Goal: Task Accomplishment & Management: Manage account settings

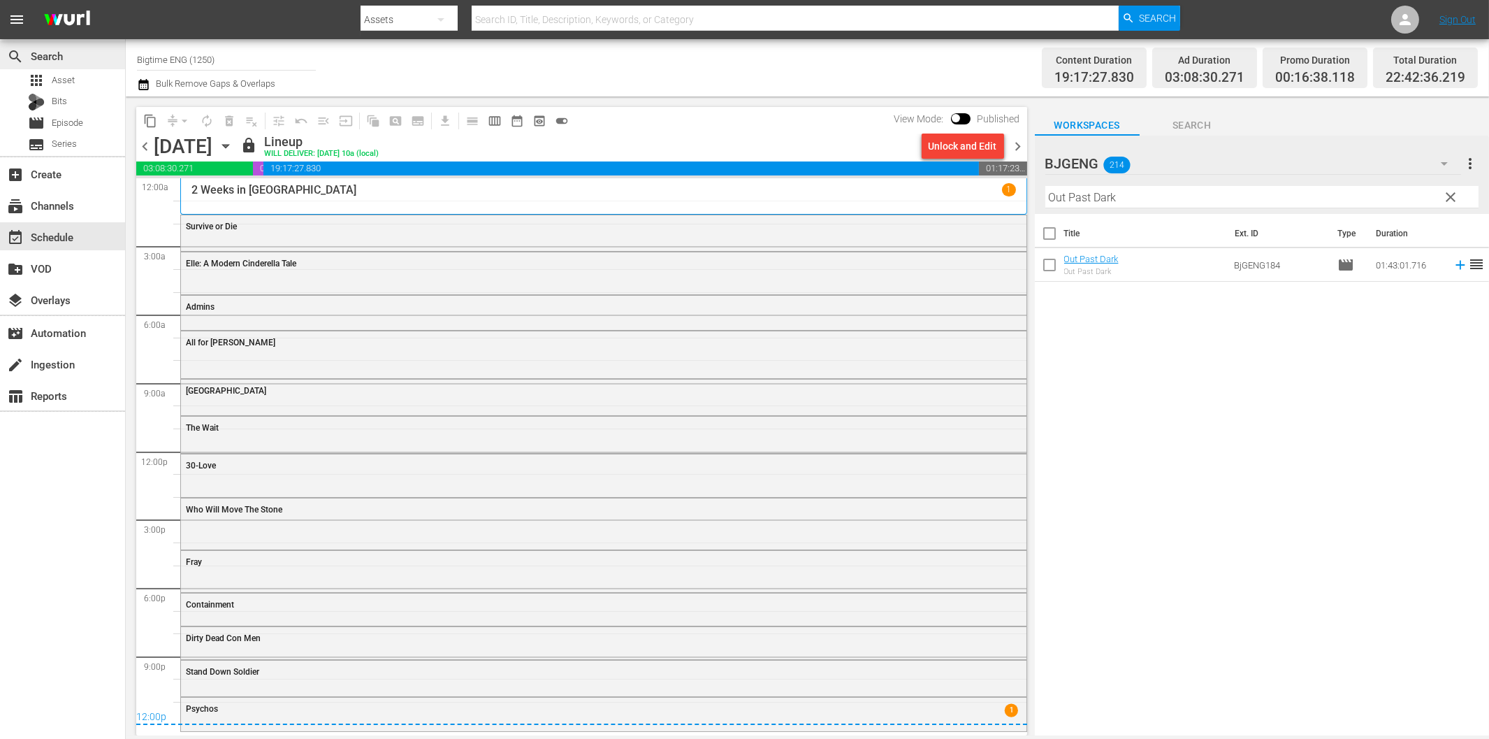
click at [126, 0] on div "search Search apps Asset Bits movie Episode subtitles Series add_box Create sub…" at bounding box center [808, 0] width 1364 height 0
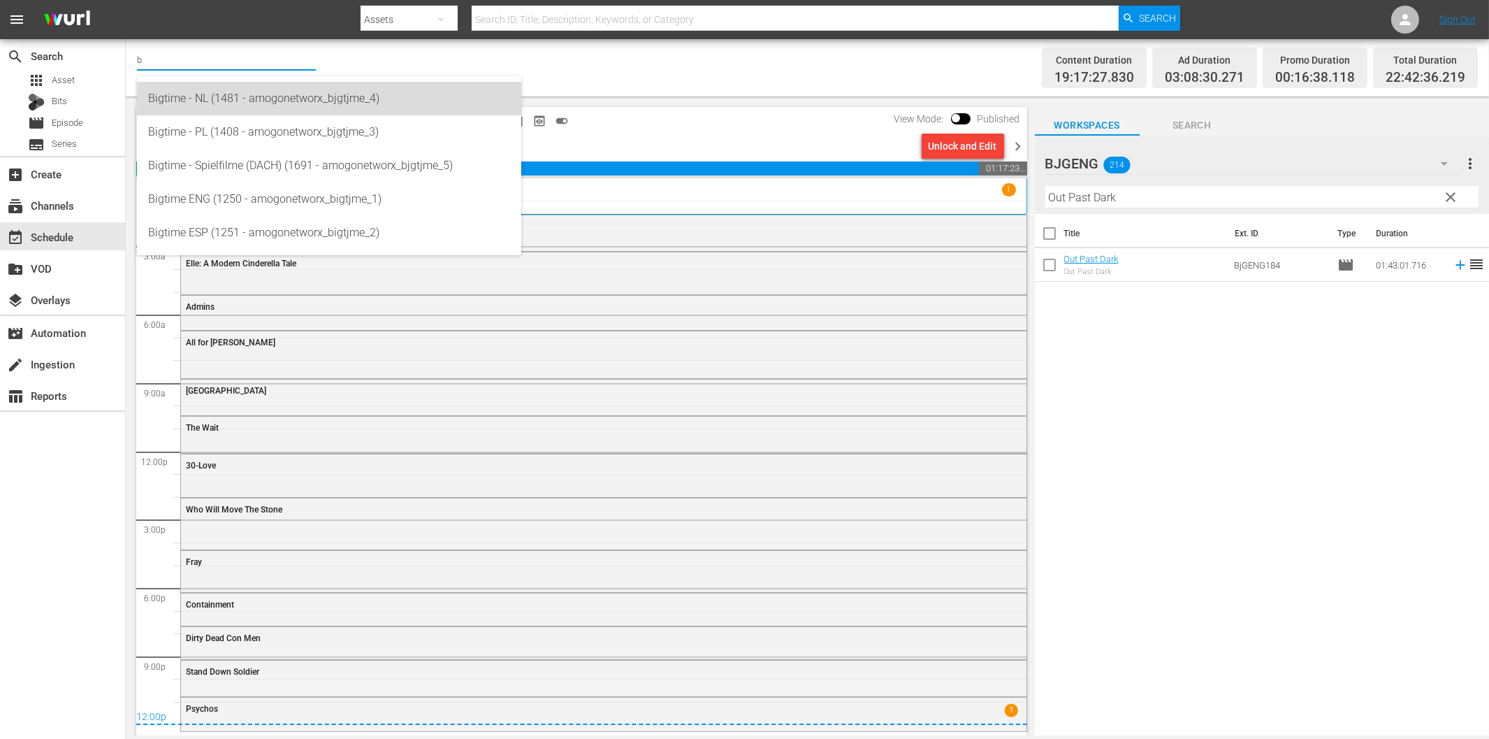
click at [226, 103] on div "Bigtime - NL (1481 - amogonetworx_bjgtjme_4)" at bounding box center [329, 99] width 362 height 34
type input "Bigtime - NL (1481 - amogonetworx_bjgtjme_4)"
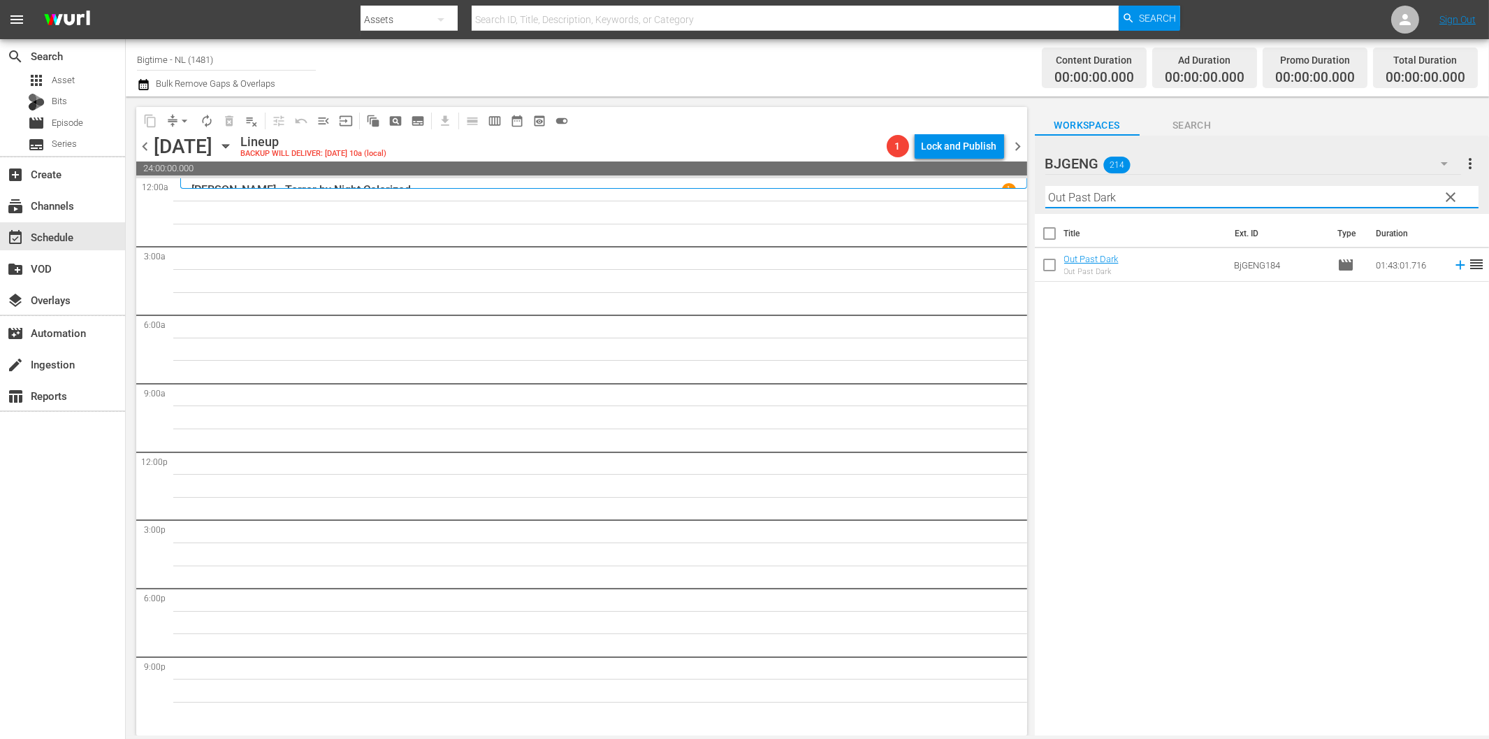
click at [1140, 196] on input "Out Past Dark" at bounding box center [1262, 197] width 433 height 22
paste input "The Menkoff Method"
click at [1456, 266] on icon at bounding box center [1460, 265] width 9 height 9
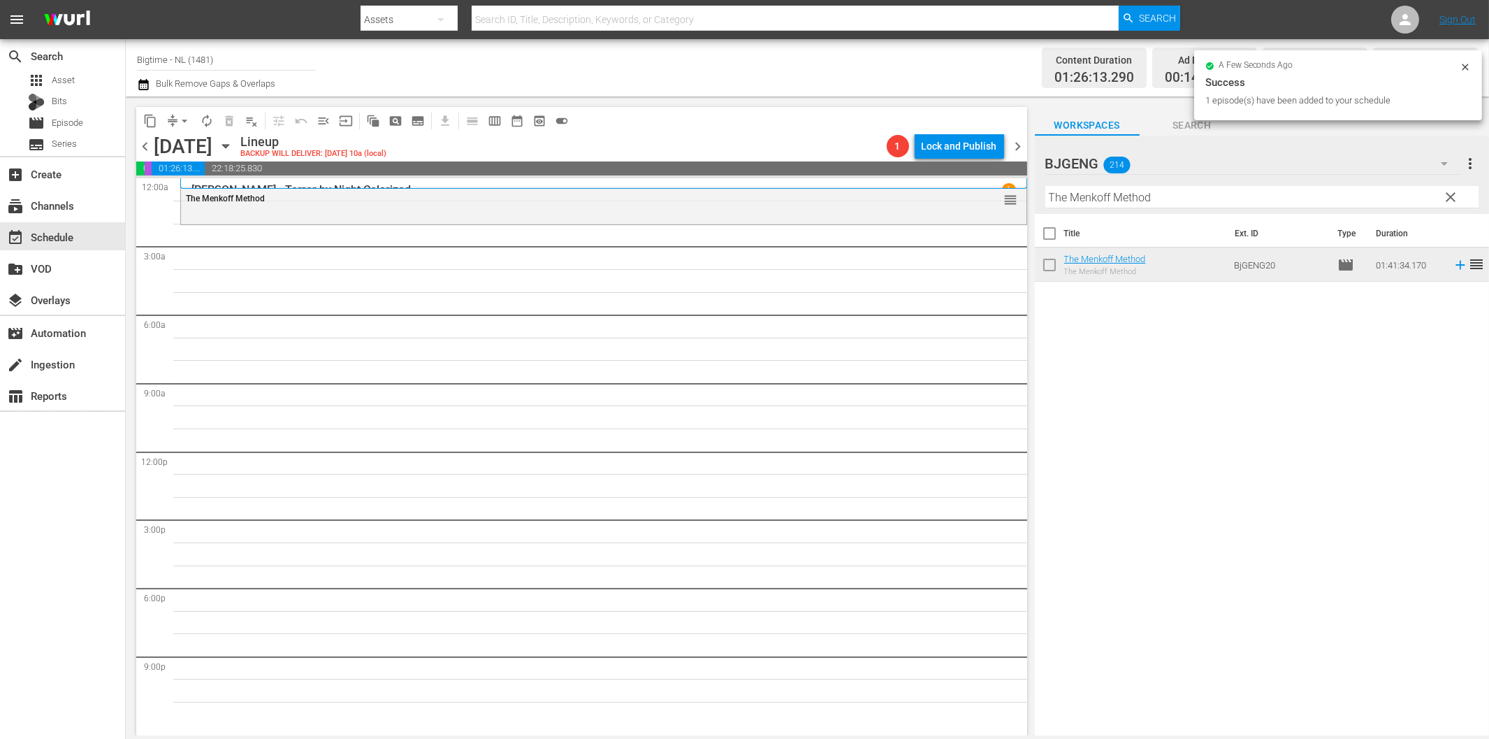
click at [1096, 200] on input "The Menkoff Method" at bounding box center [1262, 197] width 433 height 22
paste input "A Year And Change"
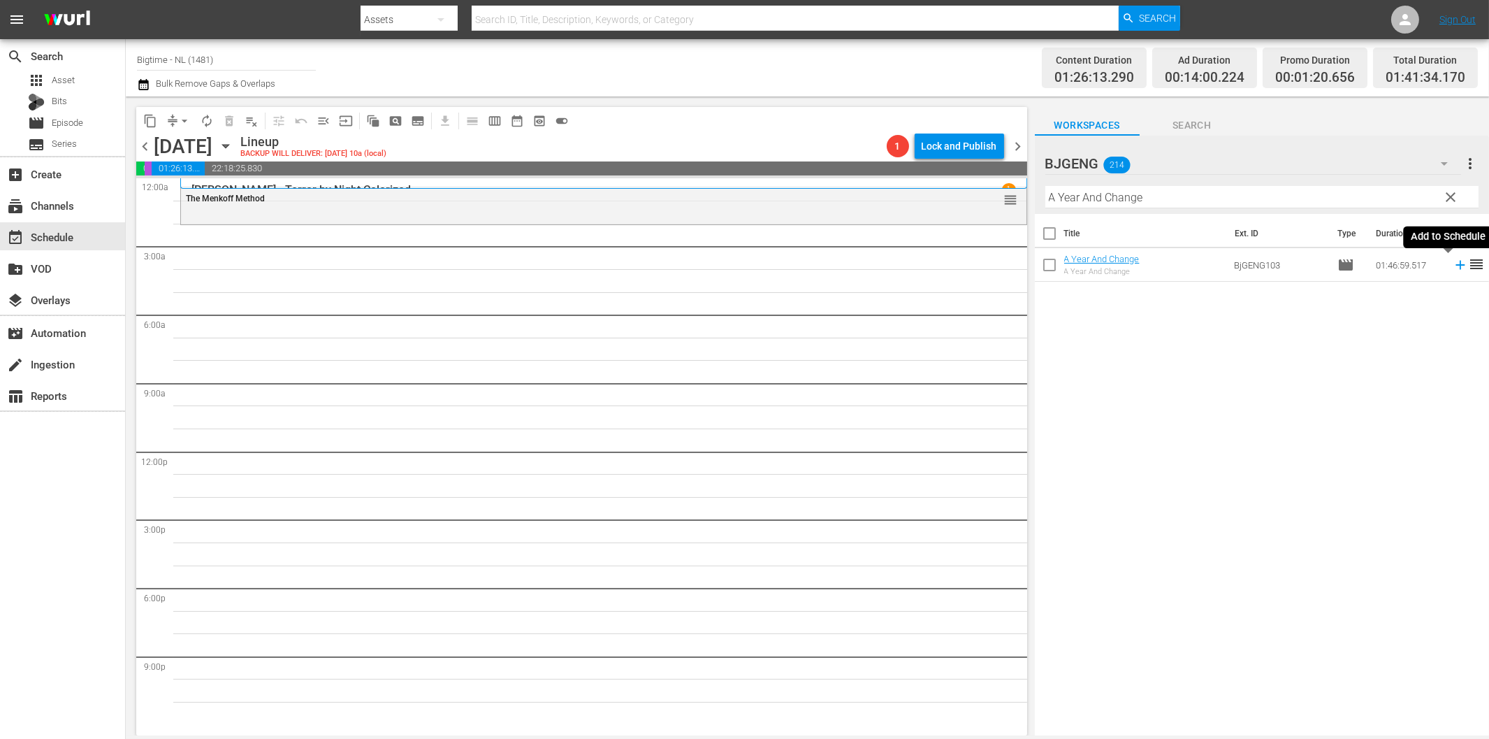
click at [1456, 267] on icon at bounding box center [1460, 265] width 9 height 9
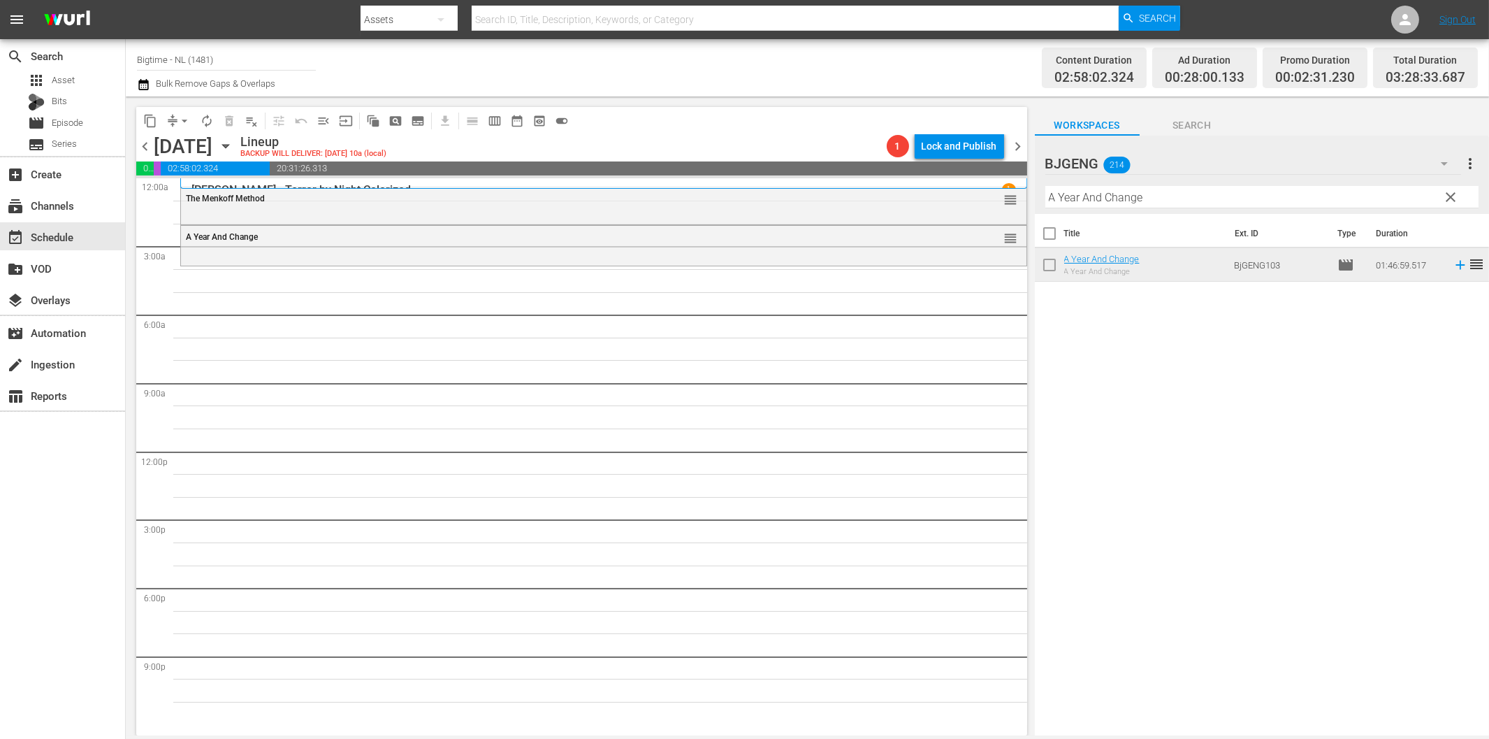
click at [1110, 198] on input "A Year And Change" at bounding box center [1262, 197] width 433 height 22
paste input "More Beautiful for Having Been Broken"
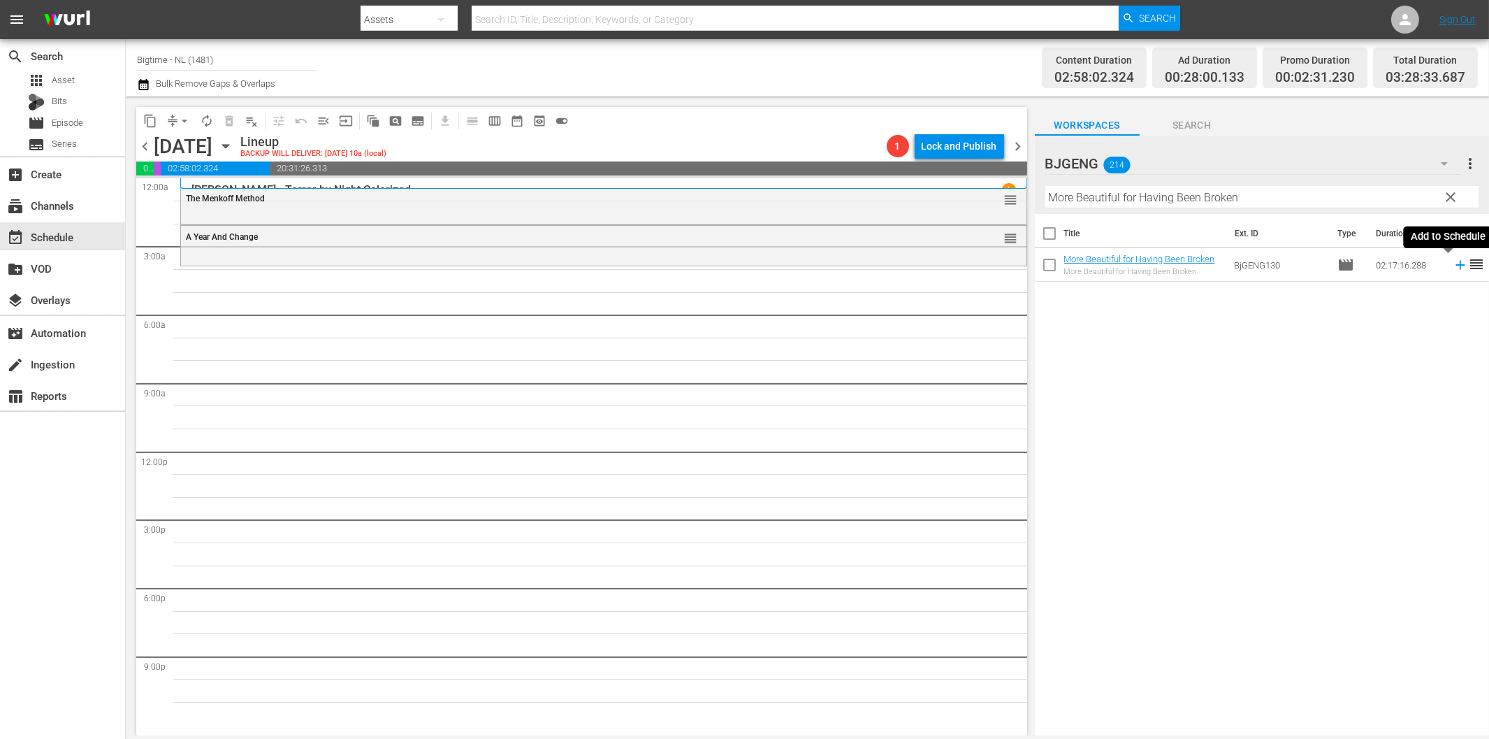
drag, startPoint x: 1449, startPoint y: 266, endPoint x: 1319, endPoint y: 290, distance: 131.5
click at [1453, 267] on icon at bounding box center [1460, 264] width 15 height 15
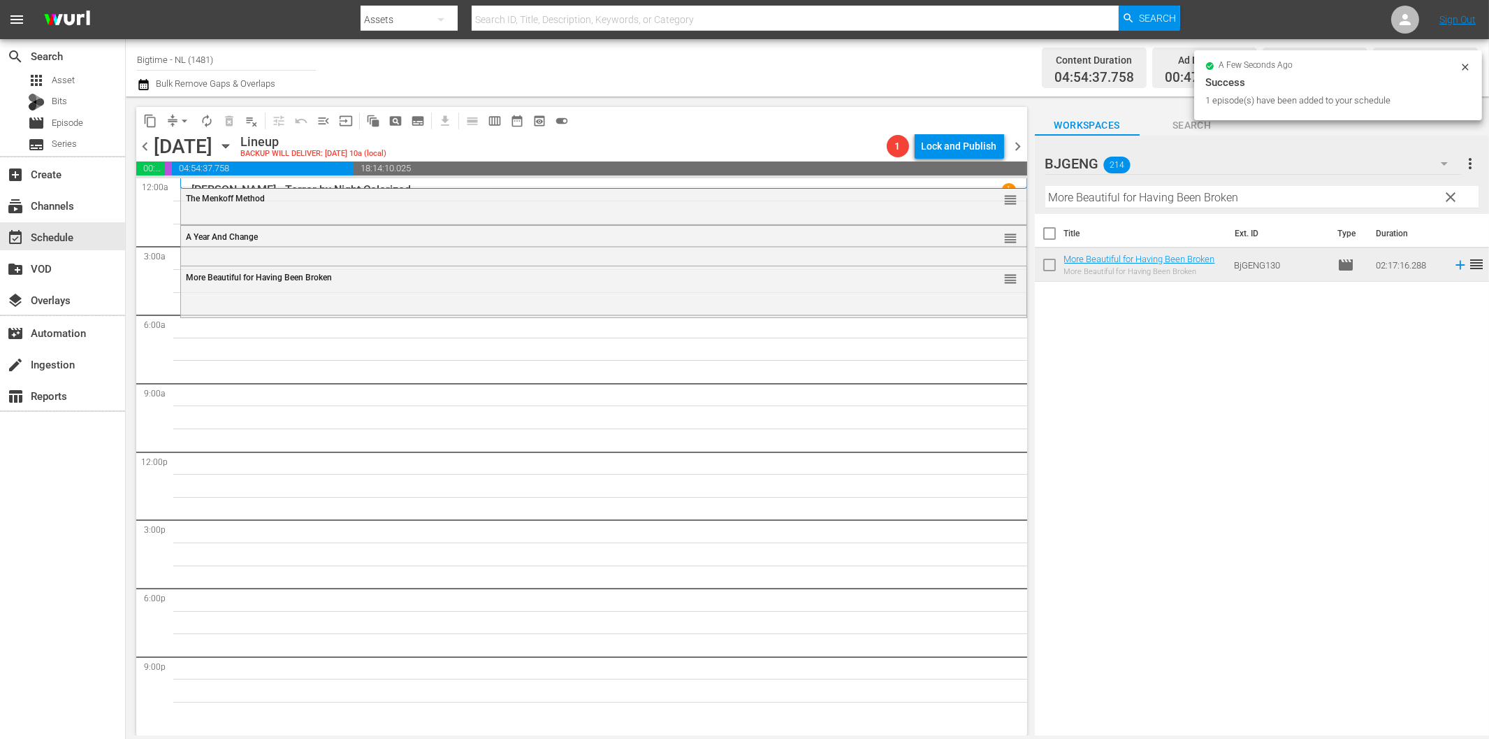
click at [1196, 201] on input "More Beautiful for Having Been Broken" at bounding box center [1262, 197] width 433 height 22
paste input "Broken Contract"
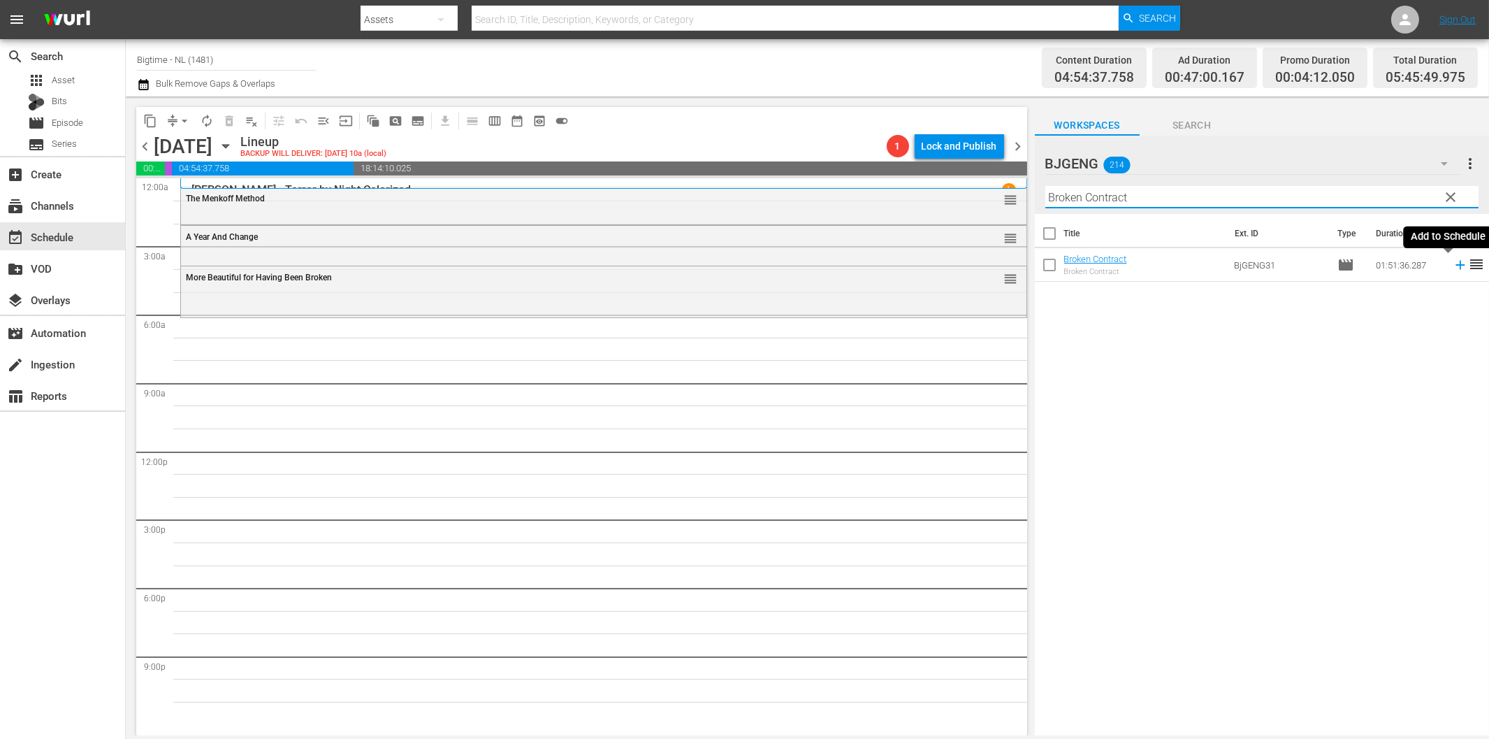
drag, startPoint x: 1449, startPoint y: 269, endPoint x: 1371, endPoint y: 280, distance: 79.7
click at [1453, 269] on icon at bounding box center [1460, 264] width 15 height 15
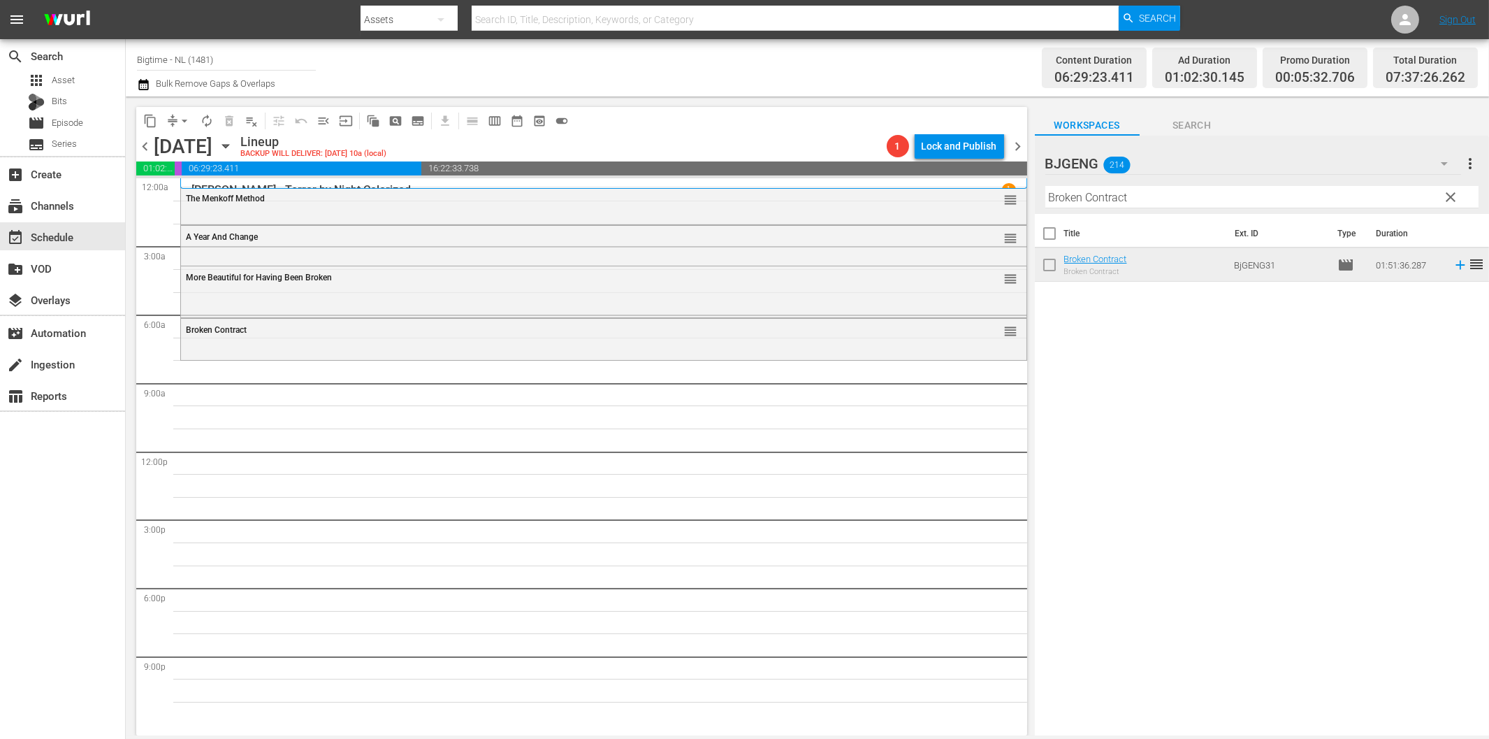
click at [1076, 203] on input "Broken Contract" at bounding box center [1262, 197] width 433 height 22
paste input "Maybe I'm Fine"
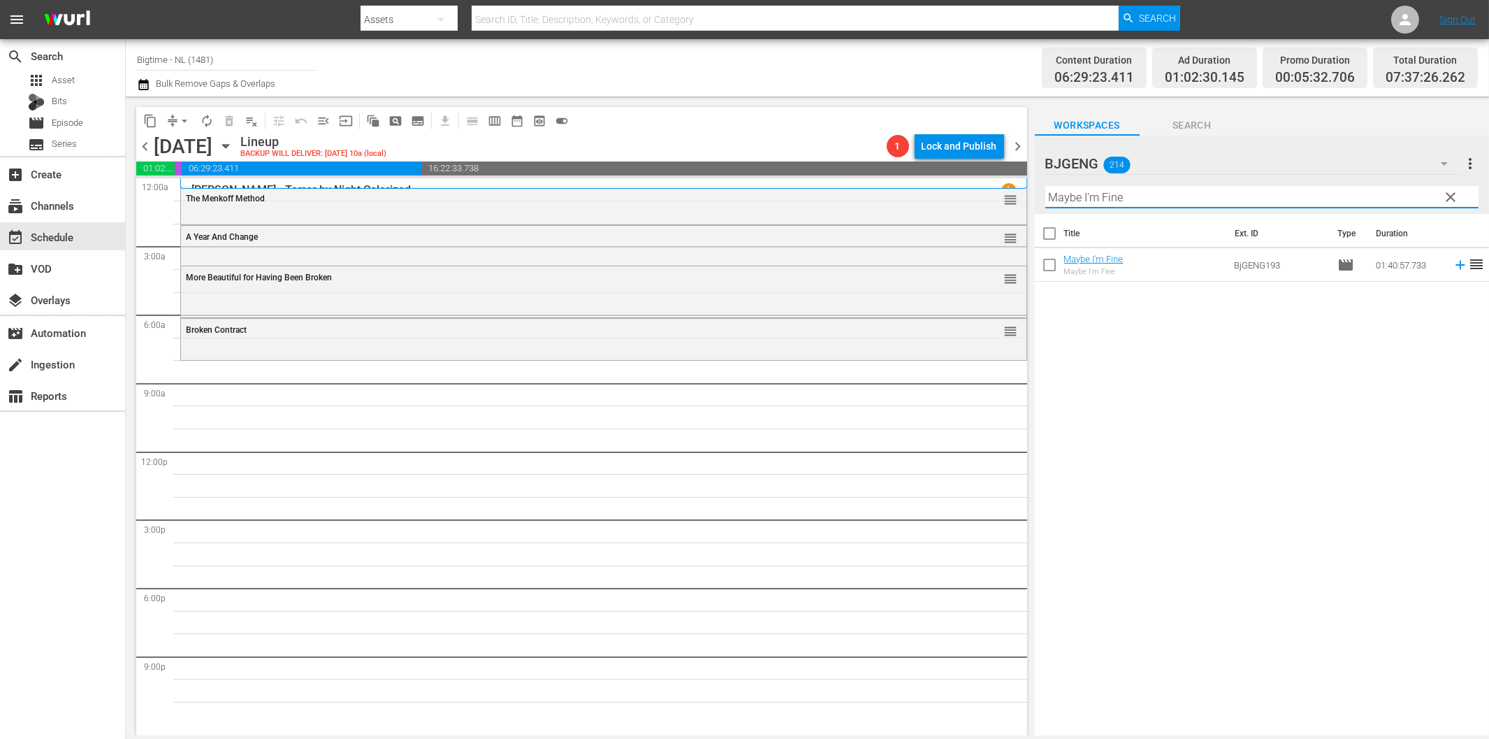
click at [1453, 262] on icon at bounding box center [1460, 264] width 15 height 15
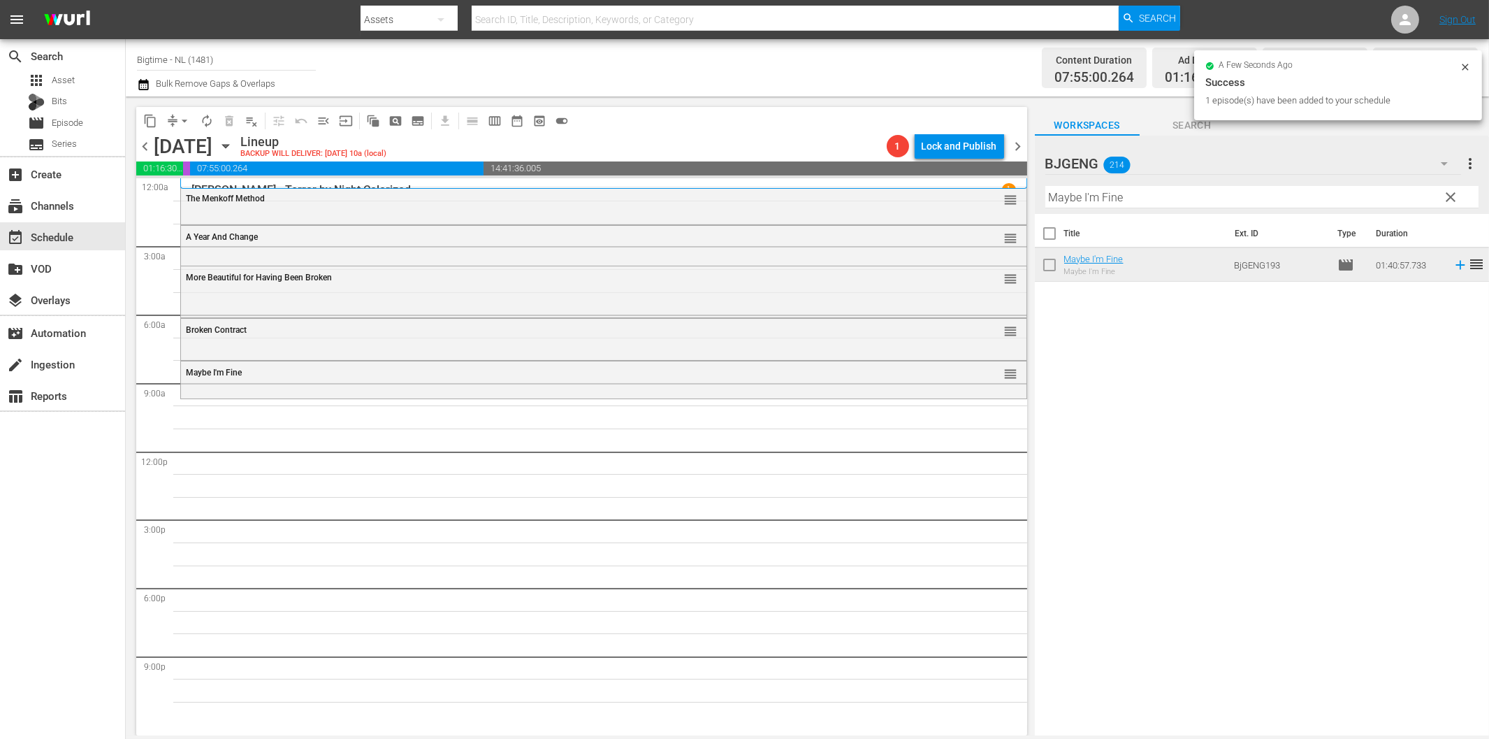
click at [1162, 201] on input "Maybe I'm Fine" at bounding box center [1262, 197] width 433 height 22
paste input "Bittersweet Monday"
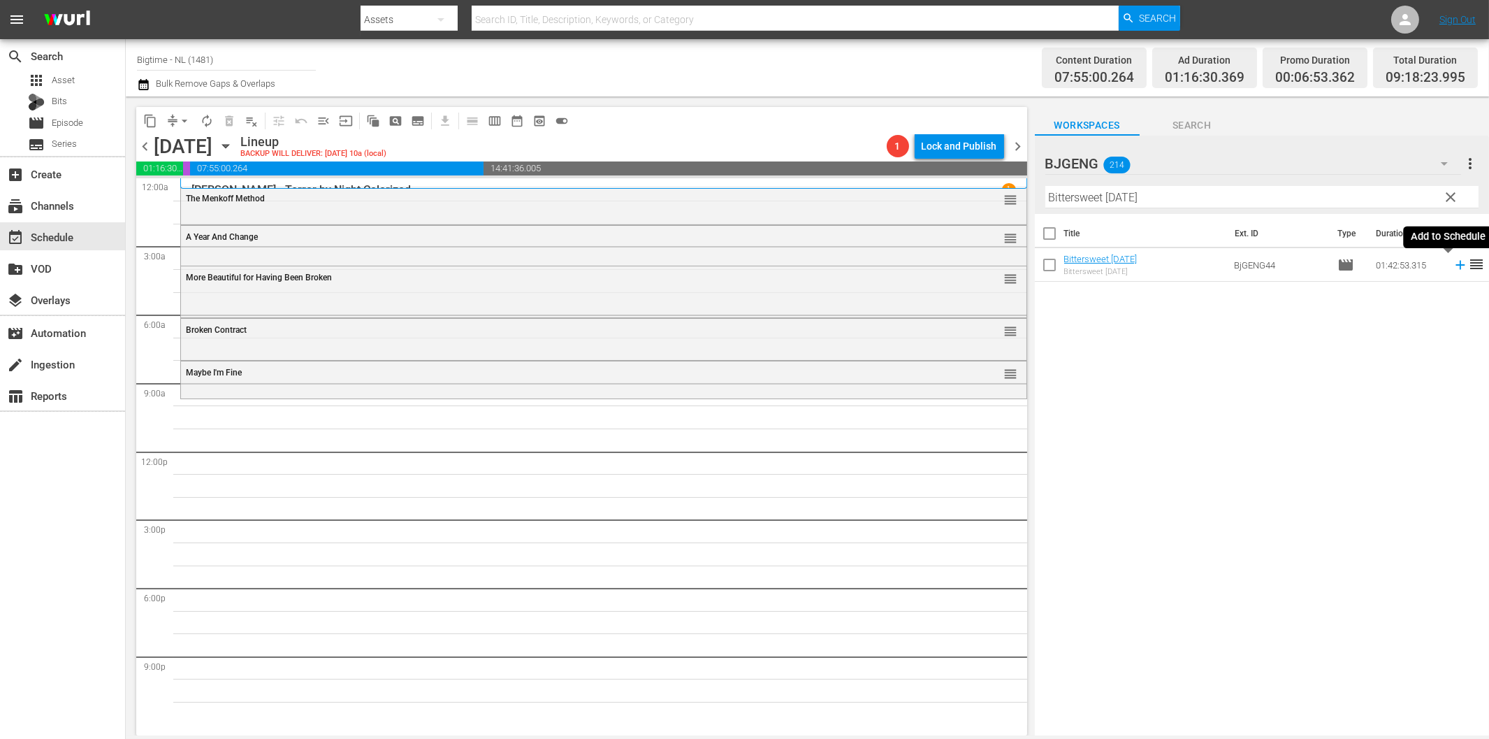
click at [1453, 266] on icon at bounding box center [1460, 264] width 15 height 15
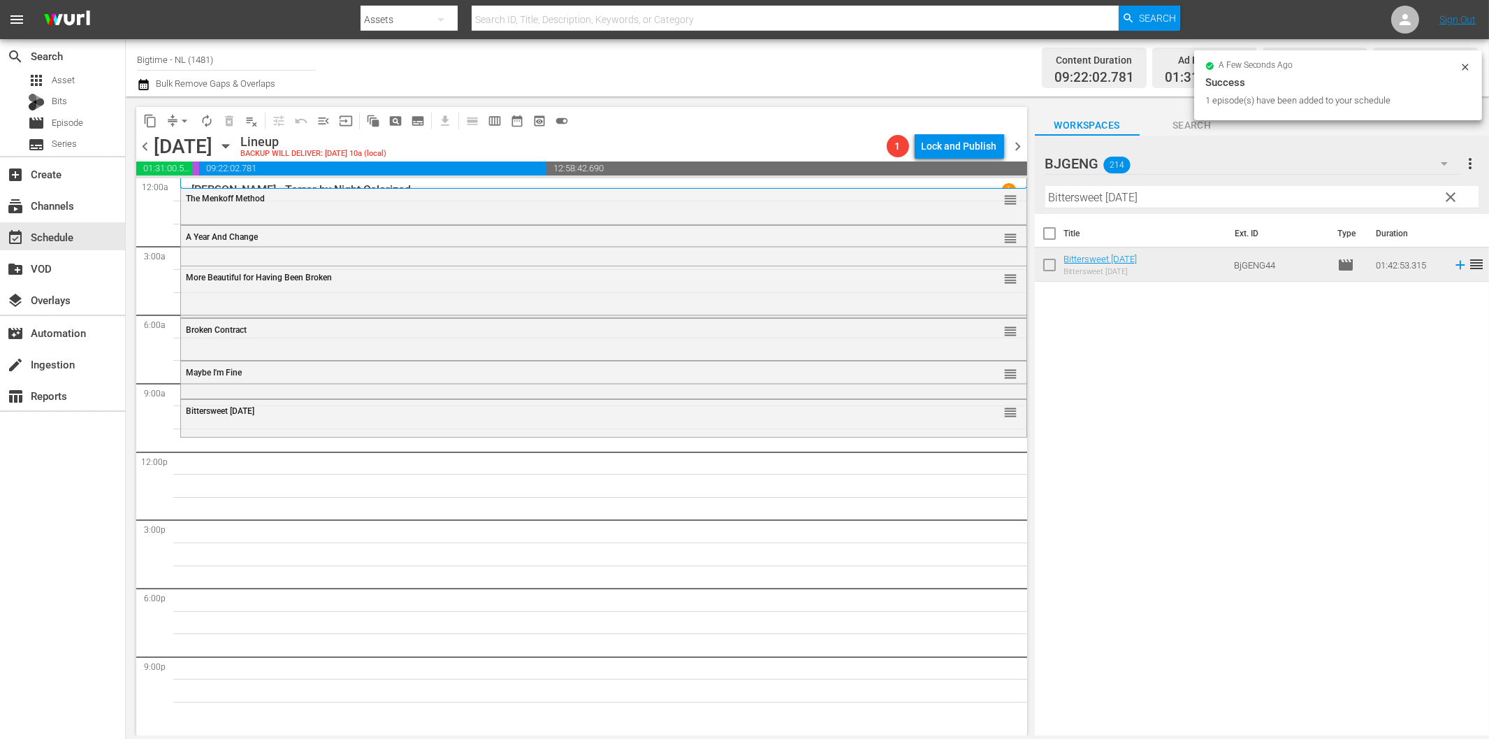
click at [1180, 194] on input "Bittersweet Monday" at bounding box center [1262, 197] width 433 height 22
paste input "Arc - A Love Stor"
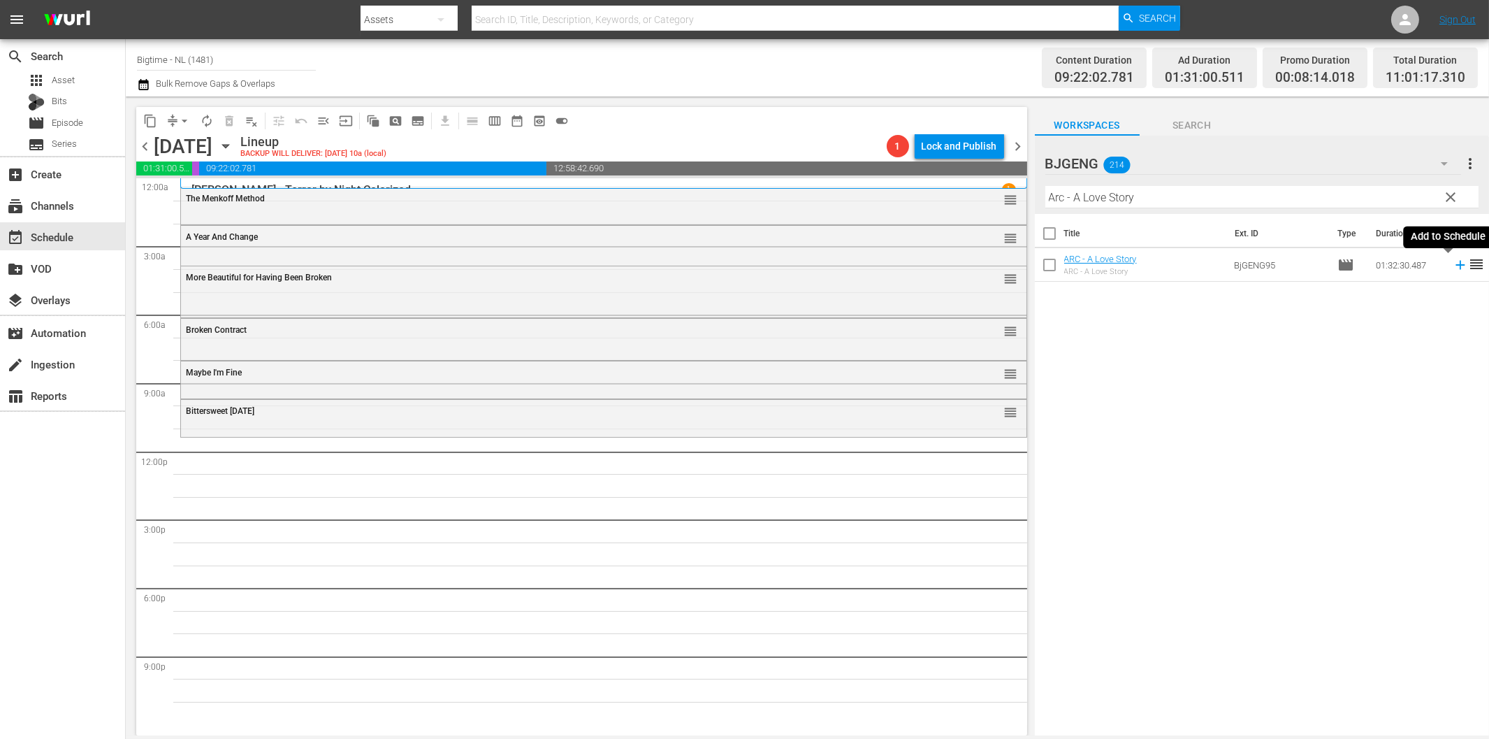
drag, startPoint x: 1450, startPoint y: 264, endPoint x: 1309, endPoint y: 287, distance: 142.9
click at [1456, 266] on icon at bounding box center [1460, 265] width 9 height 9
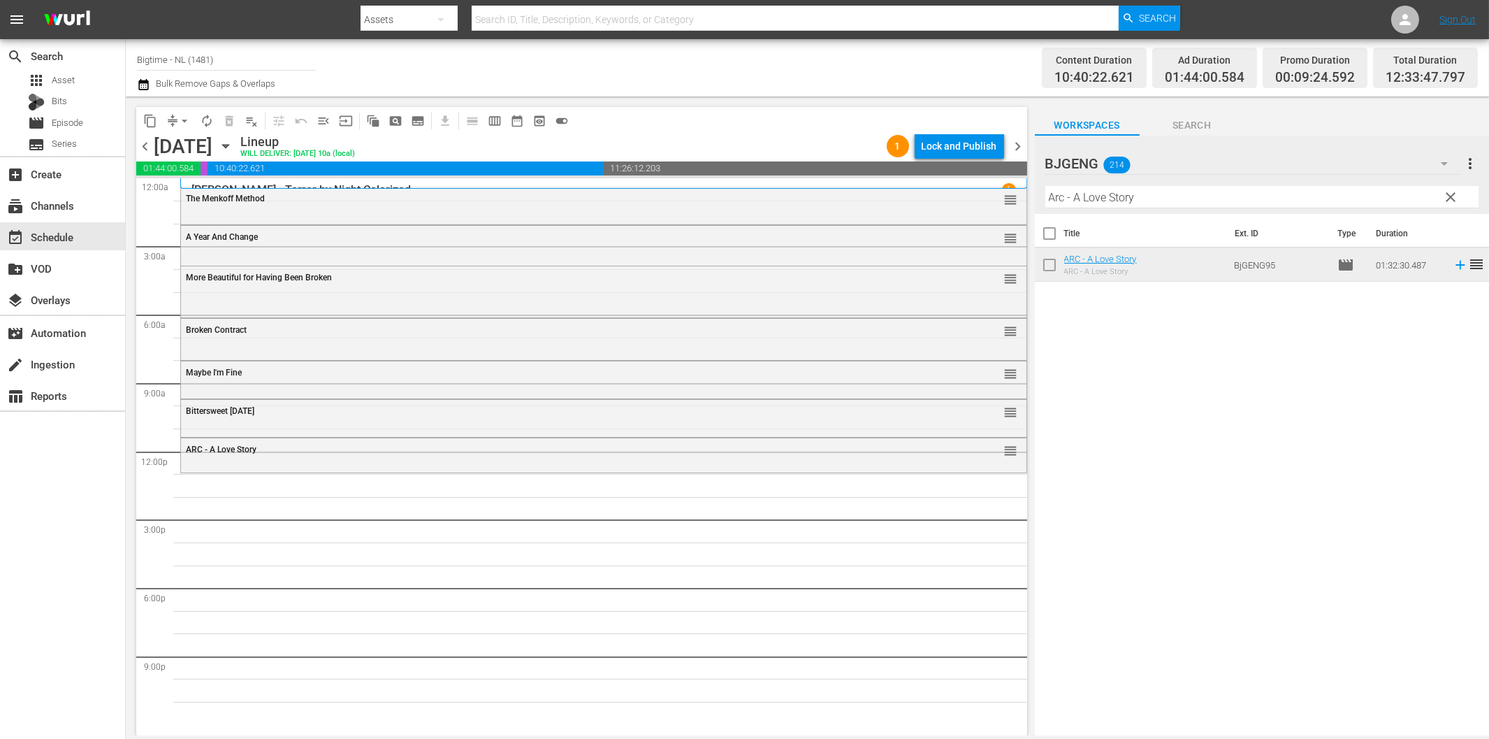
click at [1209, 200] on input "Arc - A Love Story" at bounding box center [1262, 197] width 433 height 22
paste input "Jitterbugs Colorized"
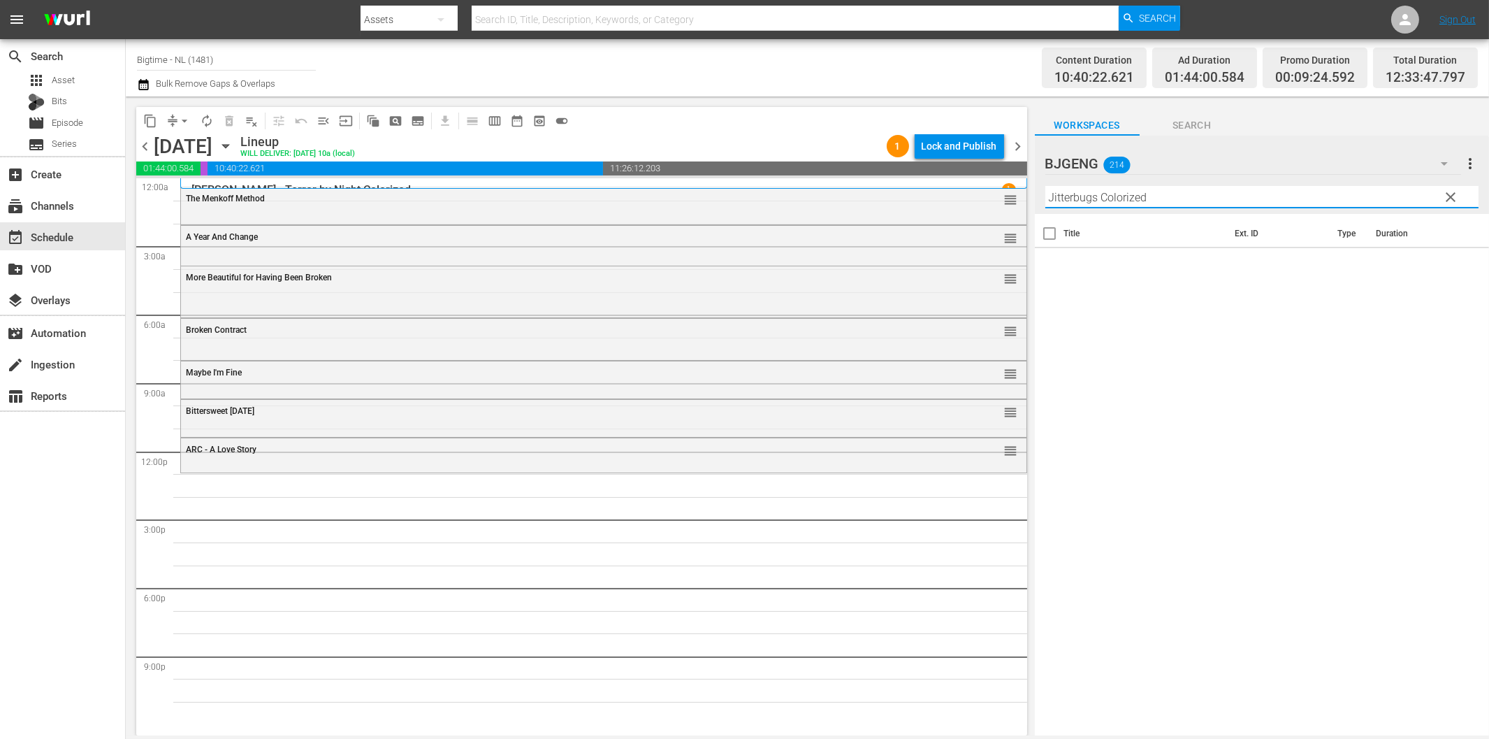
drag, startPoint x: 1101, startPoint y: 199, endPoint x: 1262, endPoint y: 203, distance: 160.8
click at [1252, 198] on input "Jitterbugs Colorized" at bounding box center [1262, 197] width 433 height 22
type input "Jitter"
drag, startPoint x: 1095, startPoint y: 193, endPoint x: 945, endPoint y: 200, distance: 150.4
click at [945, 200] on div "content_copy compress arrow_drop_down autorenew_outlined delete_forever_outline…" at bounding box center [808, 415] width 1364 height 639
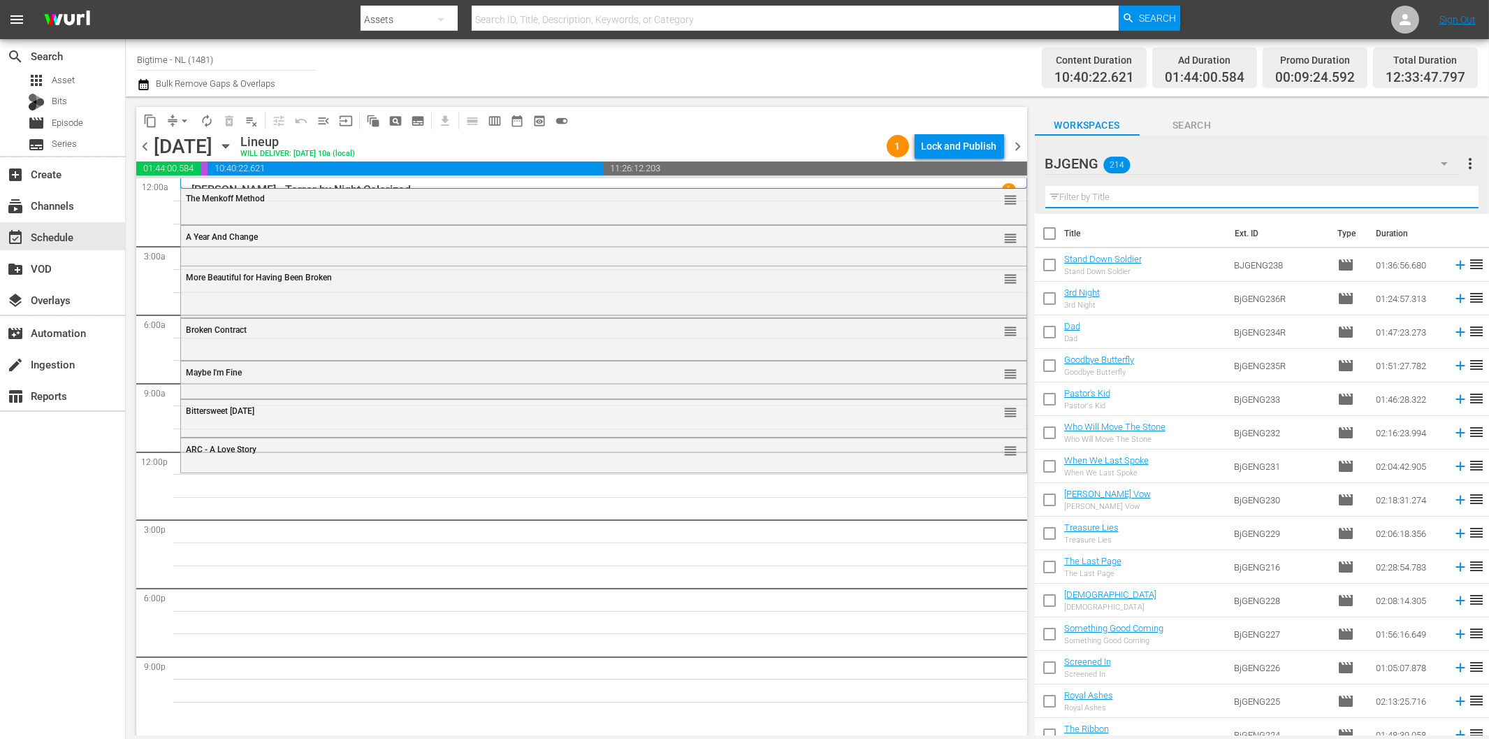
click at [397, 16] on div "Assets" at bounding box center [409, 19] width 97 height 39
click at [401, 110] on div "Episodes" at bounding box center [405, 103] width 56 height 22
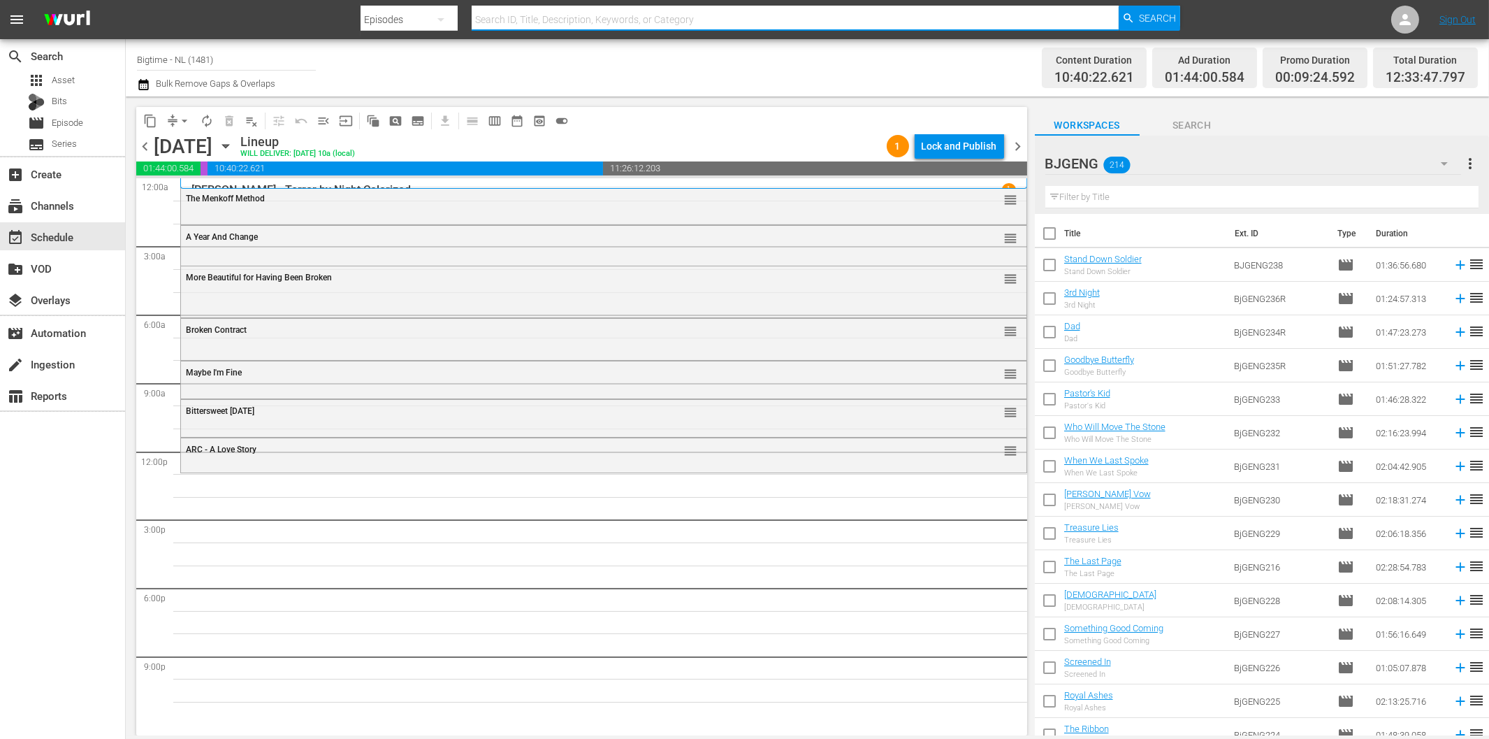
click at [525, 17] on input "text" at bounding box center [795, 20] width 646 height 34
paste input "Jitterbugs Colorized"
type input "Jitterbugs Colorized"
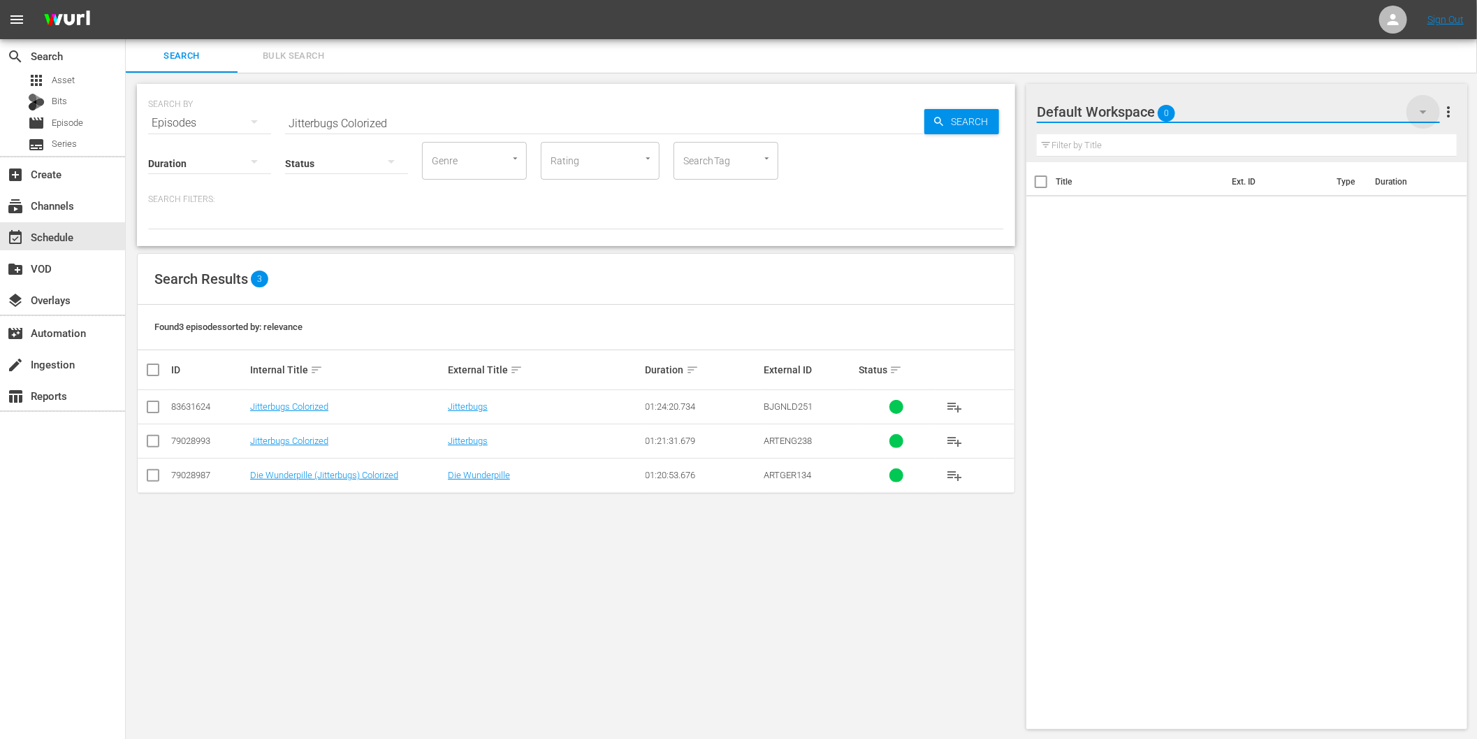
click at [1422, 109] on icon "button" at bounding box center [1423, 111] width 17 height 17
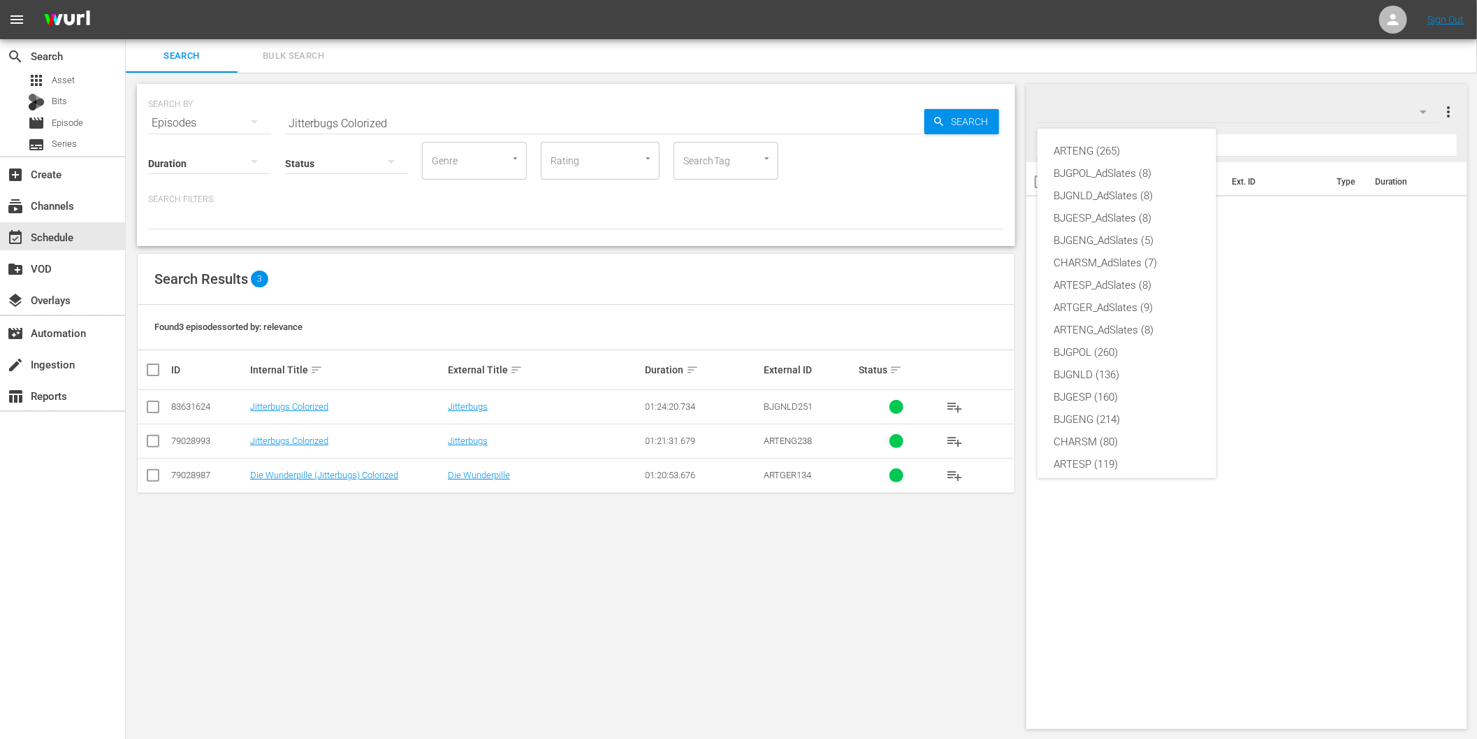
scroll to position [52, 0]
click at [1099, 325] on div "BJGNLD (136)" at bounding box center [1127, 322] width 145 height 22
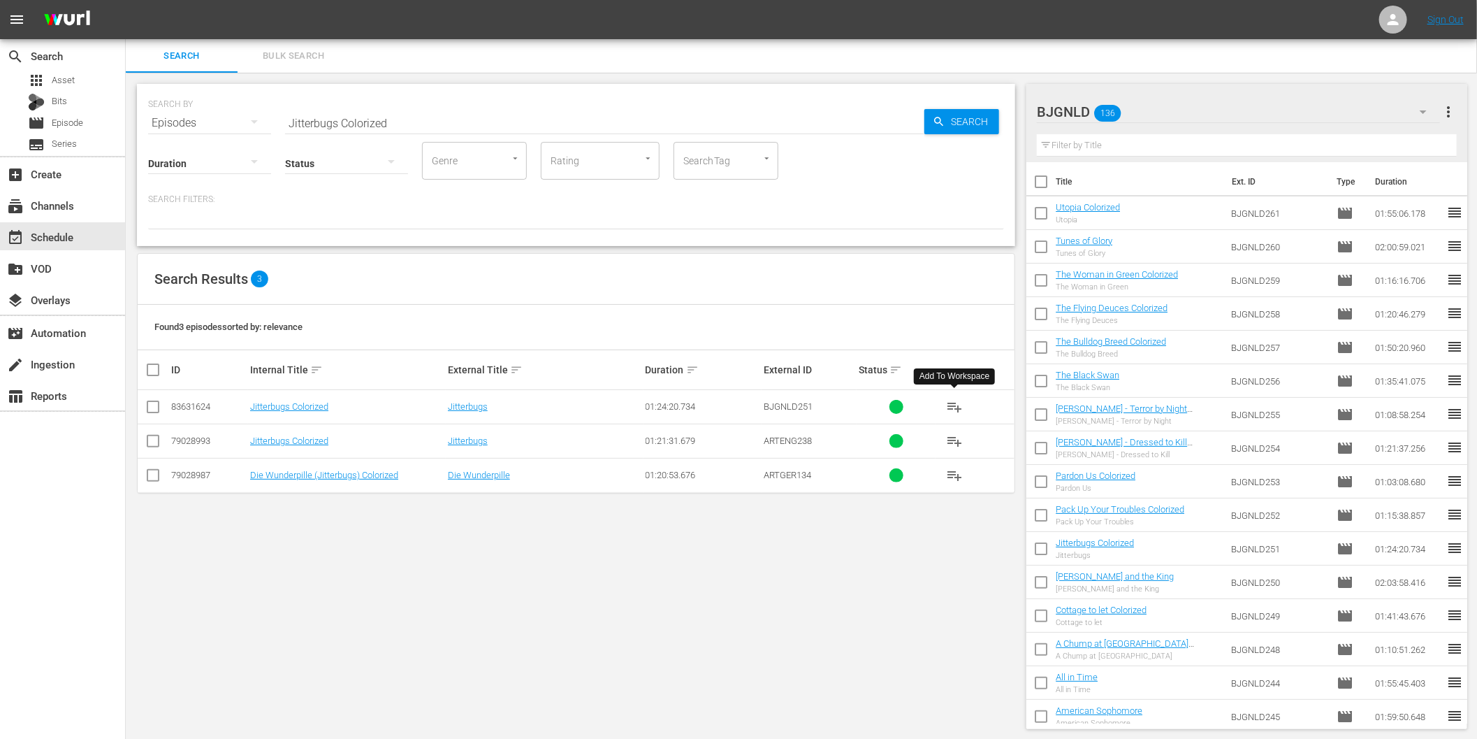
click at [954, 407] on span "playlist_add" at bounding box center [954, 406] width 17 height 17
click at [1087, 143] on input "text" at bounding box center [1247, 145] width 420 height 22
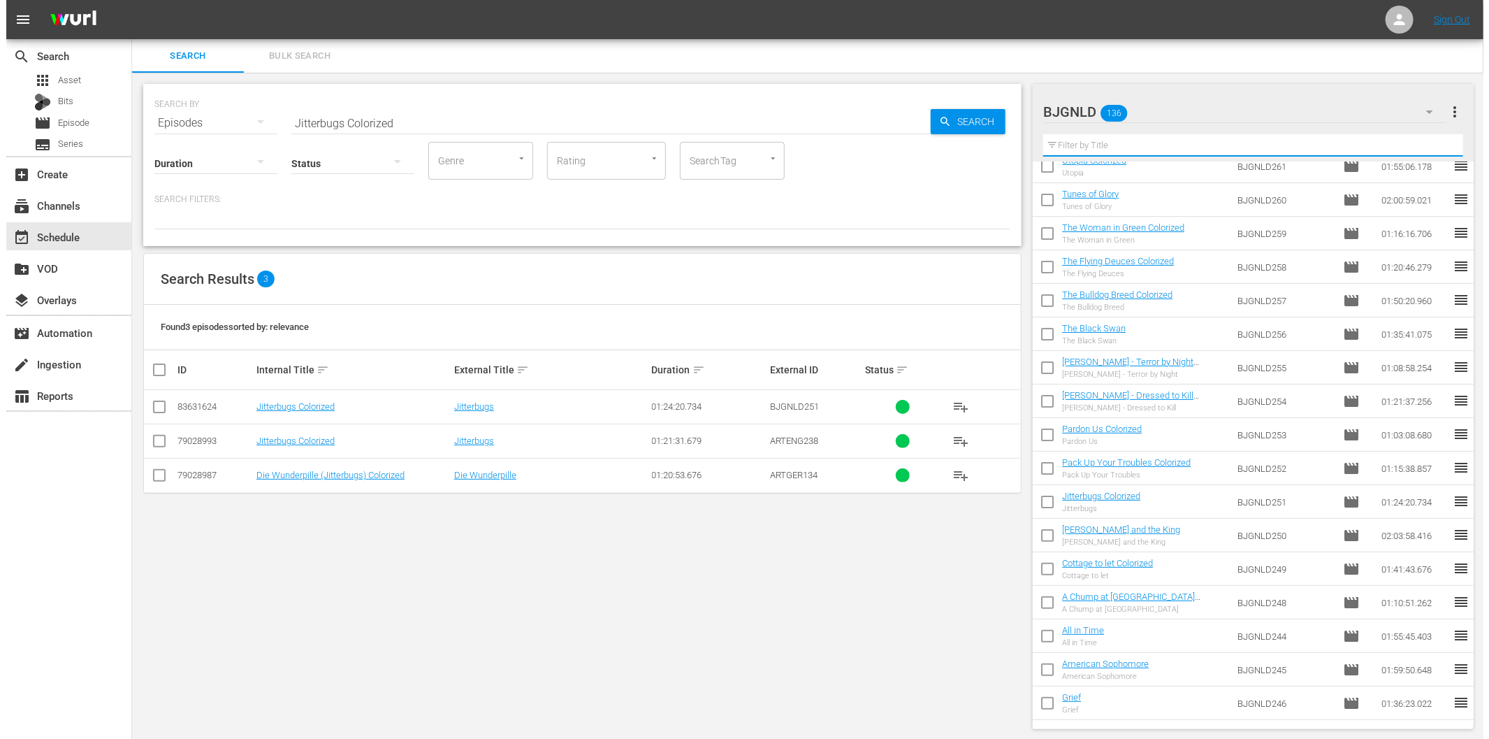
scroll to position [0, 0]
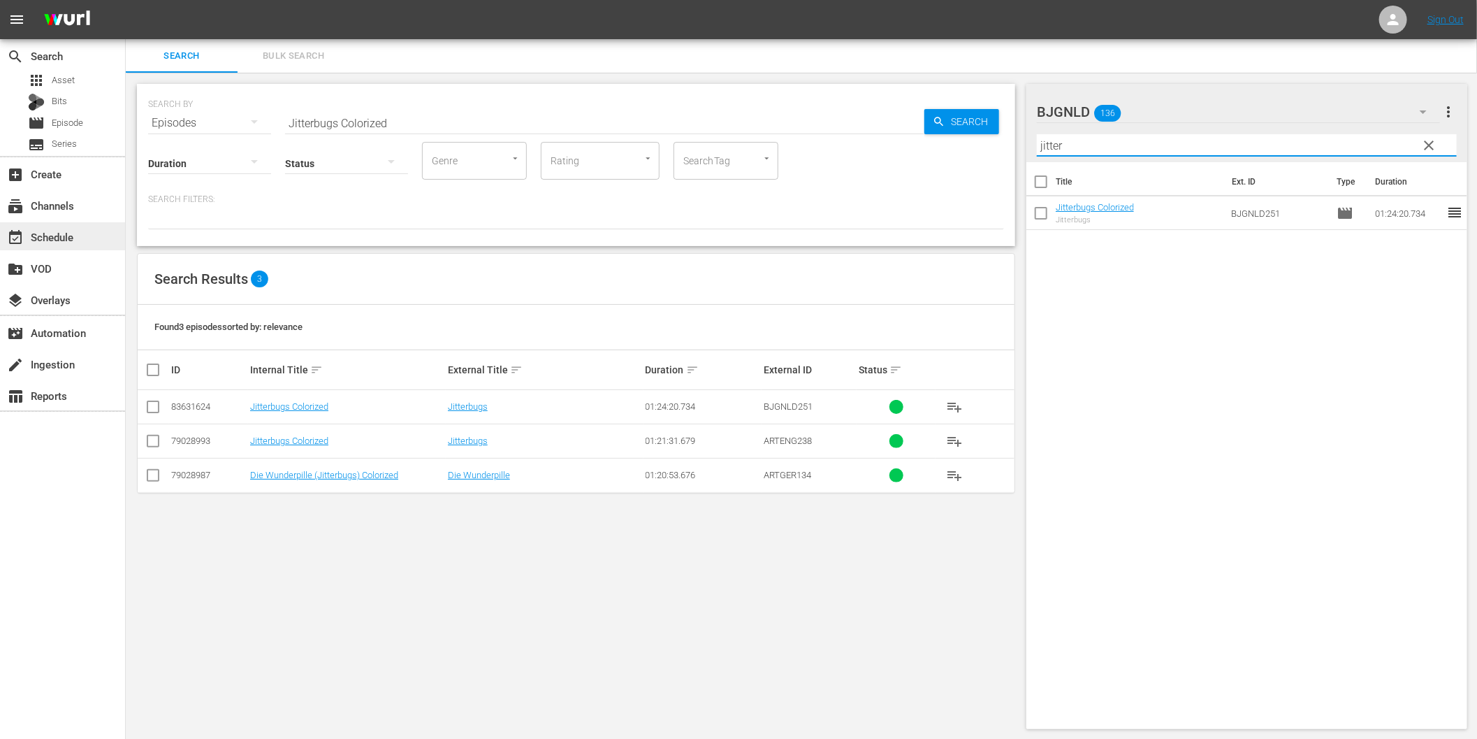
type input "jitter"
click at [43, 233] on div "event_available Schedule" at bounding box center [39, 235] width 78 height 13
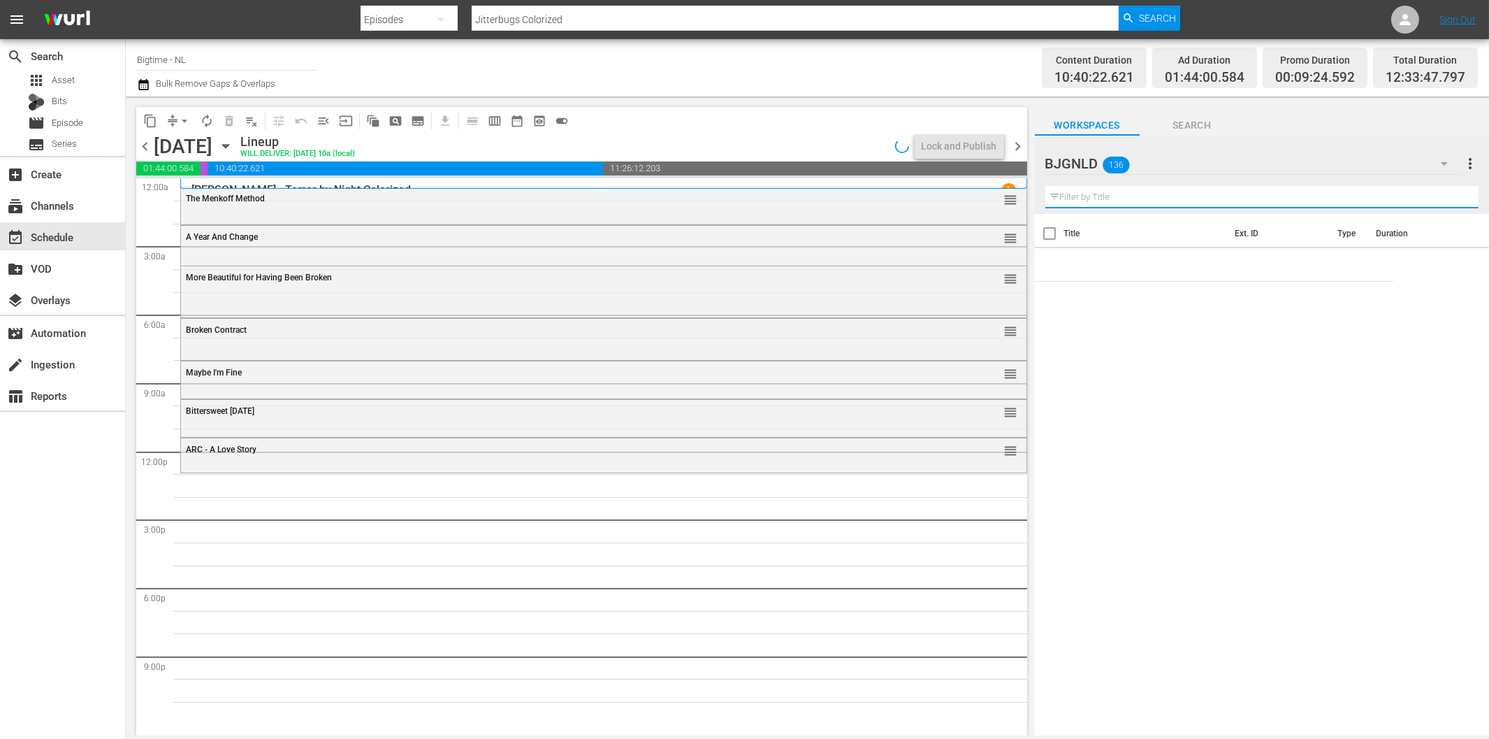
click at [1099, 196] on input "text" at bounding box center [1262, 197] width 433 height 22
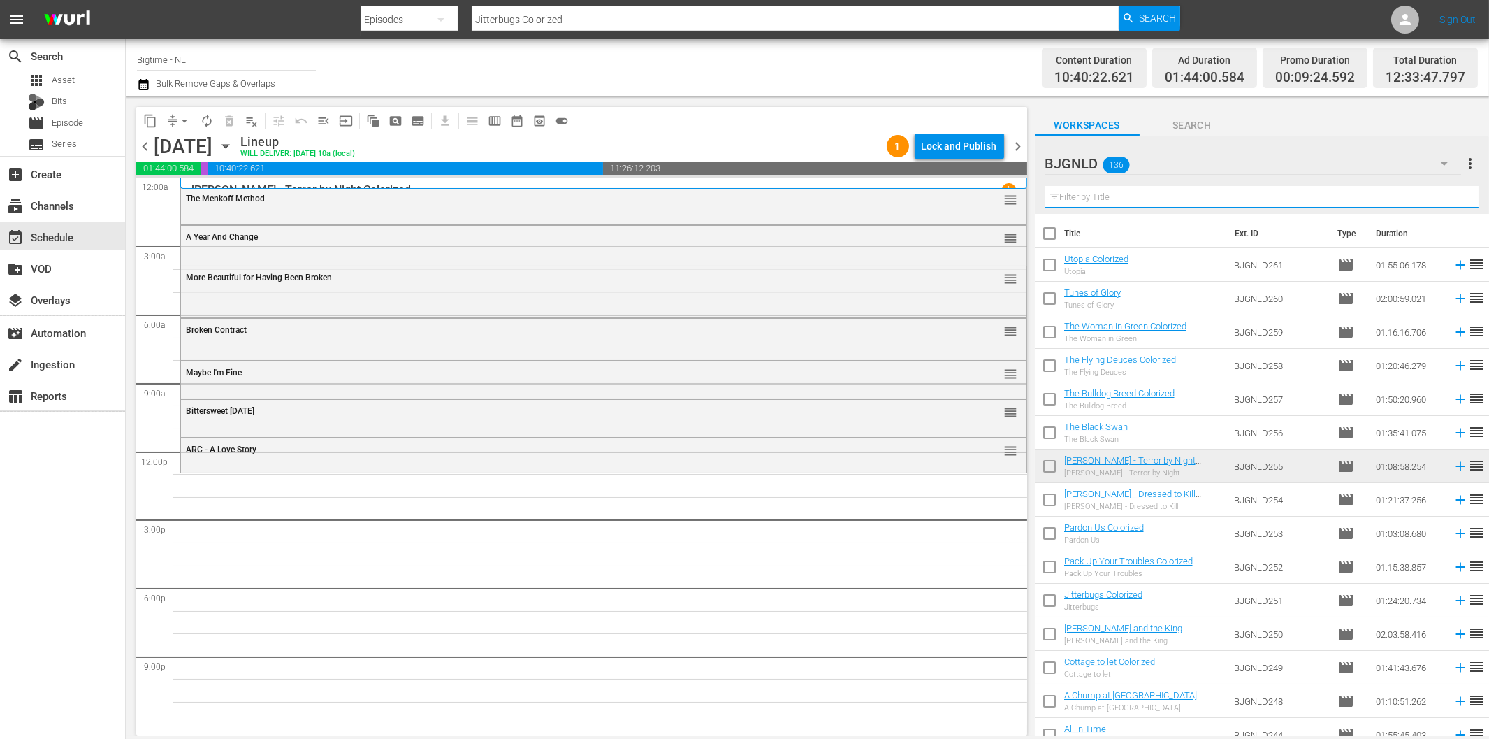
paste input "Jitterbugs Colorized"
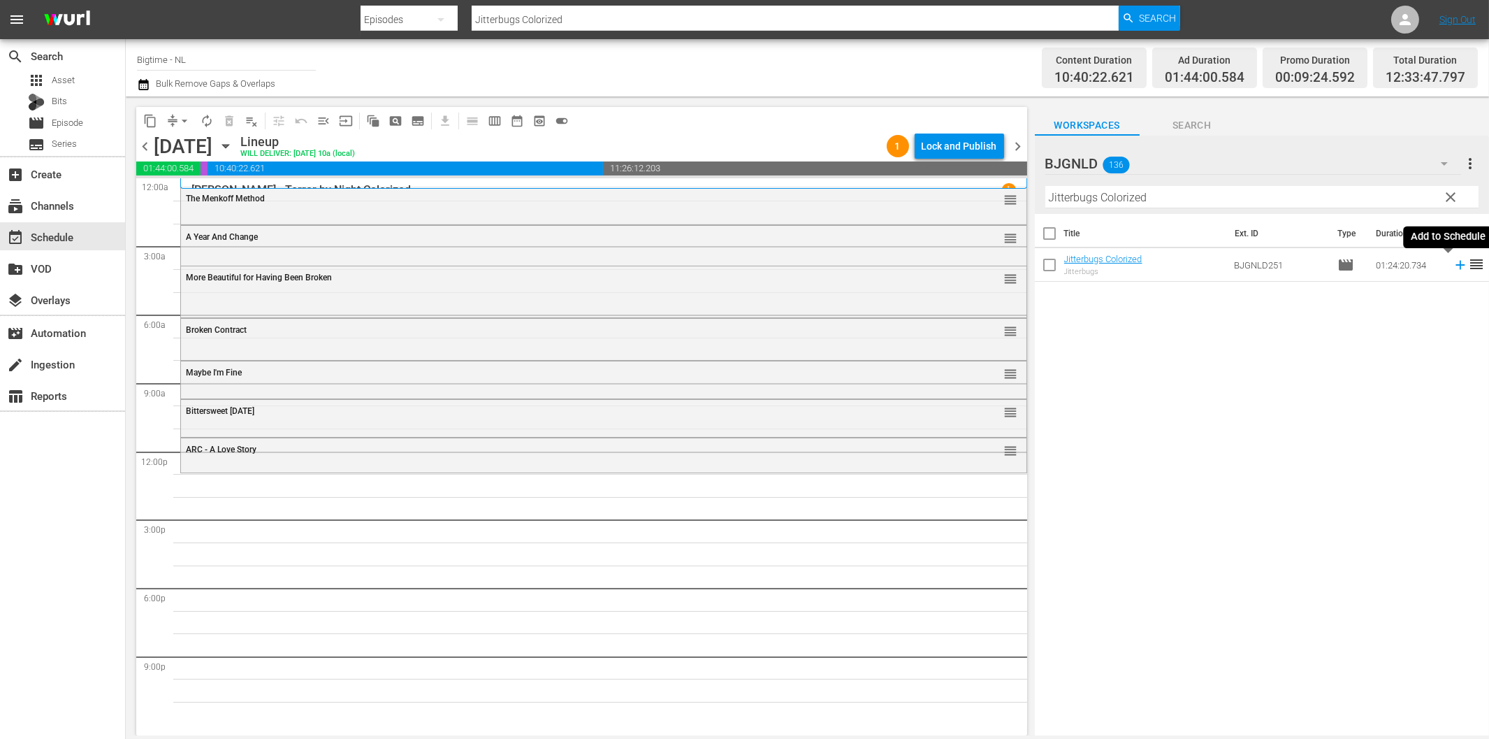
click at [1456, 266] on icon at bounding box center [1460, 265] width 9 height 9
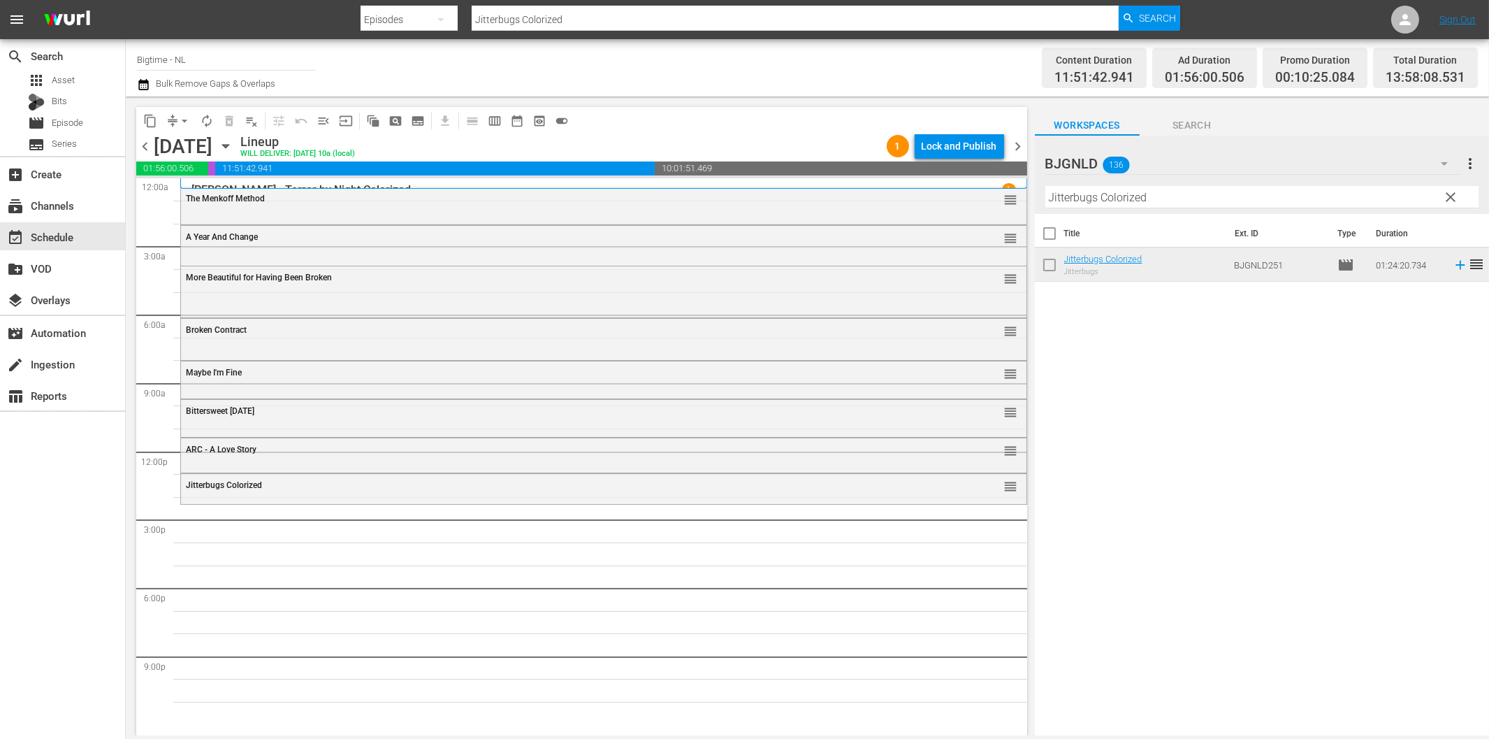
click at [1163, 191] on input "Jitterbugs Colorized" at bounding box center [1262, 197] width 433 height 22
paste input "To Love is Enemy of the Great Dull Voi"
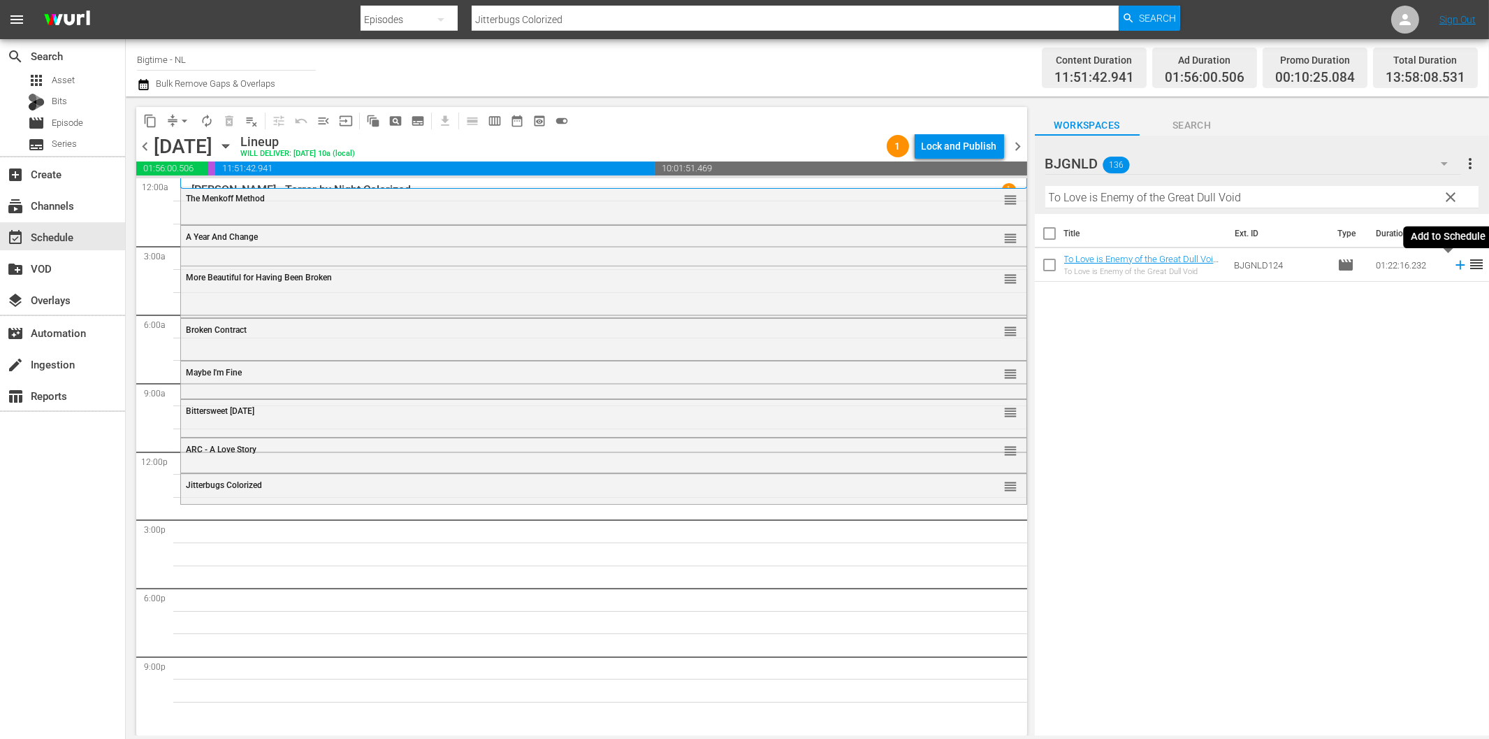
click at [1453, 268] on icon at bounding box center [1460, 264] width 15 height 15
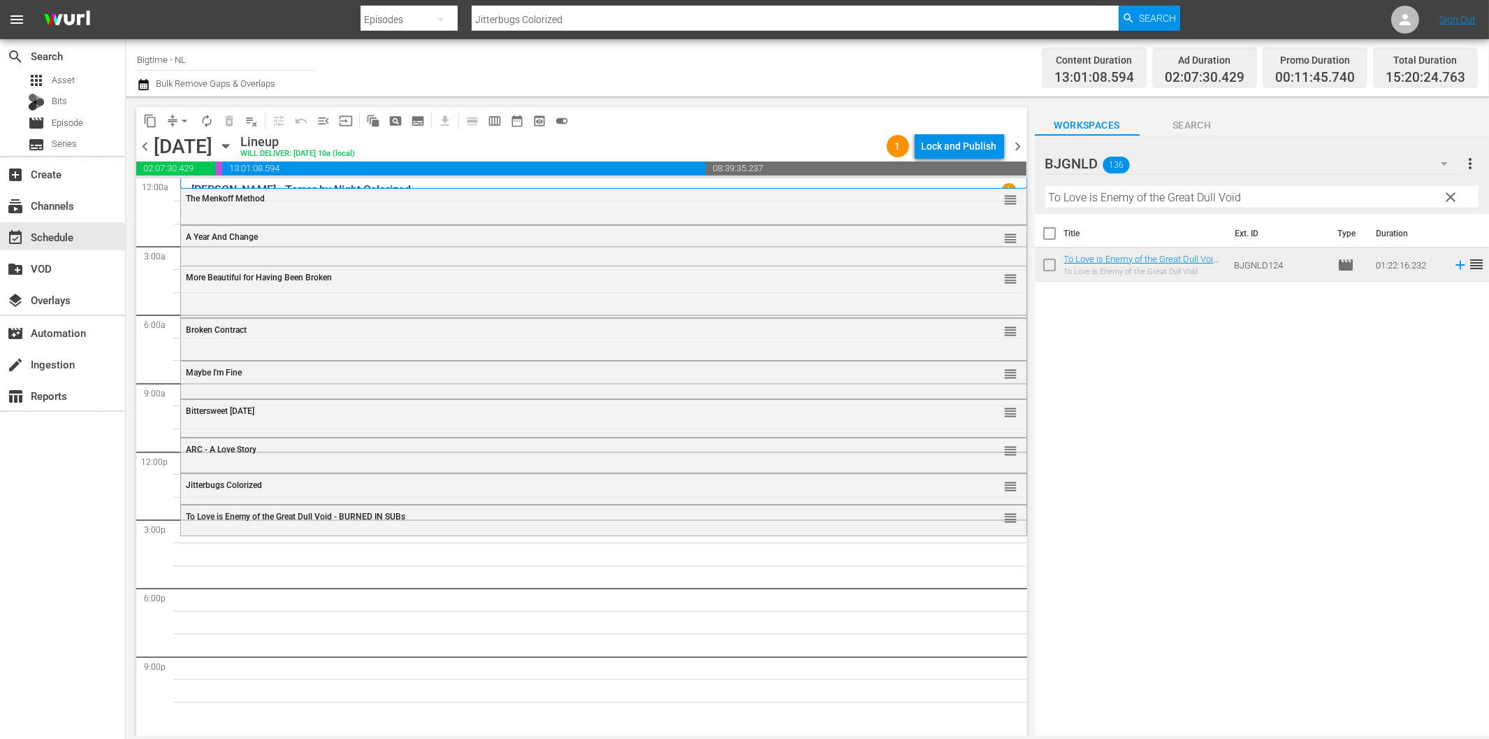
click at [1254, 199] on input "To Love is Enemy of the Great Dull Void" at bounding box center [1262, 197] width 433 height 22
paste input "Someone I Used to Know"
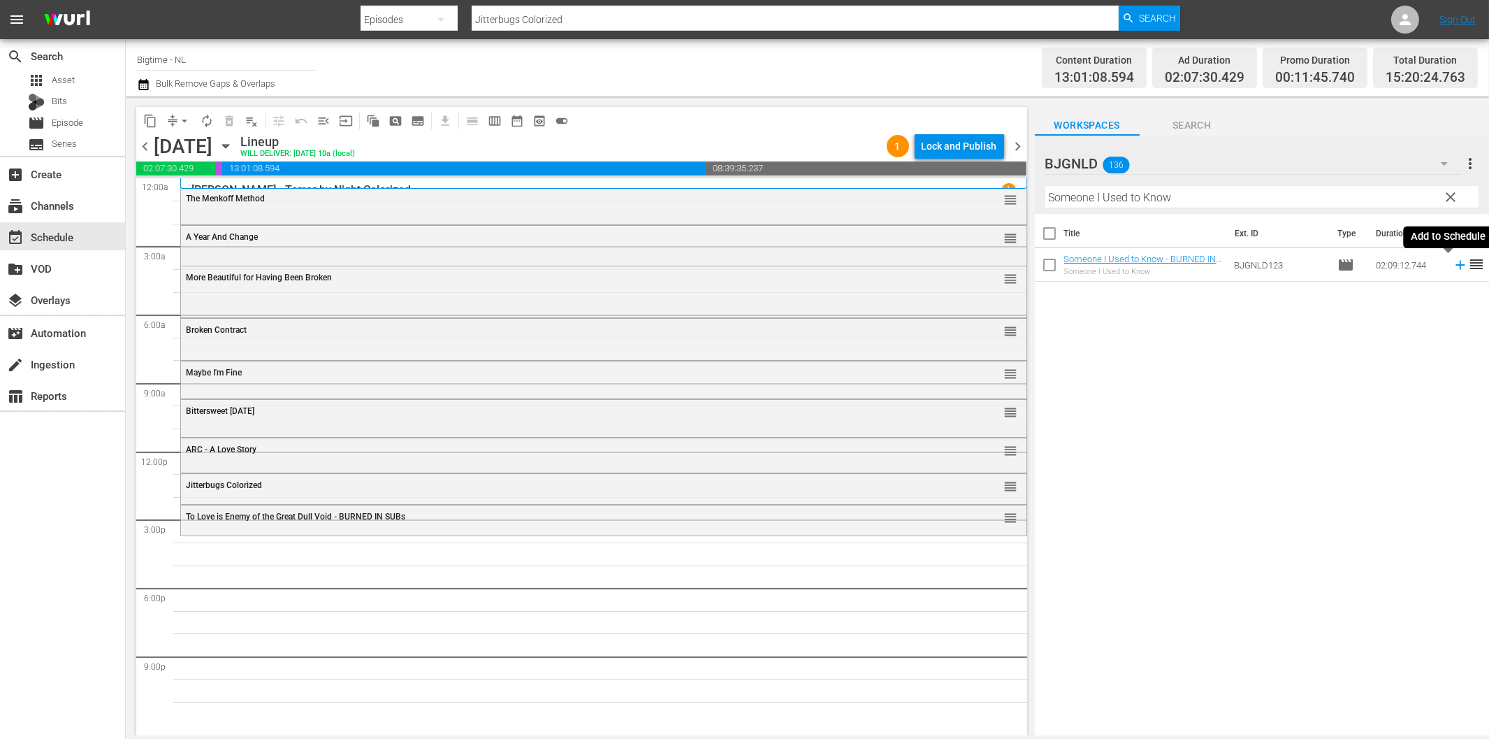
click at [1453, 266] on icon at bounding box center [1460, 264] width 15 height 15
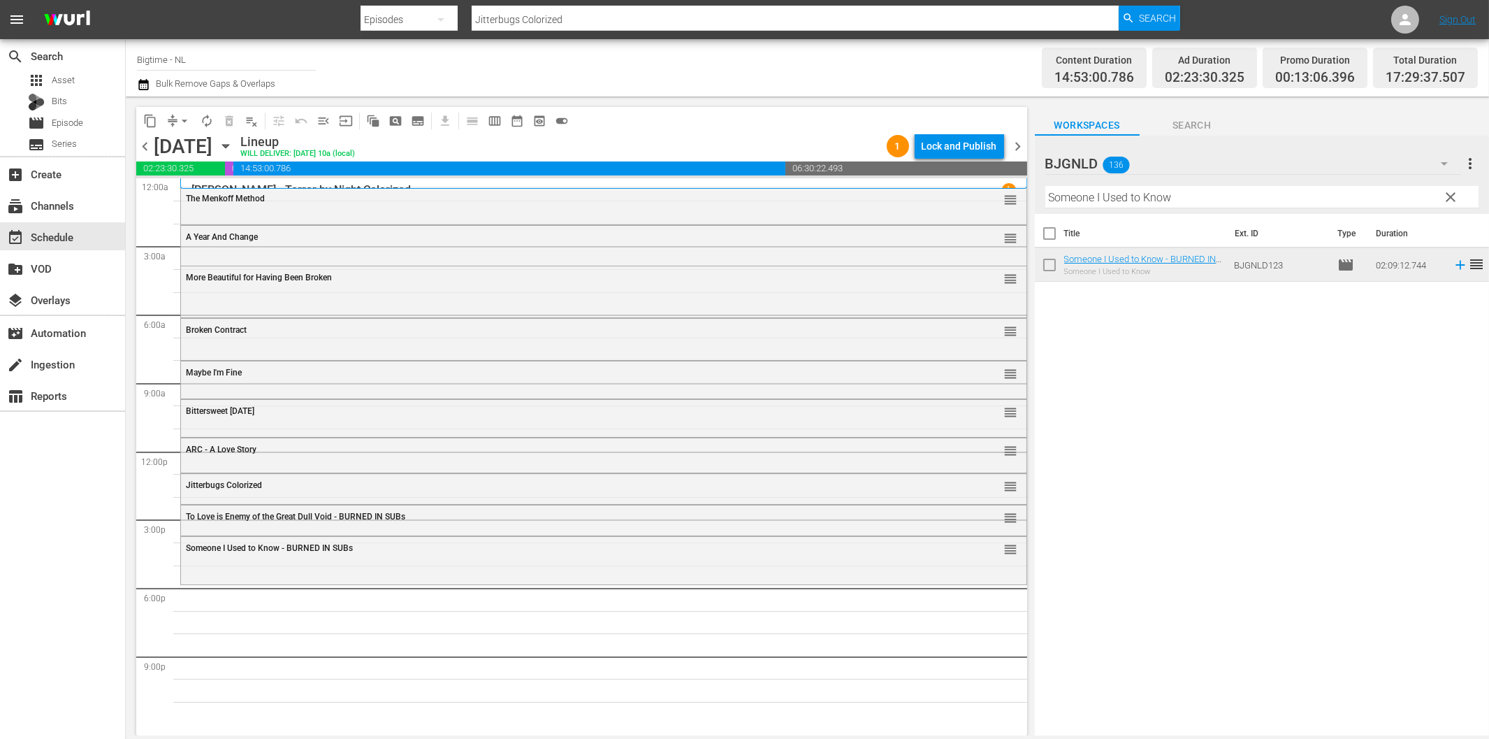
click at [1124, 201] on input "Someone I Used to Know" at bounding box center [1262, 197] width 433 height 22
paste input "If You Only Kne"
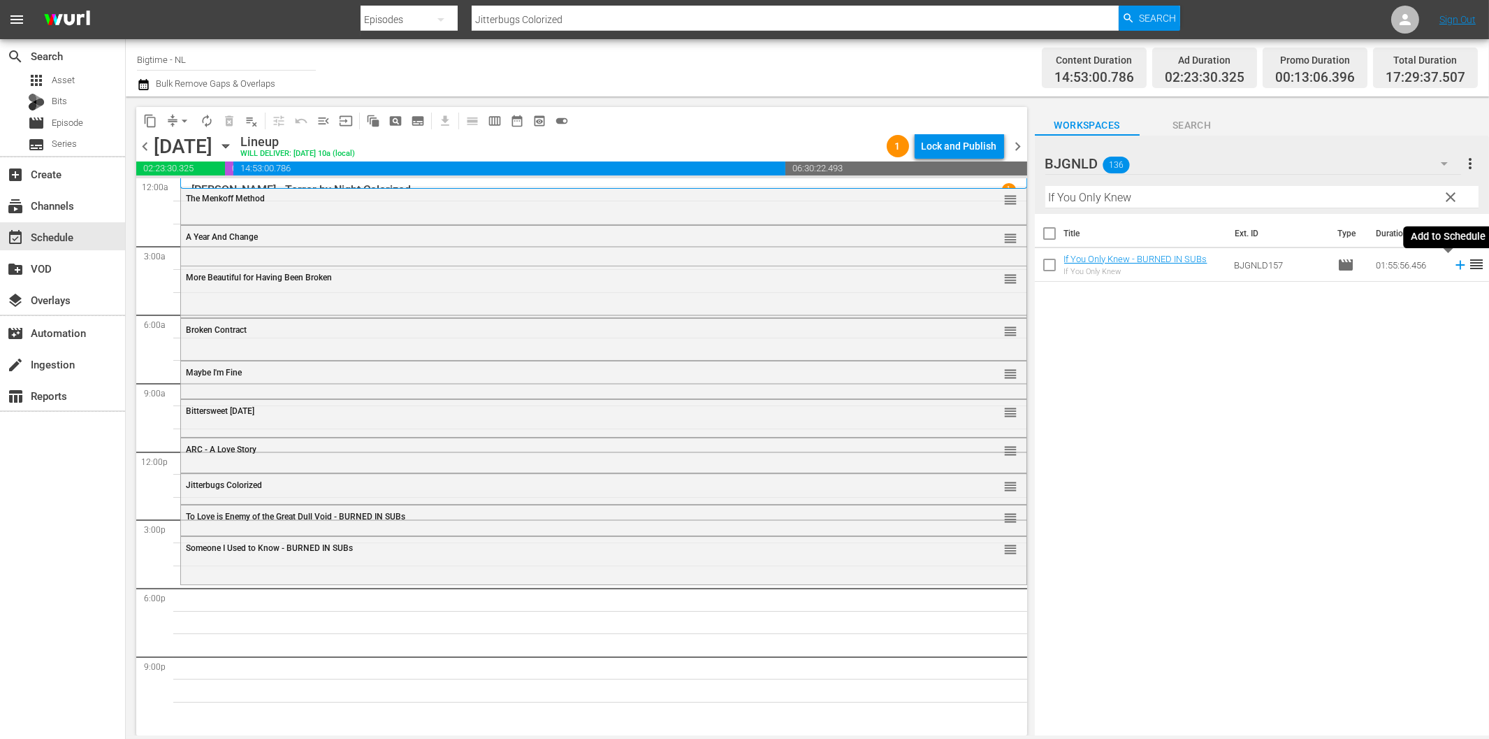
click at [1453, 269] on icon at bounding box center [1460, 264] width 15 height 15
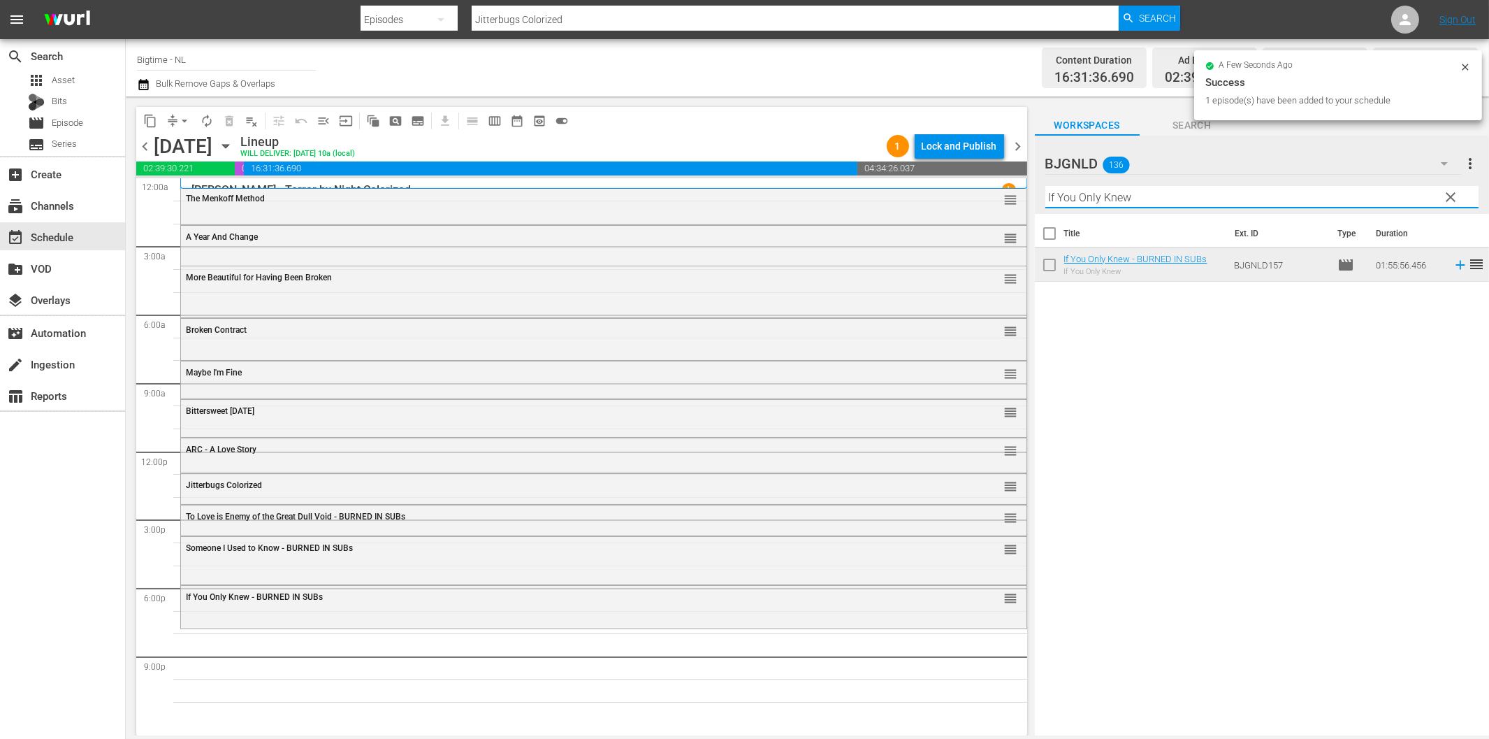
click at [1269, 199] on input "If You Only Knew" at bounding box center [1262, 197] width 433 height 22
paste input "Nobody's Angel"
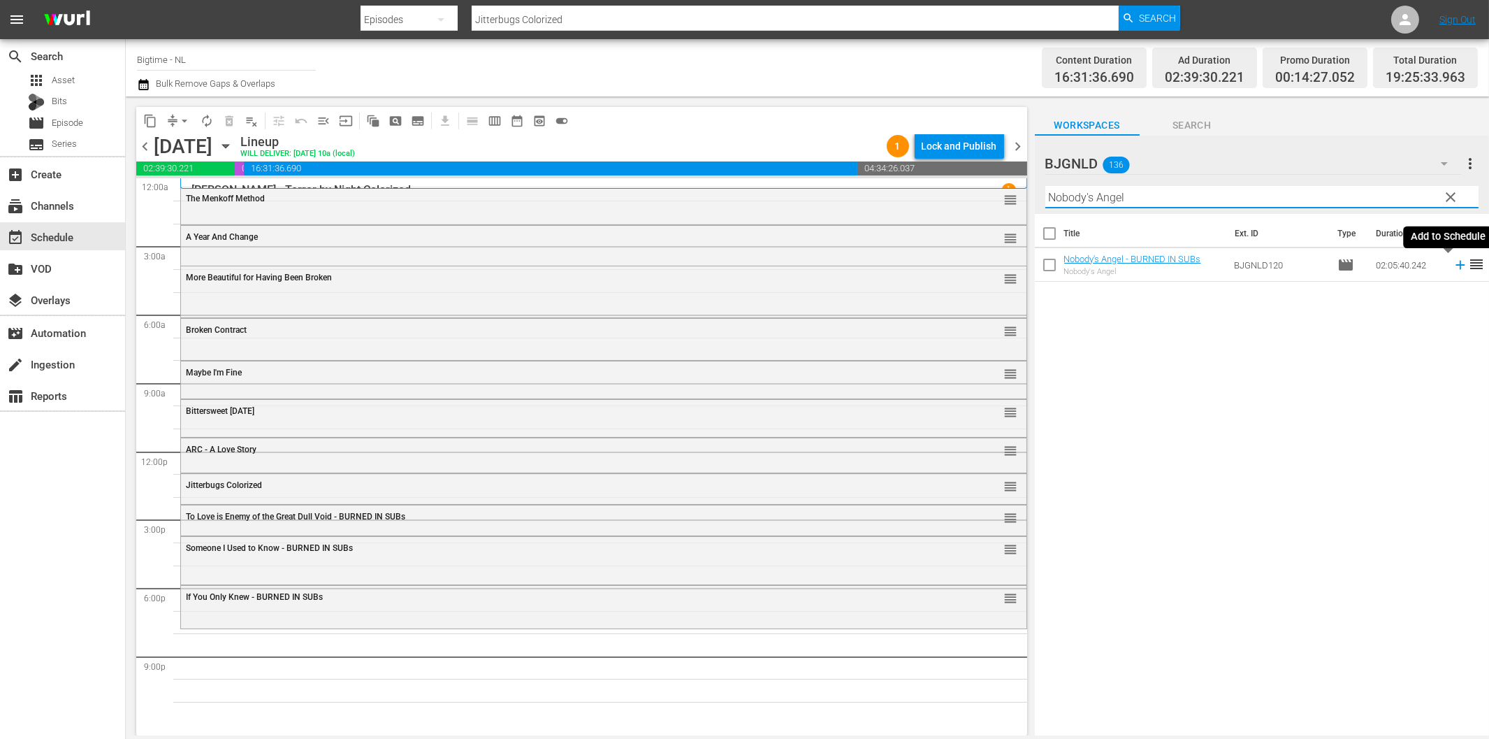
click at [1456, 266] on icon at bounding box center [1460, 265] width 9 height 9
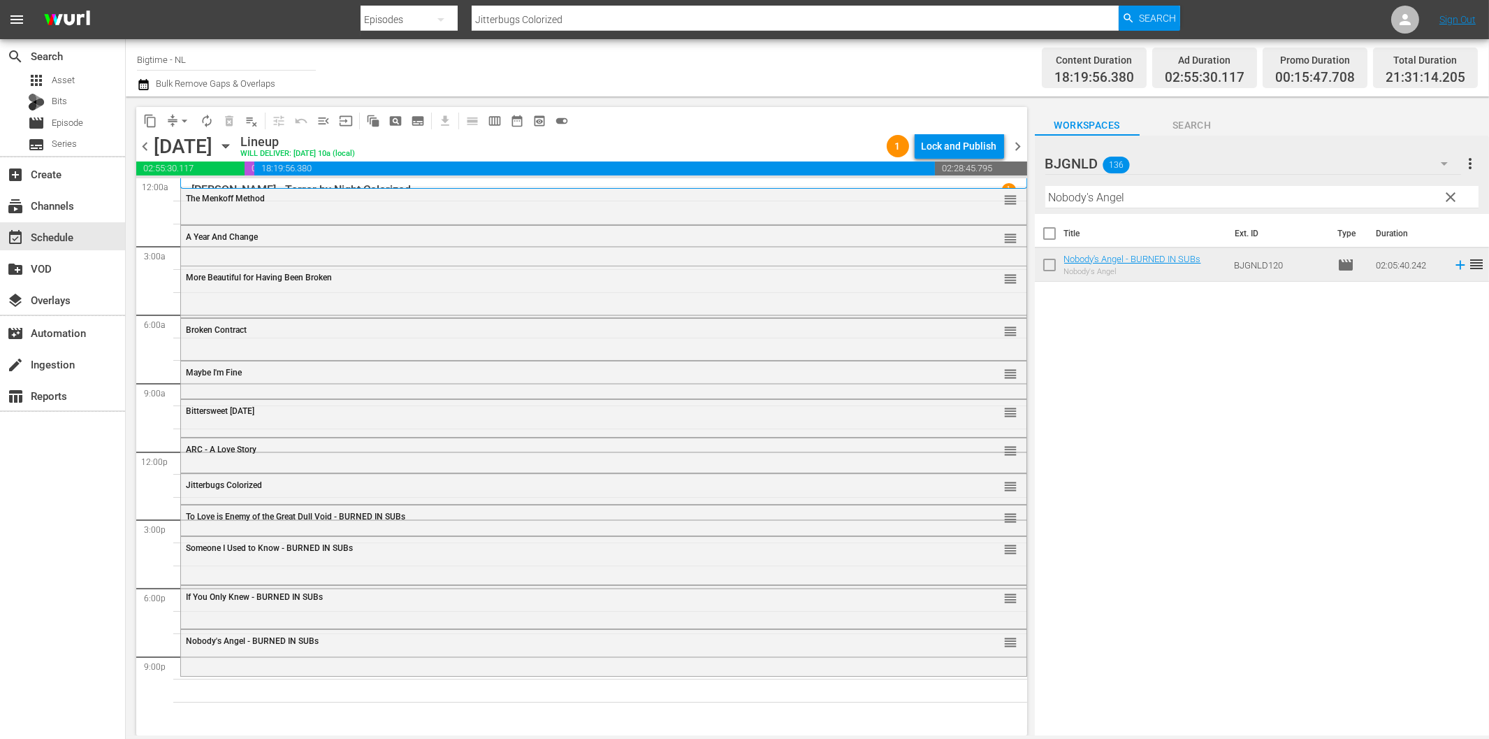
click at [1170, 203] on input "Nobody's Angel" at bounding box center [1262, 197] width 433 height 22
paste input "If I Tell You I Have To Kill You"
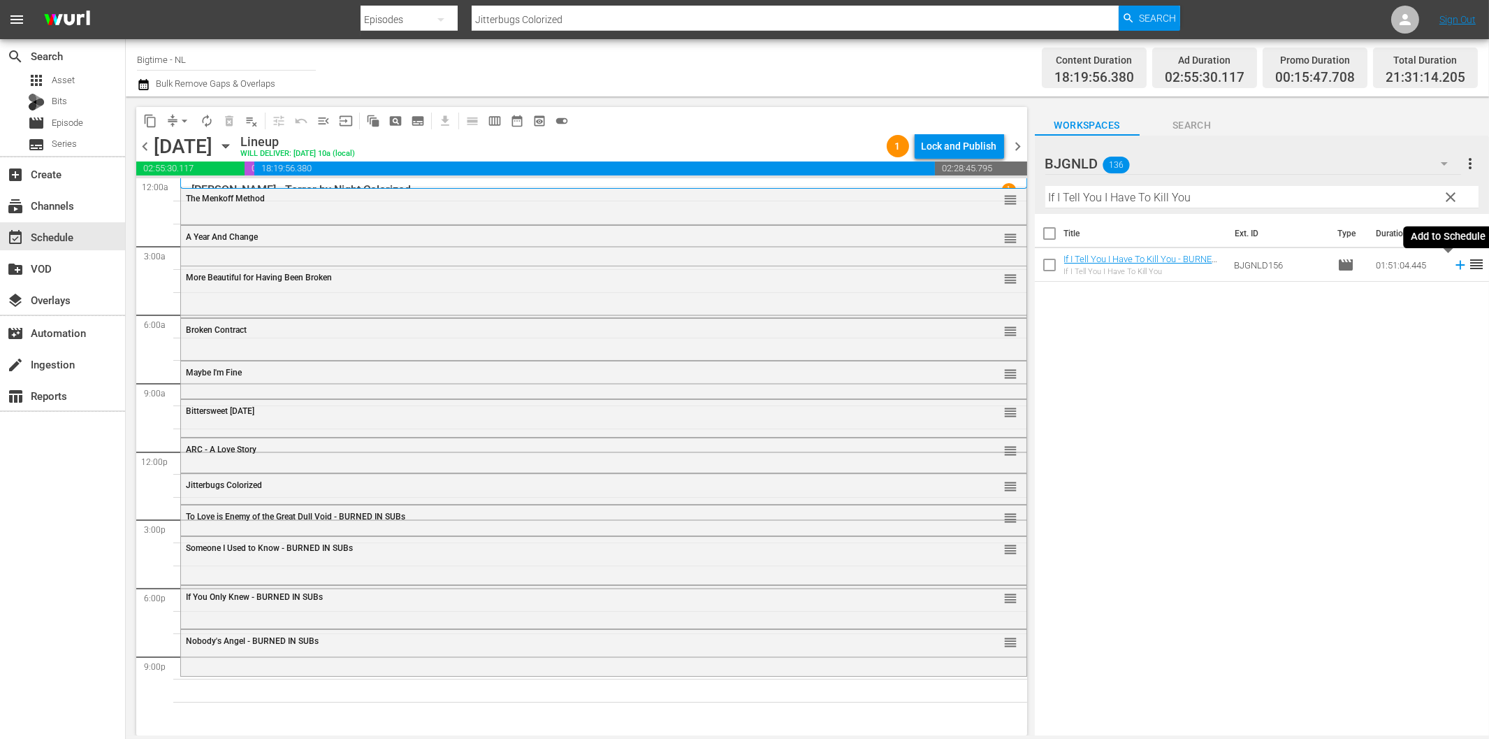
click at [1453, 267] on icon at bounding box center [1460, 264] width 15 height 15
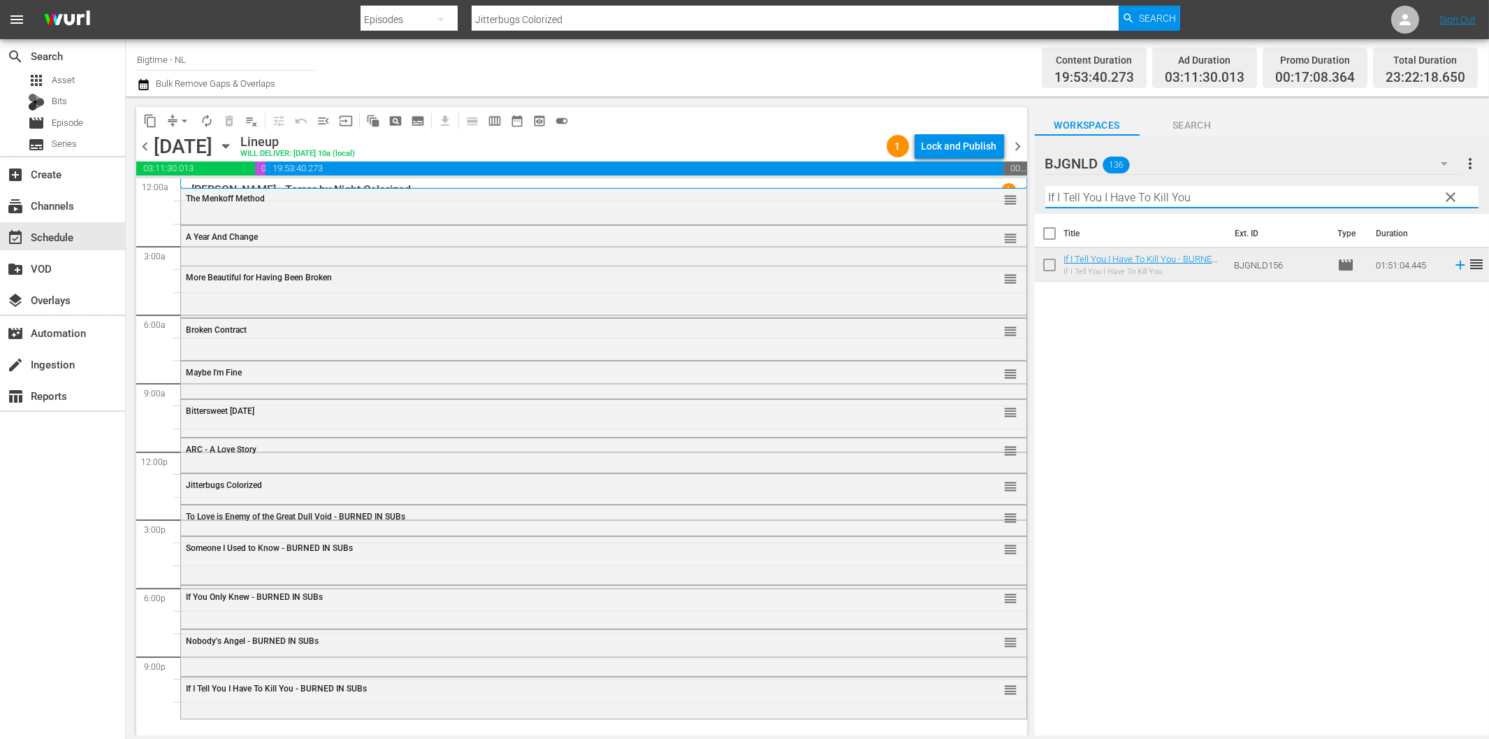
click at [1185, 197] on input "If I Tell You I Have To Kill You" at bounding box center [1262, 197] width 433 height 22
paste input "The Shattering"
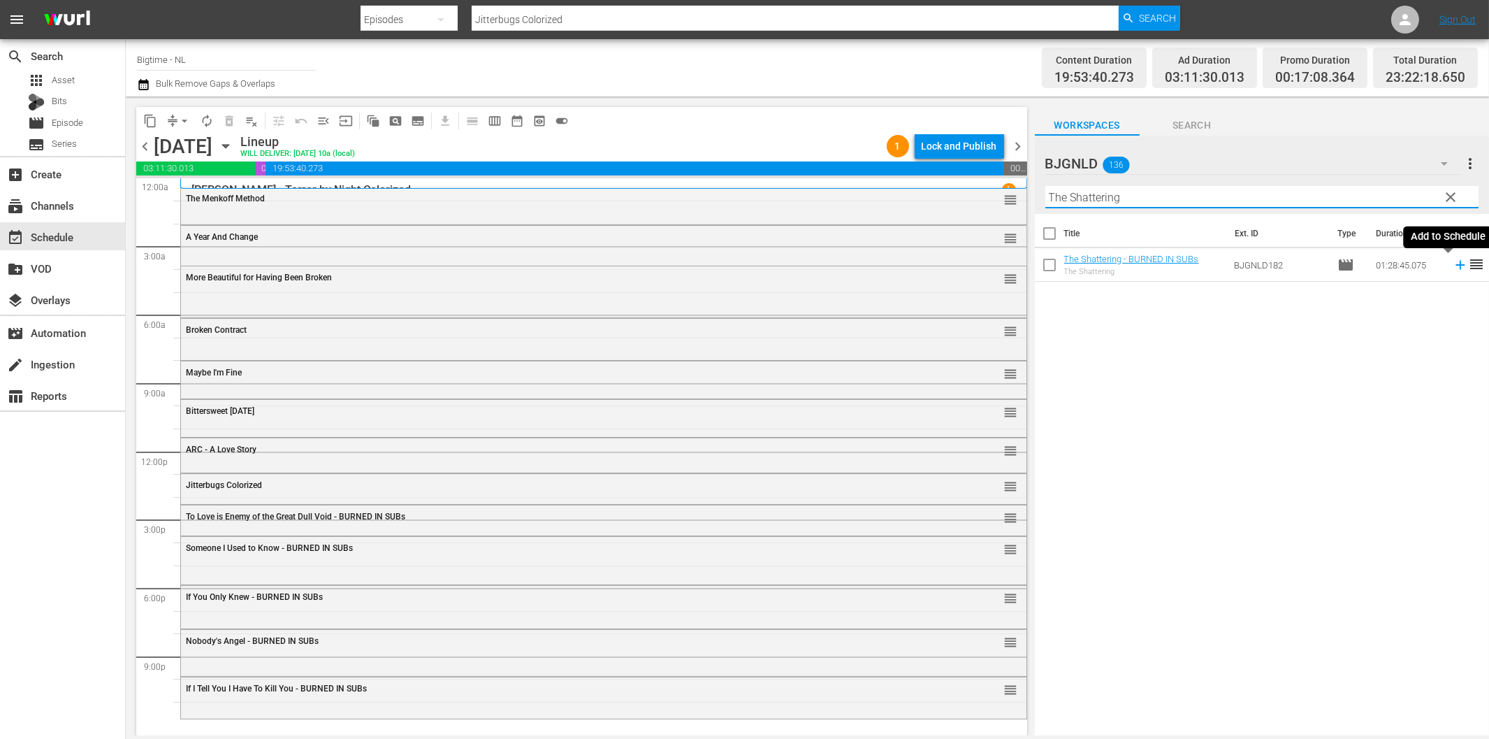
click at [1453, 269] on icon at bounding box center [1460, 264] width 15 height 15
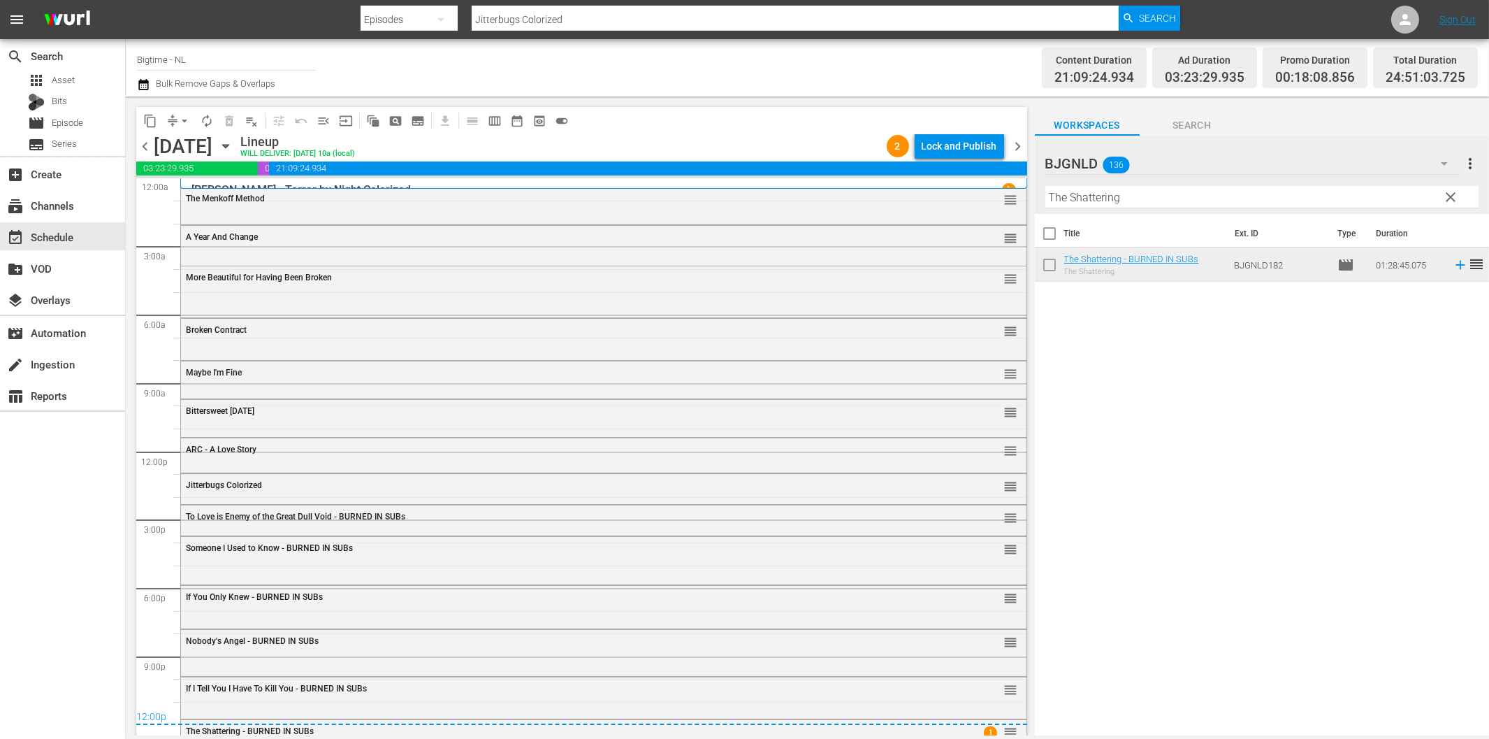
click at [809, 120] on div "content_copy compress arrow_drop_down autorenew_outlined delete_forever_outline…" at bounding box center [581, 120] width 891 height 27
click at [986, 144] on div "Lock and Publish" at bounding box center [959, 145] width 75 height 25
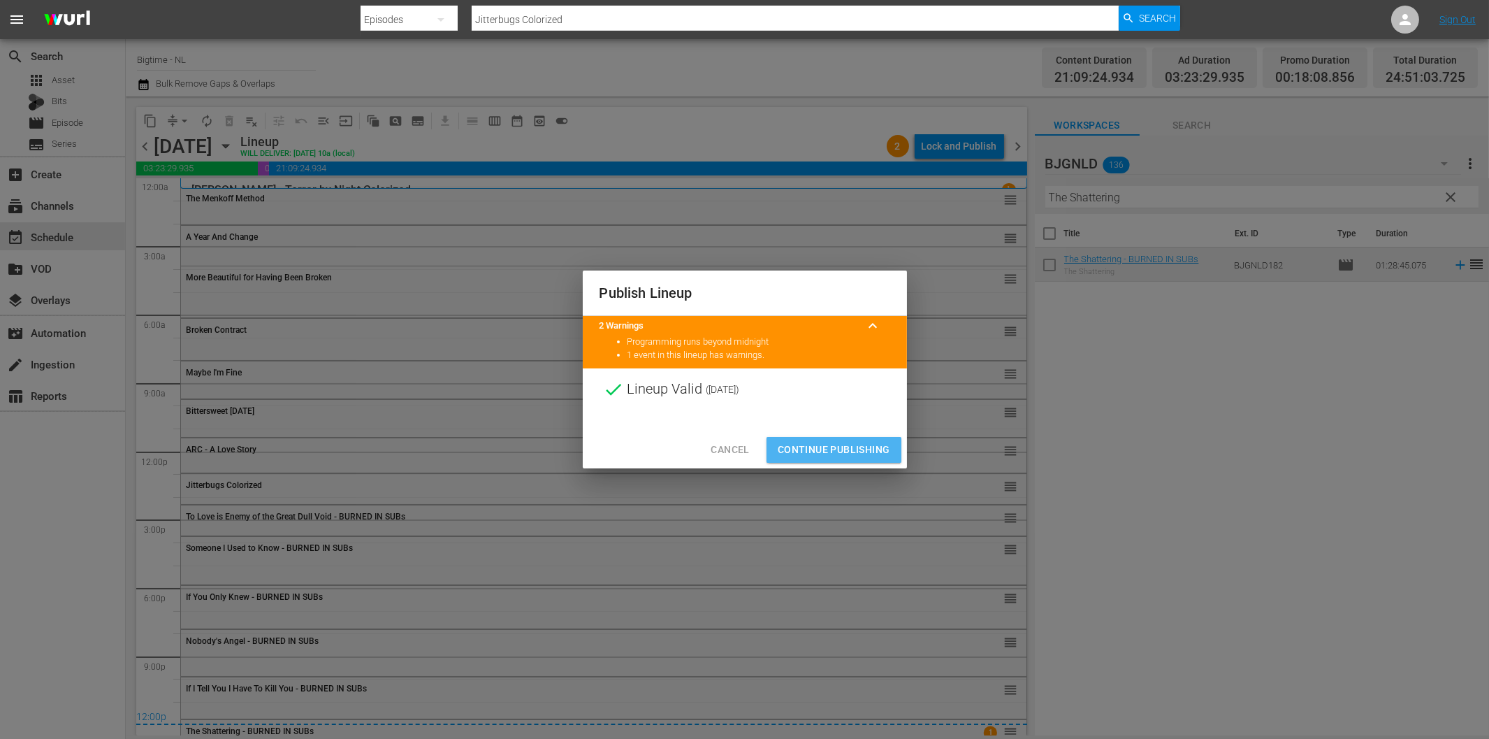
click at [855, 444] on span "Continue Publishing" at bounding box center [834, 449] width 113 height 17
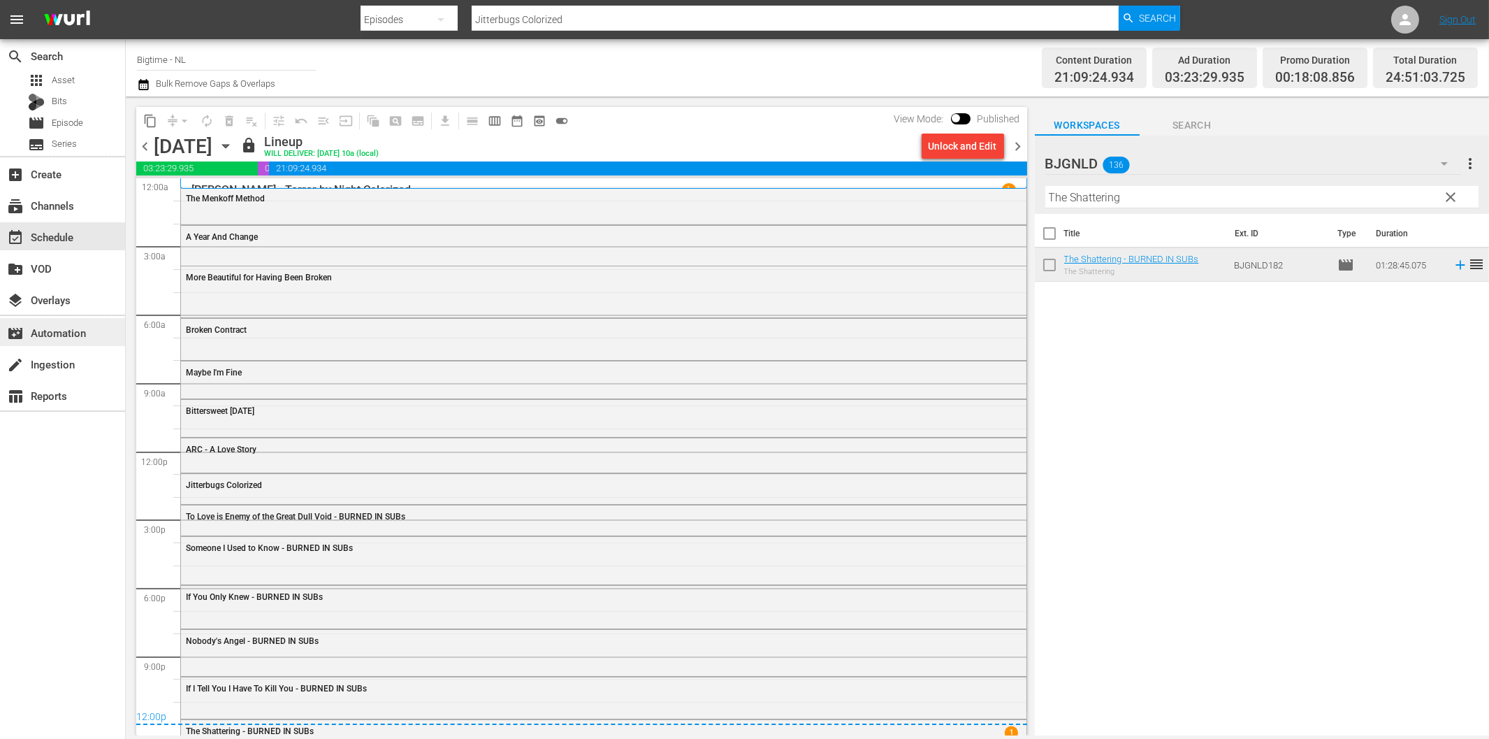
drag, startPoint x: 1016, startPoint y: 143, endPoint x: 29, endPoint y: 324, distance: 1004.1
click at [1016, 143] on span "chevron_right" at bounding box center [1018, 146] width 17 height 17
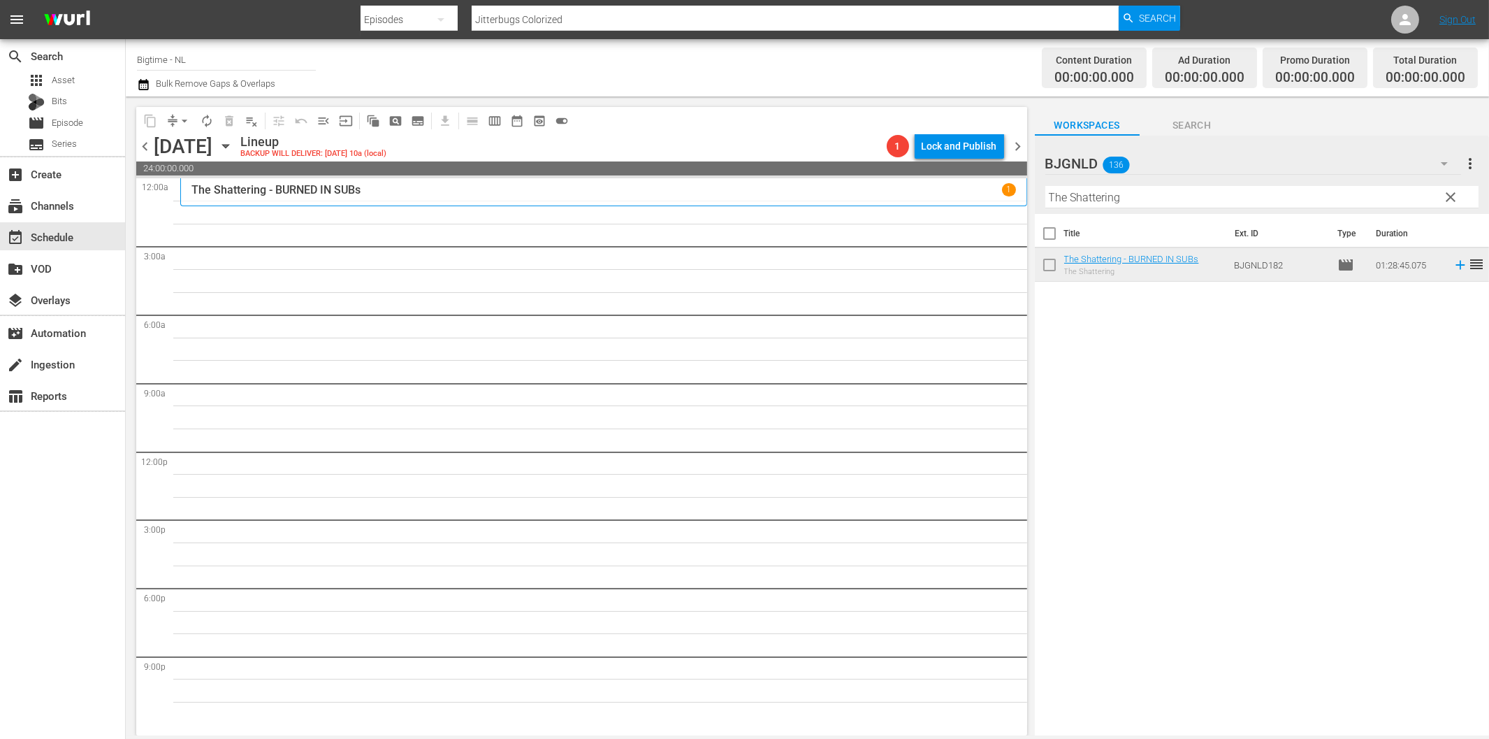
drag, startPoint x: 1188, startPoint y: 499, endPoint x: 1055, endPoint y: 486, distance: 133.4
click at [1188, 499] on div "Title Ext. ID Type Duration The Shattering - BURNED IN SUBs The Shattering BJGN…" at bounding box center [1262, 475] width 454 height 523
click at [1090, 197] on input "The Shattering" at bounding box center [1262, 197] width 433 height 22
paste input "Created Equal"
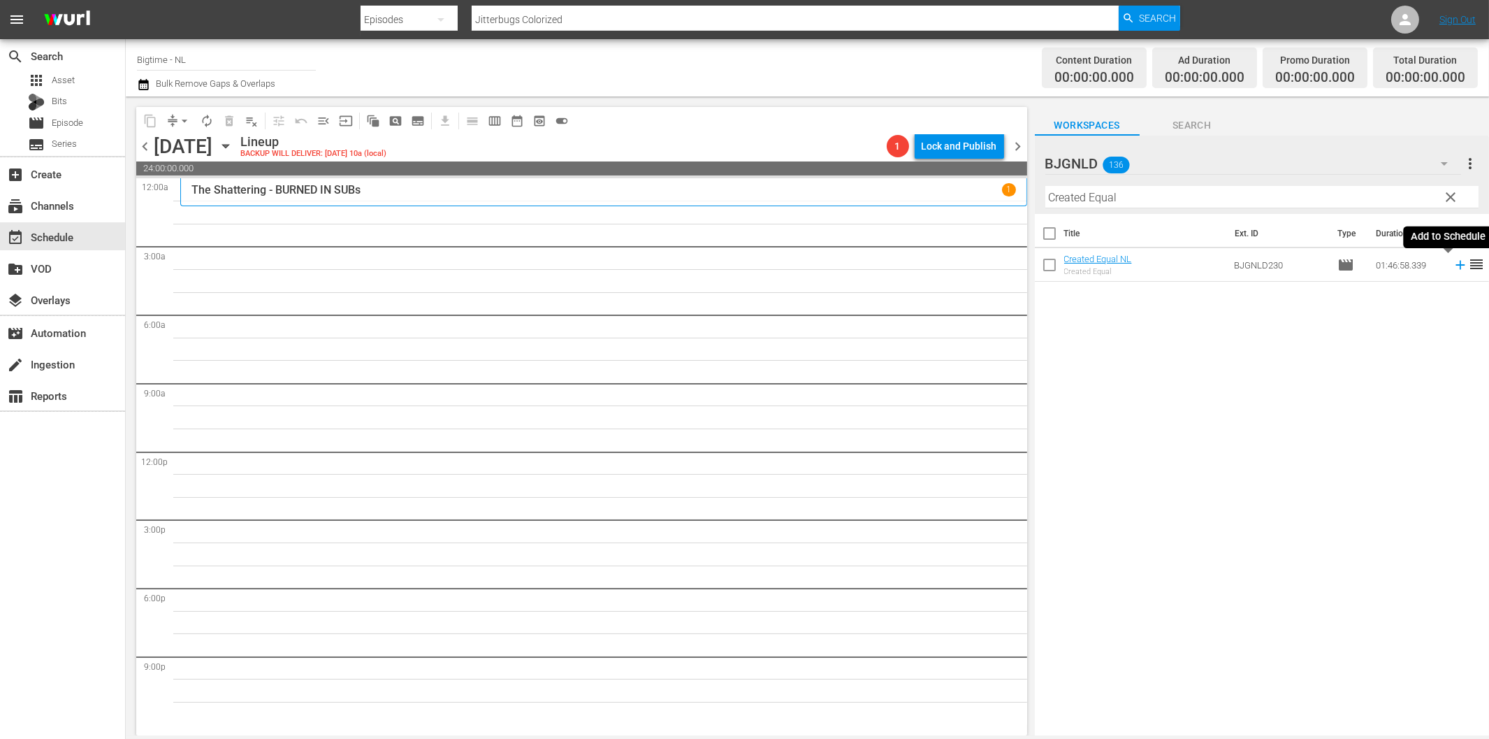
click at [1456, 264] on icon at bounding box center [1460, 265] width 9 height 9
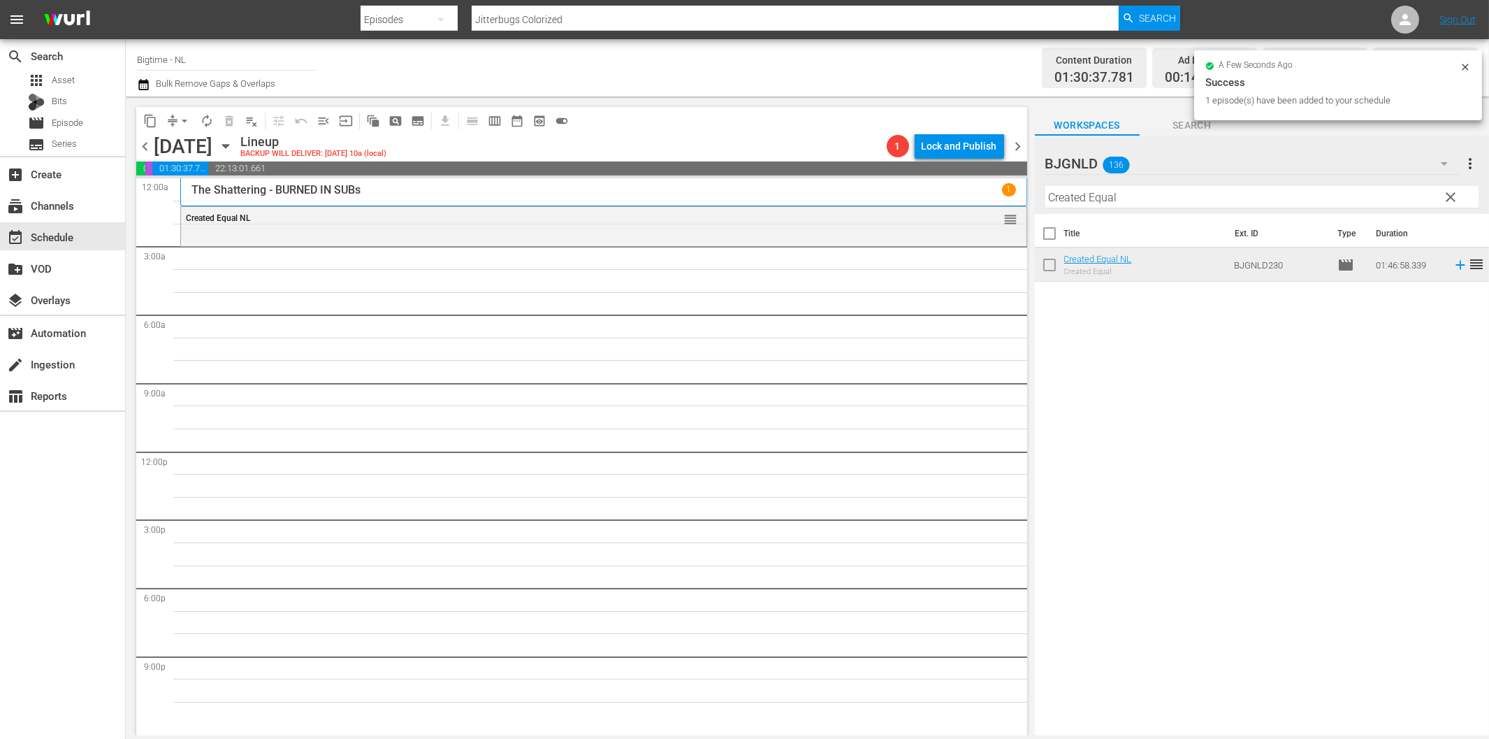
click at [1086, 201] on input "Created Equal" at bounding box center [1262, 197] width 433 height 22
paste input "House on Rockingham"
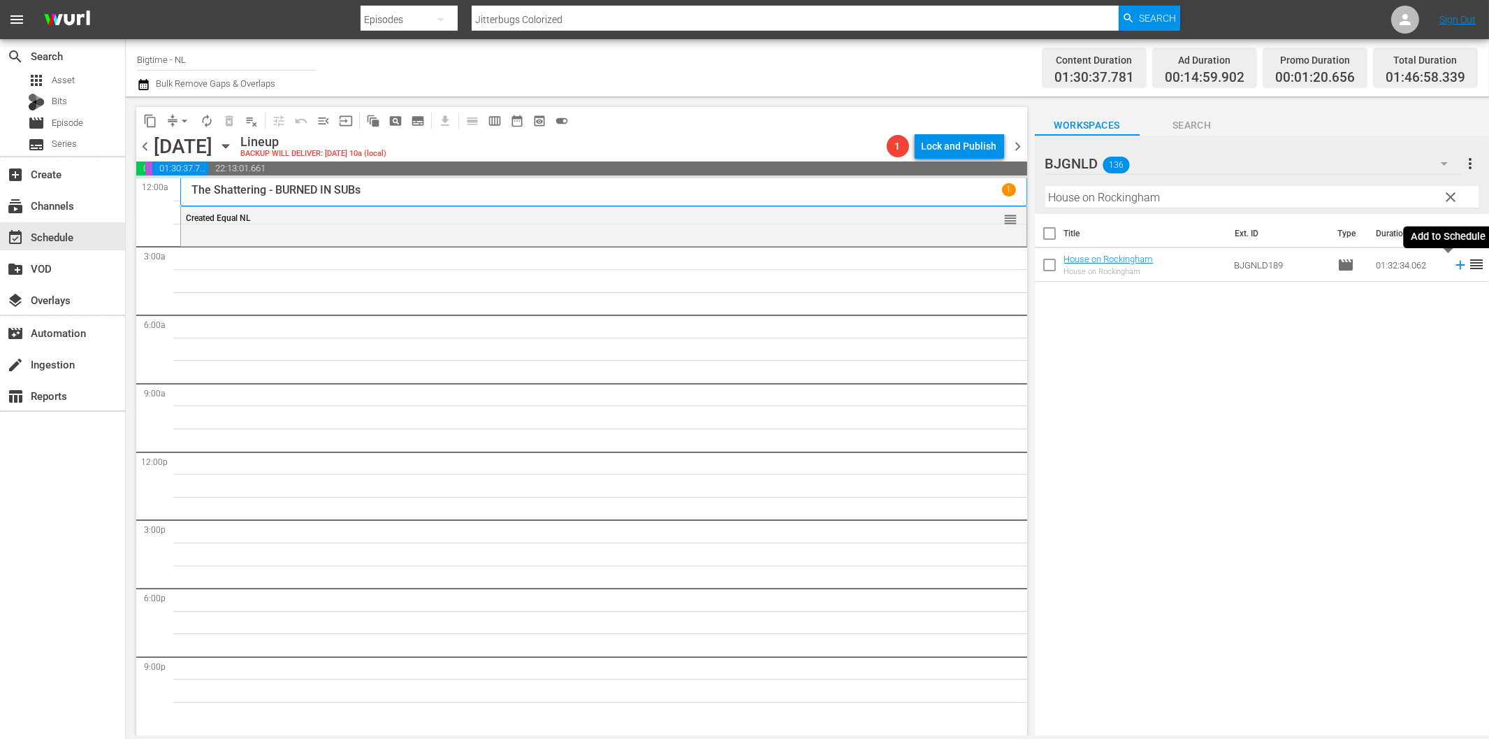
click at [1453, 261] on icon at bounding box center [1460, 264] width 15 height 15
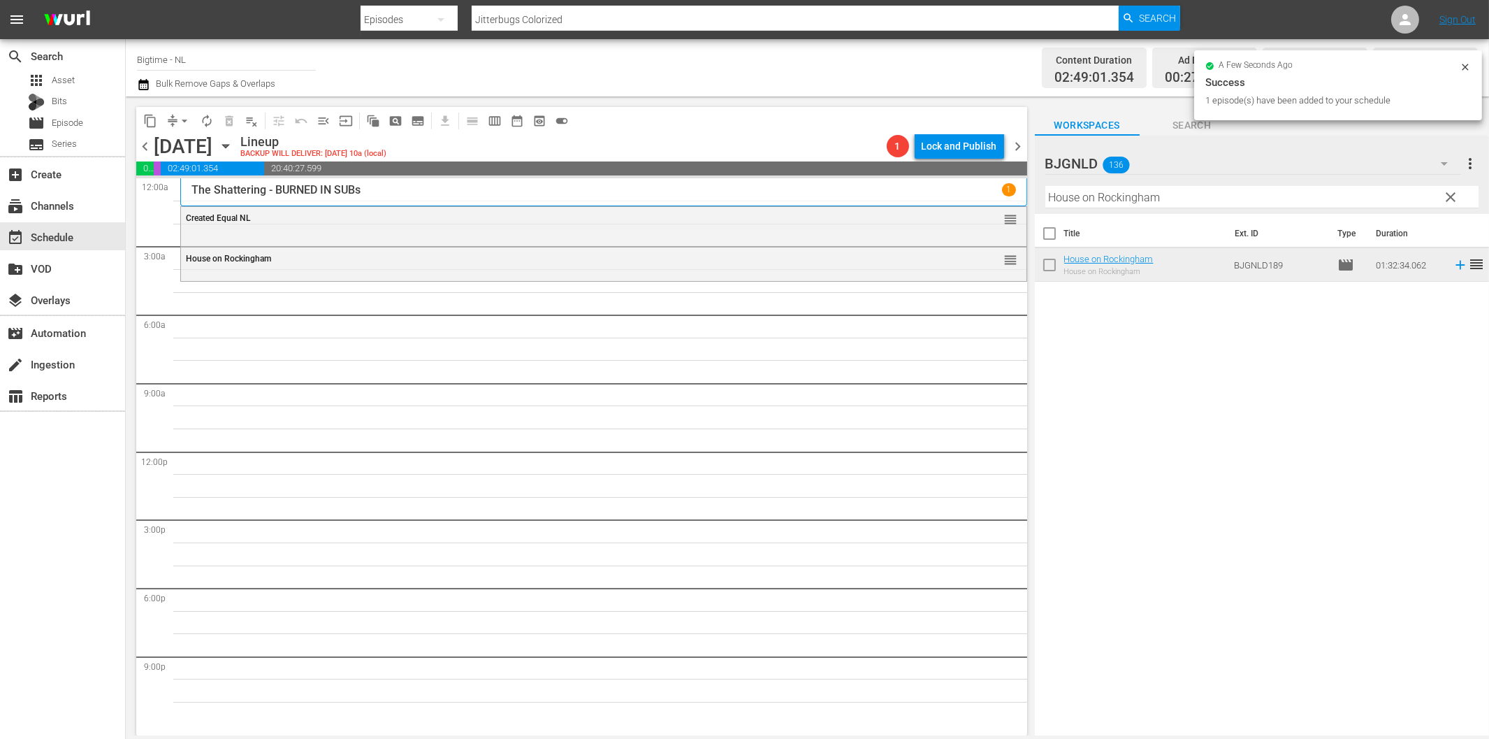
click at [1060, 196] on input "House on Rockingham" at bounding box center [1262, 197] width 433 height 22
paste input "The Kiss of Lady X"
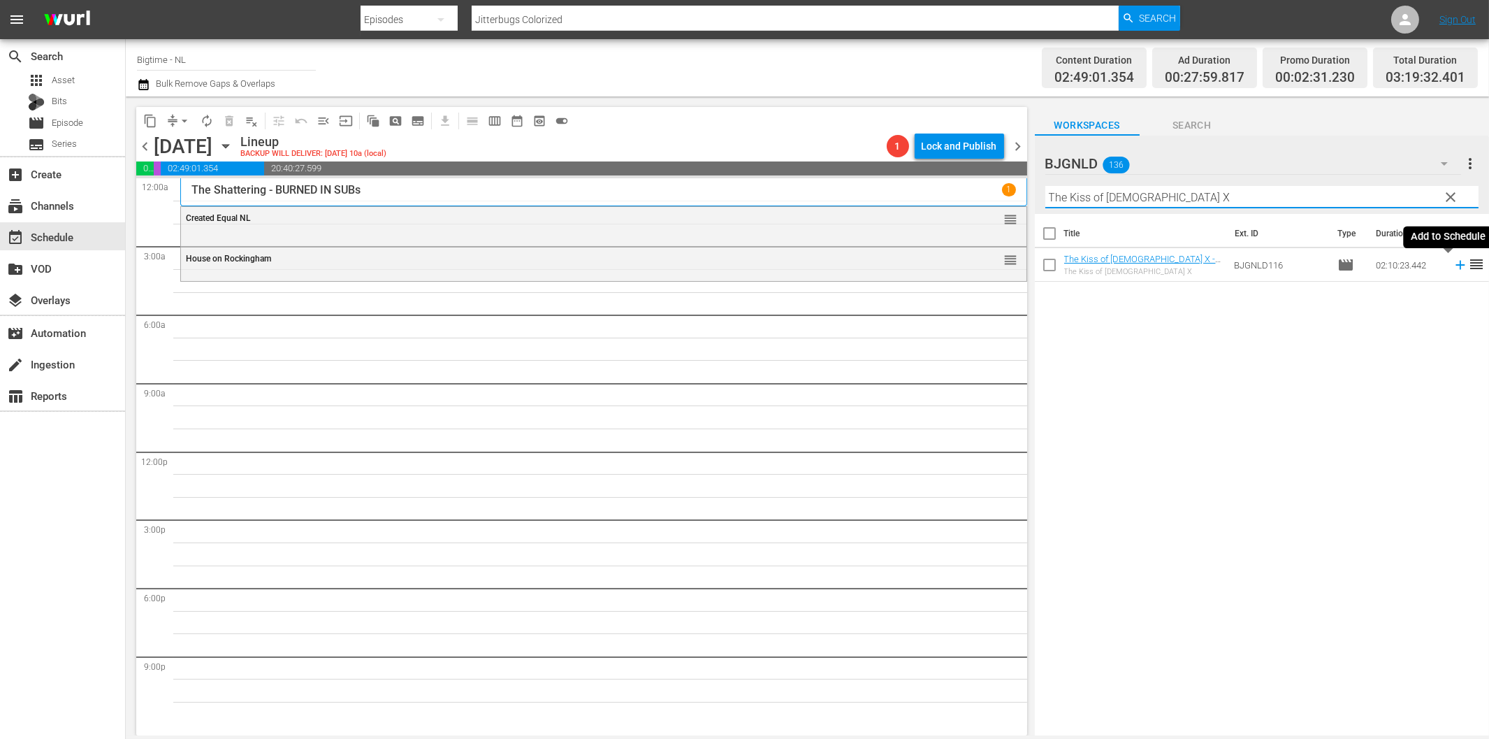
click at [1456, 266] on icon at bounding box center [1460, 265] width 9 height 9
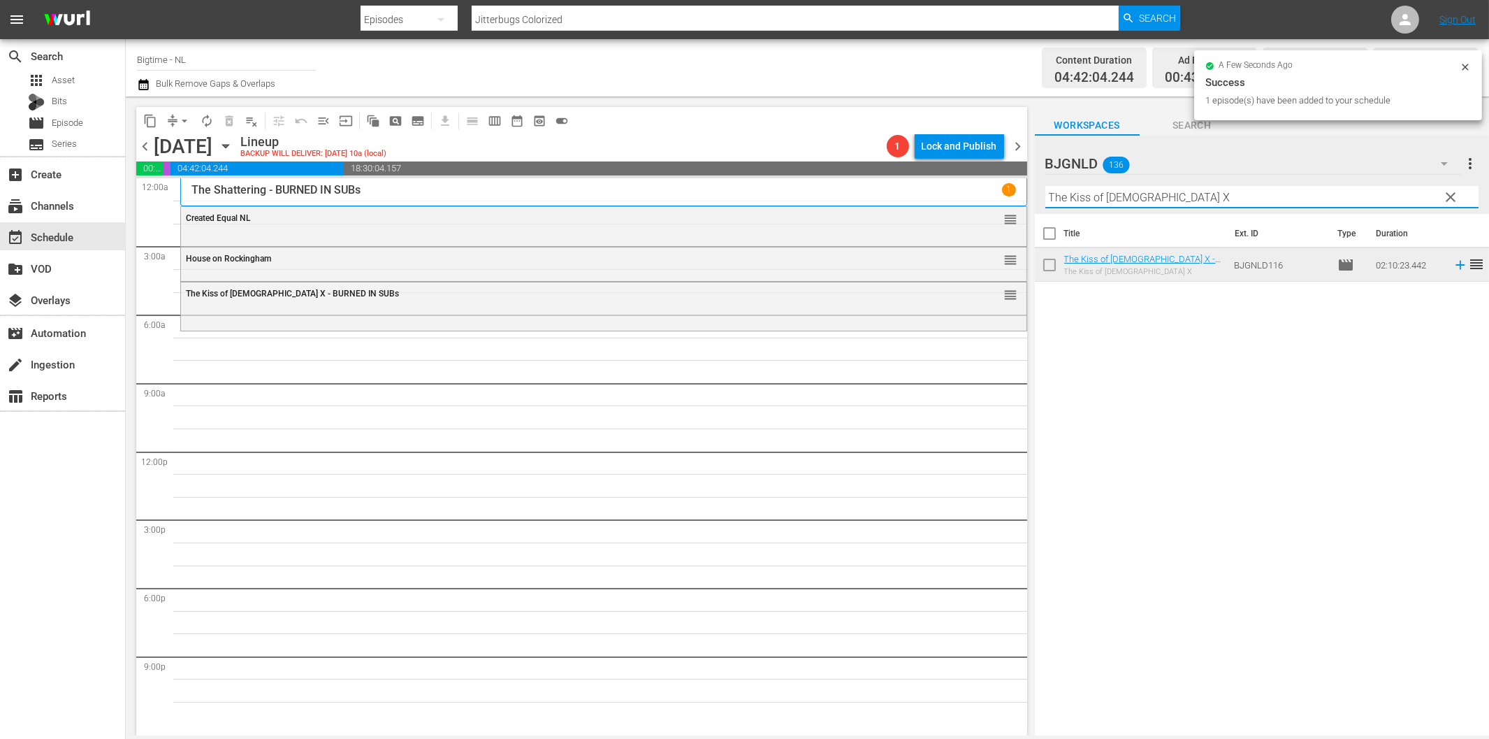
click at [1108, 194] on input "The Kiss of Lady X" at bounding box center [1262, 197] width 433 height 22
paste input "Eternal Code"
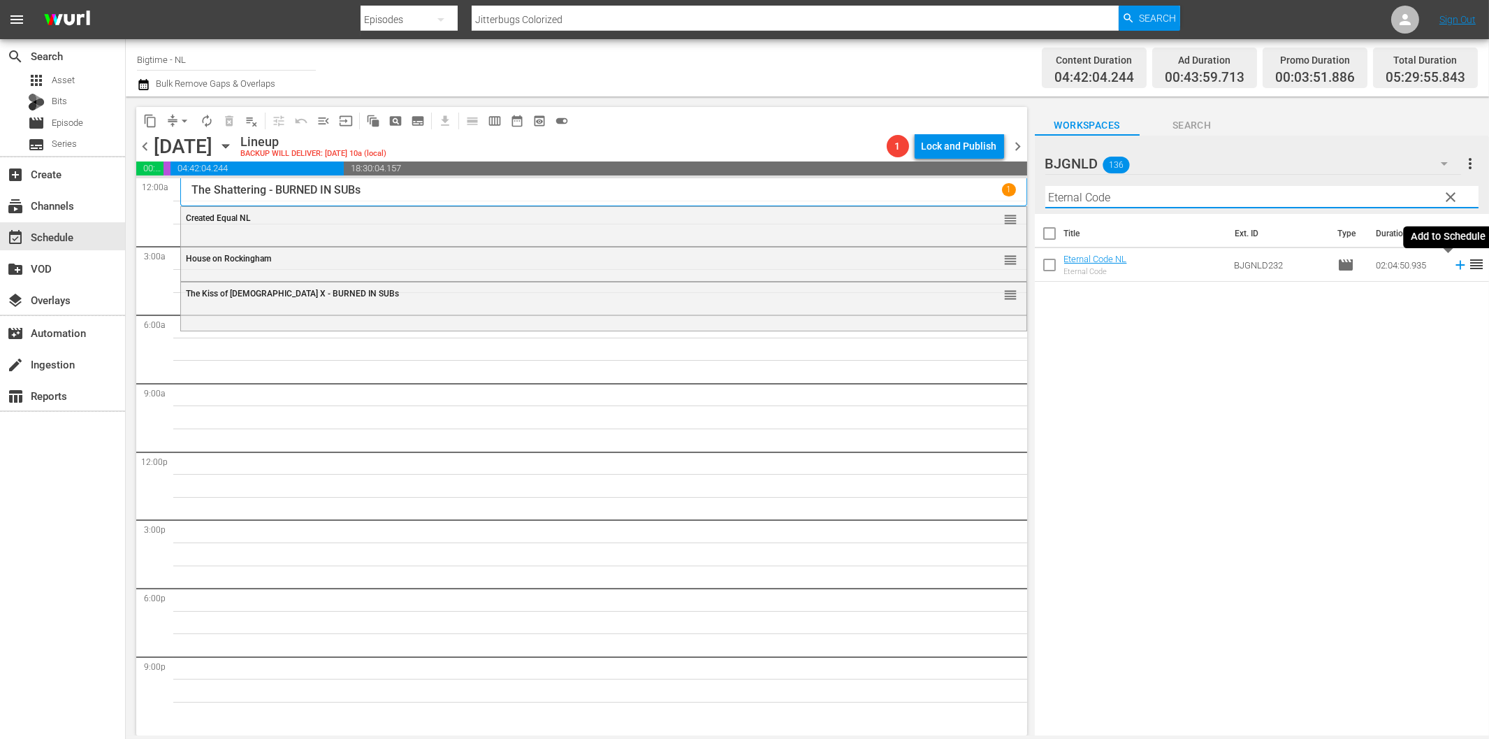
click at [1455, 266] on icon at bounding box center [1460, 264] width 15 height 15
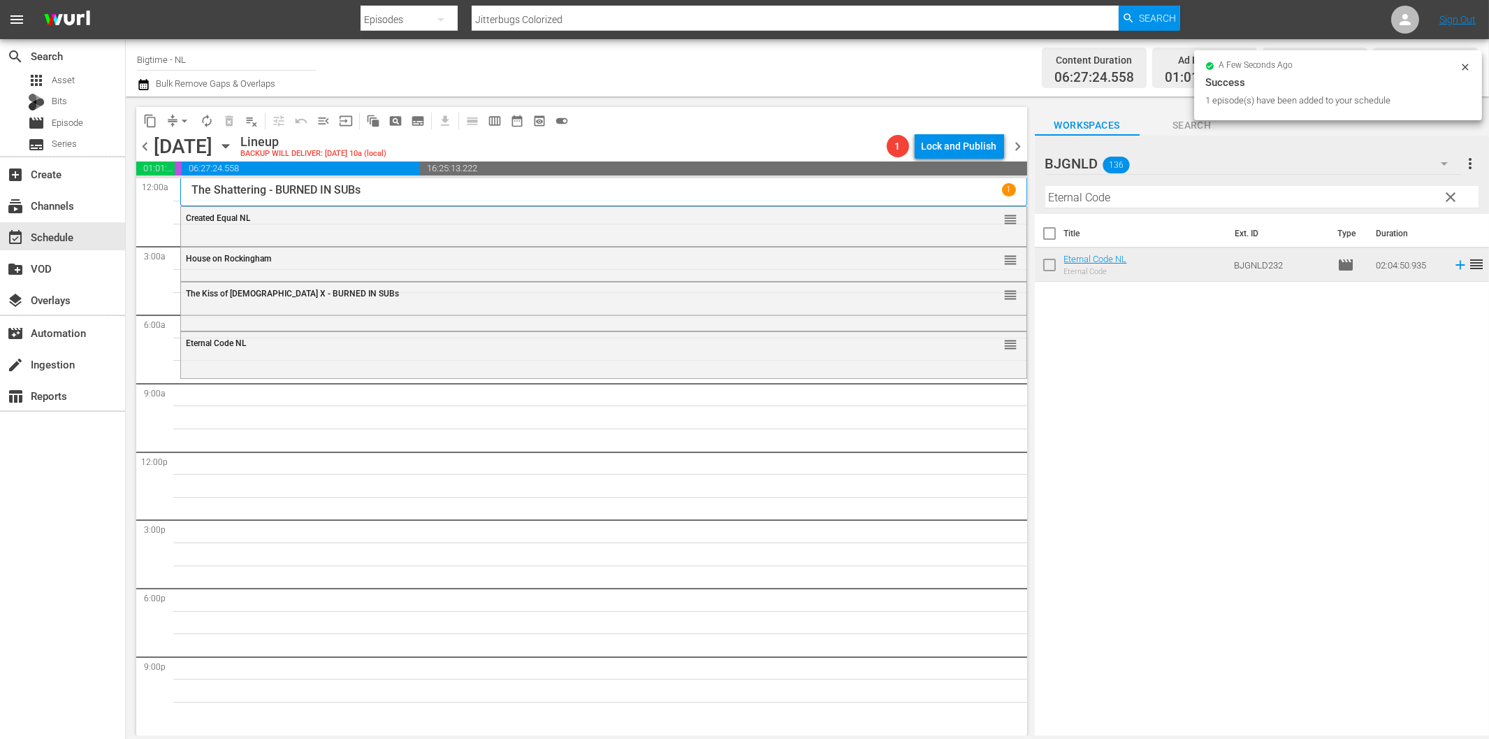
drag, startPoint x: 1083, startPoint y: 201, endPoint x: 1155, endPoint y: 218, distance: 74.1
click at [1084, 201] on input "Eternal Code" at bounding box center [1262, 197] width 433 height 22
paste input "Tunes of Glory"
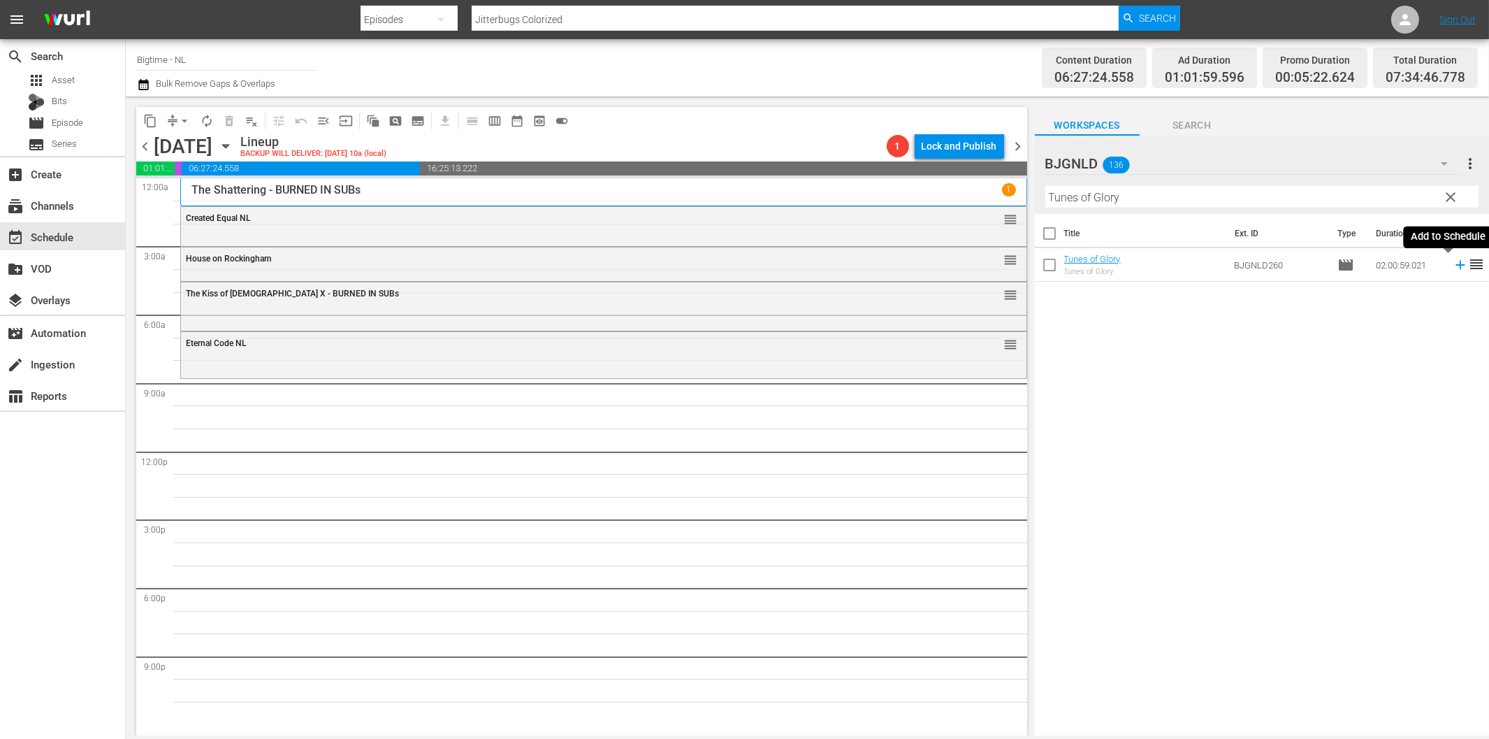
click at [1453, 269] on icon at bounding box center [1460, 264] width 15 height 15
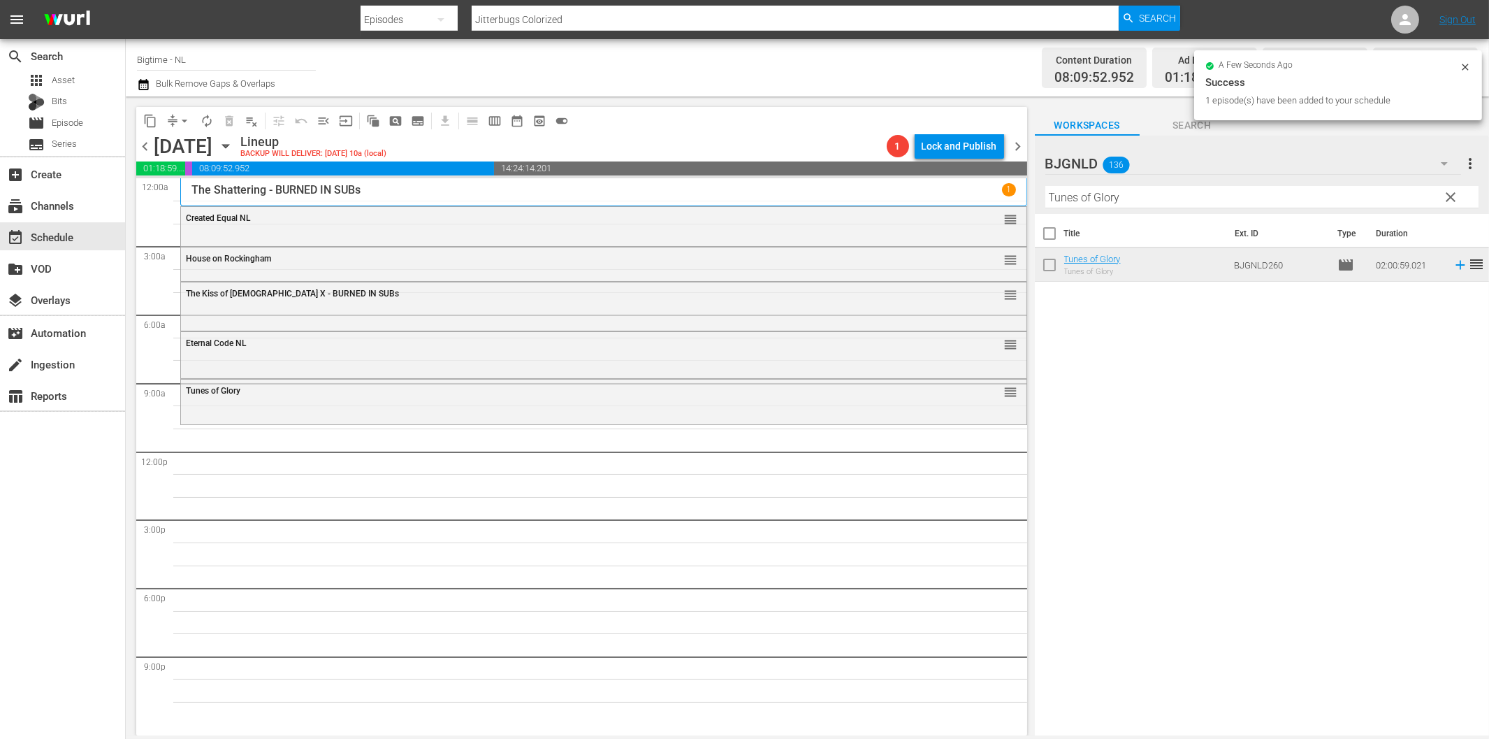
click at [1079, 201] on input "Tunes of Glory" at bounding box center [1262, 197] width 433 height 22
paste input "he Bulldog Breed Colorized"
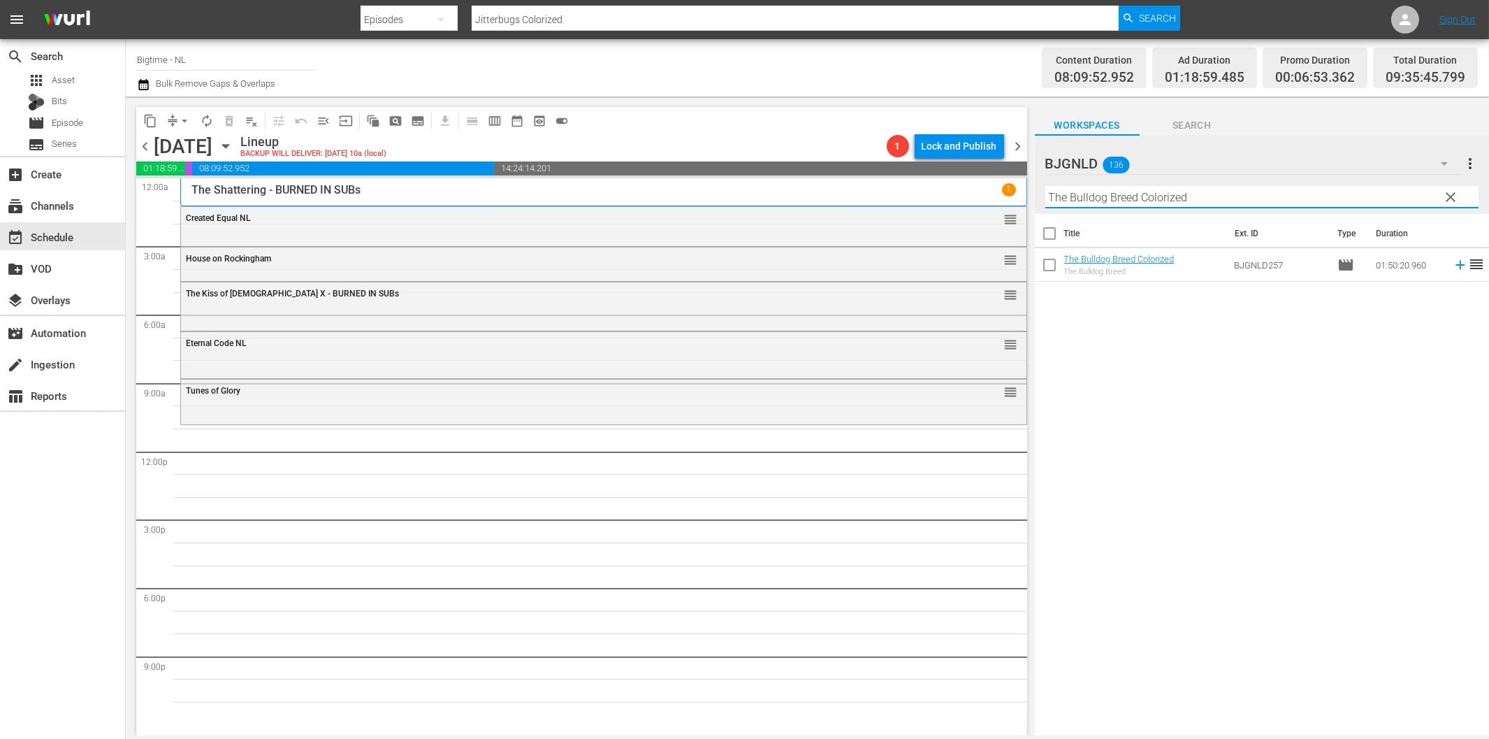
click at [1453, 266] on icon at bounding box center [1460, 264] width 15 height 15
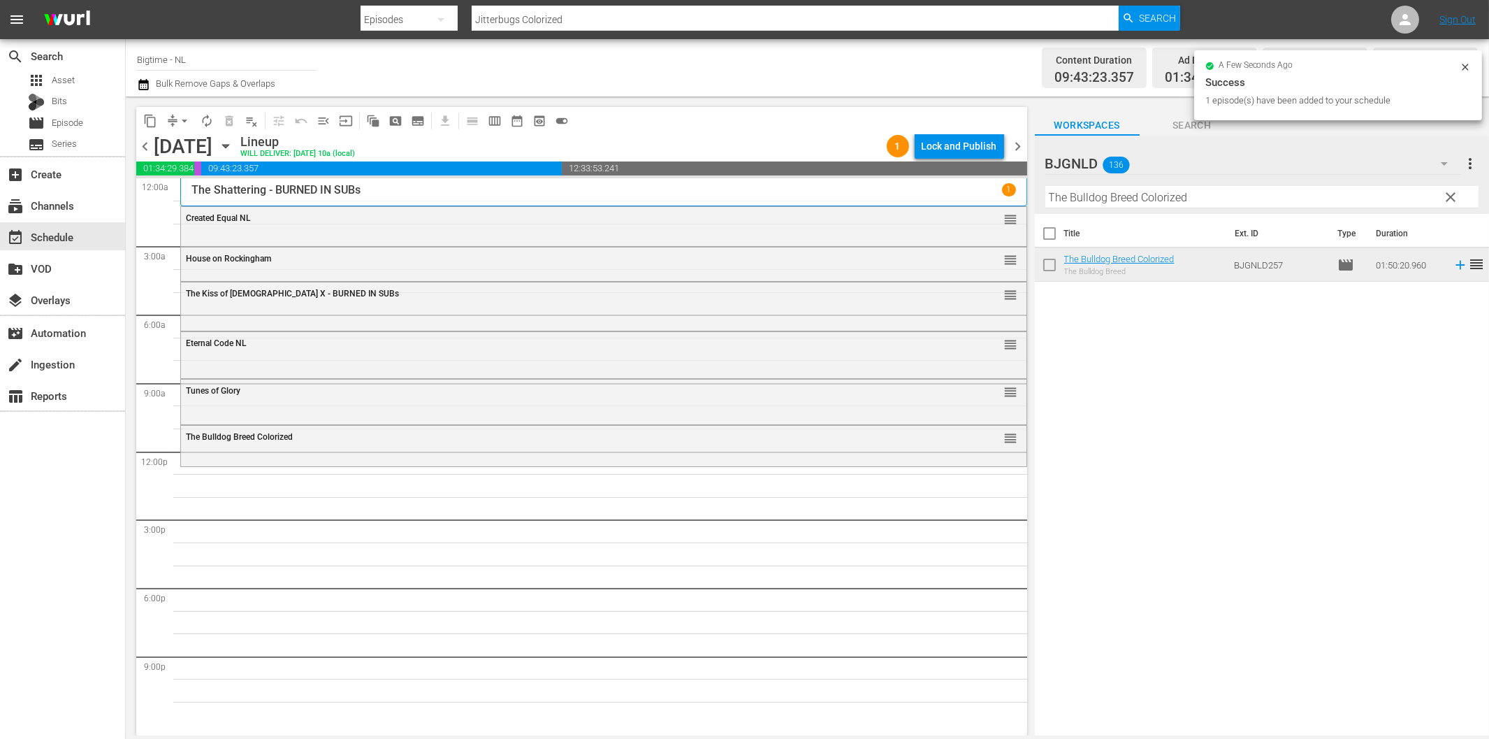
click at [1087, 204] on input "The Bulldog Breed Colorized" at bounding box center [1262, 197] width 433 height 22
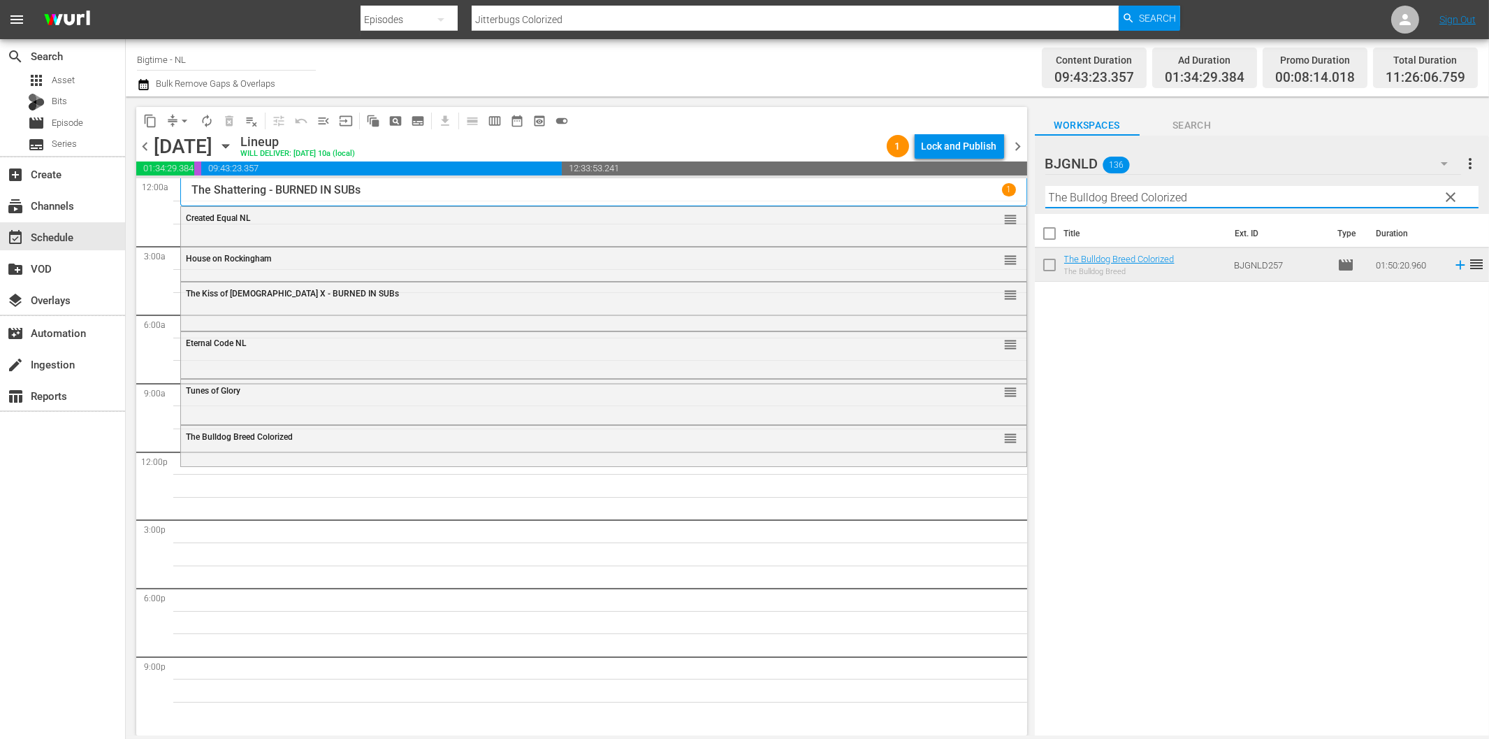
paste input "Flying Deuces"
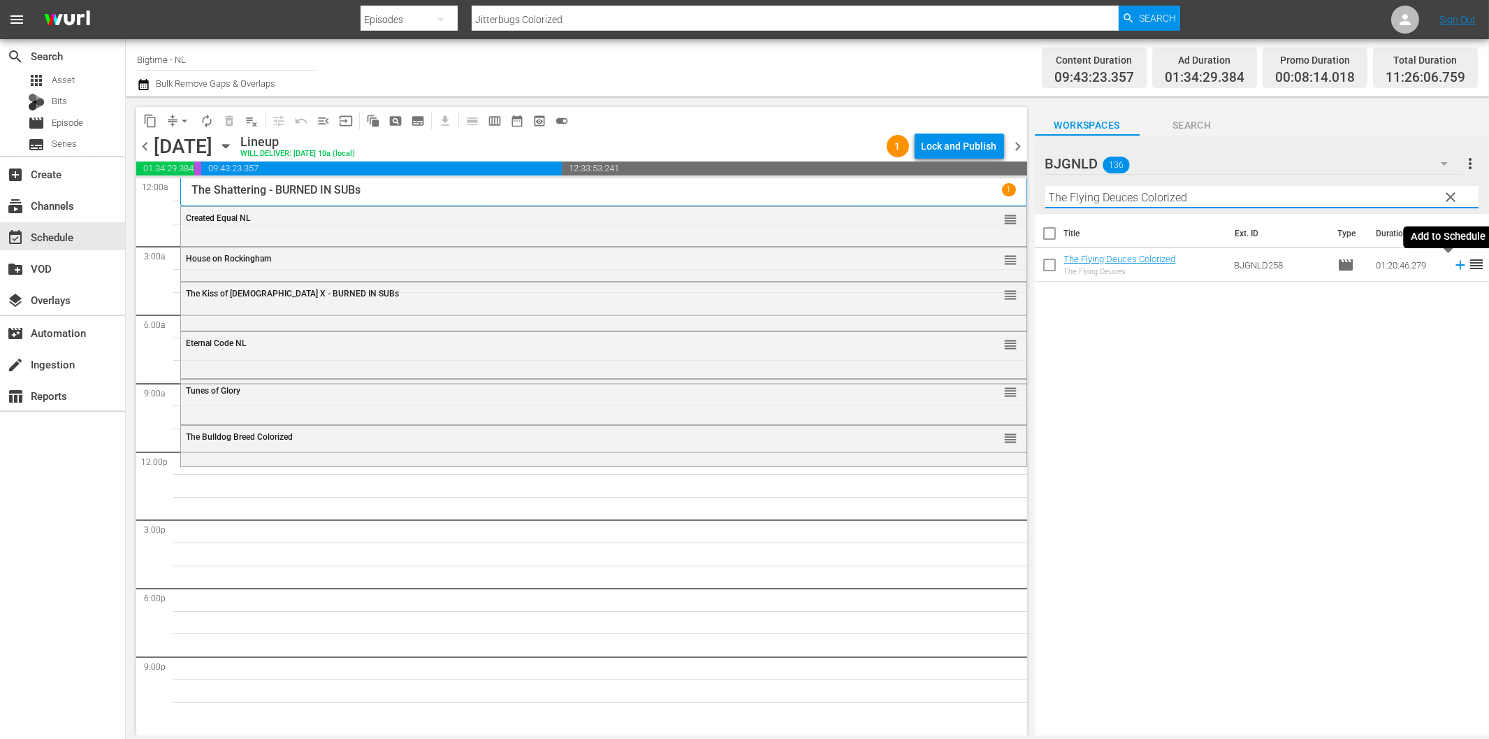
click at [1456, 266] on icon at bounding box center [1460, 265] width 9 height 9
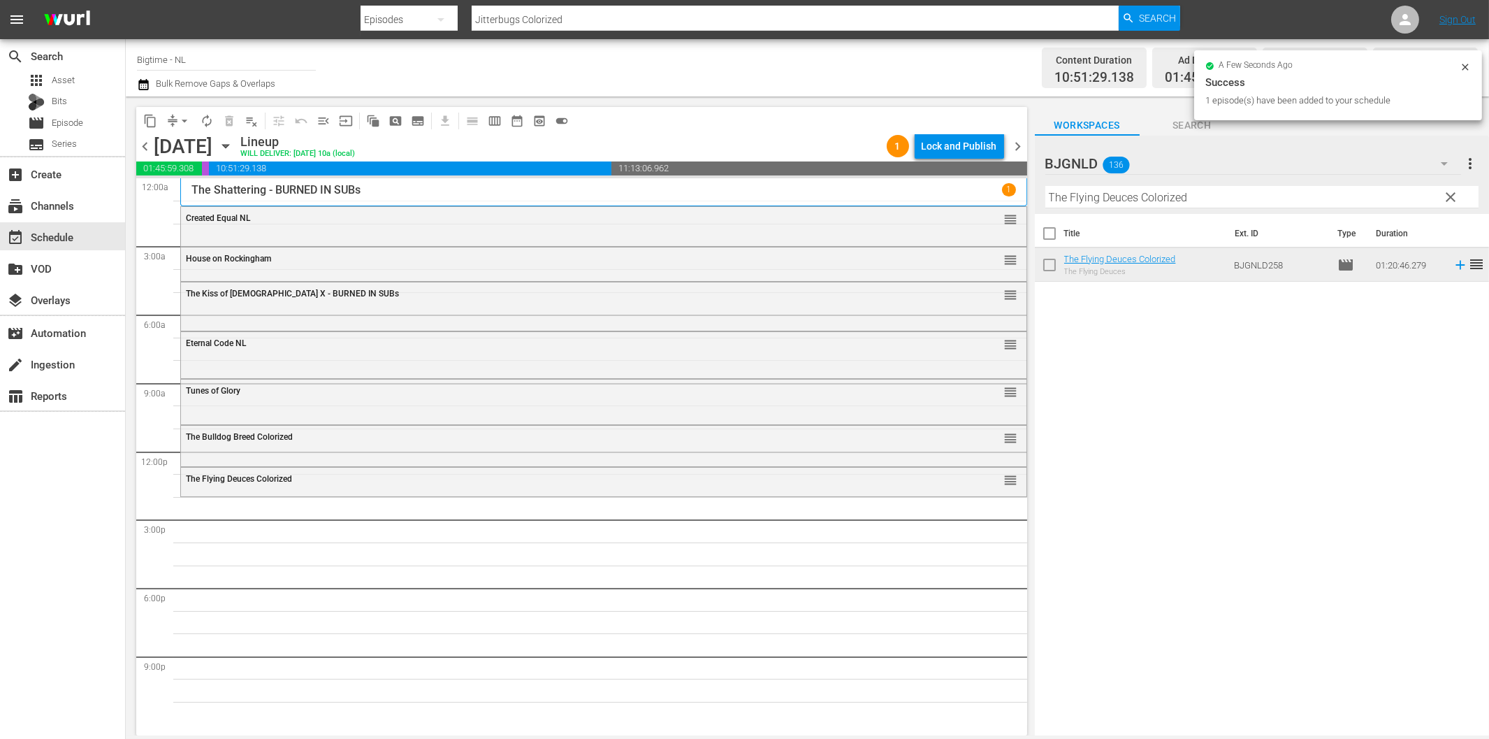
drag, startPoint x: 1099, startPoint y: 185, endPoint x: 1108, endPoint y: 192, distance: 11.5
click at [1100, 187] on input "The Flying Deuces Colorized" at bounding box center [1262, 197] width 433 height 22
paste input "Past Present Future"
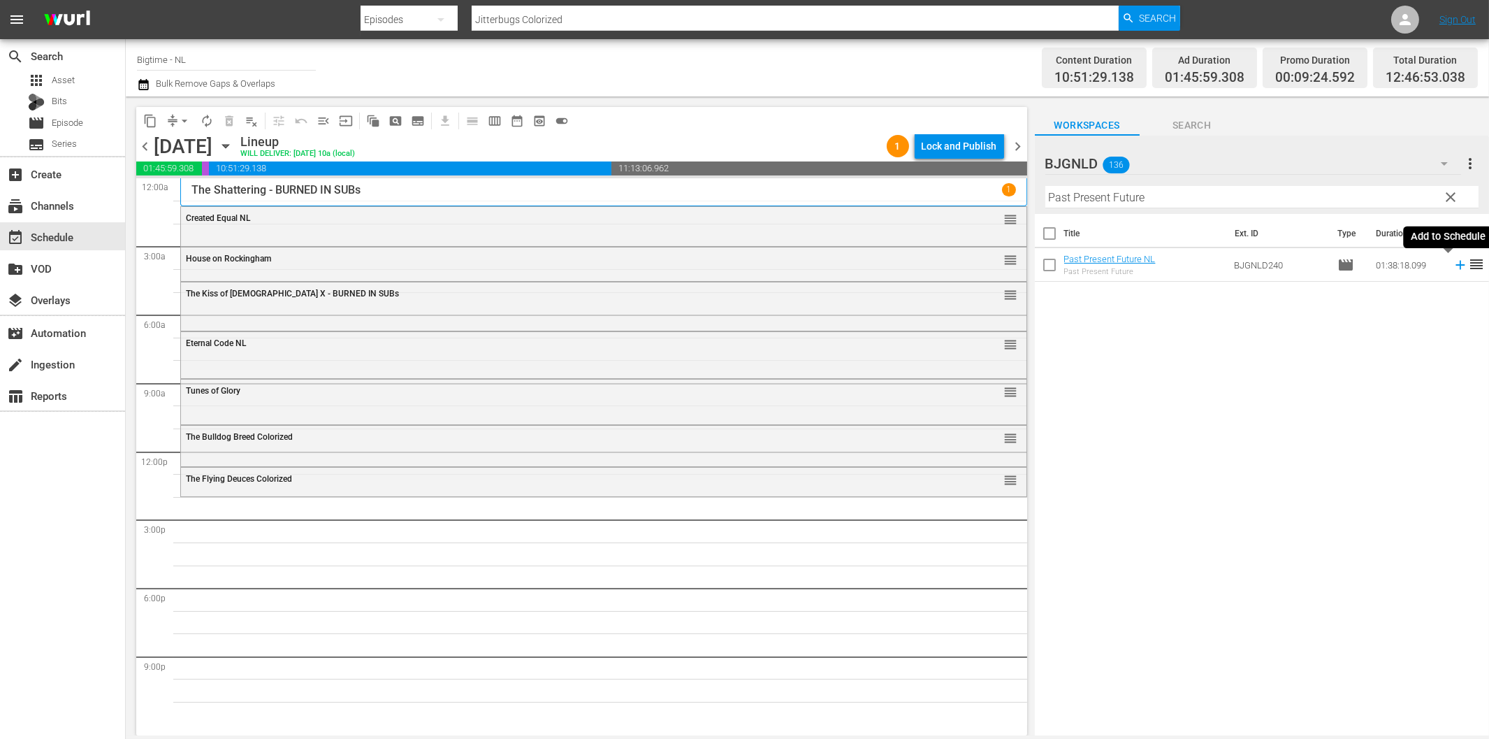
click at [1453, 268] on icon at bounding box center [1460, 264] width 15 height 15
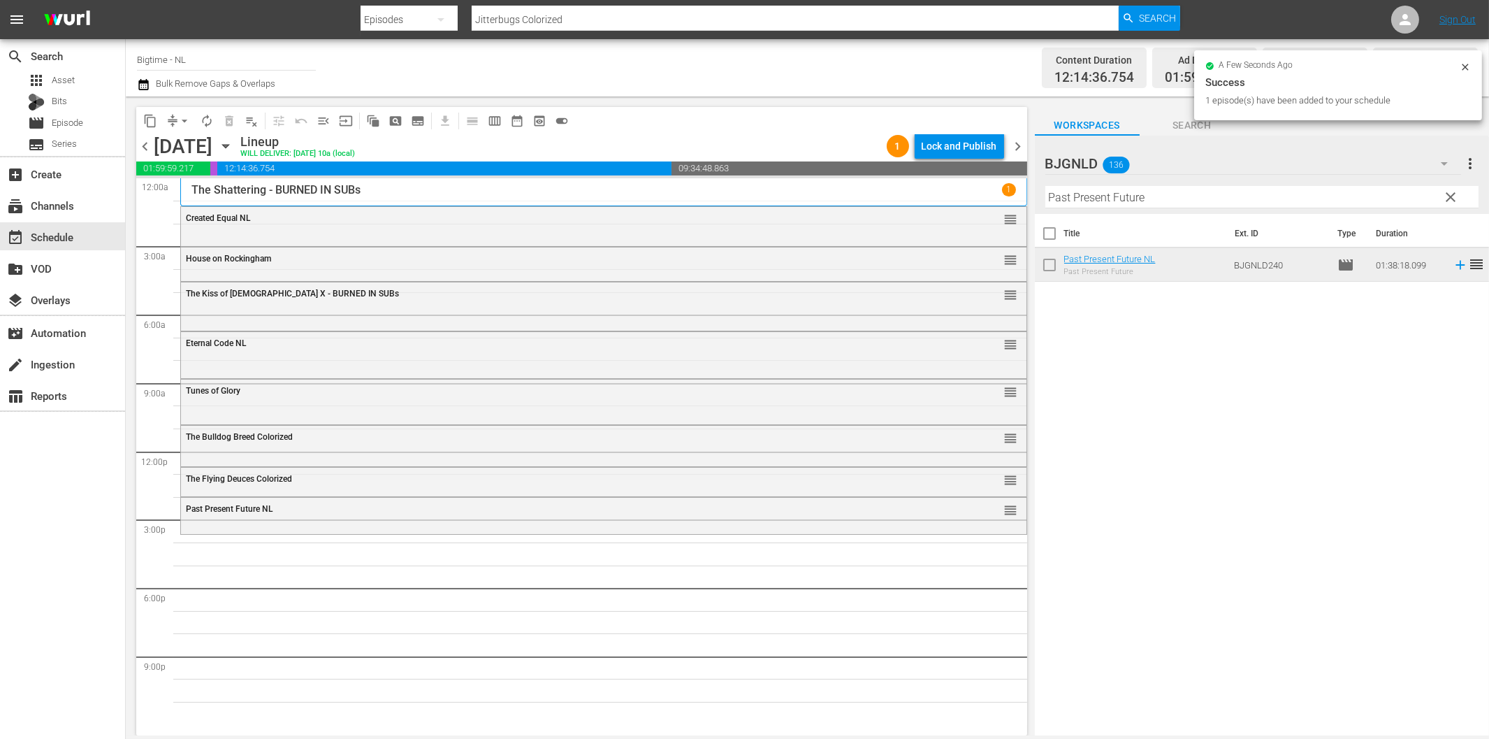
click at [1066, 203] on input "Past Present Future" at bounding box center [1262, 197] width 433 height 22
paste input "Forsaken Son"
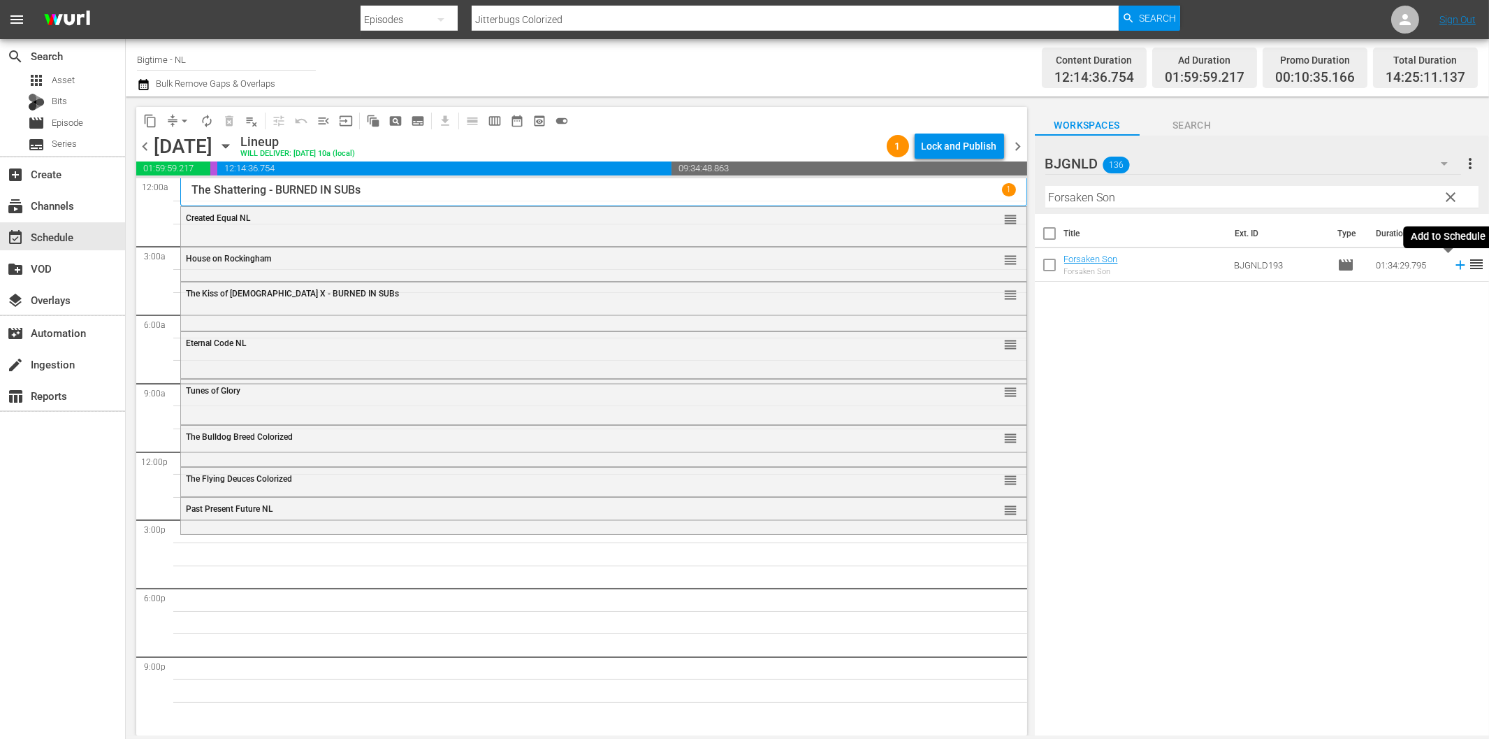
click at [1453, 267] on icon at bounding box center [1460, 264] width 15 height 15
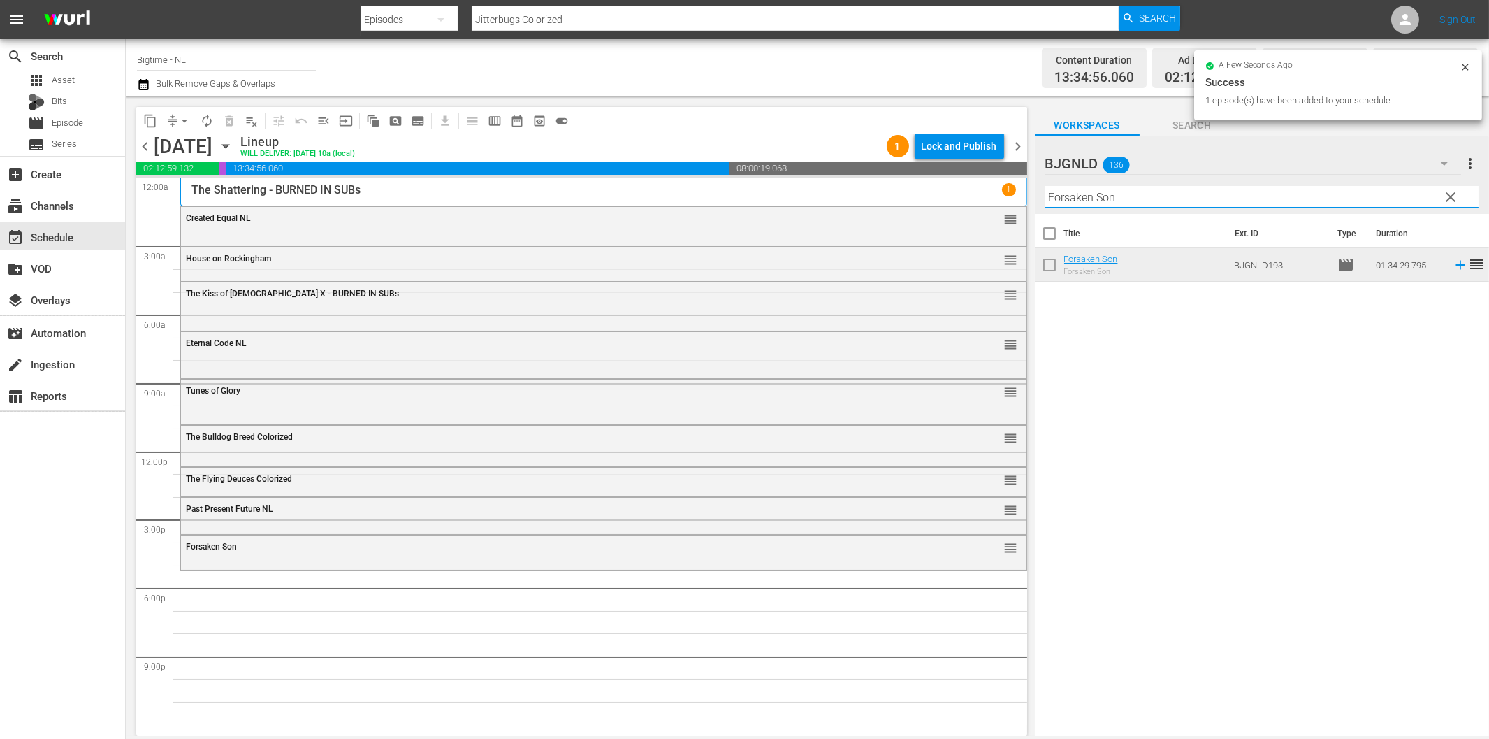
click at [1089, 198] on input "Forsaken Son" at bounding box center [1262, 197] width 433 height 22
paste input "Sherlock Holmes - Dressed to Kill Colorized"
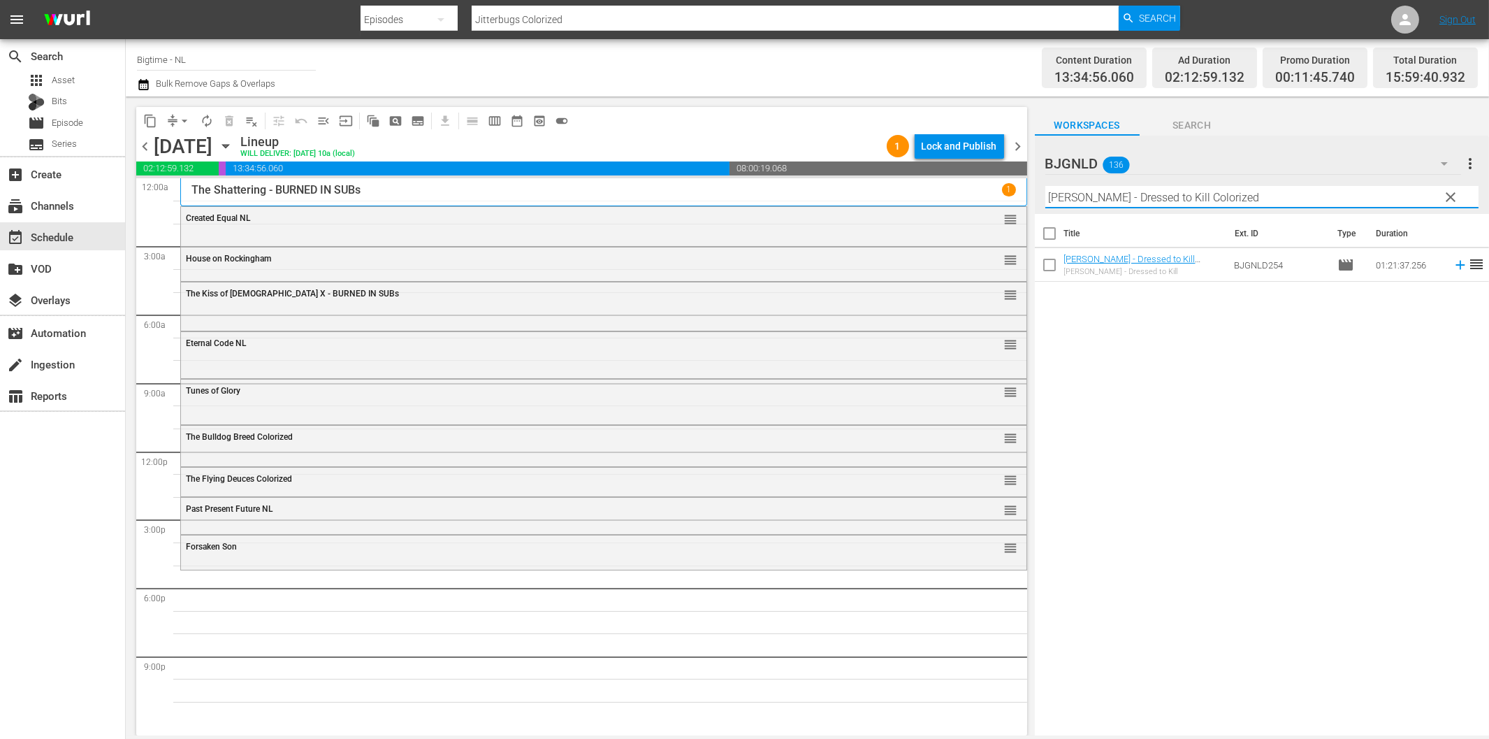
click at [1453, 268] on icon at bounding box center [1460, 264] width 15 height 15
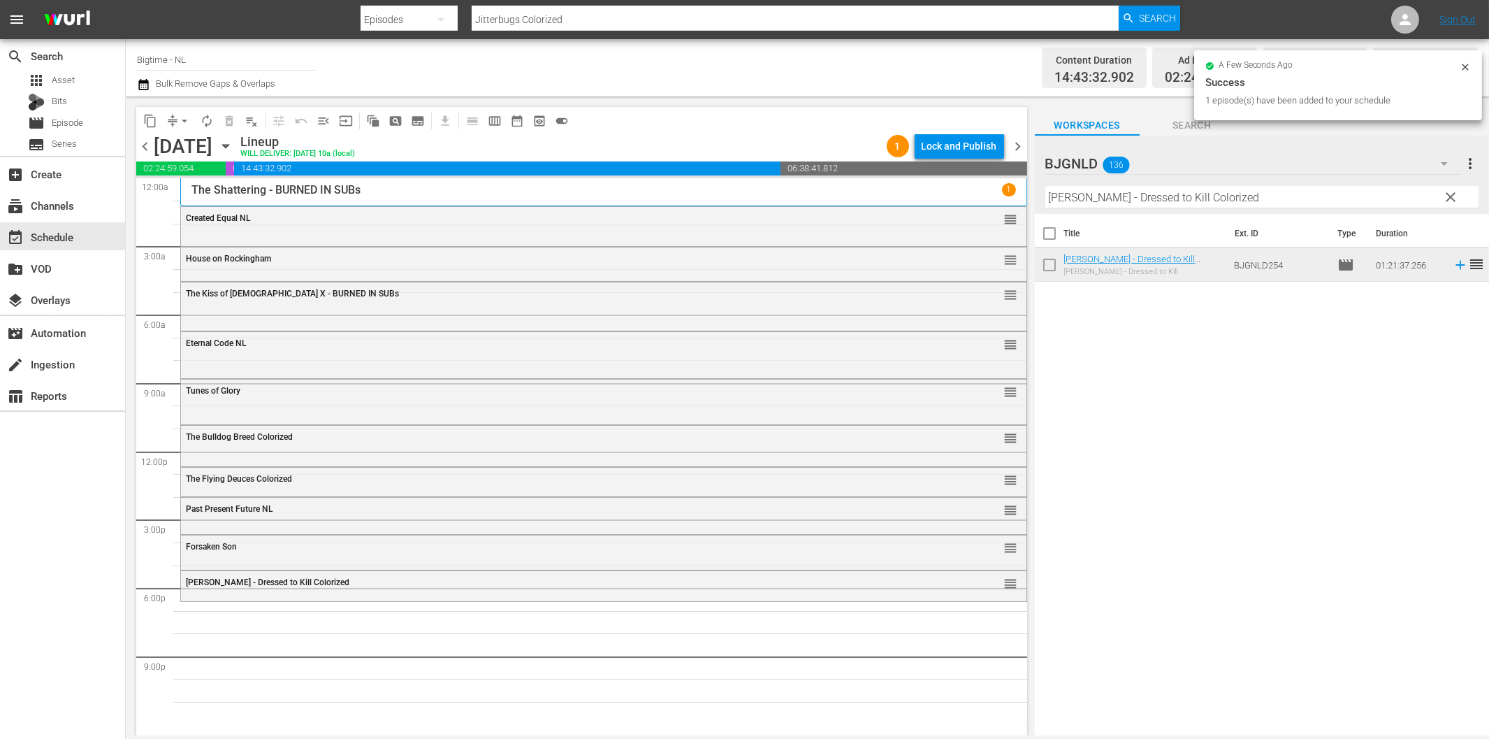
click at [1066, 196] on input "Sherlock Holmes - Dressed to Kill Colorized" at bounding box center [1262, 197] width 433 height 22
paste input "Ice Twisters"
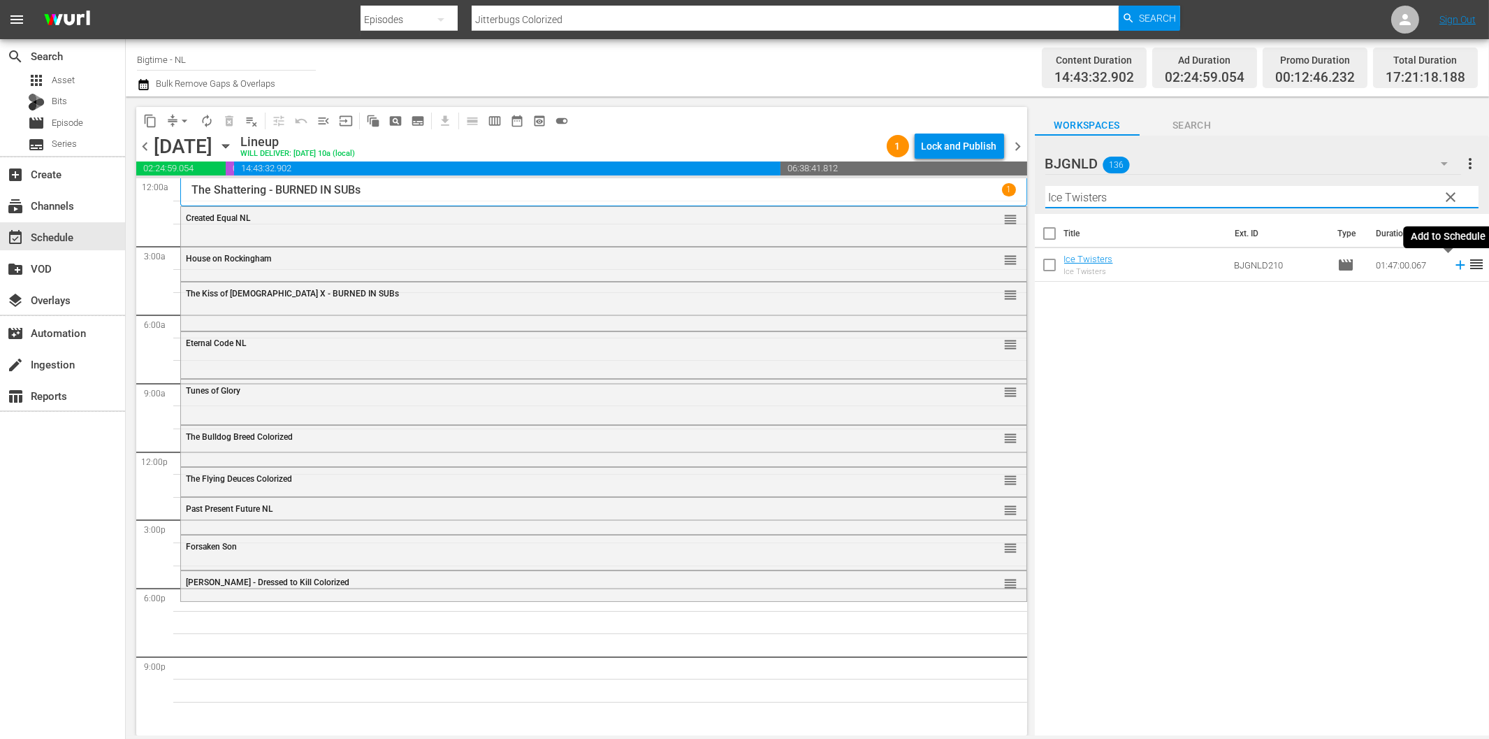
click at [1453, 266] on icon at bounding box center [1460, 264] width 15 height 15
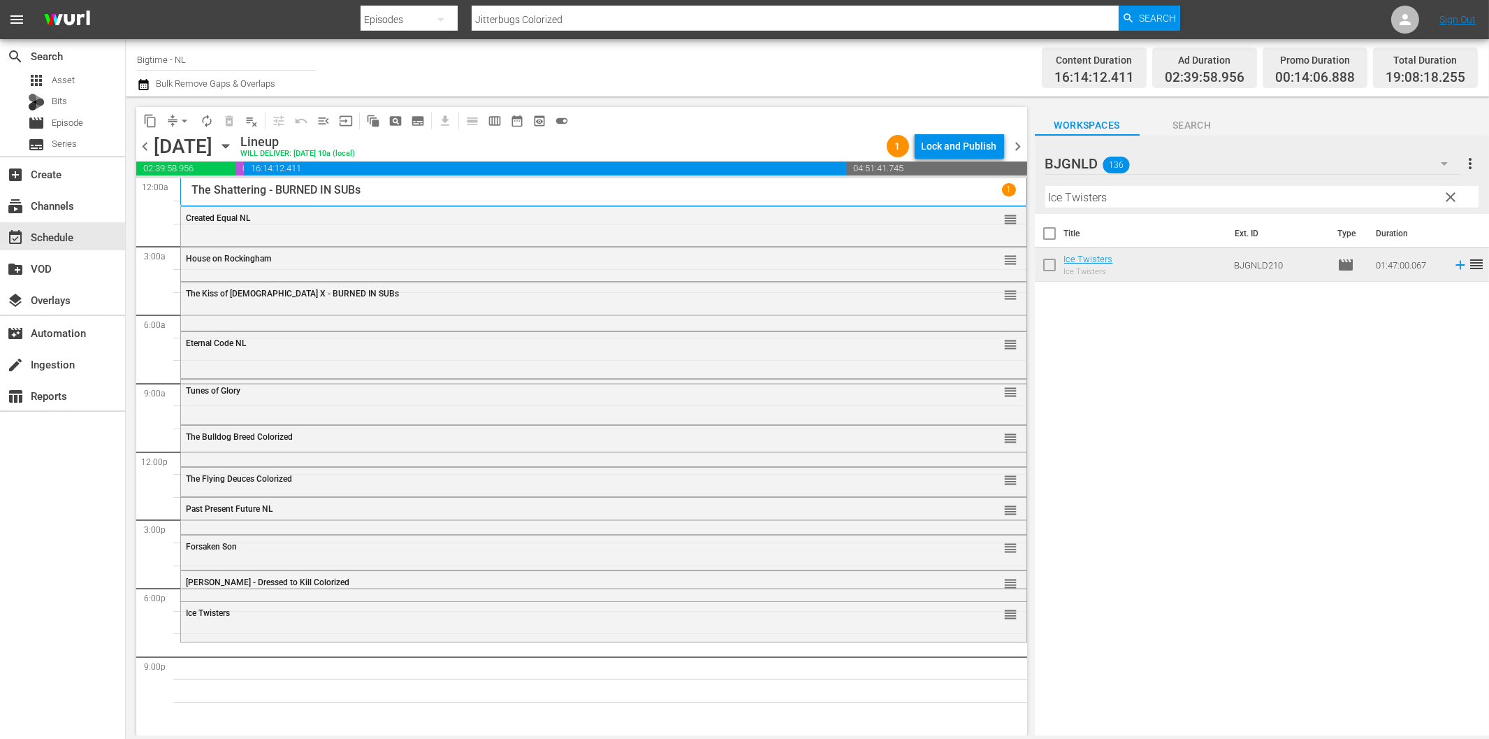
click at [1222, 198] on input "Ice Twisters" at bounding box center [1262, 197] width 433 height 22
paste input "Earthstorm"
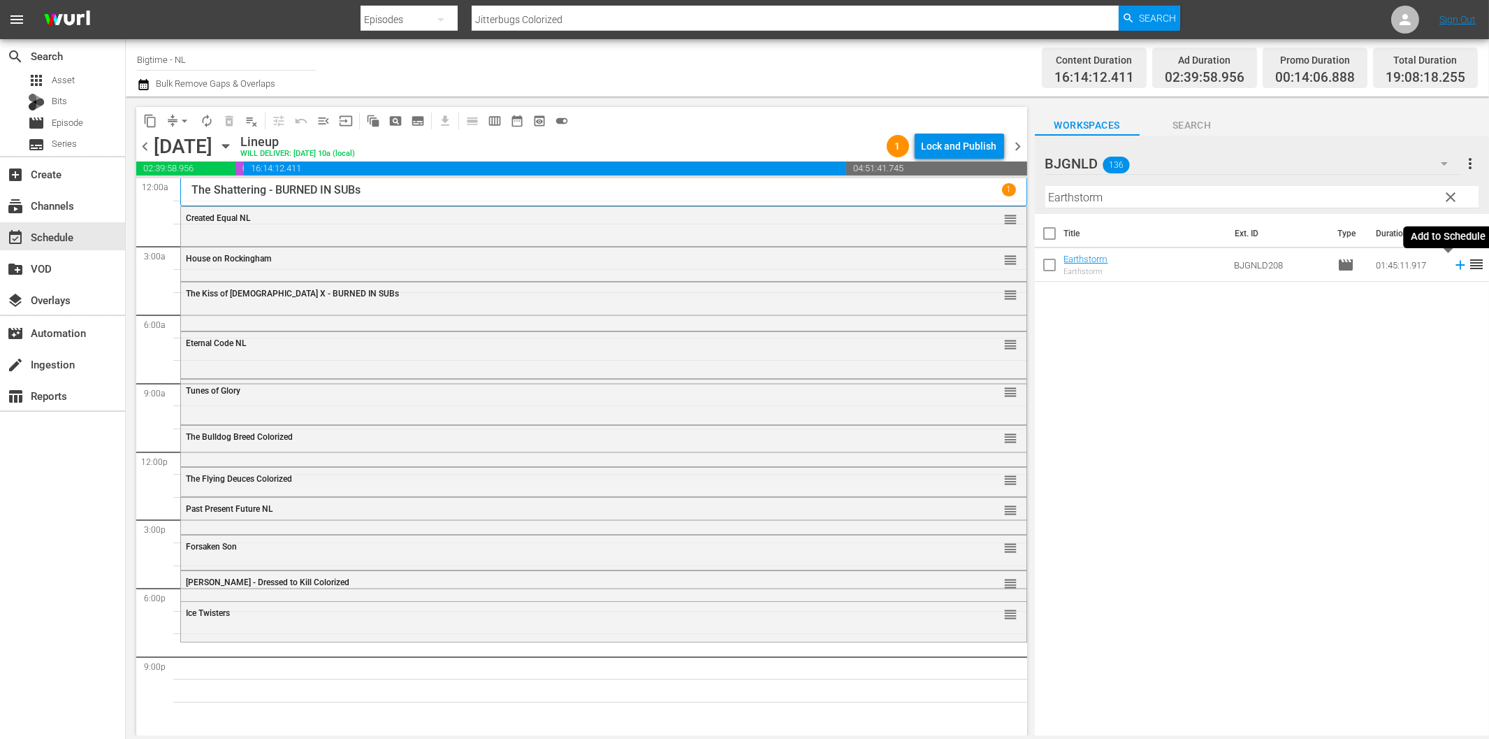
click at [1453, 264] on icon at bounding box center [1460, 264] width 15 height 15
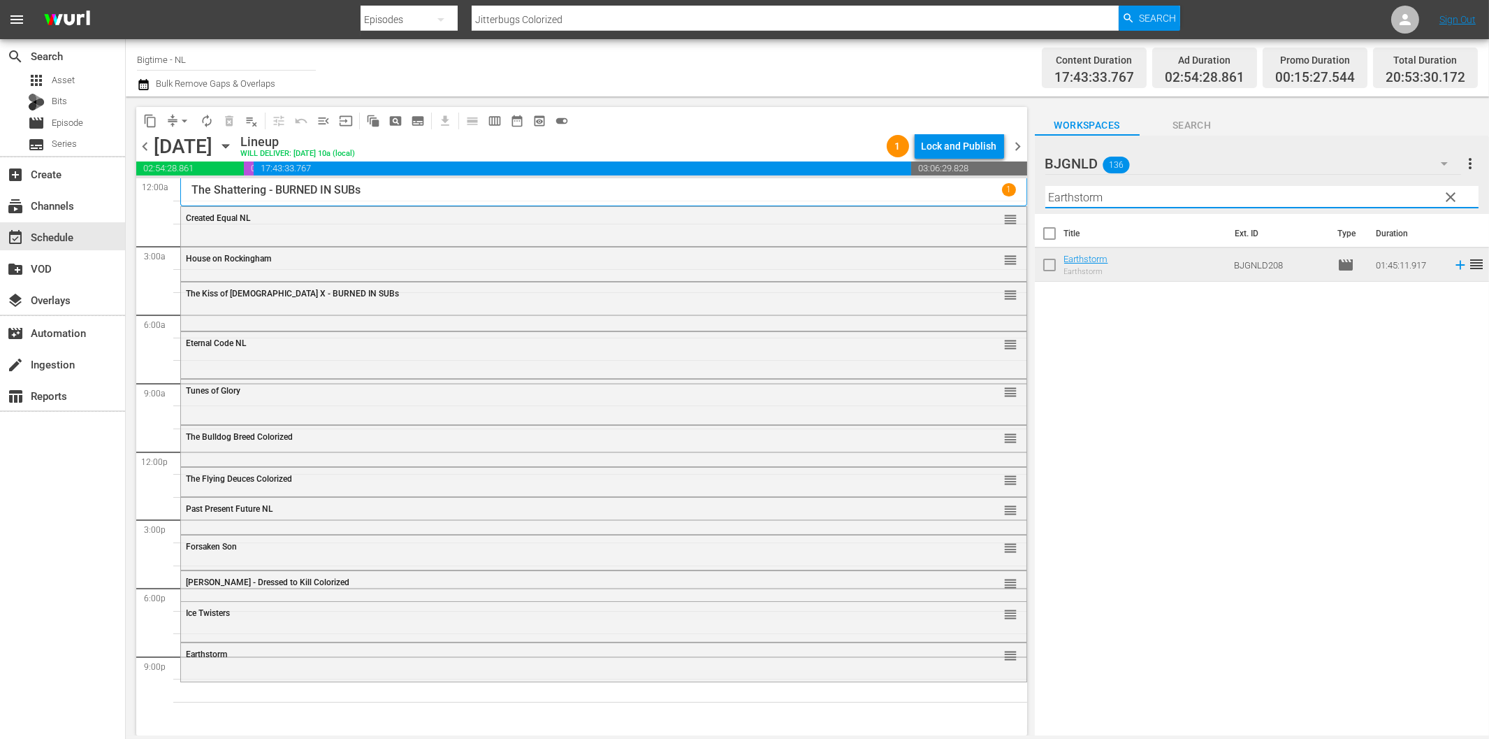
click at [1210, 197] on input "Earthstorm" at bounding box center [1262, 197] width 433 height 22
paste input "Death's Door"
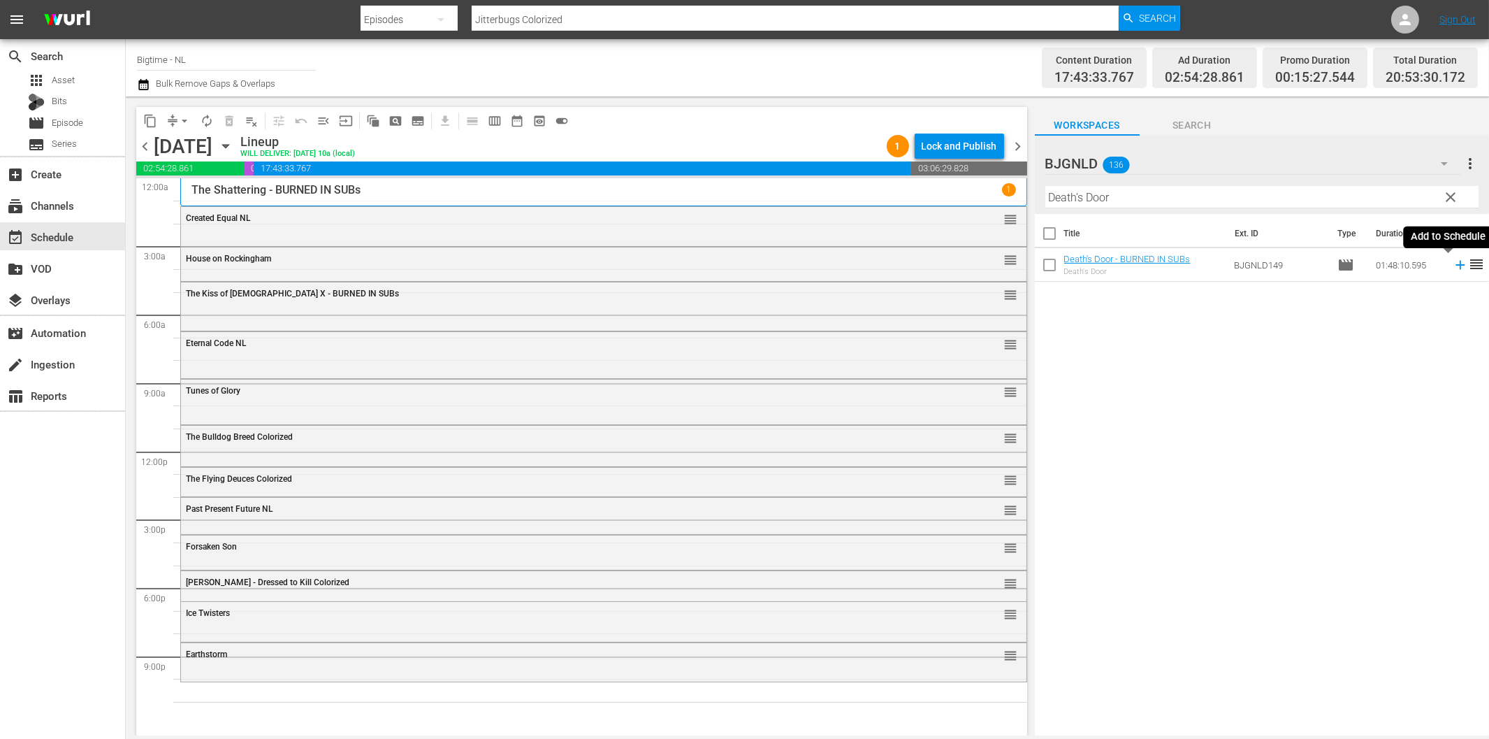
click at [1456, 266] on icon at bounding box center [1460, 265] width 9 height 9
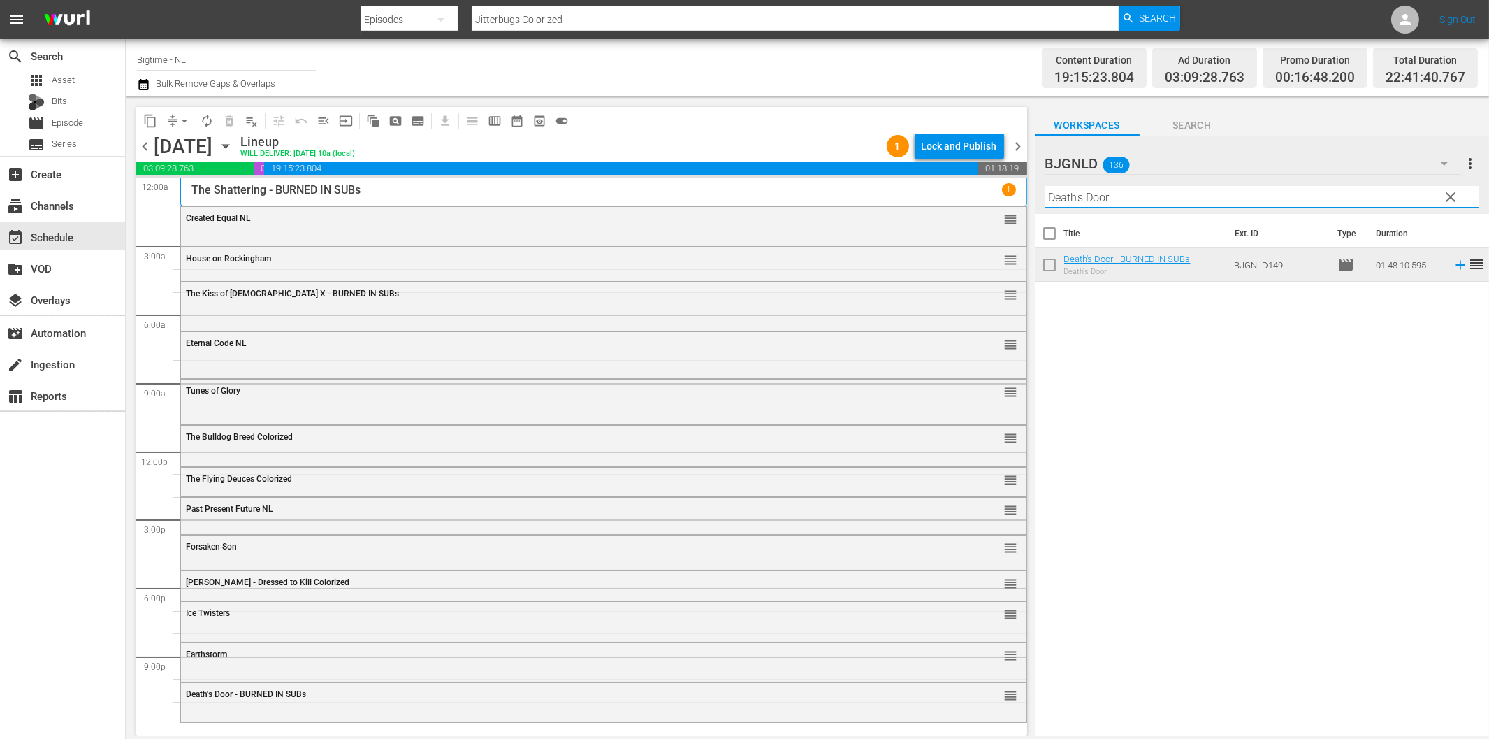
click at [1212, 201] on input "Death's Door" at bounding box center [1262, 197] width 433 height 22
paste input "Slaughter is the Best Medicine"
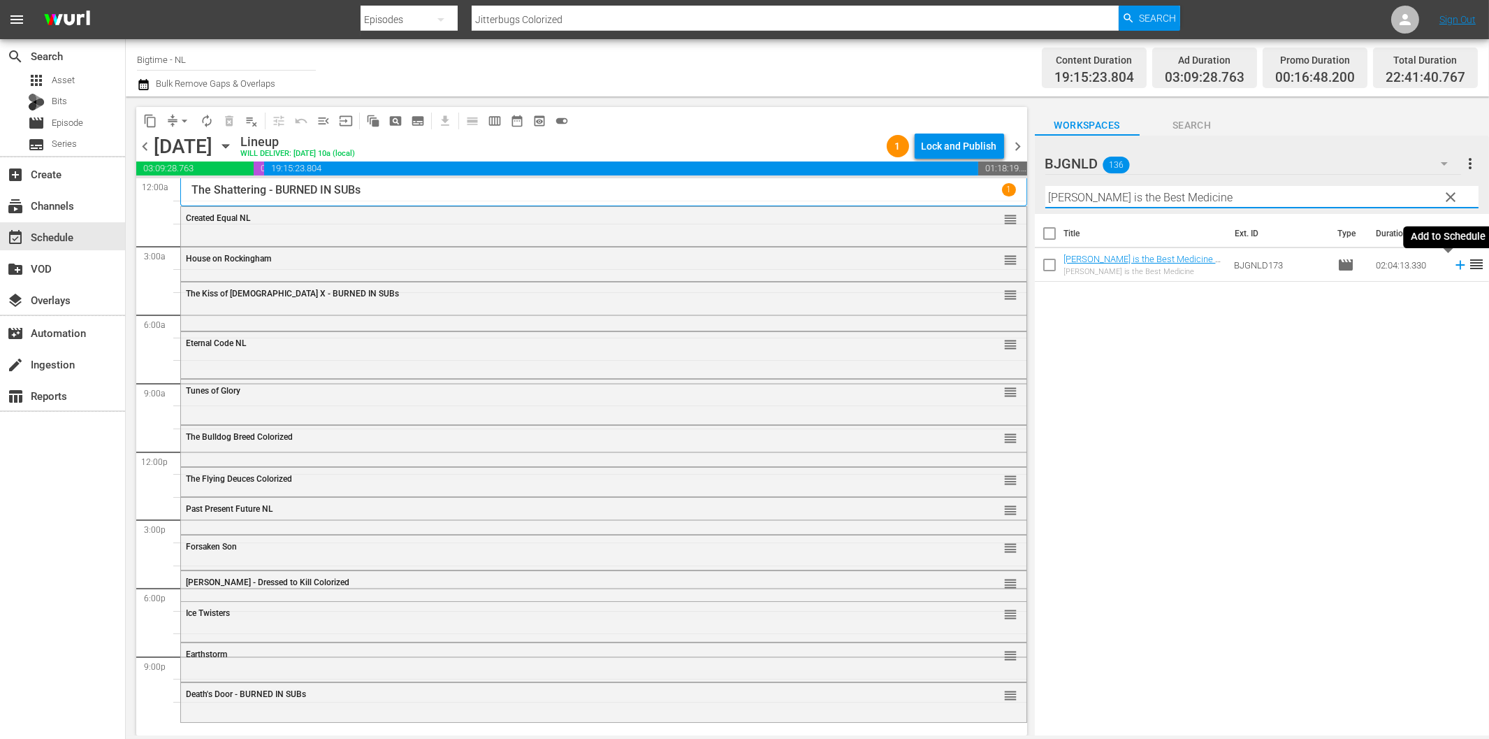
drag, startPoint x: 1447, startPoint y: 267, endPoint x: 1415, endPoint y: 273, distance: 32.6
click at [1453, 267] on icon at bounding box center [1460, 264] width 15 height 15
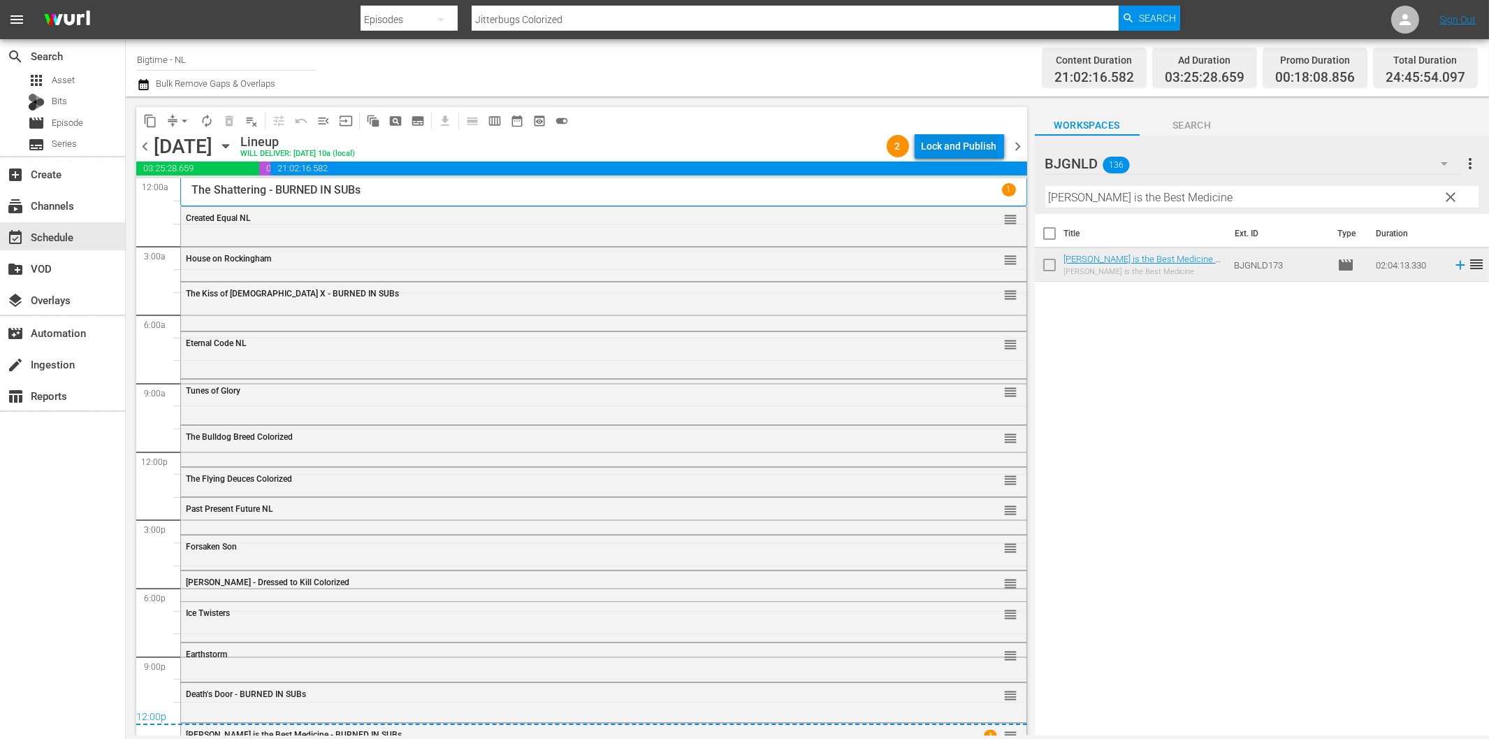
click at [969, 147] on div "Lock and Publish" at bounding box center [959, 145] width 75 height 25
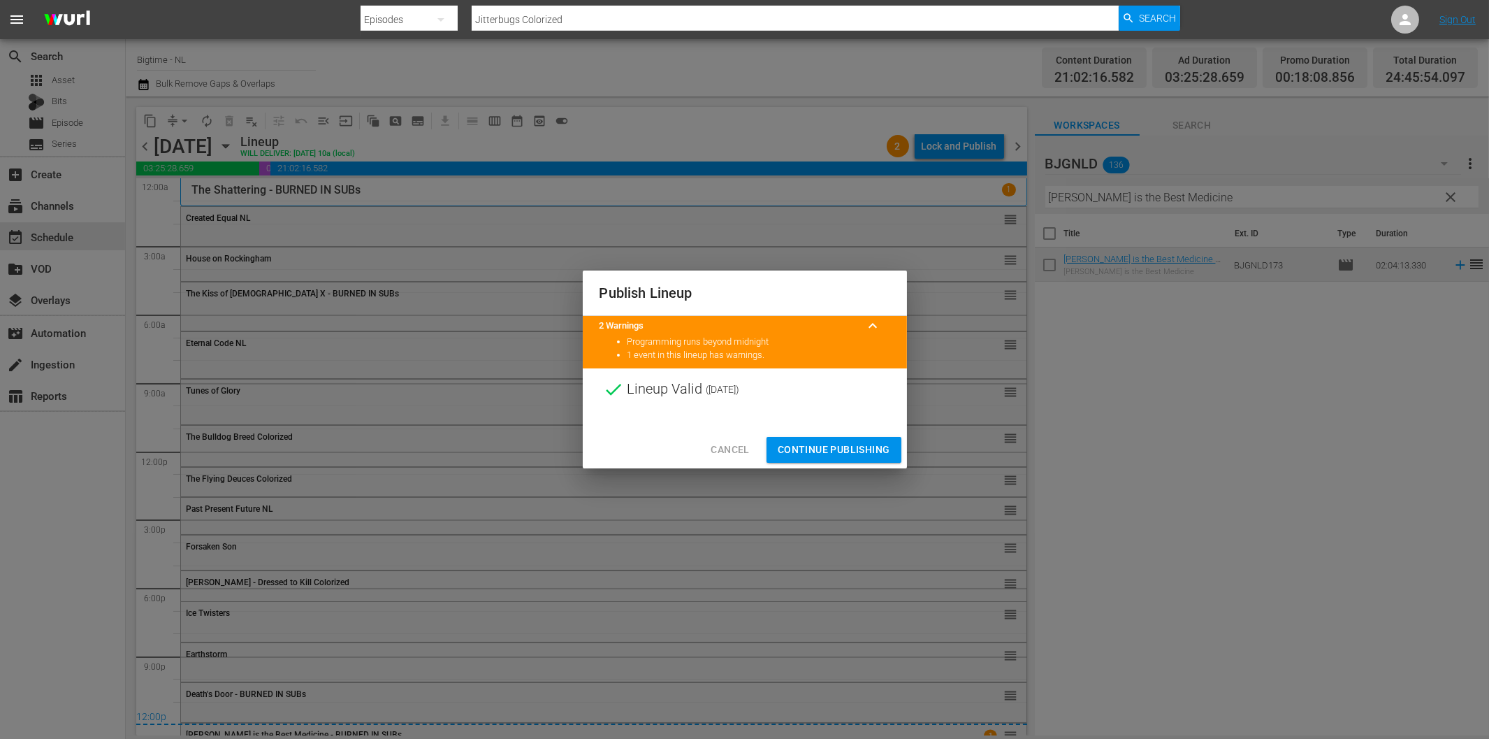
click at [867, 454] on span "Continue Publishing" at bounding box center [834, 449] width 113 height 17
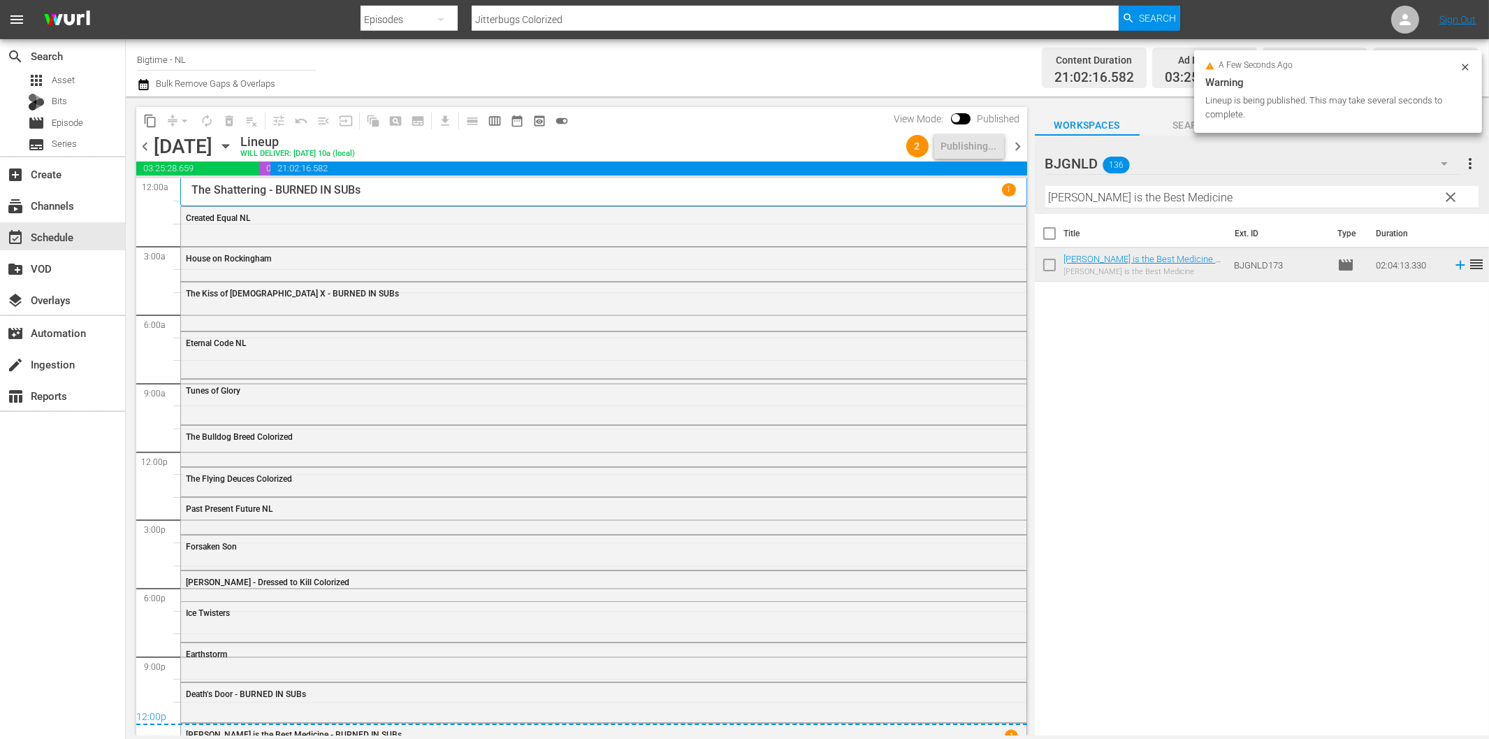
click at [1014, 147] on span "chevron_right" at bounding box center [1018, 146] width 17 height 17
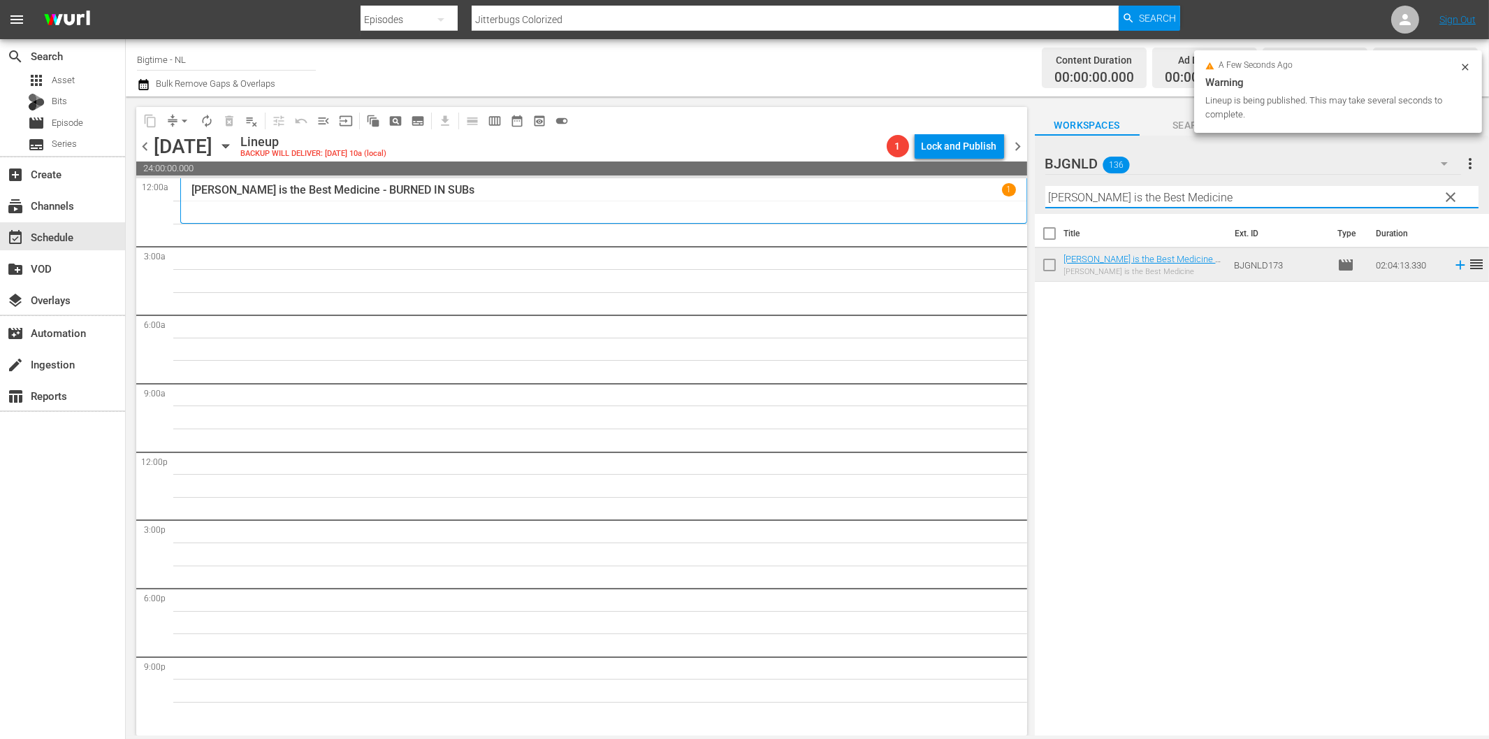
click at [1099, 194] on input "Slaughter is the Best Medicine" at bounding box center [1262, 197] width 433 height 22
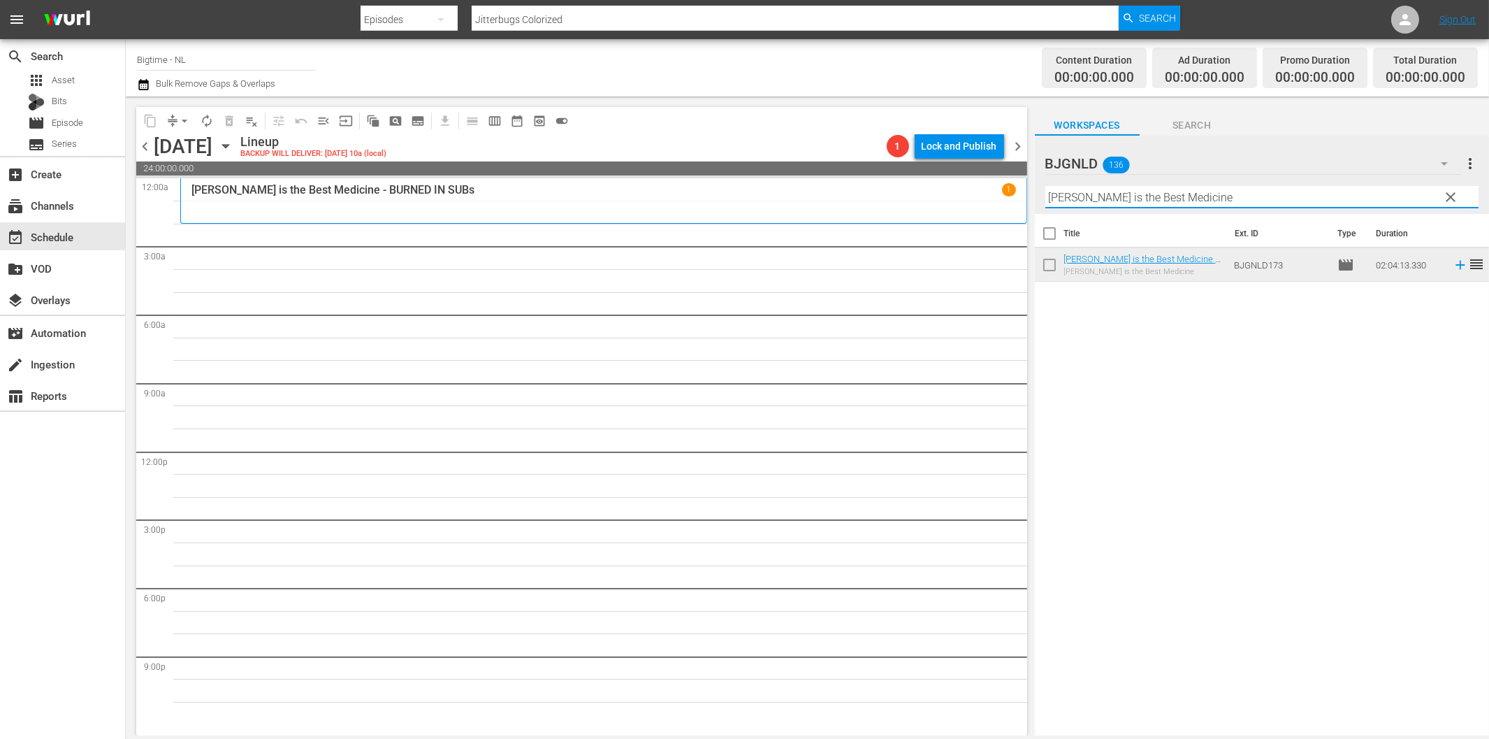
paste input "No Letting Go"
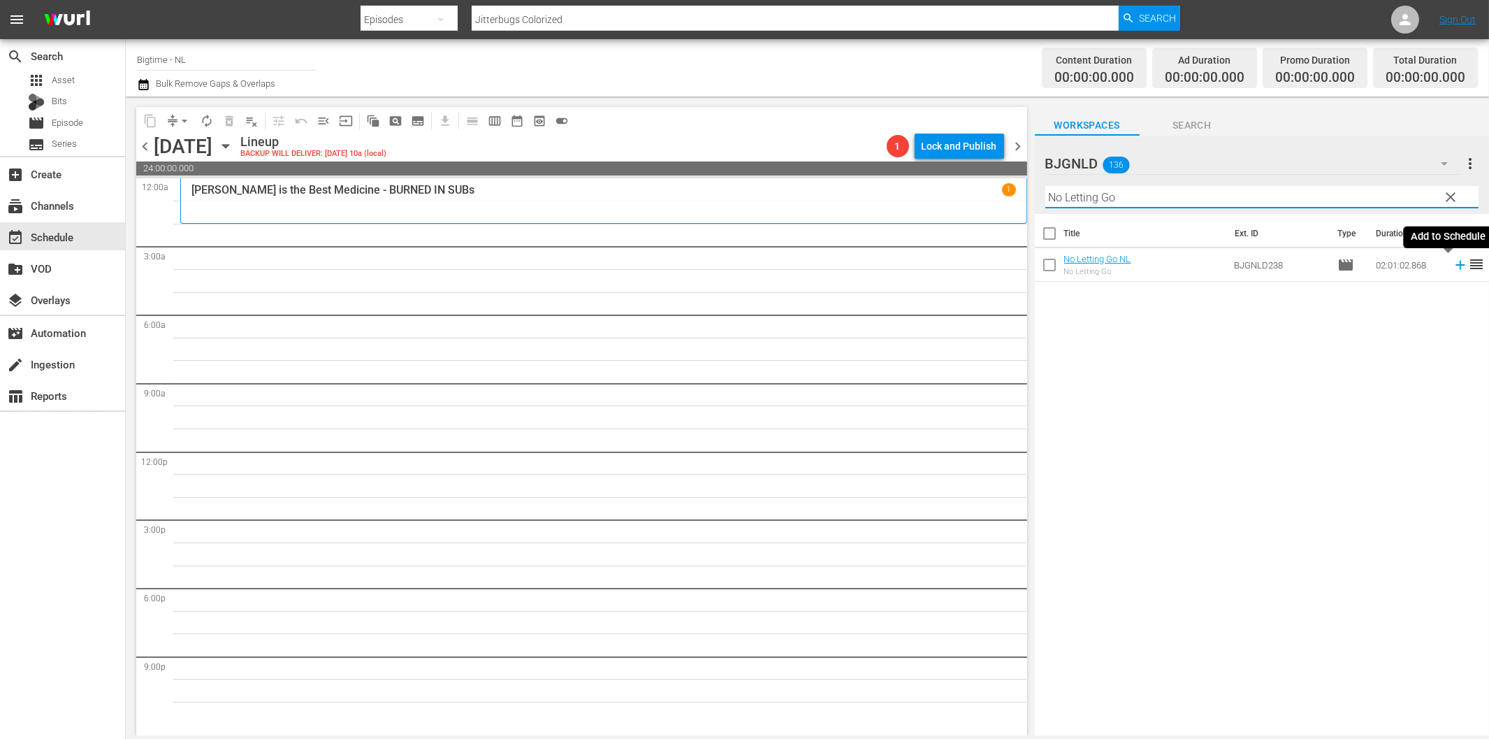
click at [1453, 268] on icon at bounding box center [1460, 264] width 15 height 15
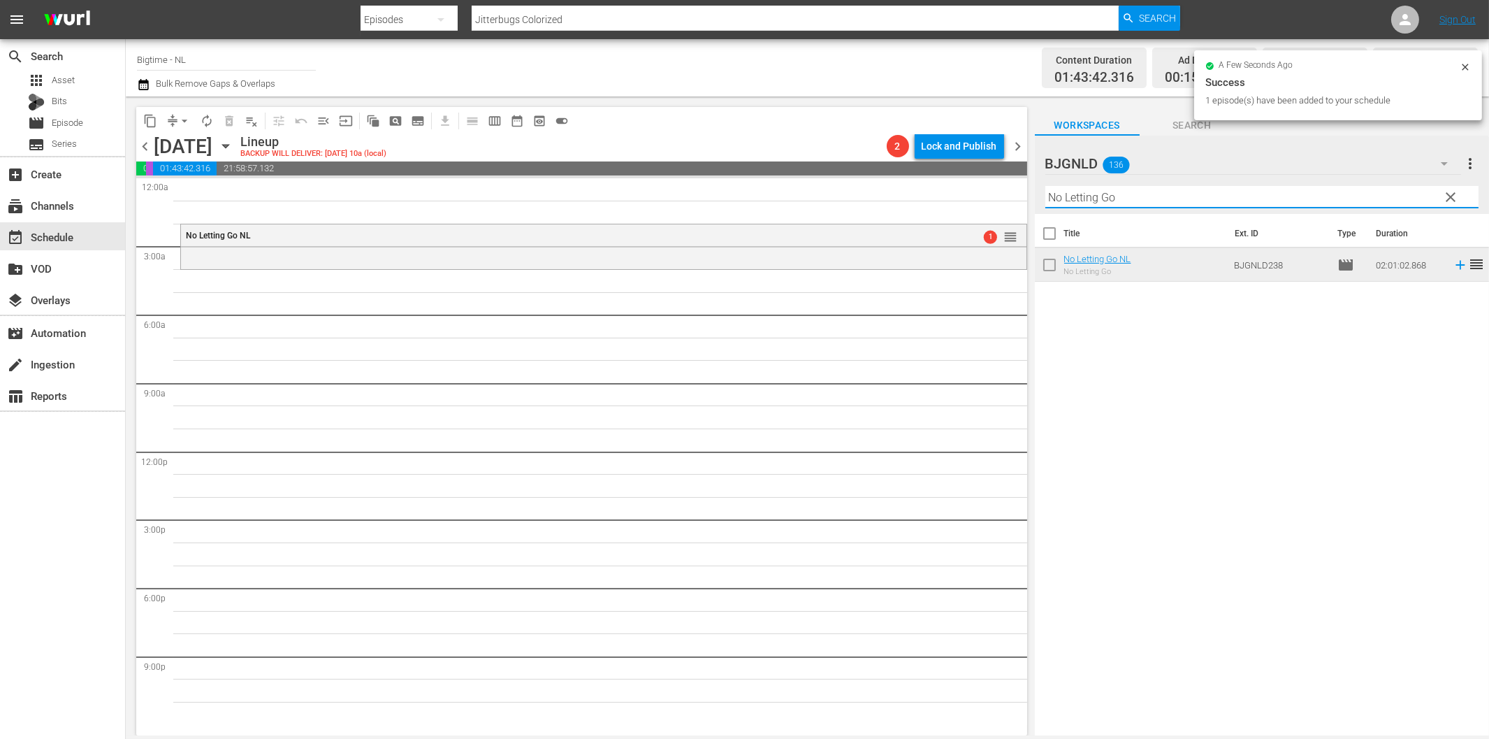
drag, startPoint x: 1106, startPoint y: 194, endPoint x: 1122, endPoint y: 205, distance: 19.2
click at [1107, 194] on input "No Letting Go" at bounding box center [1262, 197] width 433 height 22
paste input "Pack Up Your Troubles Colorized"
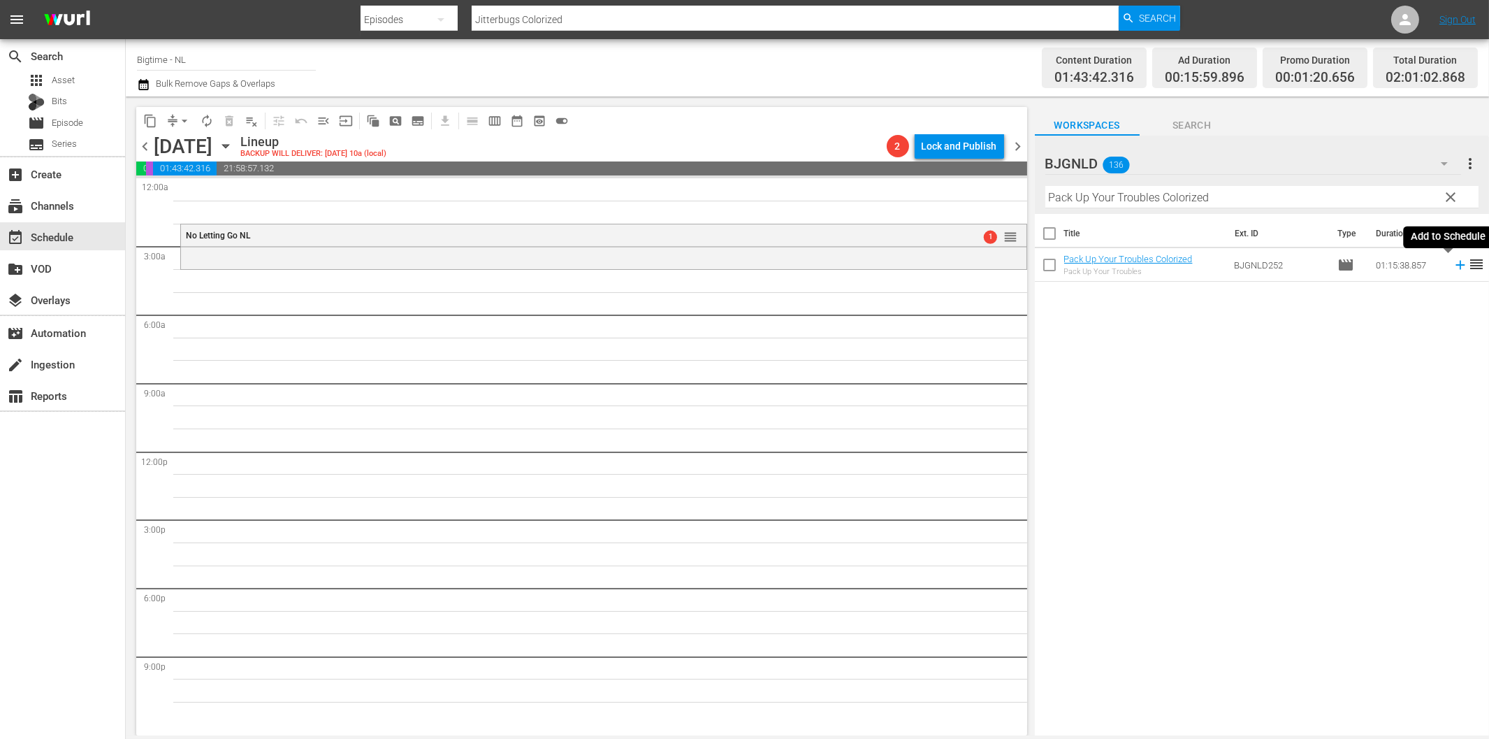
drag, startPoint x: 1449, startPoint y: 263, endPoint x: 1434, endPoint y: 267, distance: 15.9
click at [1453, 263] on icon at bounding box center [1460, 264] width 15 height 15
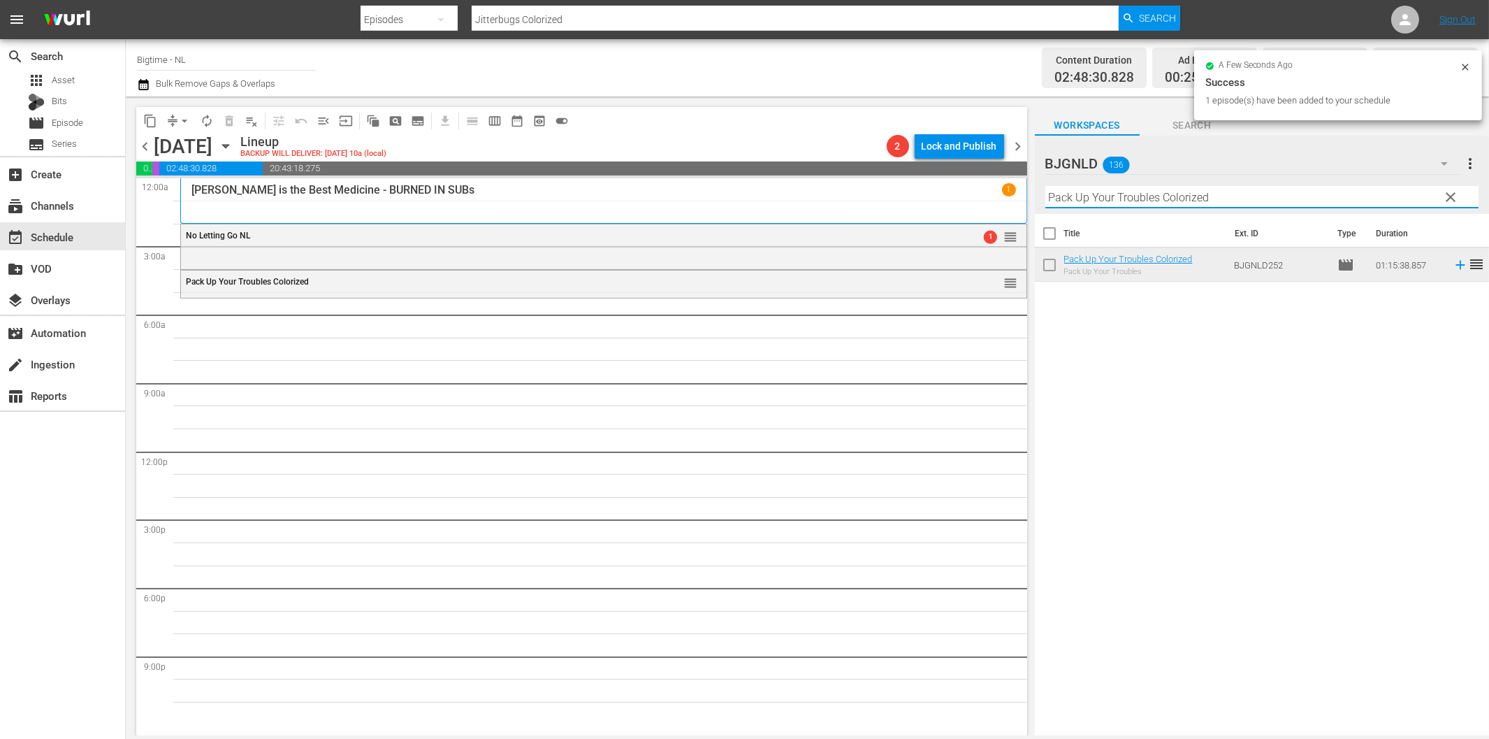
click at [1084, 198] on input "Pack Up Your Troubles Colorized" at bounding box center [1262, 197] width 433 height 22
paste input "6 Non Smokers"
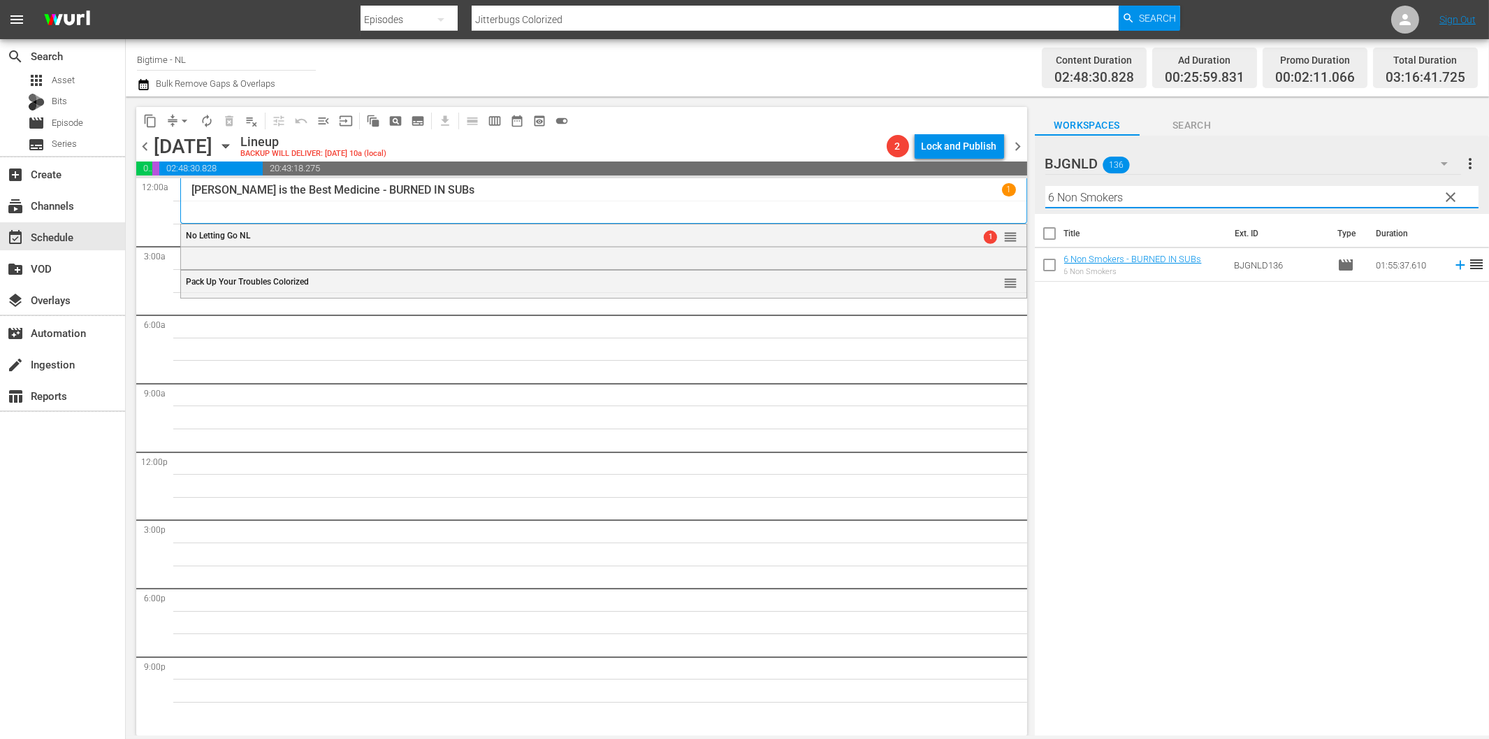
click at [1456, 264] on icon at bounding box center [1460, 265] width 9 height 9
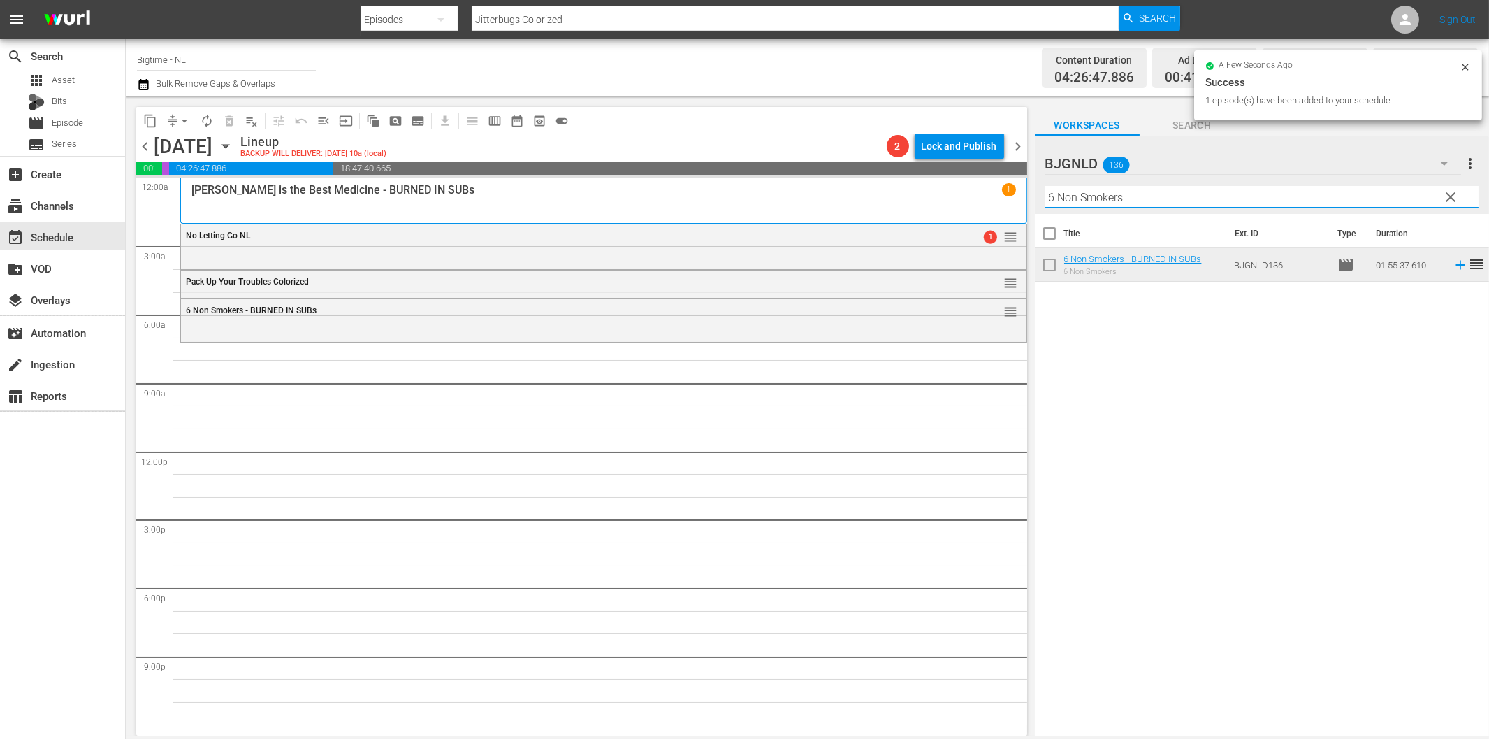
click at [1145, 196] on input "6 Non Smokers" at bounding box center [1262, 197] width 433 height 22
paste input "Wedding Swing"
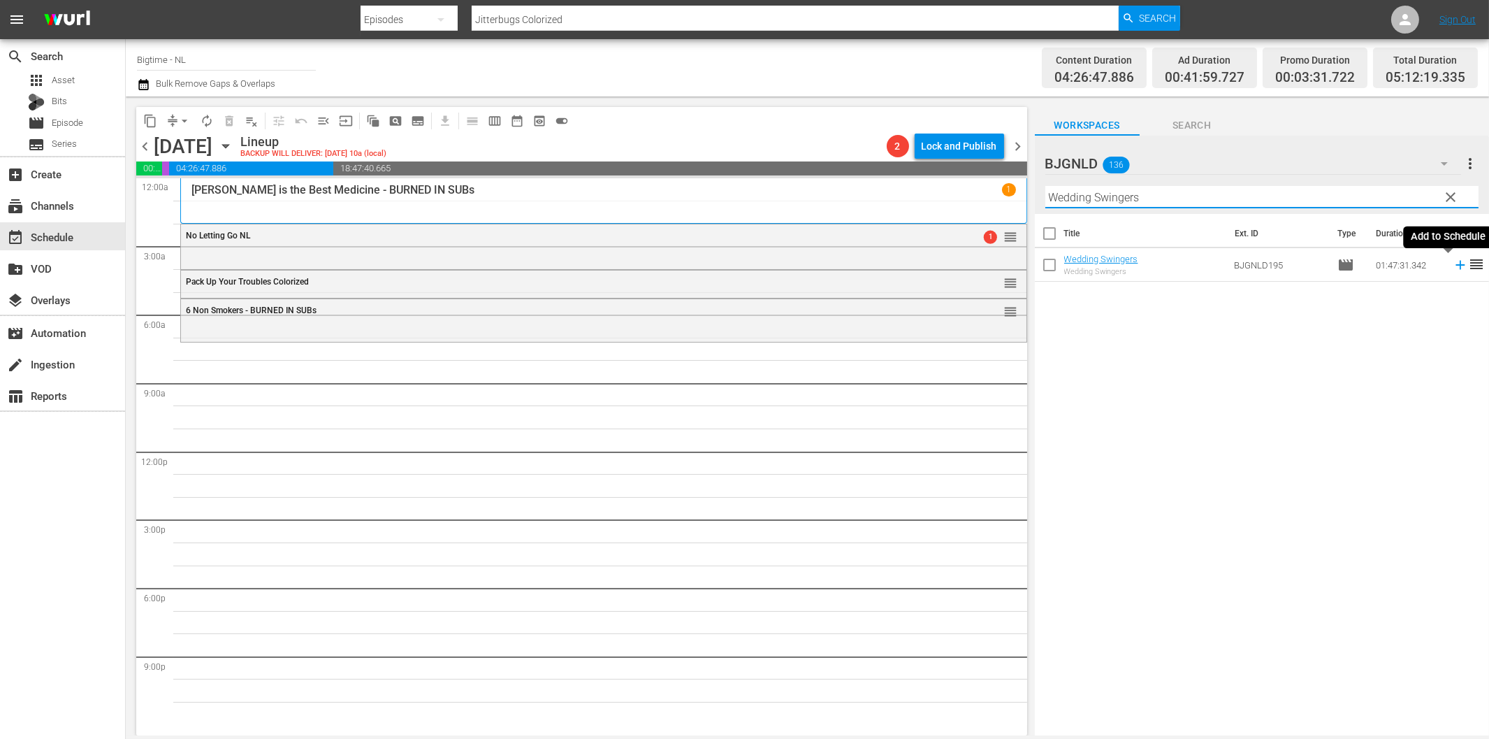
drag, startPoint x: 1451, startPoint y: 266, endPoint x: 1440, endPoint y: 268, distance: 11.4
click at [1456, 266] on icon at bounding box center [1460, 265] width 9 height 9
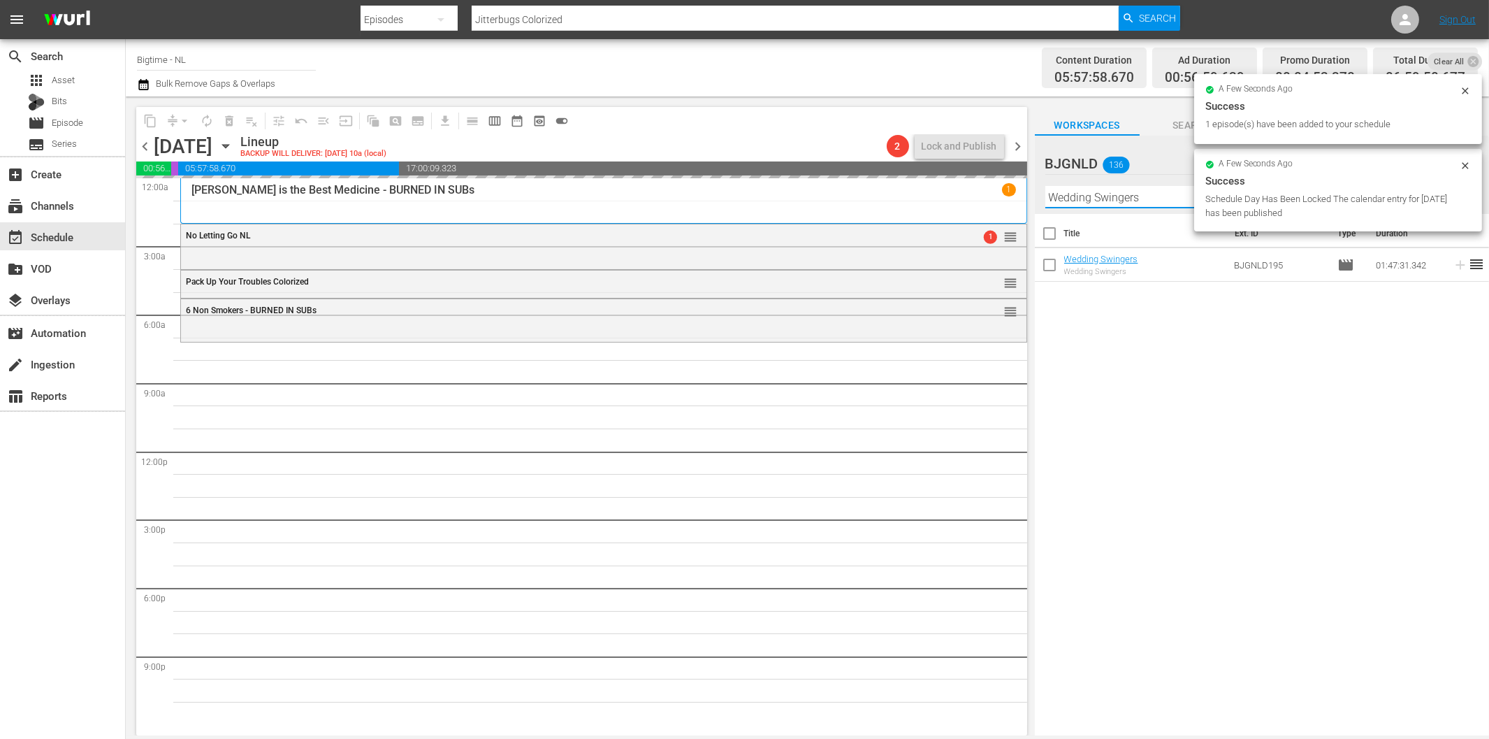
click at [1151, 199] on input "Wedding Swingers" at bounding box center [1262, 197] width 433 height 22
paste input "ithout Warrant"
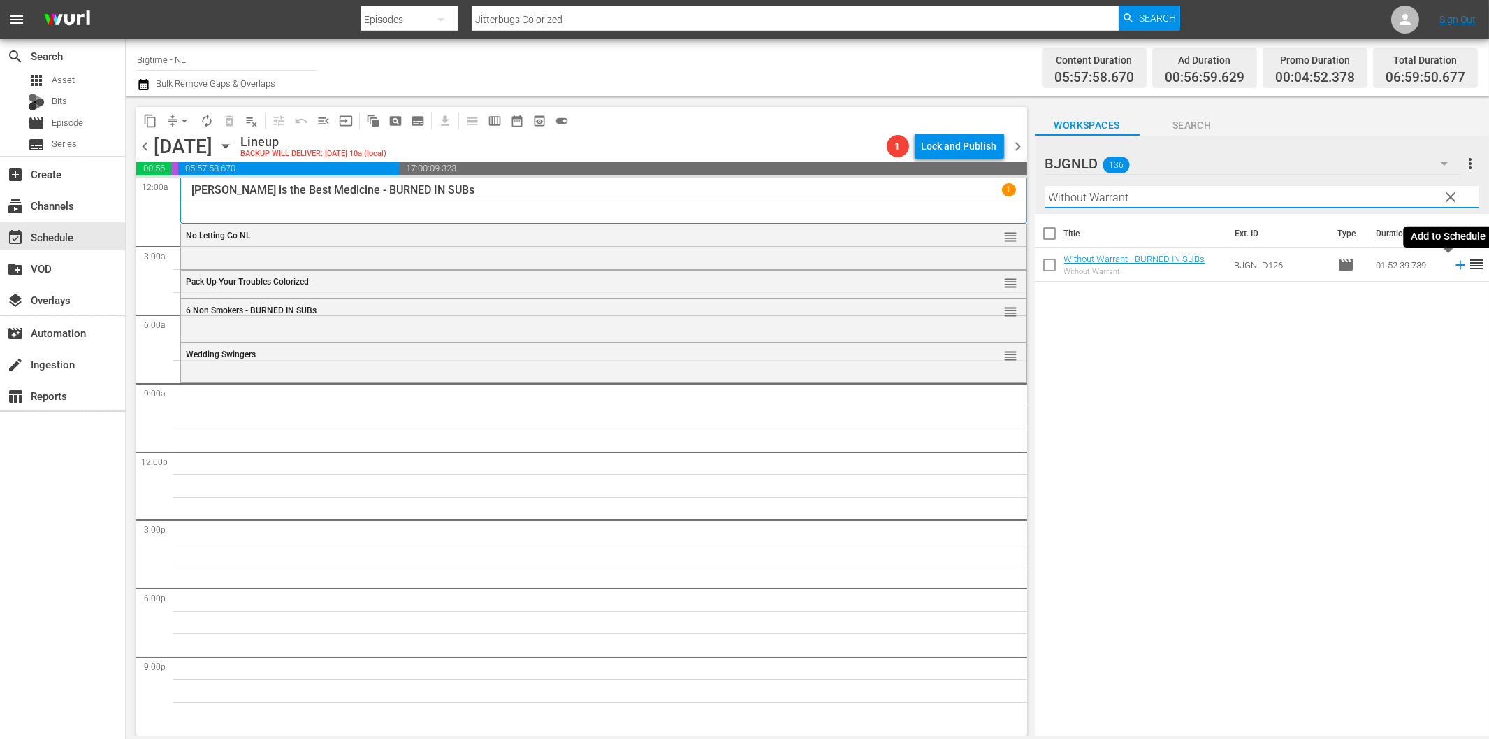
click at [1456, 268] on icon at bounding box center [1460, 265] width 9 height 9
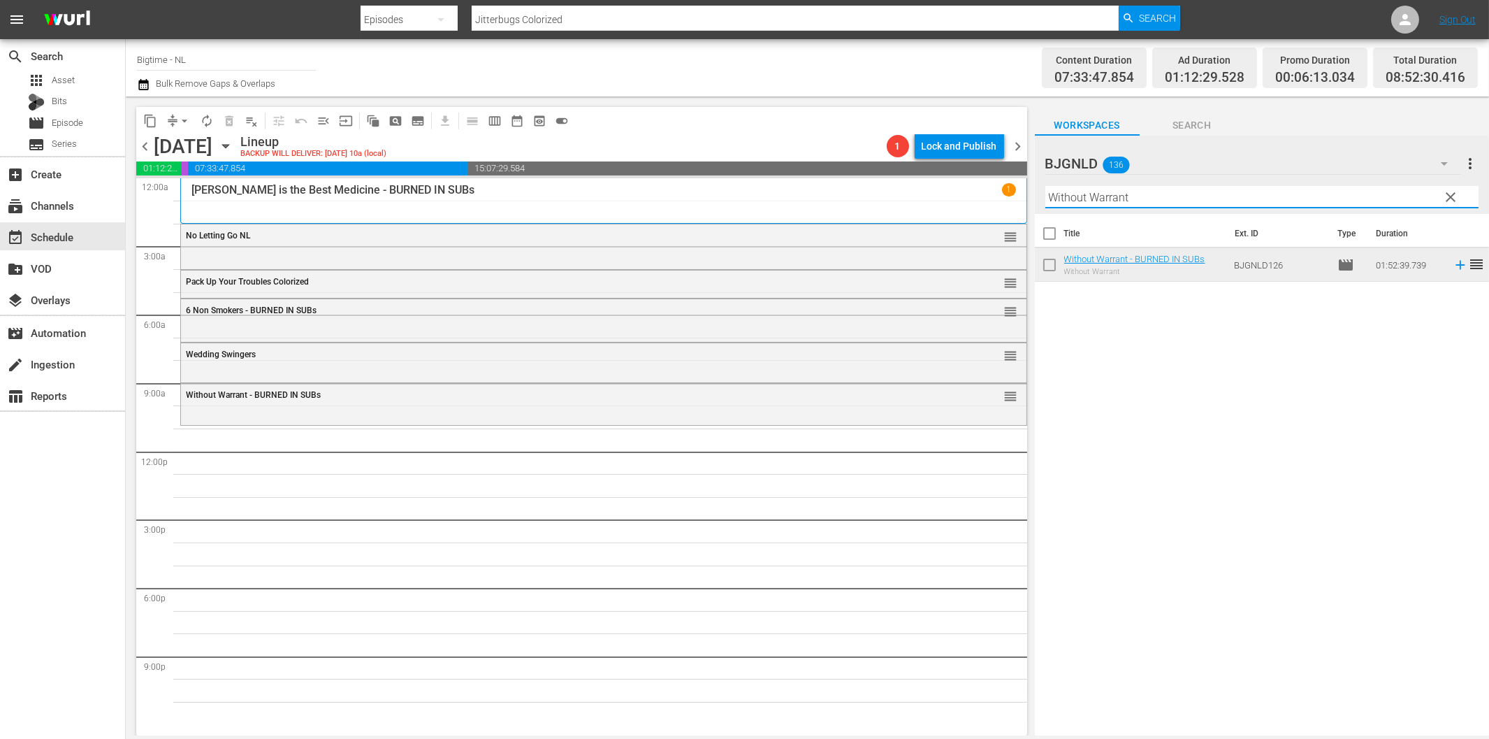
click at [1122, 199] on input "Without Warrant" at bounding box center [1262, 197] width 433 height 22
paste input "Evol AKA Evol: The Theory of Love"
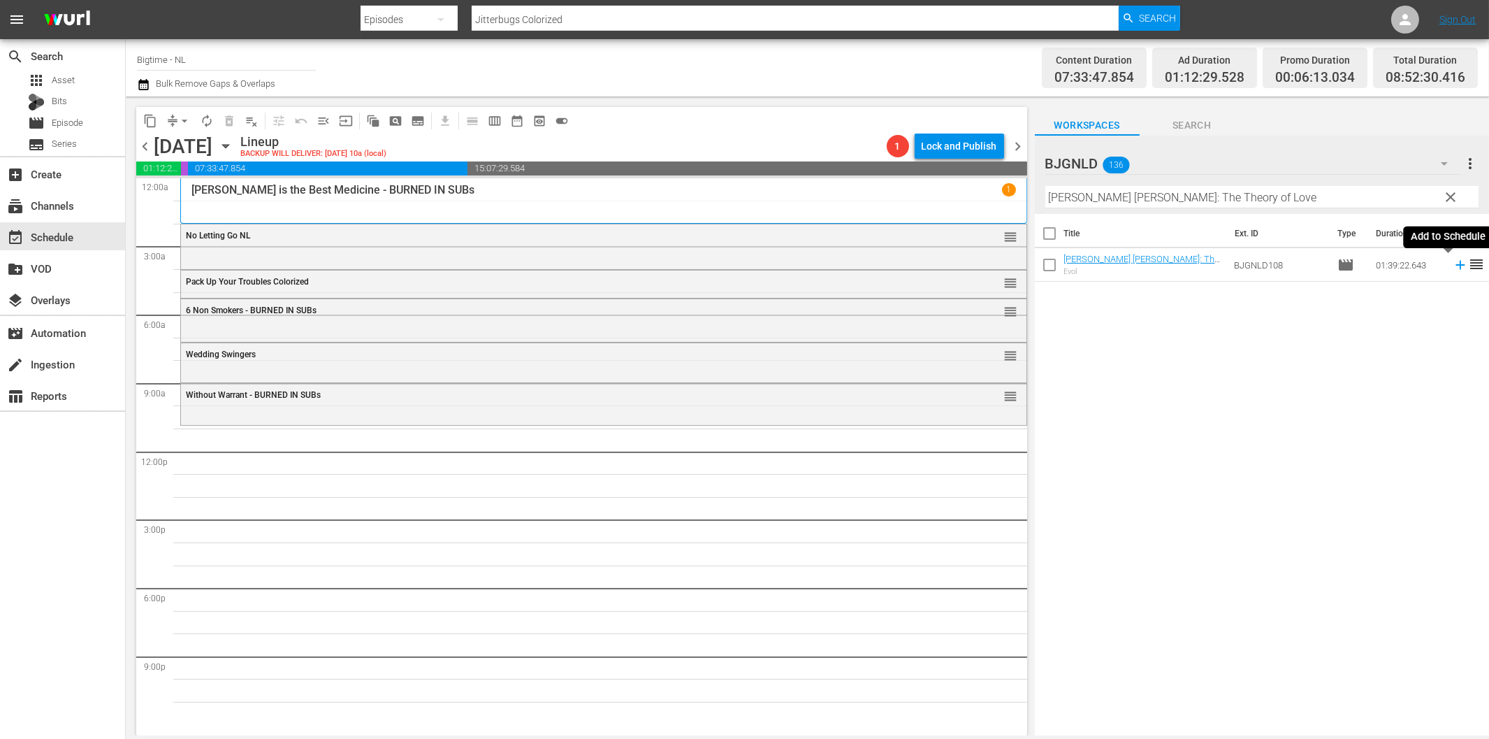
click at [1453, 266] on icon at bounding box center [1460, 264] width 15 height 15
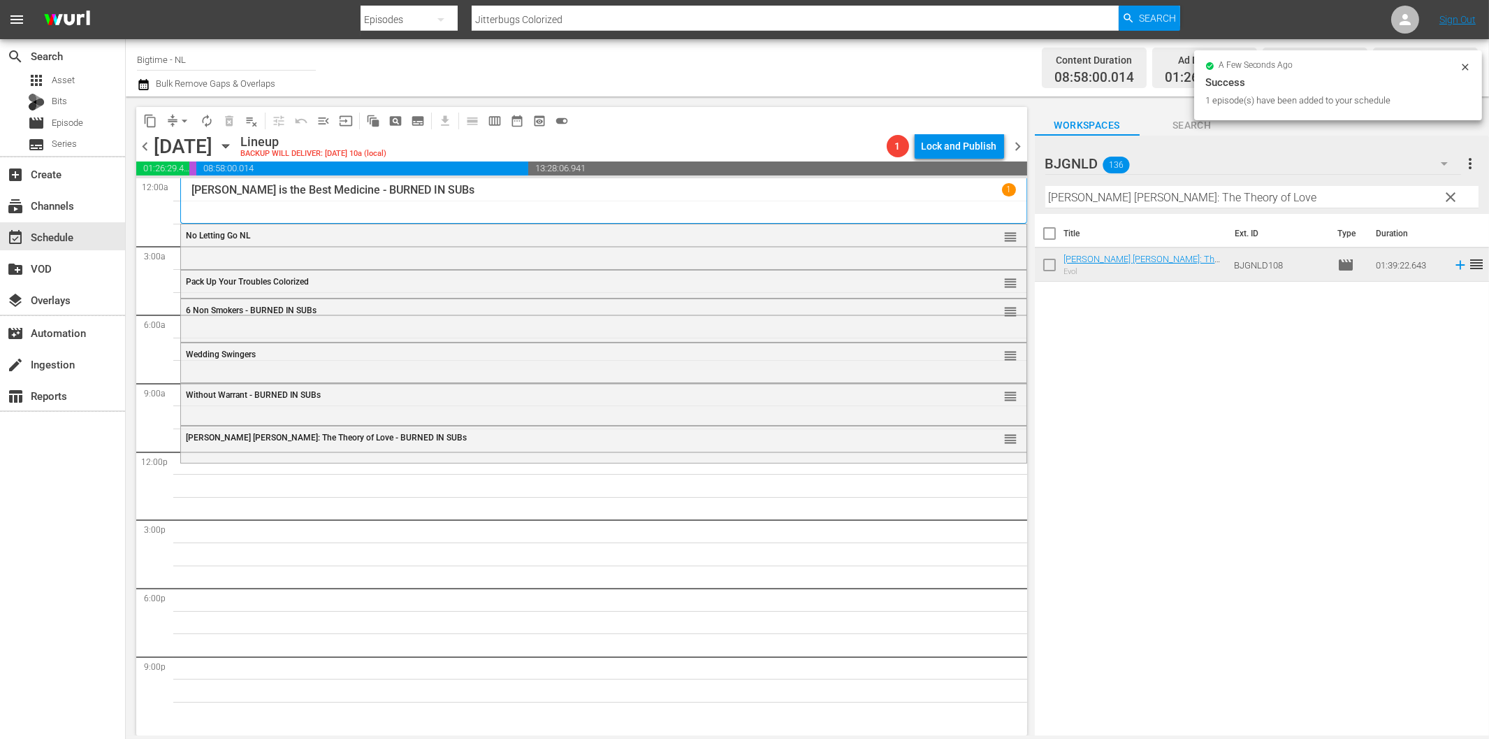
click at [1085, 190] on input "Evol AKA Evol: The Theory of Love" at bounding box center [1262, 197] width 433 height 22
paste input "Chelsea"
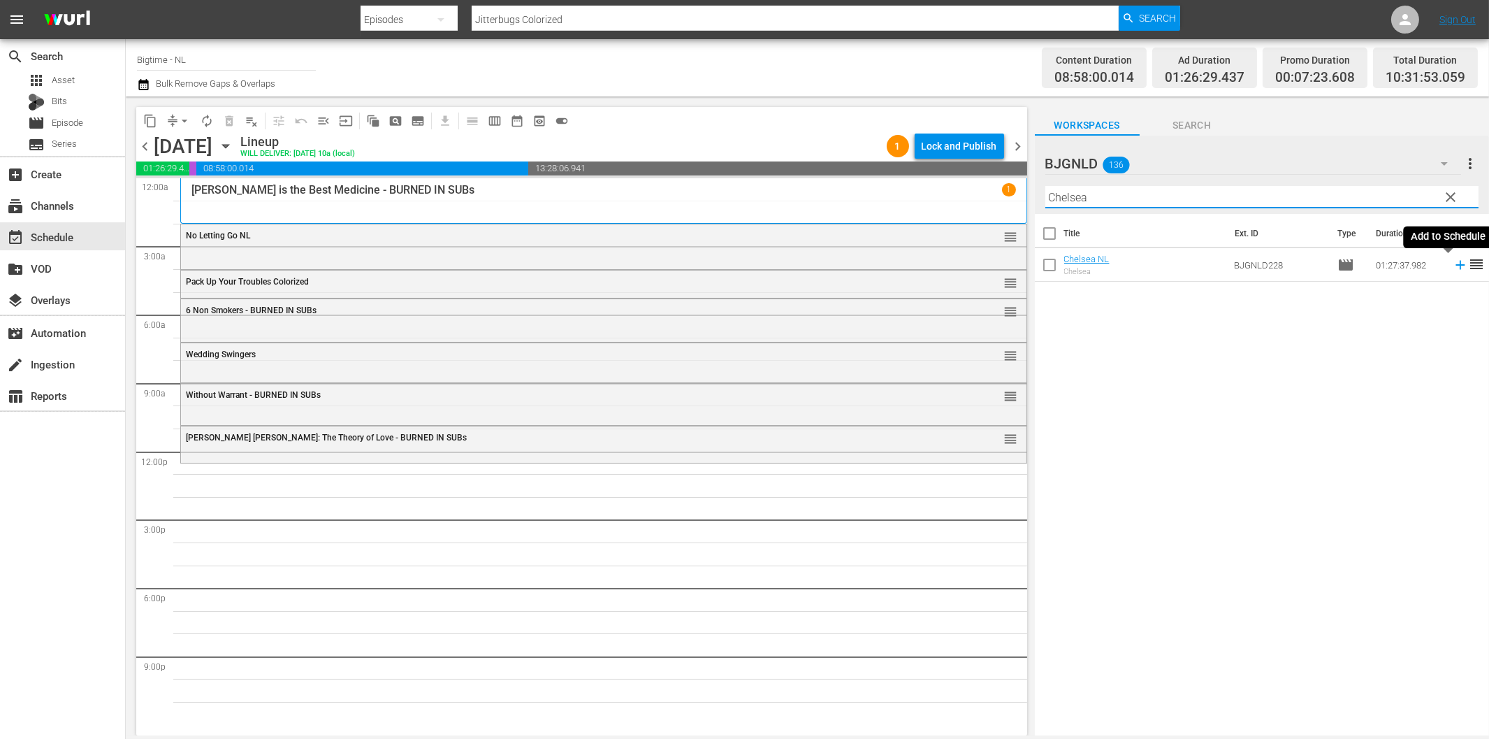
click at [1453, 268] on icon at bounding box center [1460, 264] width 15 height 15
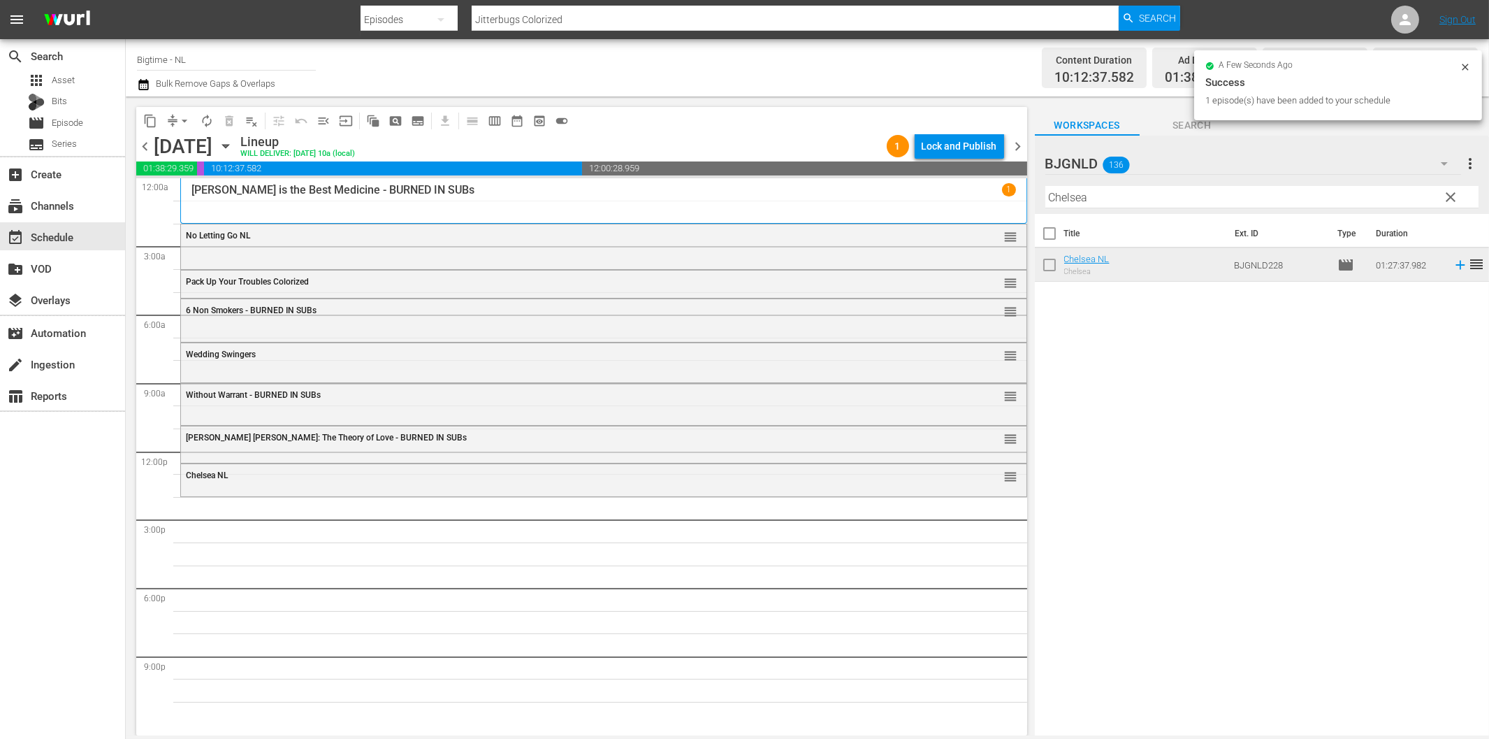
click at [1269, 194] on input "Chelsea" at bounding box center [1262, 197] width 433 height 22
paste input "The Script of Life"
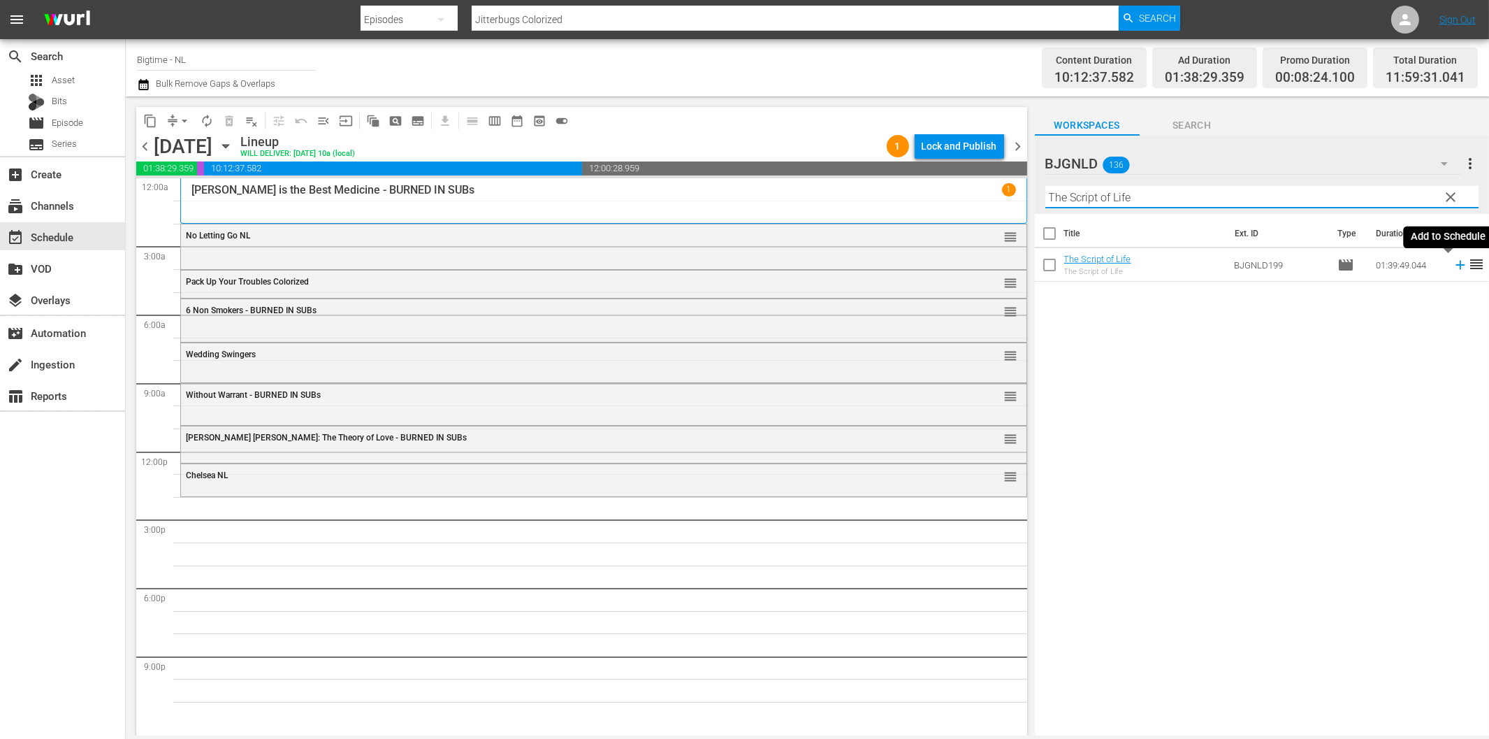
click at [1456, 264] on icon at bounding box center [1460, 265] width 9 height 9
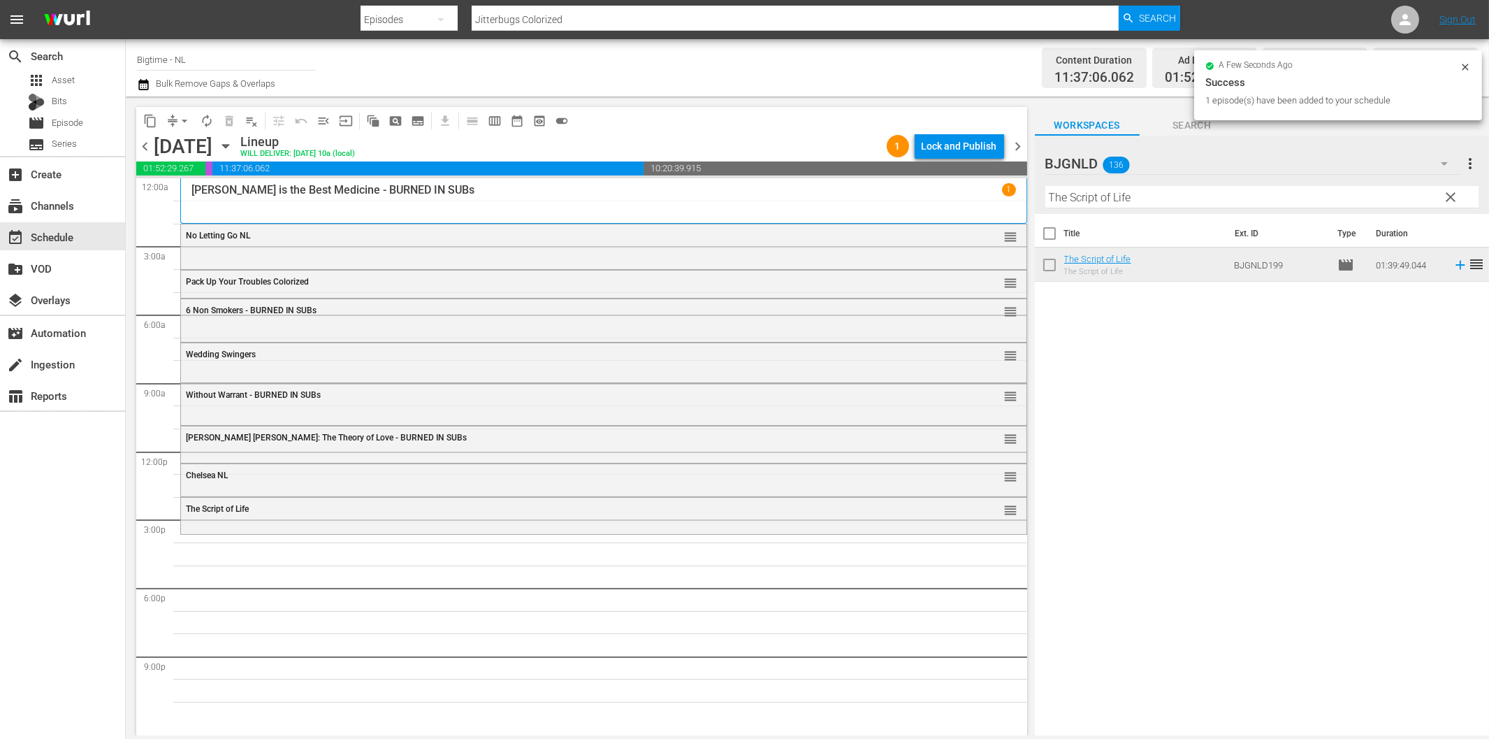
click at [1108, 203] on input "The Script of Life" at bounding box center [1262, 197] width 433 height 22
paste input "Comfort"
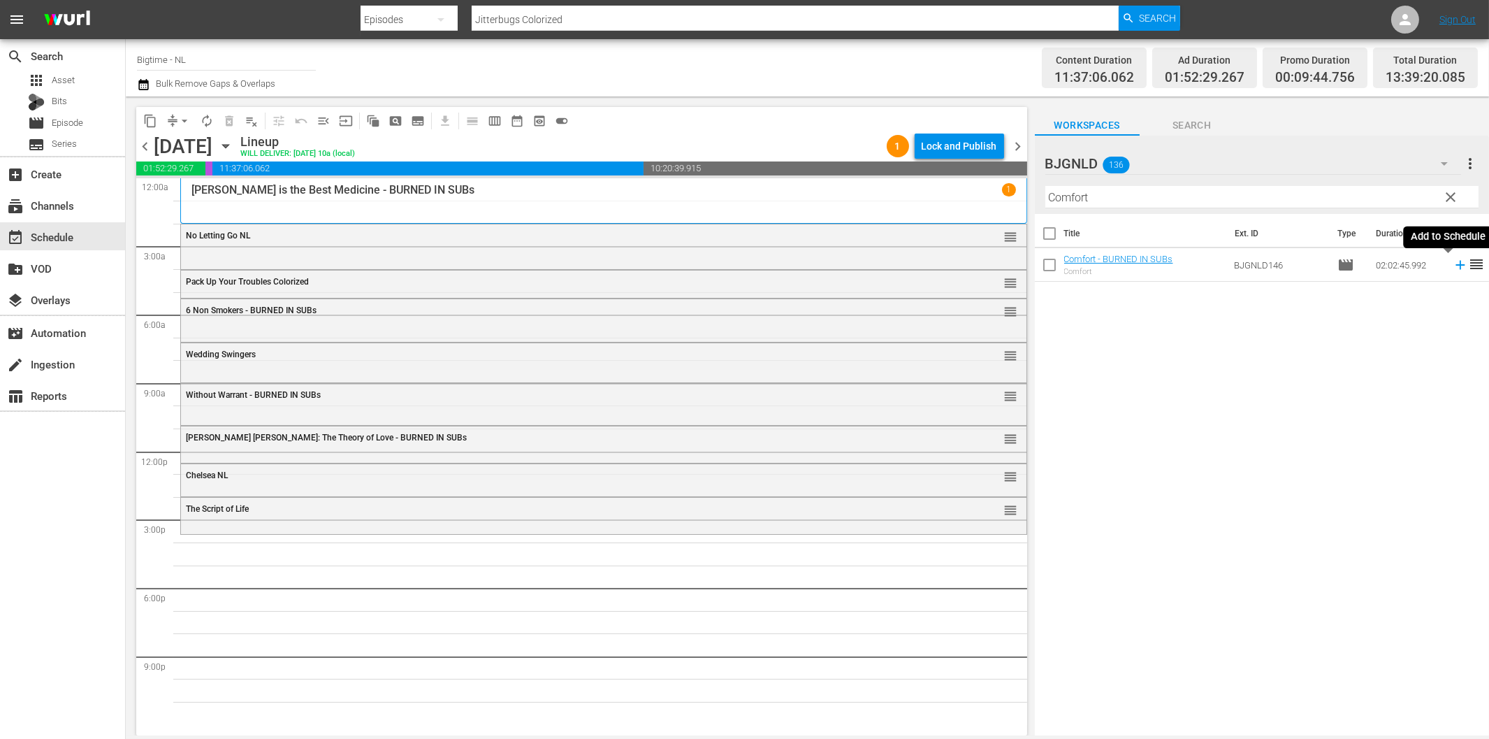
drag, startPoint x: 1448, startPoint y: 263, endPoint x: 1387, endPoint y: 273, distance: 61.6
click at [1453, 263] on icon at bounding box center [1460, 264] width 15 height 15
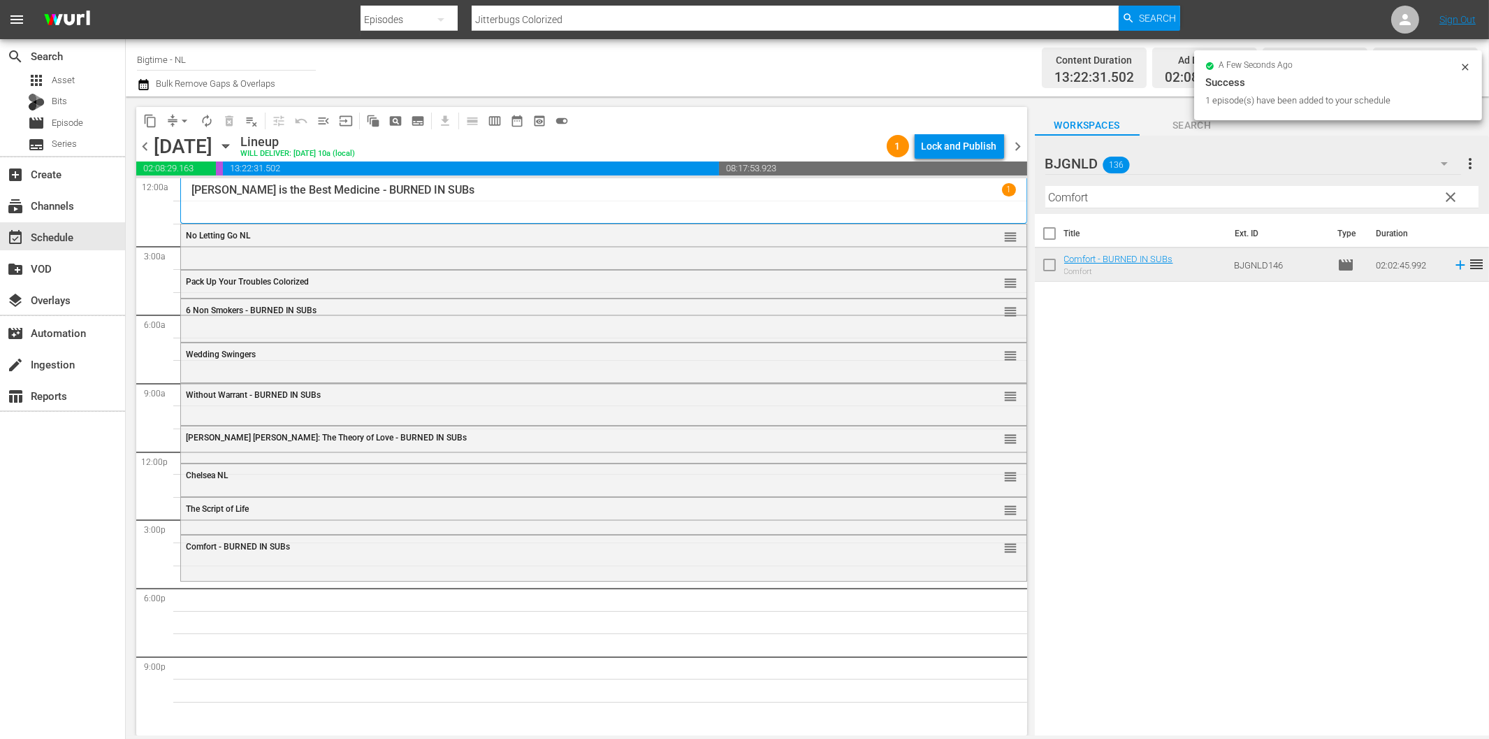
click at [1154, 196] on input "Comfort" at bounding box center [1262, 197] width 433 height 22
paste input "Off The Menu"
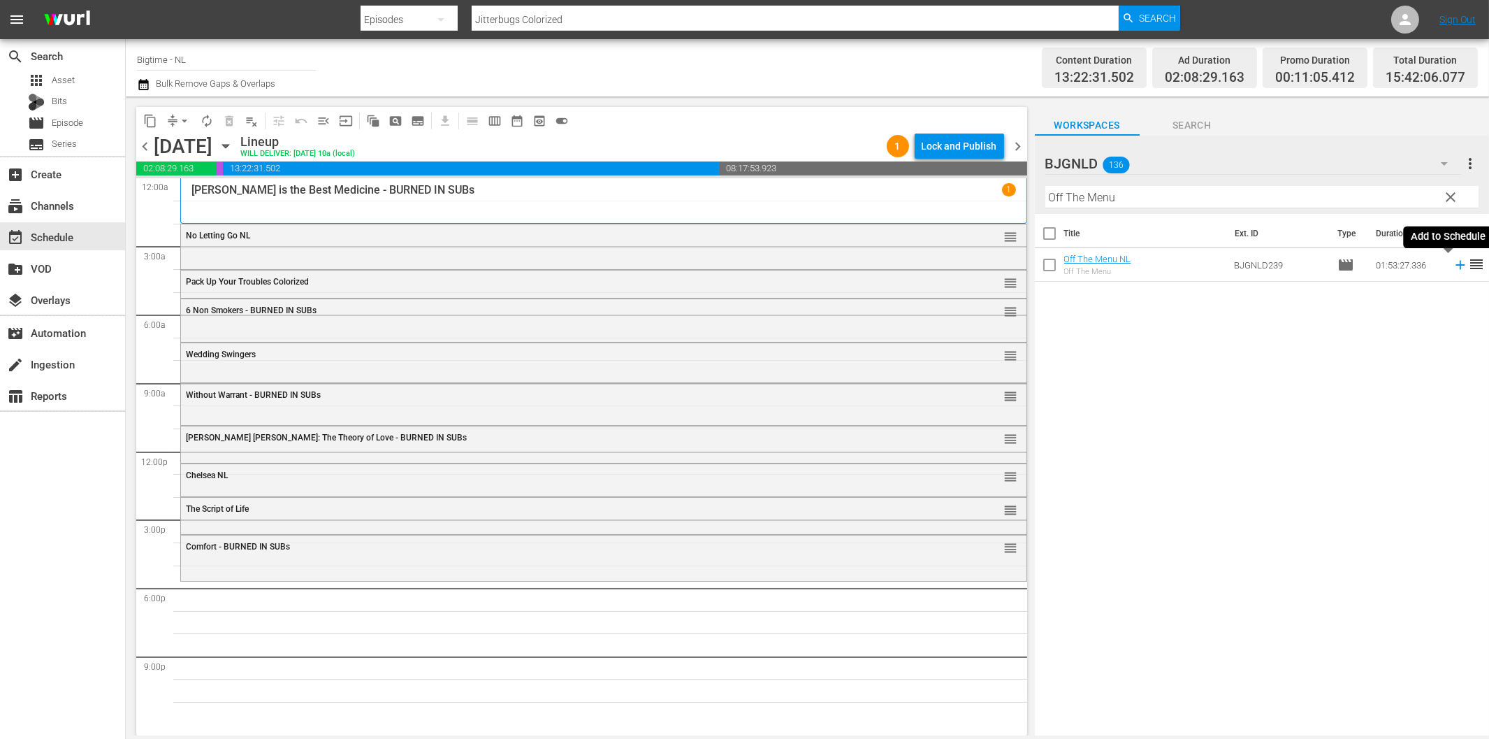
click at [1453, 270] on icon at bounding box center [1460, 264] width 15 height 15
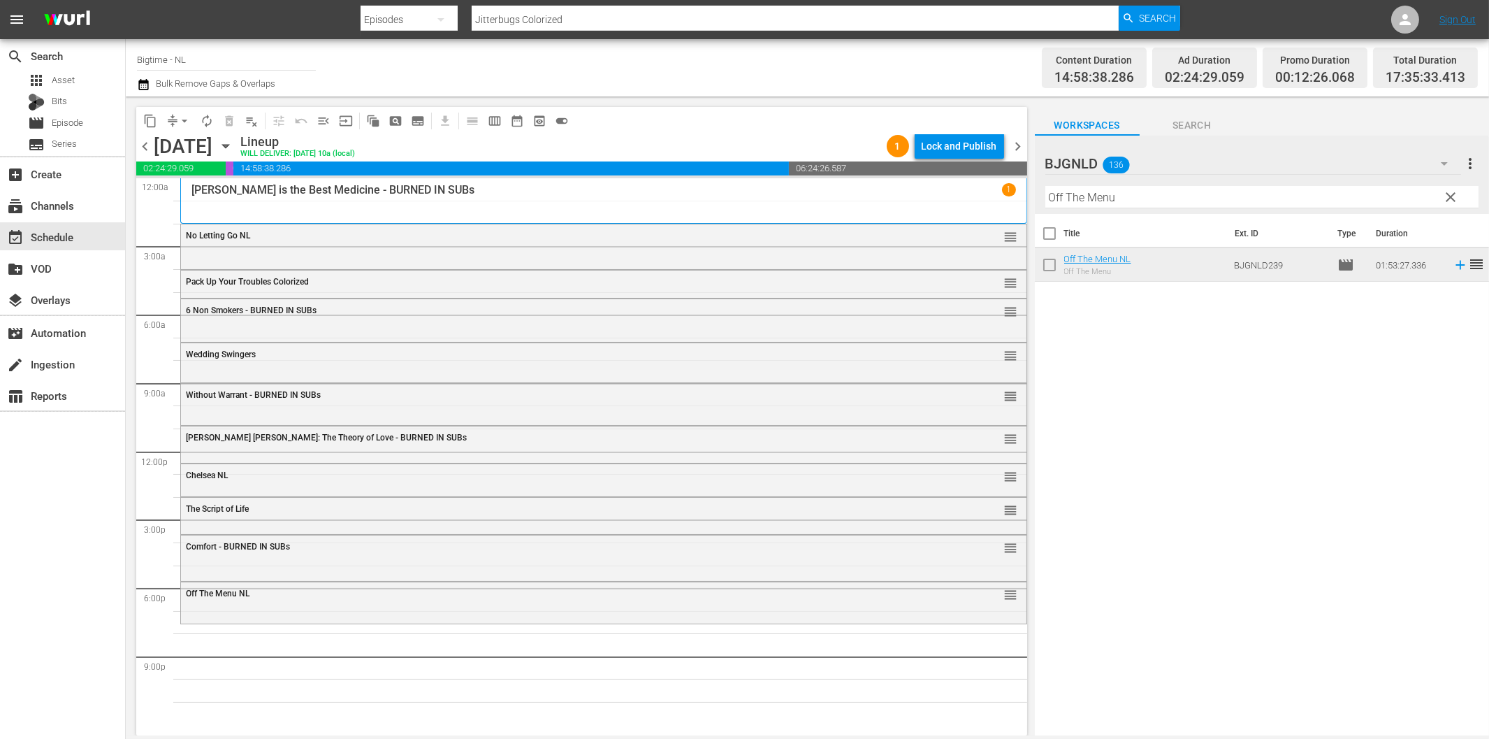
click at [1160, 204] on input "Off The Menu" at bounding box center [1262, 197] width 433 height 22
paste input "At the Frontera"
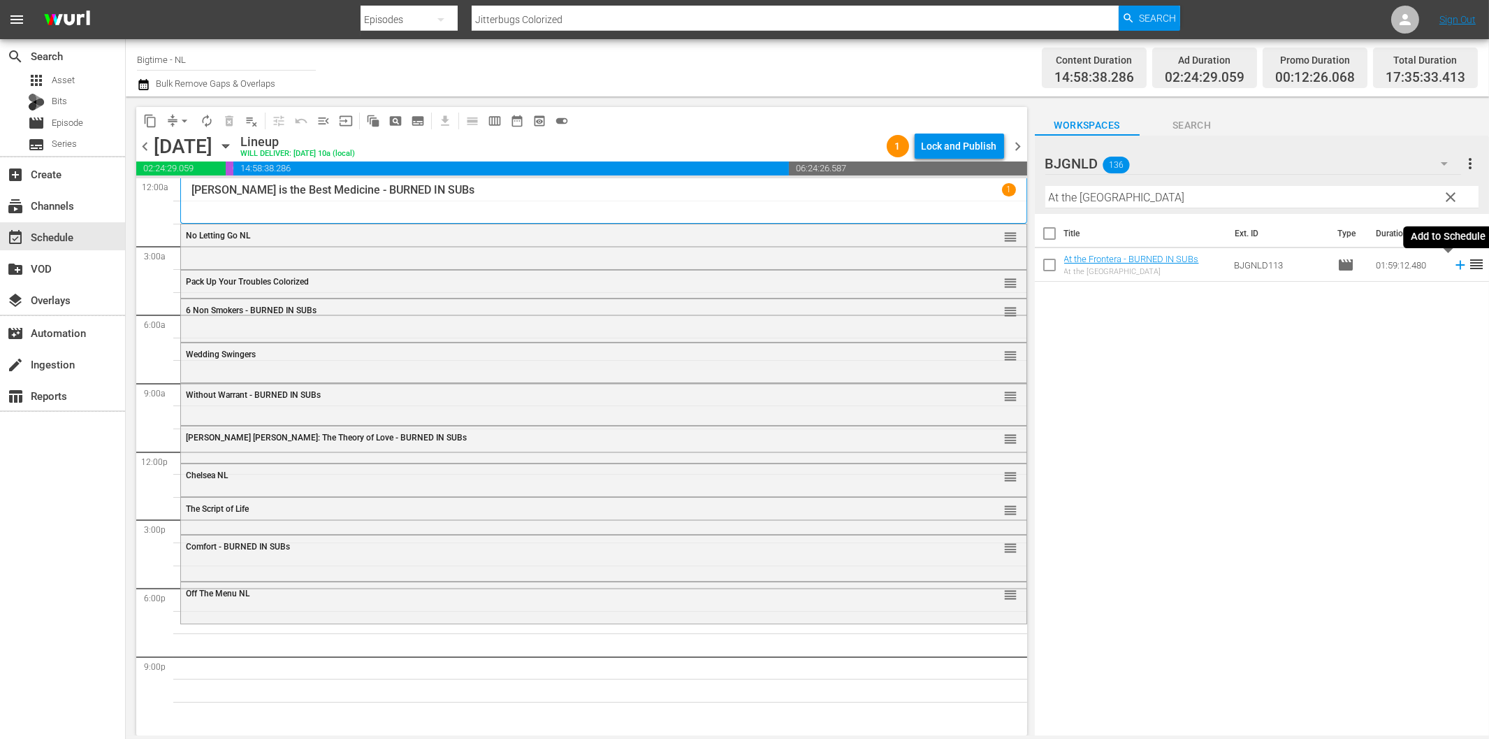
click at [1456, 266] on icon at bounding box center [1460, 265] width 9 height 9
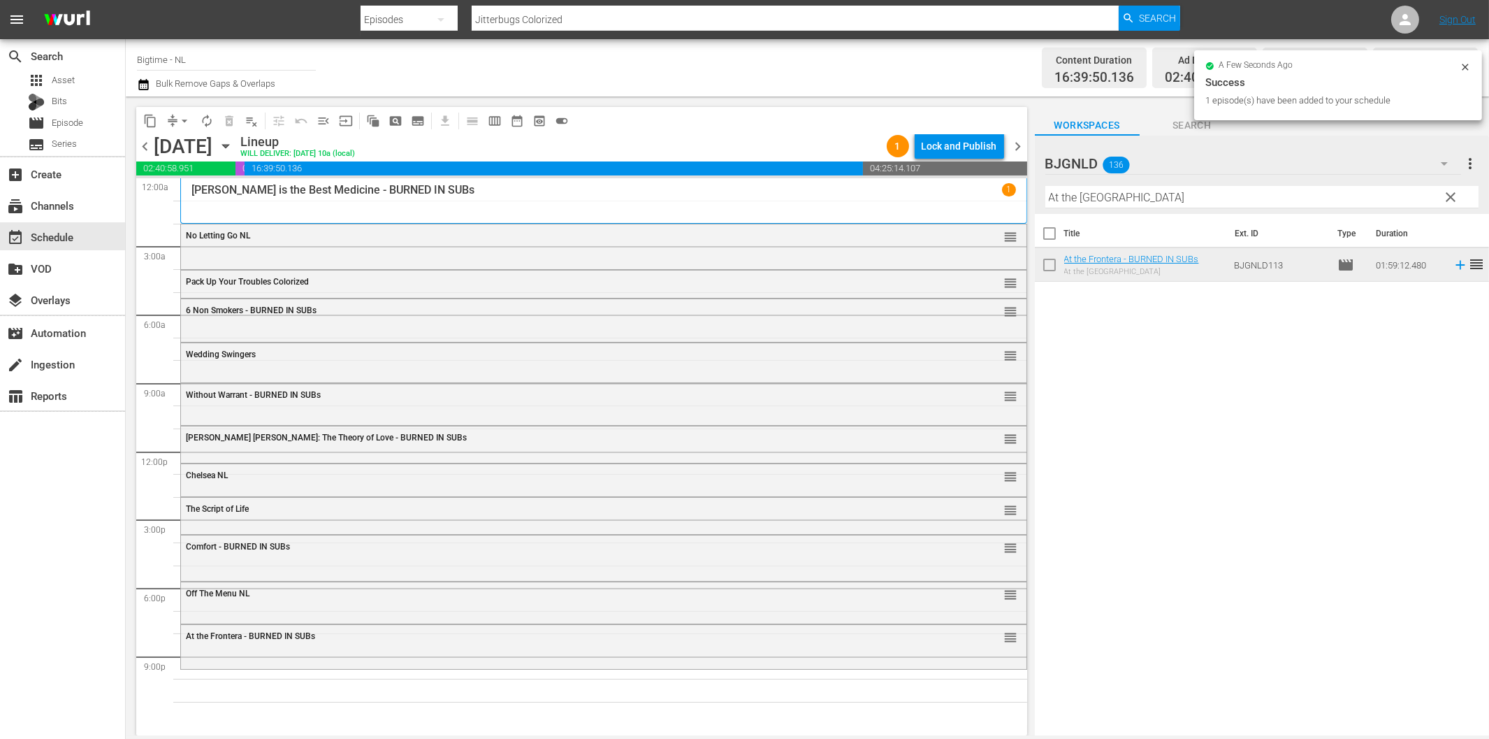
click at [1095, 201] on input "At the Frontera" at bounding box center [1262, 197] width 433 height 22
paste input "Twice"
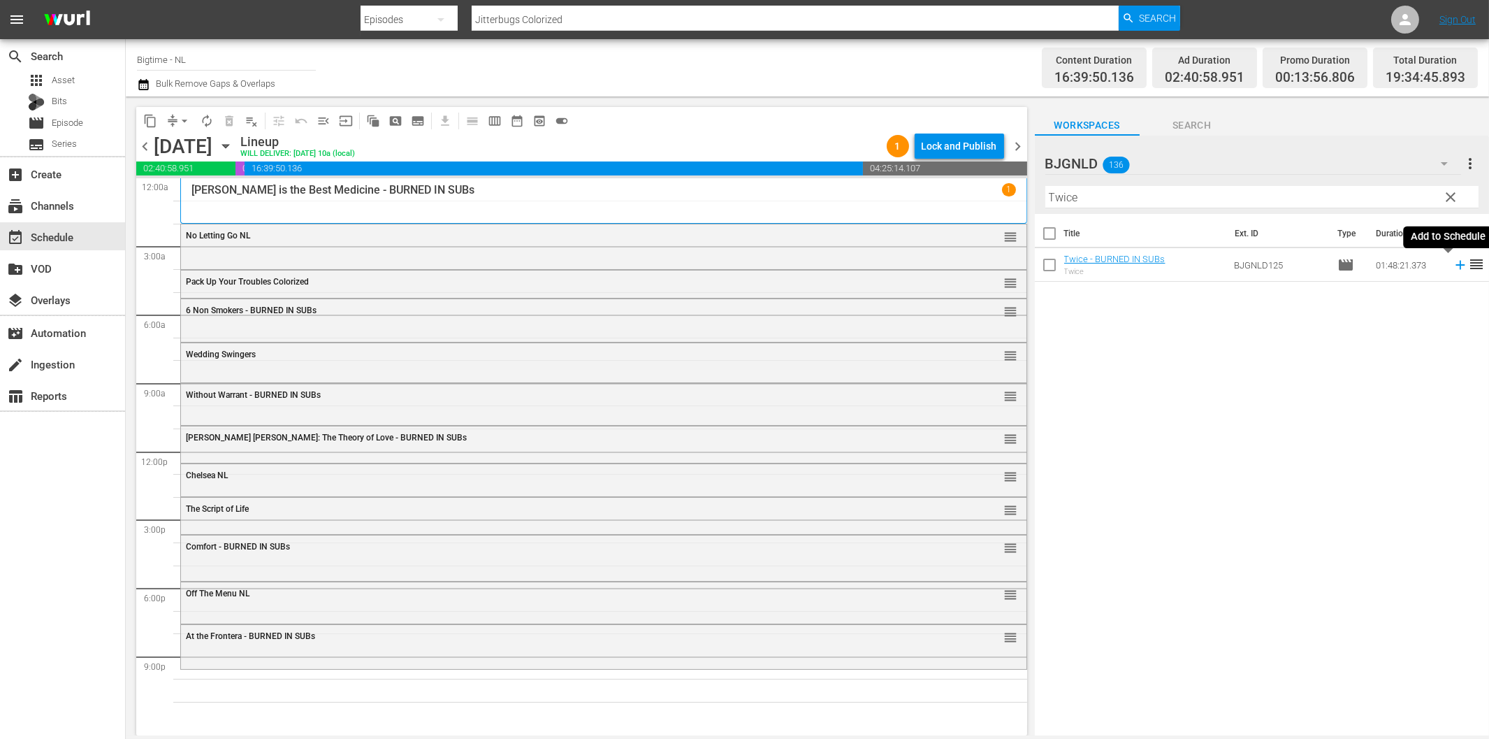
click at [1453, 264] on icon at bounding box center [1460, 264] width 15 height 15
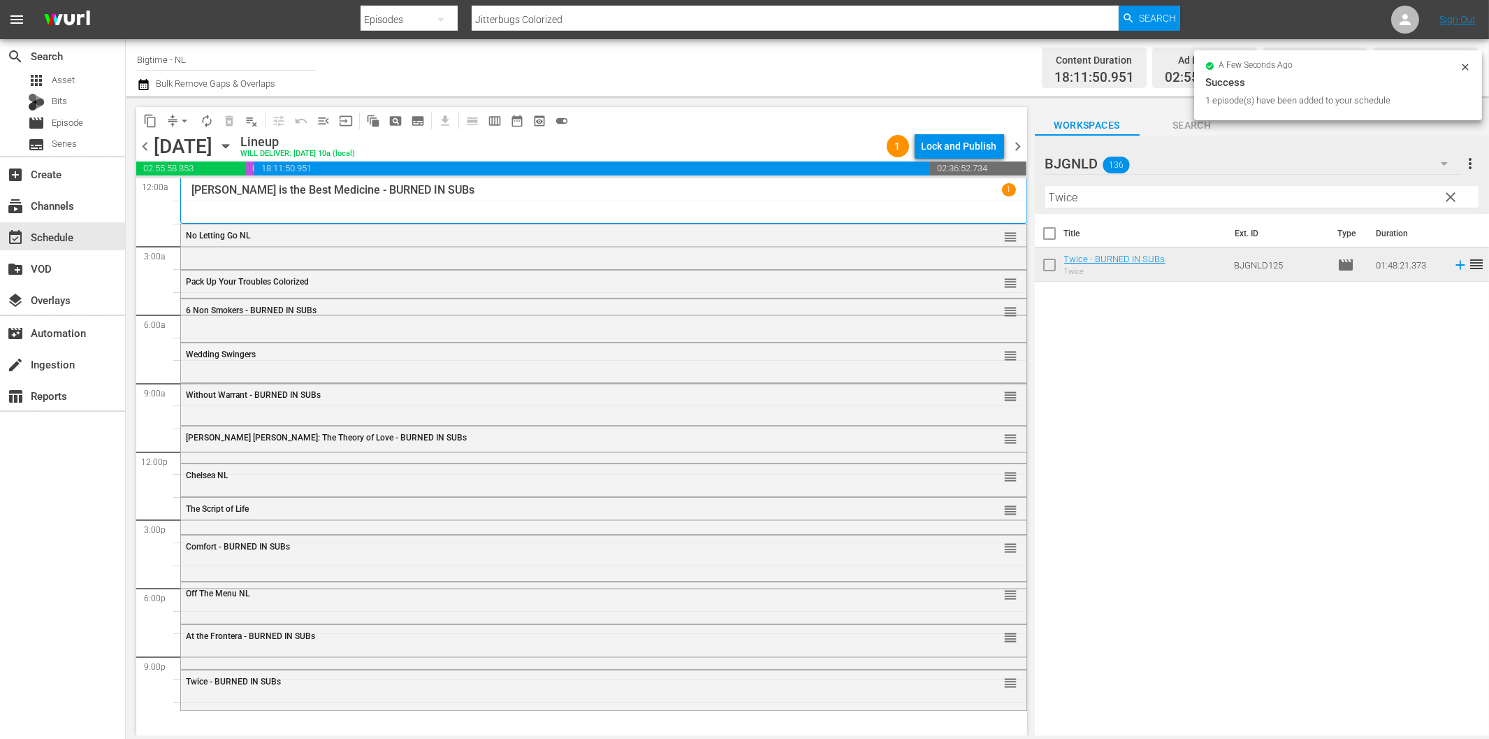
click at [1141, 197] on input "Twice" at bounding box center [1262, 197] width 433 height 22
paste input "American Sophomor"
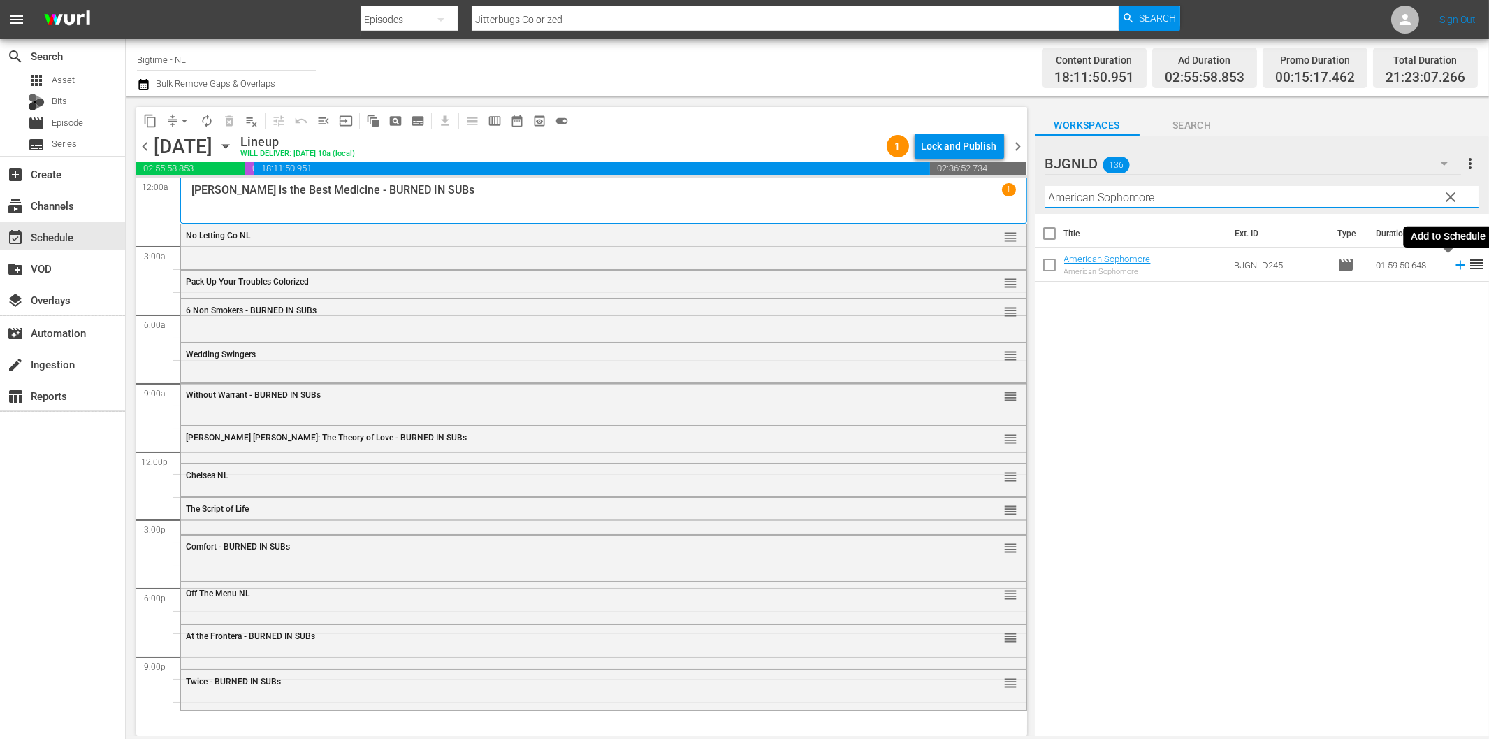
click at [1453, 269] on icon at bounding box center [1460, 264] width 15 height 15
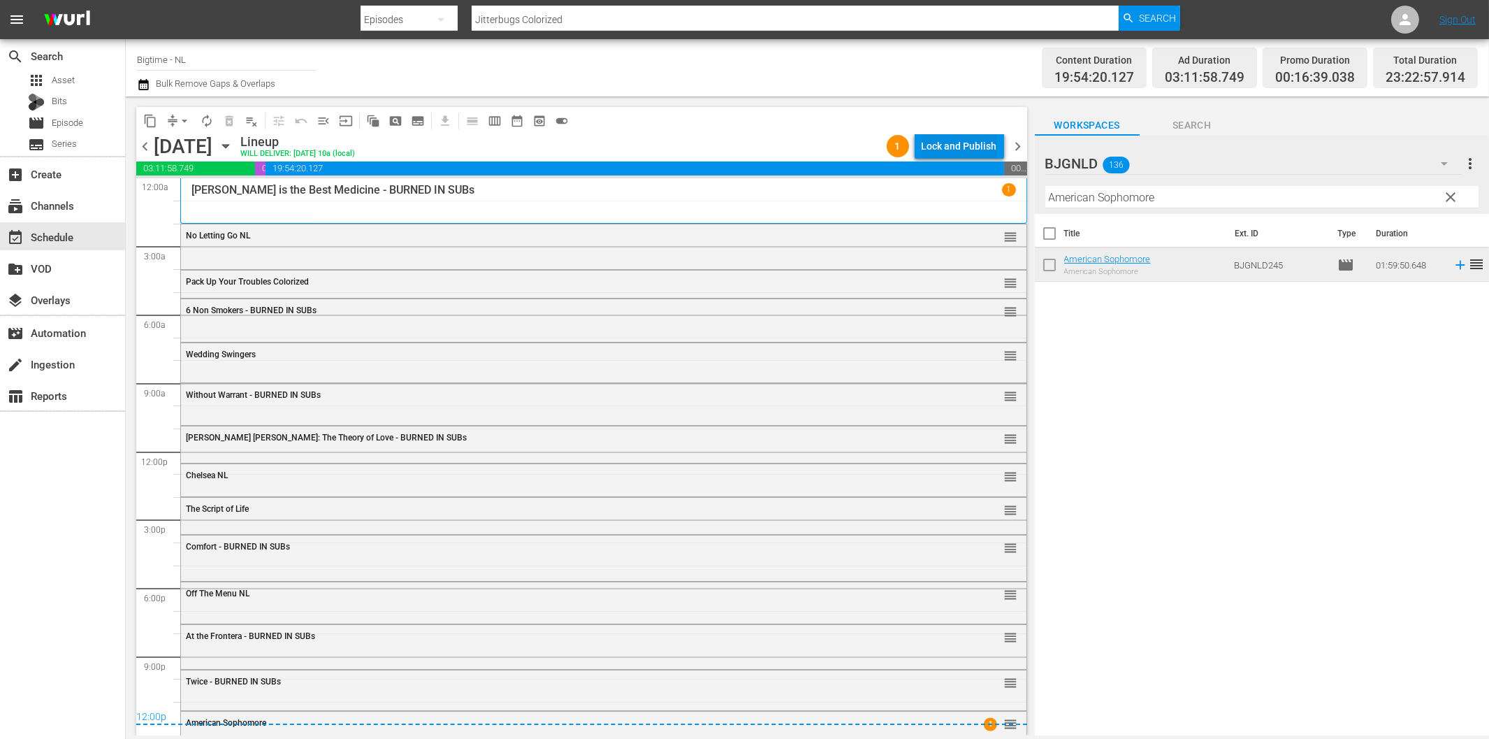
click at [966, 138] on div "Lock and Publish" at bounding box center [959, 145] width 75 height 25
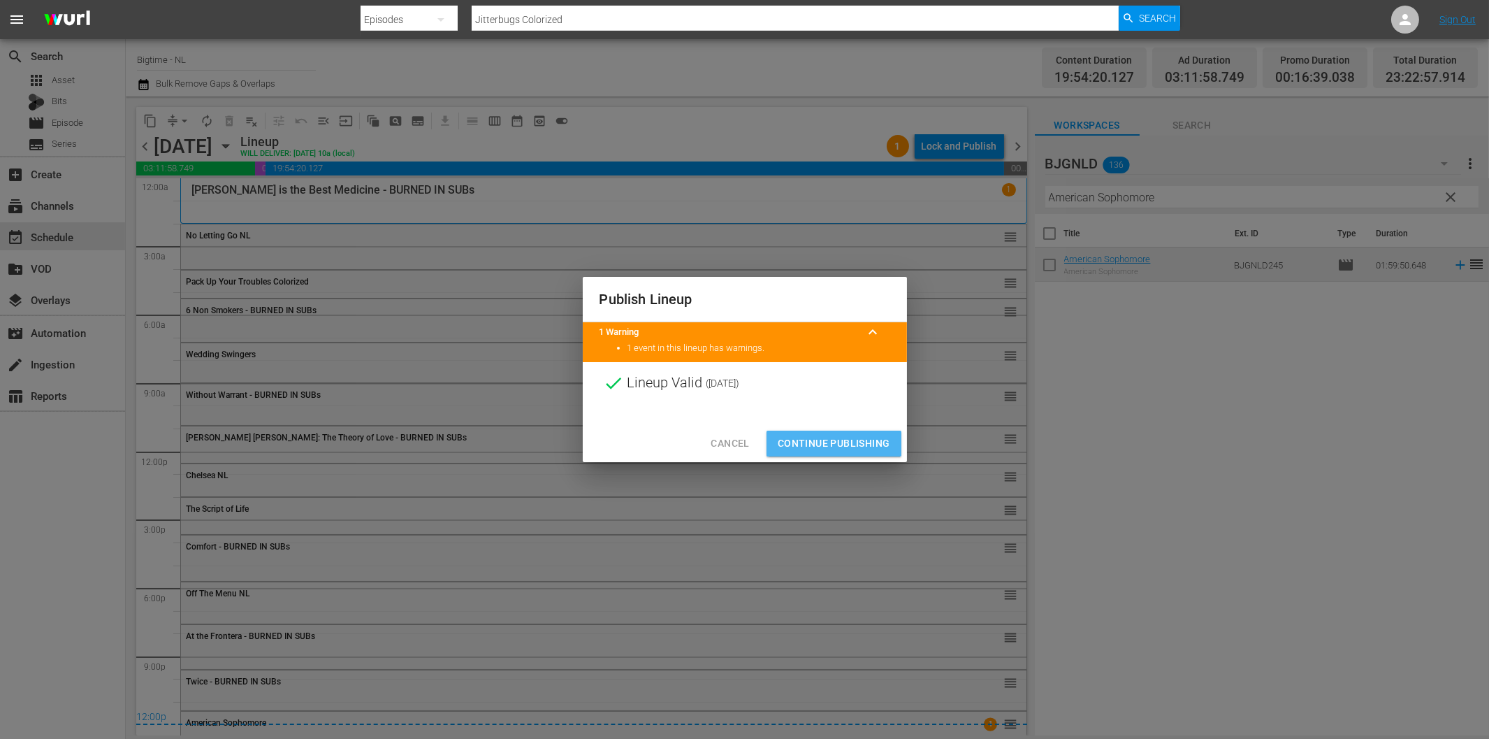
click at [871, 440] on span "Continue Publishing" at bounding box center [834, 443] width 113 height 17
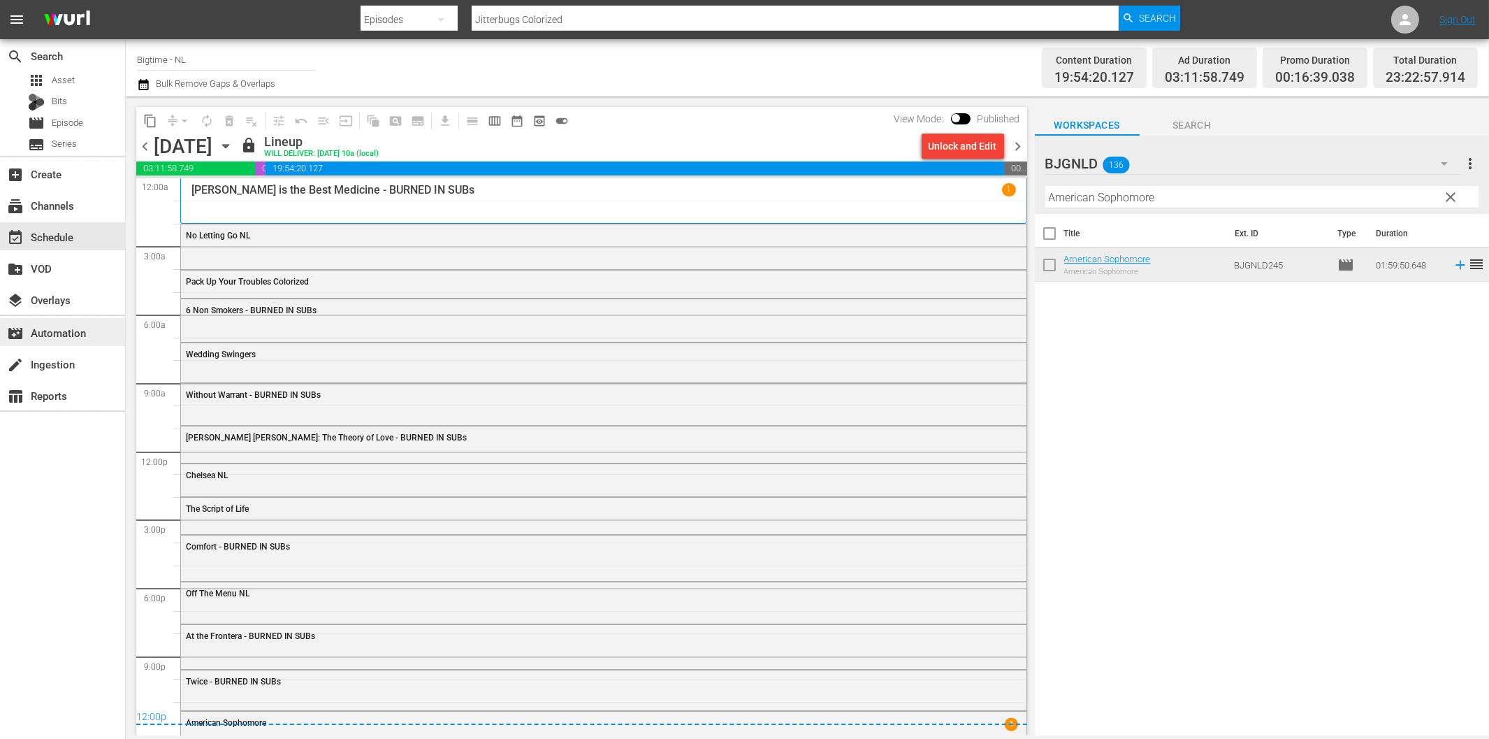
drag, startPoint x: 1016, startPoint y: 142, endPoint x: 24, endPoint y: 318, distance: 1007.9
click at [1016, 142] on span "chevron_right" at bounding box center [1018, 146] width 17 height 17
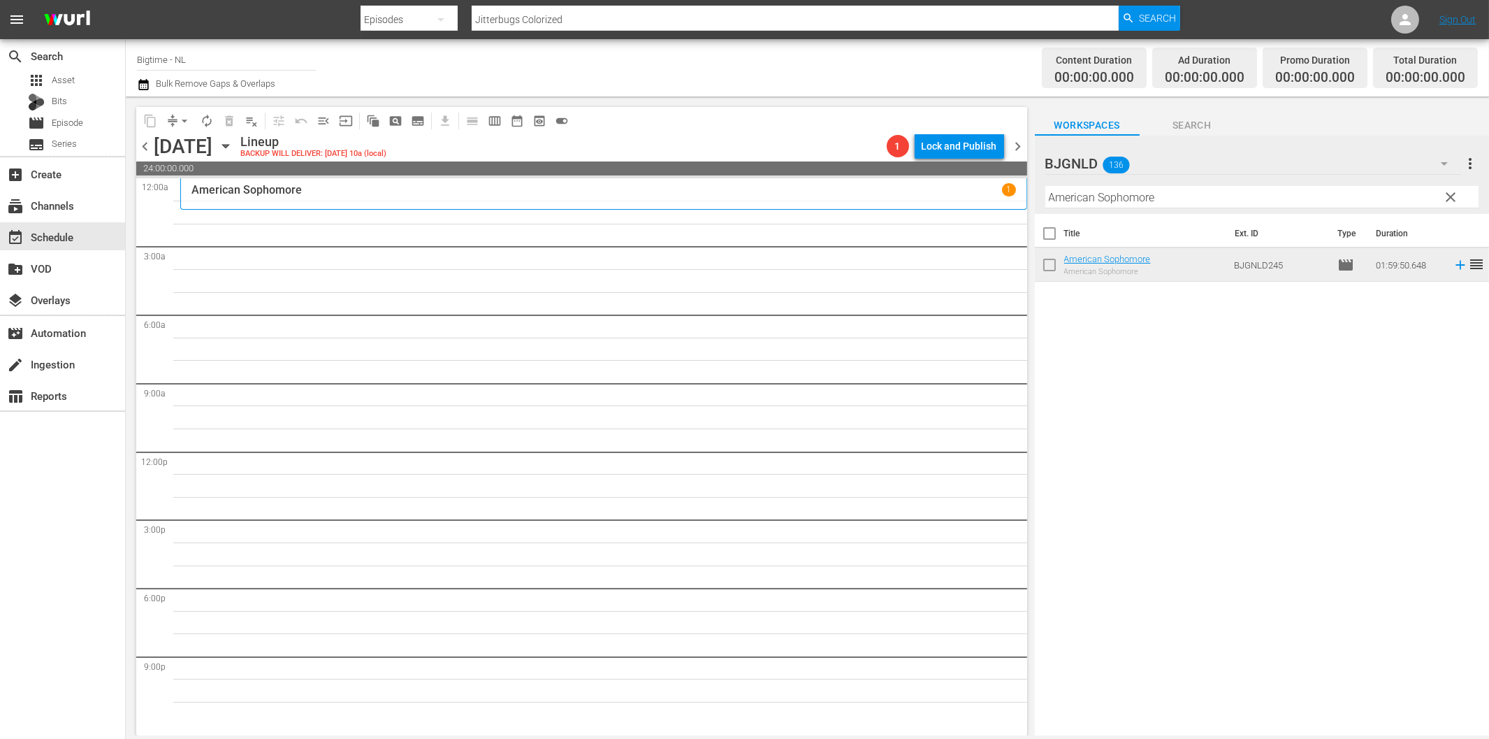
drag, startPoint x: 1149, startPoint y: 194, endPoint x: 1281, endPoint y: 240, distance: 139.7
click at [1149, 194] on input "American Sophomore" at bounding box center [1262, 197] width 433 height 22
paste input "Fast and Frantic"
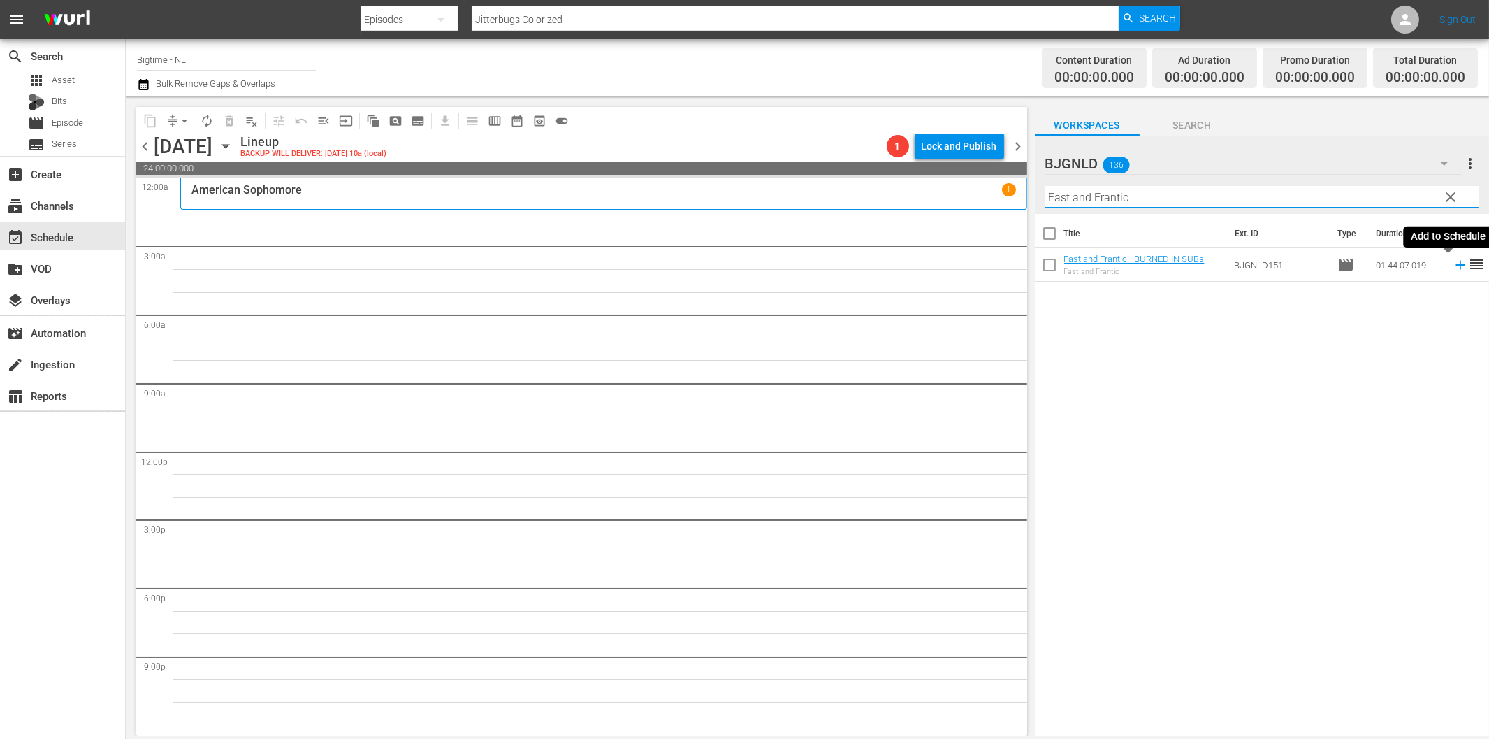
click at [1453, 266] on icon at bounding box center [1460, 264] width 15 height 15
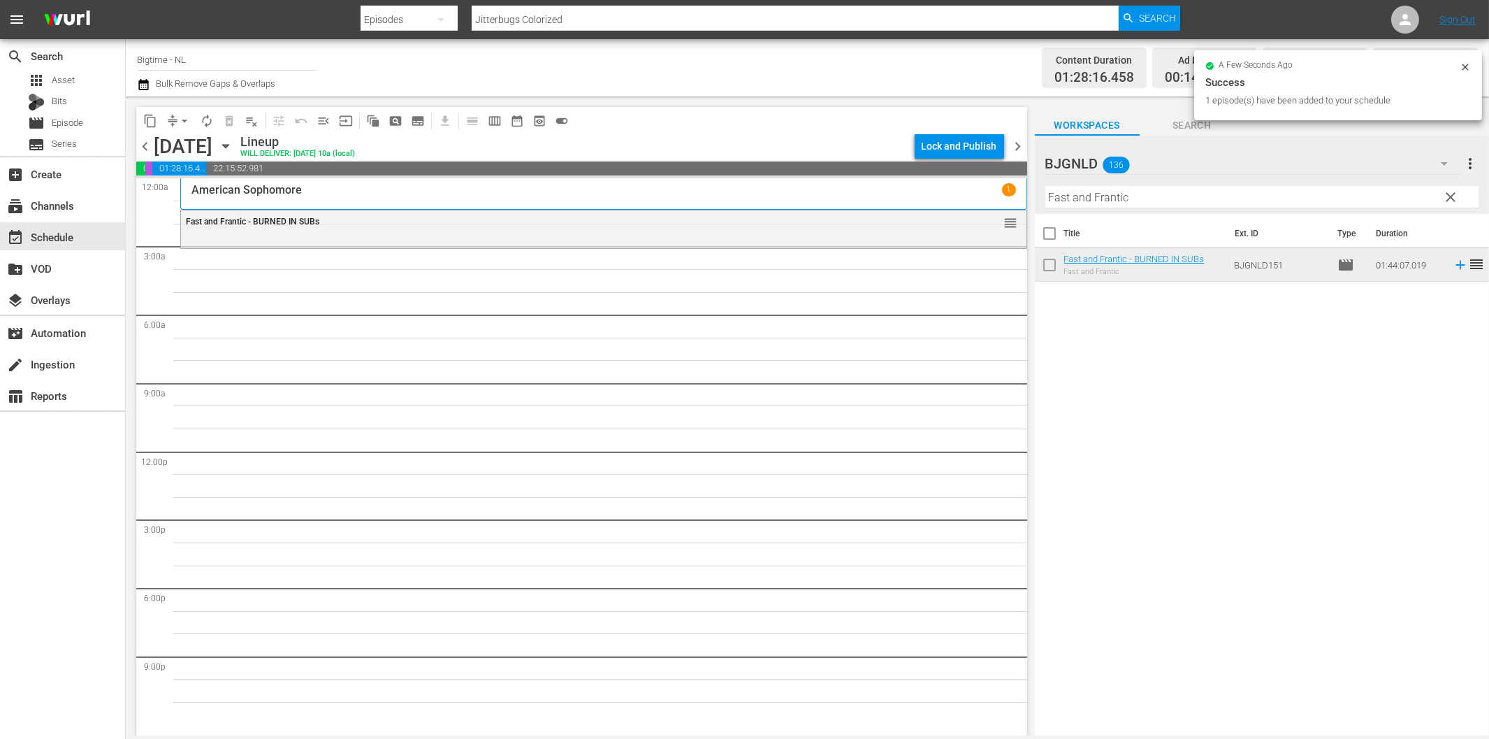
click at [1216, 199] on input "Fast and Frantic" at bounding box center [1262, 197] width 433 height 22
paste input "Dark Storm"
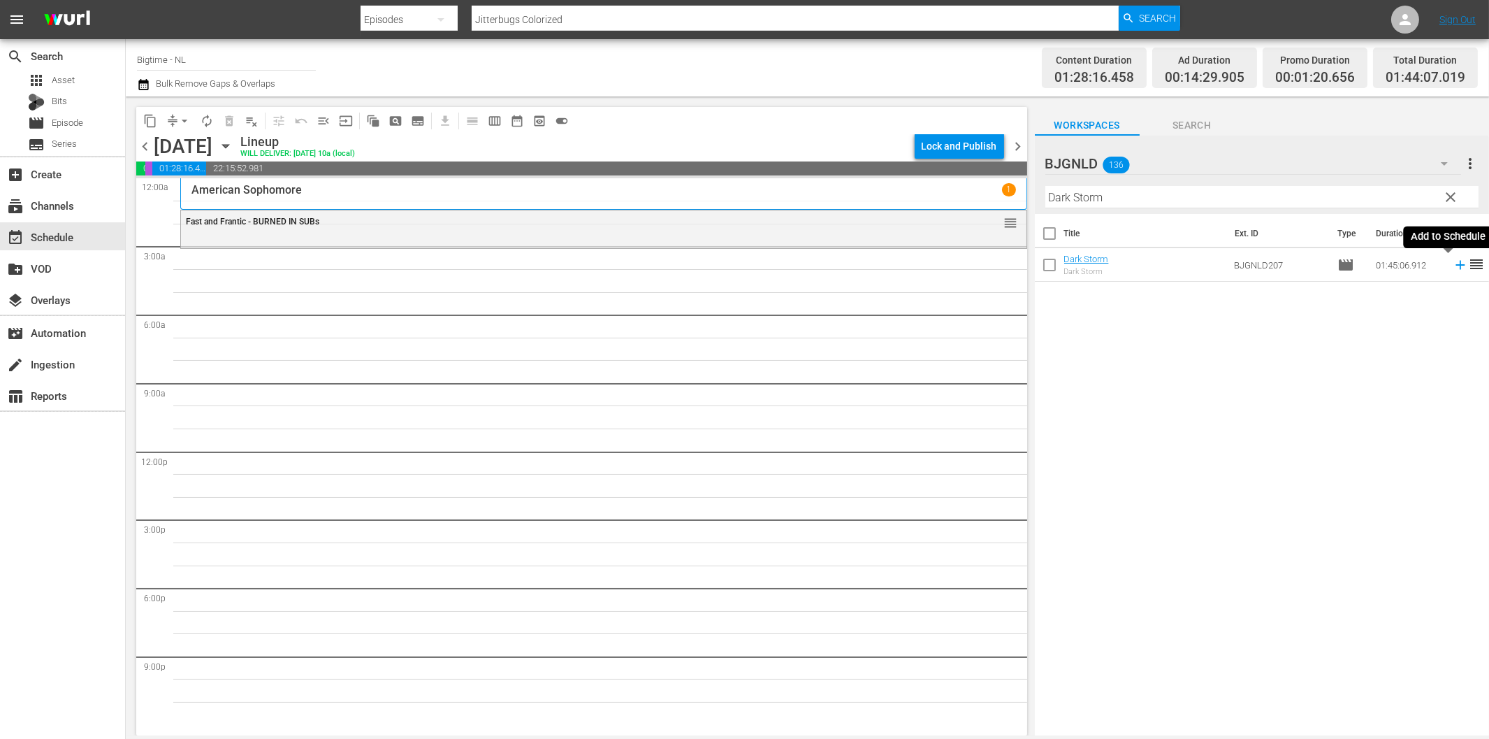
click at [1453, 263] on icon at bounding box center [1460, 264] width 15 height 15
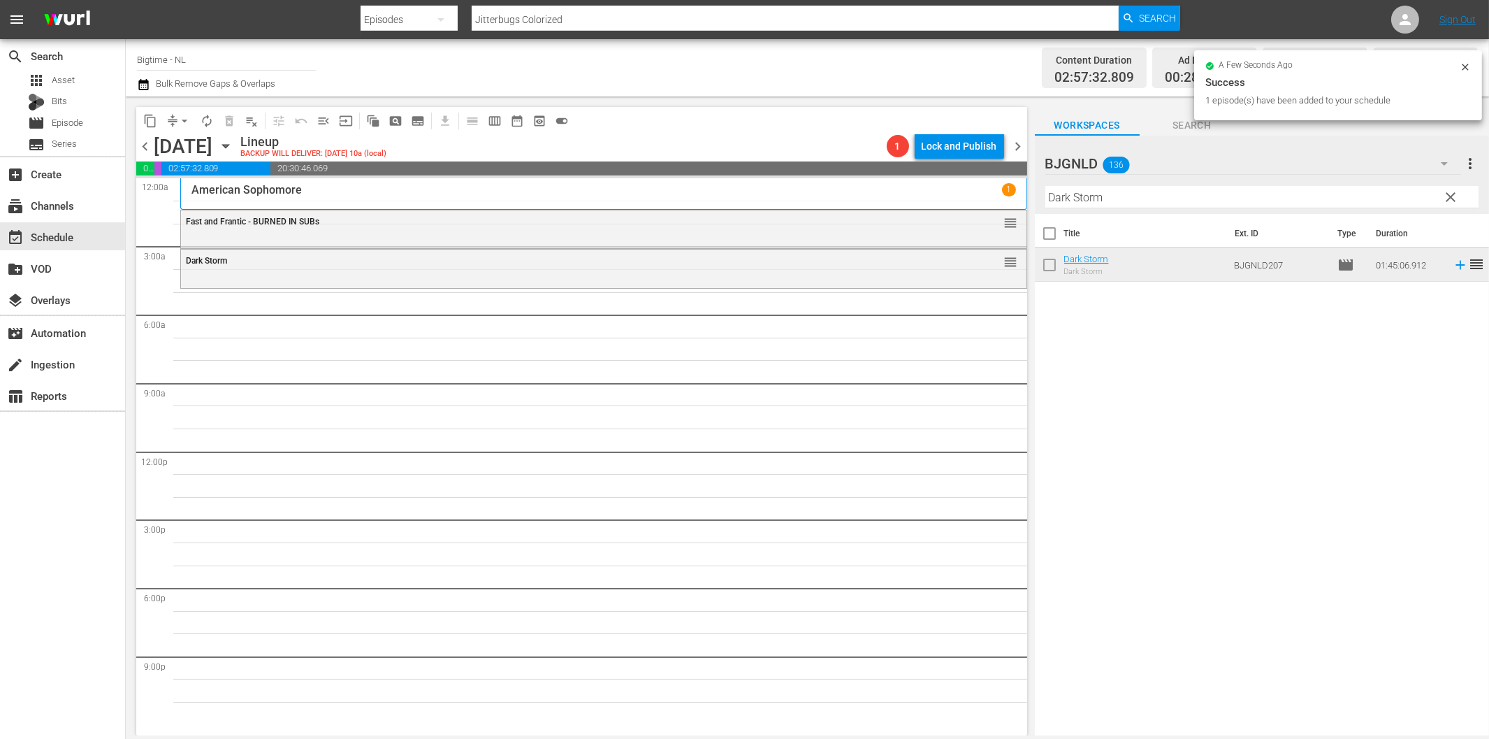
click at [1164, 201] on input "Dark Storm" at bounding box center [1262, 197] width 433 height 22
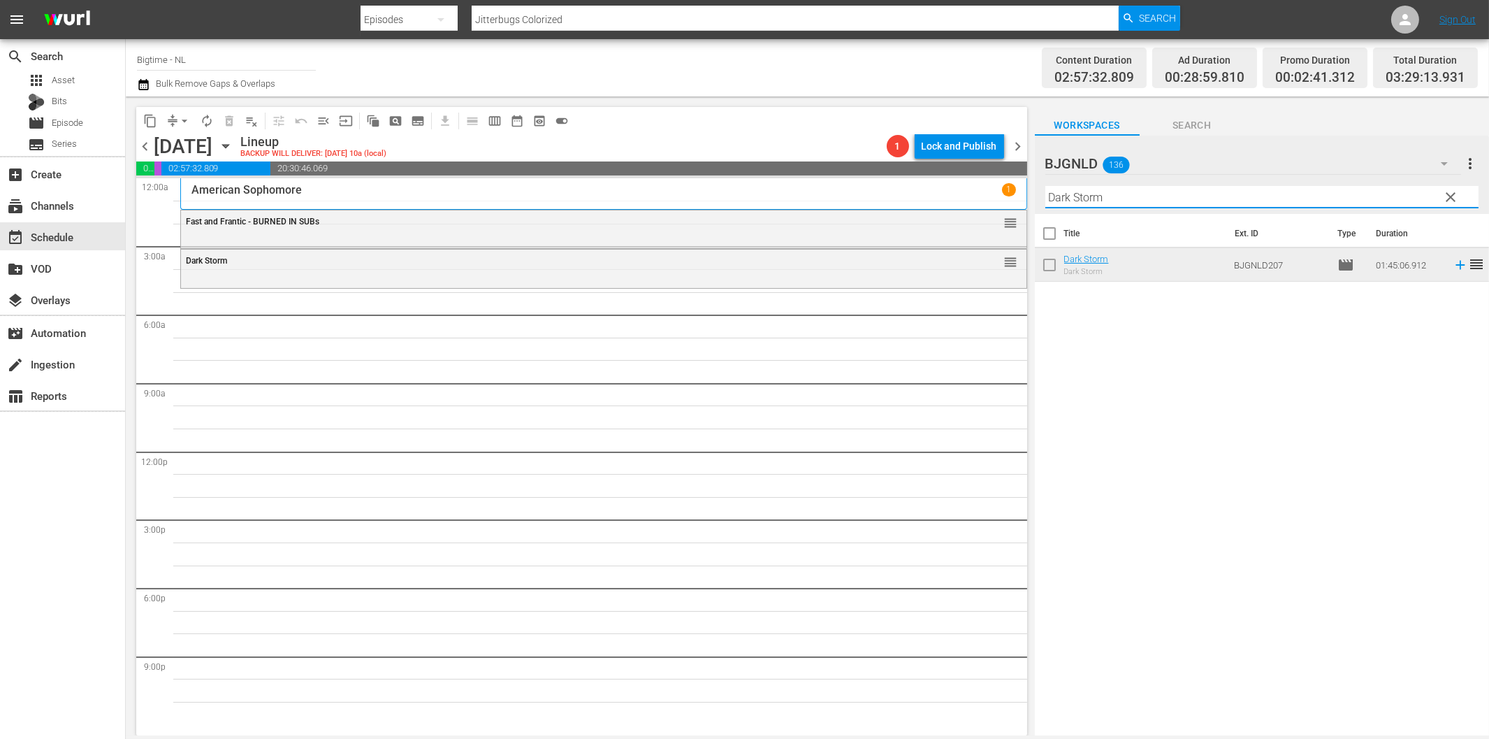
paste input "IRL (In Real Life)"
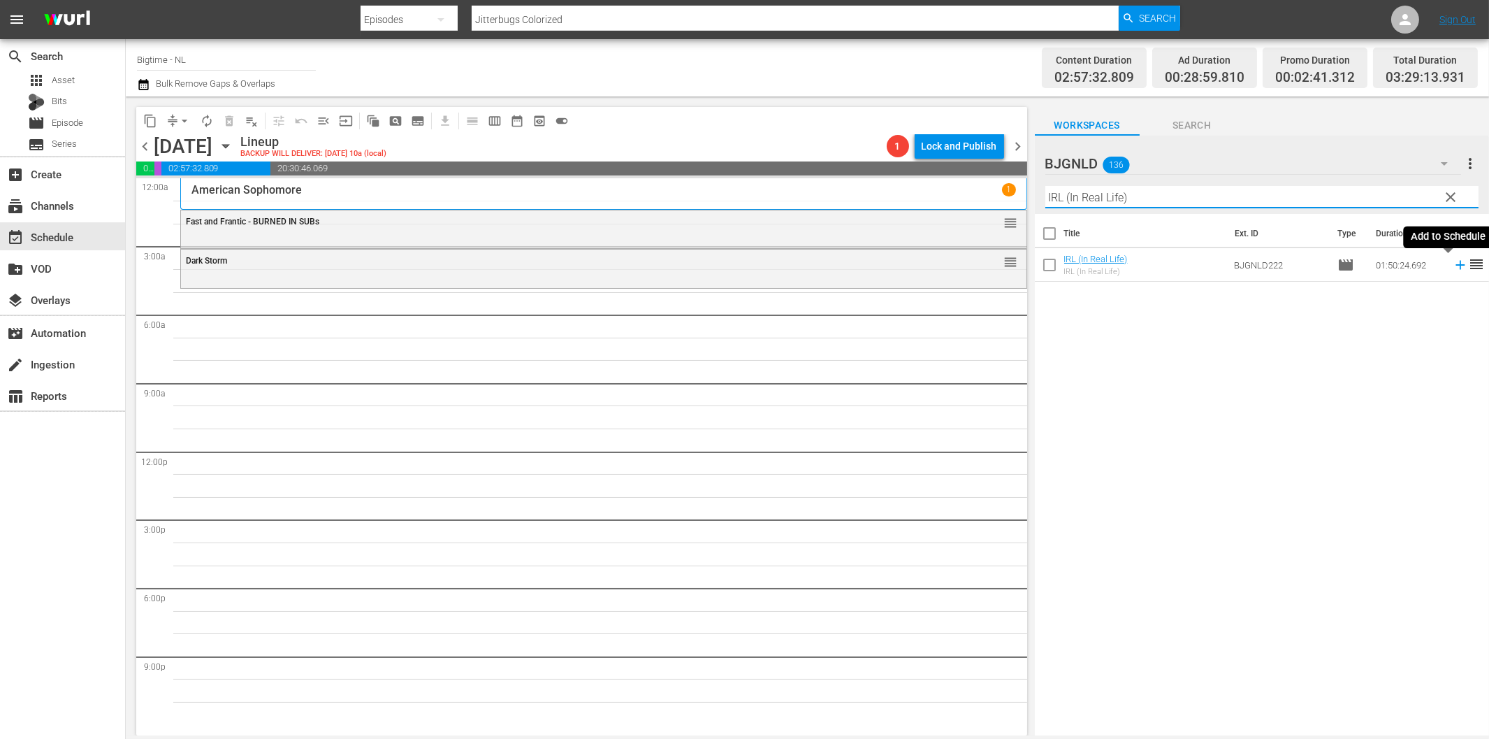
click at [1453, 268] on icon at bounding box center [1460, 264] width 15 height 15
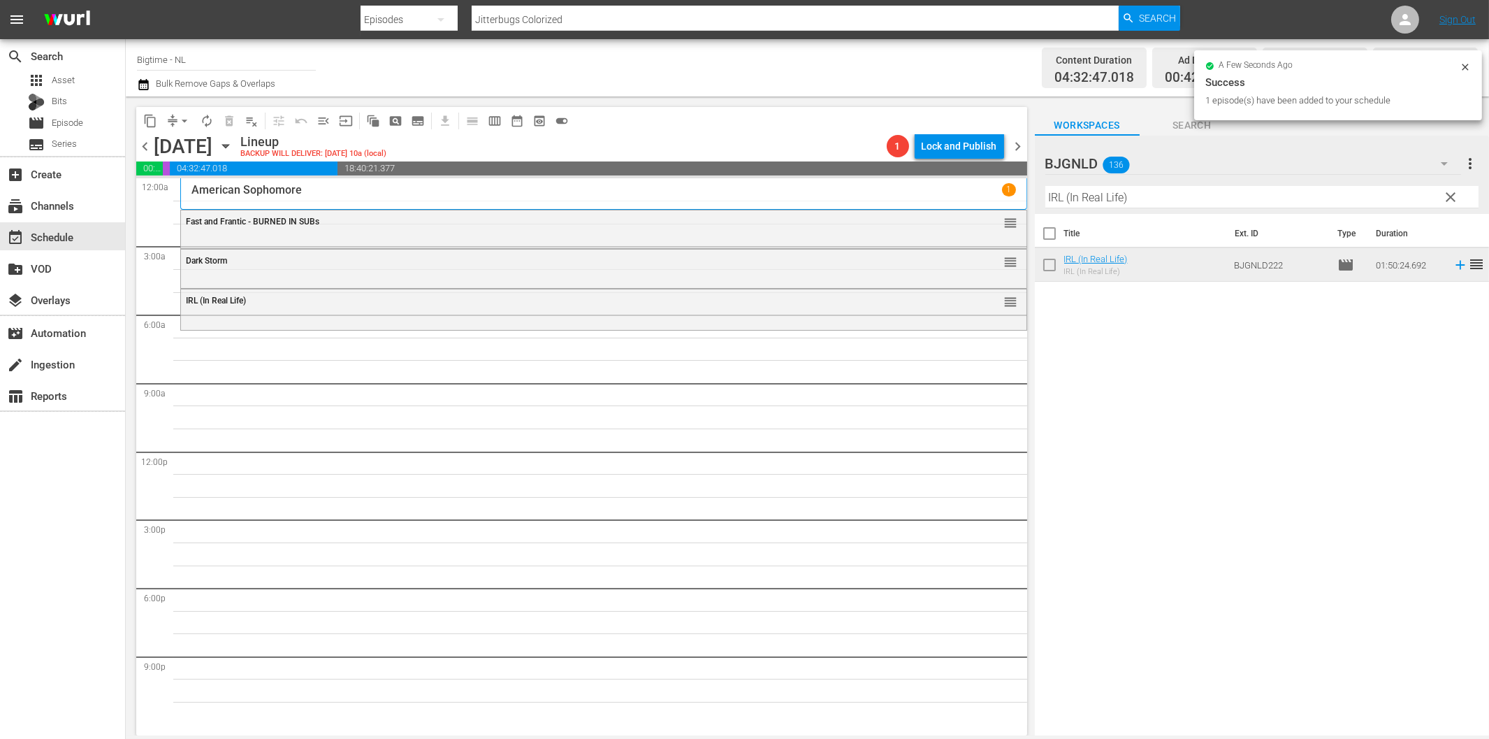
click at [1095, 205] on input "IRL (In Real Life)" at bounding box center [1262, 197] width 433 height 22
paste input "Friends Foes and Fireworks"
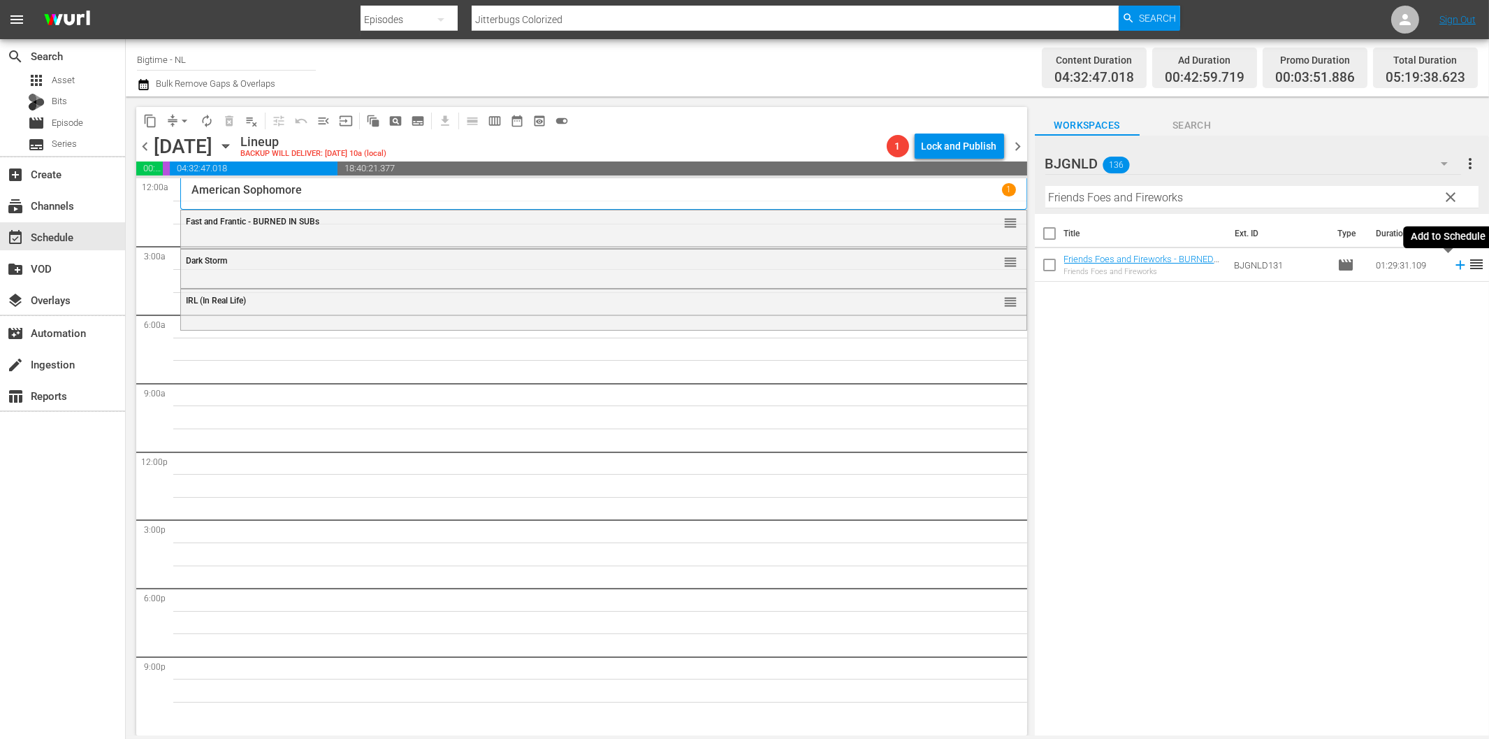
click at [1453, 267] on icon at bounding box center [1460, 264] width 15 height 15
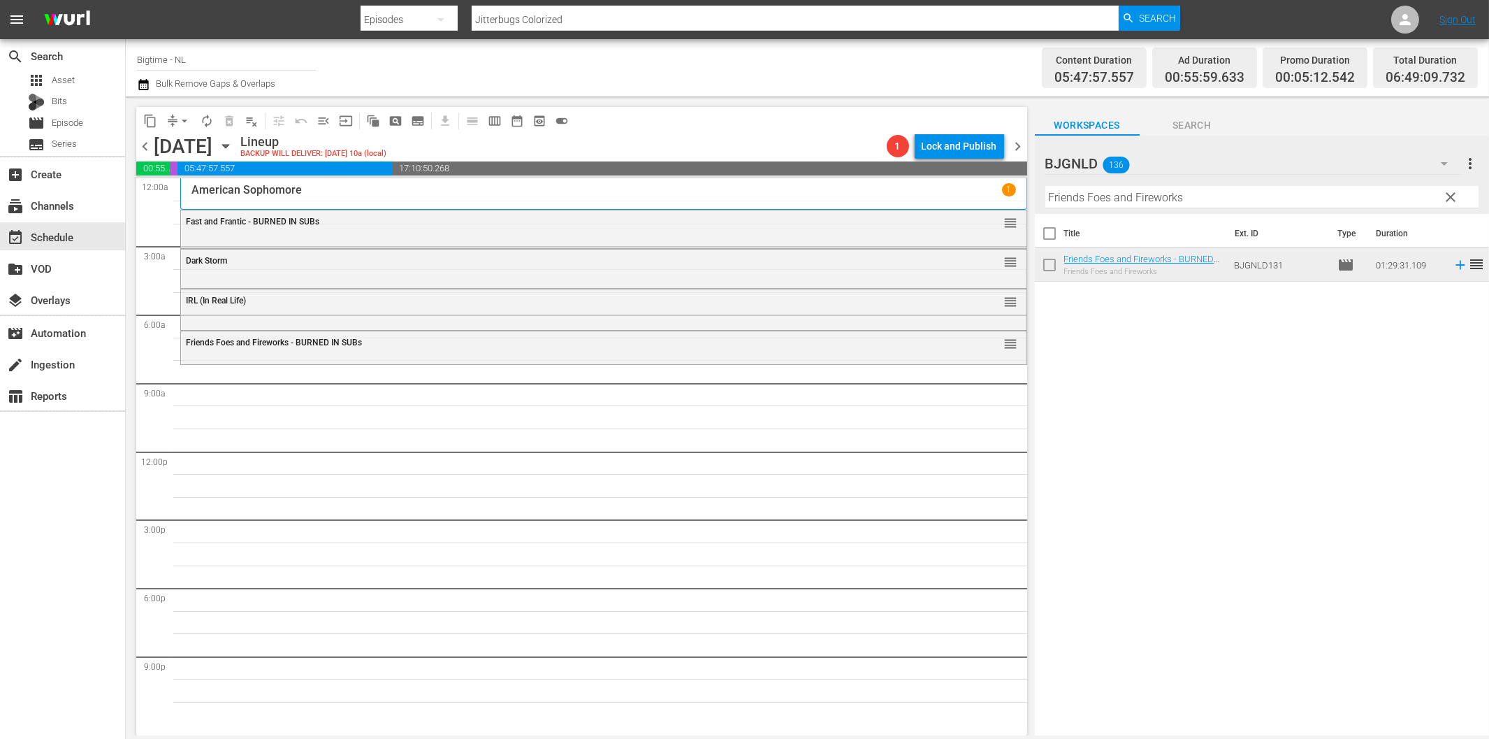
click at [1206, 198] on input "Friends Foes and Fireworks" at bounding box center [1262, 197] width 433 height 22
paste input "A Chump at Oxford Colorized"
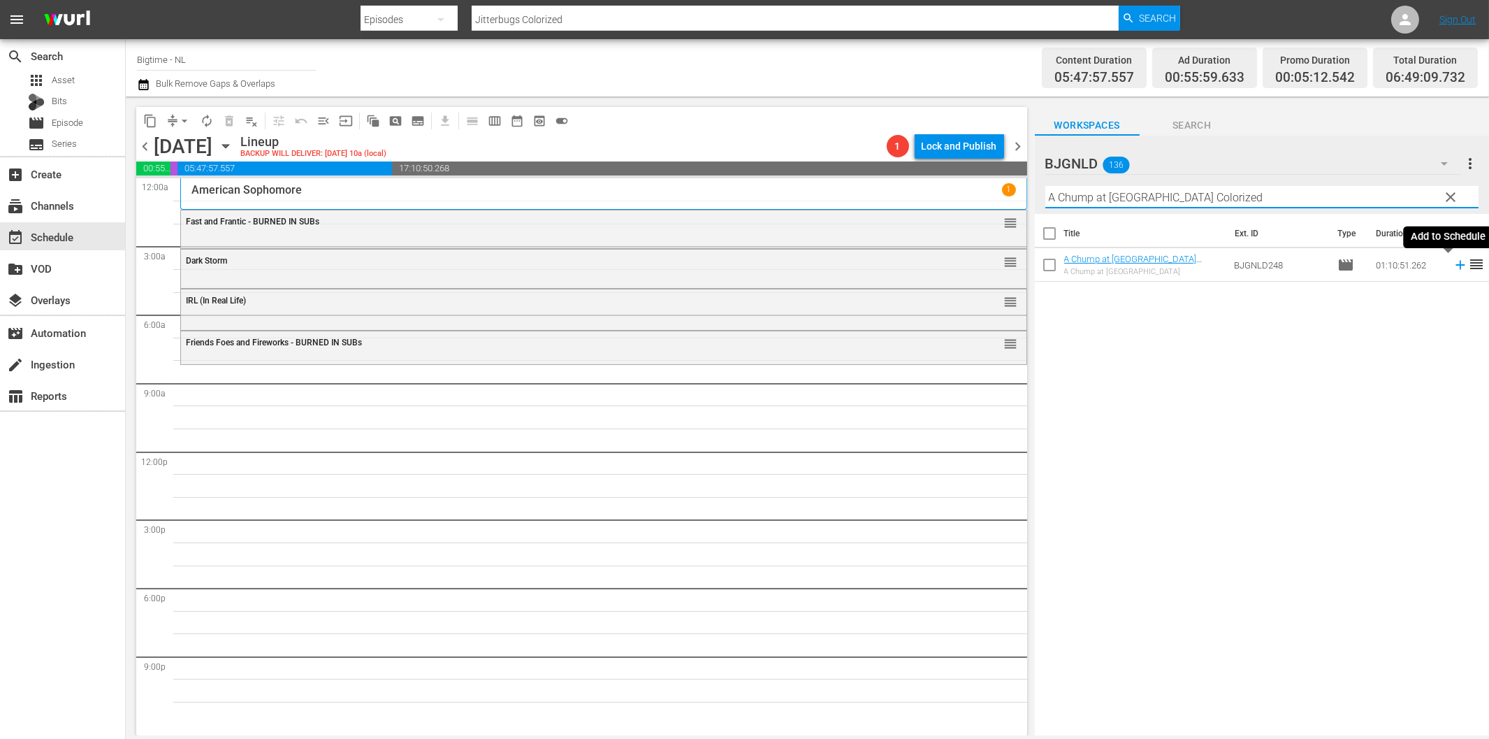
click at [1453, 268] on icon at bounding box center [1460, 264] width 15 height 15
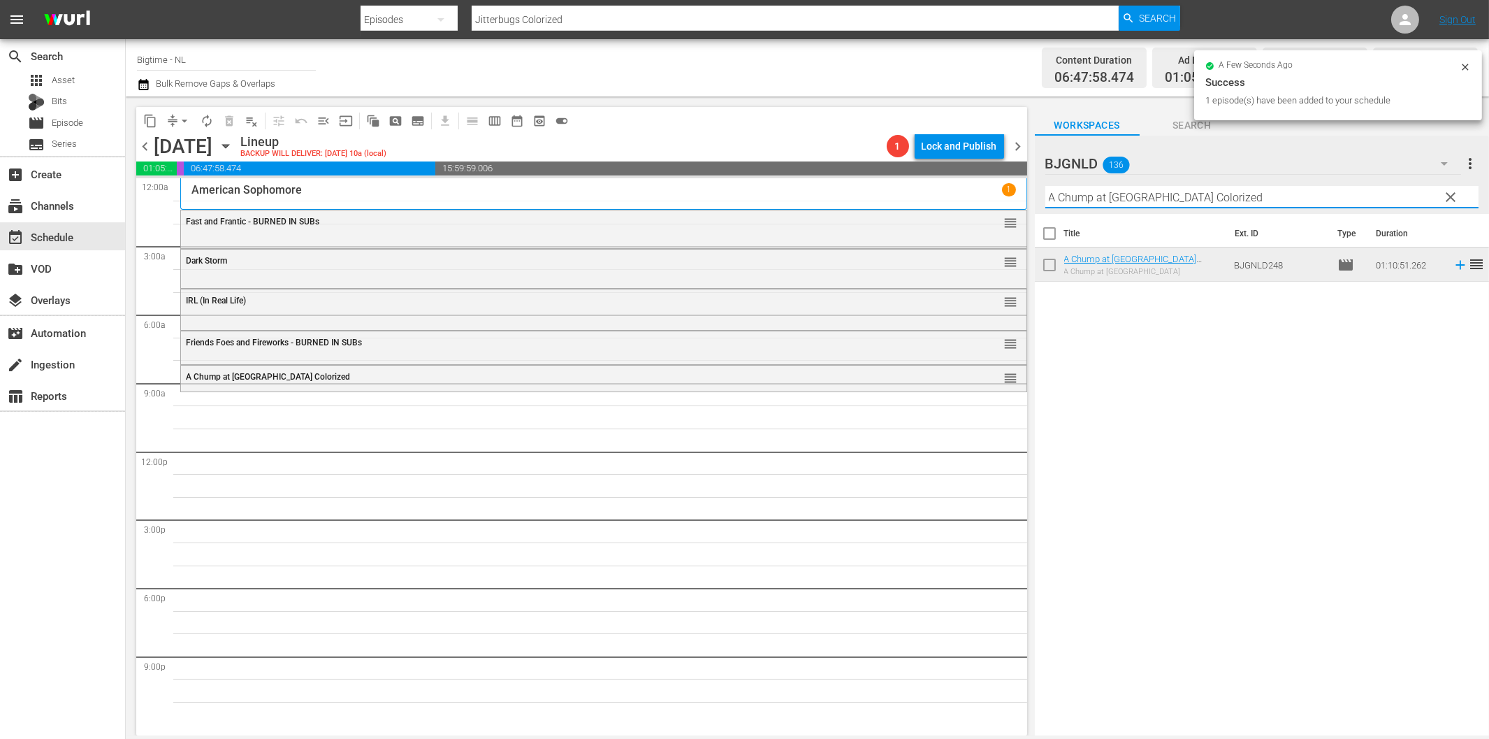
click at [1120, 194] on input "A Chump at Oxford Colorized" at bounding box center [1262, 197] width 433 height 22
paste input "Love is Blin"
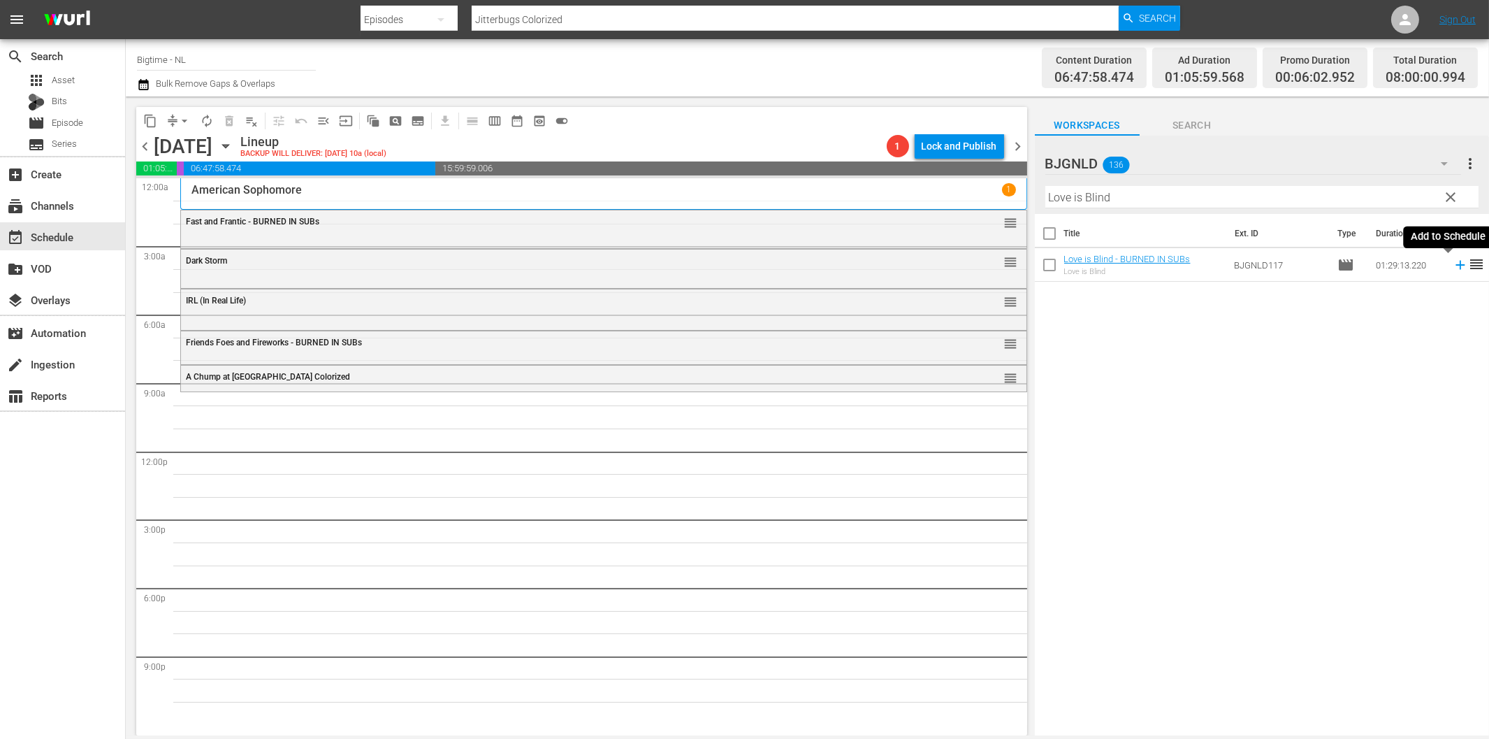
click at [1453, 270] on icon at bounding box center [1460, 264] width 15 height 15
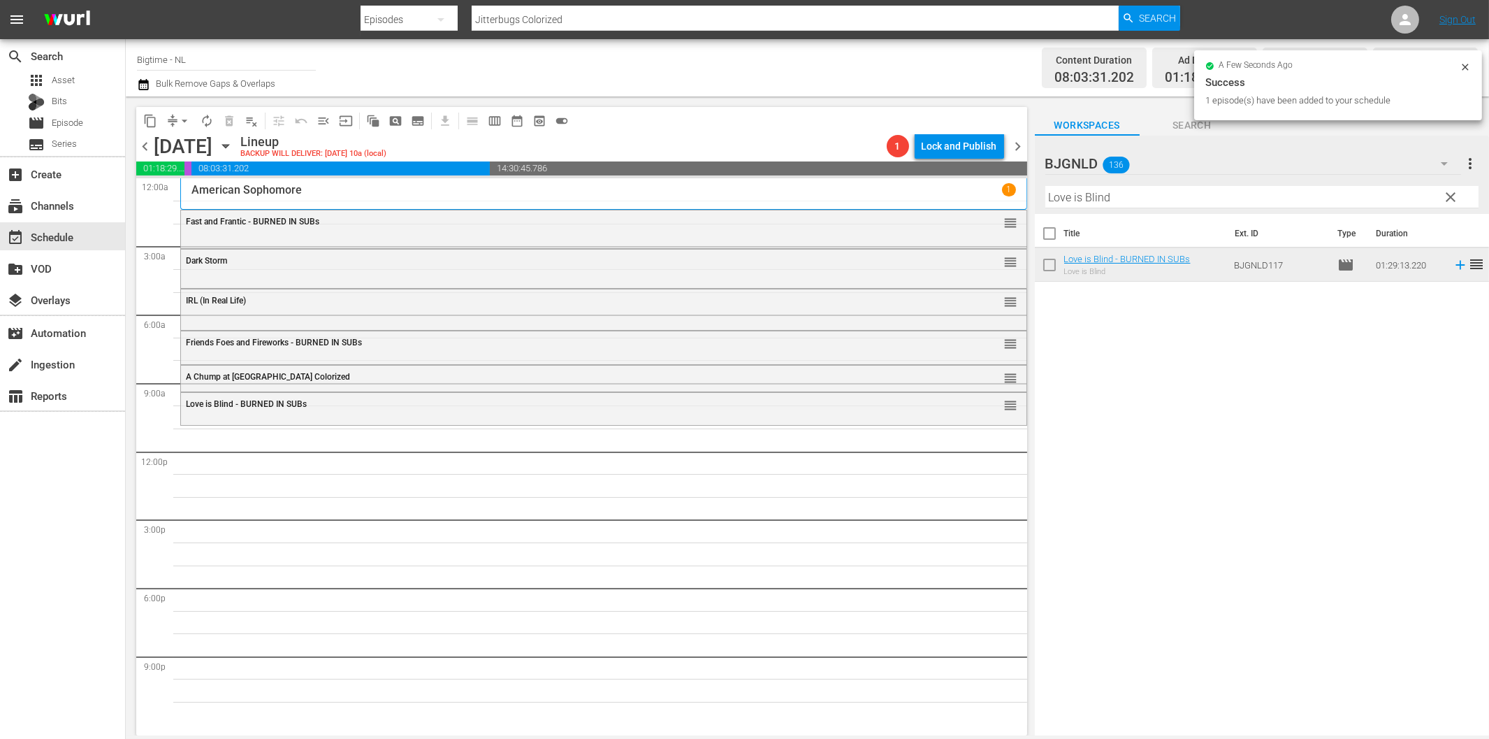
click at [1231, 196] on input "Love is Blind" at bounding box center [1262, 197] width 433 height 22
paste input "In Critical Condition"
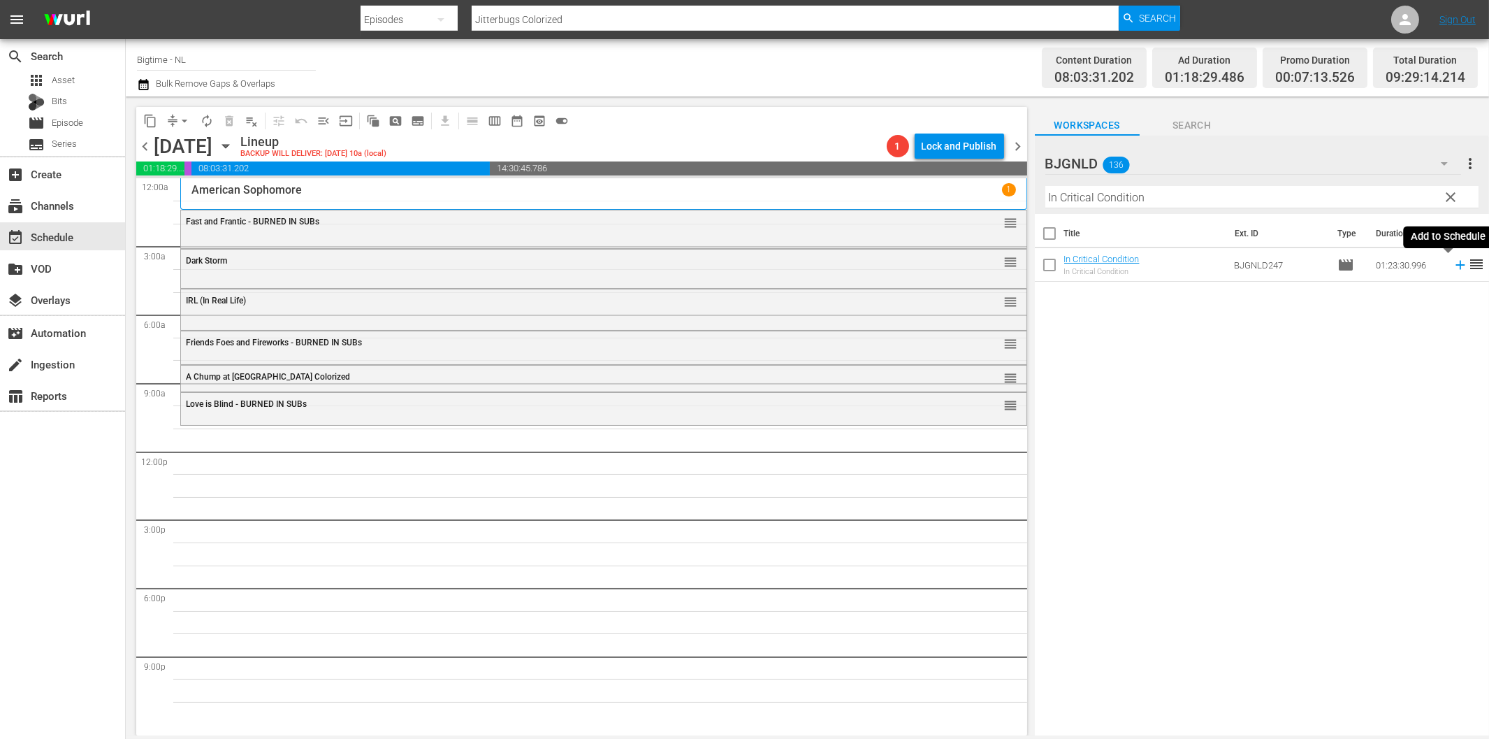
click at [1456, 266] on icon at bounding box center [1460, 265] width 9 height 9
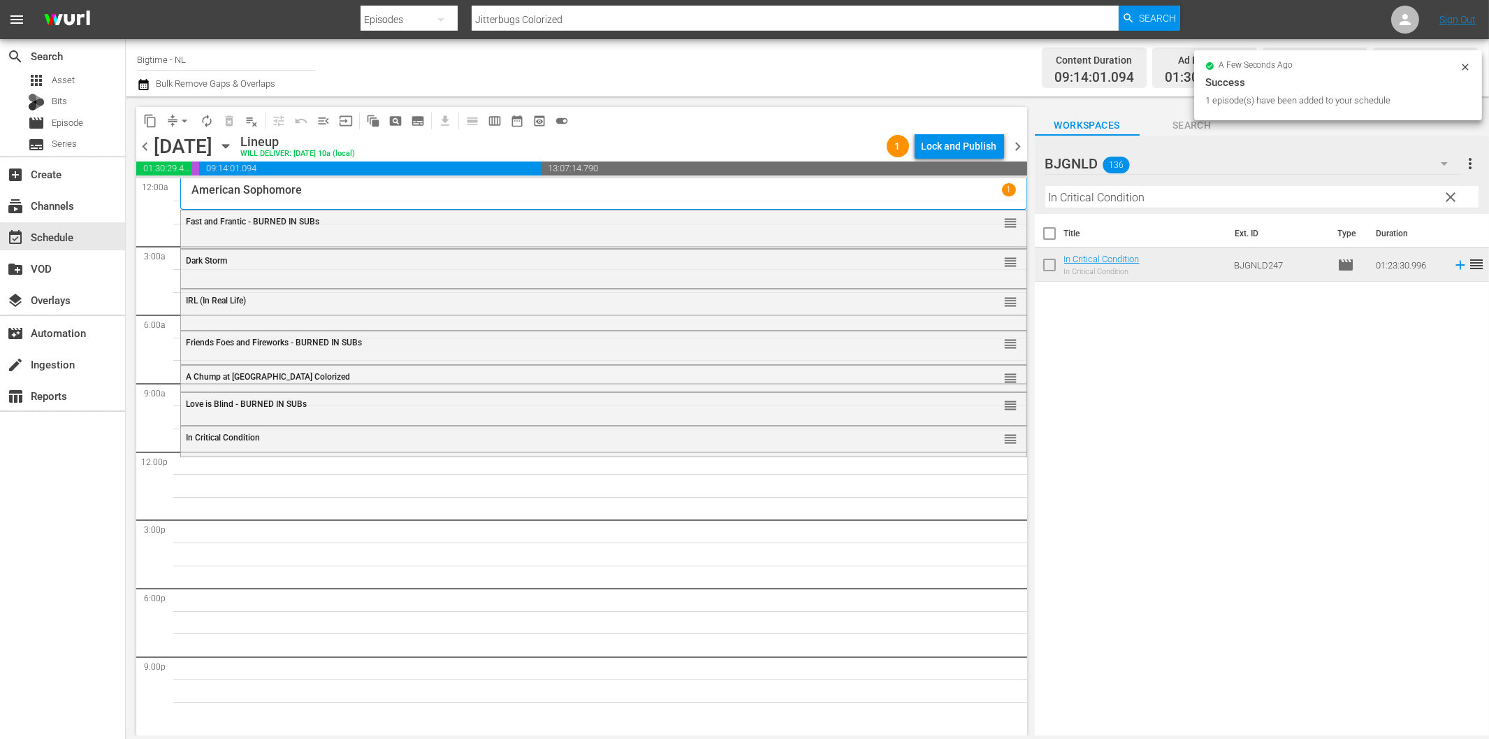
click at [1135, 197] on input "In Critical Condition" at bounding box center [1262, 197] width 433 height 22
paste input "Battle B-Boy"
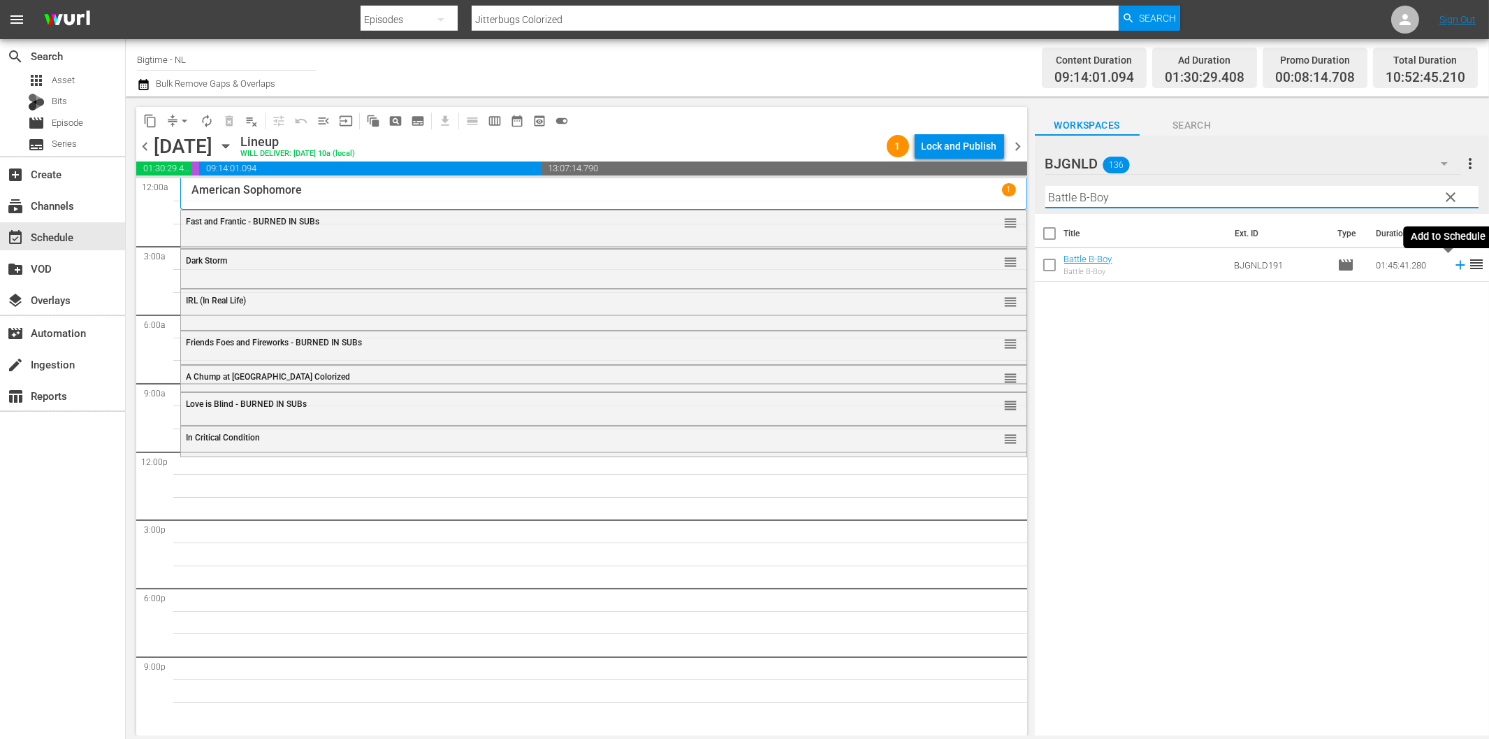
click at [1456, 264] on icon at bounding box center [1460, 265] width 9 height 9
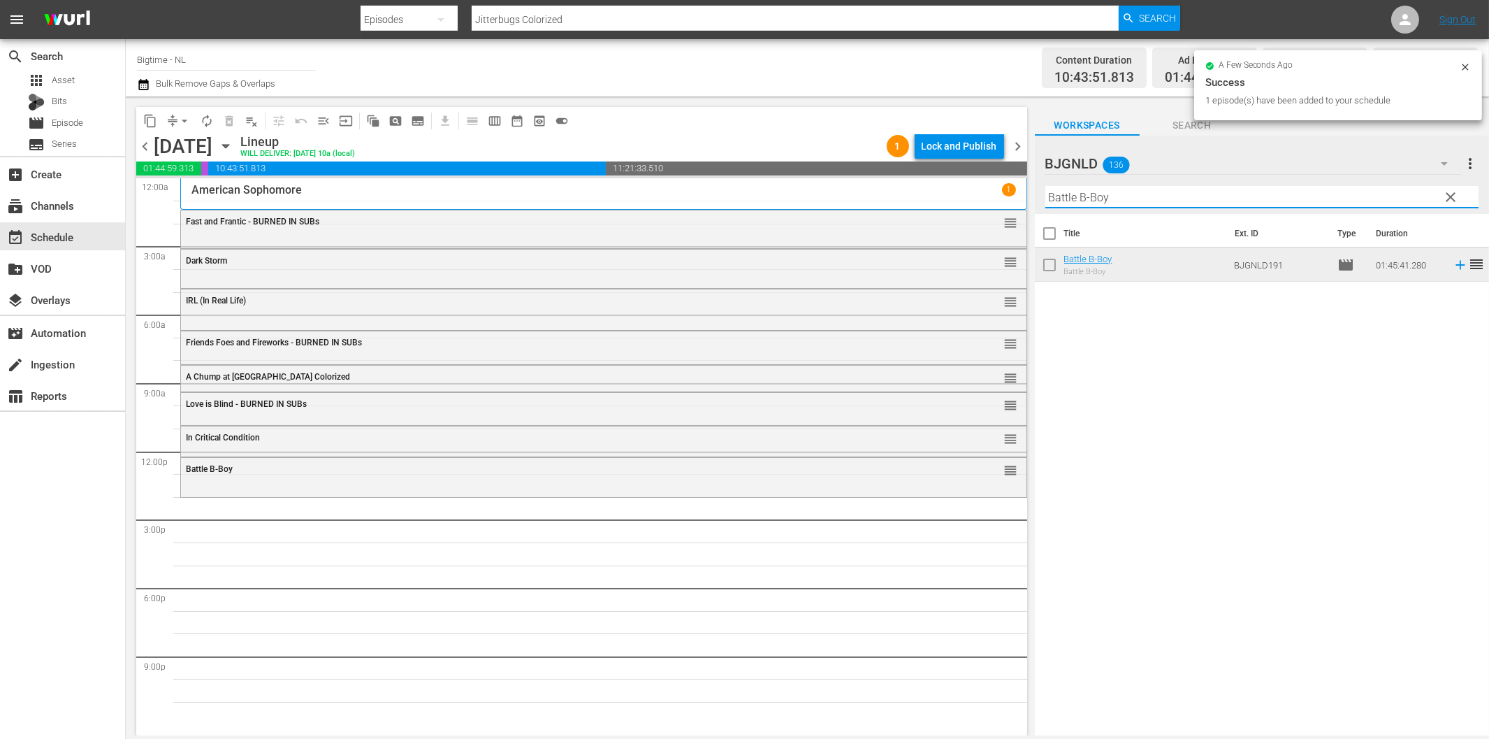
click at [1097, 198] on input "Battle B-Boy" at bounding box center [1262, 197] width 433 height 22
paste input "All in Time"
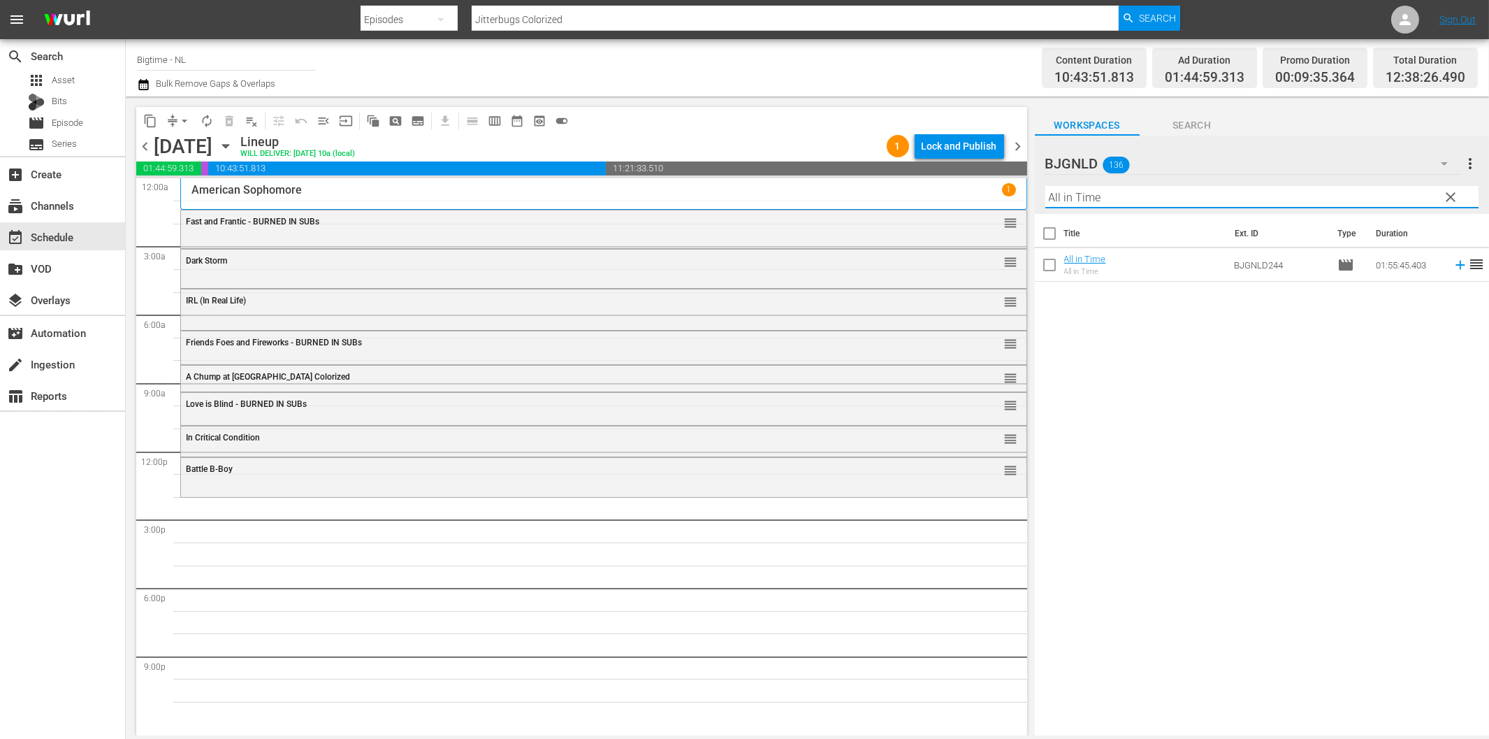
click at [1453, 263] on icon at bounding box center [1460, 264] width 15 height 15
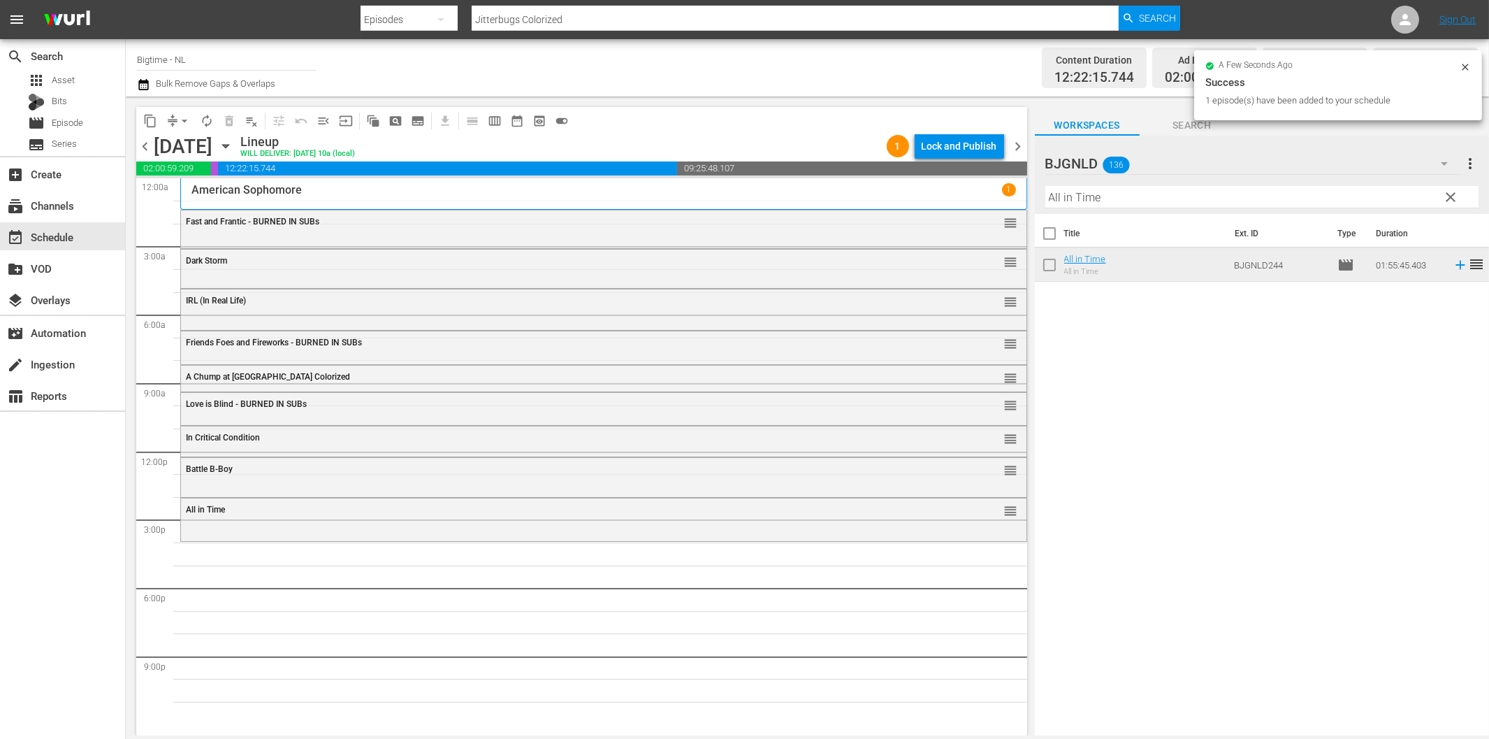
click at [1168, 206] on input "All in Time" at bounding box center [1262, 197] width 433 height 22
paste input "Blissfully Unmarried"
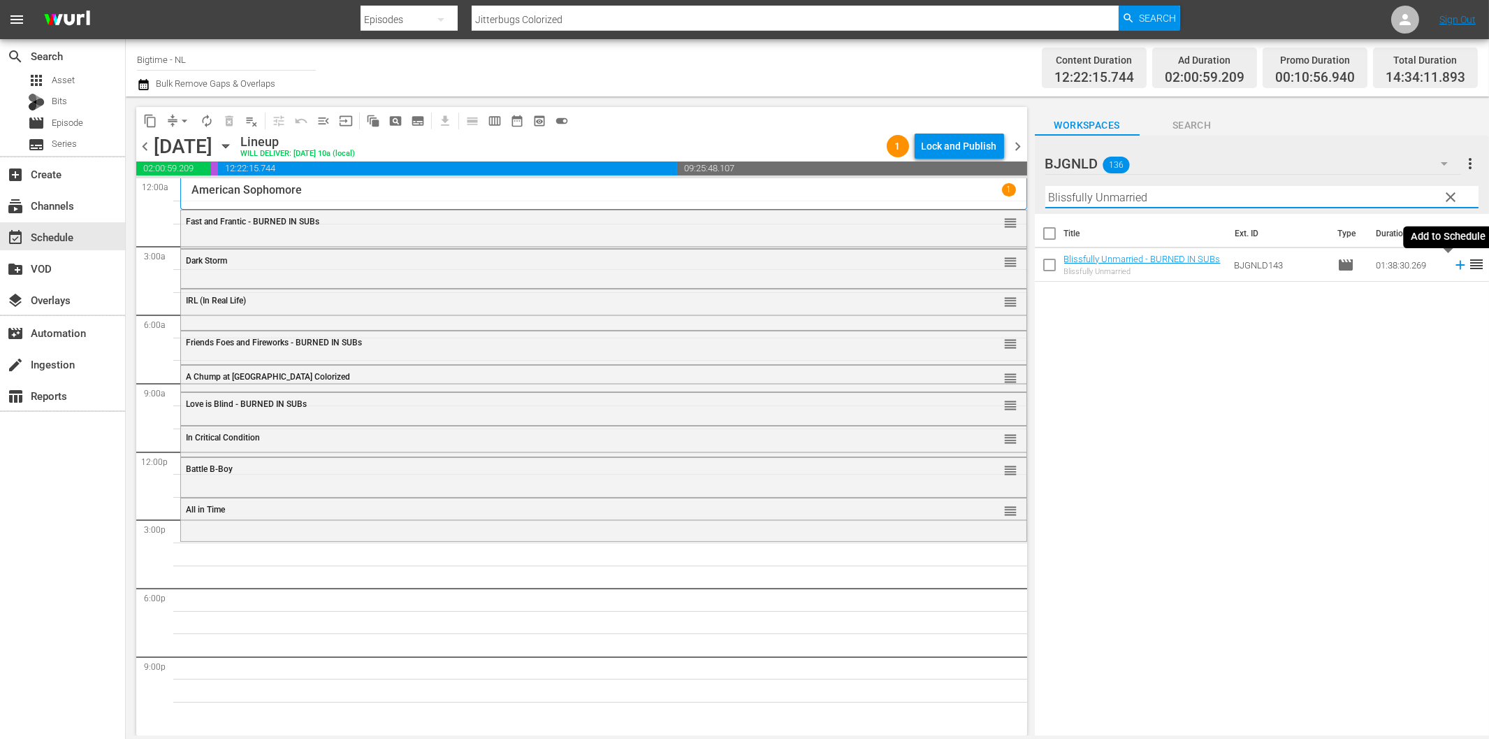
click at [1453, 269] on icon at bounding box center [1460, 264] width 15 height 15
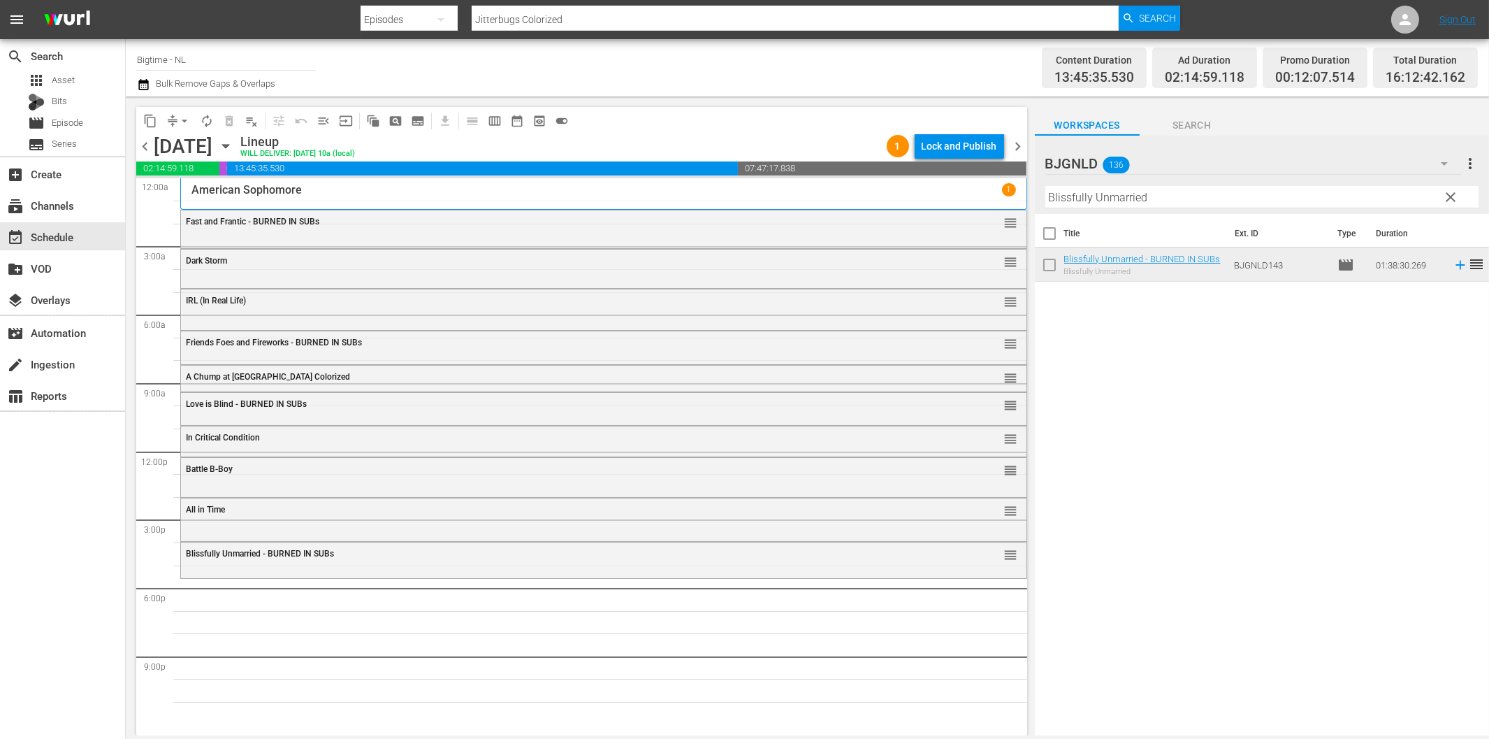
click at [1230, 199] on input "Blissfully Unmarried" at bounding box center [1262, 197] width 433 height 22
paste input "Cottage to let Coloriz"
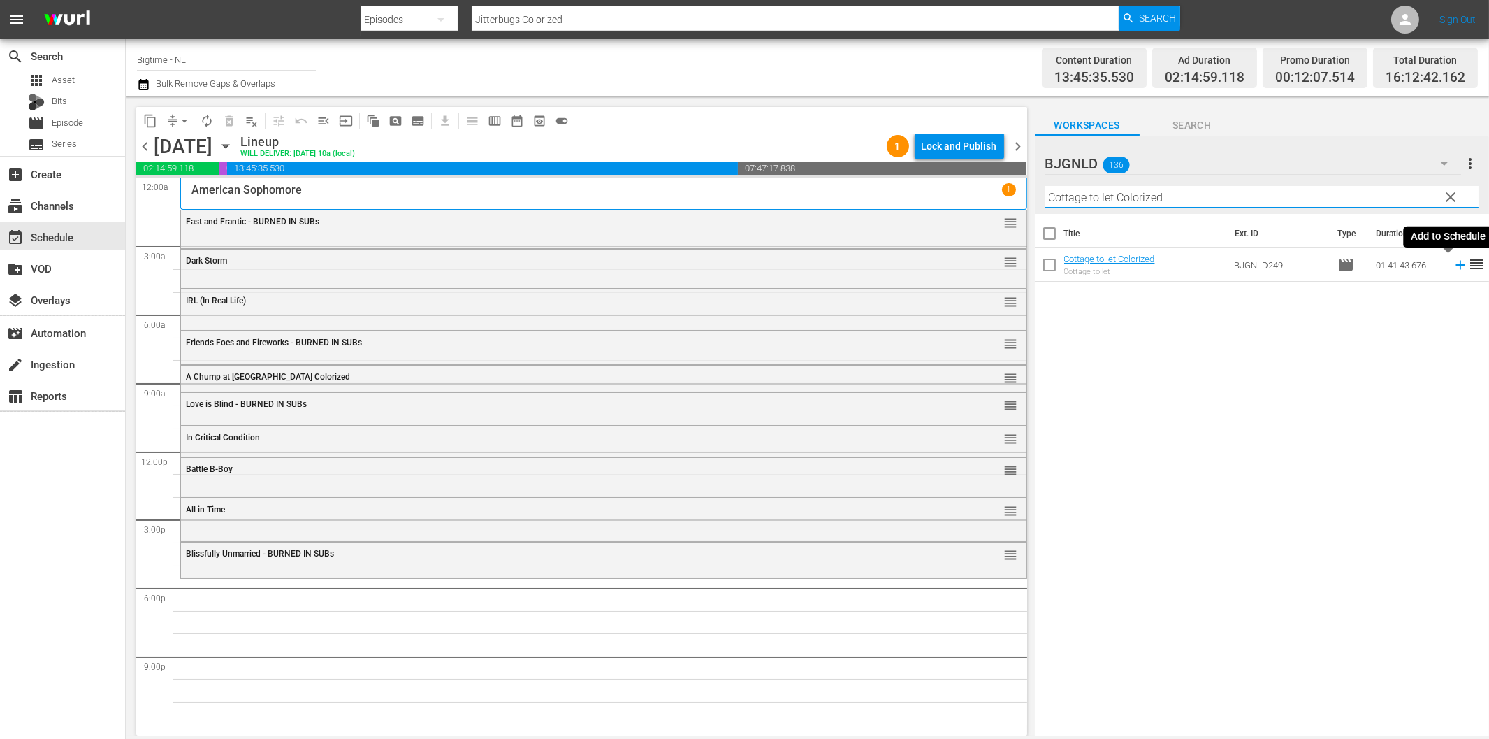
click at [1456, 266] on icon at bounding box center [1460, 265] width 9 height 9
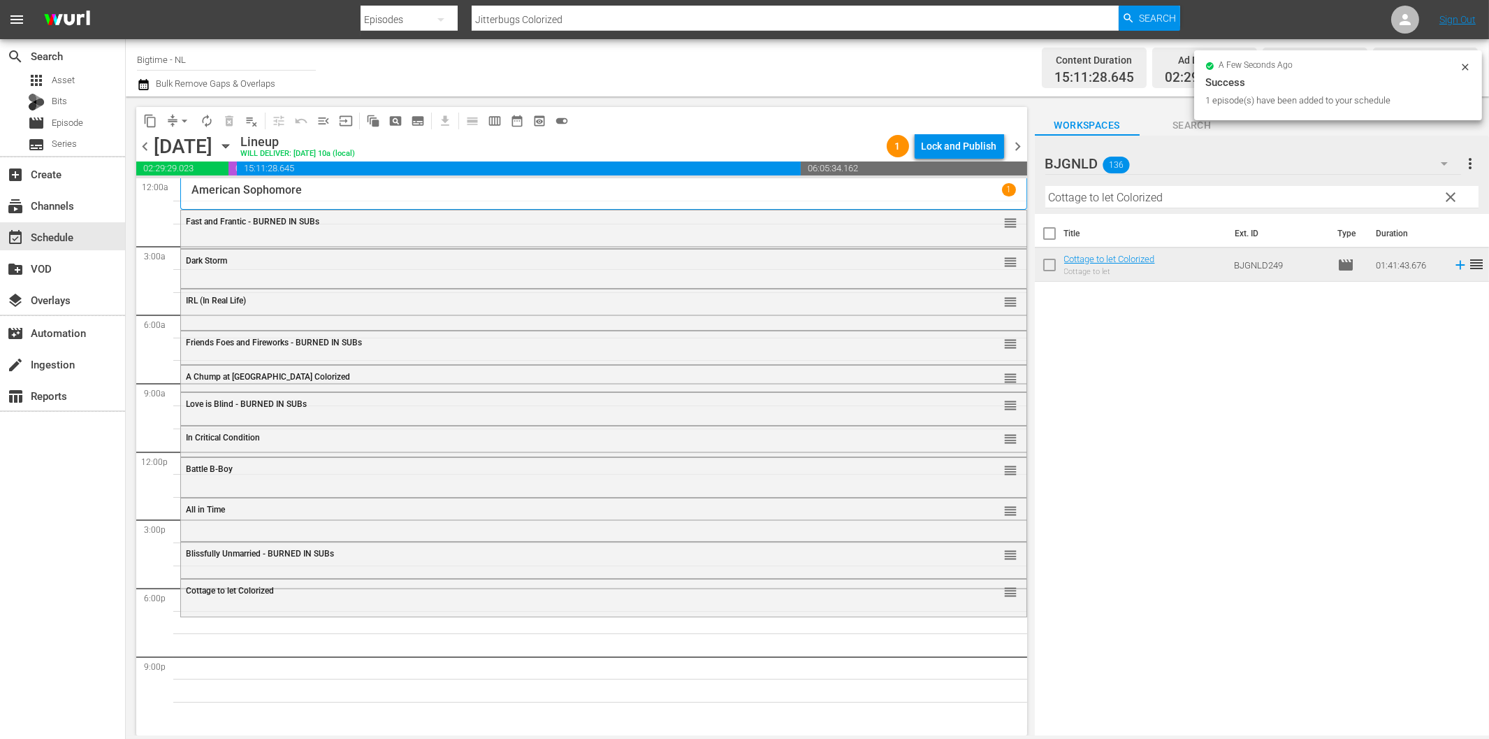
click at [1155, 208] on hr at bounding box center [1262, 208] width 433 height 1
click at [1162, 197] on input "Cottage to let Colorized" at bounding box center [1262, 197] width 433 height 22
paste input "Esther and the King"
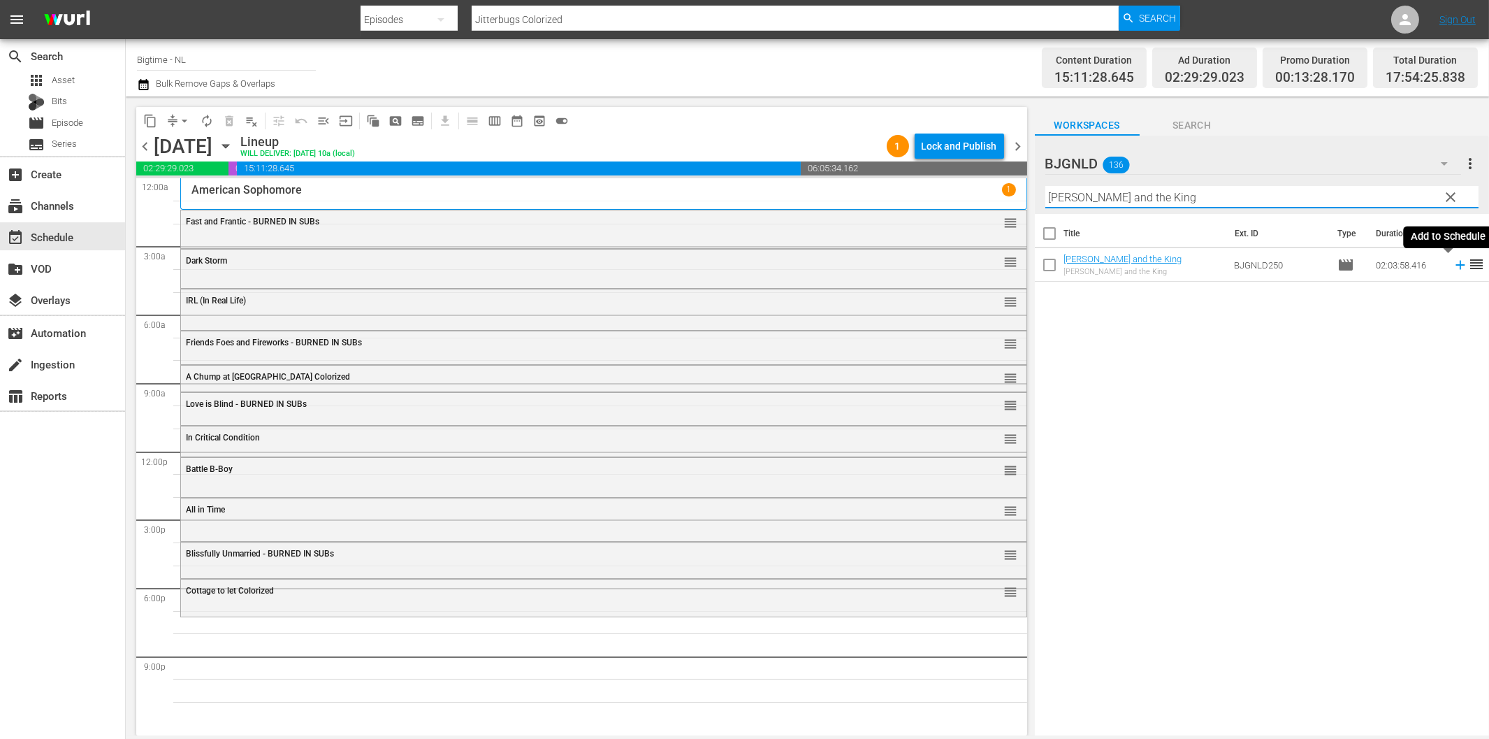
click at [1453, 263] on icon at bounding box center [1460, 264] width 15 height 15
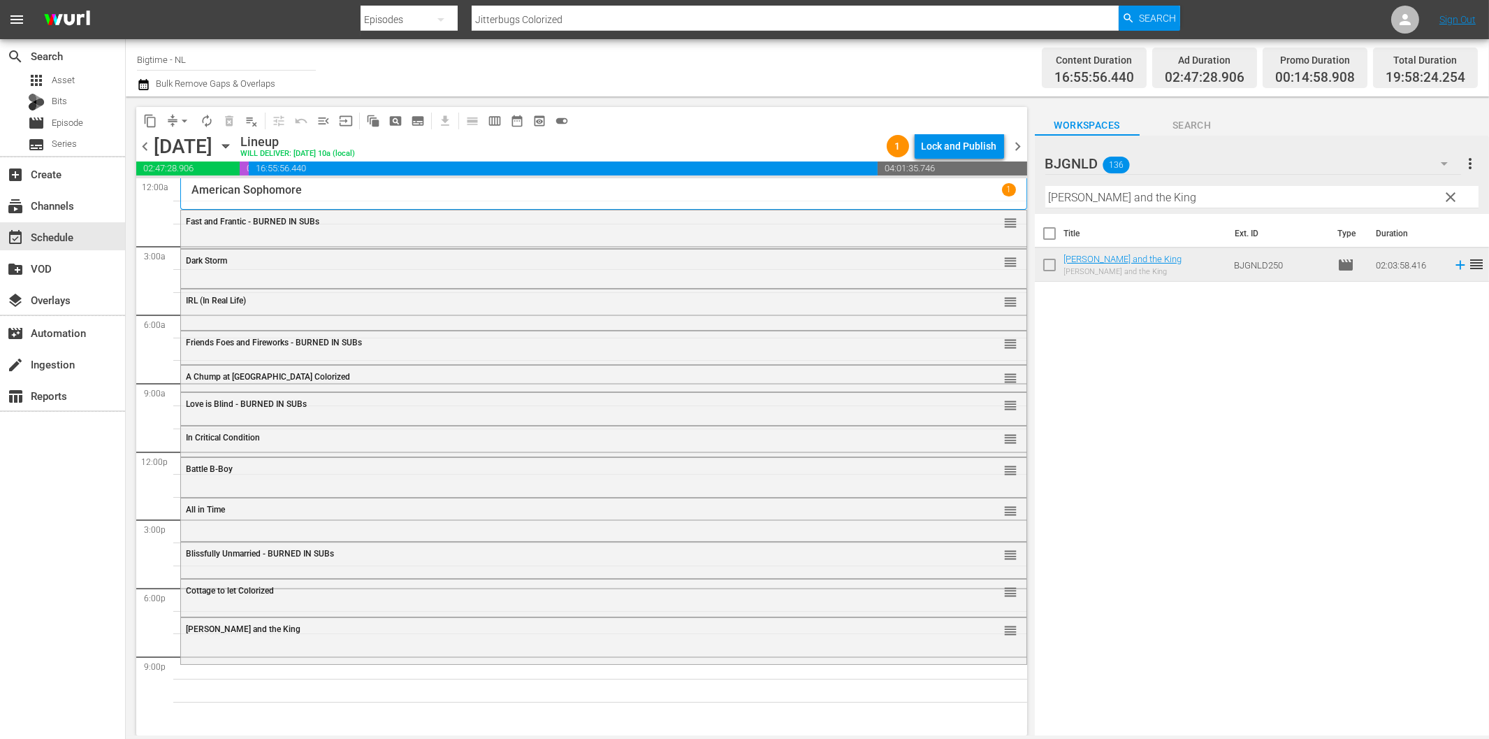
click at [1164, 198] on input "Esther and the King" at bounding box center [1262, 197] width 433 height 22
paste input "Creature in the Woods"
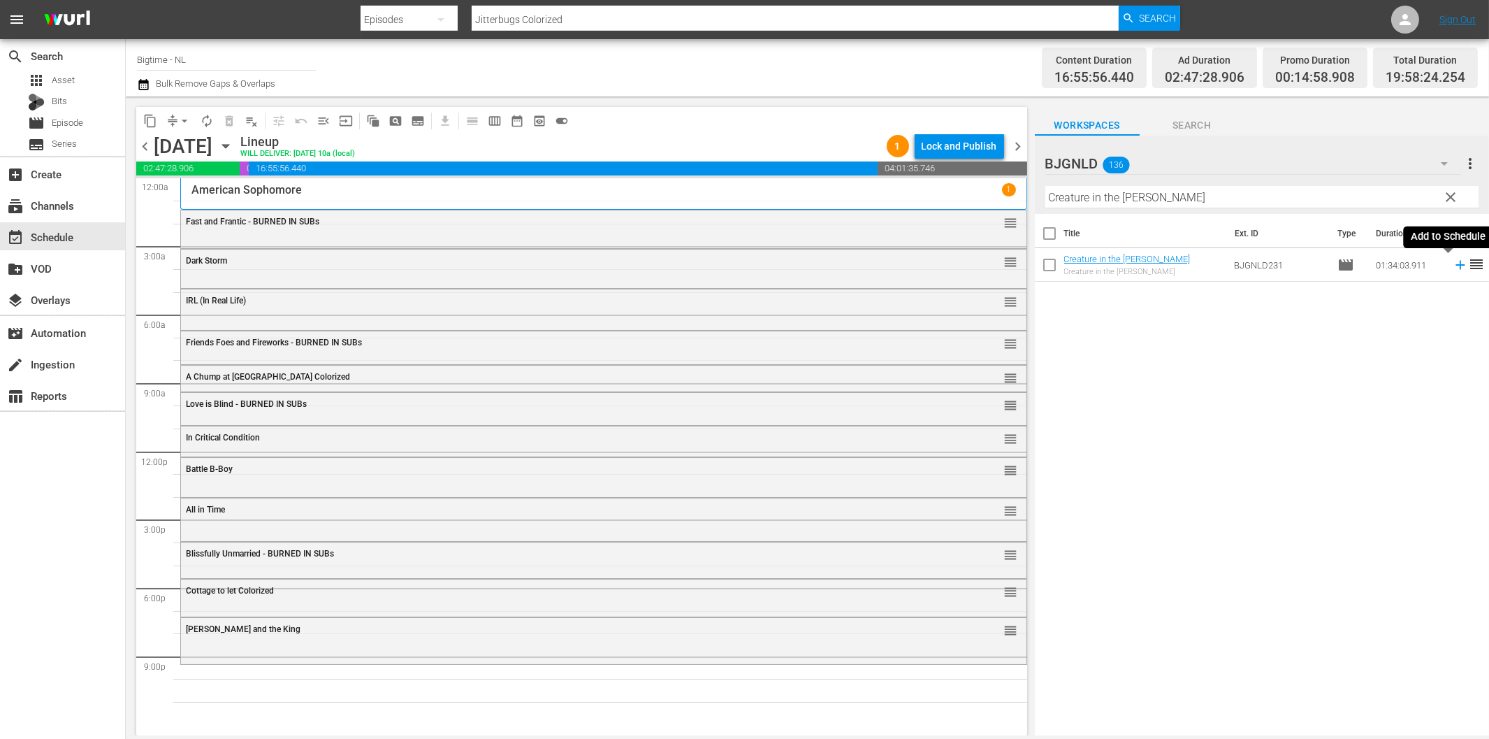
click at [1456, 266] on icon at bounding box center [1460, 265] width 9 height 9
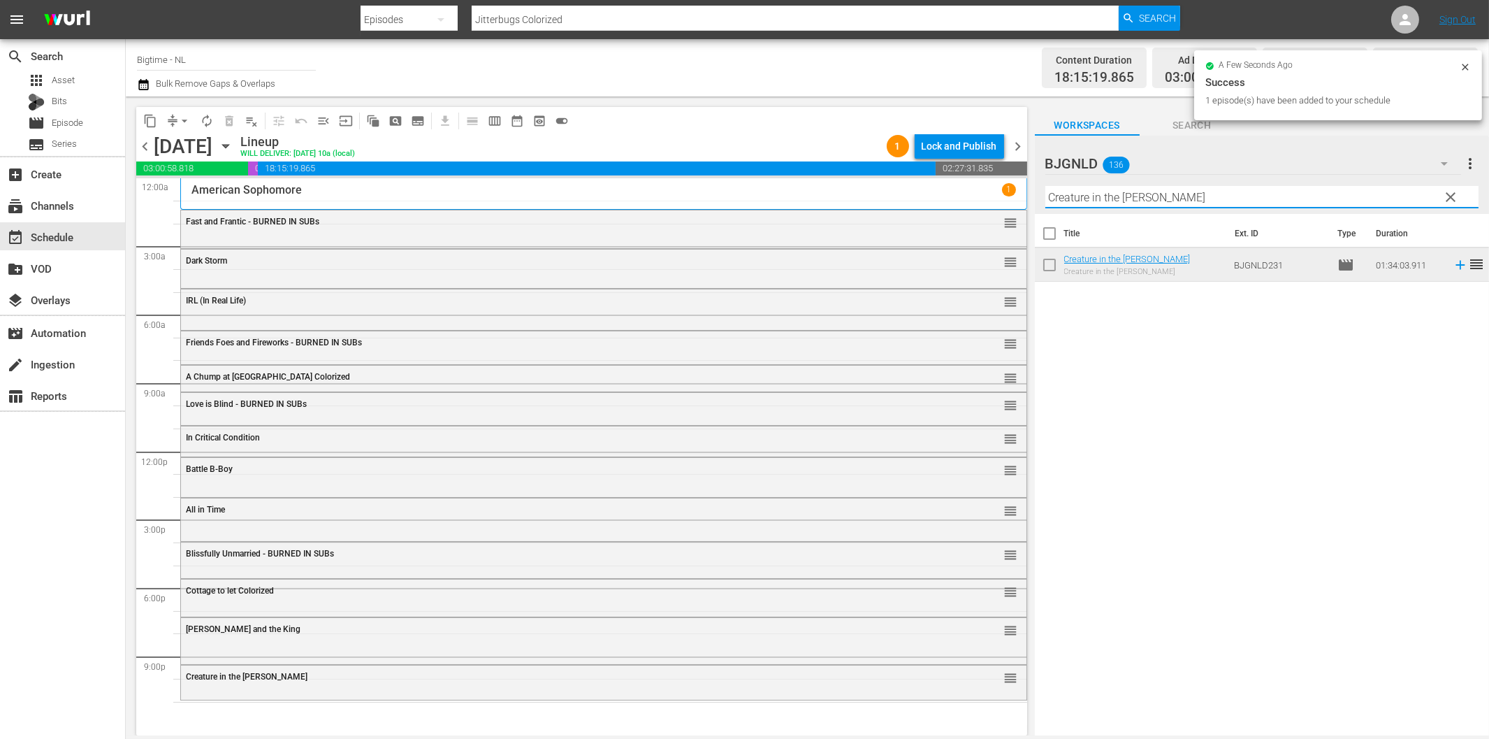
click at [1169, 201] on input "Creature in the Woods" at bounding box center [1262, 197] width 433 height 22
paste input "Psycho"
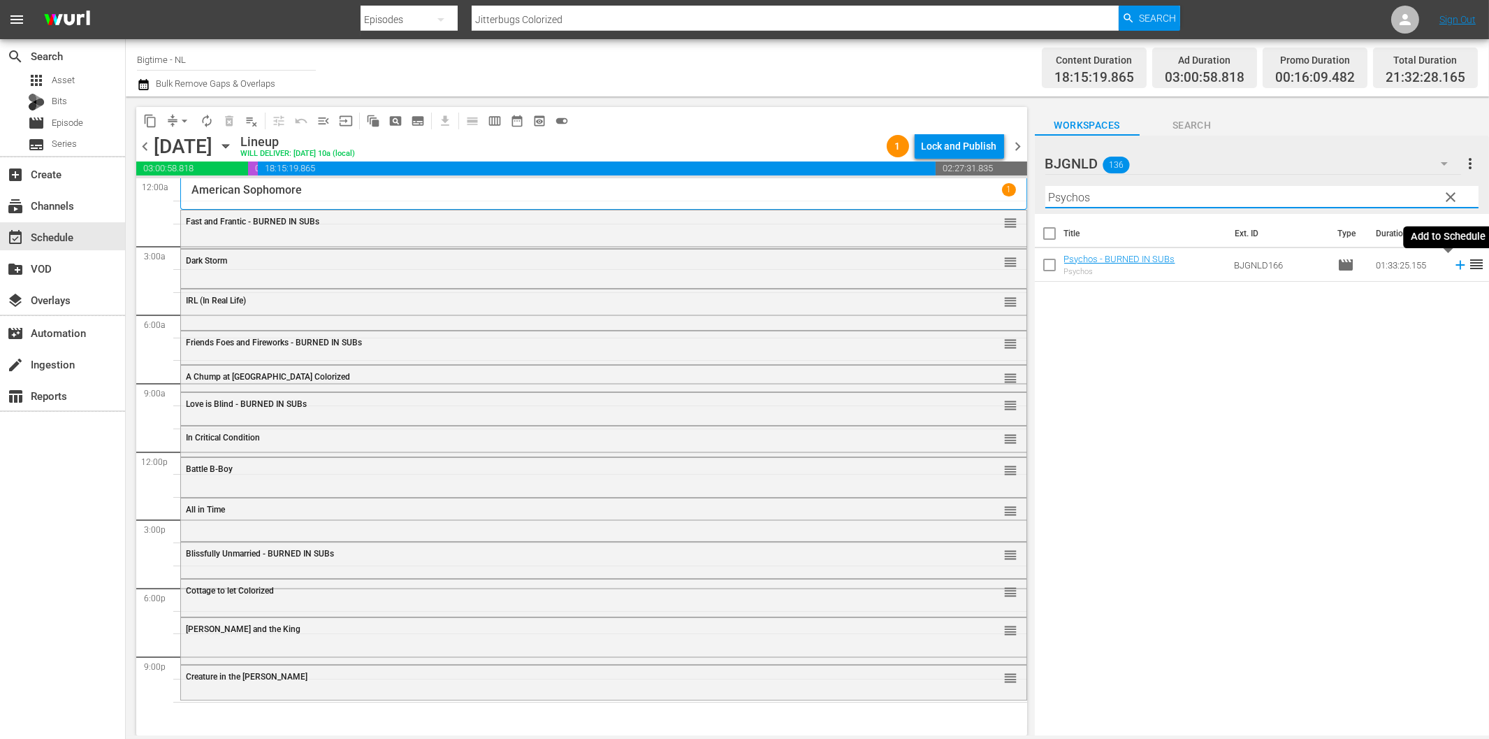
click at [1453, 268] on icon at bounding box center [1460, 264] width 15 height 15
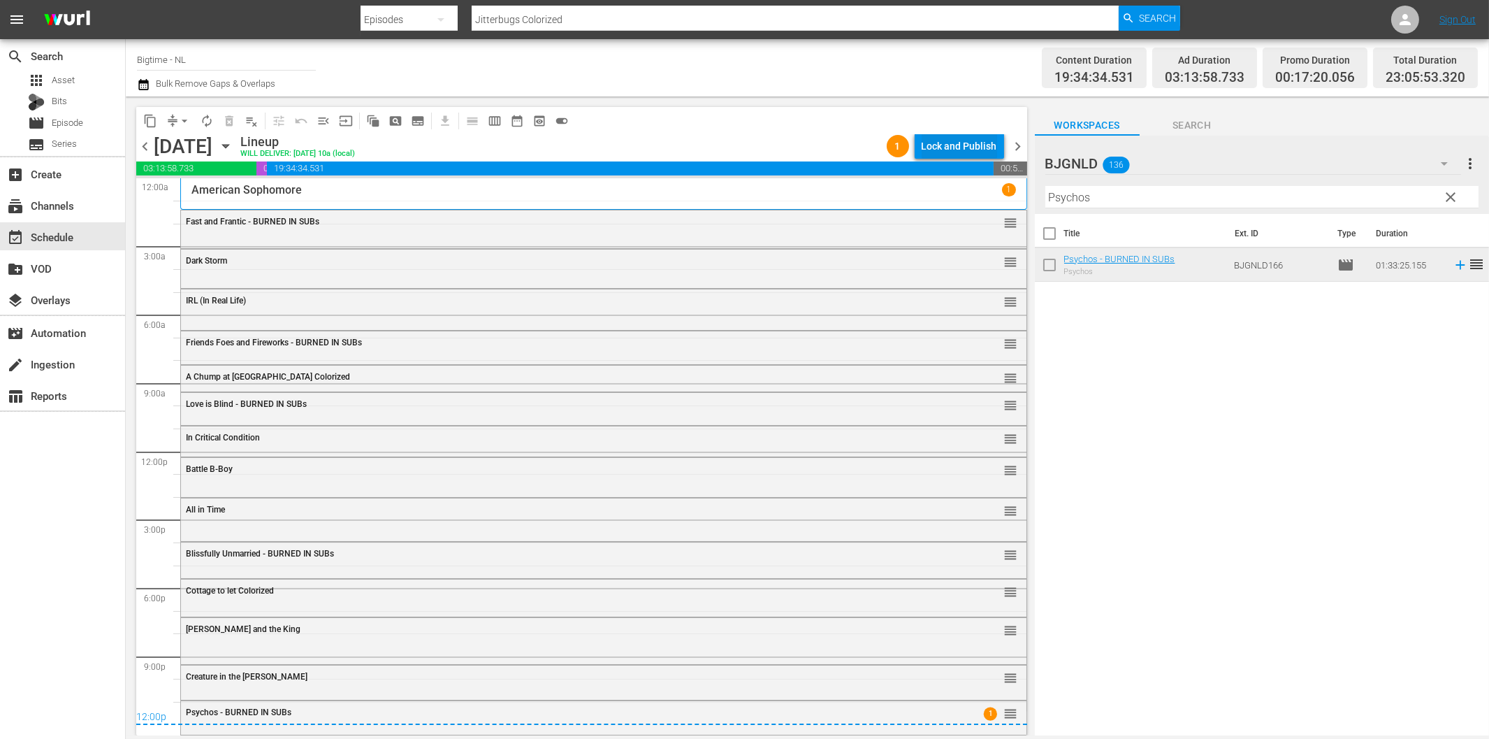
click at [969, 154] on div "Lock and Publish" at bounding box center [959, 145] width 75 height 25
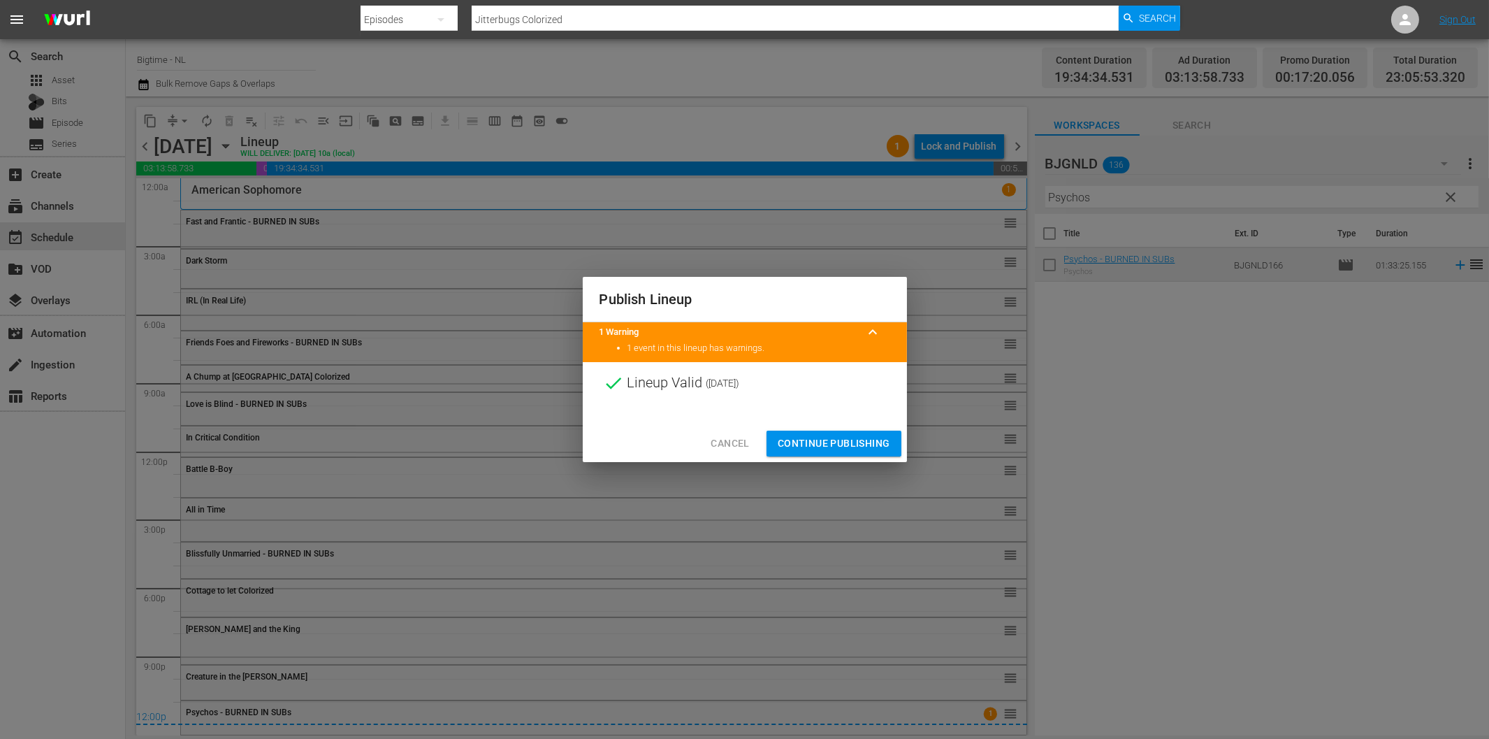
click at [812, 449] on span "Continue Publishing" at bounding box center [834, 443] width 113 height 17
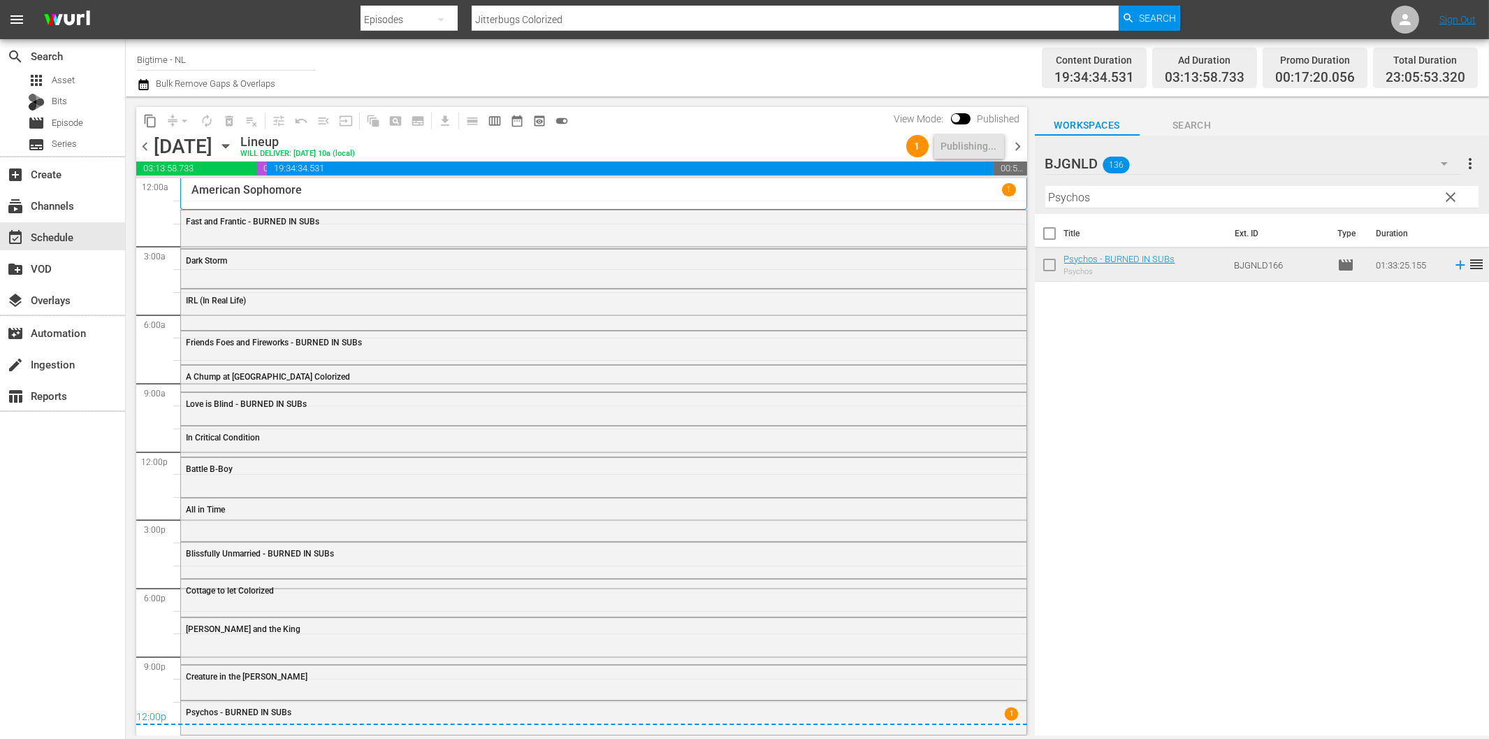
click at [1018, 147] on span "chevron_right" at bounding box center [1018, 146] width 17 height 17
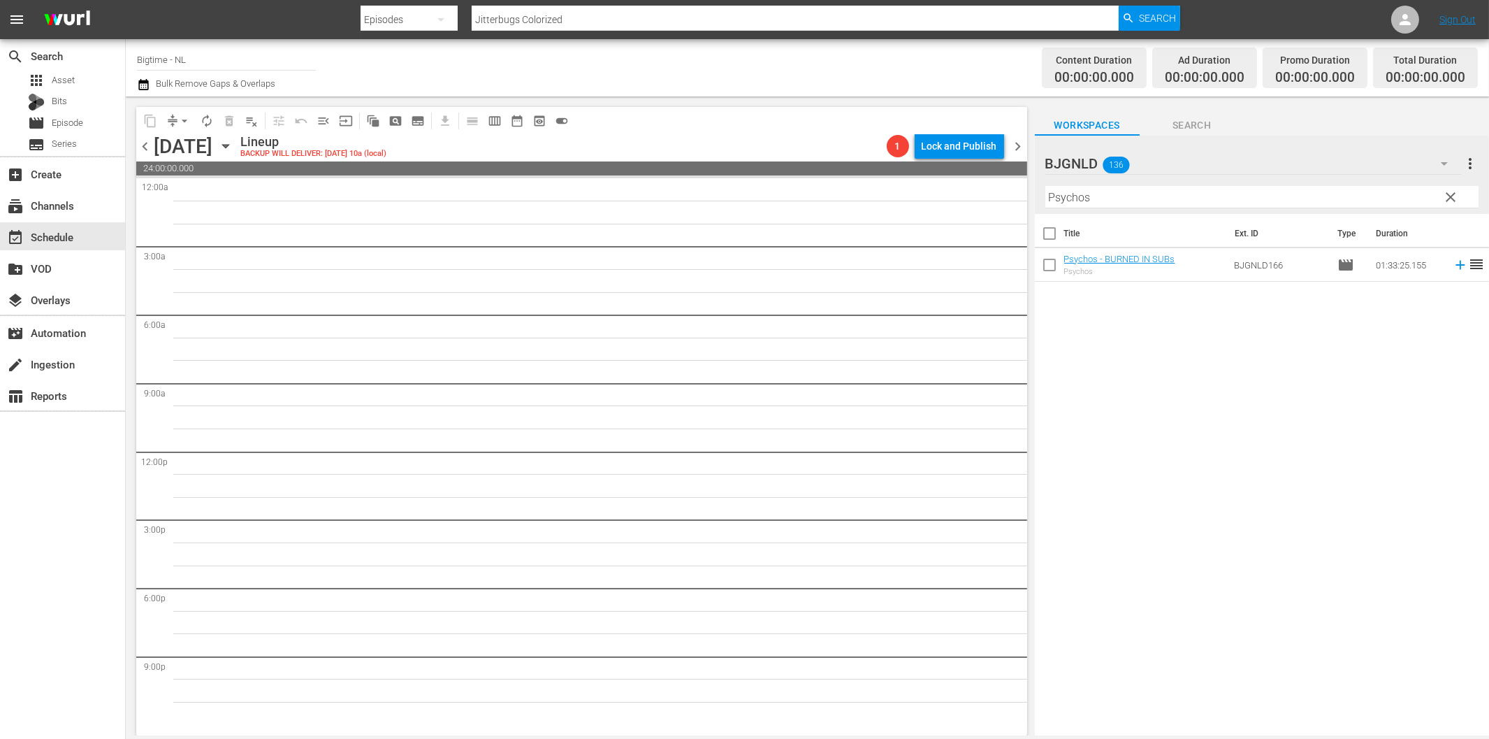
click at [1130, 194] on input "Psychos" at bounding box center [1262, 197] width 433 height 22
paste input "The Surrogate"
click at [1453, 263] on icon at bounding box center [1460, 264] width 15 height 15
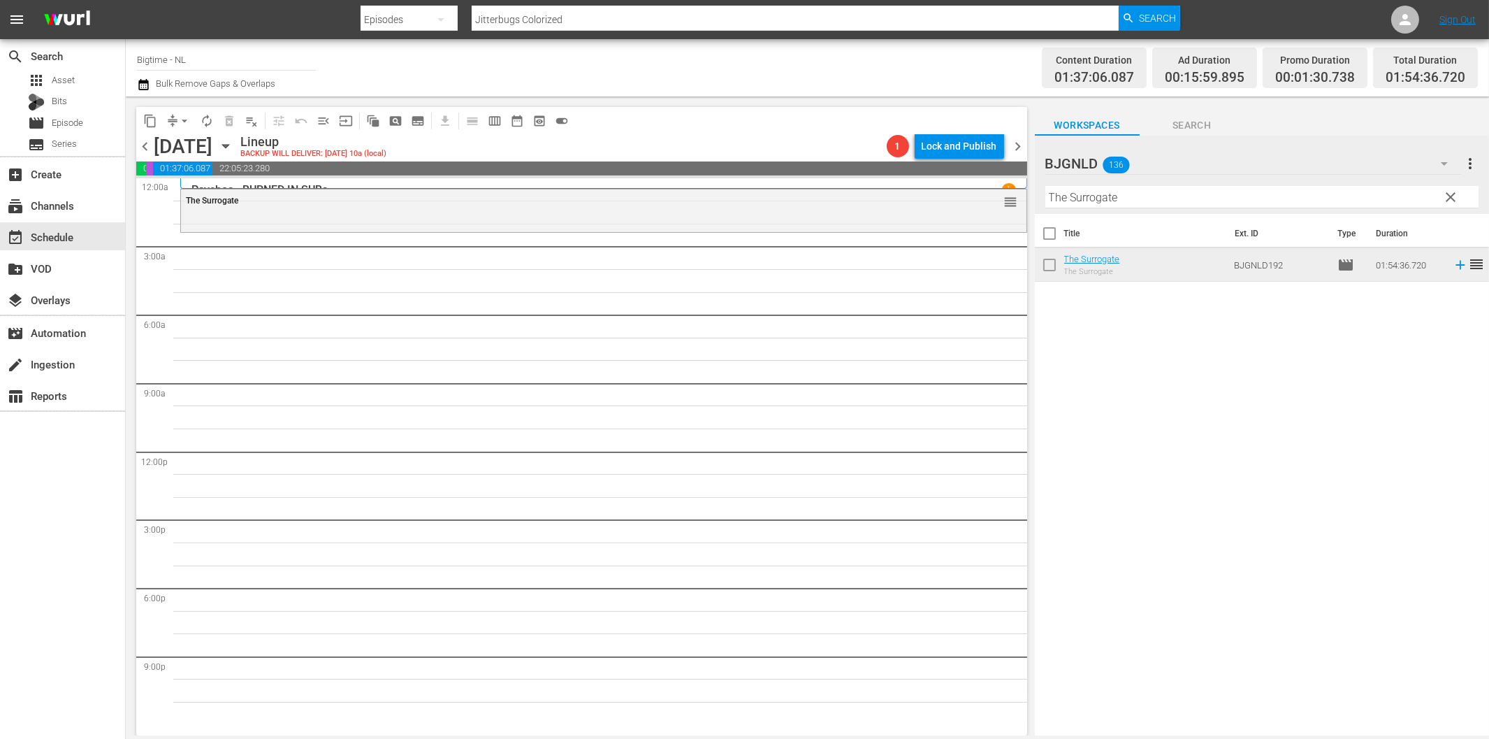
click at [1100, 196] on input "The Surrogate" at bounding box center [1262, 197] width 433 height 22
paste input "Survive or Di"
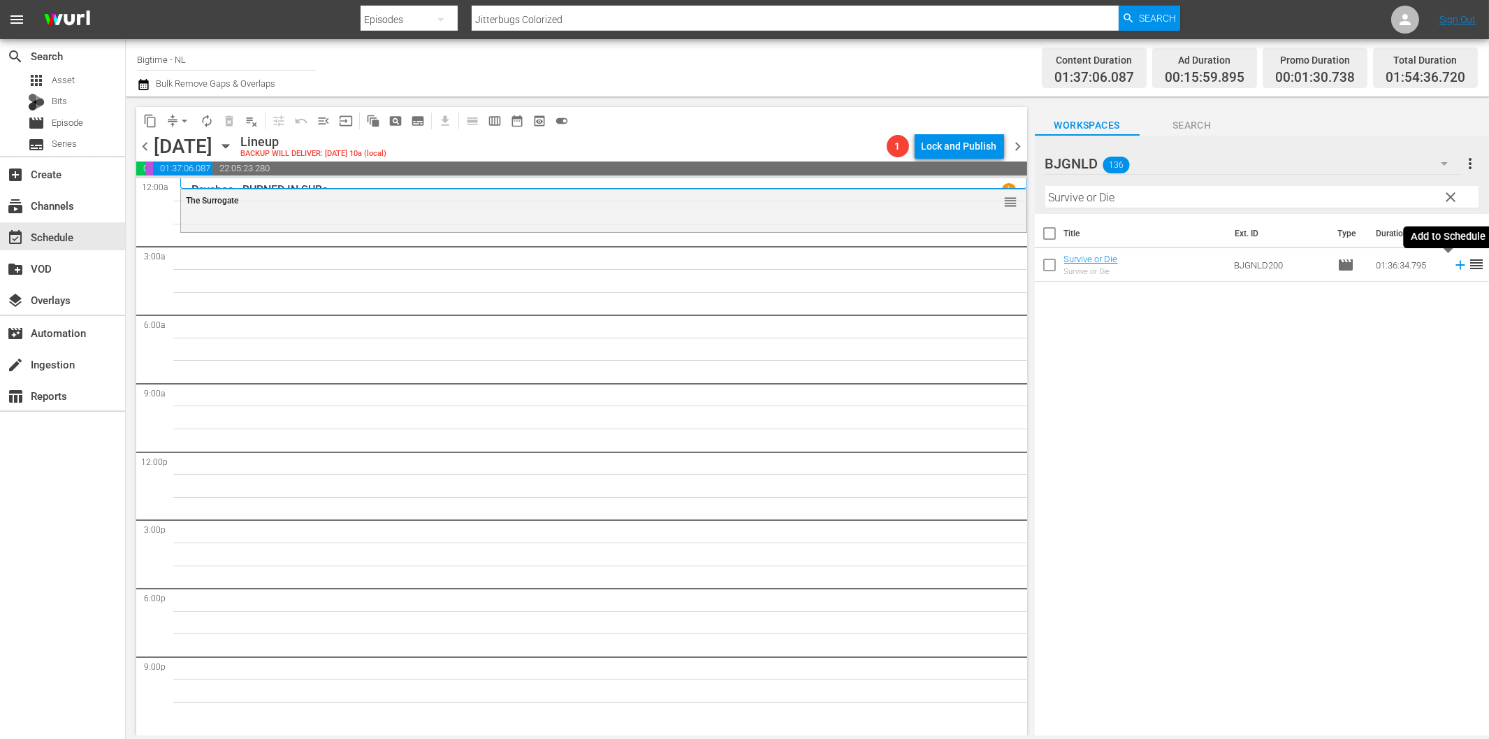
click at [1453, 268] on icon at bounding box center [1460, 264] width 15 height 15
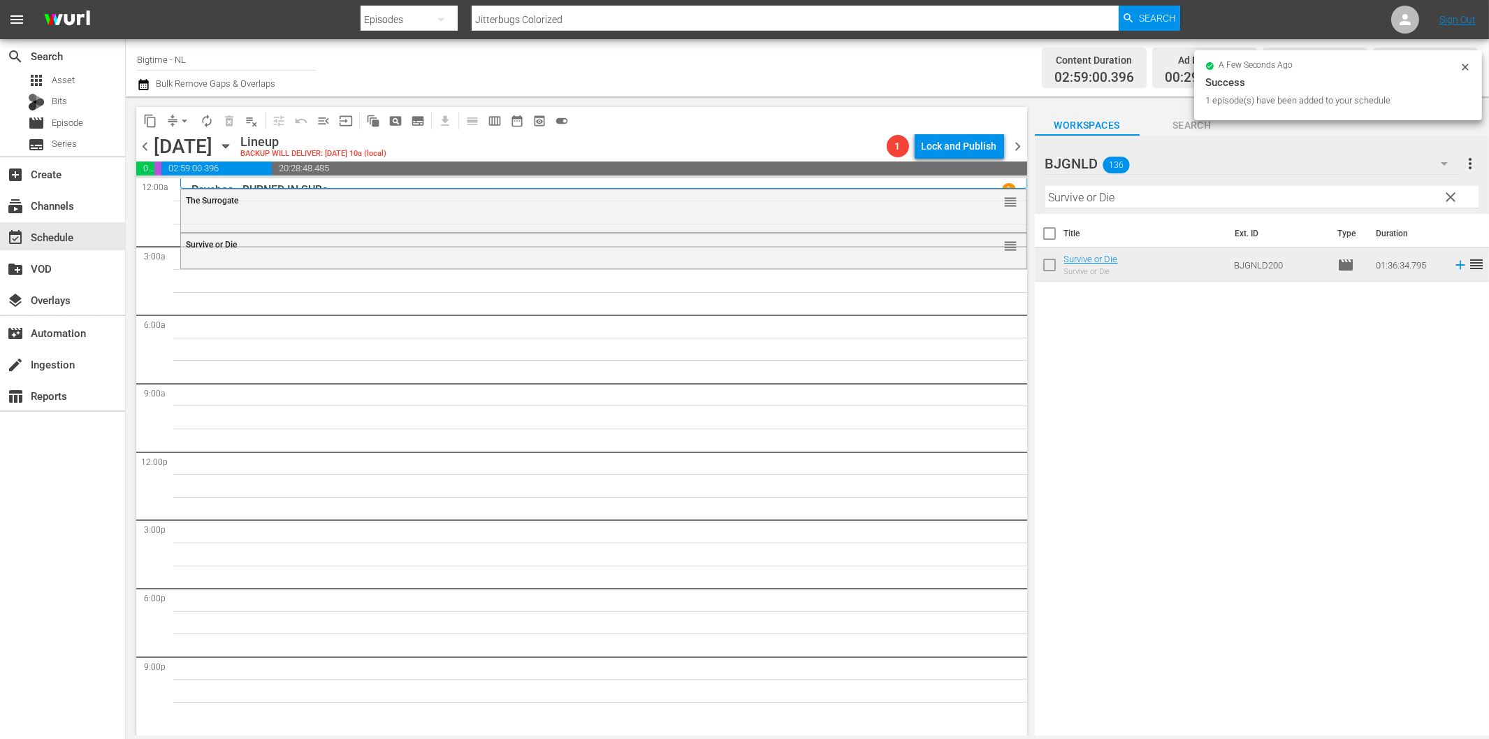
click at [1097, 201] on input "Survive or Die" at bounding box center [1262, 197] width 433 height 22
paste input "Native Hearts"
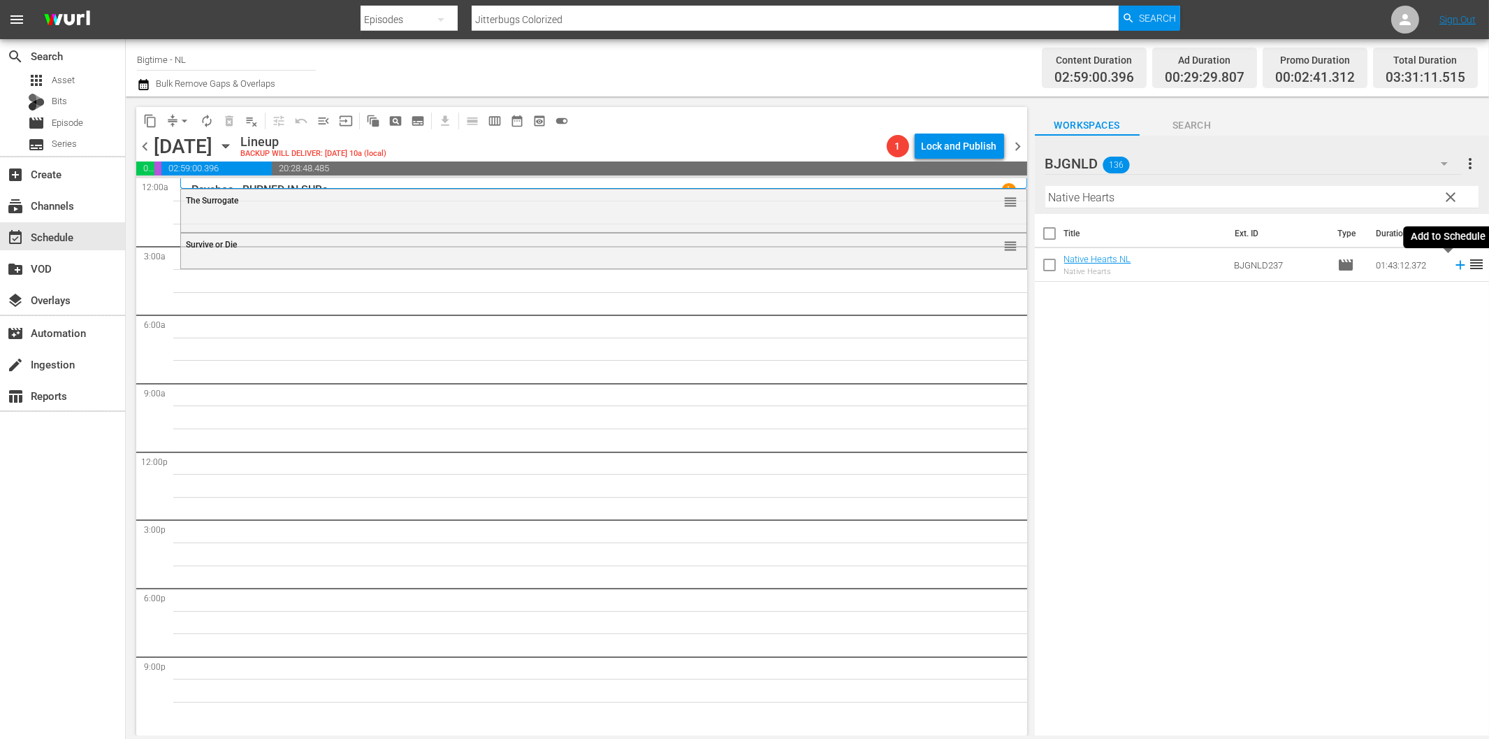
click at [1456, 263] on icon at bounding box center [1460, 265] width 9 height 9
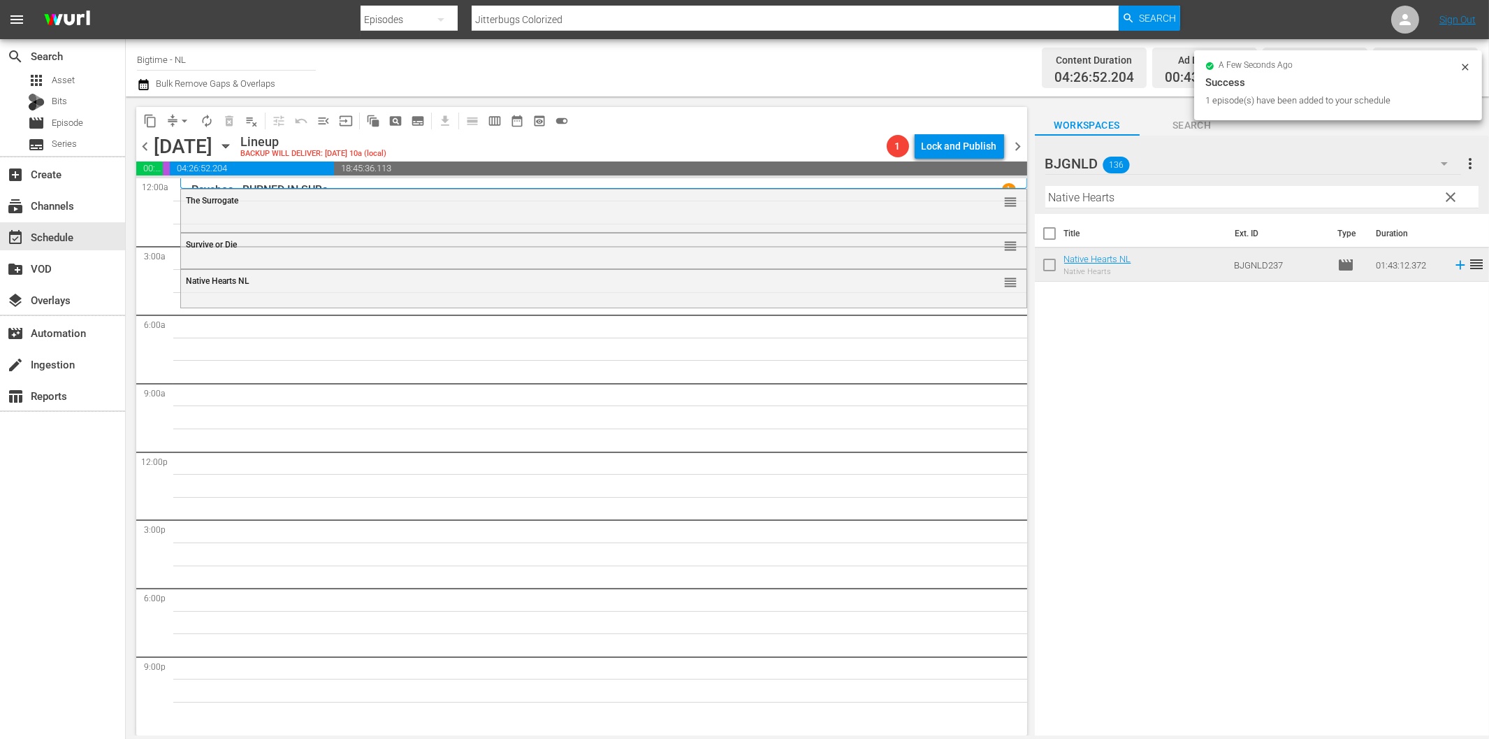
click at [1144, 193] on input "Native Hearts" at bounding box center [1262, 197] width 433 height 22
paste input "The Dog Walker"
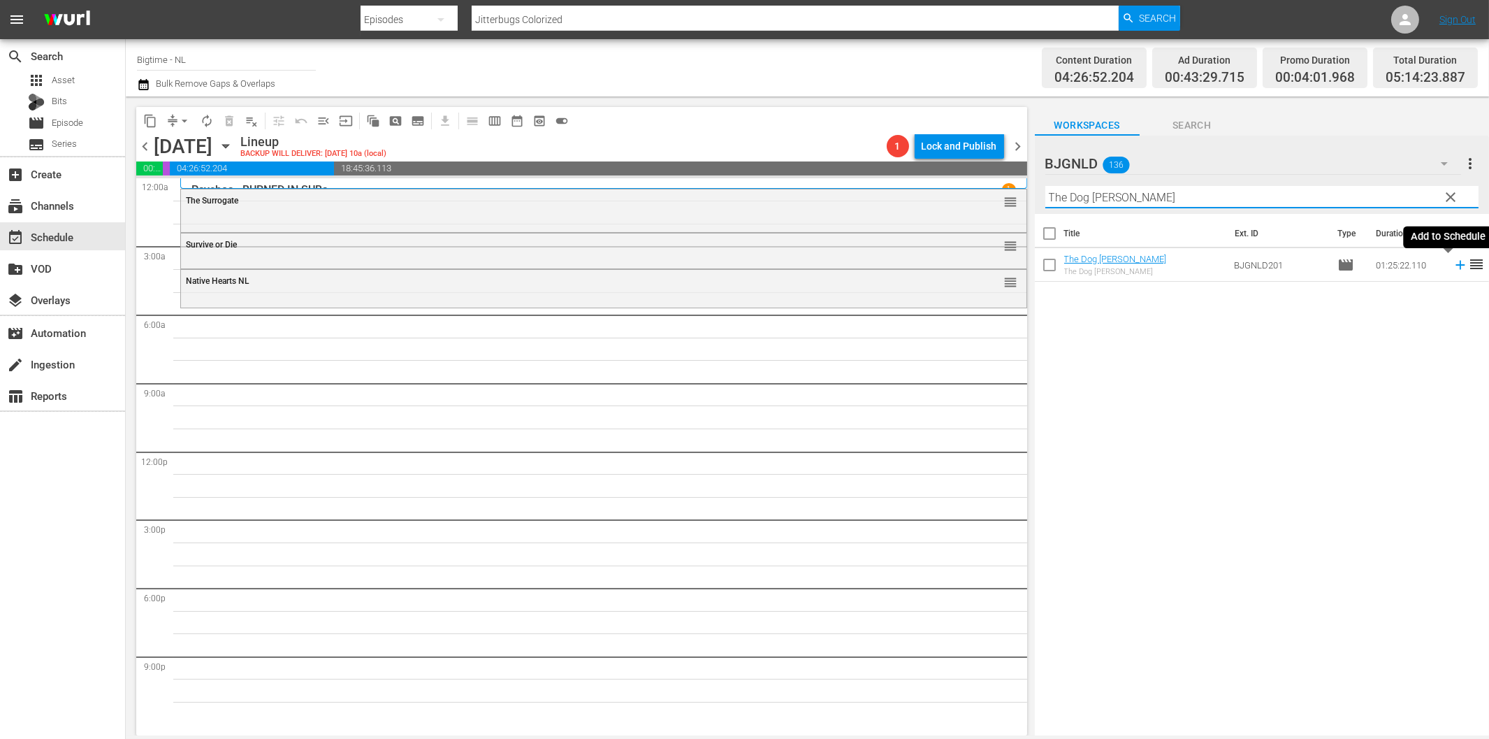
click at [1453, 270] on icon at bounding box center [1460, 264] width 15 height 15
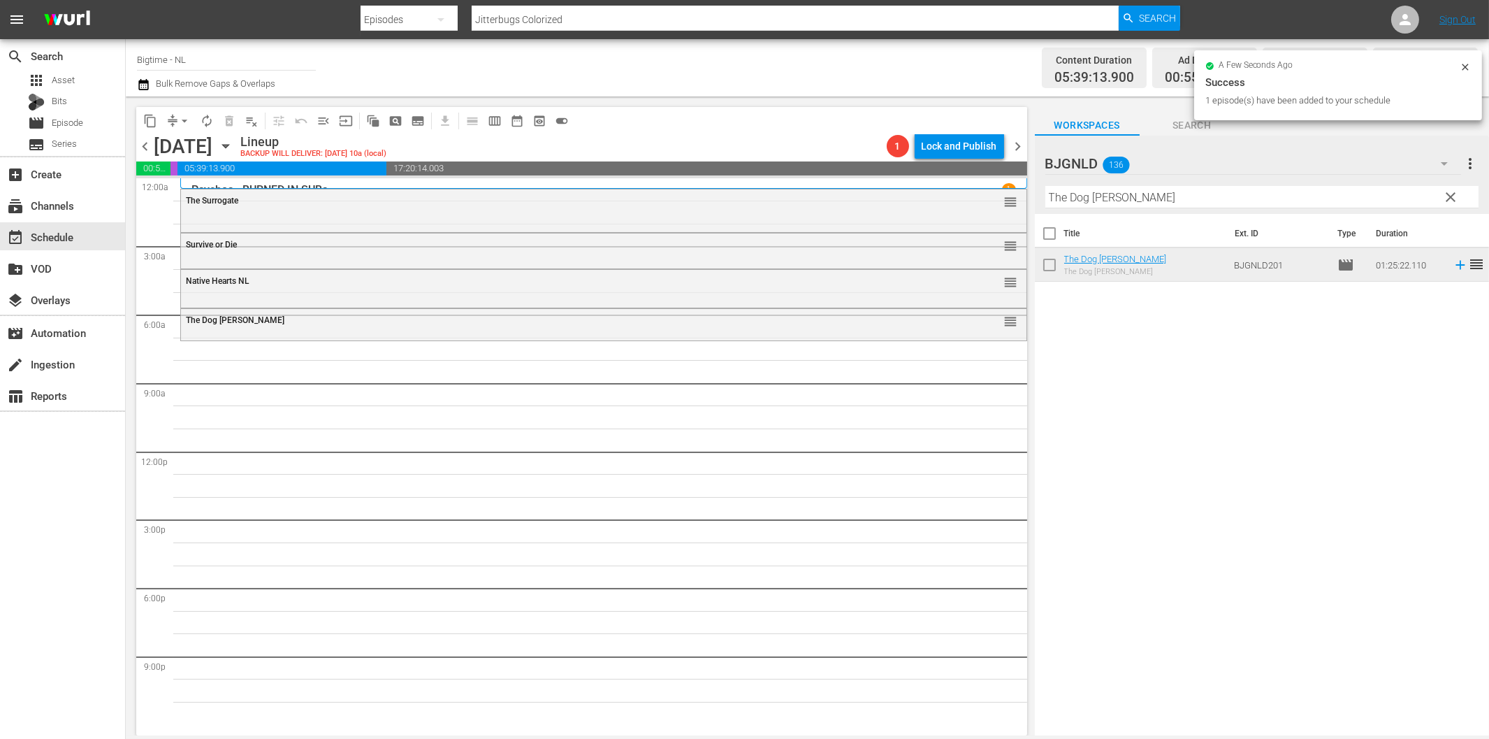
click at [1080, 193] on input "The Dog Walker" at bounding box center [1262, 197] width 433 height 22
paste input "Sum of Existence"
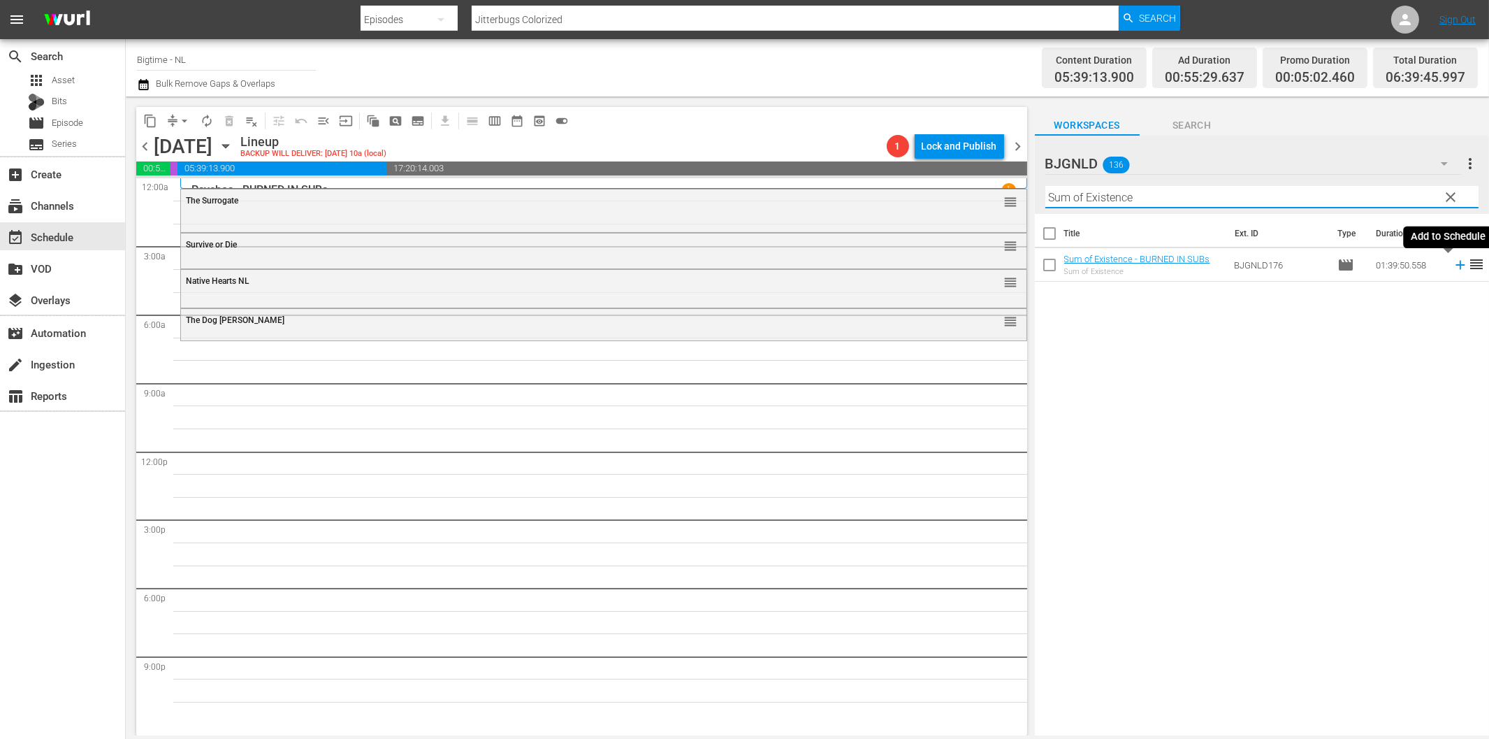
click at [1453, 263] on icon at bounding box center [1460, 264] width 15 height 15
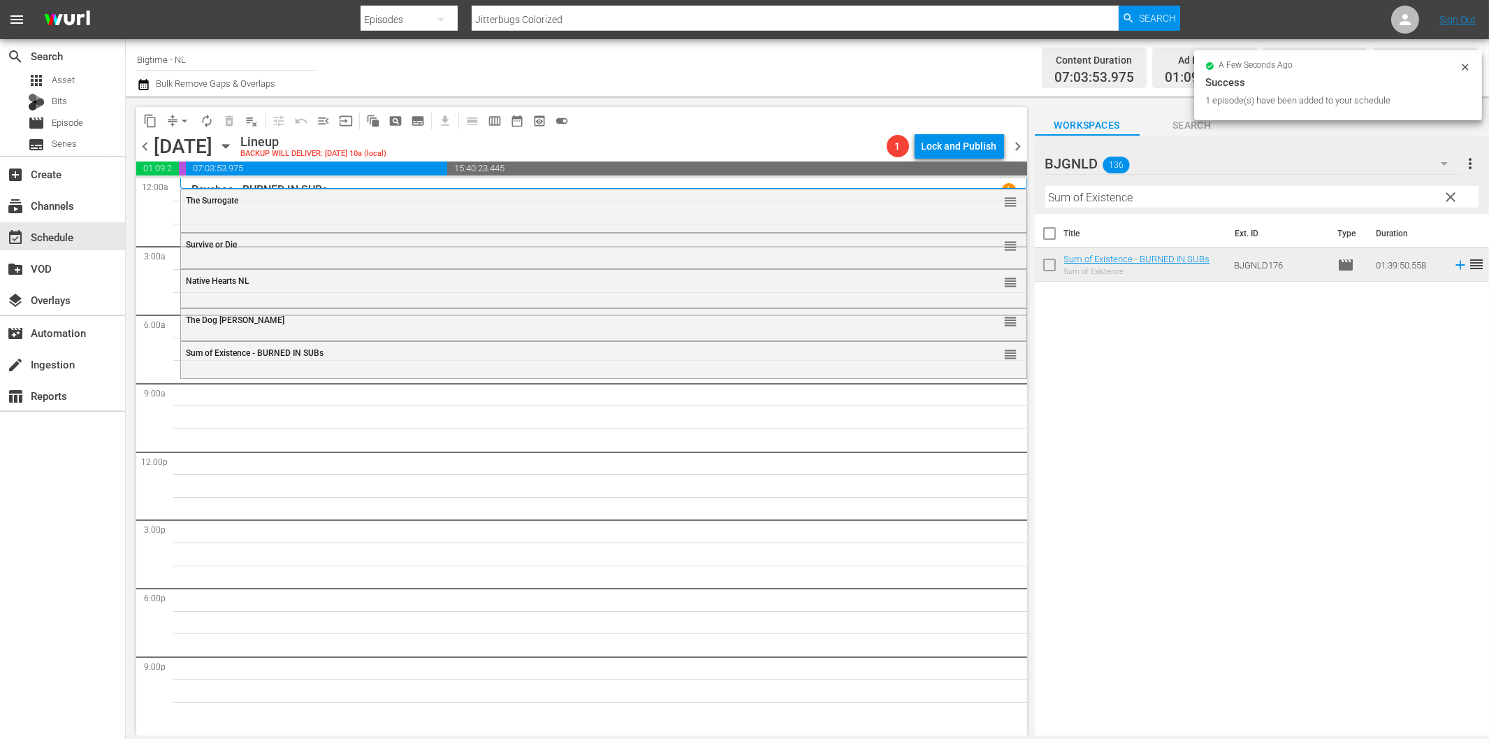
click at [1158, 196] on input "Sum of Existence" at bounding box center [1262, 197] width 433 height 22
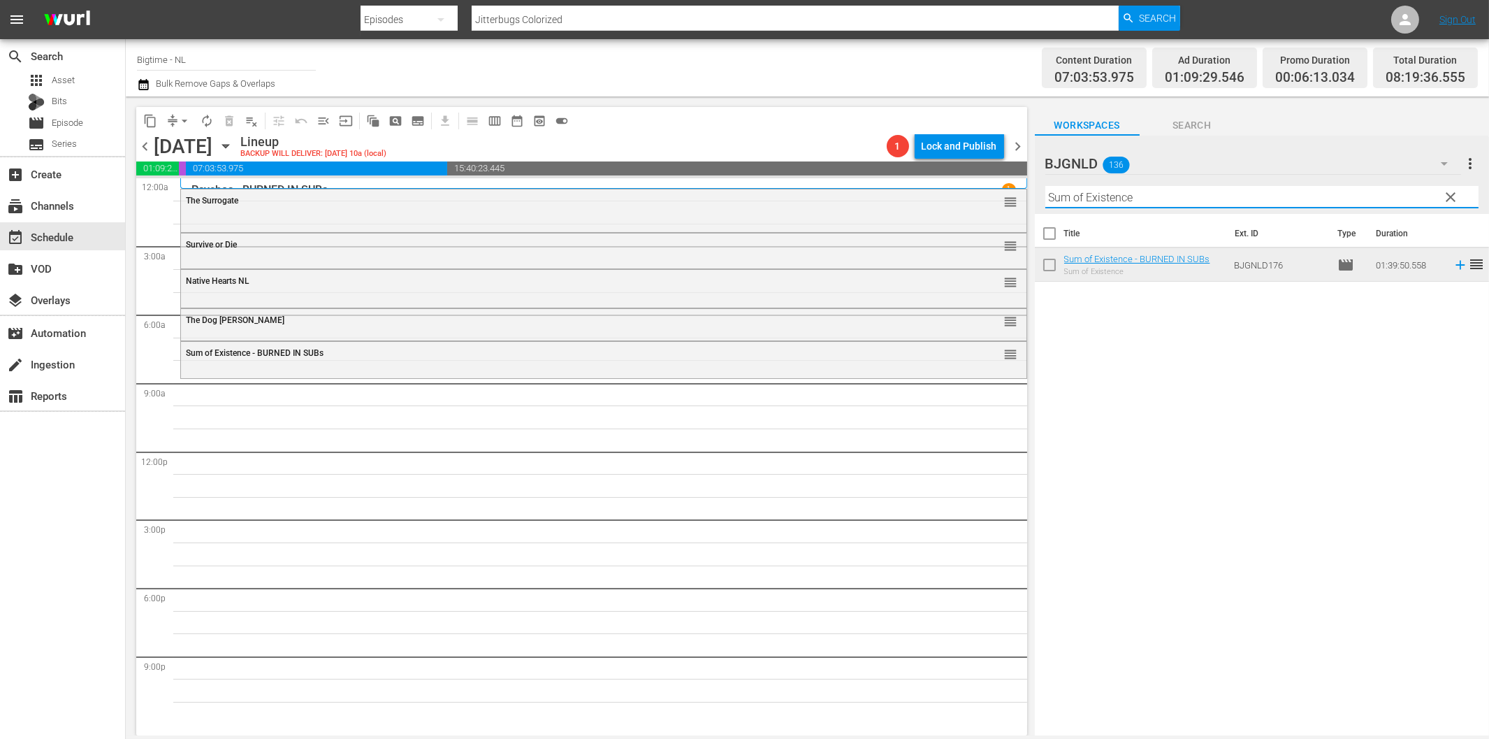
paste input "Guardian"
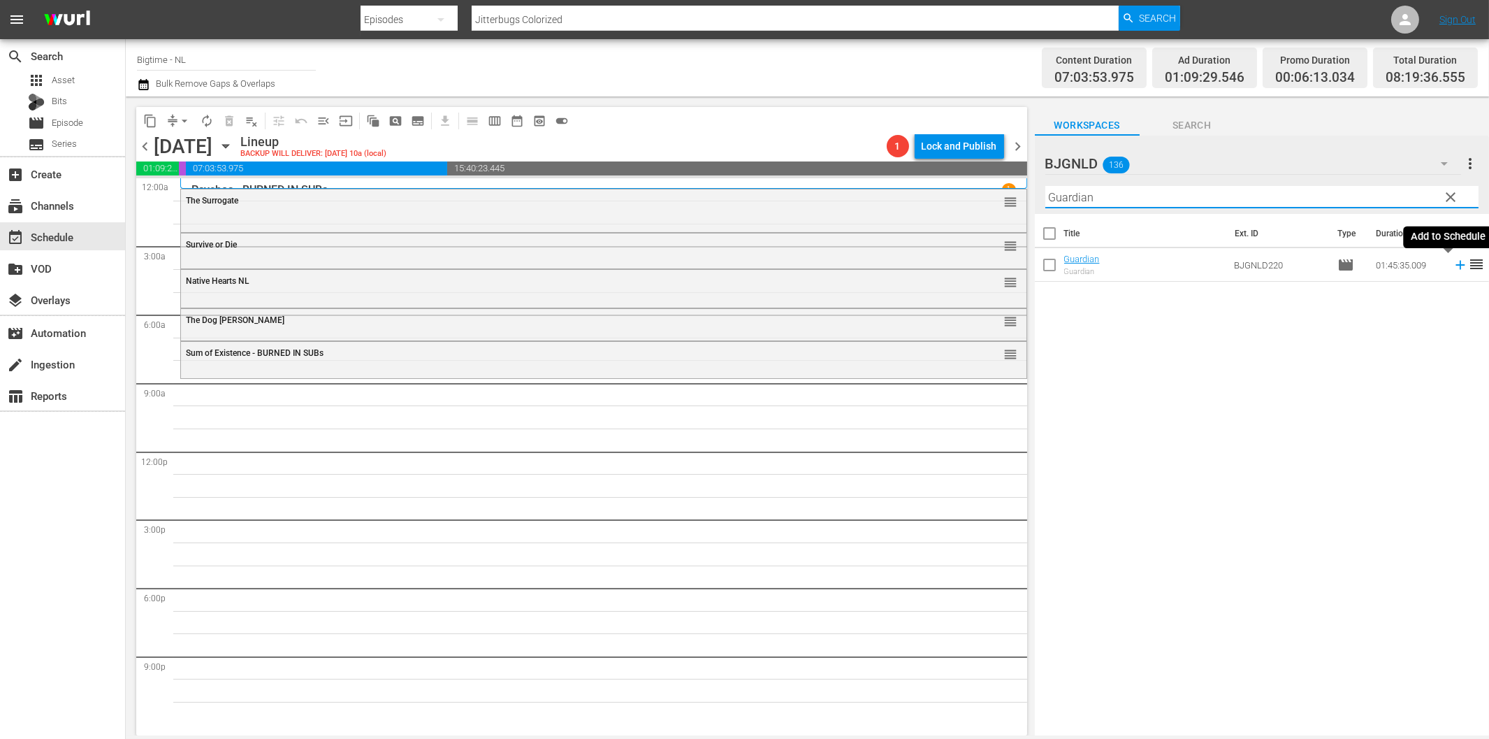
click at [1453, 263] on icon at bounding box center [1460, 264] width 15 height 15
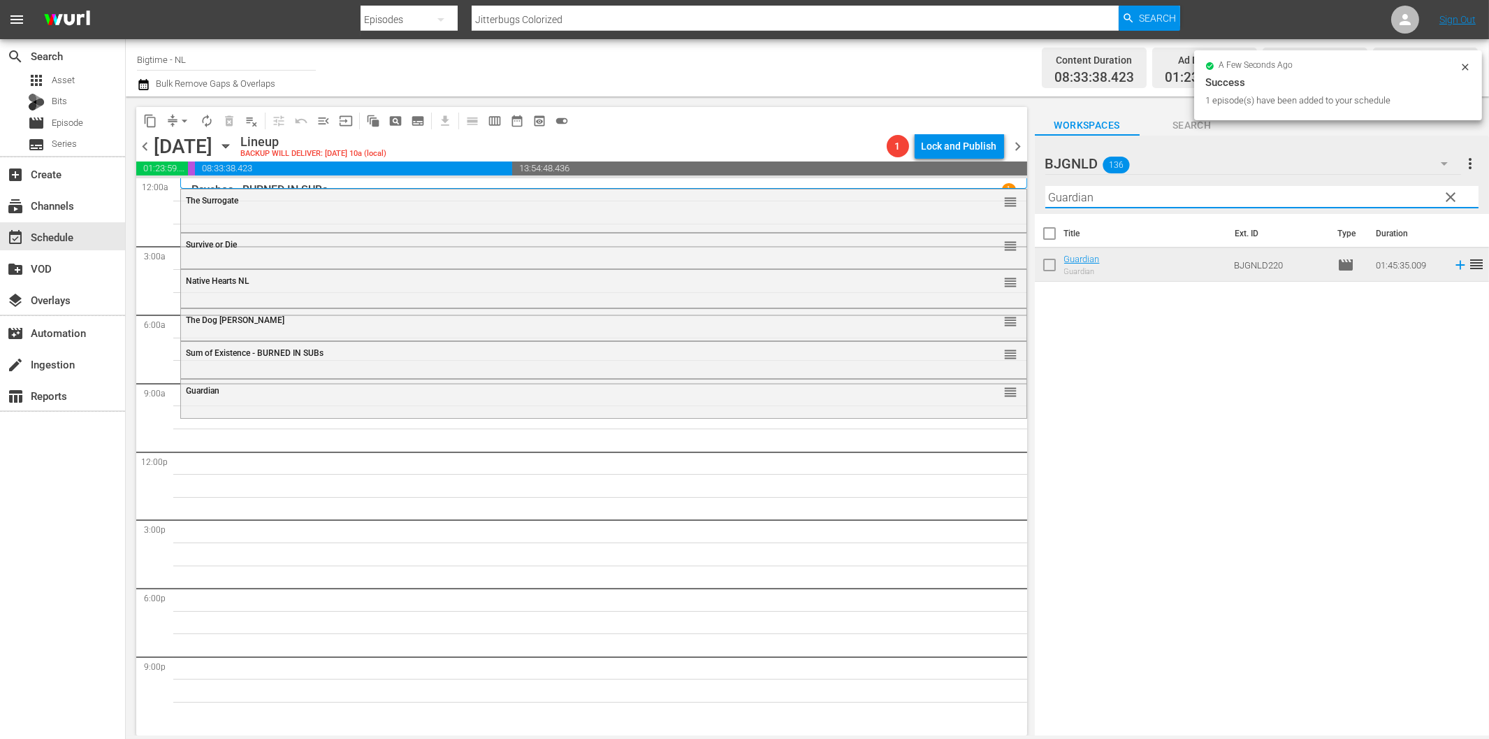
click at [1066, 200] on input "Guardian" at bounding box center [1262, 197] width 433 height 22
paste input "Lavalantula"
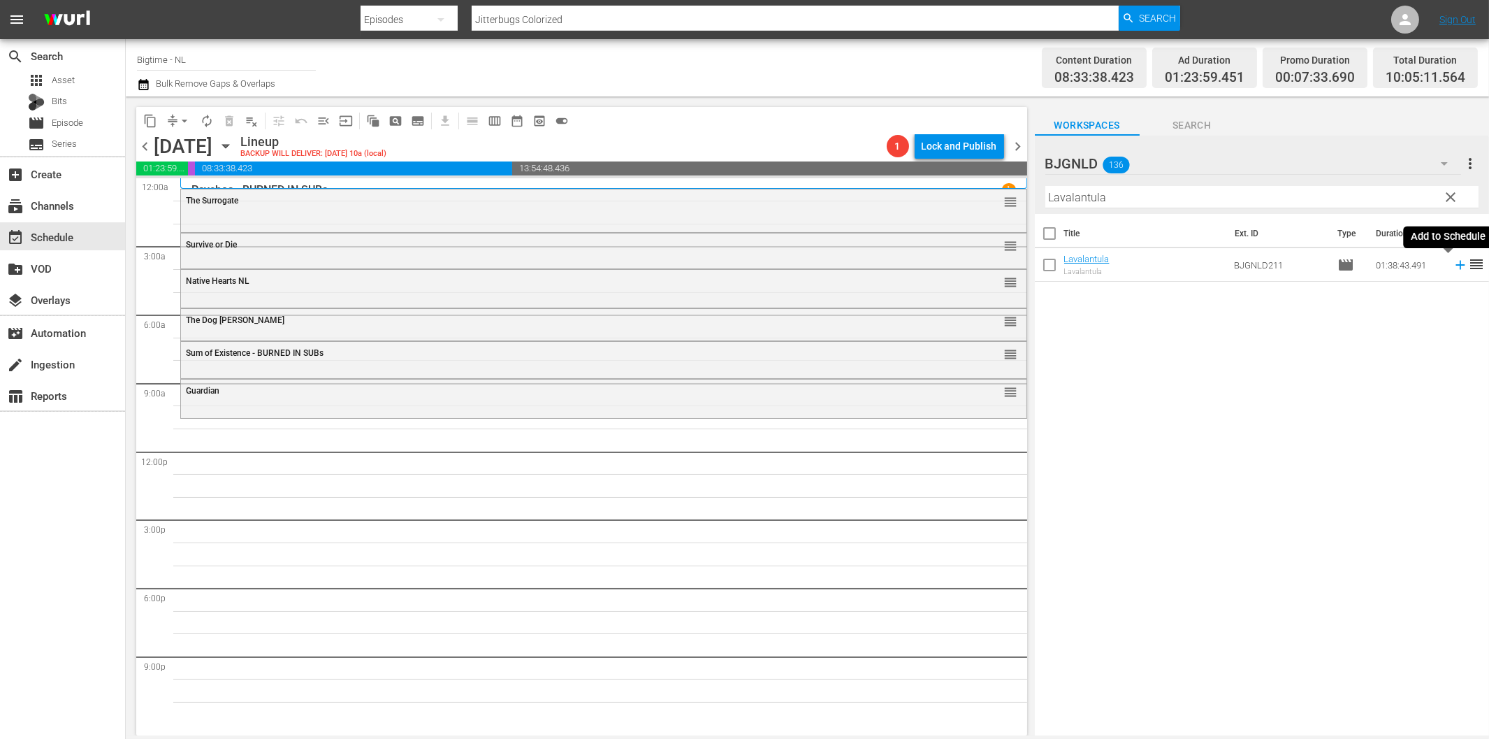
click at [1453, 266] on icon at bounding box center [1460, 264] width 15 height 15
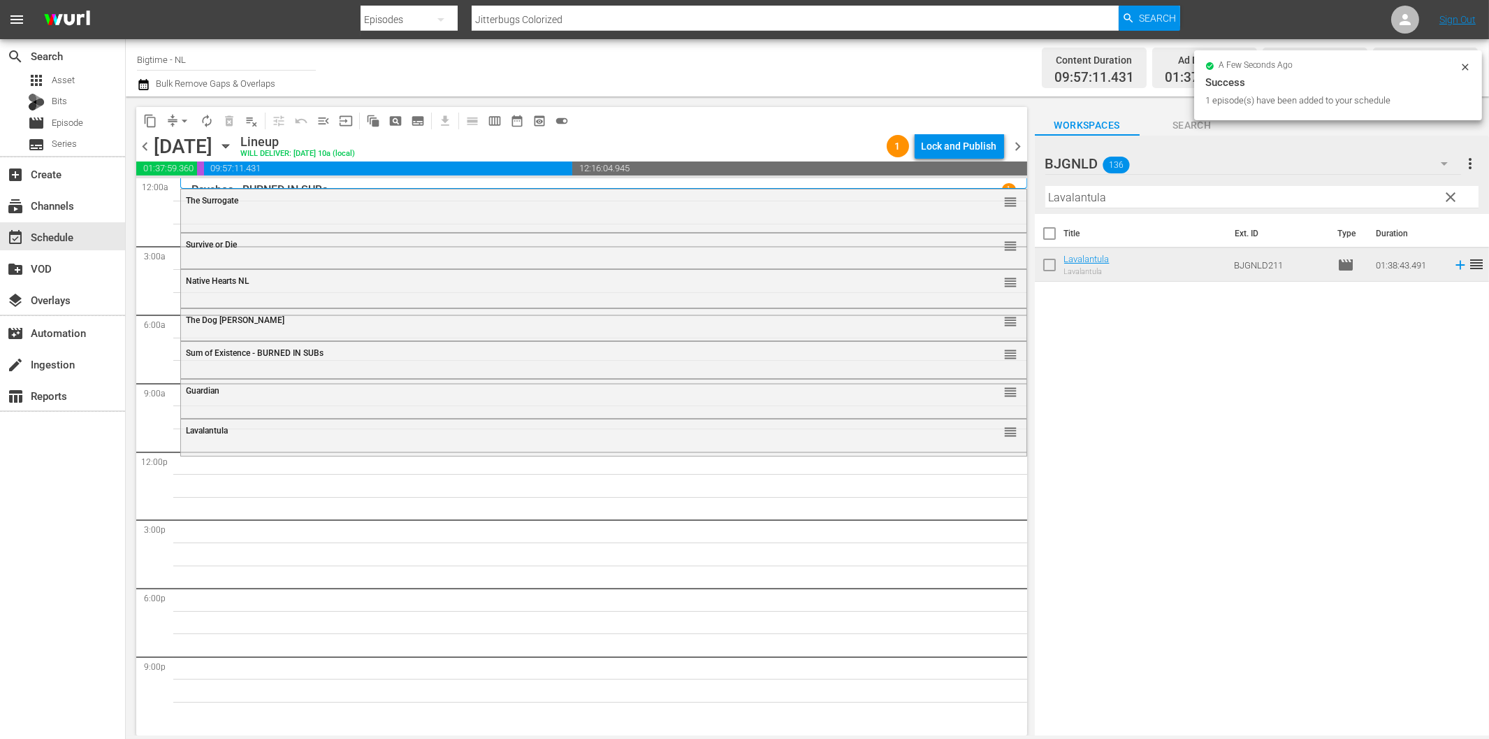
click at [1241, 197] on input "Lavalantula" at bounding box center [1262, 197] width 433 height 22
paste input "Milla: The Movie"
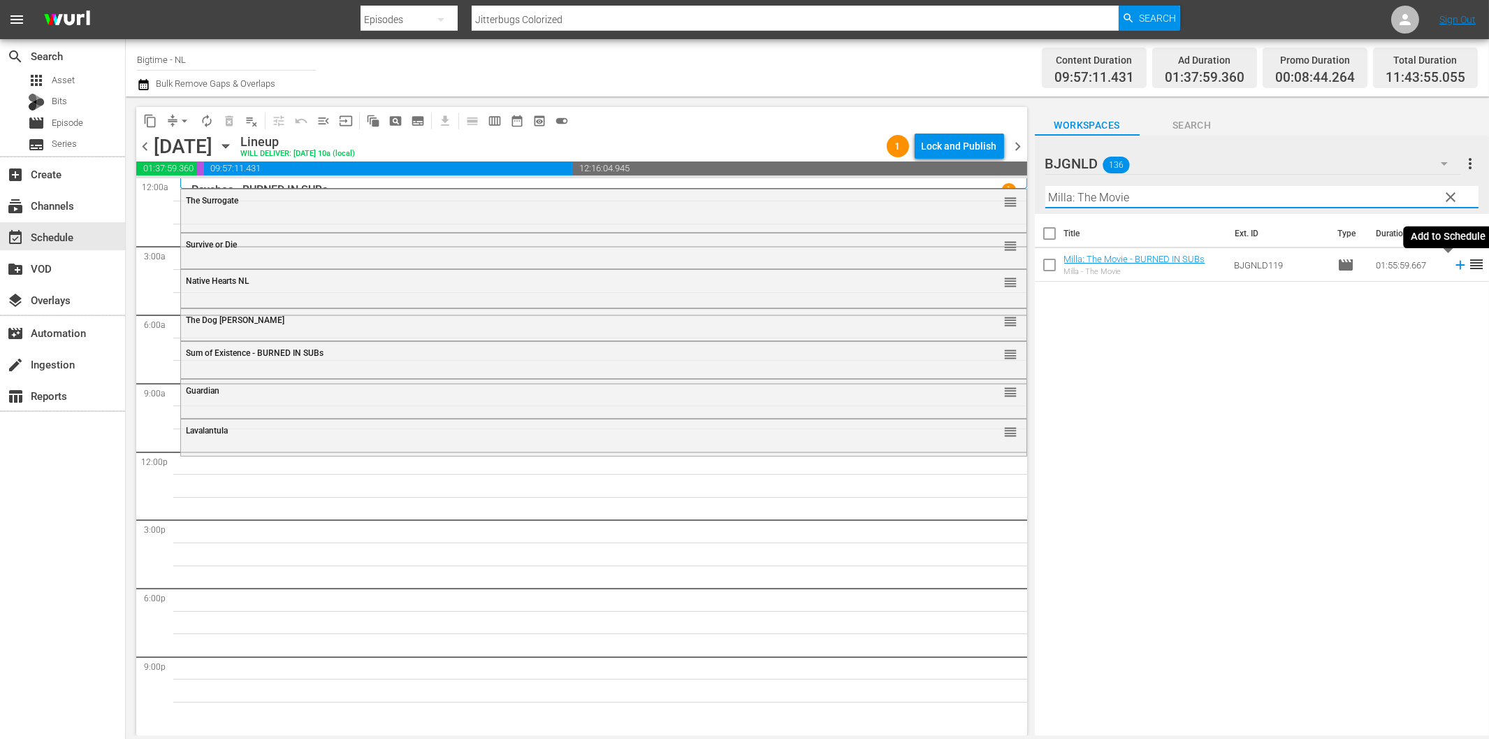
click at [1453, 269] on icon at bounding box center [1460, 264] width 15 height 15
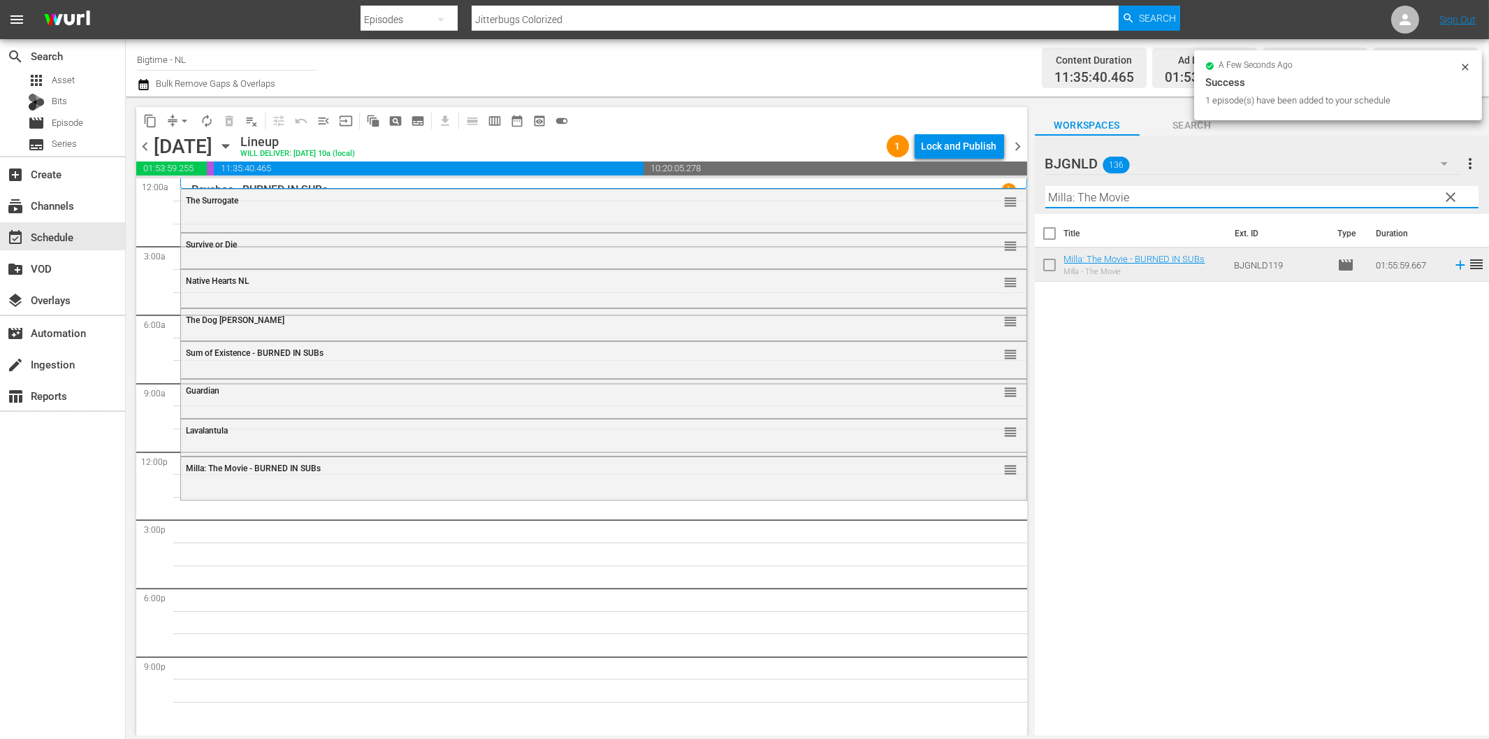
click at [1154, 199] on input "Milla: The Movie" at bounding box center [1262, 197] width 433 height 22
paste input "#EM3 (Eenie Meenie Miney Moe)"
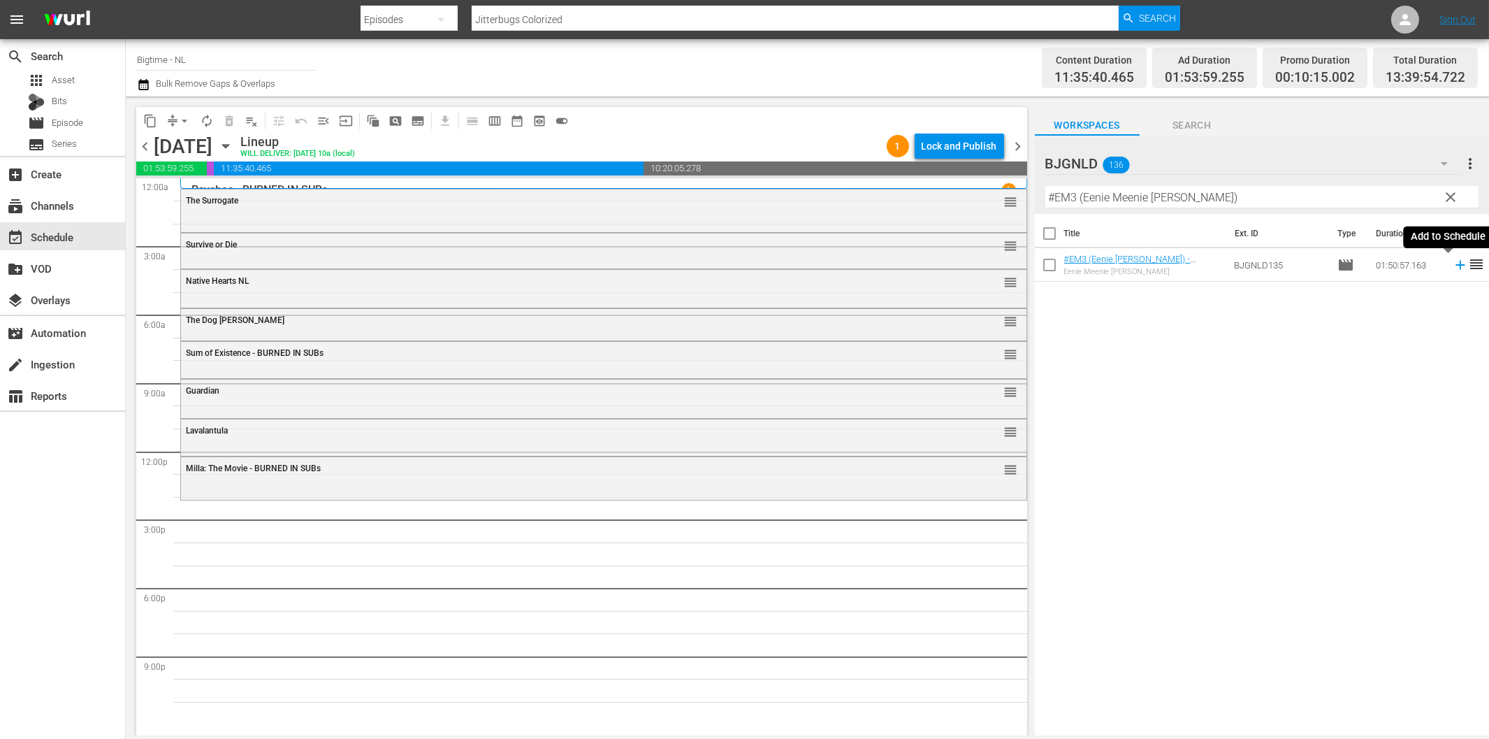
click at [1456, 266] on icon at bounding box center [1460, 265] width 9 height 9
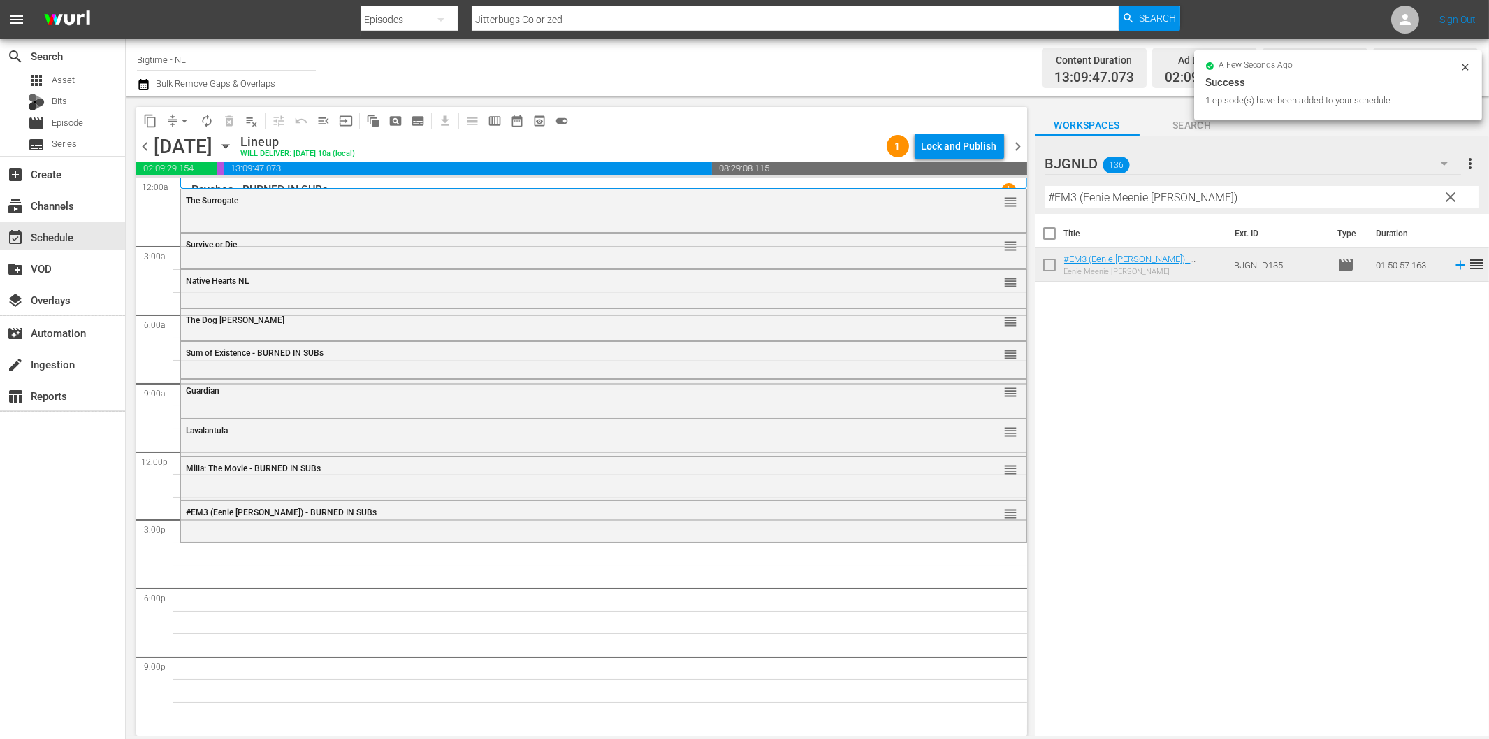
click at [1108, 191] on input "#EM3 (Eenie Meenie Miney Moe)" at bounding box center [1262, 197] width 433 height 22
paste input "Blue: The American Dream"
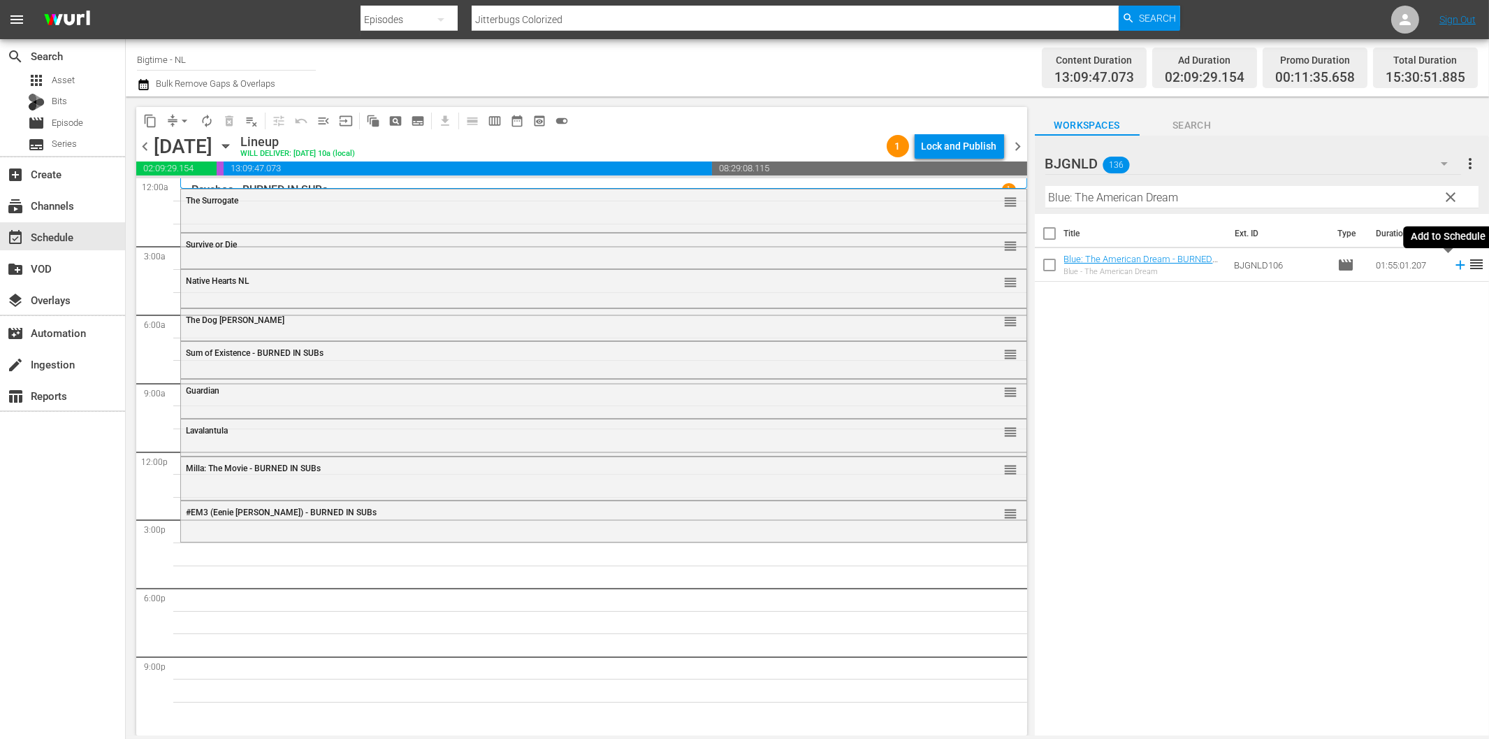
click at [1456, 266] on icon at bounding box center [1460, 265] width 9 height 9
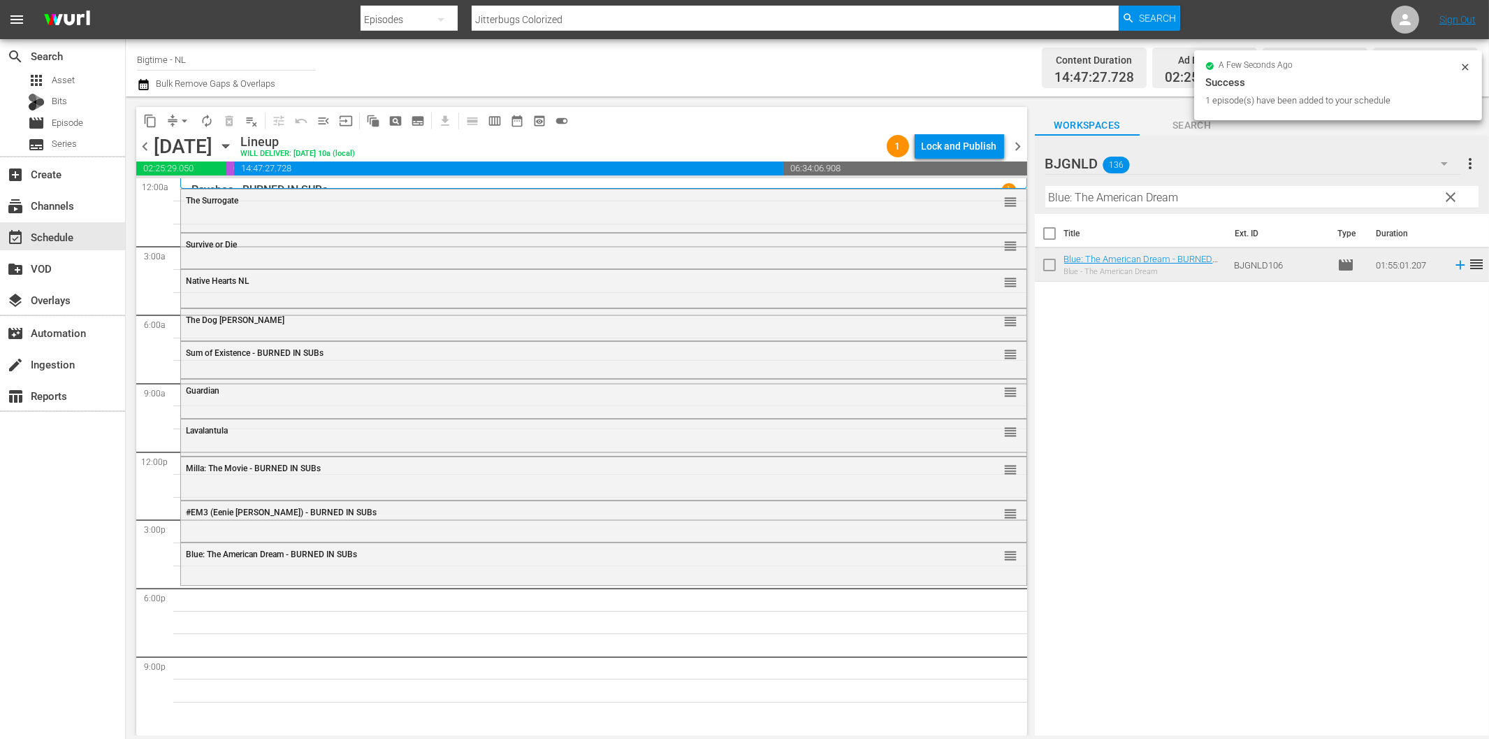
click at [1114, 199] on input "Blue: The American Dream" at bounding box center [1262, 197] width 433 height 22
paste input "Gold Fools"
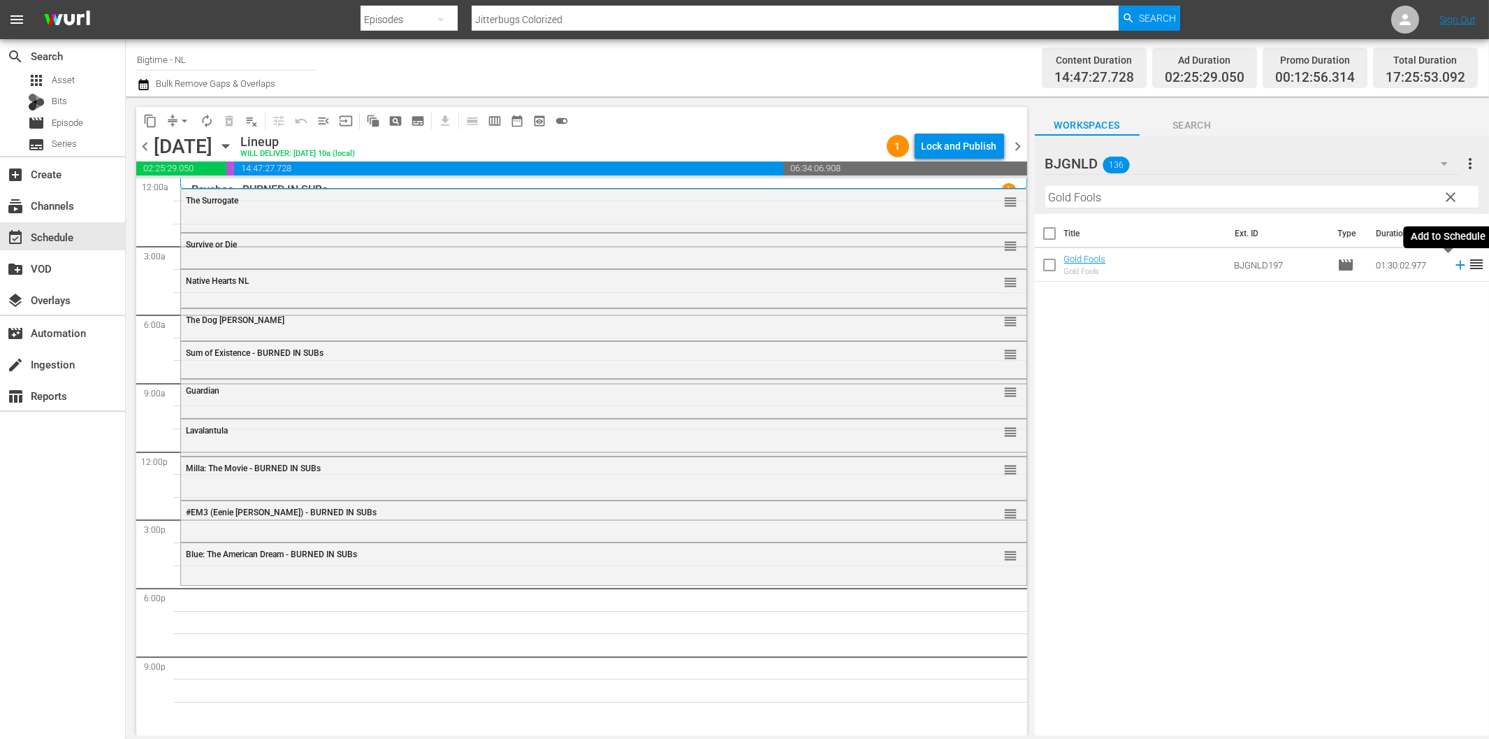
drag, startPoint x: 1450, startPoint y: 263, endPoint x: 1443, endPoint y: 263, distance: 7.0
click at [1453, 262] on icon at bounding box center [1460, 264] width 15 height 15
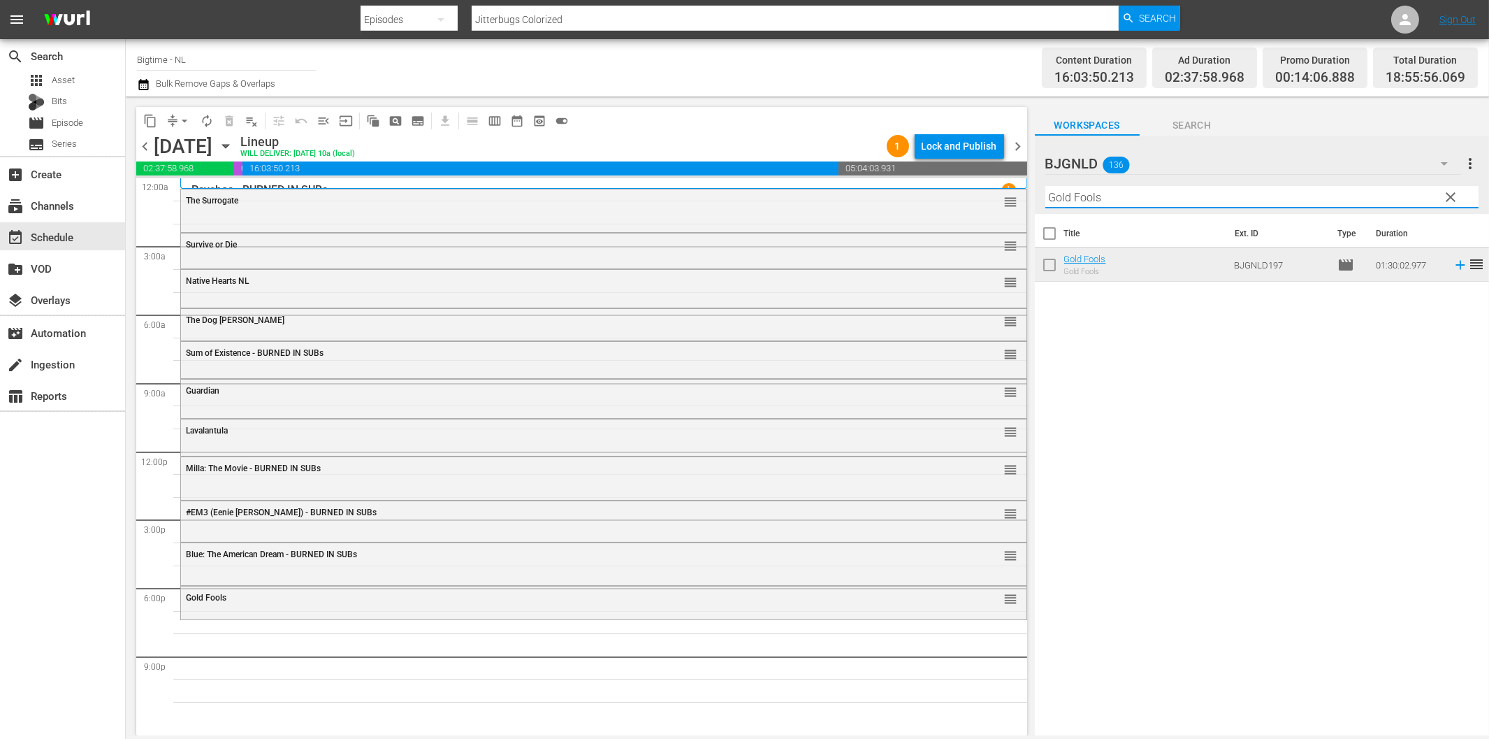
click at [1153, 200] on input "Gold Fools" at bounding box center [1262, 197] width 433 height 22
paste input "Bathing Franky"
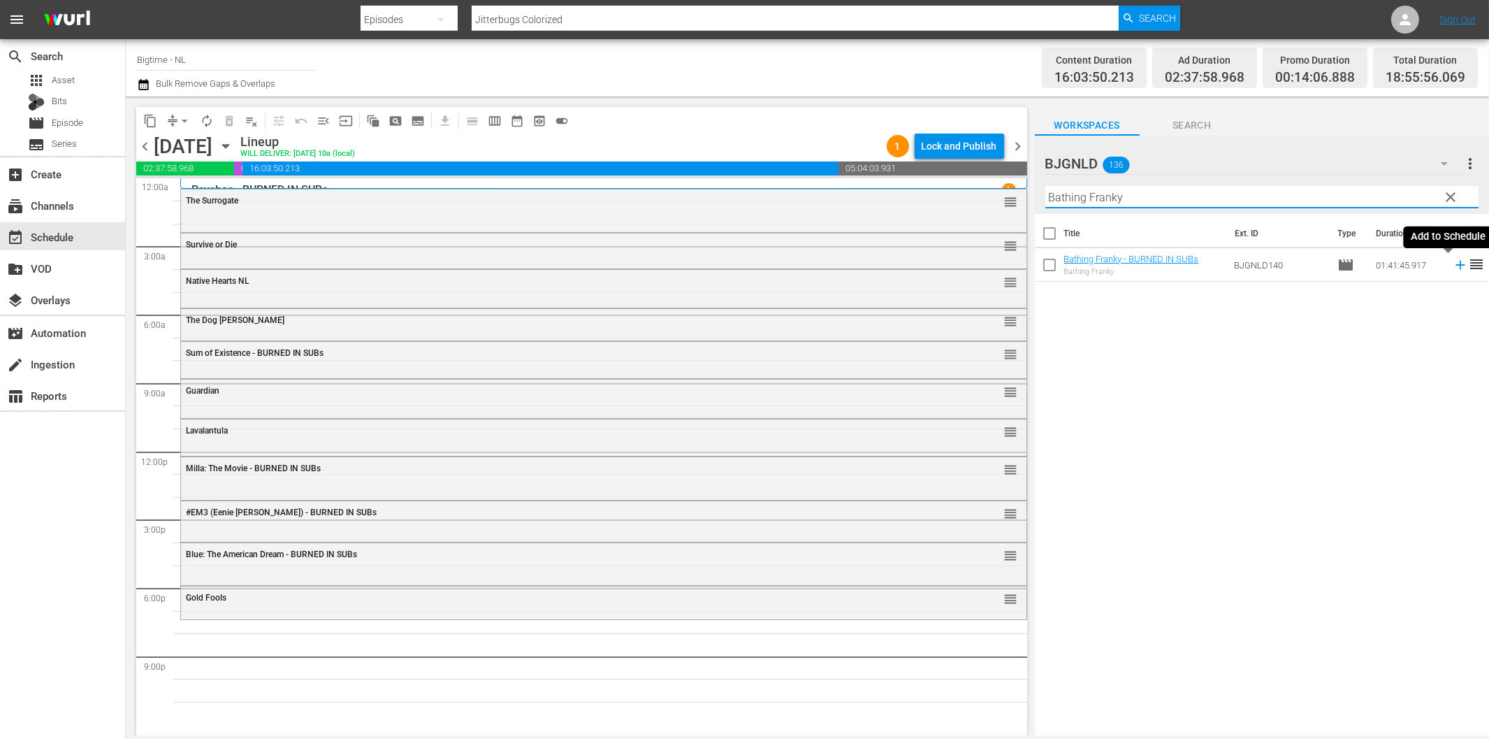
drag, startPoint x: 1448, startPoint y: 267, endPoint x: 1438, endPoint y: 267, distance: 10.5
click at [1453, 267] on icon at bounding box center [1460, 264] width 15 height 15
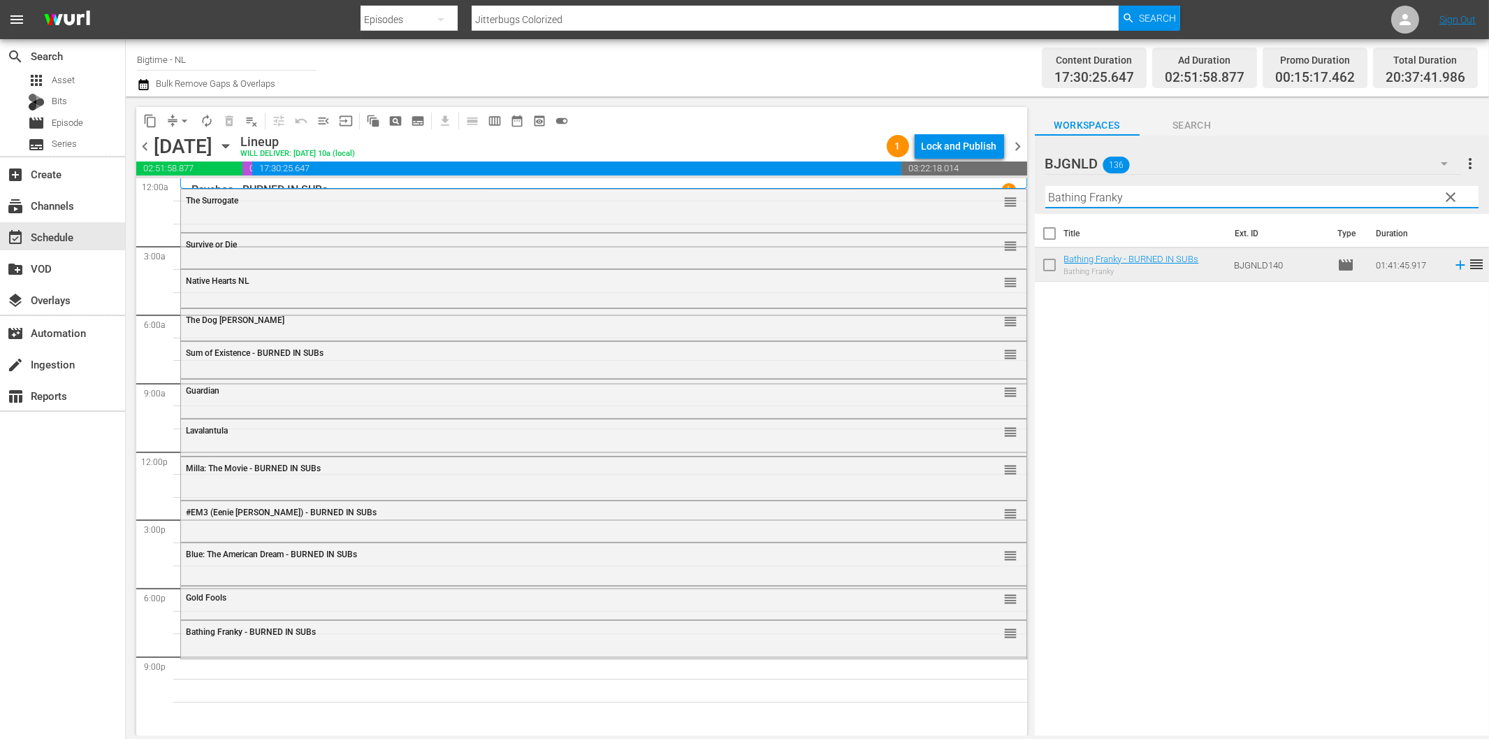
click at [1078, 194] on input "Bathing Franky" at bounding box center [1262, 197] width 433 height 22
paste input "Drastic Measures"
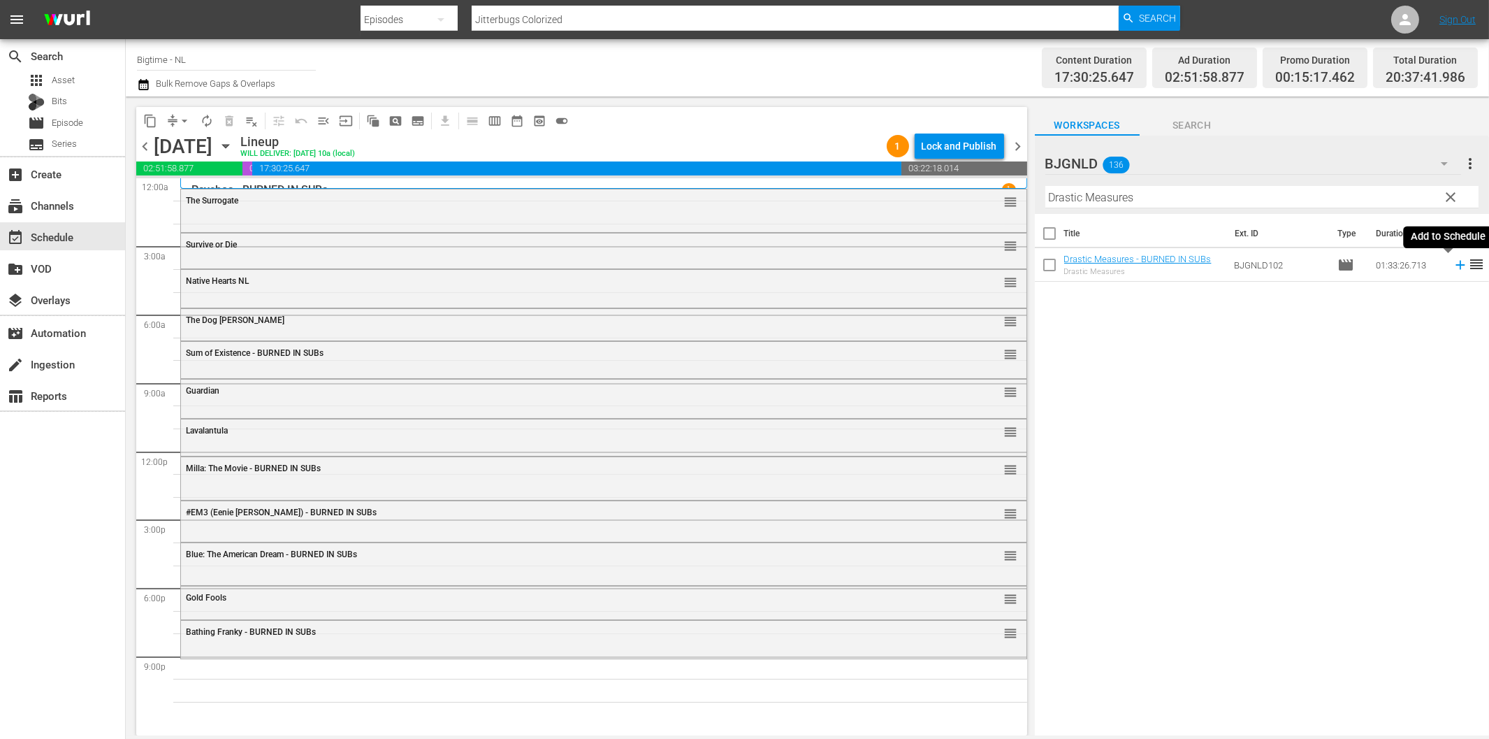
drag, startPoint x: 1450, startPoint y: 263, endPoint x: 1410, endPoint y: 273, distance: 41.7
click at [1453, 263] on icon at bounding box center [1460, 264] width 15 height 15
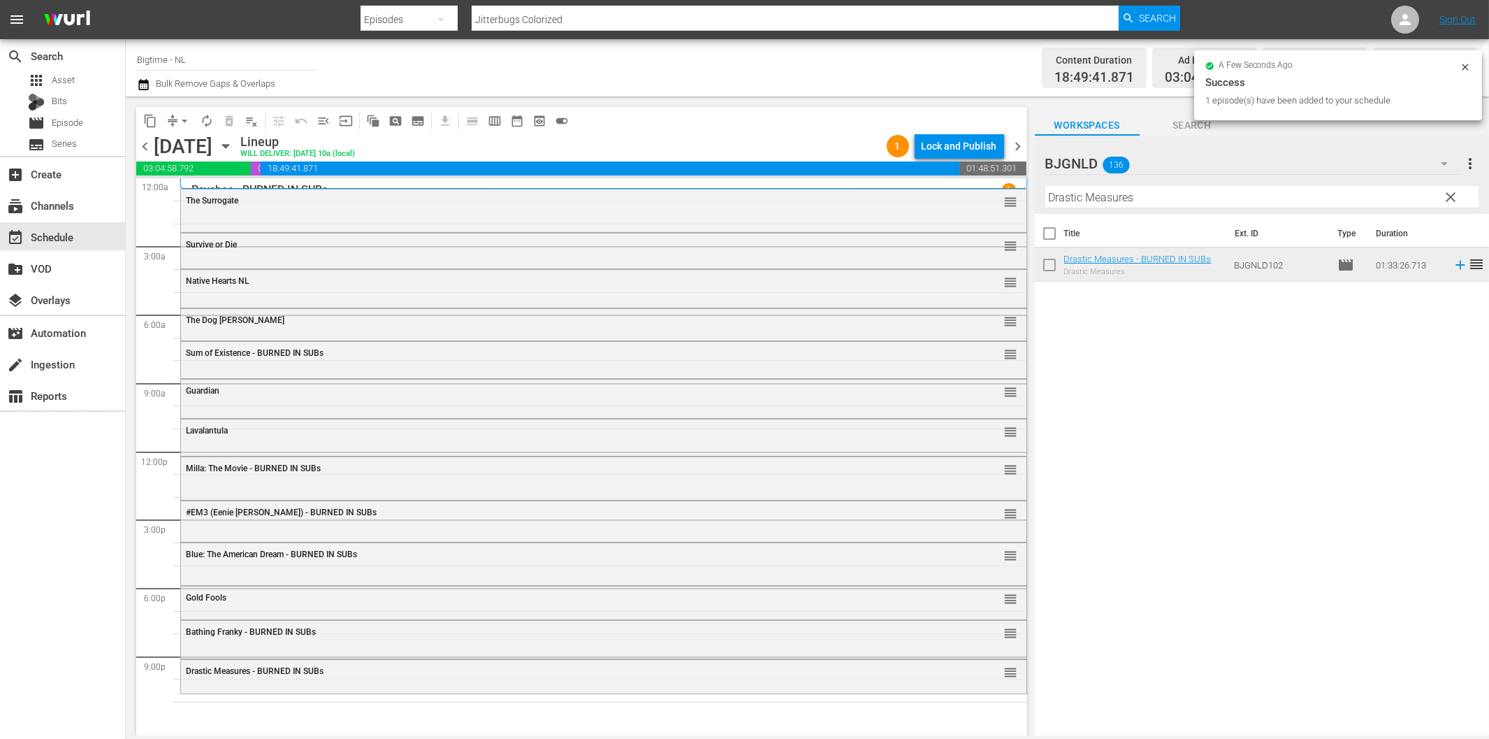
click at [1115, 198] on input "Drastic Measures" at bounding box center [1262, 197] width 433 height 22
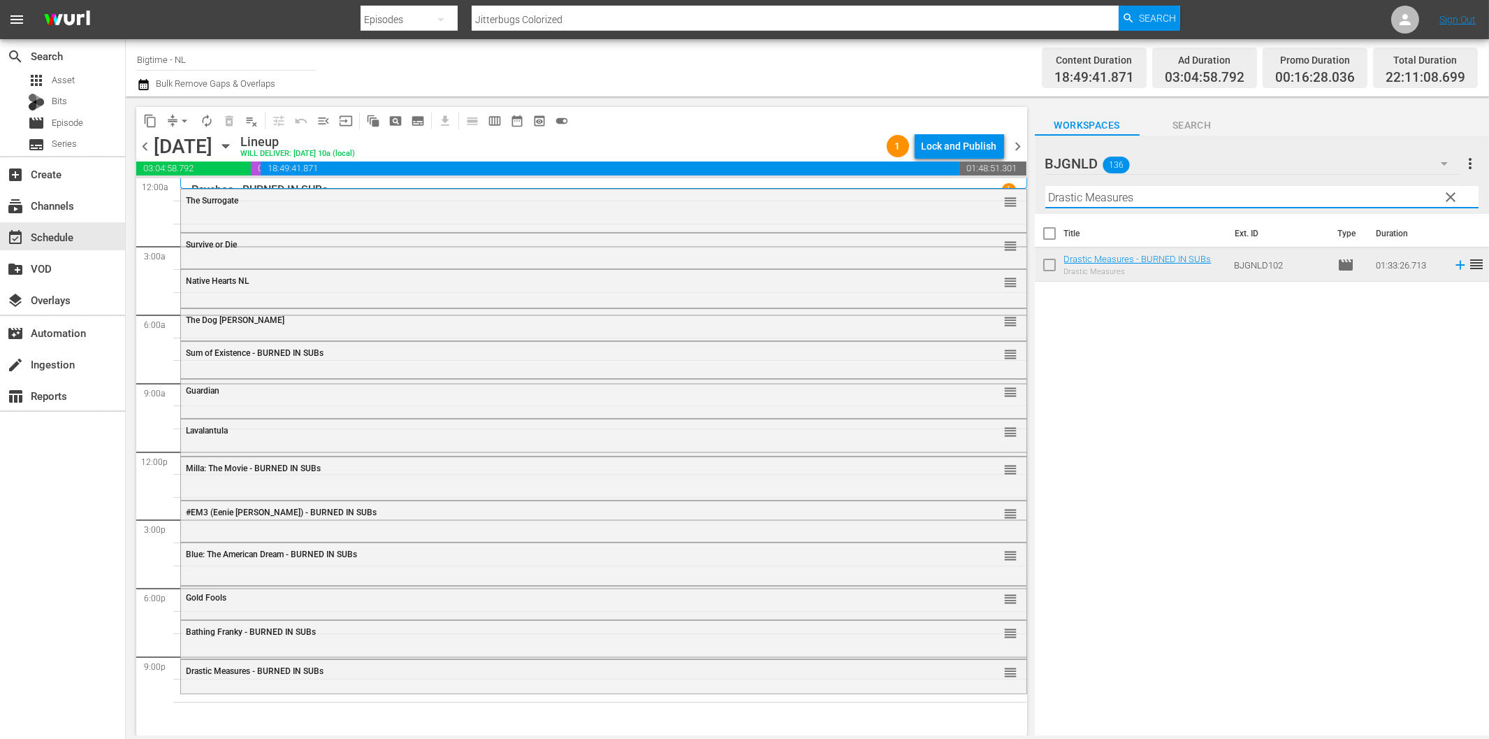
paste input "Not My Life"
click at [1456, 266] on icon at bounding box center [1460, 265] width 9 height 9
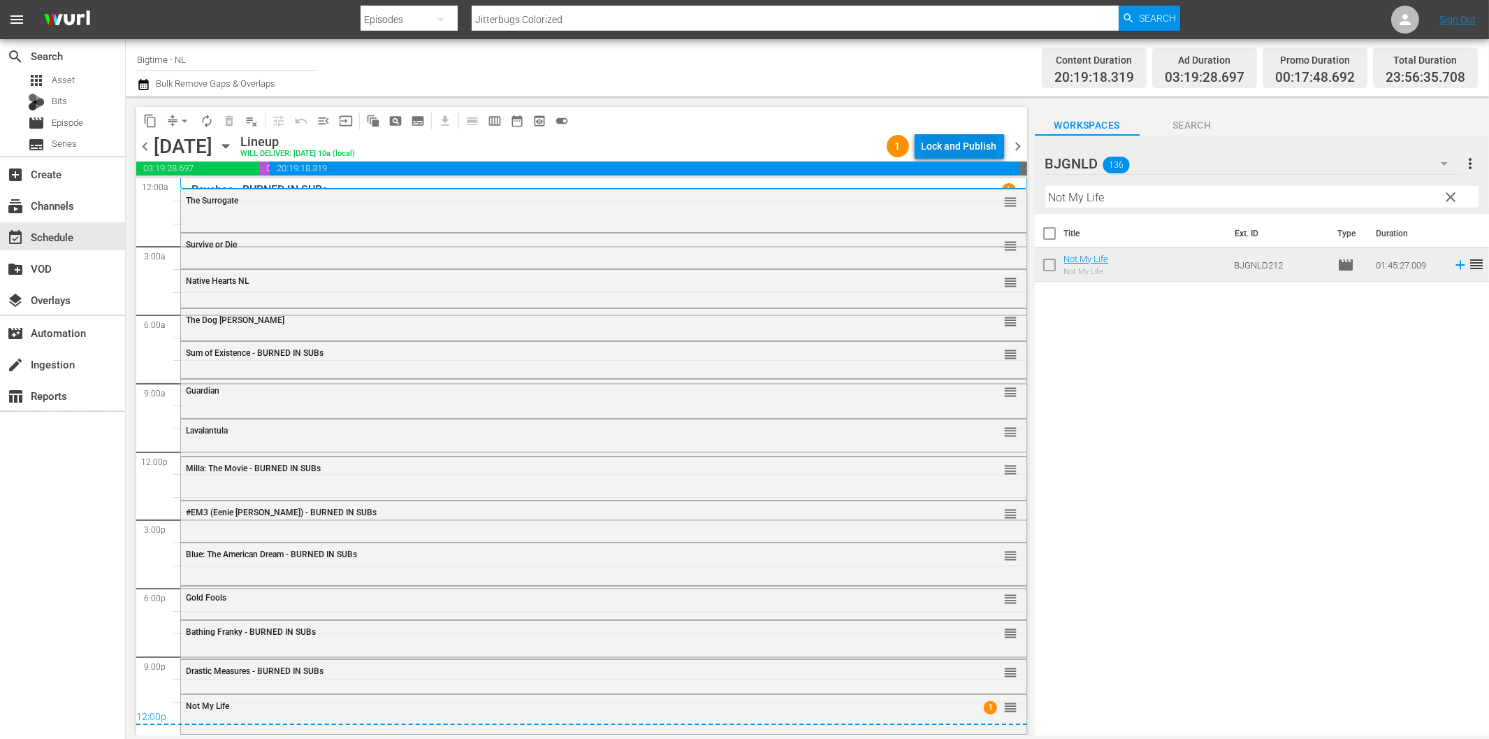
click at [983, 145] on div "Lock and Publish" at bounding box center [959, 145] width 75 height 25
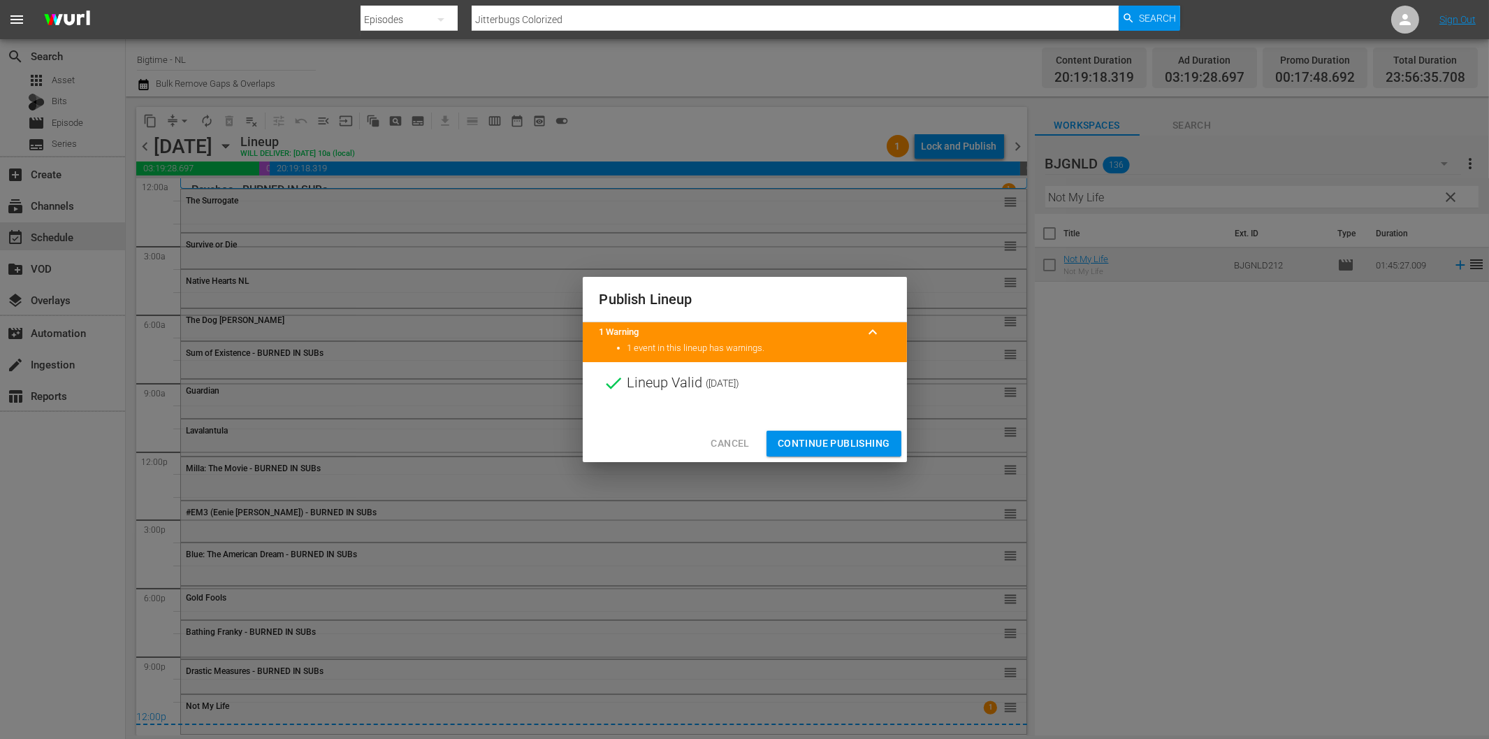
click at [876, 444] on span "Continue Publishing" at bounding box center [834, 443] width 113 height 17
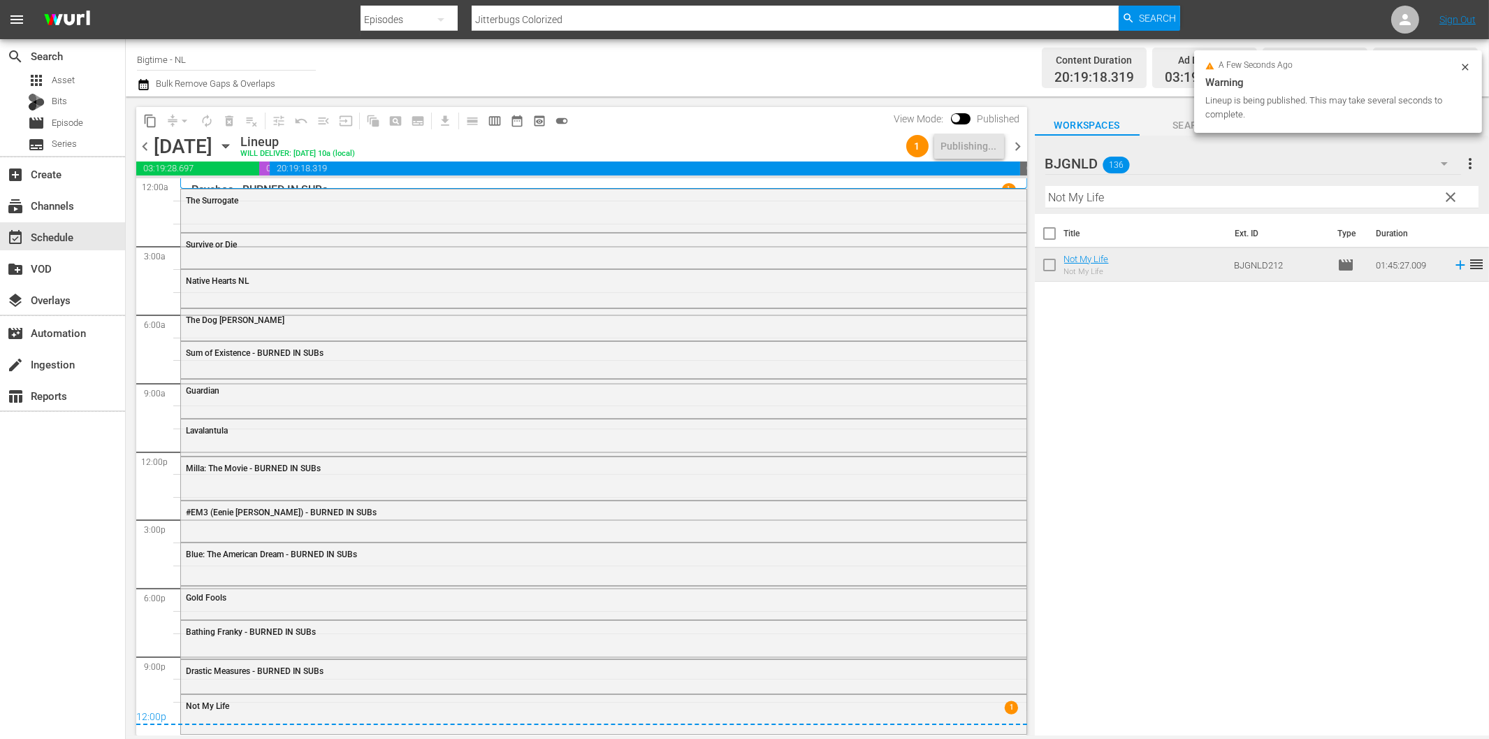
click at [1022, 152] on span "chevron_right" at bounding box center [1018, 146] width 17 height 17
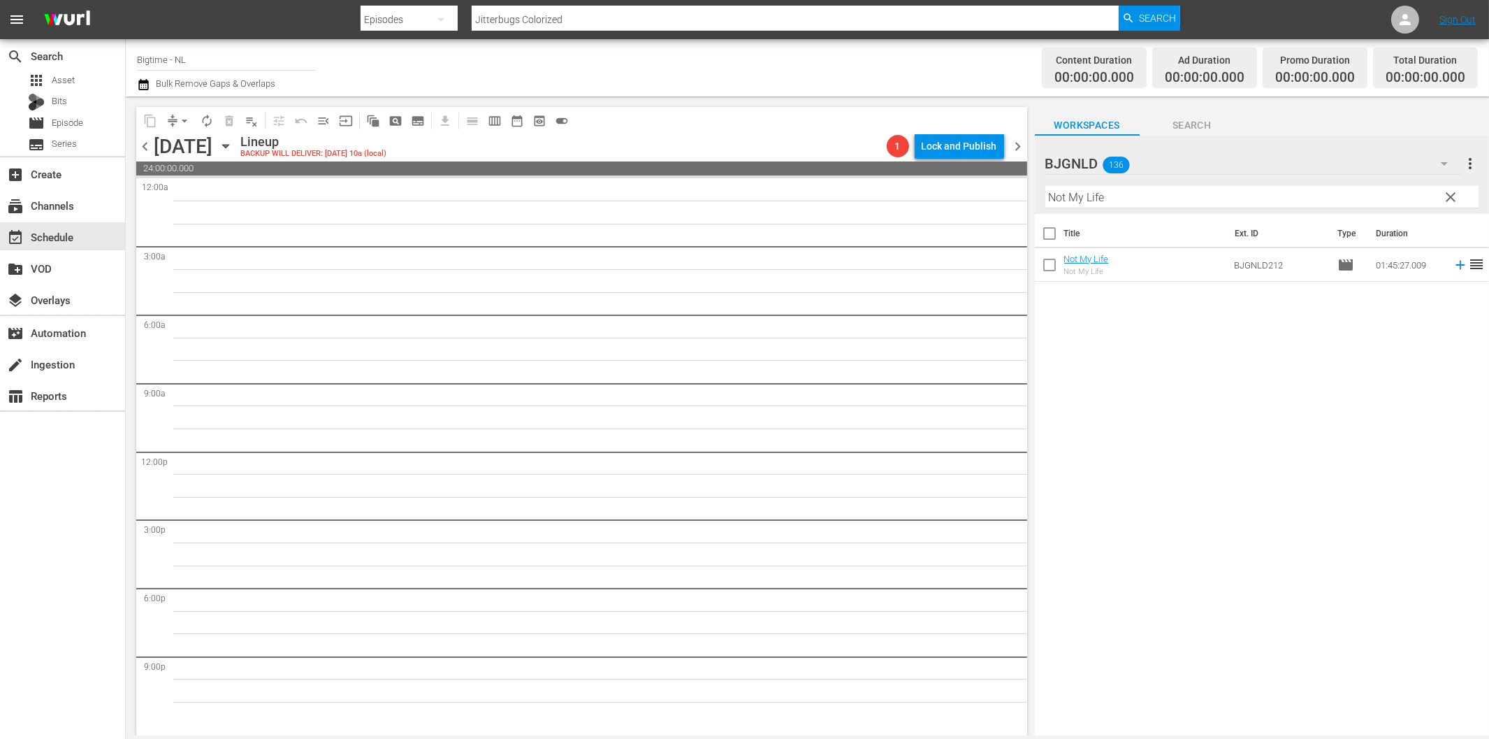
click at [1116, 201] on input "Not My Life" at bounding box center [1262, 197] width 433 height 22
paste input "Thick"
click at [1456, 263] on icon at bounding box center [1460, 265] width 9 height 9
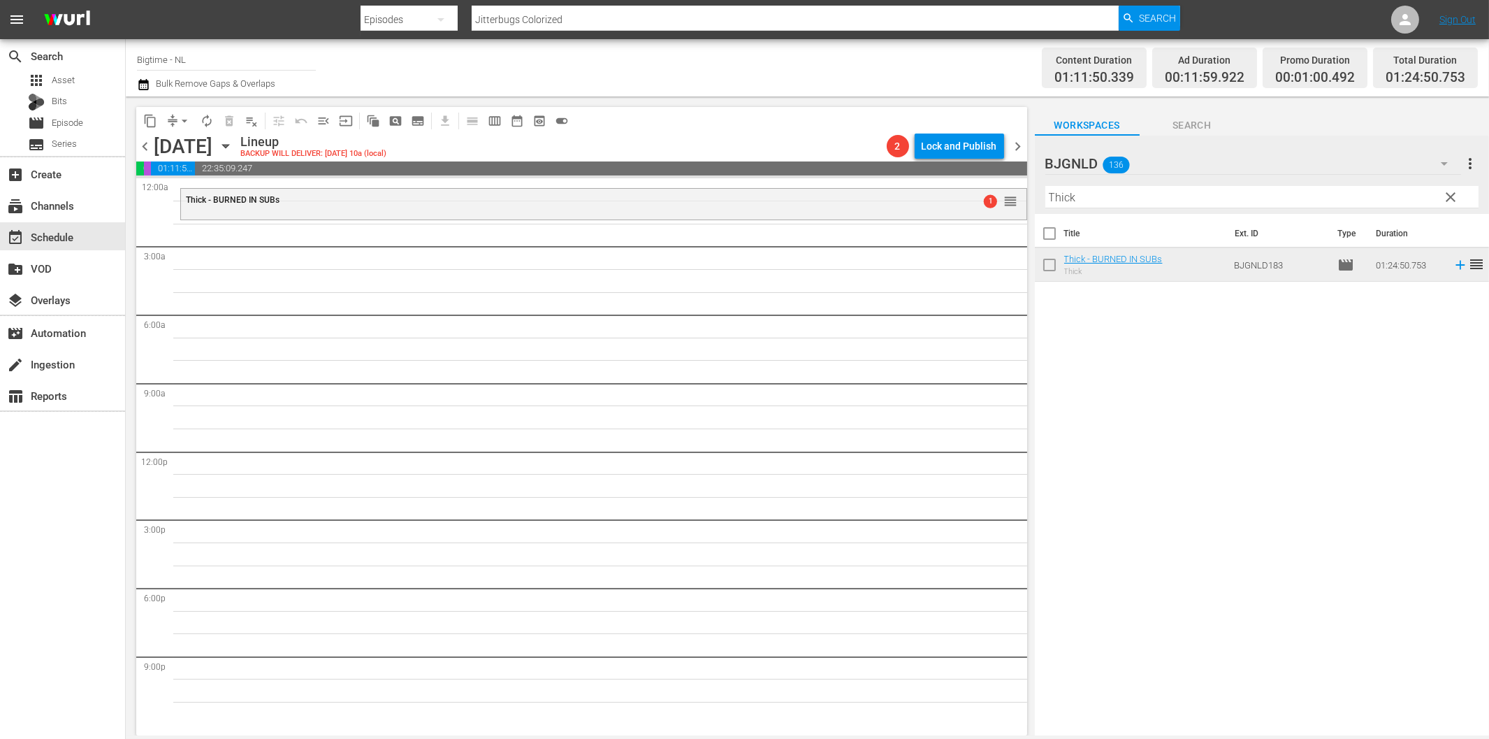
click at [1085, 192] on input "Thick" at bounding box center [1262, 197] width 433 height 22
paste input "About An Age"
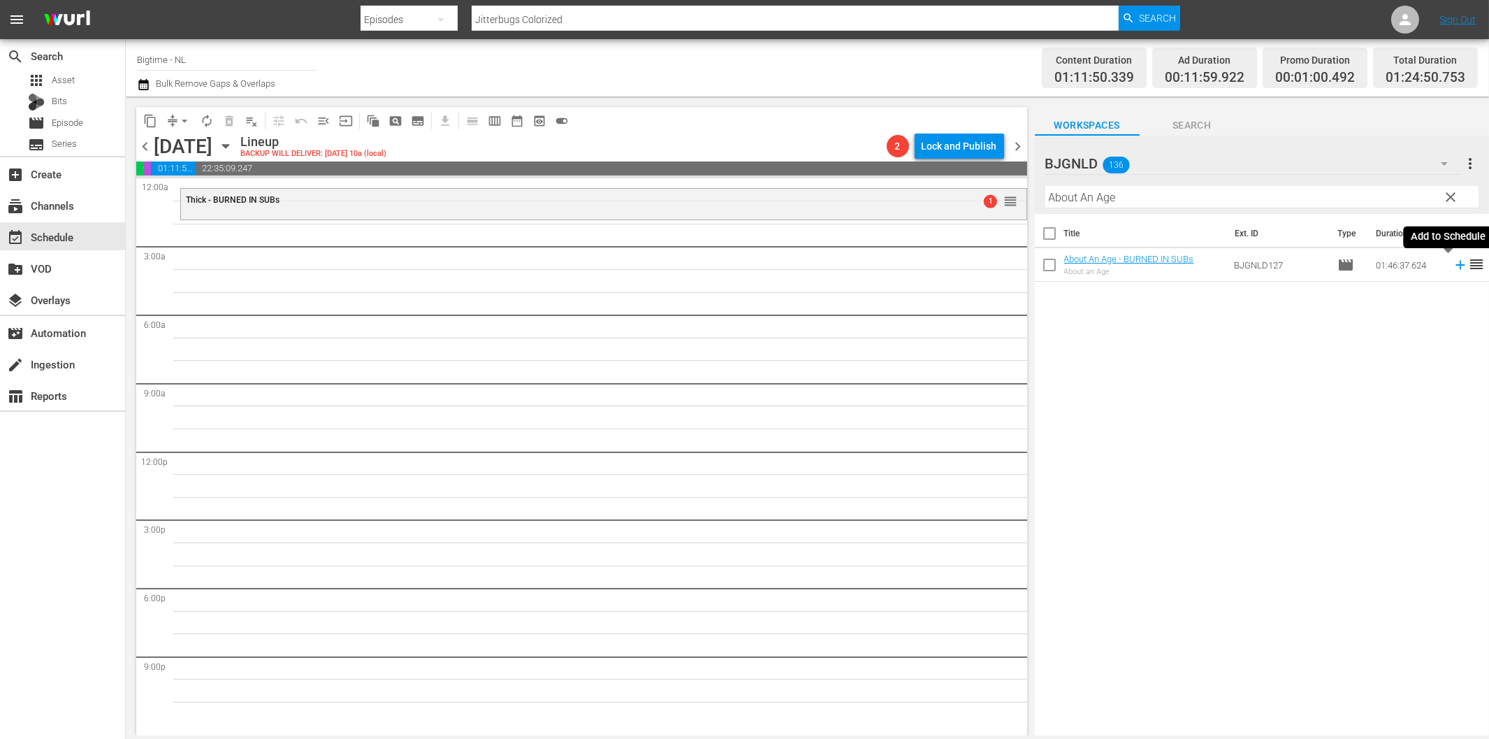
click at [1453, 261] on icon at bounding box center [1460, 264] width 15 height 15
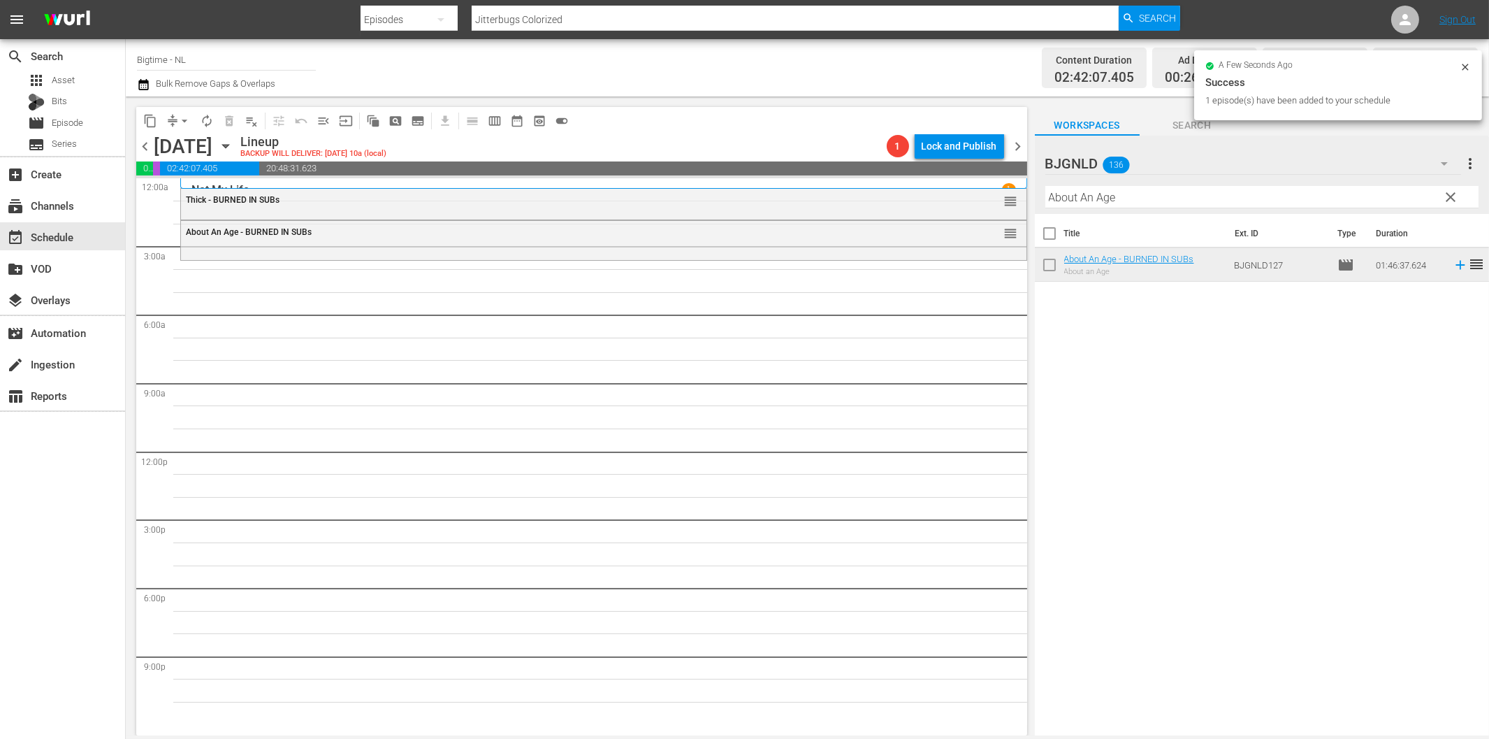
click at [1130, 199] on input "About An Age" at bounding box center [1262, 197] width 433 height 22
paste input "The Henchman's War"
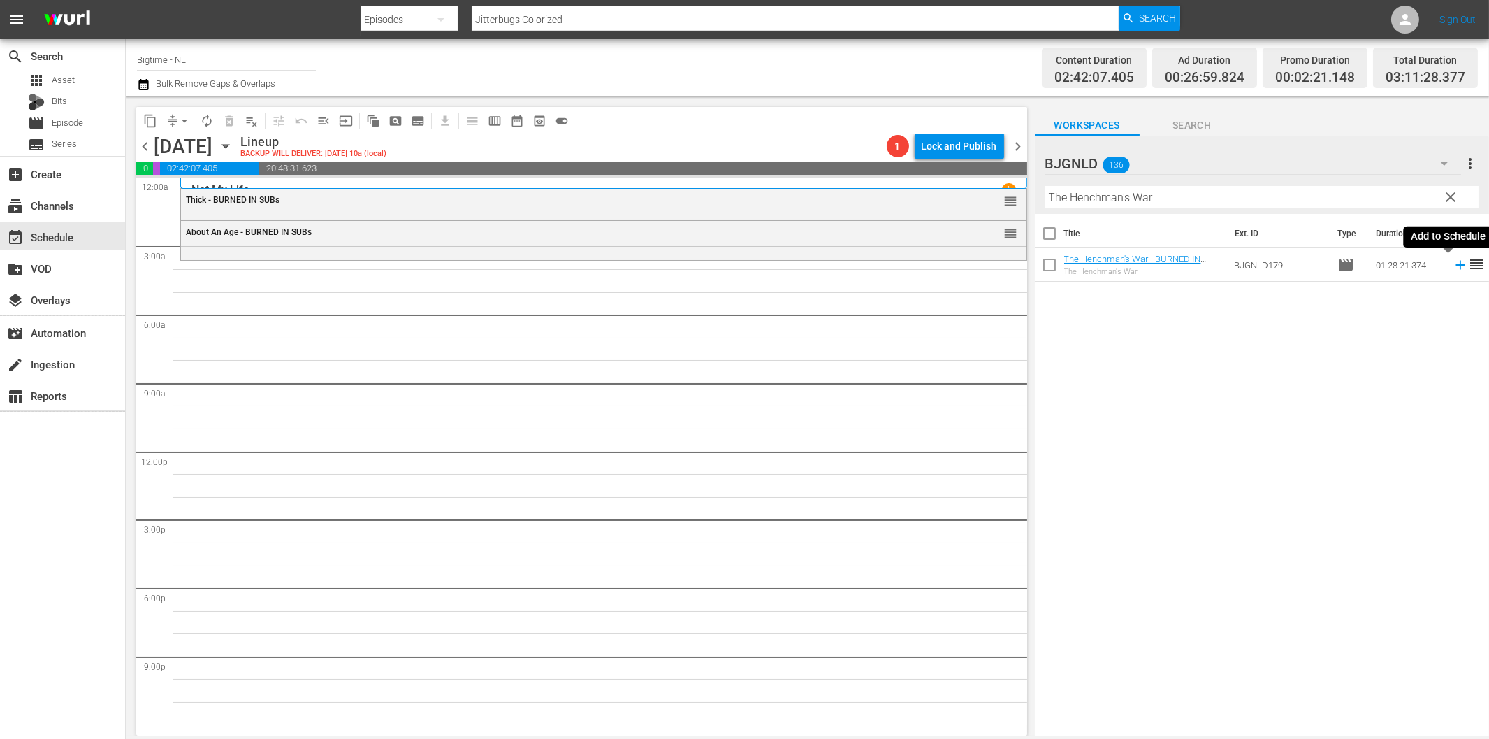
drag, startPoint x: 1447, startPoint y: 263, endPoint x: 1304, endPoint y: 283, distance: 144.0
click at [1453, 263] on icon at bounding box center [1460, 264] width 15 height 15
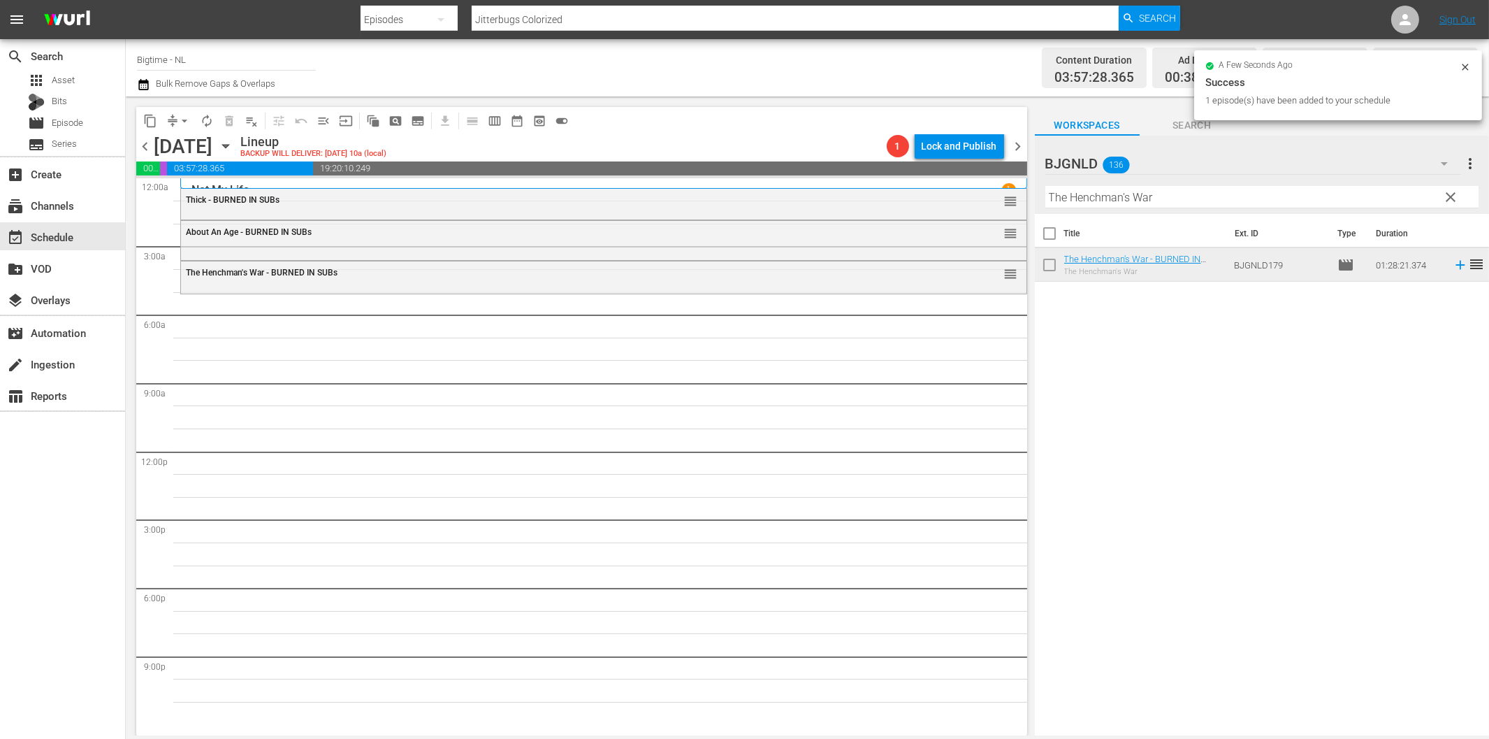
click at [1142, 201] on input "The Henchman's War" at bounding box center [1262, 197] width 433 height 22
paste input "Halloween Party"
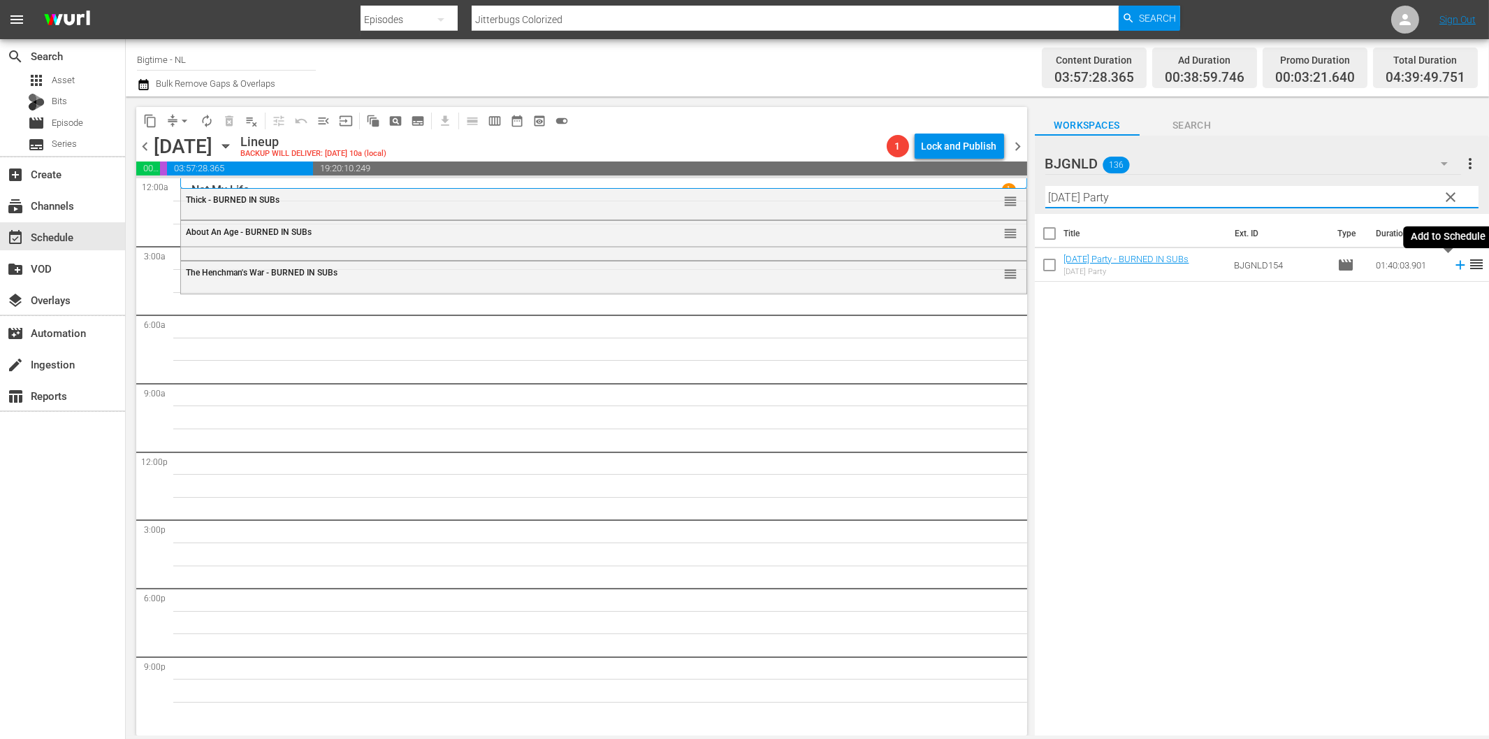
drag, startPoint x: 1447, startPoint y: 264, endPoint x: 1402, endPoint y: 283, distance: 48.5
click at [1456, 266] on icon at bounding box center [1460, 265] width 9 height 9
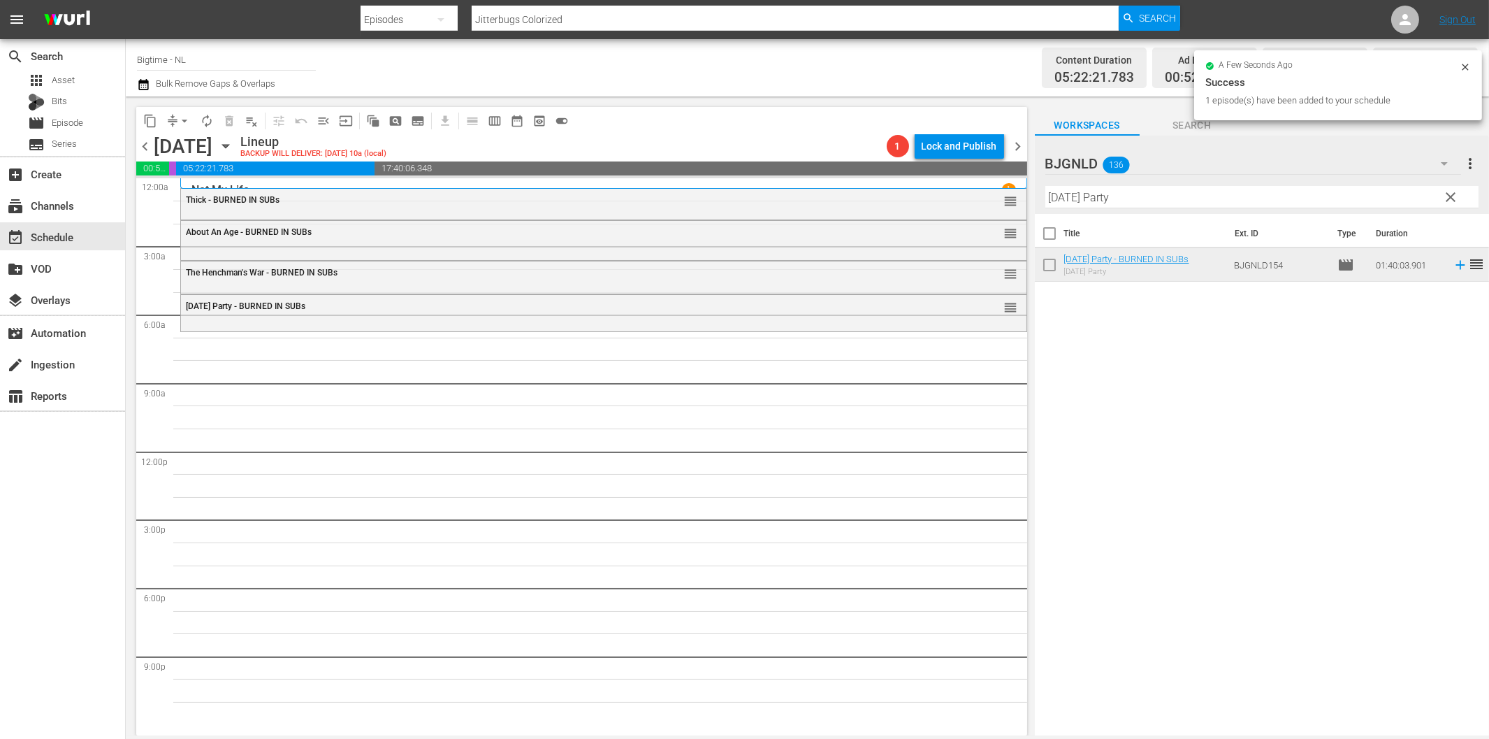
click at [1165, 199] on input "Halloween Party" at bounding box center [1262, 197] width 433 height 22
paste input "CainAbel"
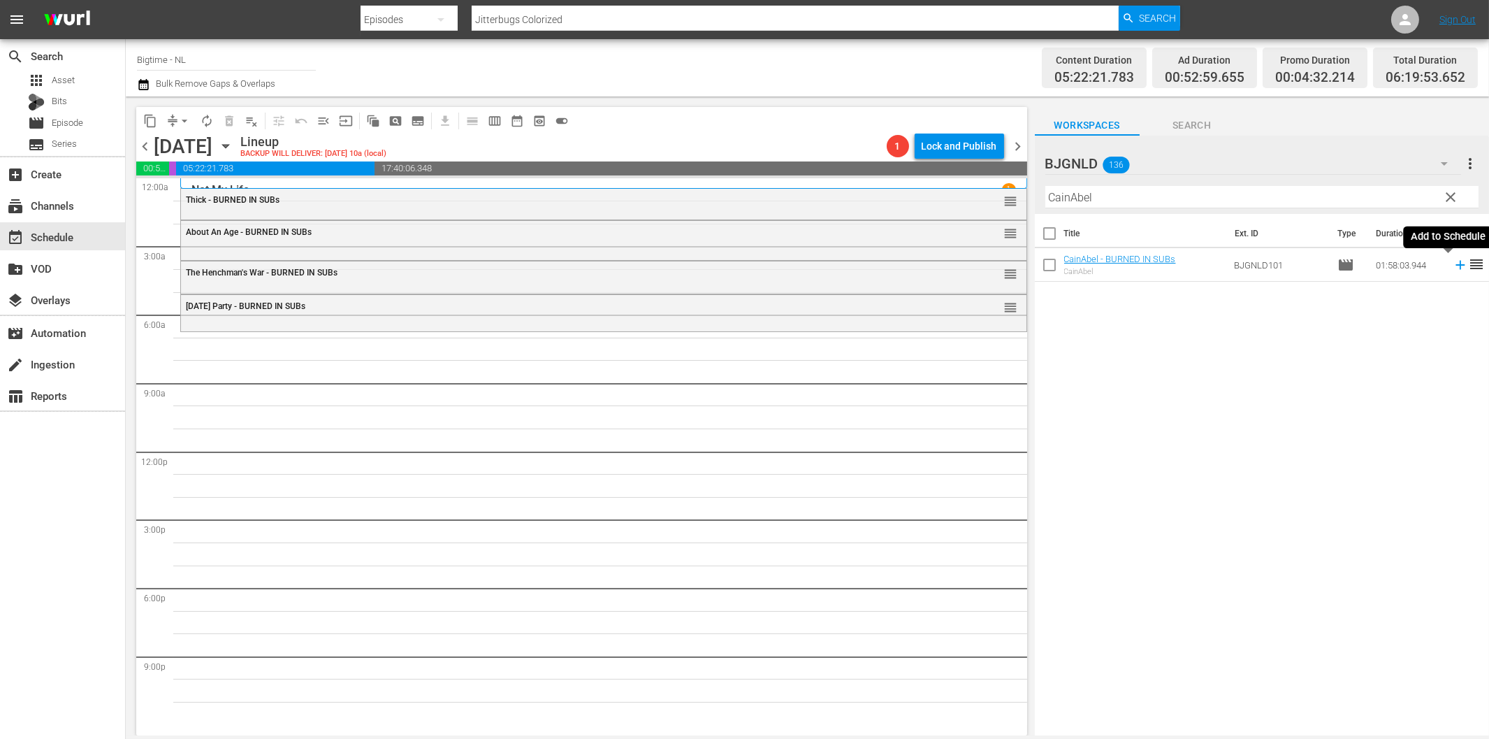
click at [1453, 268] on icon at bounding box center [1460, 264] width 15 height 15
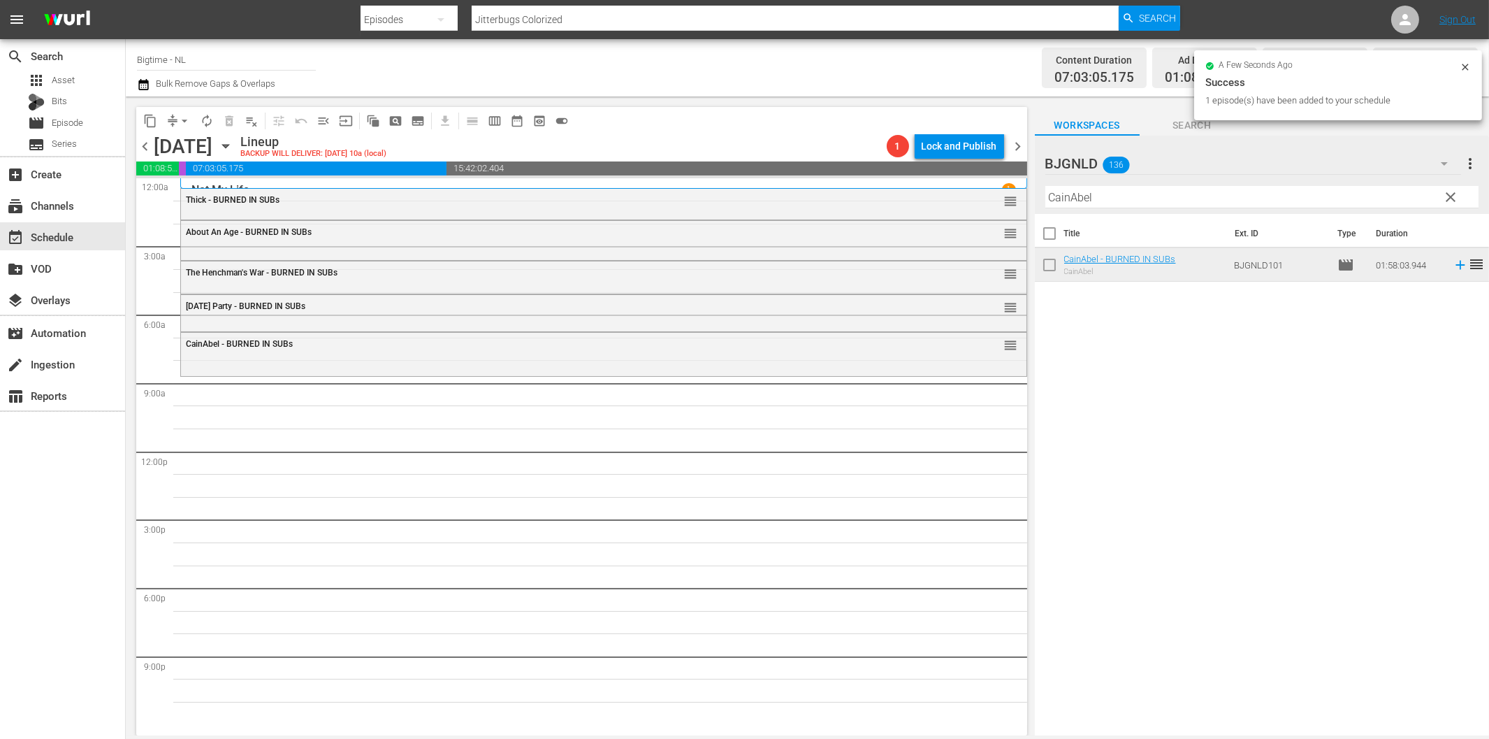
click at [1086, 198] on input "CainAbel" at bounding box center [1262, 197] width 433 height 22
paste input "Mind Blown"
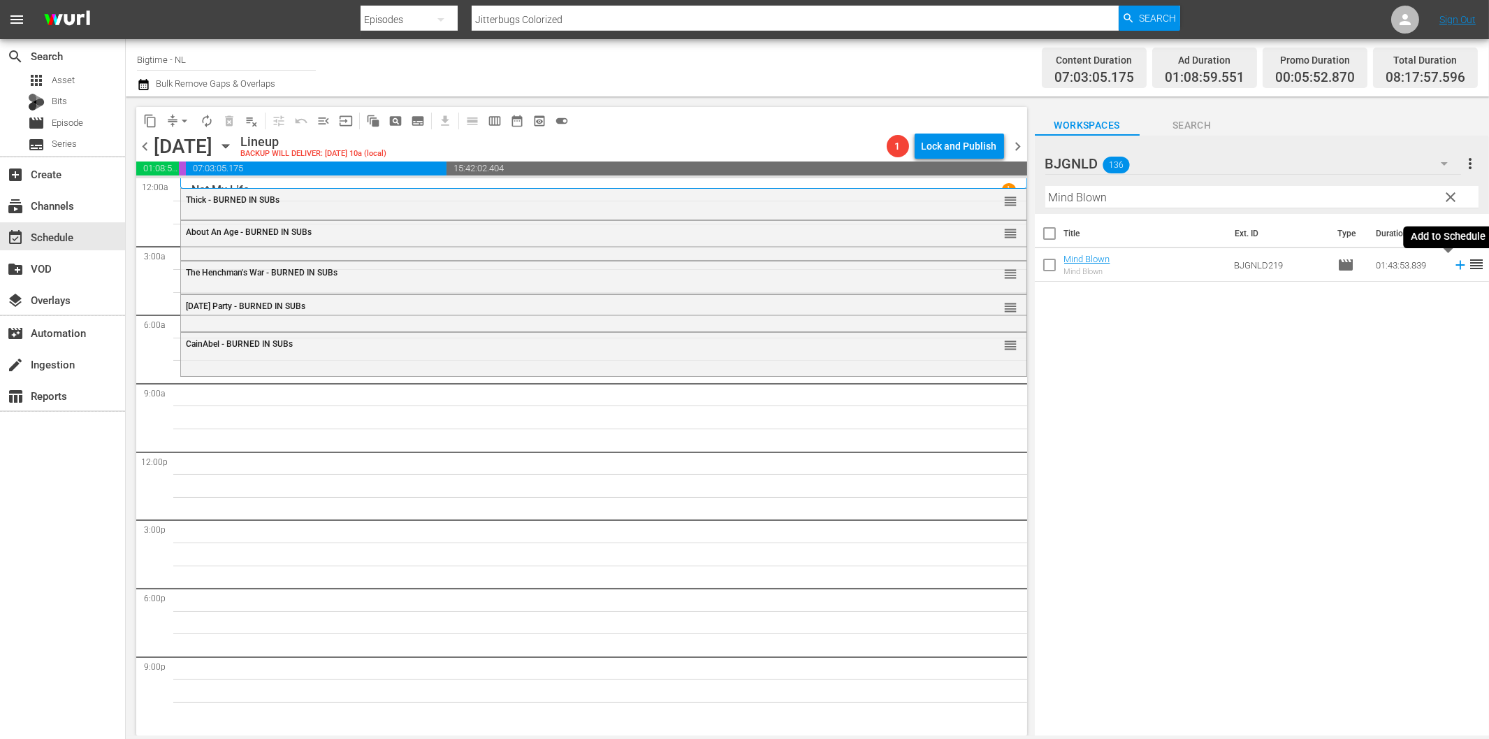
click at [1453, 261] on icon at bounding box center [1460, 264] width 15 height 15
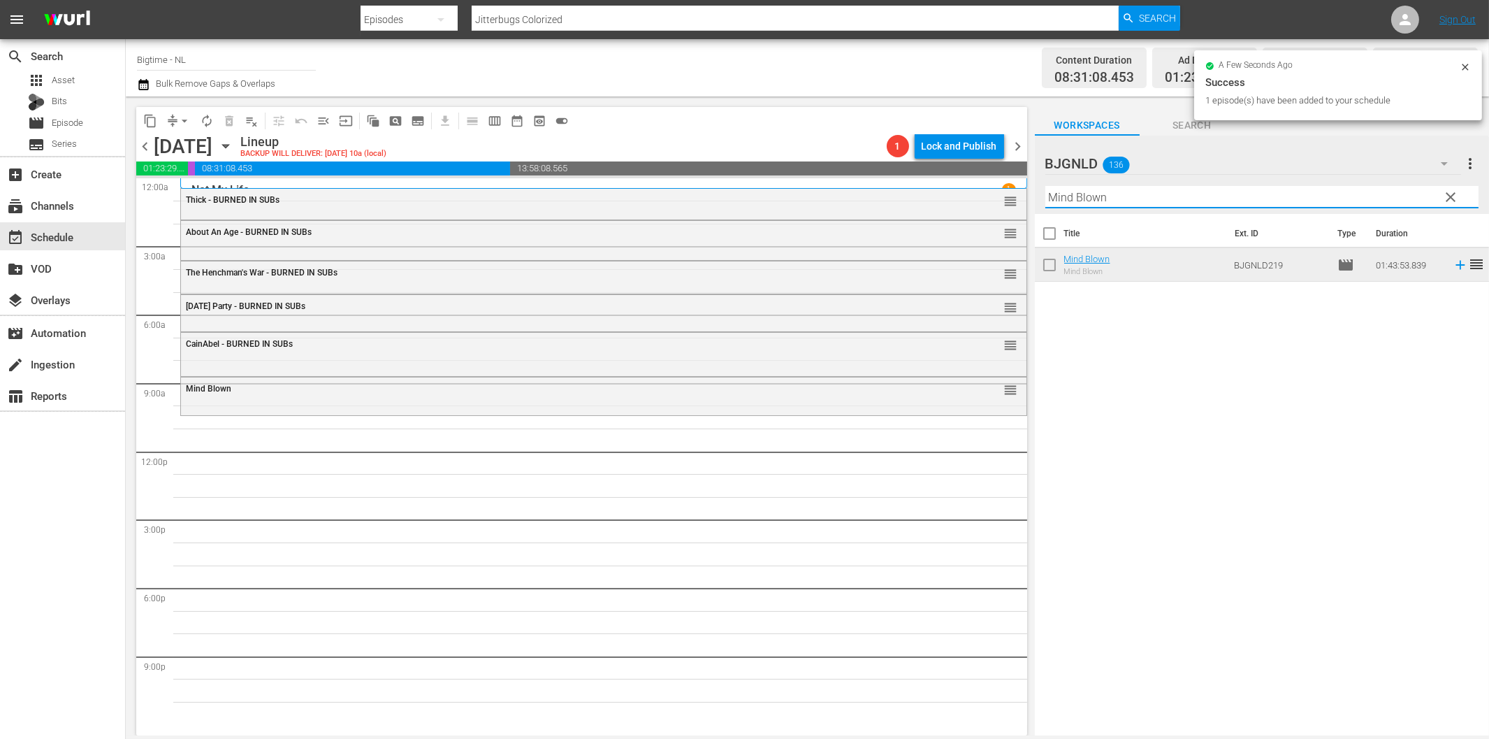
click at [1143, 199] on input "Mind Blown" at bounding box center [1262, 197] width 433 height 22
paste input "2 Lava 2 Lantula!"
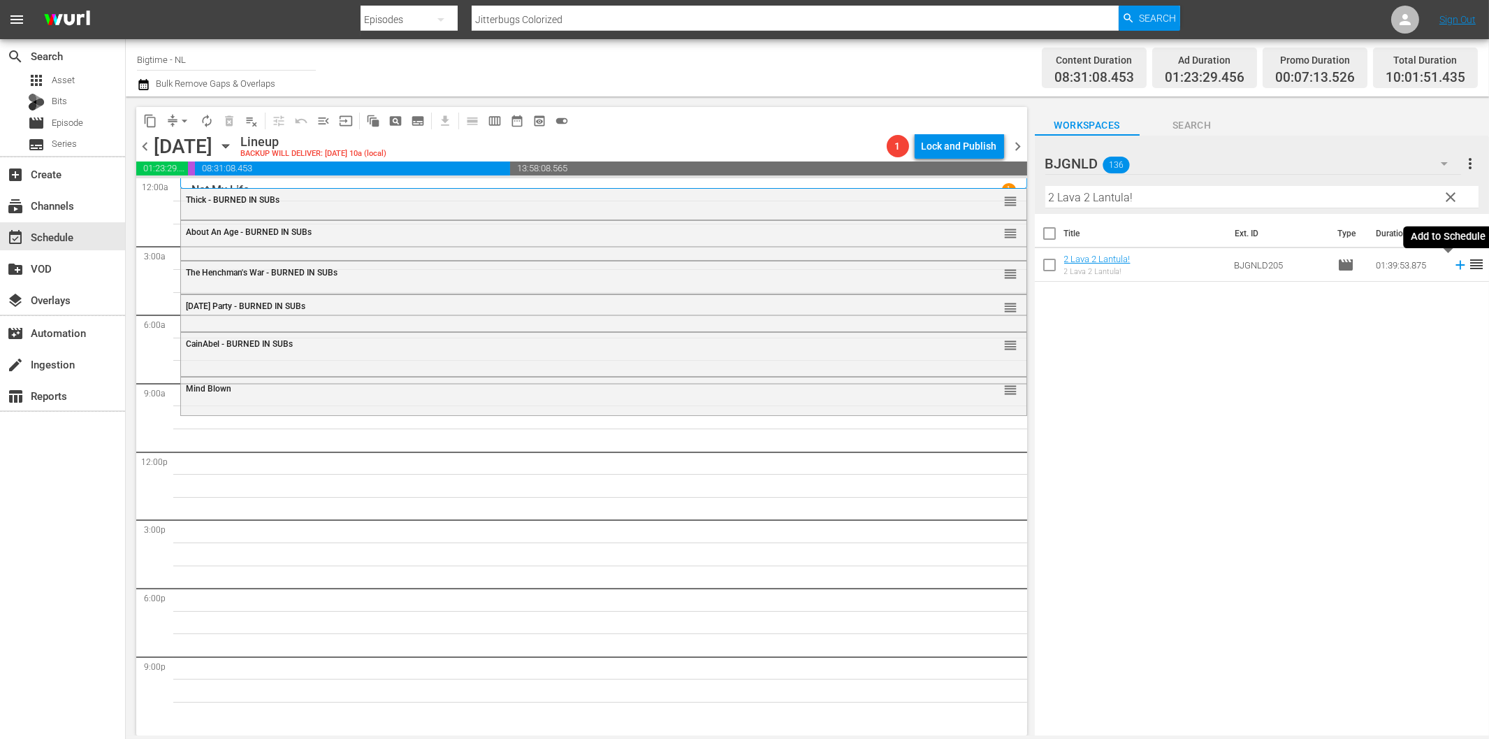
click at [1454, 266] on icon at bounding box center [1460, 264] width 15 height 15
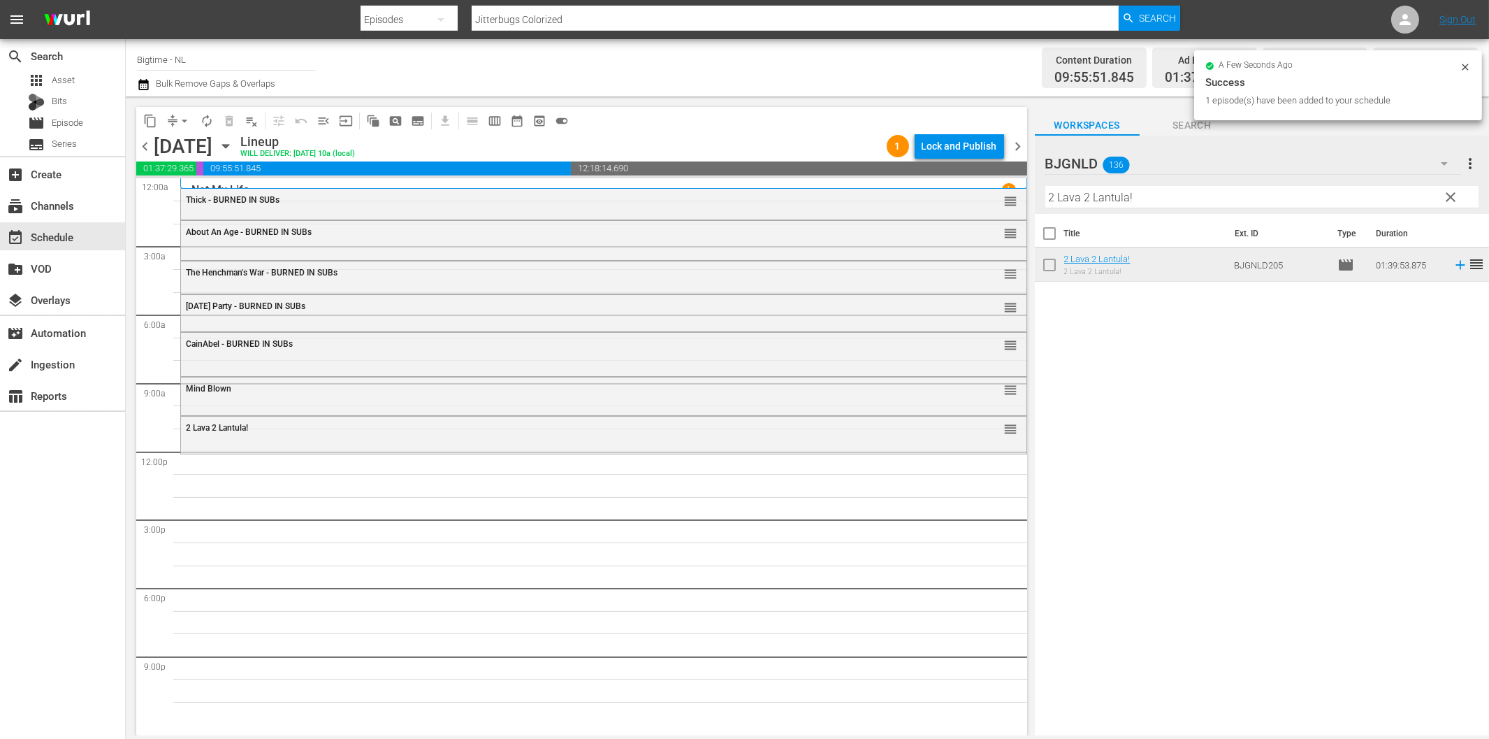
click at [1090, 198] on input "2 Lava 2 Lantula!" at bounding box center [1262, 197] width 433 height 22
paste input "Beverly Hills Bandits"
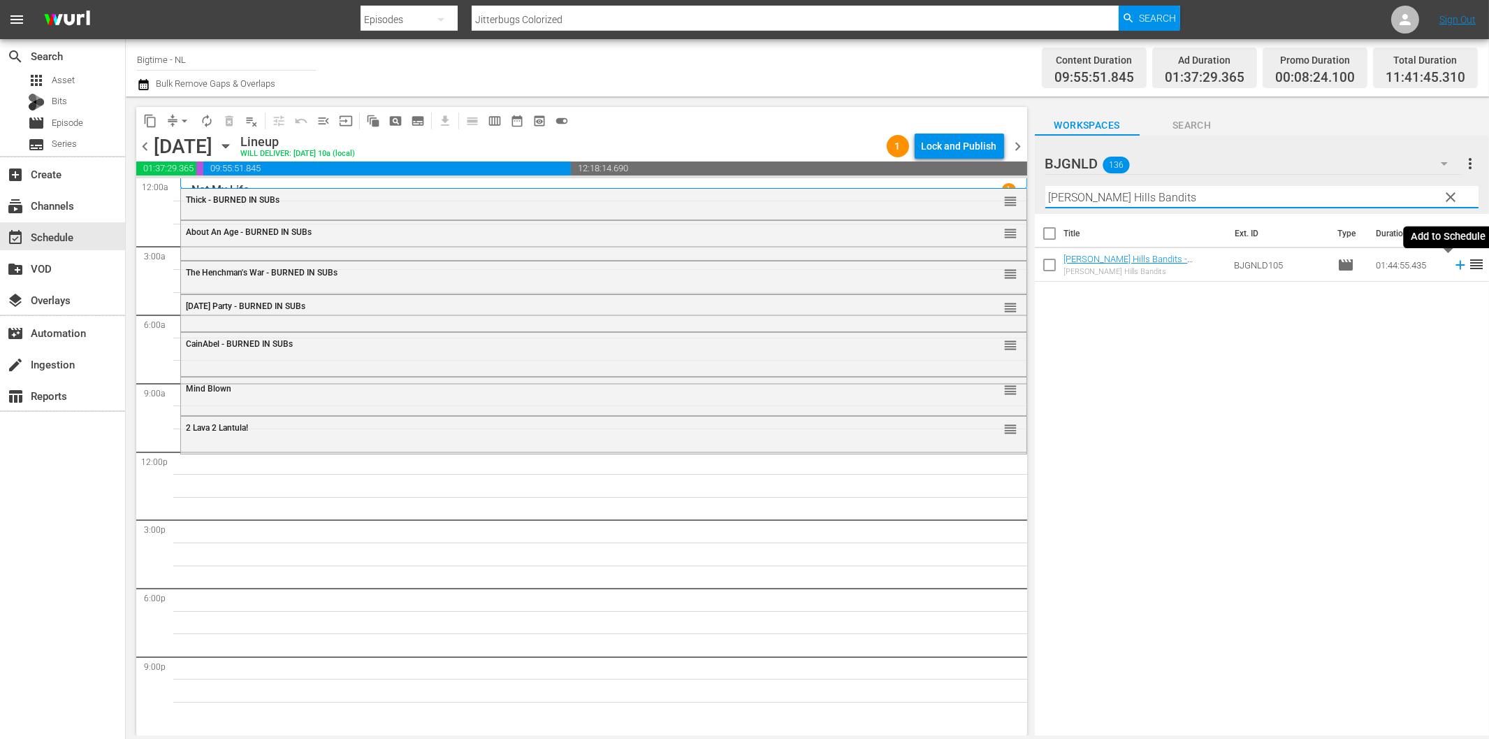
drag, startPoint x: 1449, startPoint y: 263, endPoint x: 1430, endPoint y: 269, distance: 19.7
click at [1453, 263] on icon at bounding box center [1460, 264] width 15 height 15
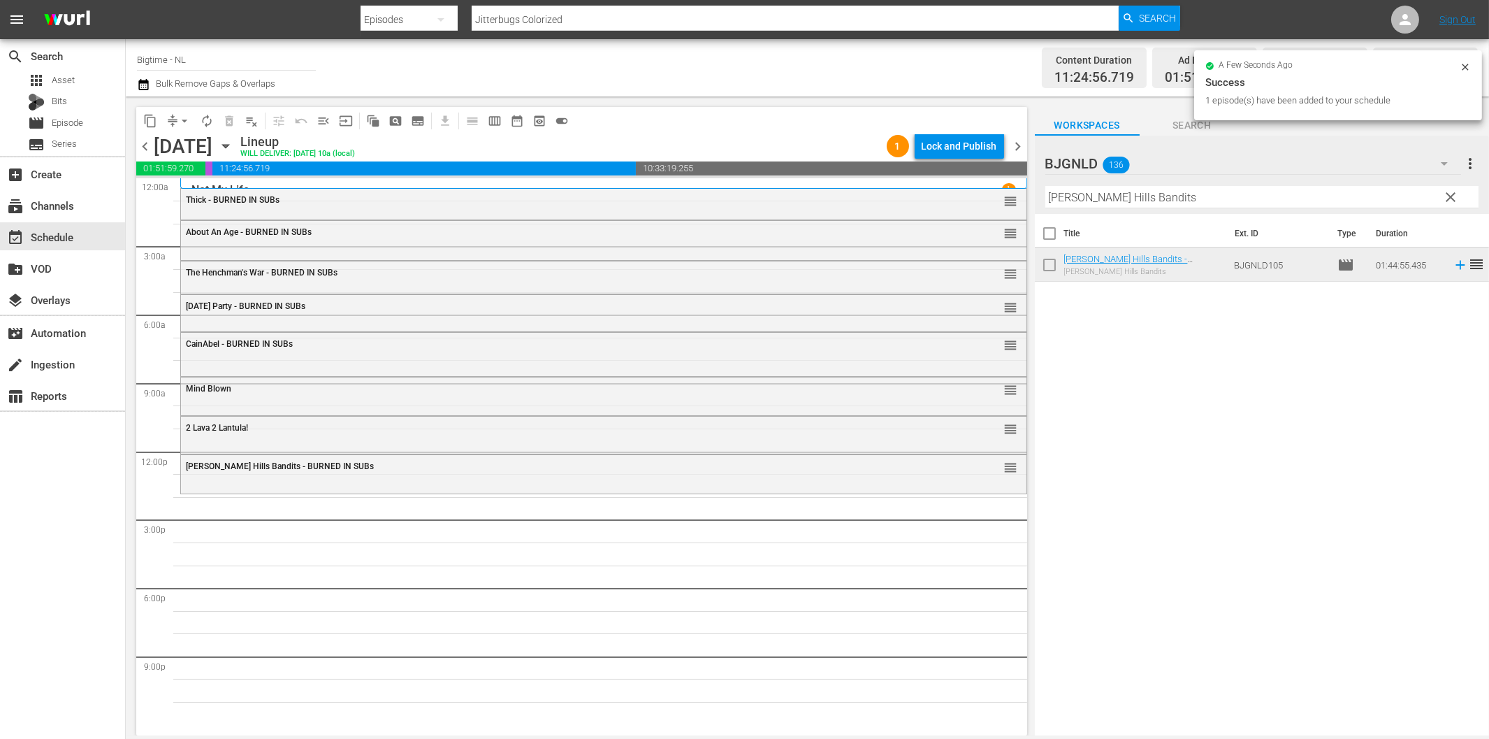
drag, startPoint x: 1074, startPoint y: 199, endPoint x: 1079, endPoint y: 210, distance: 11.6
click at [1074, 199] on input "Beverly Hills Bandits" at bounding box center [1262, 197] width 433 height 22
paste input "Grief"
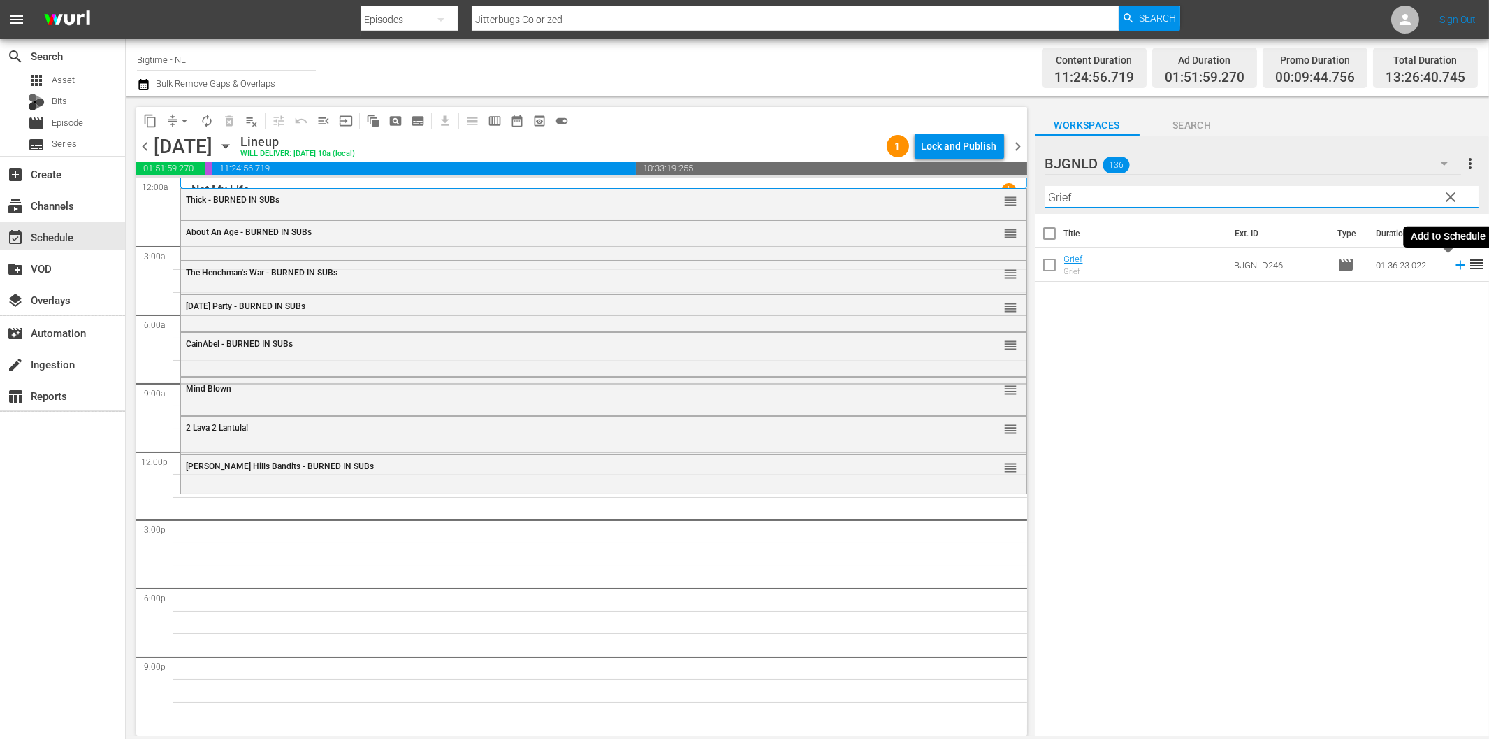
click at [1453, 268] on icon at bounding box center [1460, 264] width 15 height 15
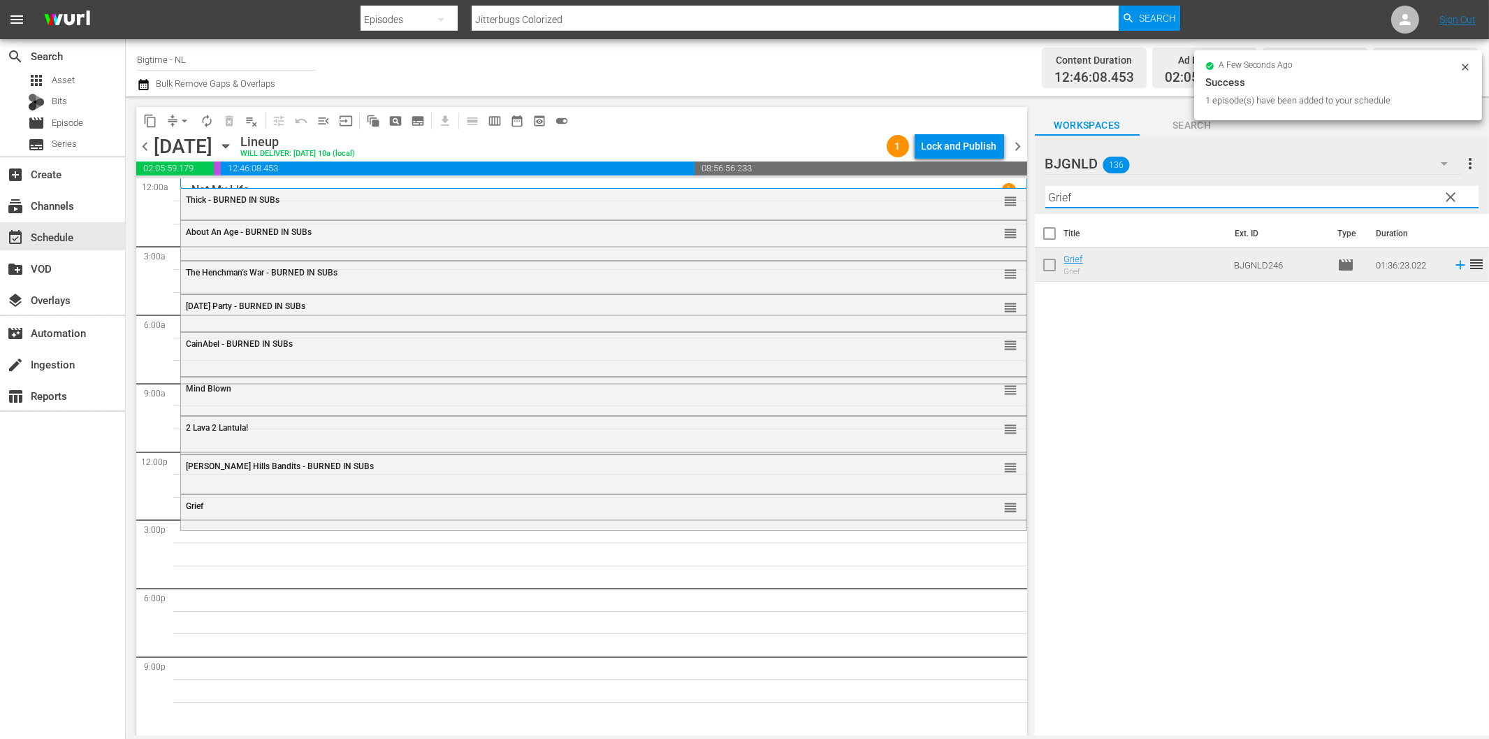
click at [1238, 203] on input "Grief" at bounding box center [1262, 197] width 433 height 22
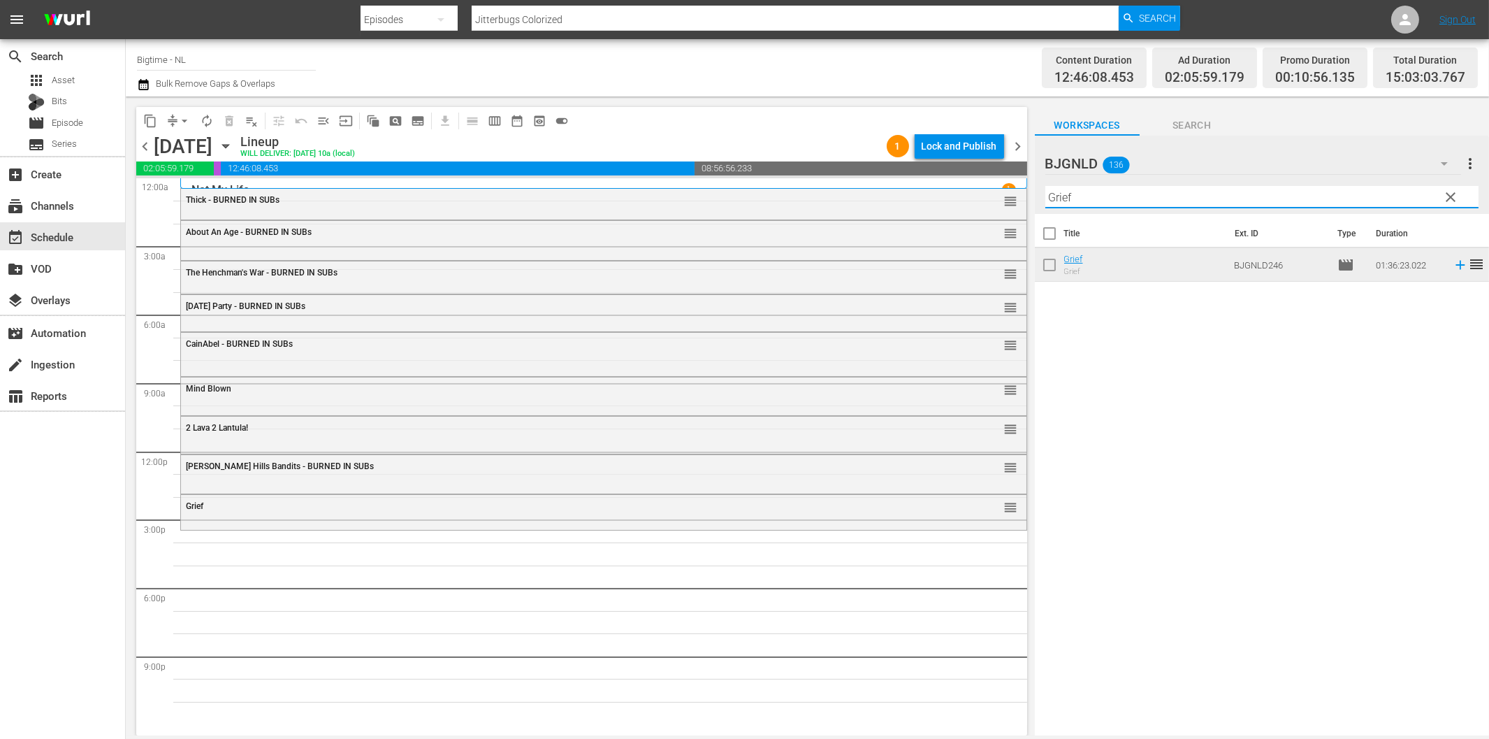
paste input "Eight"
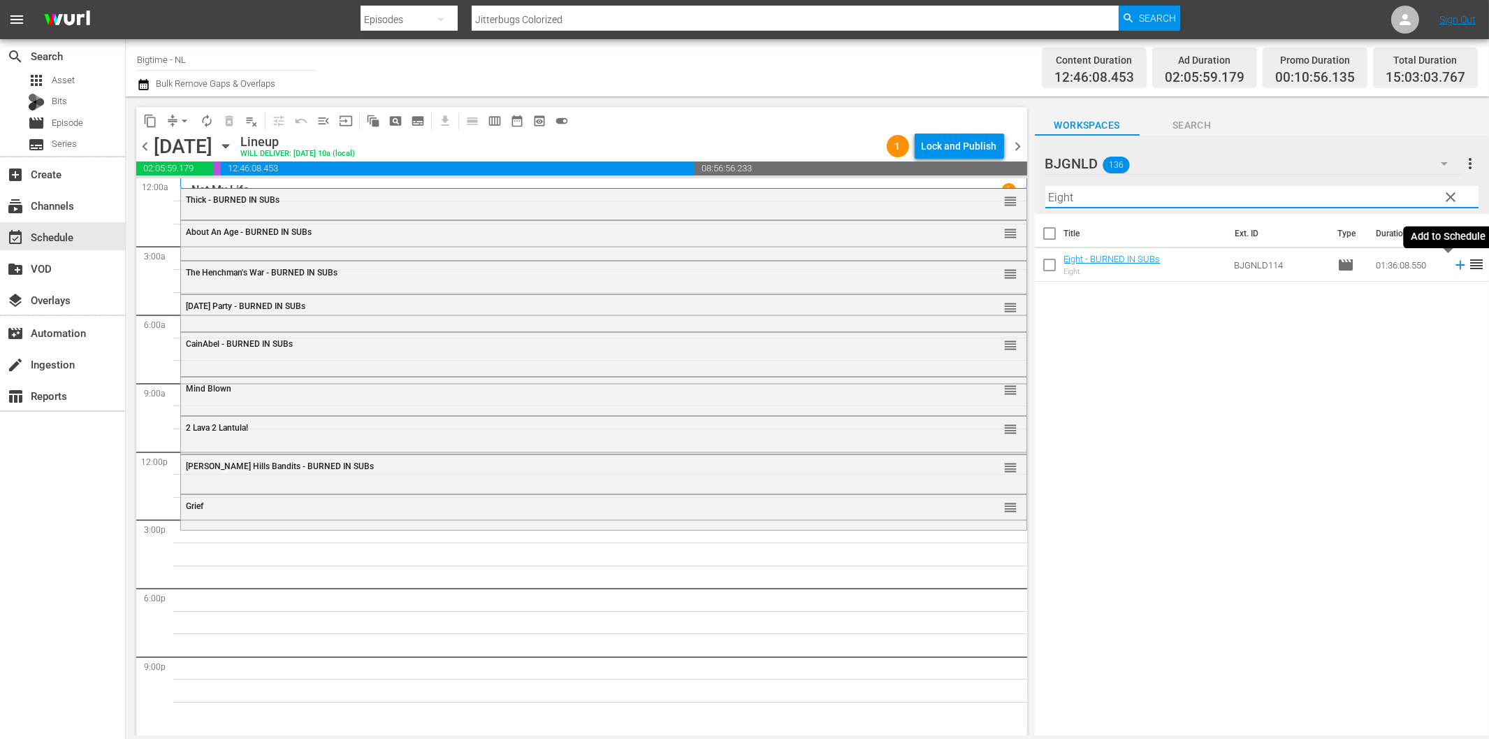
click at [1453, 263] on icon at bounding box center [1460, 264] width 15 height 15
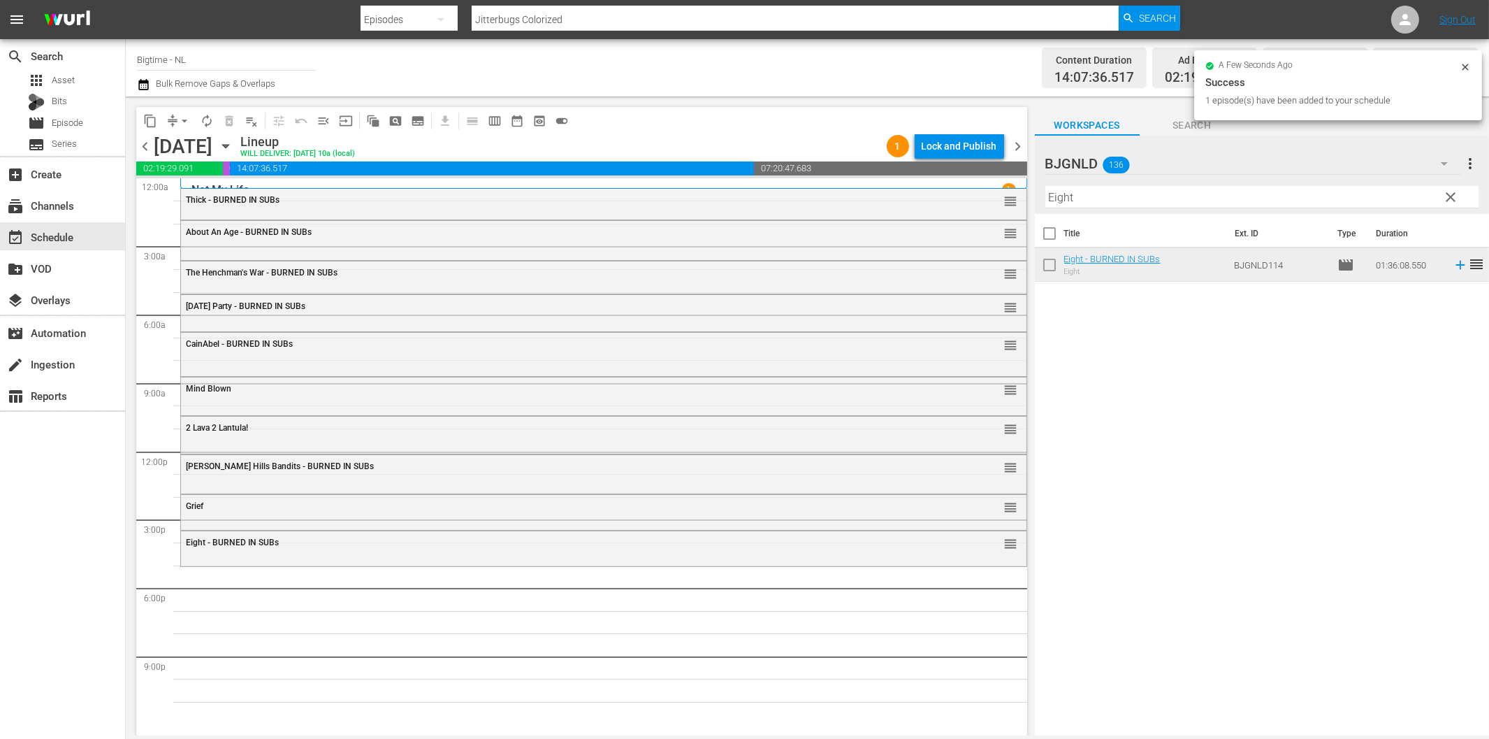
click at [1136, 198] on input "Eight" at bounding box center [1262, 197] width 433 height 22
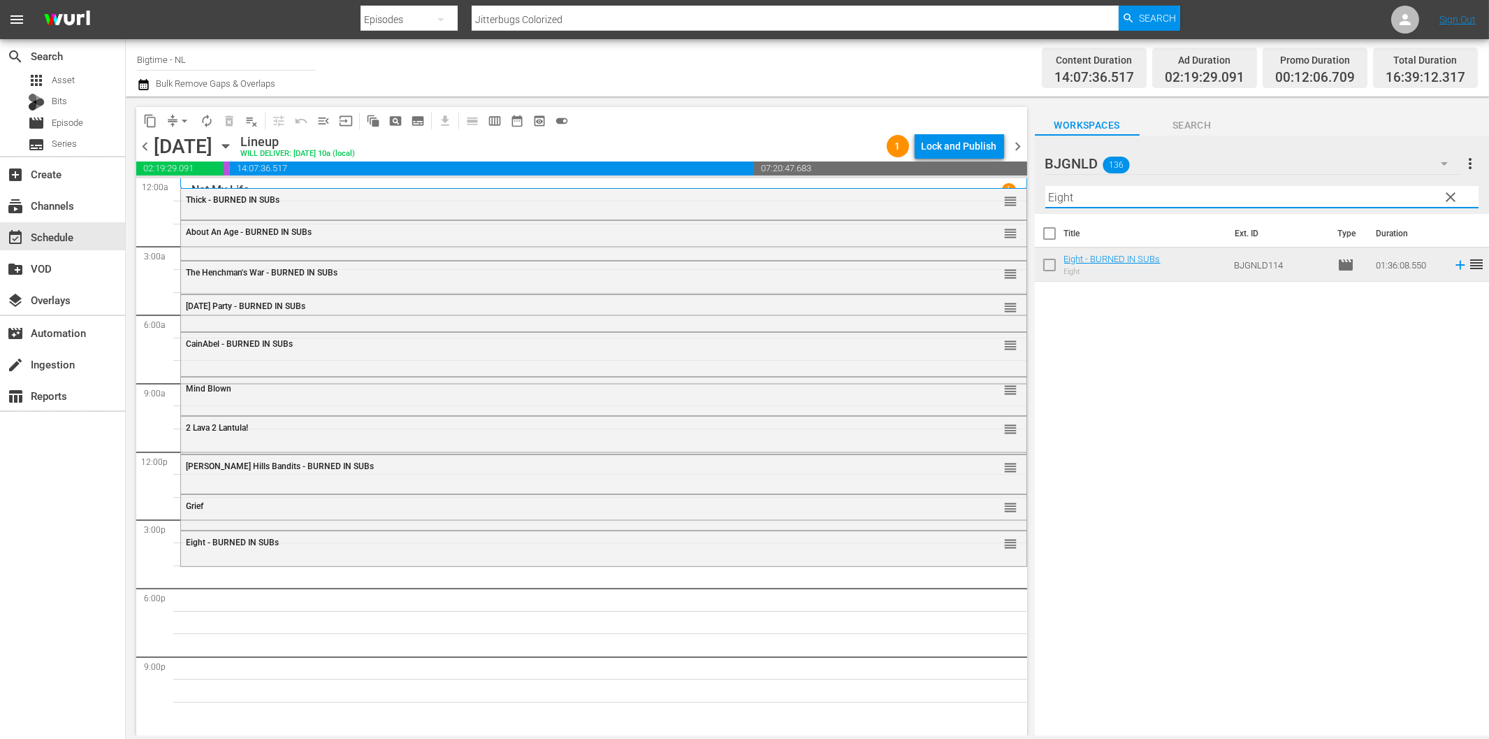
paste input "Perfect Break"
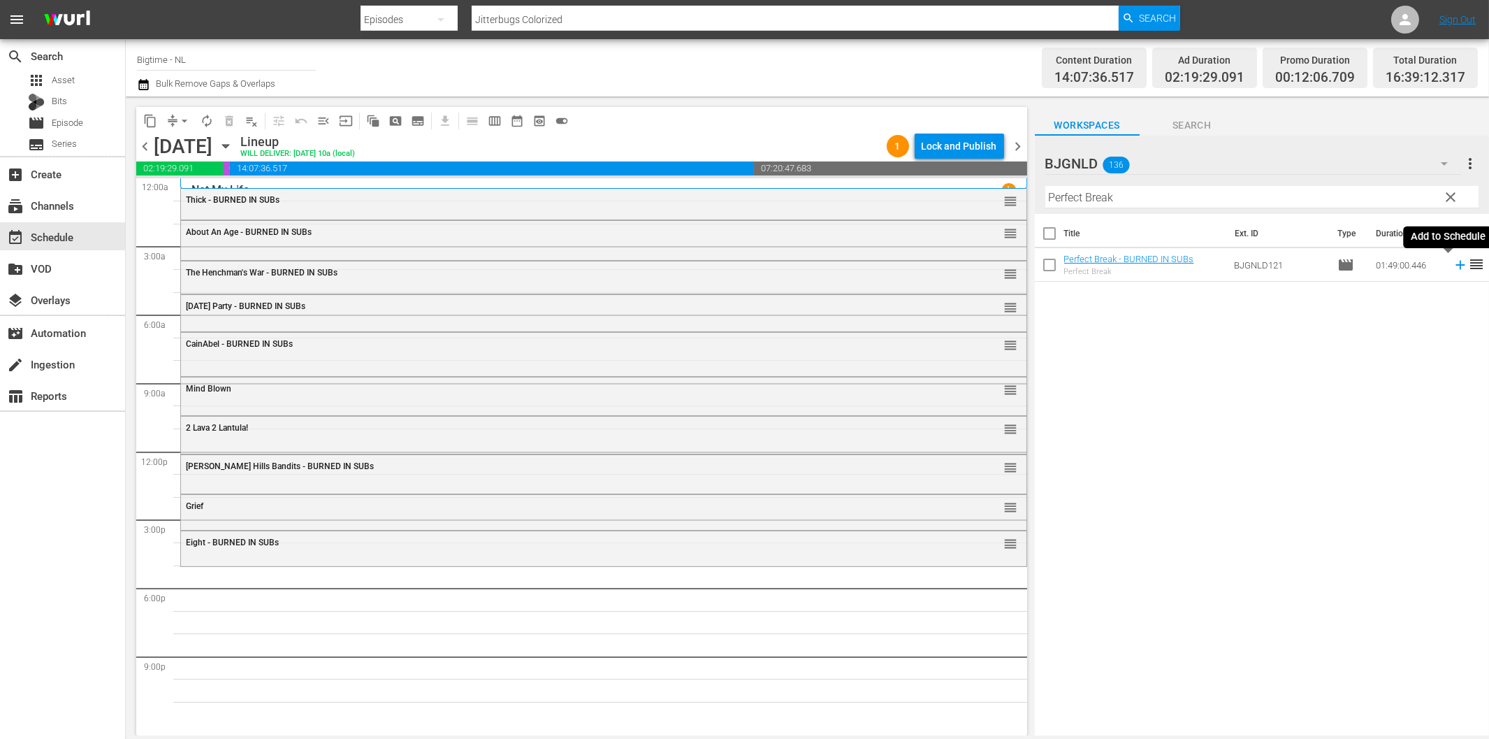
click at [1456, 263] on icon at bounding box center [1460, 265] width 9 height 9
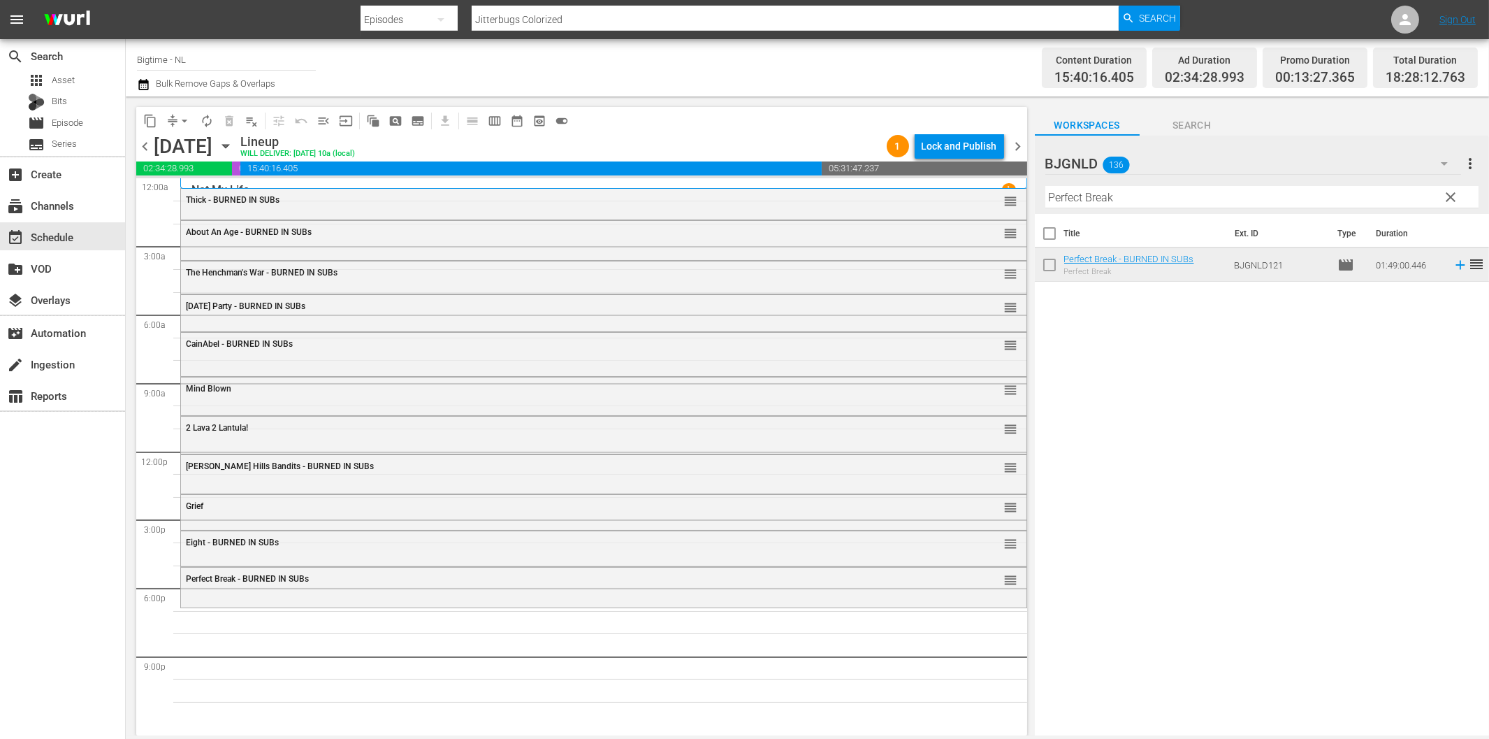
click at [1181, 194] on input "Perfect Break" at bounding box center [1262, 197] width 433 height 22
paste input "Broke"
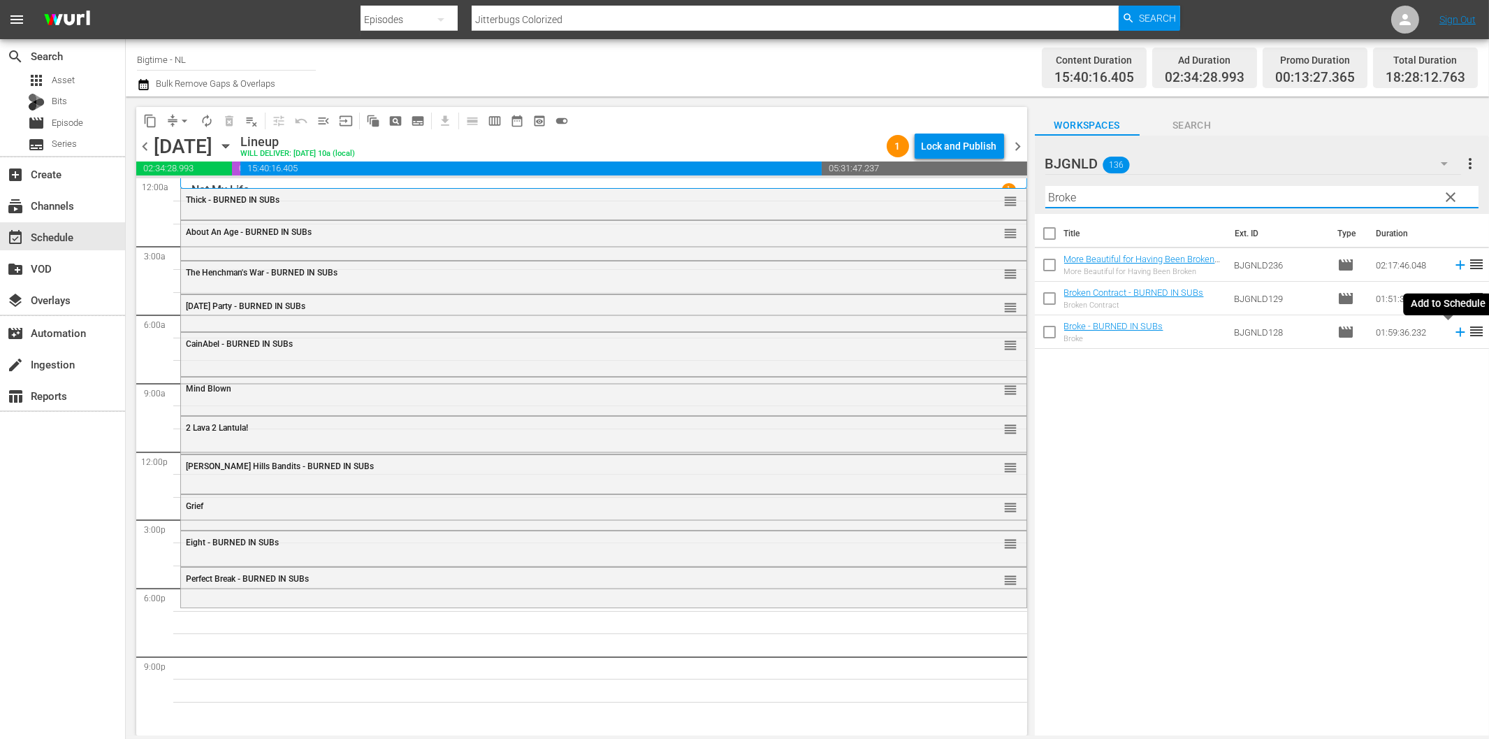
click at [1453, 331] on icon at bounding box center [1460, 331] width 15 height 15
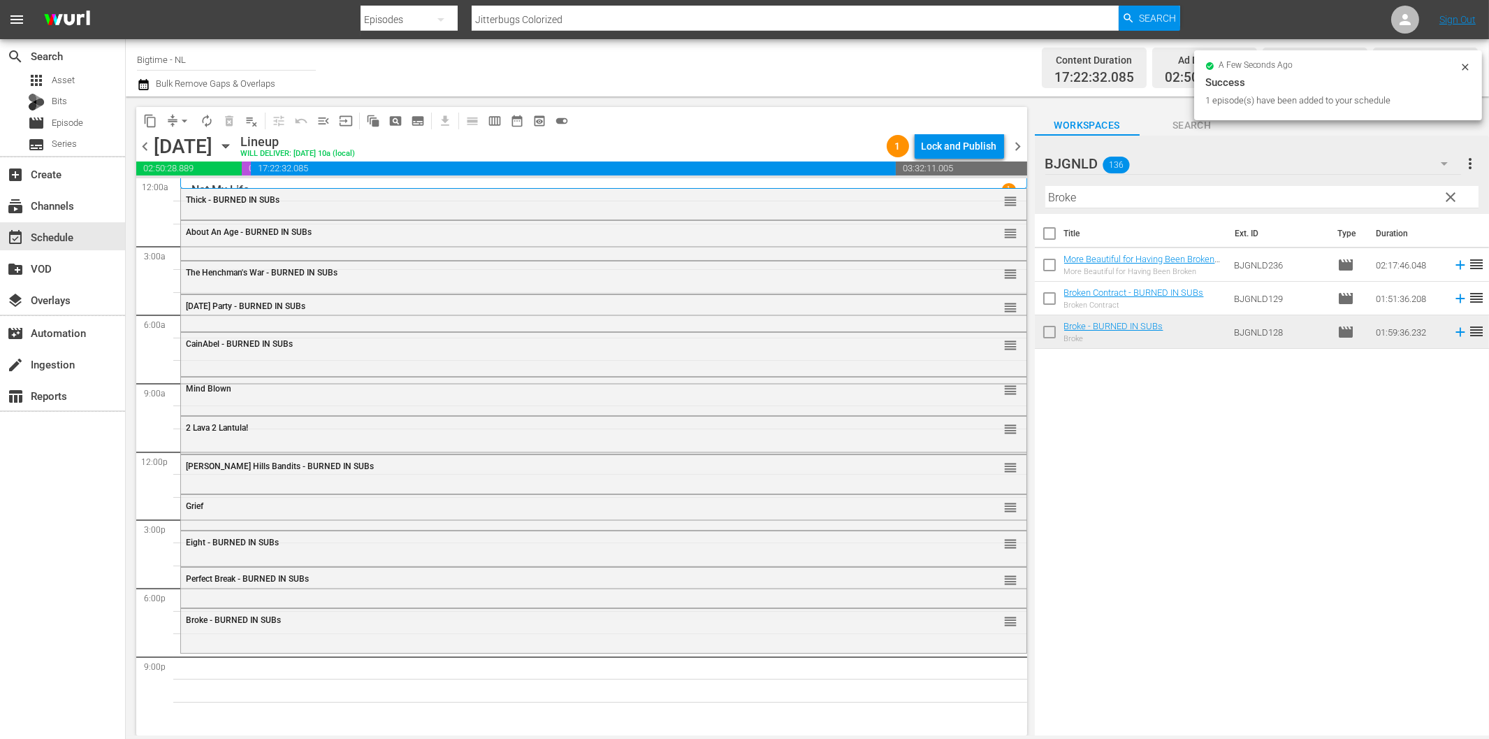
click at [1169, 199] on input "Broke" at bounding box center [1262, 197] width 433 height 22
paste input "Executor"
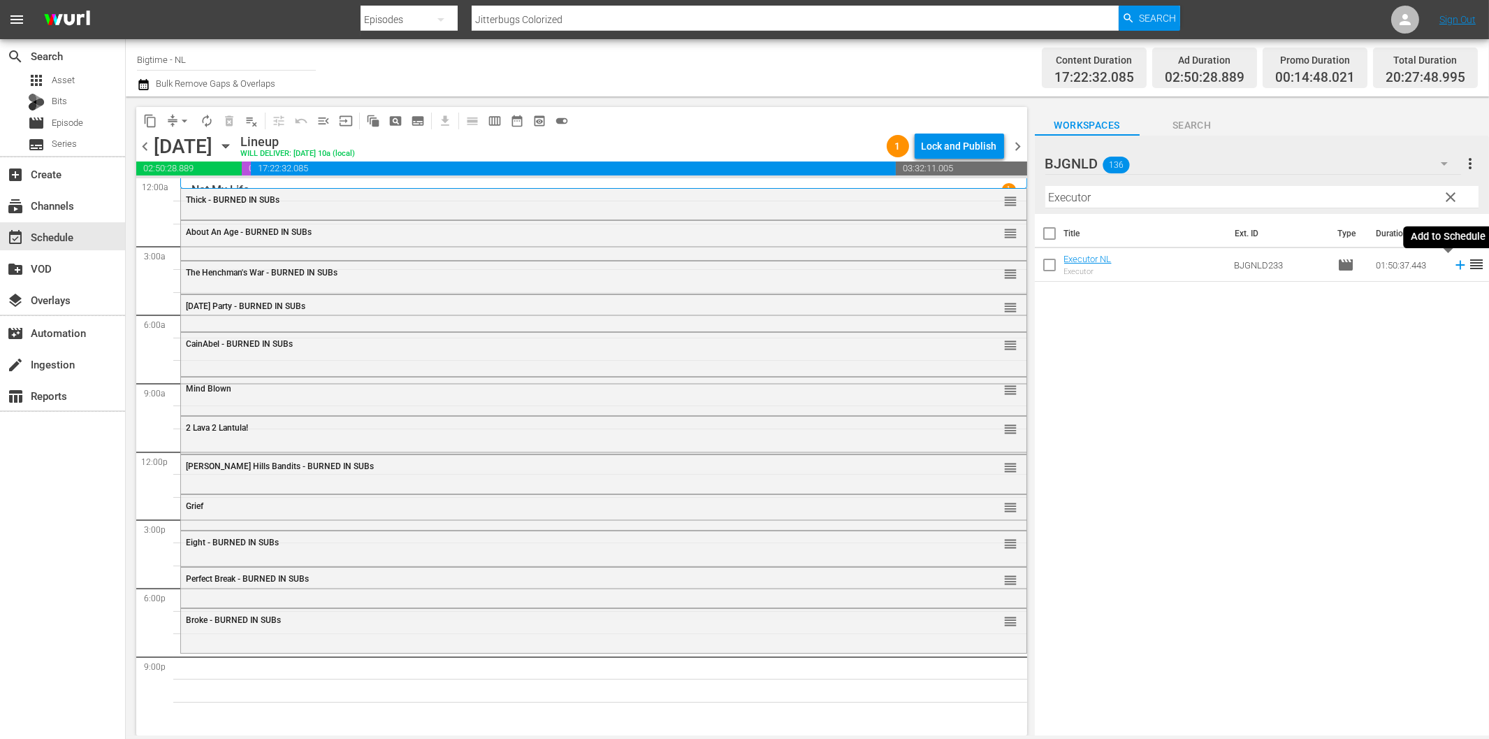
click at [1456, 264] on icon at bounding box center [1460, 265] width 9 height 9
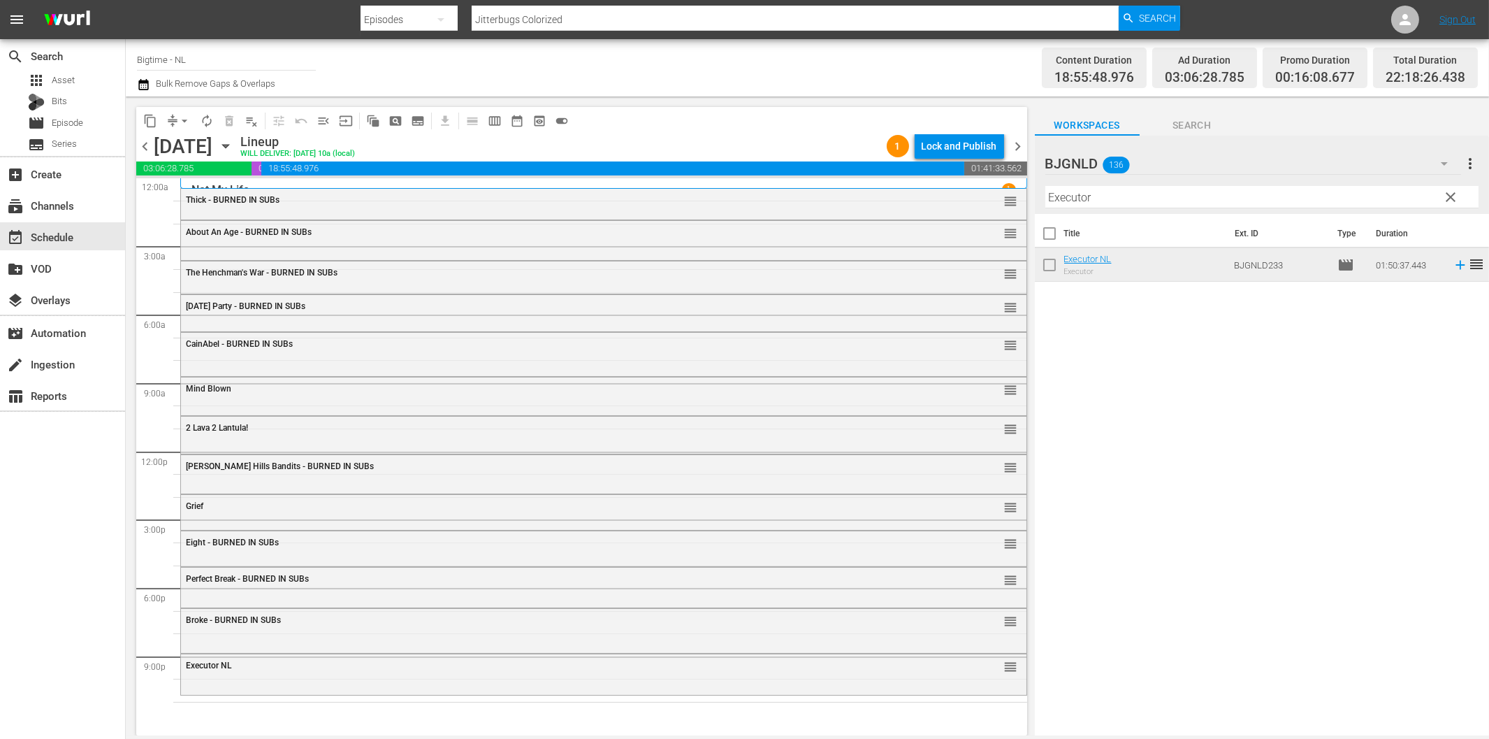
click at [1064, 197] on input "Executor" at bounding box center [1262, 197] width 433 height 22
paste input "Betrayed"
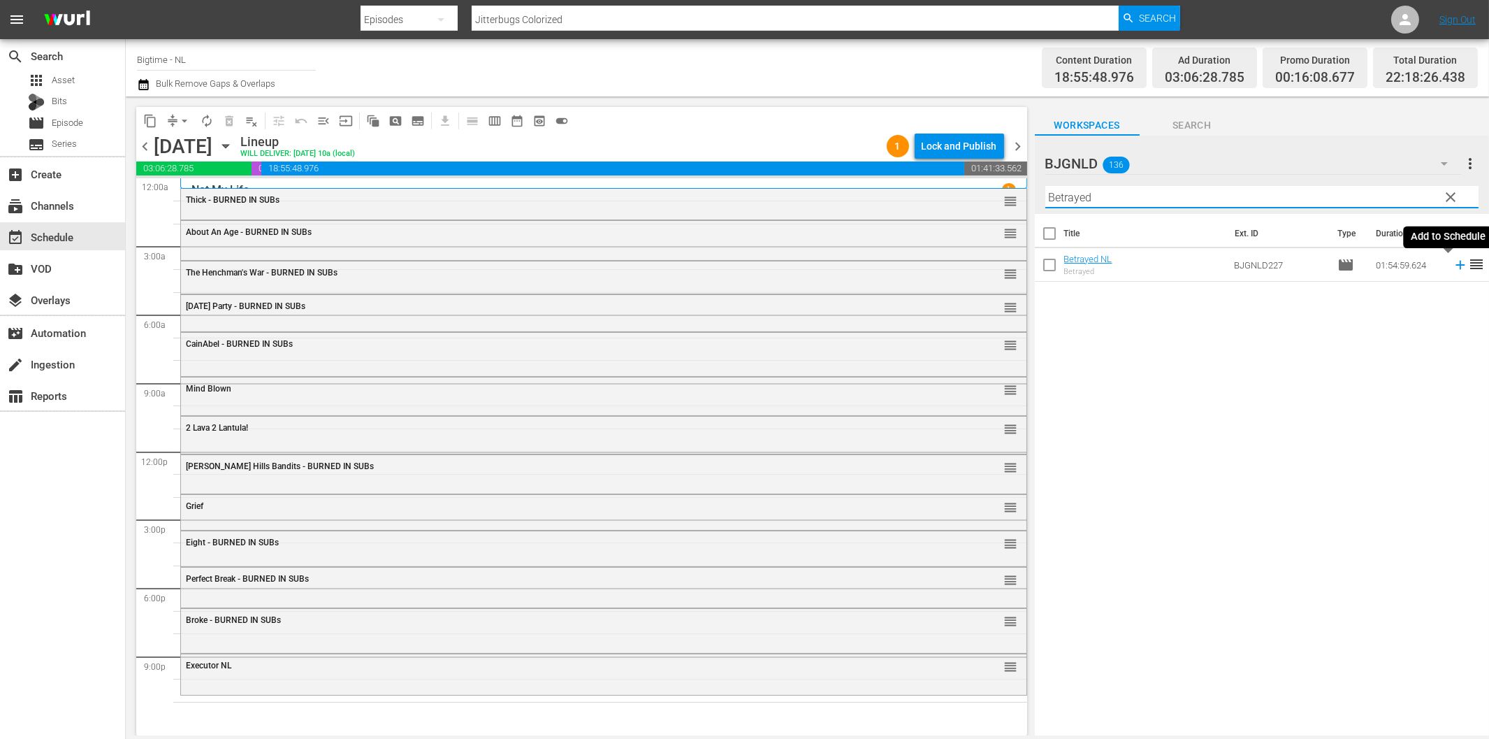
click at [1453, 262] on icon at bounding box center [1460, 264] width 15 height 15
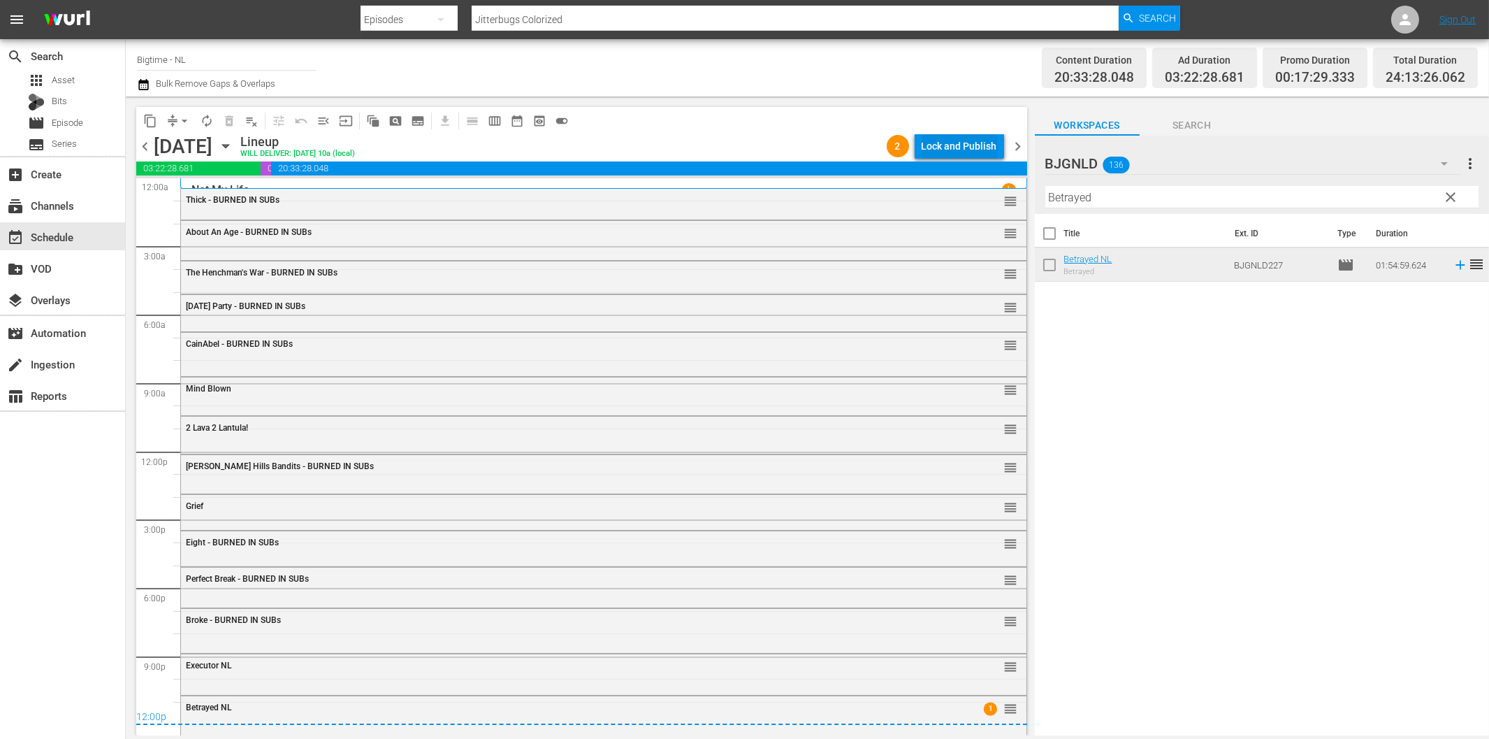
click at [976, 138] on div "Lock and Publish" at bounding box center [959, 145] width 75 height 25
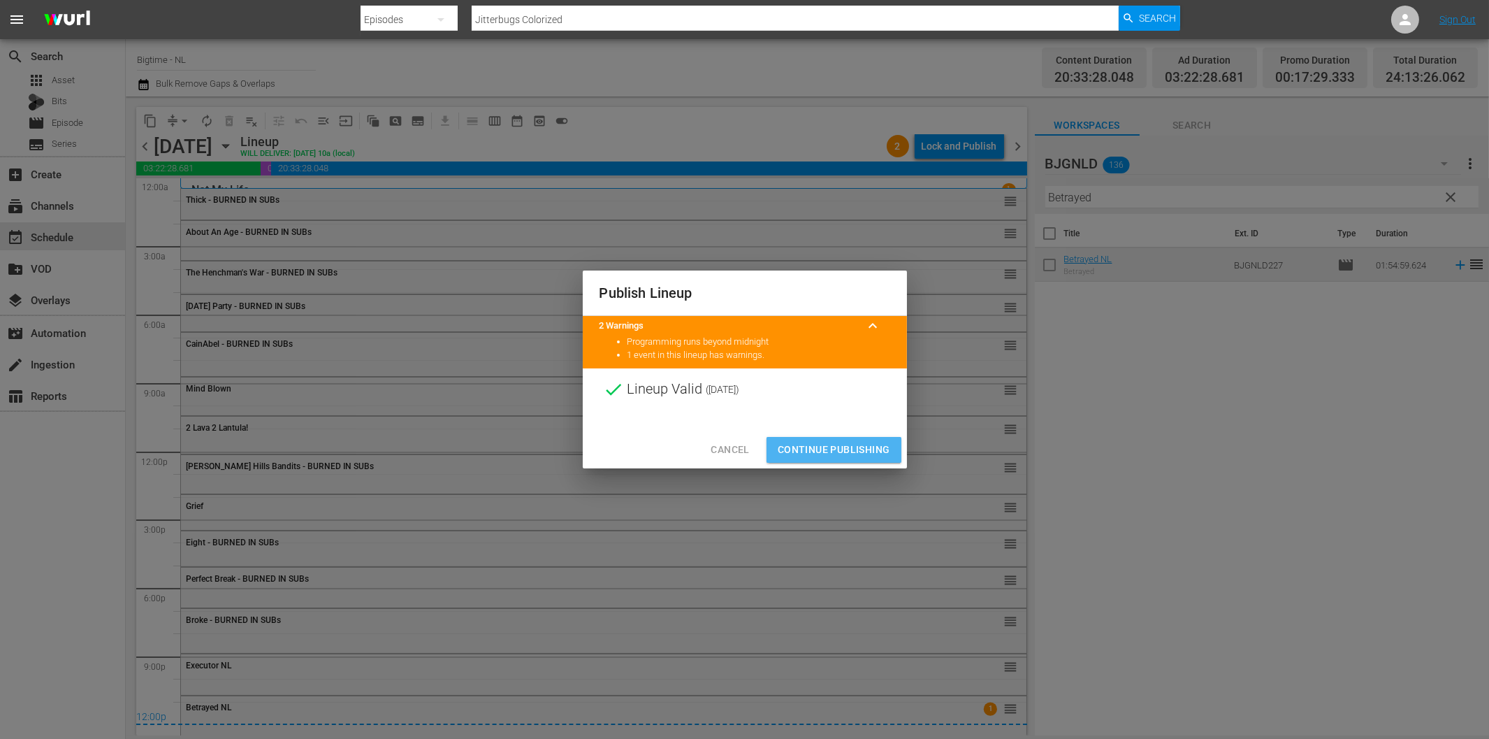
click at [872, 448] on span "Continue Publishing" at bounding box center [834, 449] width 113 height 17
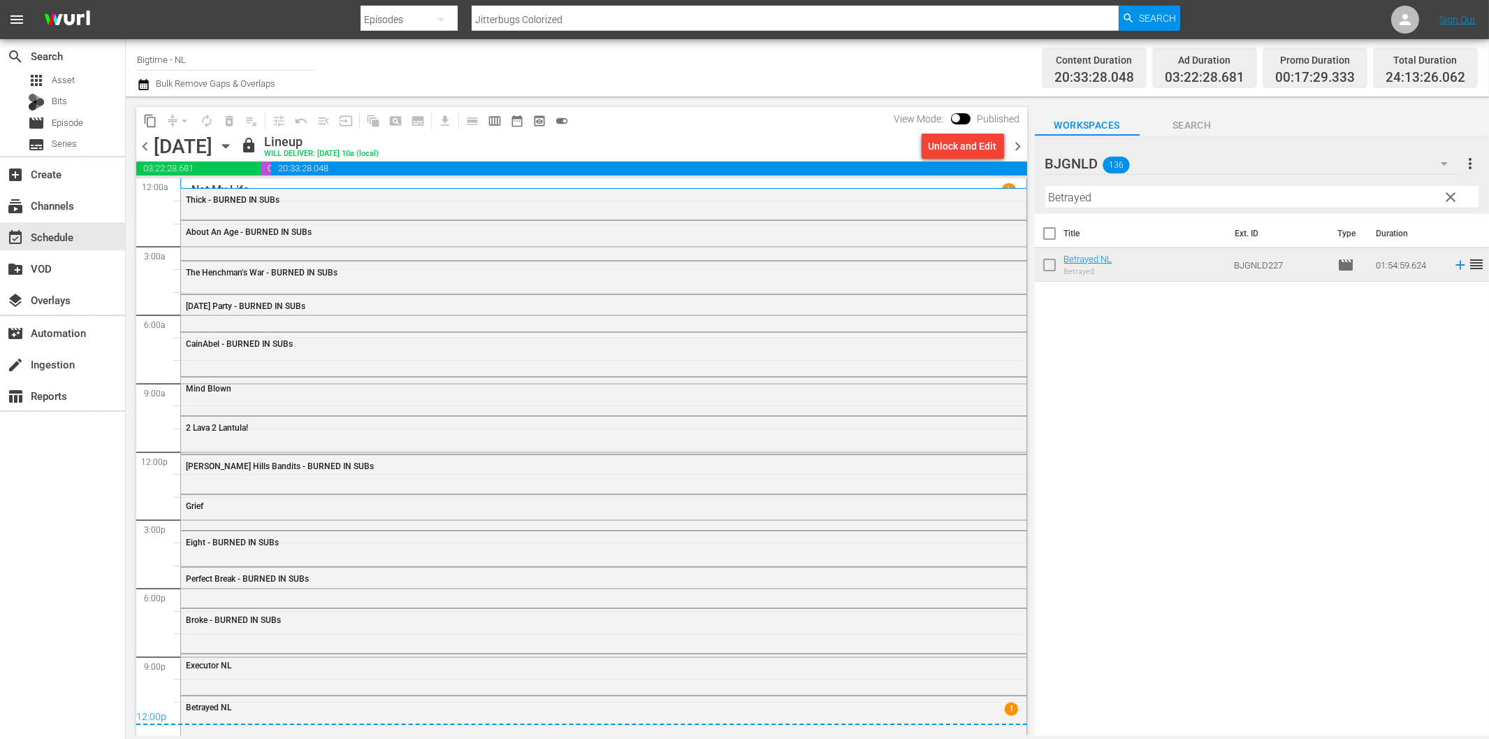
click at [1018, 147] on span "chevron_right" at bounding box center [1018, 146] width 17 height 17
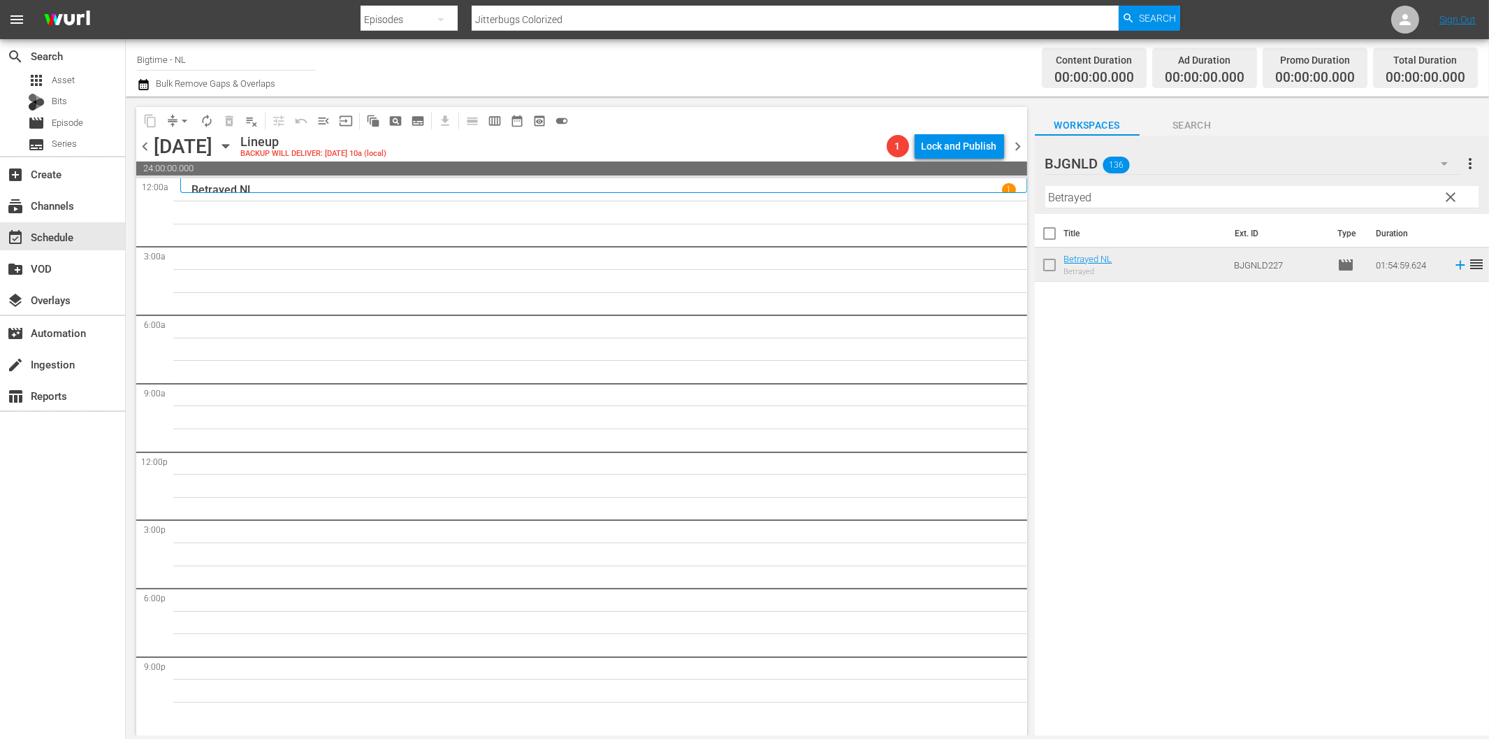
click at [1117, 203] on input "Betrayed" at bounding box center [1262, 197] width 433 height 22
paste input "ad People"
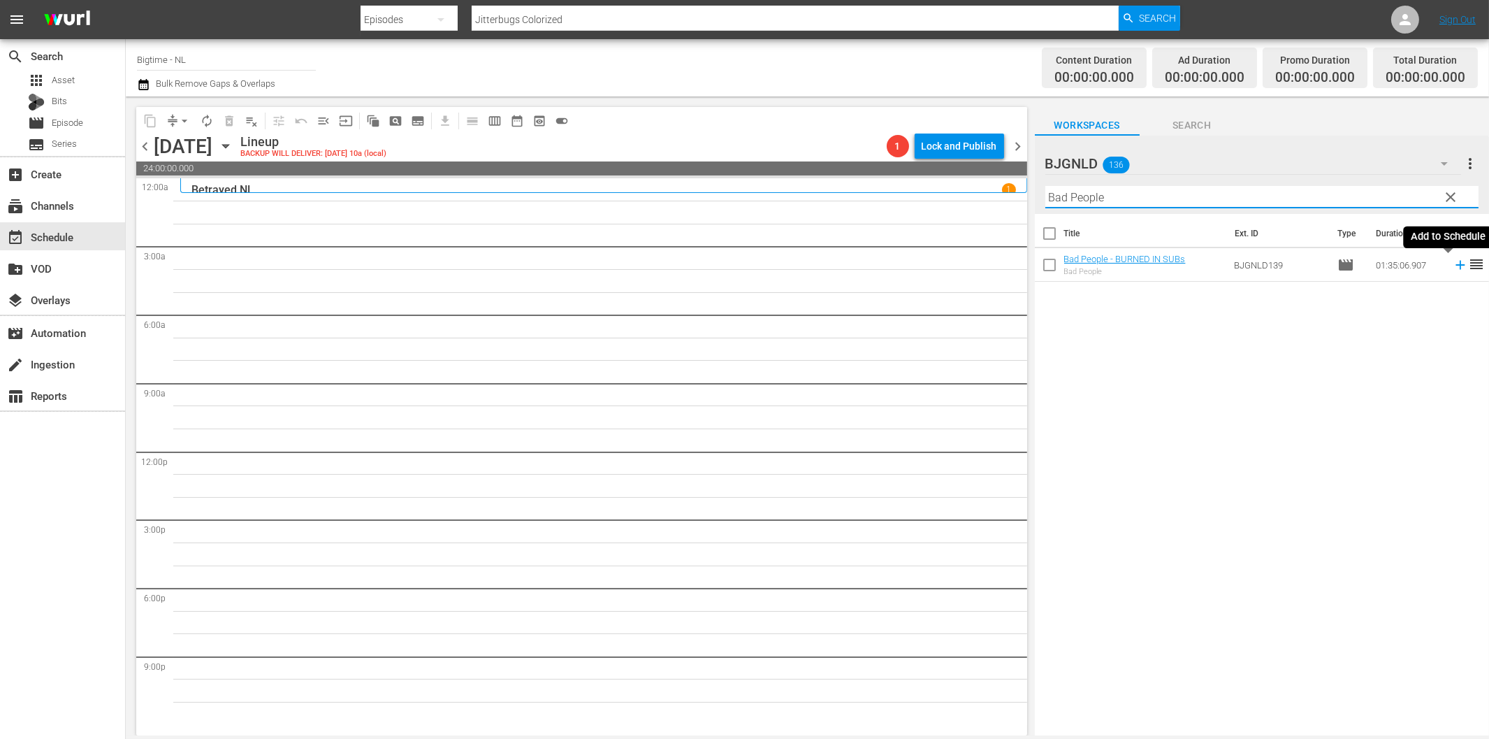
click at [1456, 266] on icon at bounding box center [1460, 265] width 9 height 9
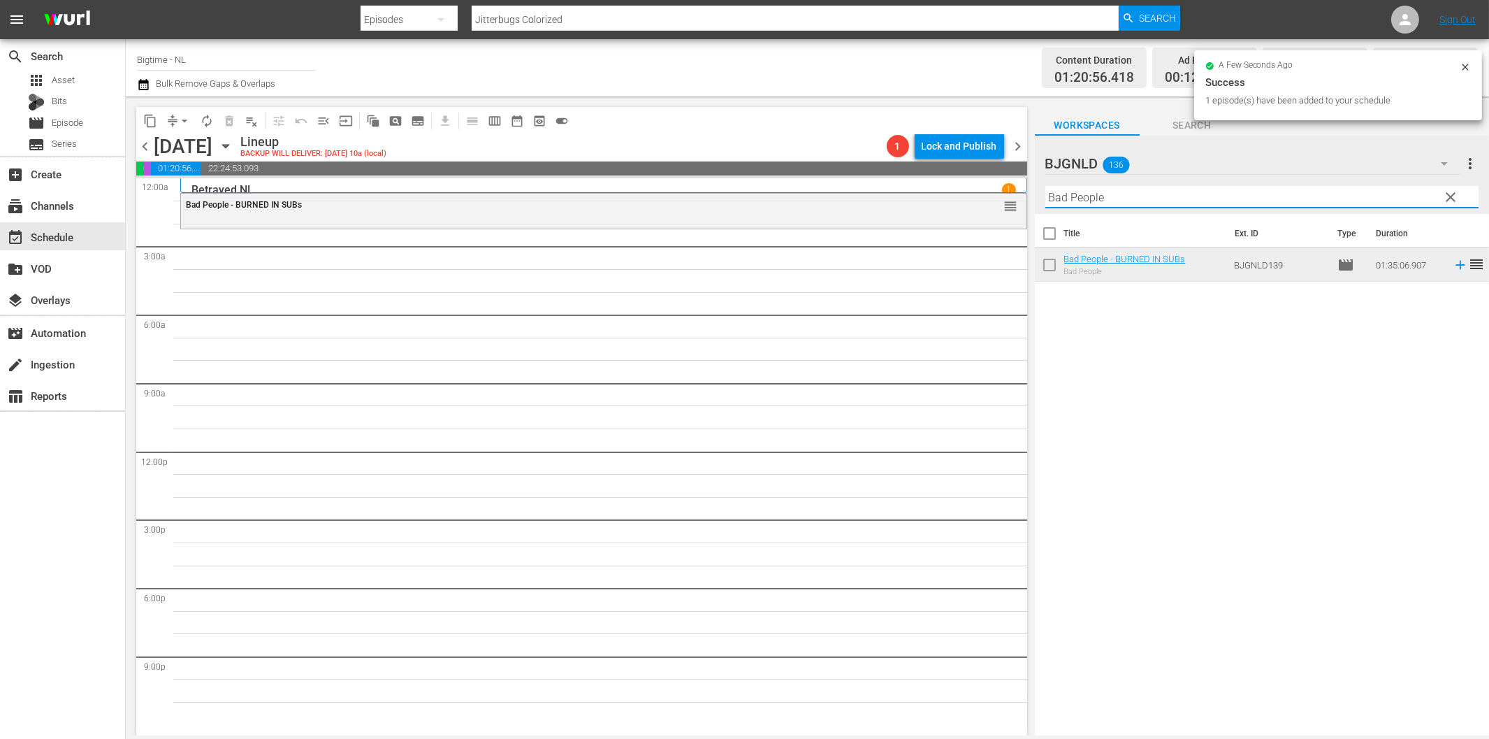
click at [1081, 200] on input "Bad People" at bounding box center [1262, 197] width 433 height 22
paste input "In Circles"
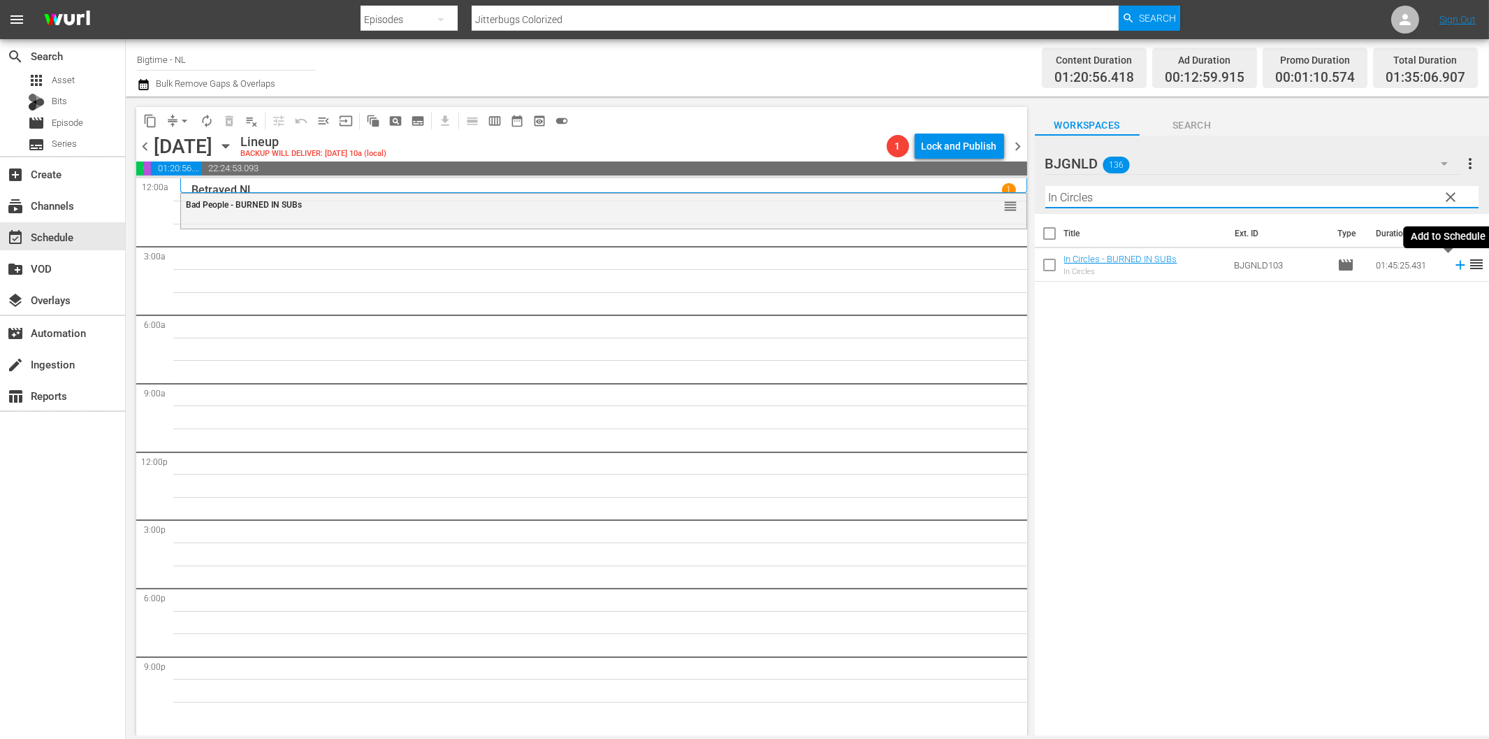
click at [1456, 266] on icon at bounding box center [1460, 265] width 9 height 9
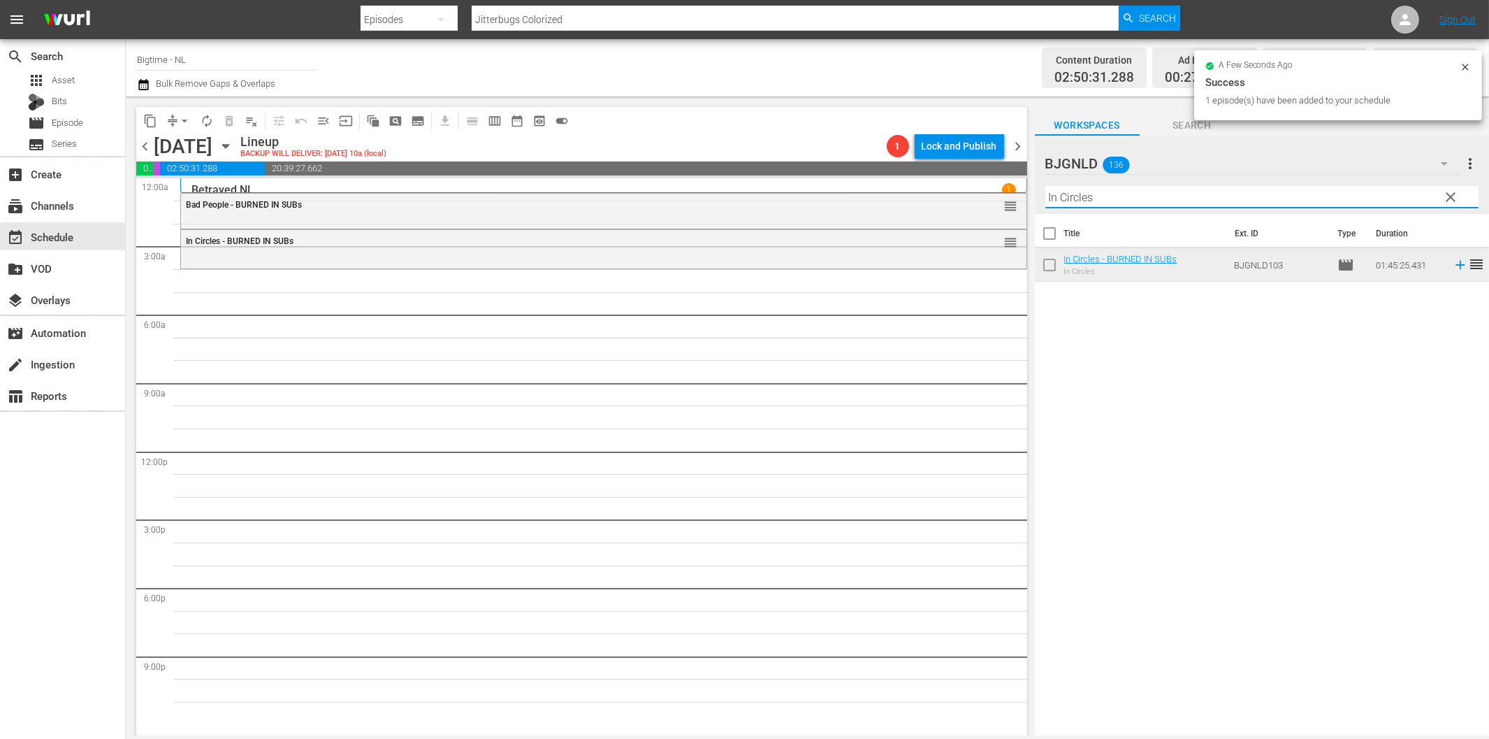
click at [1078, 196] on input "In Circles" at bounding box center [1262, 197] width 433 height 22
paste input "Utopia Colorized"
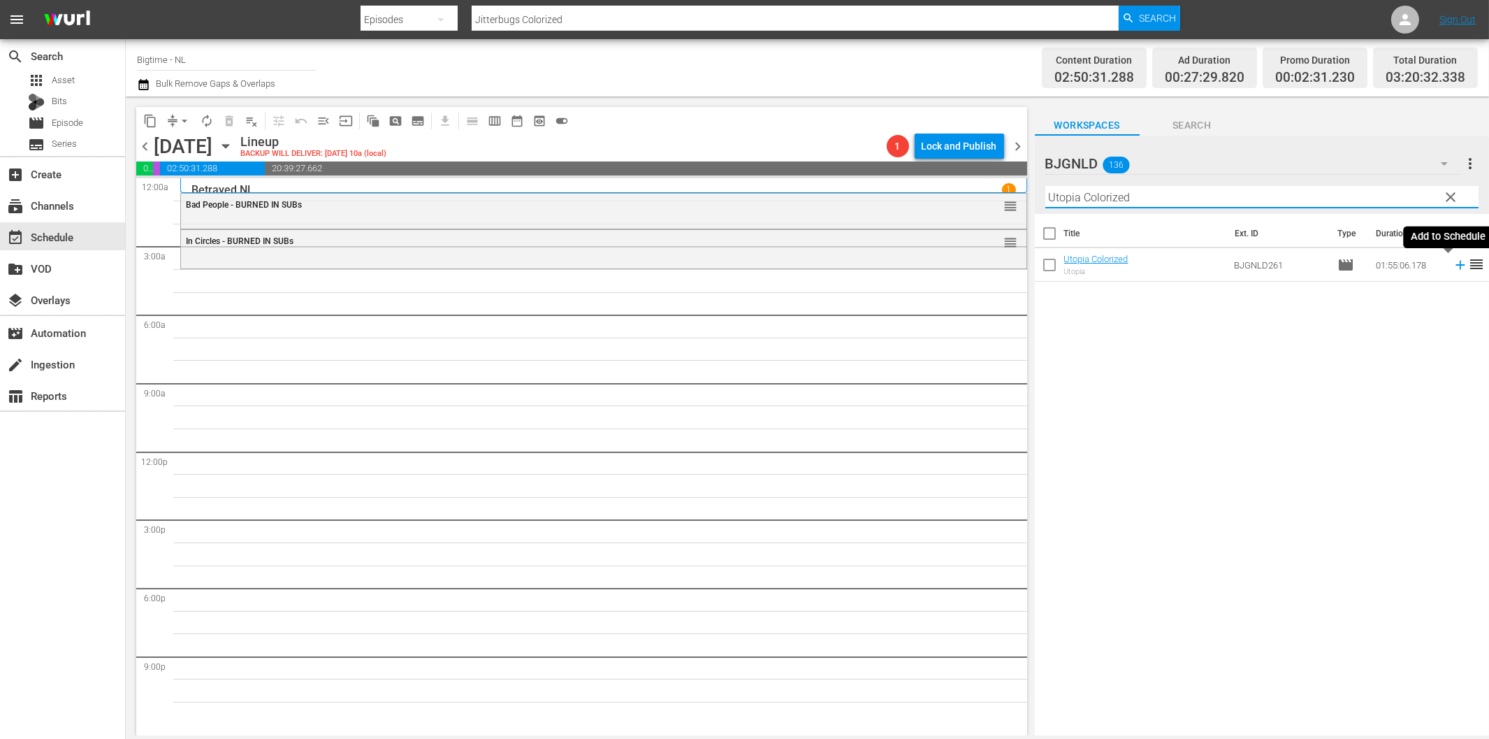
click at [1453, 267] on icon at bounding box center [1460, 264] width 15 height 15
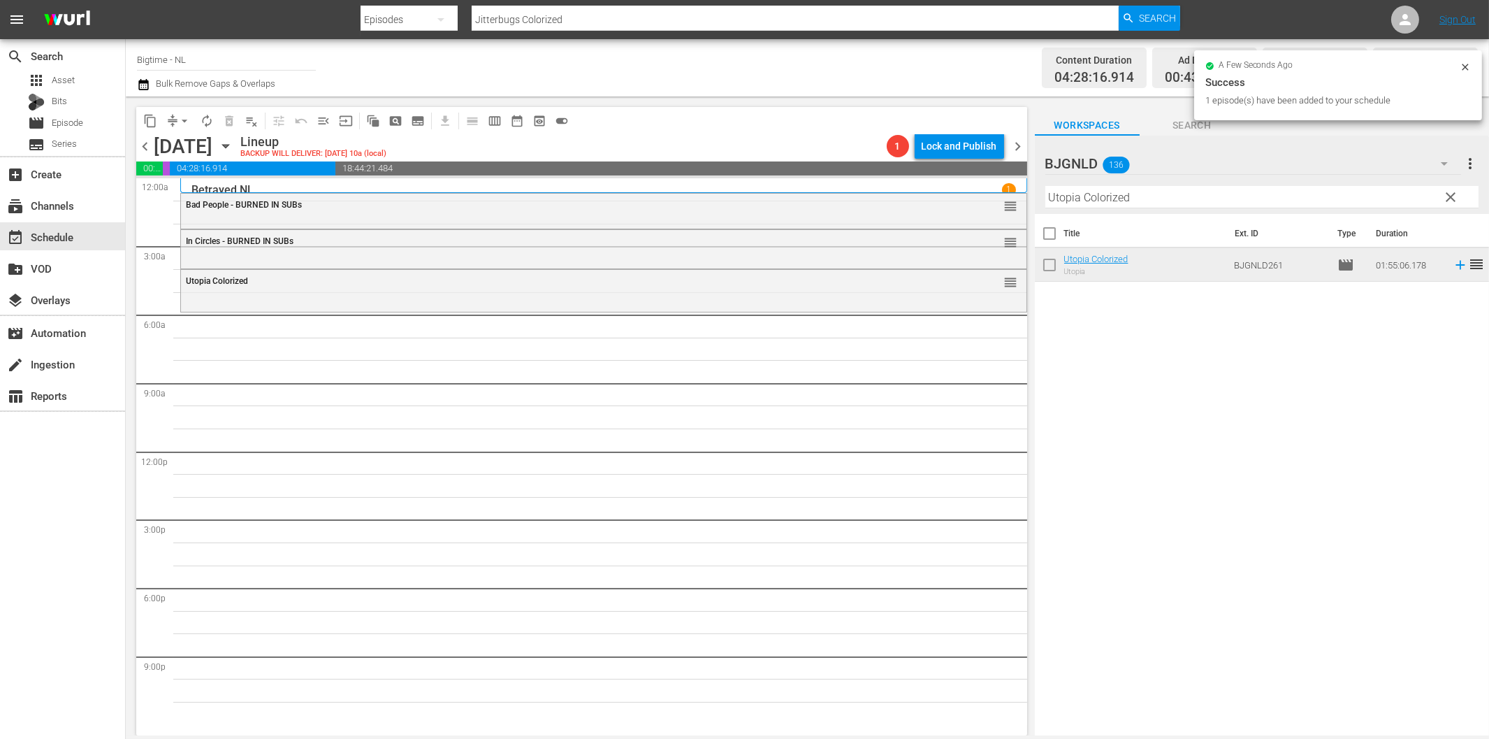
click at [1151, 198] on input "Utopia Colorized" at bounding box center [1262, 197] width 433 height 22
paste input "Breaking Barbi"
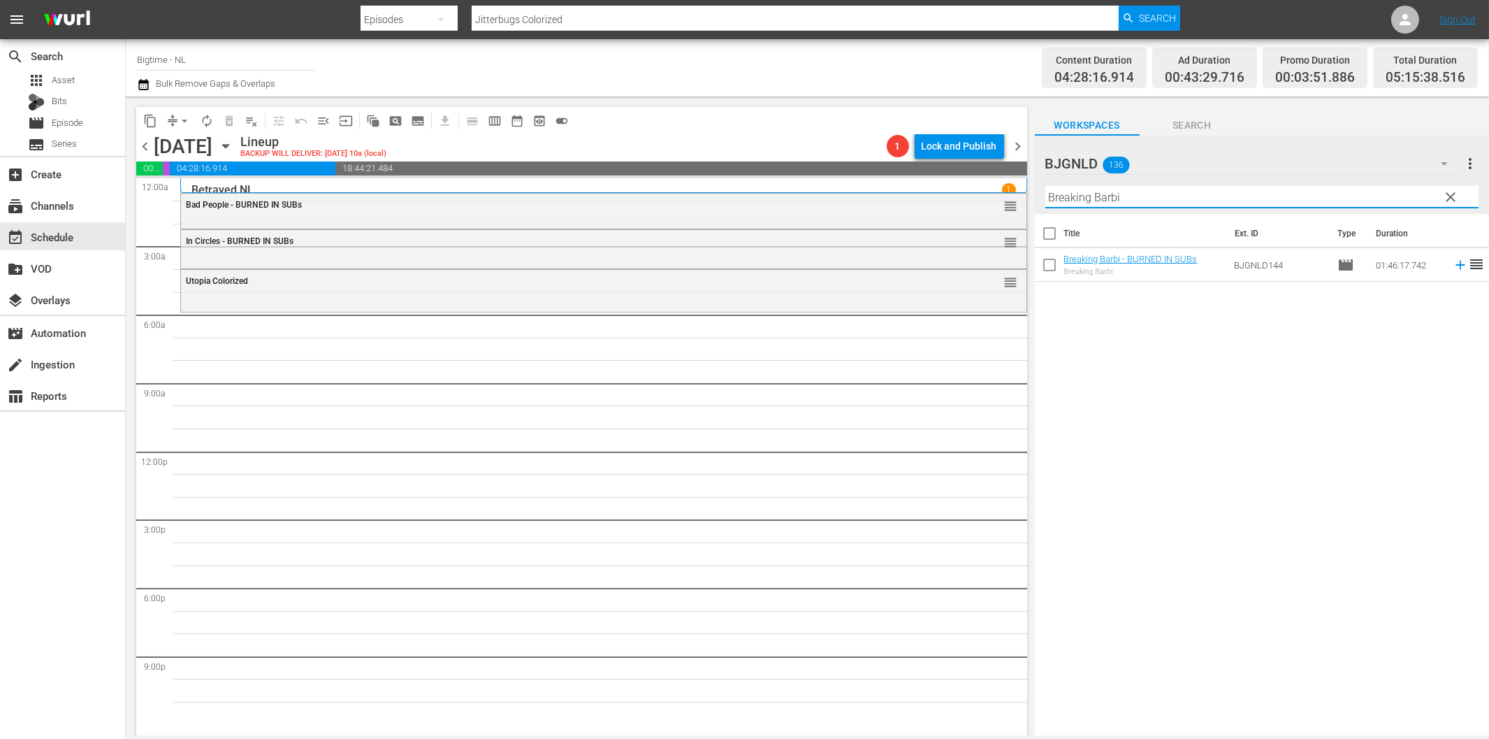
drag, startPoint x: 1447, startPoint y: 267, endPoint x: 1426, endPoint y: 273, distance: 21.2
click at [1453, 268] on icon at bounding box center [1460, 264] width 15 height 15
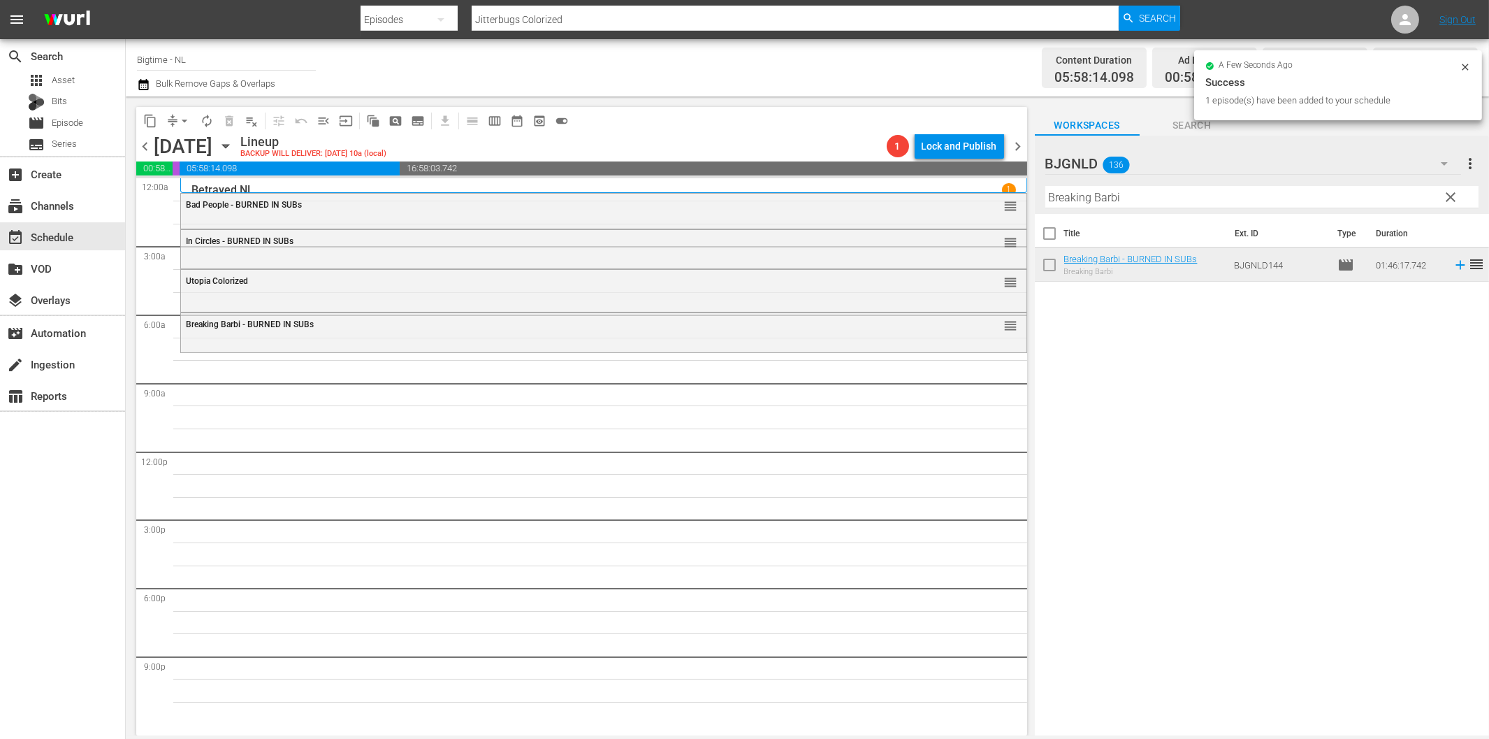
click at [1127, 201] on input "Breaking Barbi" at bounding box center [1262, 197] width 433 height 22
paste input "2nd Chance for Christmas"
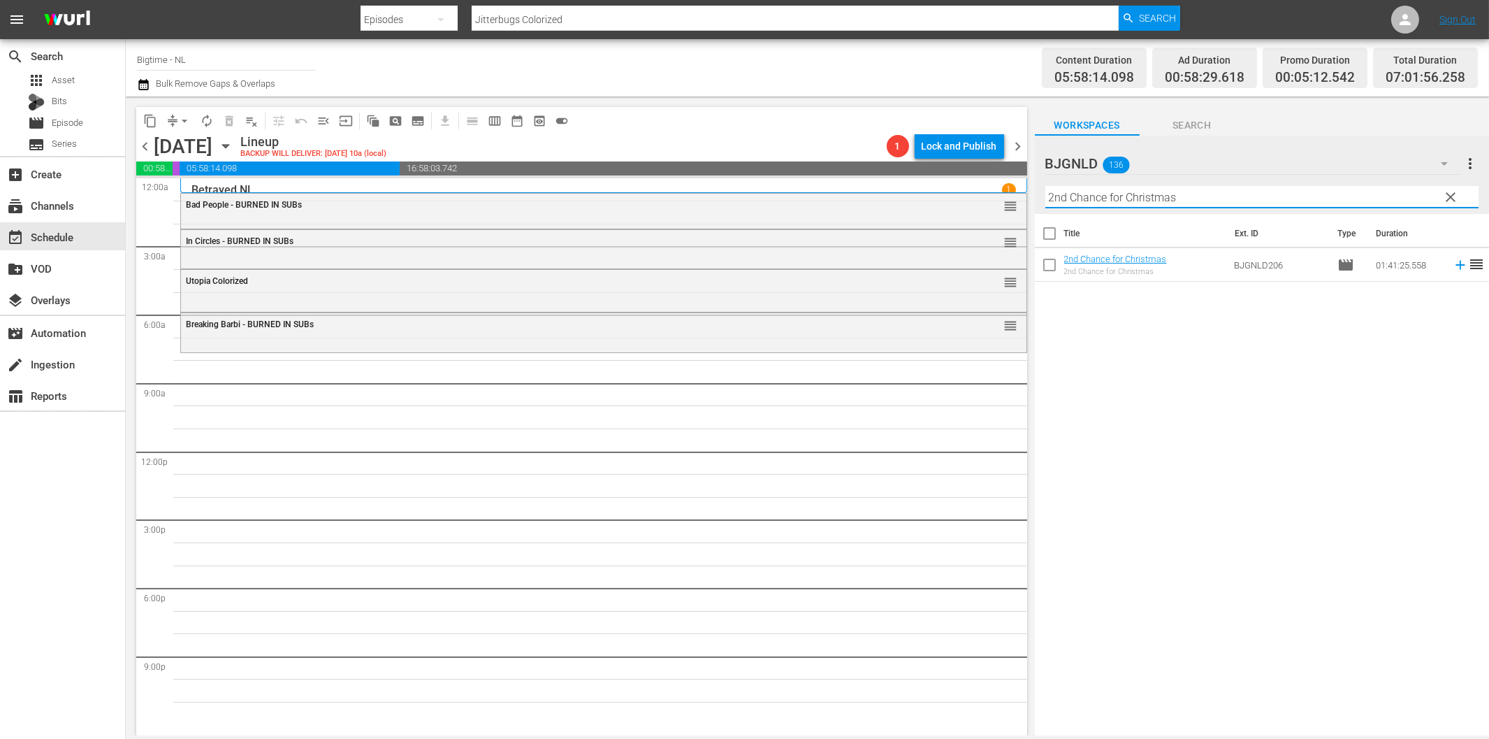
click at [1453, 263] on icon at bounding box center [1460, 264] width 15 height 15
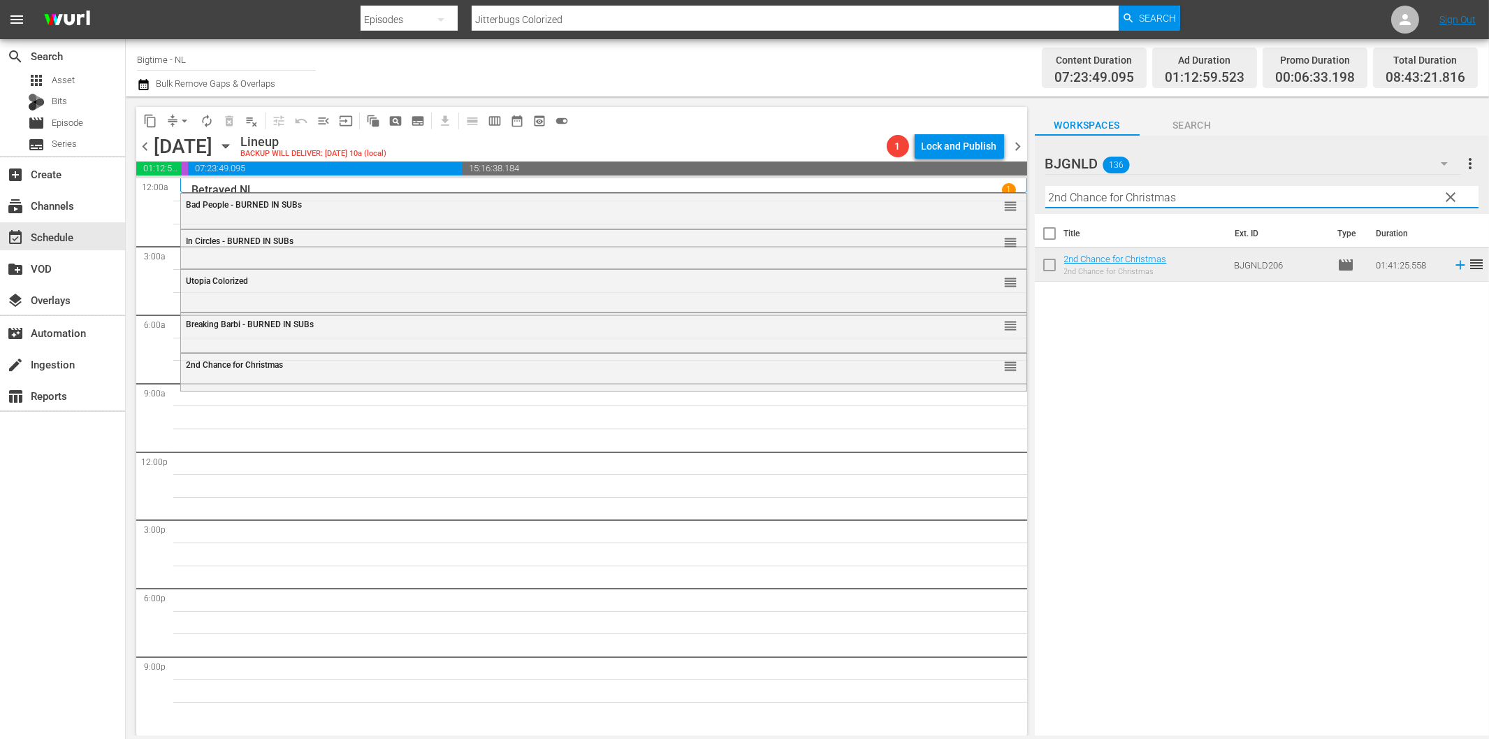
click at [1127, 198] on input "2nd Chance for Christmas" at bounding box center [1262, 197] width 433 height 22
paste input "If You Only Knew"
paste input "text"
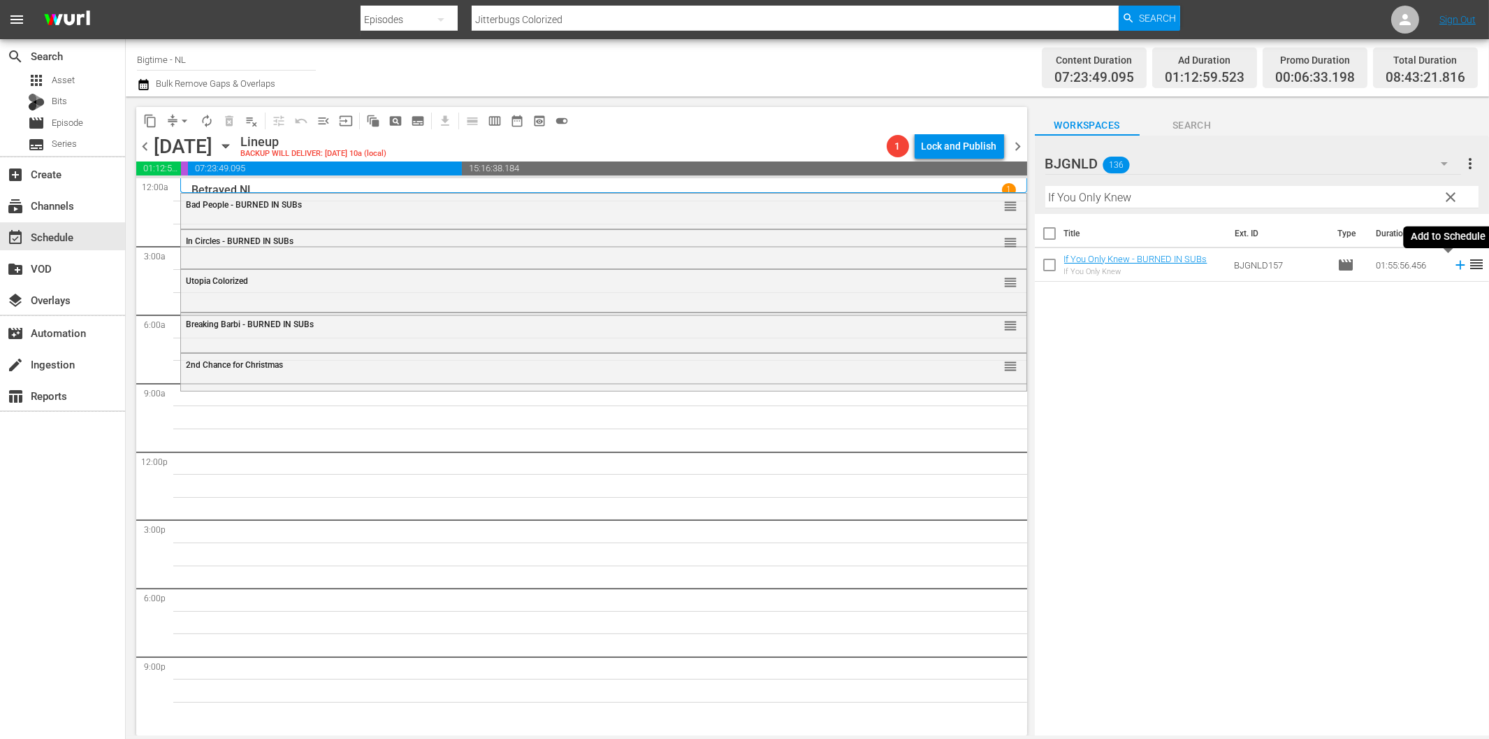
click at [1453, 269] on icon at bounding box center [1460, 264] width 15 height 15
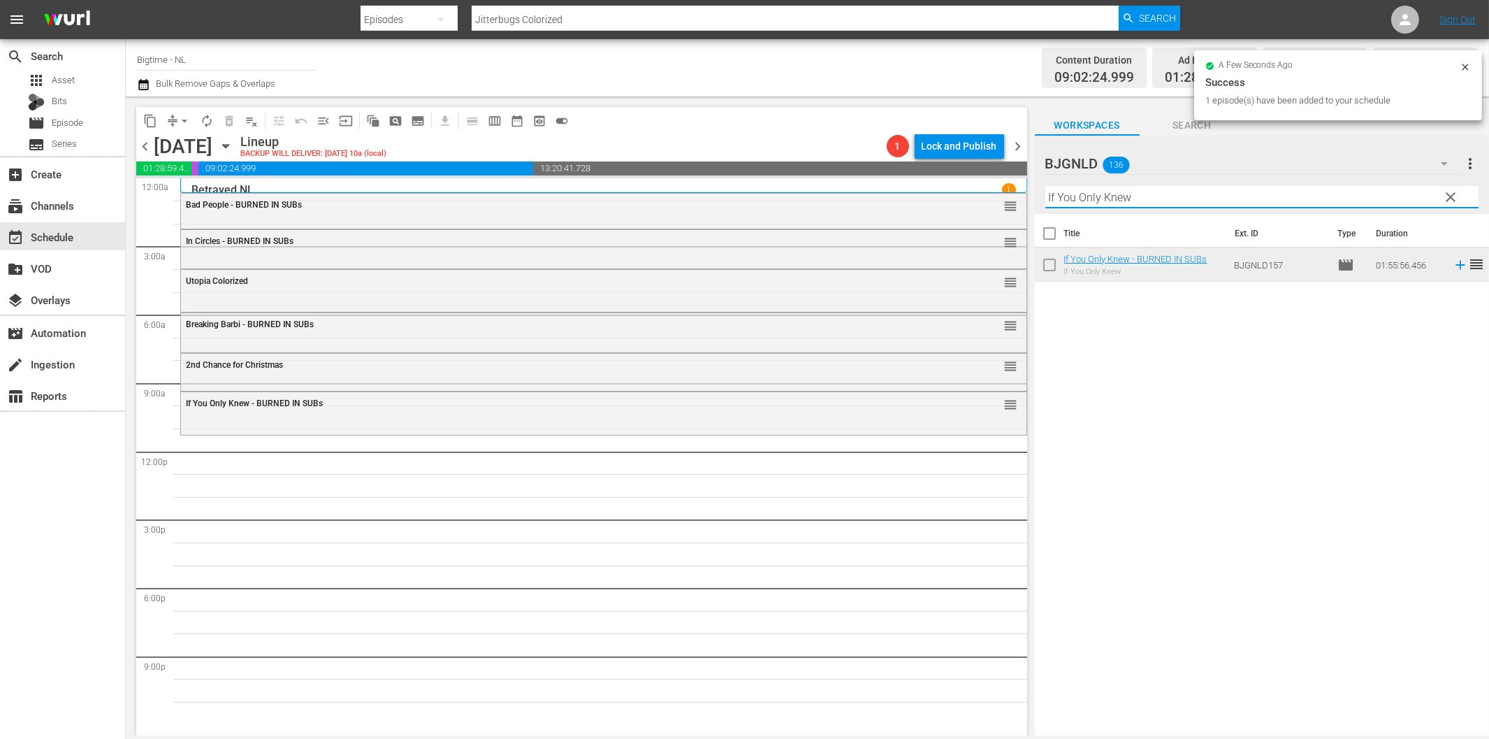
click at [1136, 194] on input "If You Only Knew" at bounding box center [1262, 197] width 433 height 22
paste input "Nobody's Angel"
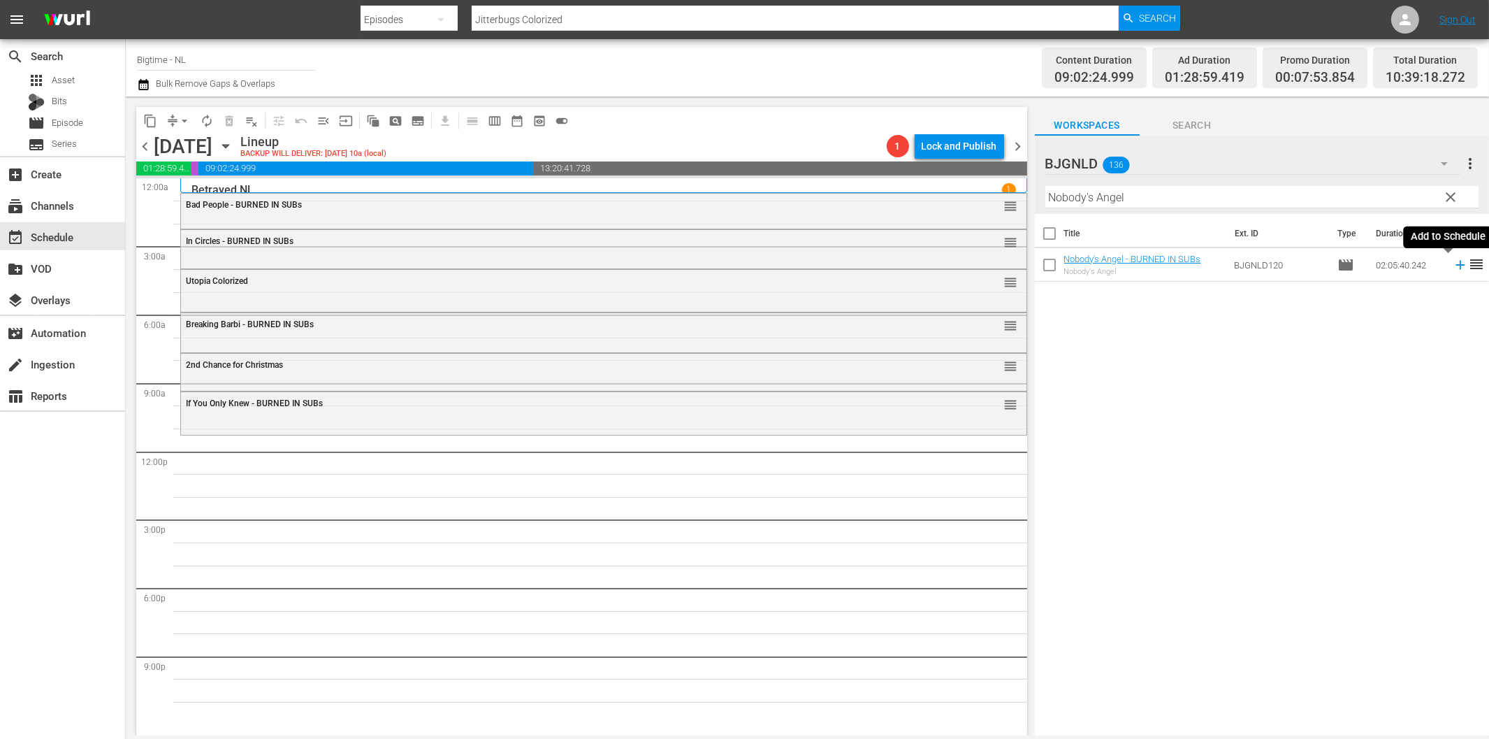
click at [1453, 267] on icon at bounding box center [1460, 264] width 15 height 15
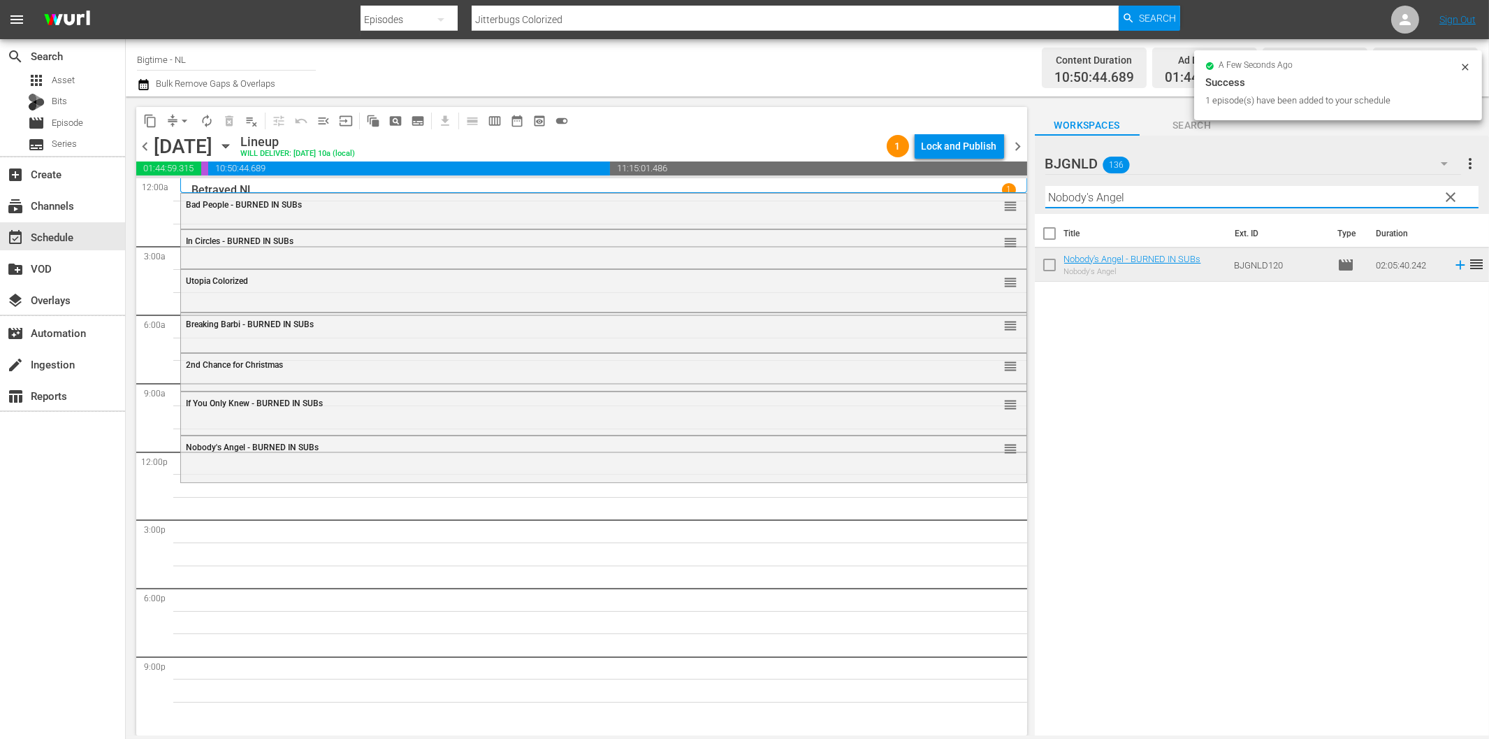
click at [1113, 194] on input "Nobody's Angel" at bounding box center [1262, 197] width 433 height 22
paste input "The Fat Boy Chronicles"
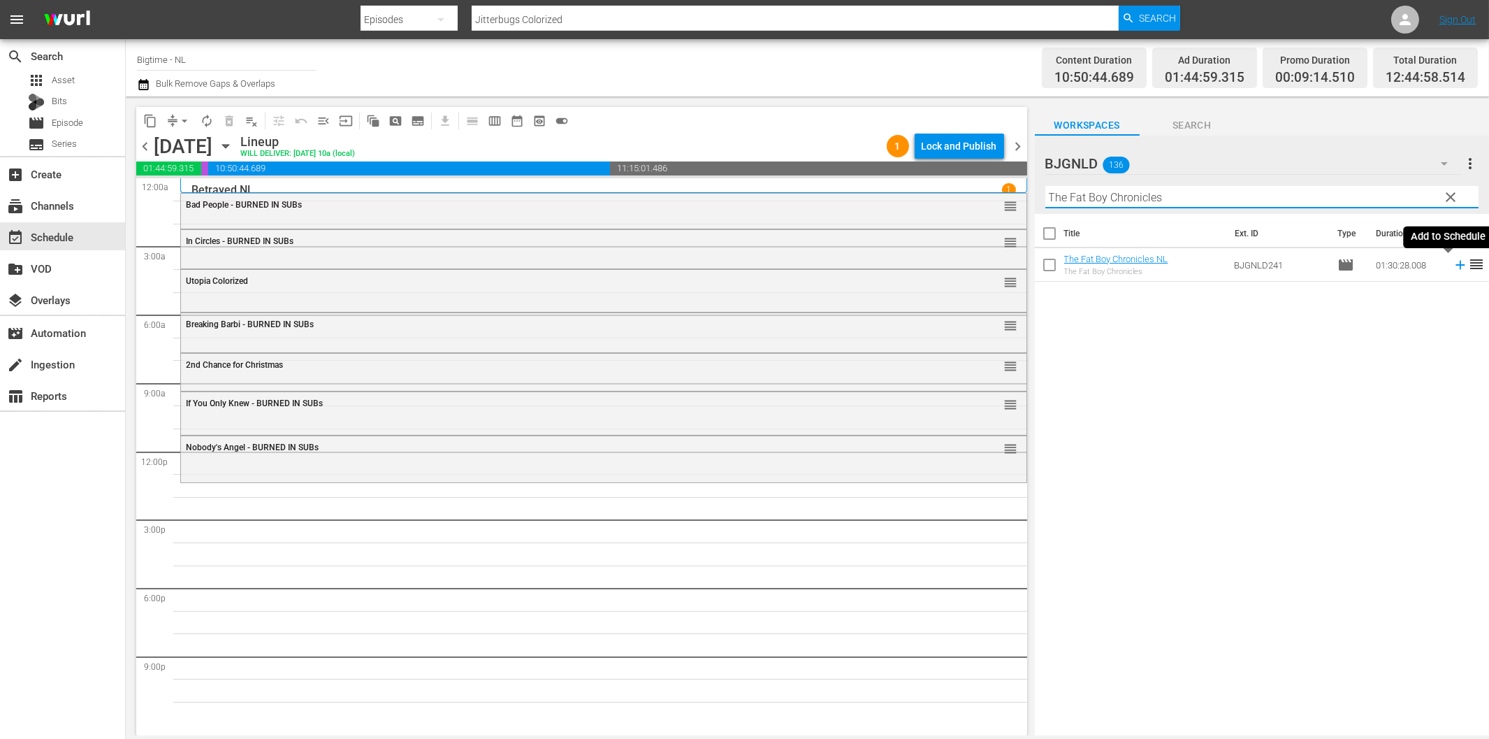
click at [1453, 263] on icon at bounding box center [1460, 264] width 15 height 15
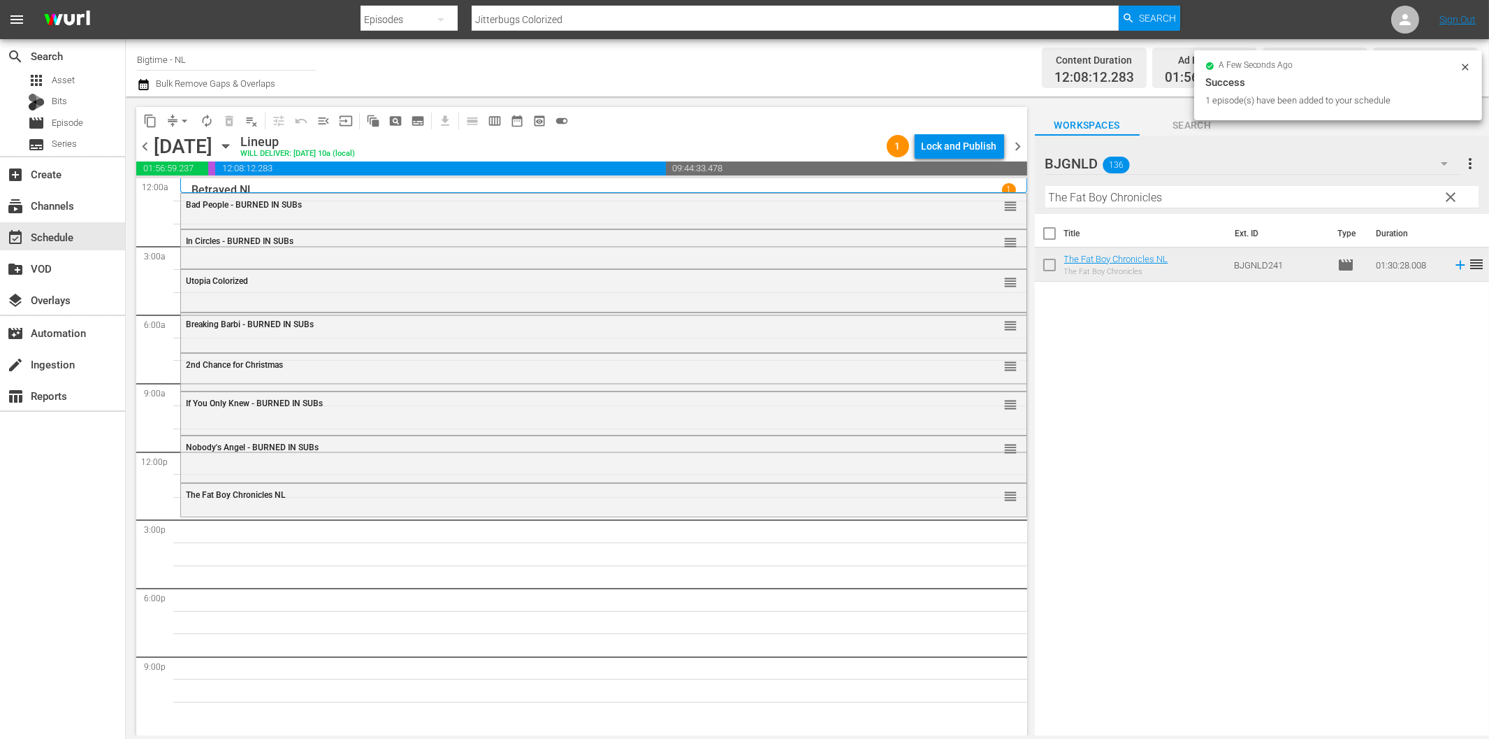
click at [1175, 192] on input "The Fat Boy Chronicles" at bounding box center [1262, 197] width 433 height 22
paste input "Riding 79 (Beach Love)"
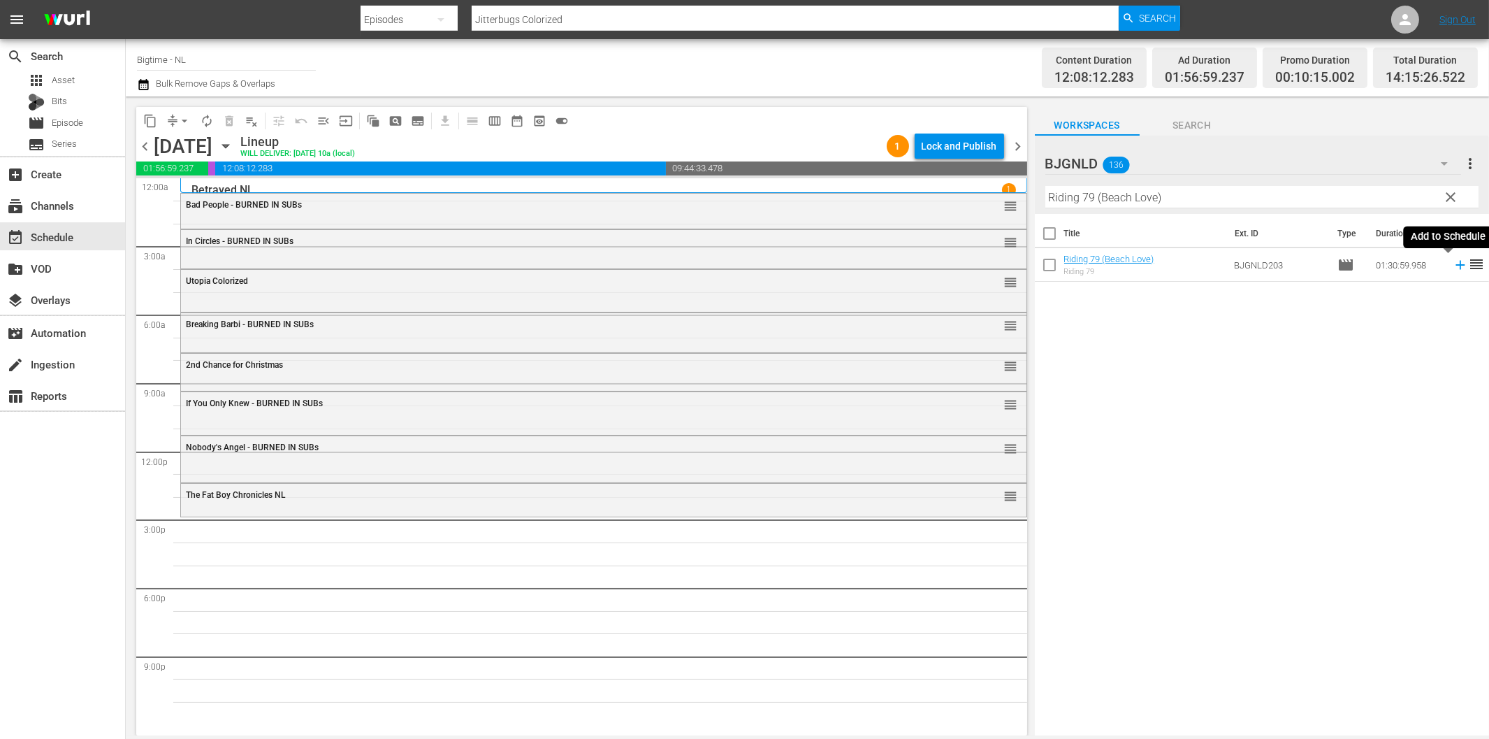
click at [1456, 264] on icon at bounding box center [1460, 265] width 9 height 9
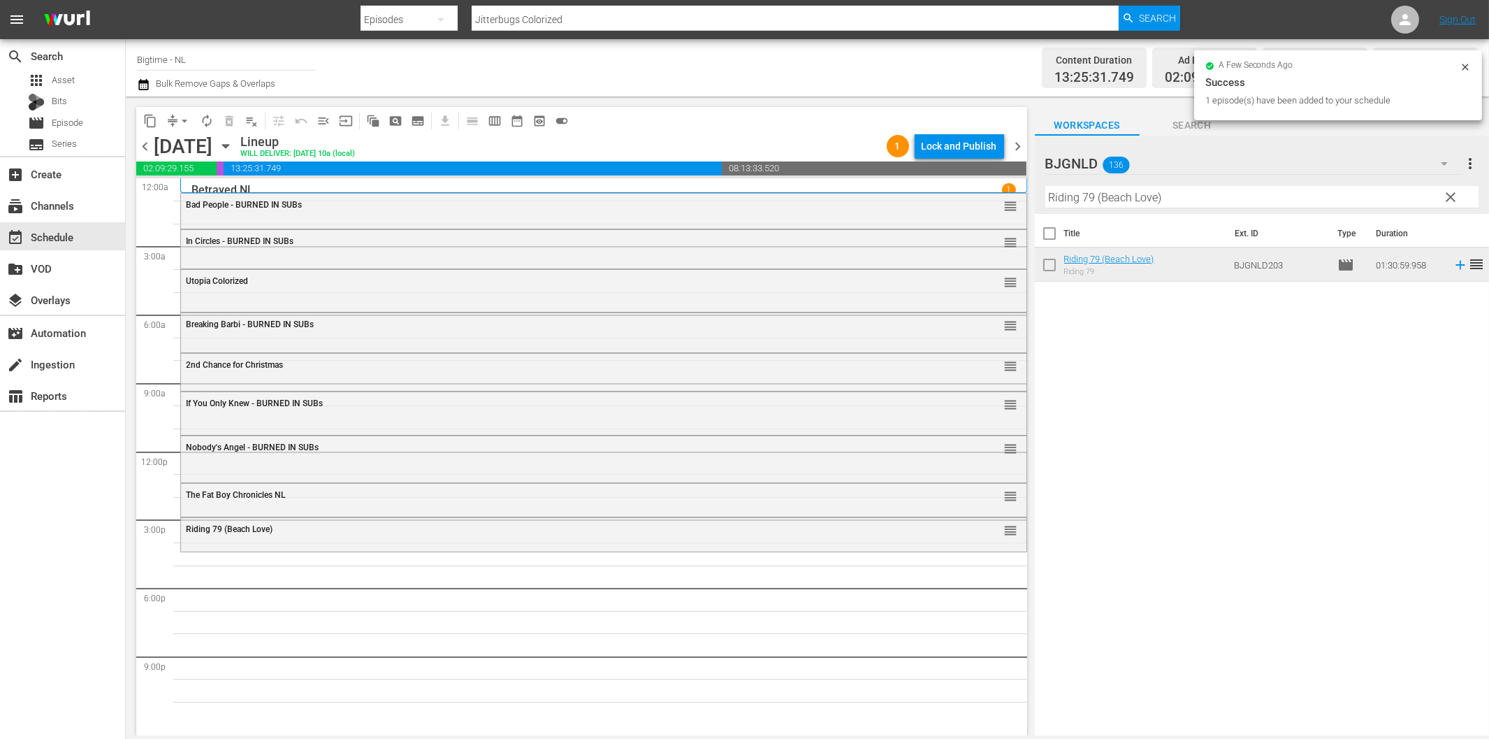
click at [1227, 196] on input "Riding 79 (Beach Love)" at bounding box center [1262, 197] width 433 height 22
paste input "The Philadelphia Experiment"
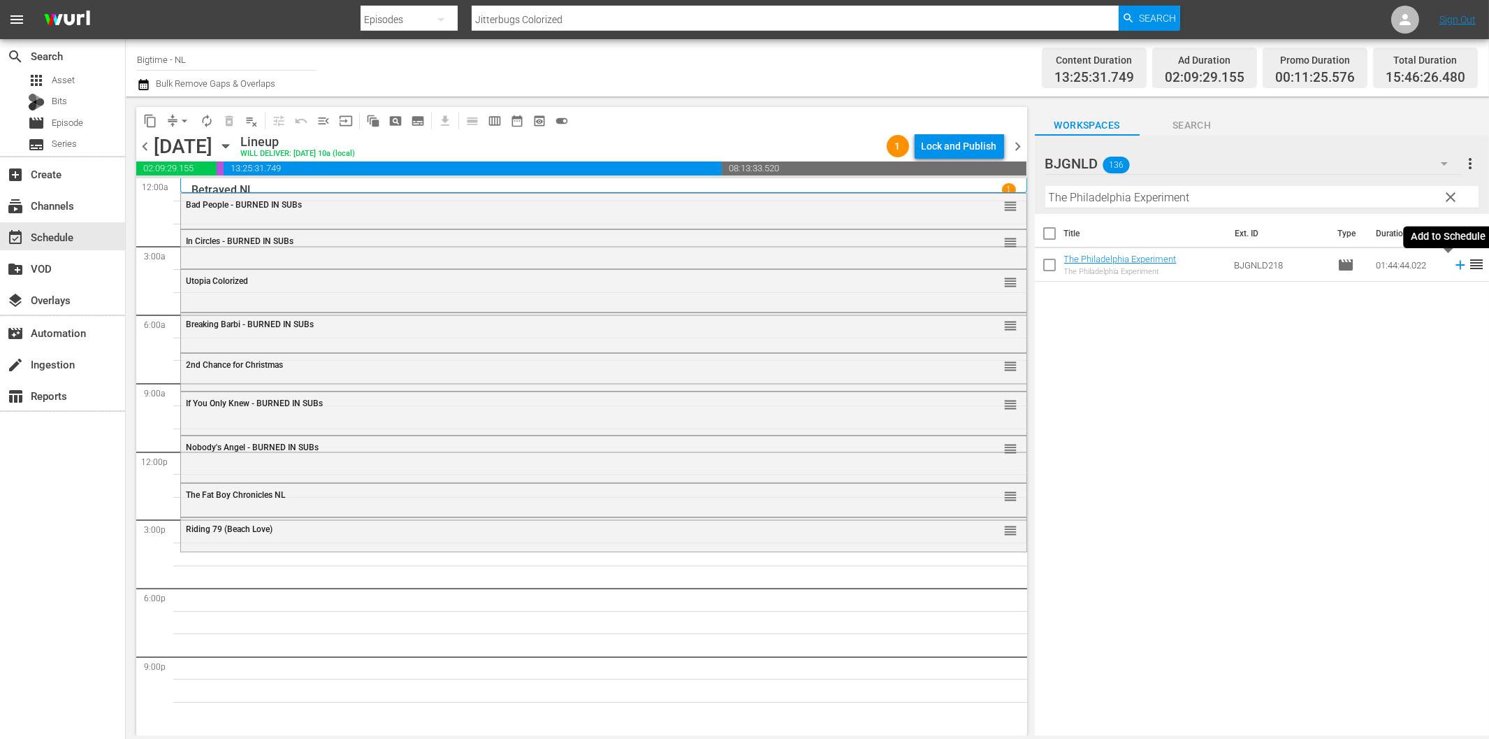
drag, startPoint x: 1450, startPoint y: 264, endPoint x: 1429, endPoint y: 270, distance: 21.7
click at [1456, 264] on icon at bounding box center [1460, 265] width 9 height 9
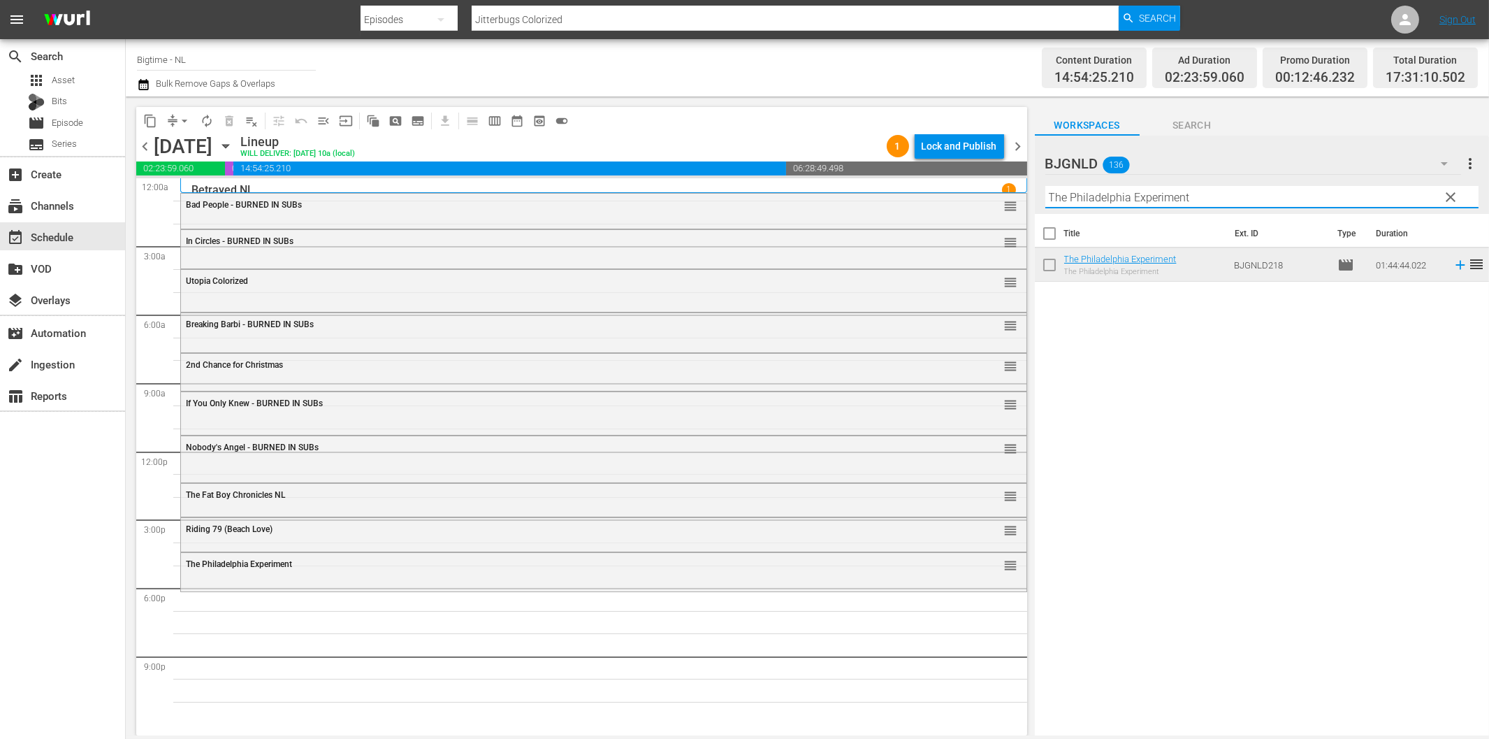
click at [1140, 201] on input "The Philadelphia Experiment" at bounding box center [1262, 197] width 433 height 22
paste input "Snowmageddon"
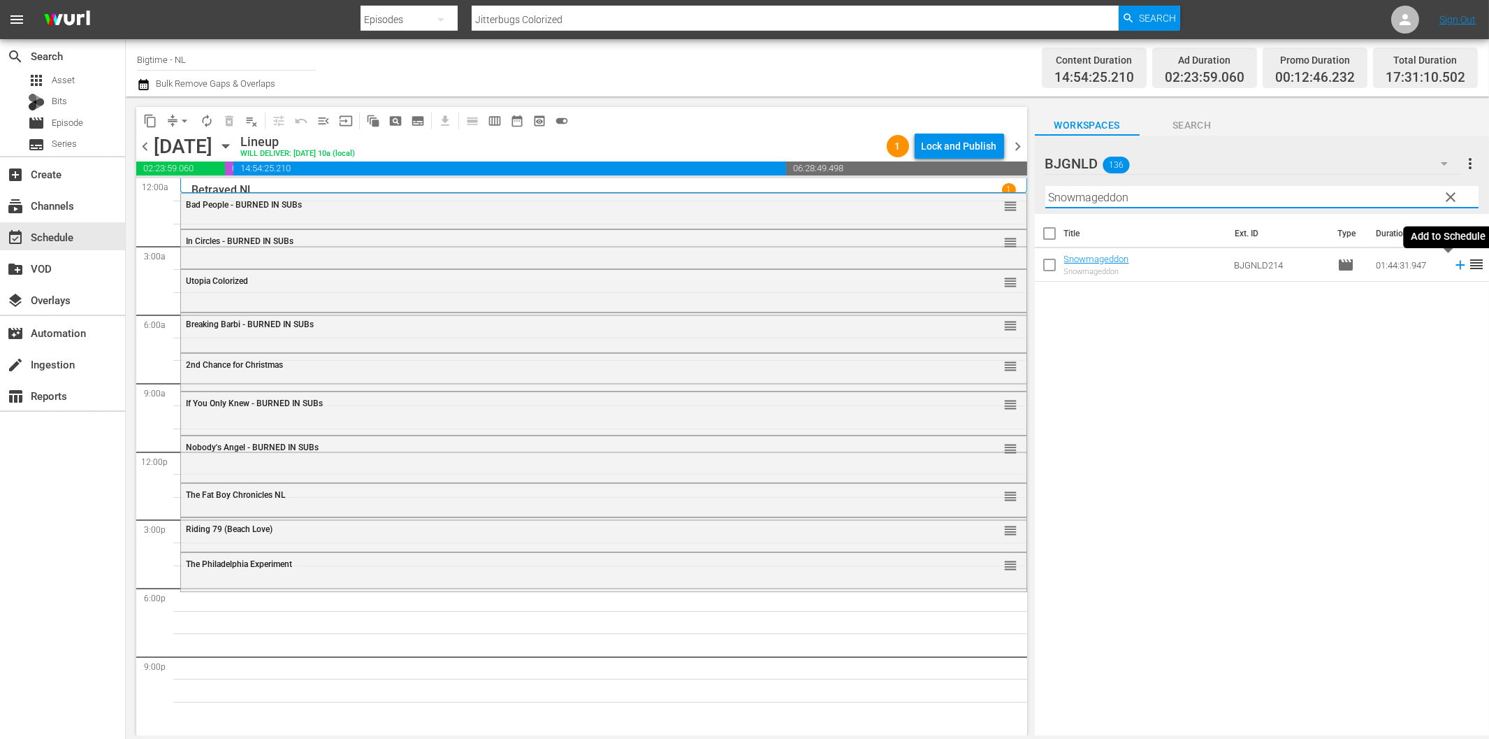
click at [1453, 268] on icon at bounding box center [1460, 264] width 15 height 15
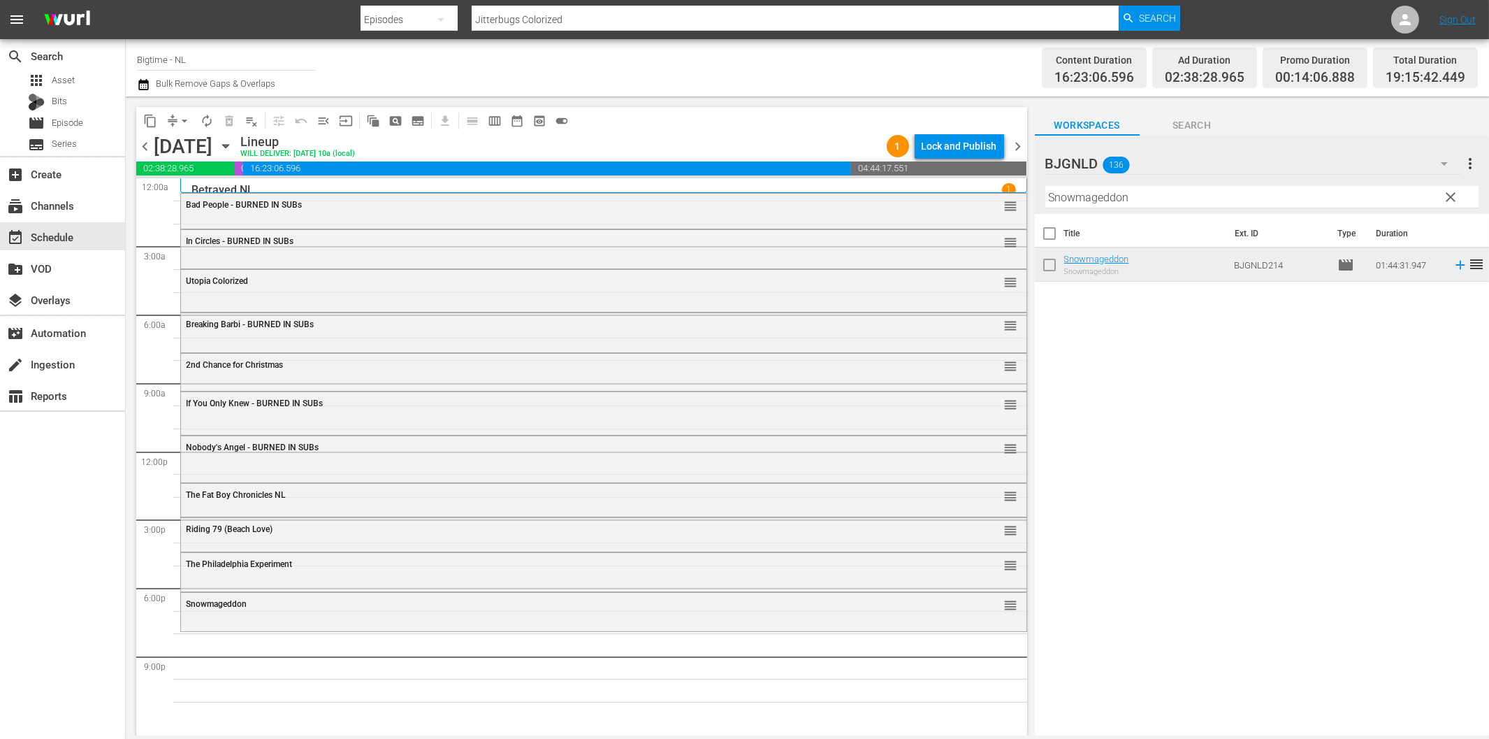
click at [1213, 201] on input "Snowmageddon" at bounding box center [1262, 197] width 433 height 22
paste input "The Hardest Thing"
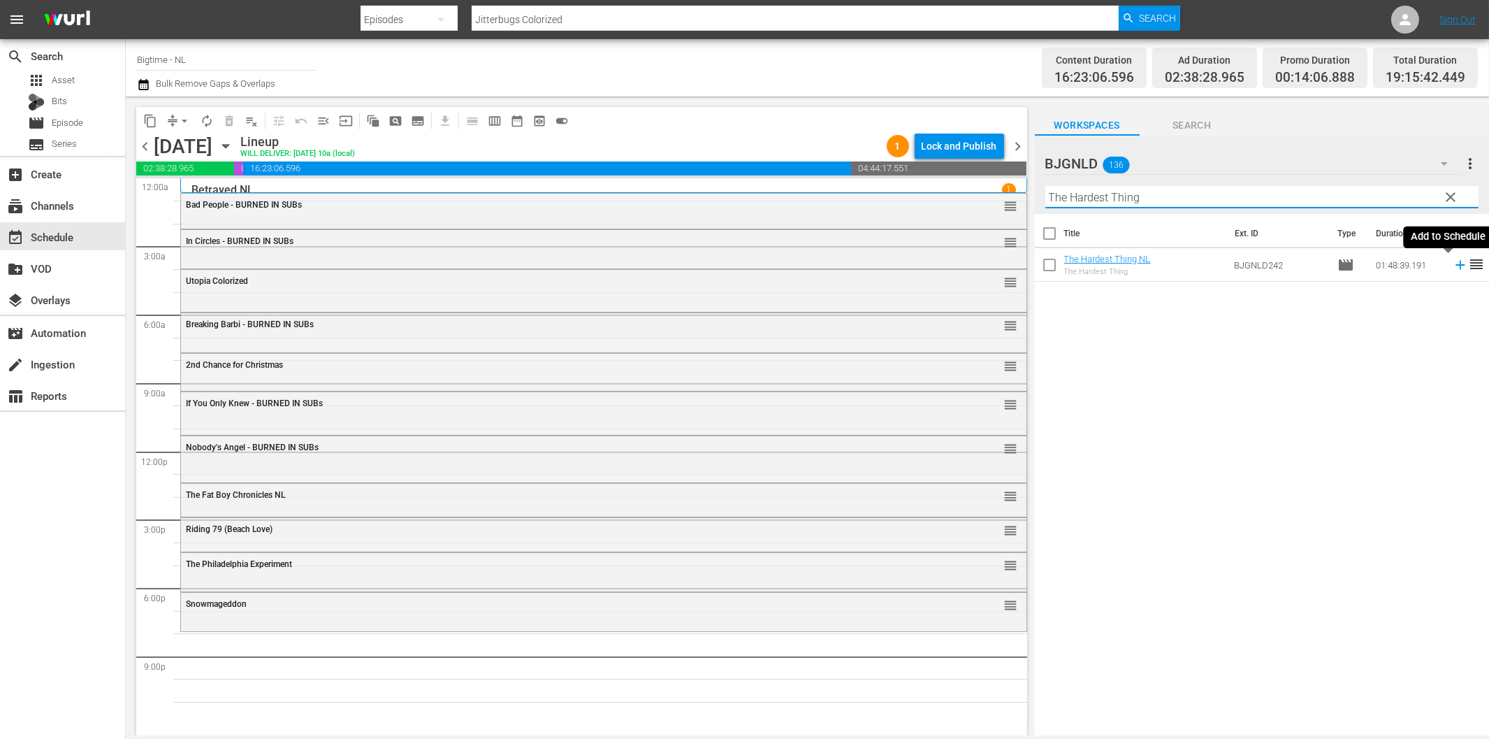
click at [1456, 266] on icon at bounding box center [1460, 265] width 9 height 9
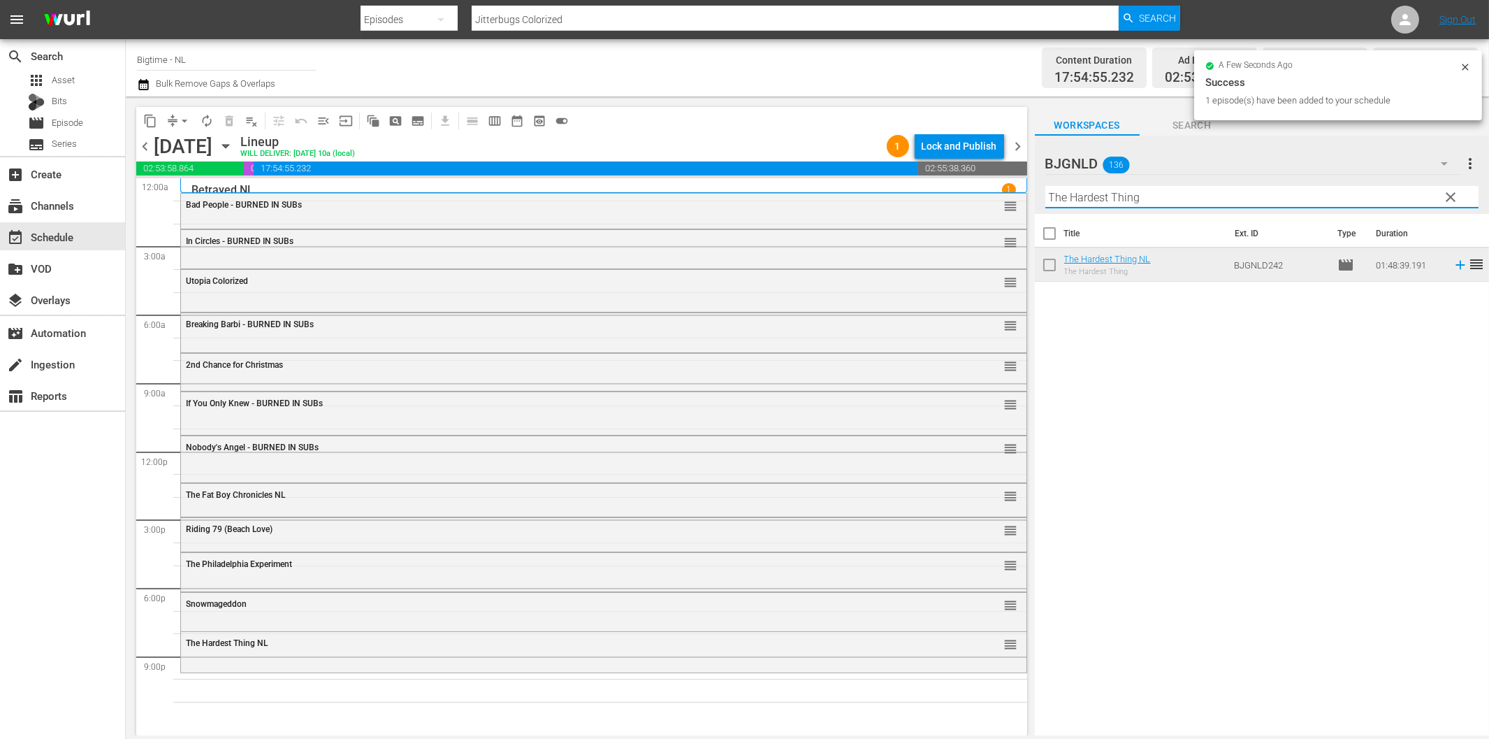
click at [1173, 190] on input "The Hardest Thing" at bounding box center [1262, 197] width 433 height 22
paste input "Apocalypse War"
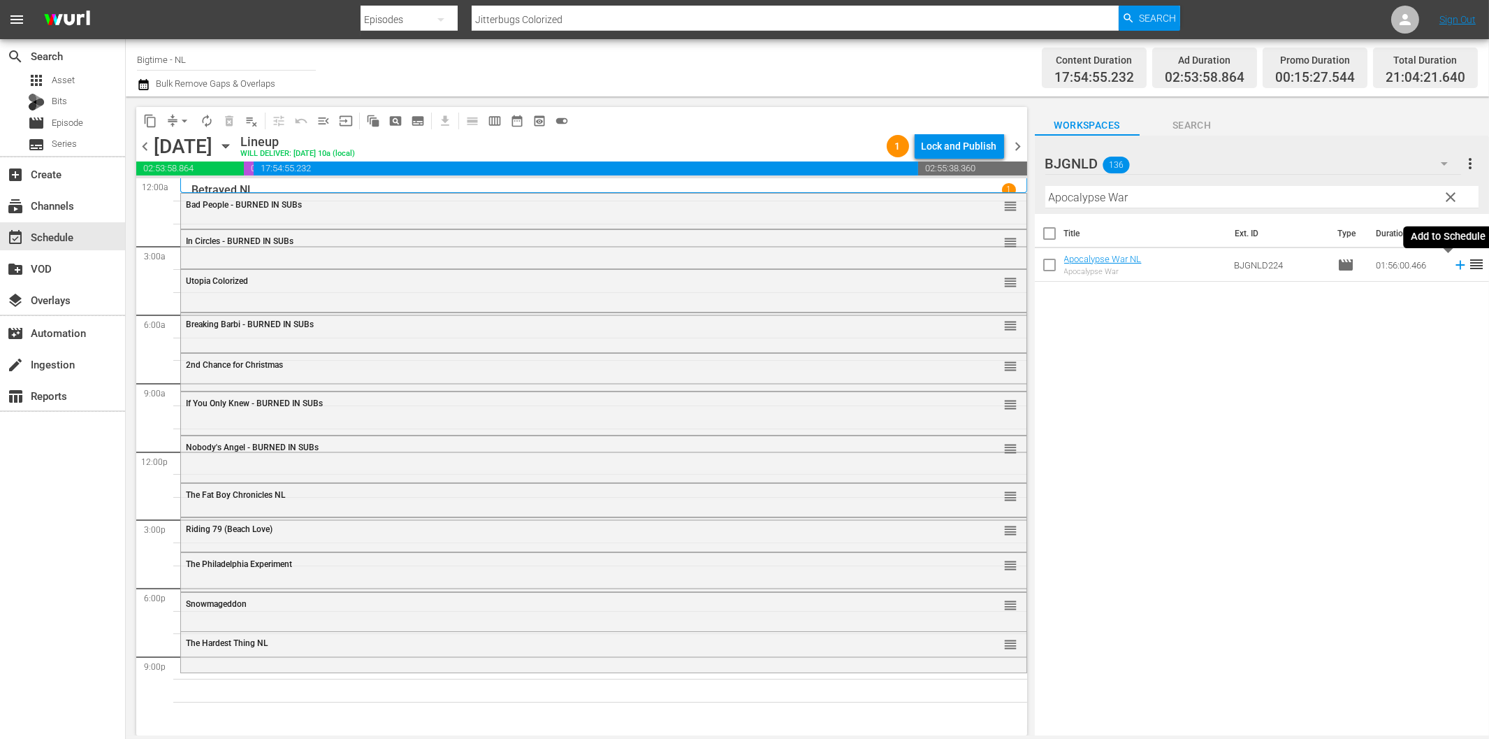
click at [1456, 261] on icon at bounding box center [1460, 265] width 9 height 9
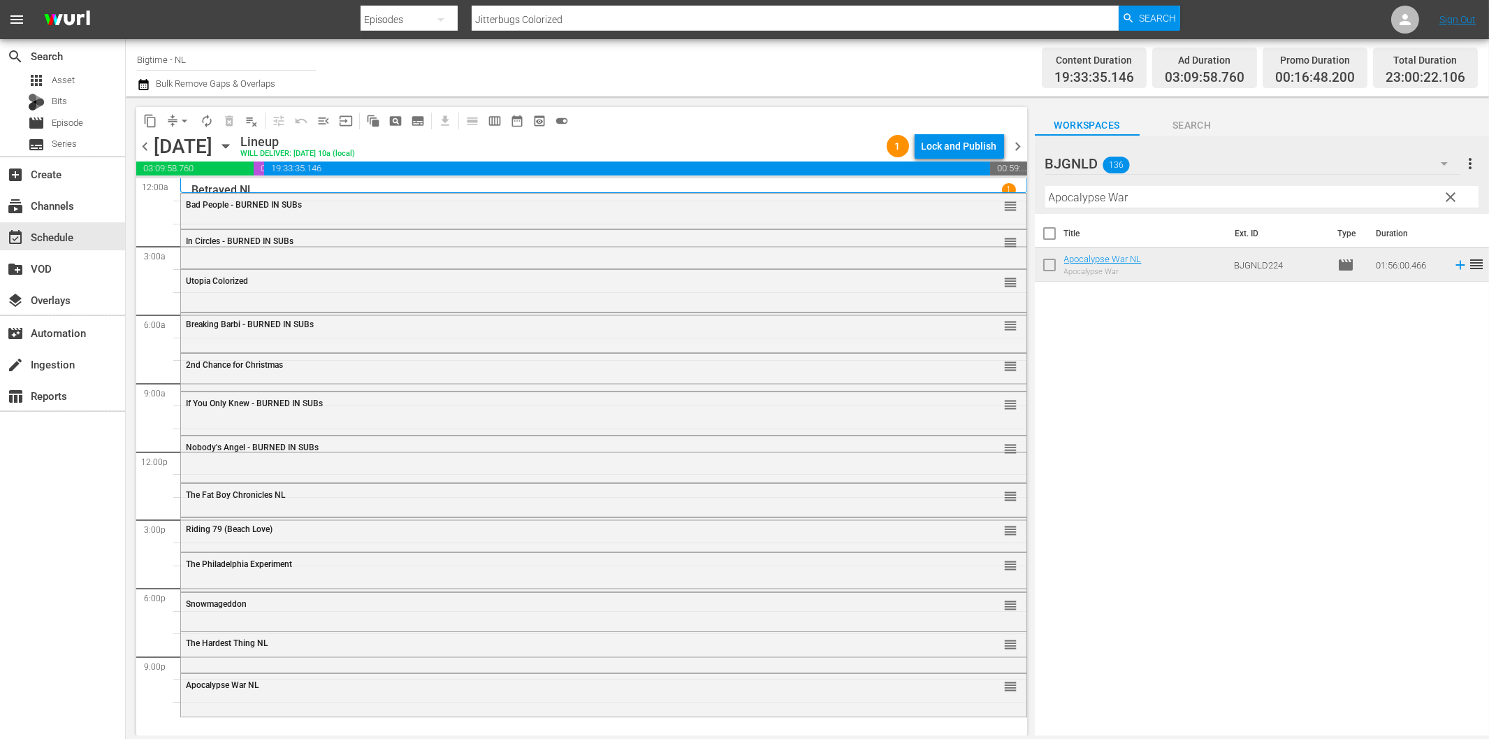
click at [1125, 201] on input "Apocalypse War" at bounding box center [1262, 197] width 433 height 22
paste input "Subject 36"
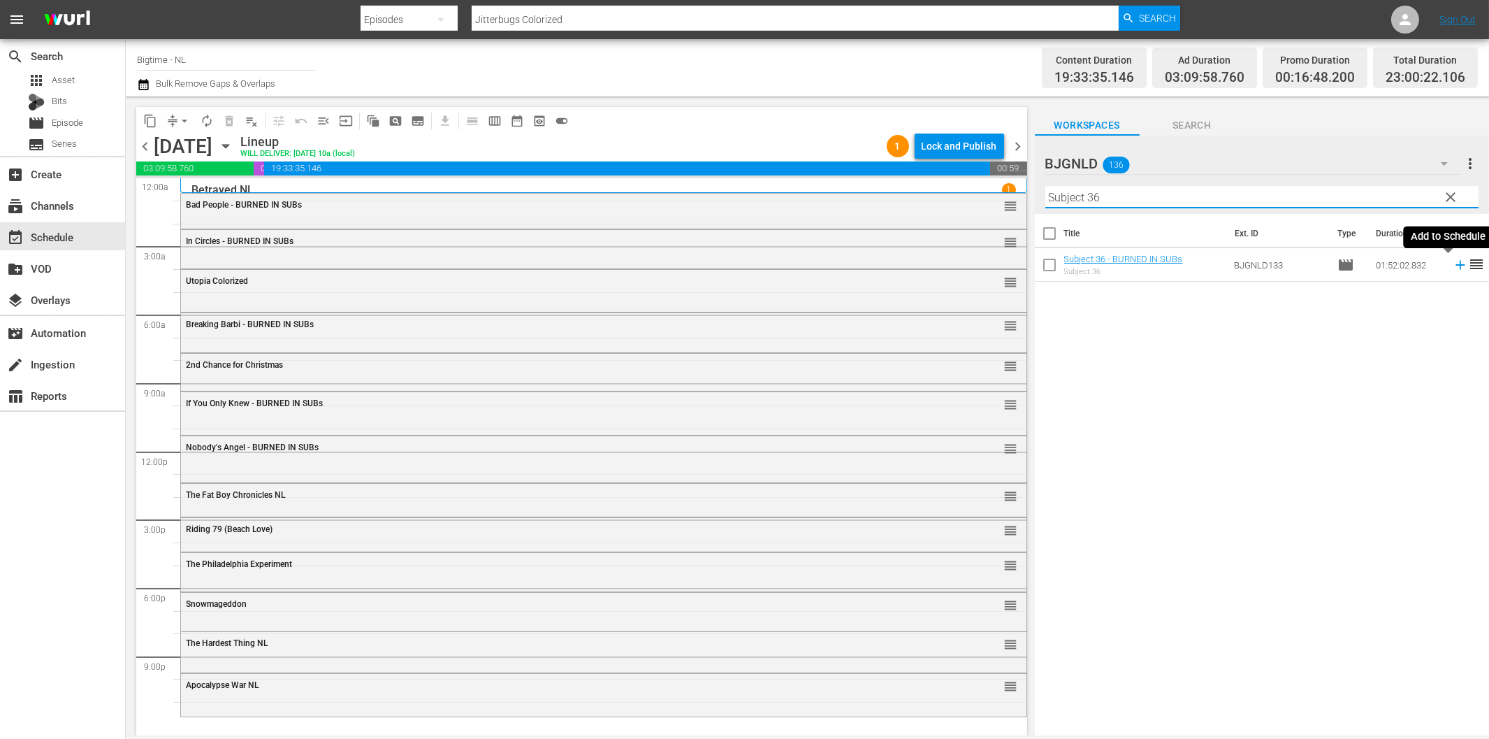
type input "Subject 36"
click at [1453, 263] on icon at bounding box center [1460, 264] width 15 height 15
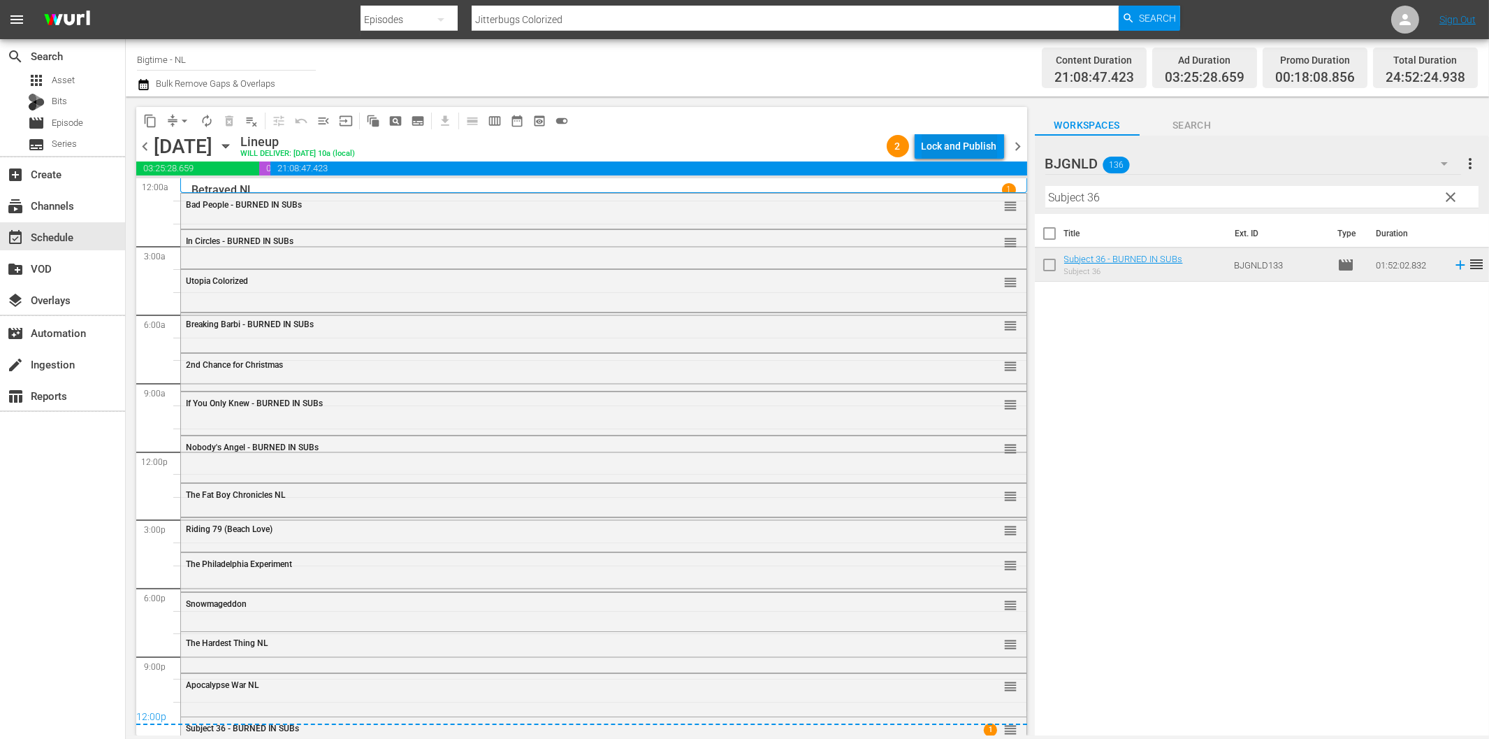
click at [974, 138] on div "Lock and Publish" at bounding box center [959, 145] width 75 height 25
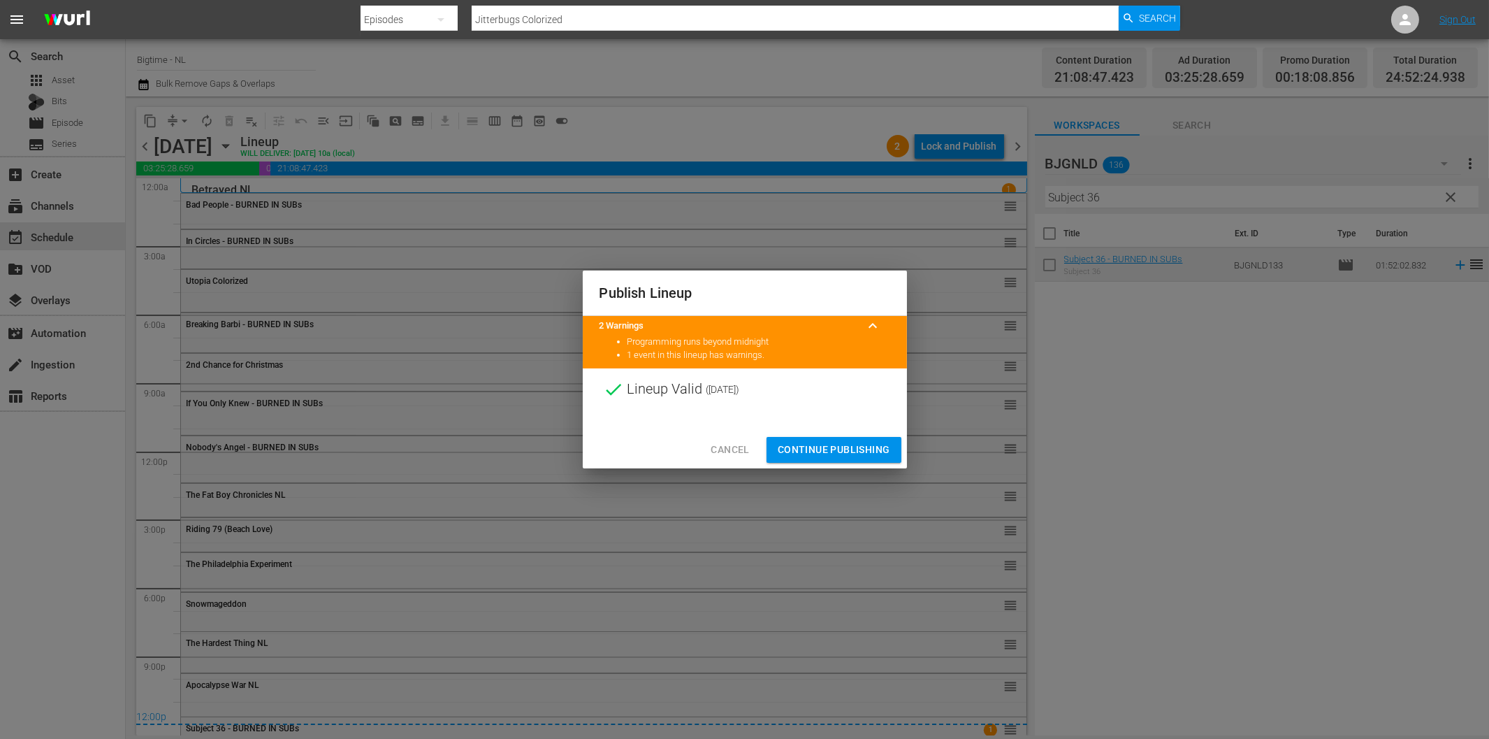
click at [846, 444] on span "Continue Publishing" at bounding box center [834, 449] width 113 height 17
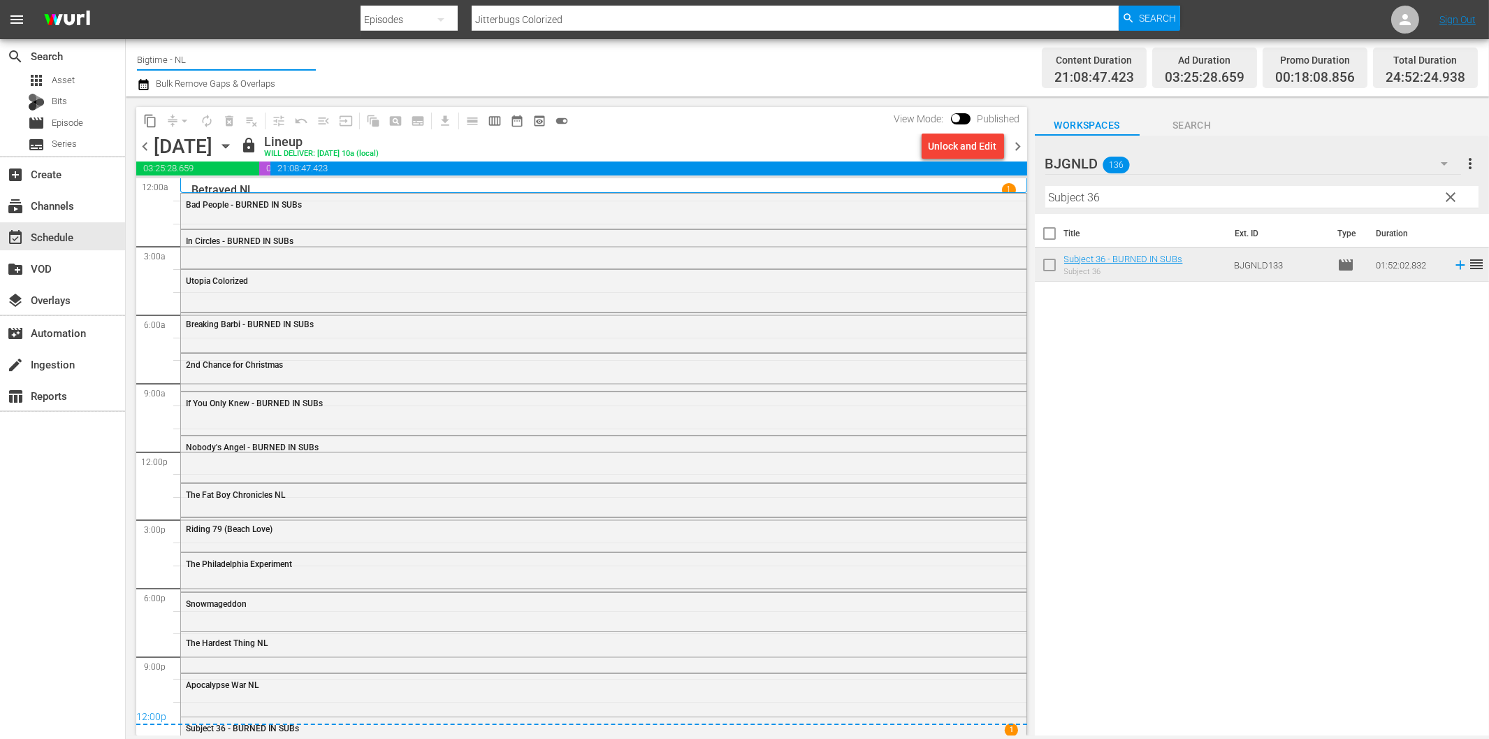
drag, startPoint x: 212, startPoint y: 64, endPoint x: 157, endPoint y: 65, distance: 55.9
click at [157, 65] on input "Bigtime - NL" at bounding box center [226, 60] width 179 height 34
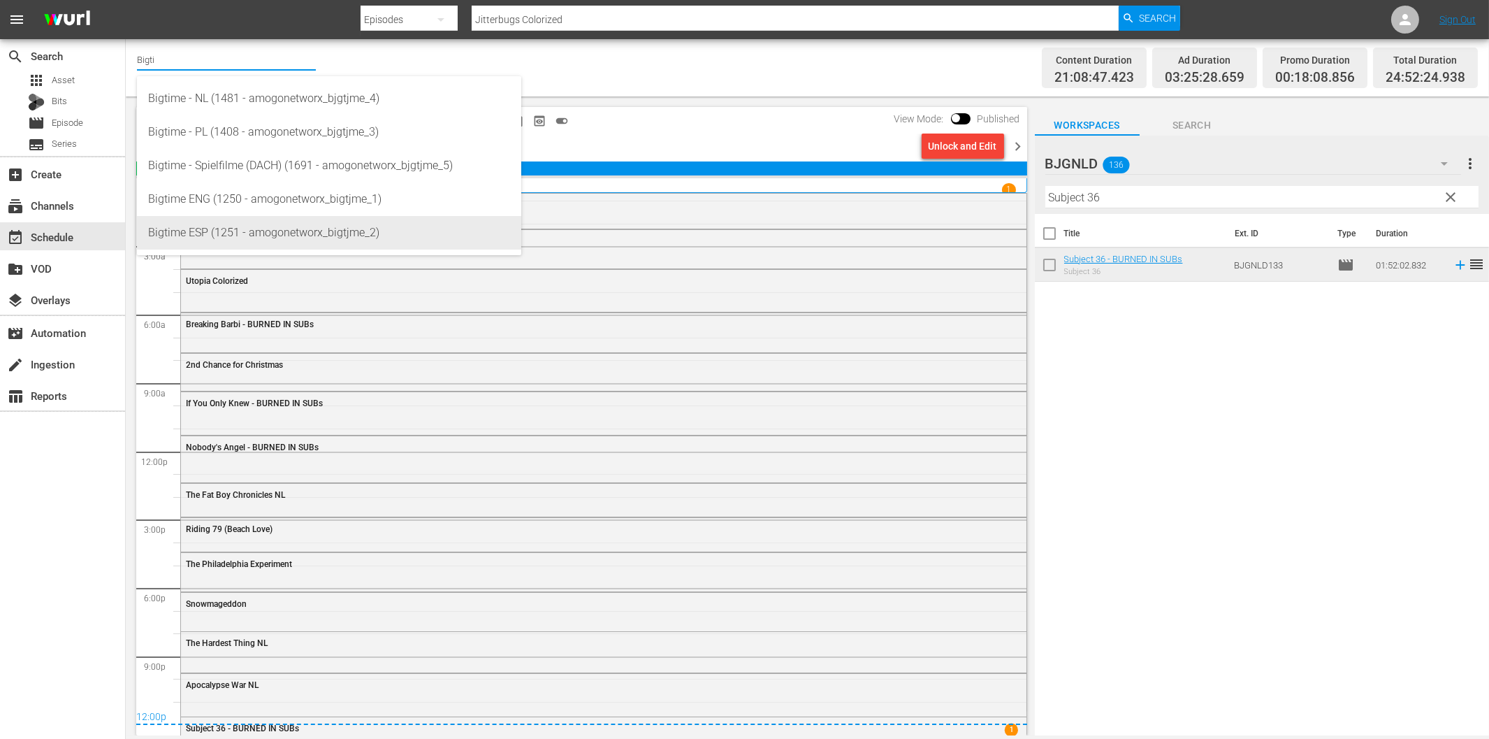
click at [332, 229] on div "Bigtime ESP (1251 - amogonetworx_bigtjme_2)" at bounding box center [329, 233] width 362 height 34
type input "Bigtime ESP (1251 - amogonetworx_bigtjme_2)"
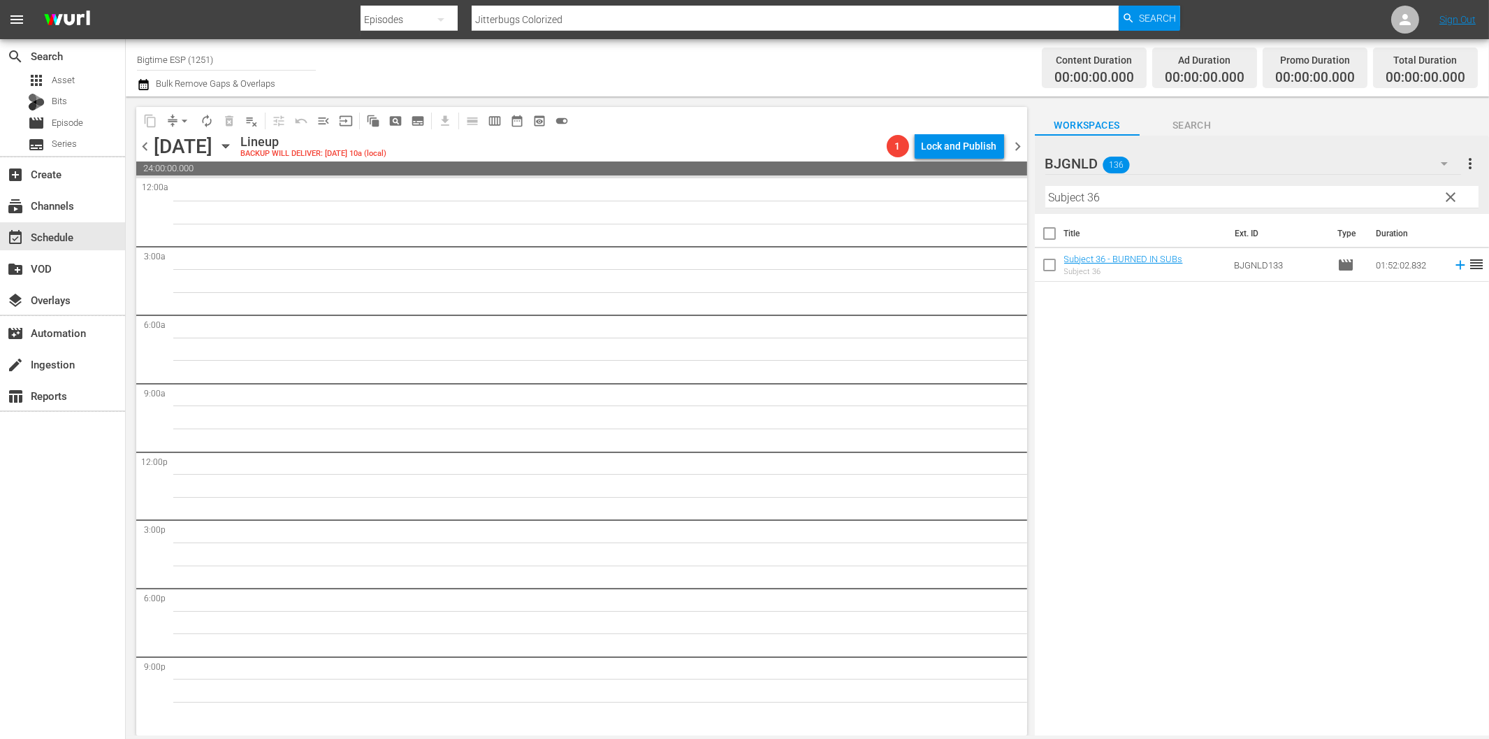
click at [658, 60] on div "Channel Title Bigtime ESP (1251) Bulk Remove Gaps & Overlaps" at bounding box center [503, 68] width 732 height 50
click at [233, 148] on icon "button" at bounding box center [225, 145] width 15 height 15
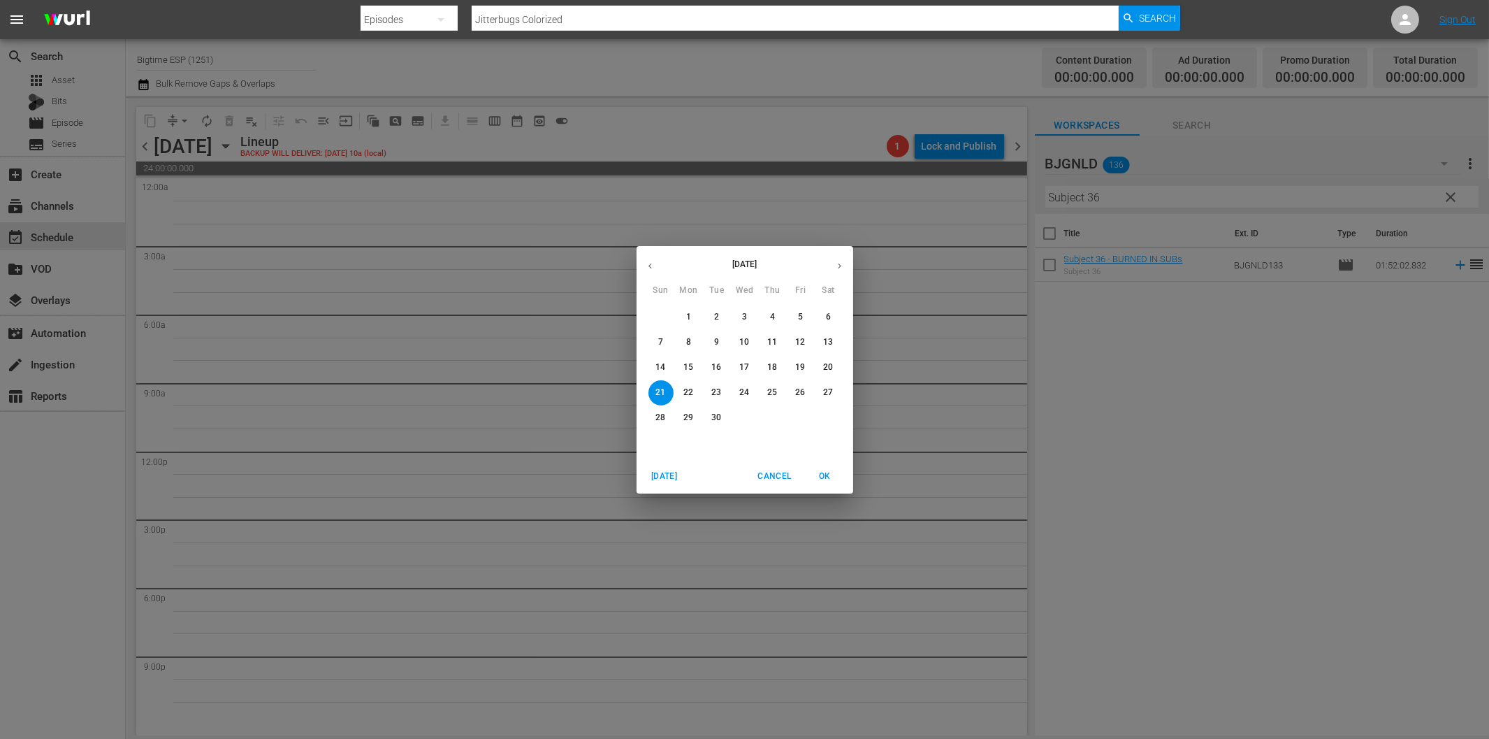
click at [684, 366] on p "15" at bounding box center [689, 367] width 10 height 12
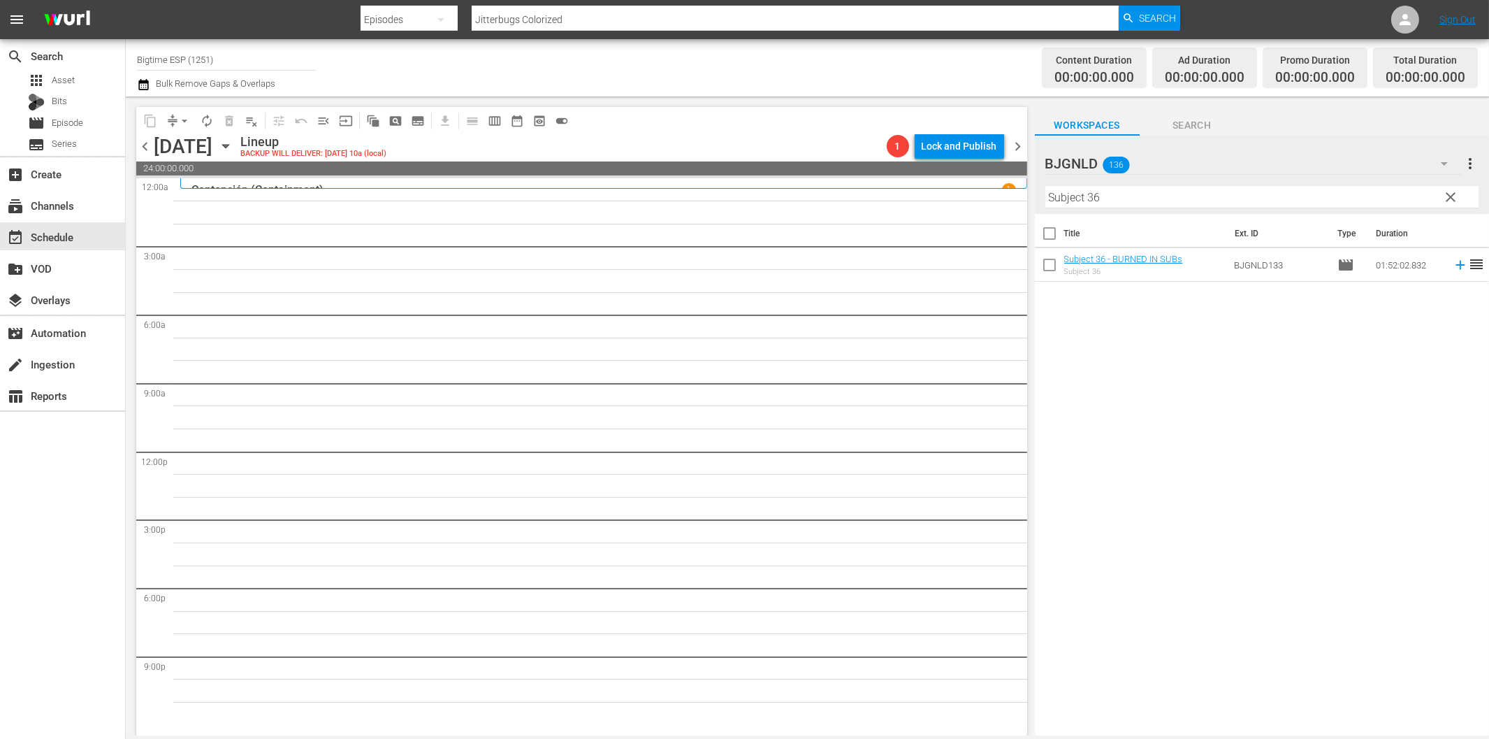
click at [1221, 193] on input "Subject 36" at bounding box center [1262, 197] width 433 height 22
click at [1455, 199] on span "clear" at bounding box center [1450, 197] width 17 height 17
click at [1442, 161] on icon "button" at bounding box center [1444, 163] width 17 height 17
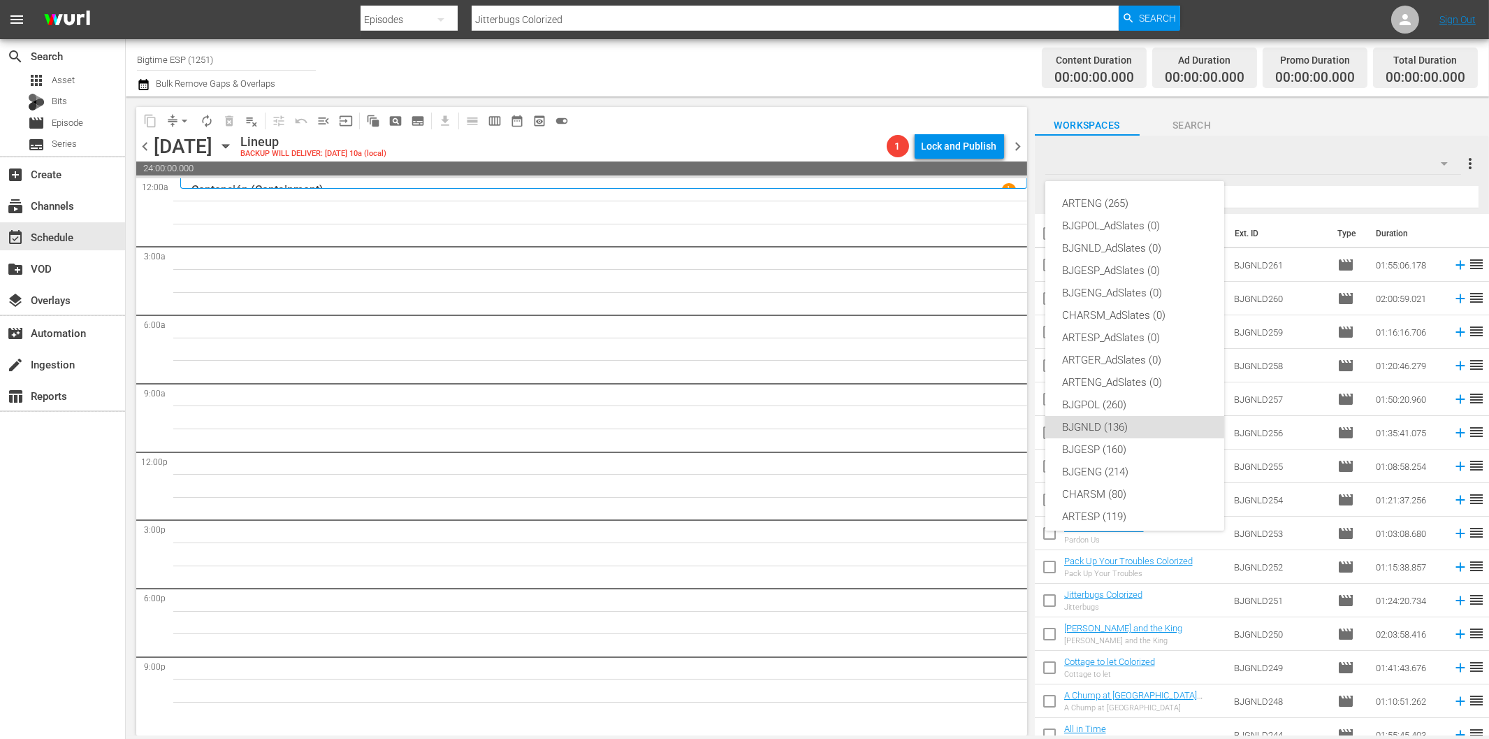
scroll to position [52, 0]
click at [1134, 402] on div "BJGESP (160)" at bounding box center [1134, 397] width 145 height 22
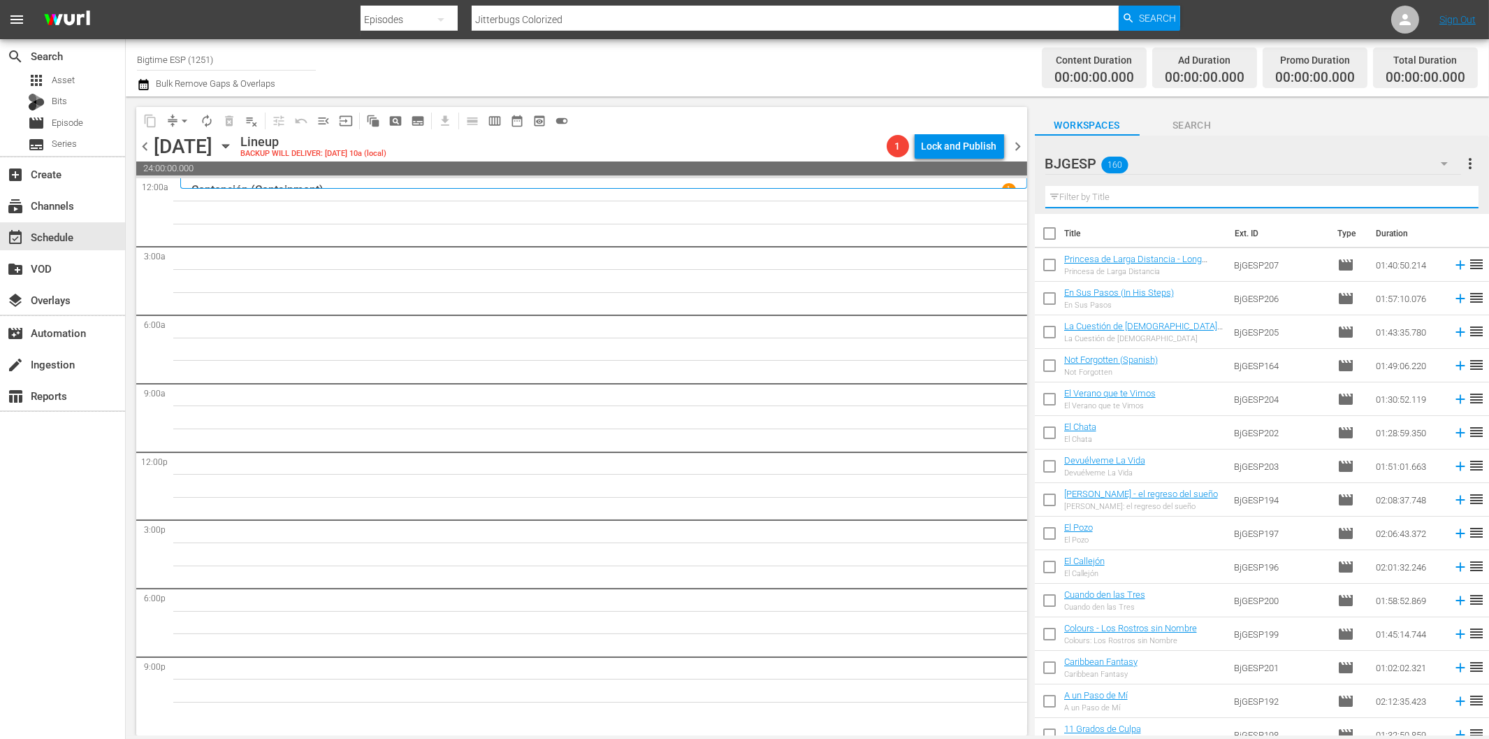
click at [1127, 201] on input "text" at bounding box center [1262, 197] width 433 height 22
paste
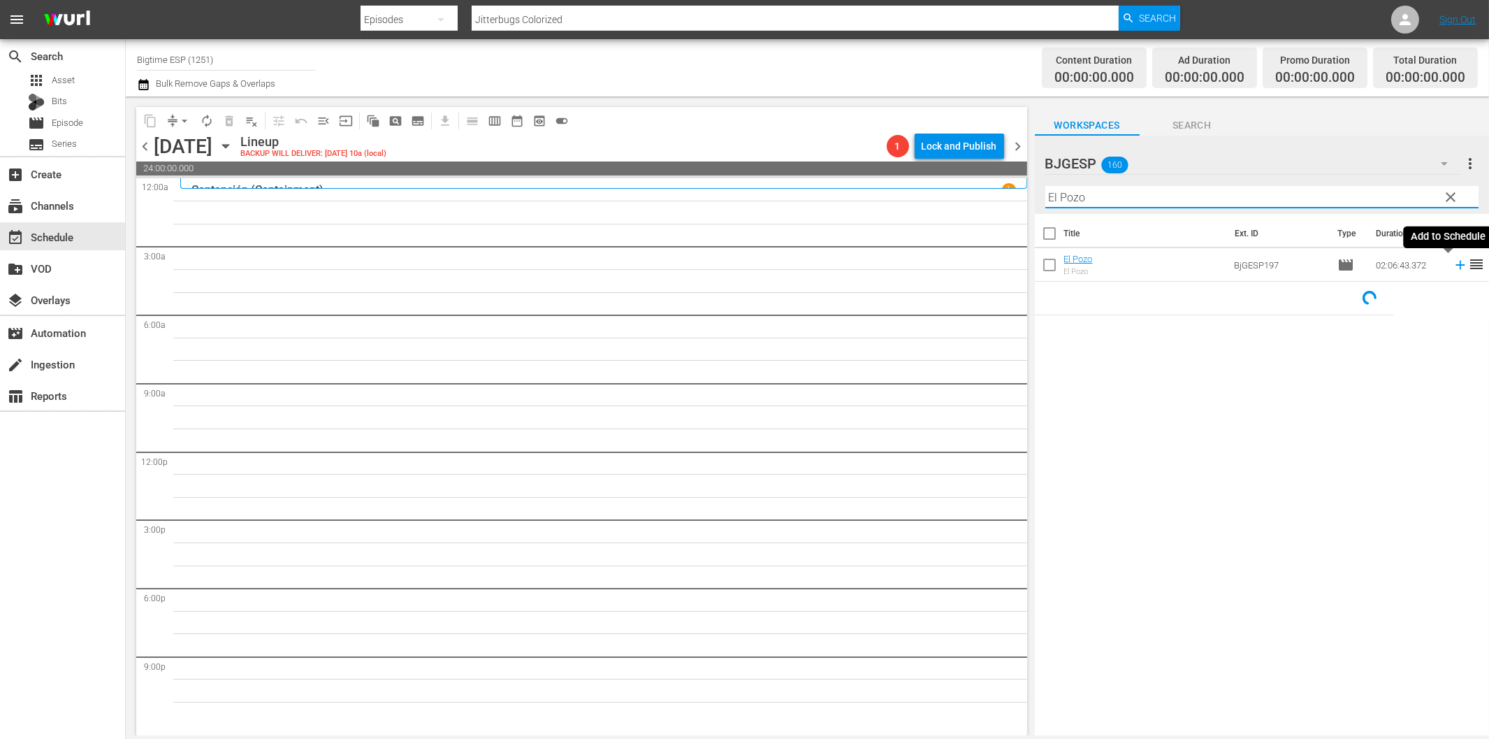
click at [1453, 263] on icon at bounding box center [1460, 264] width 15 height 15
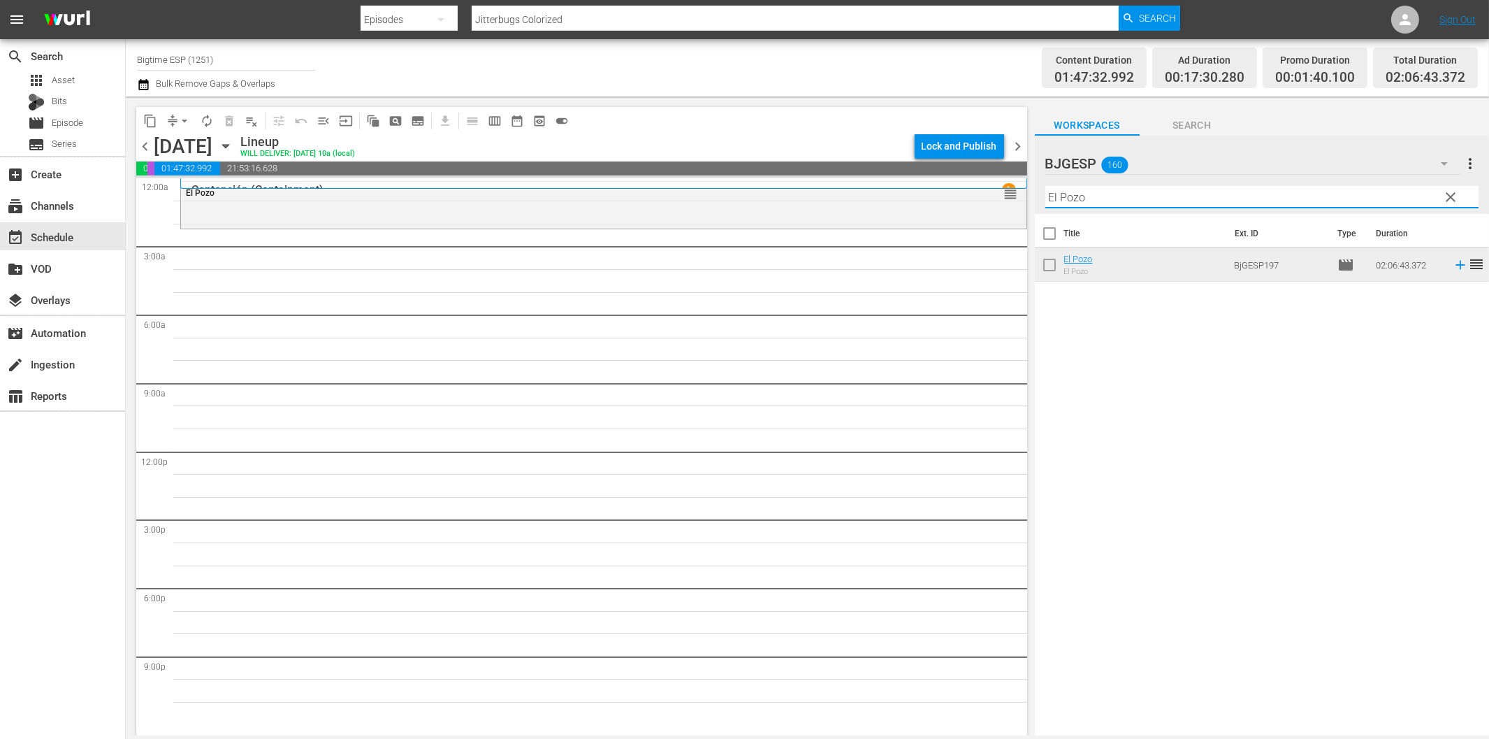
click at [1087, 200] on input "El Pozo" at bounding box center [1262, 197] width 433 height 22
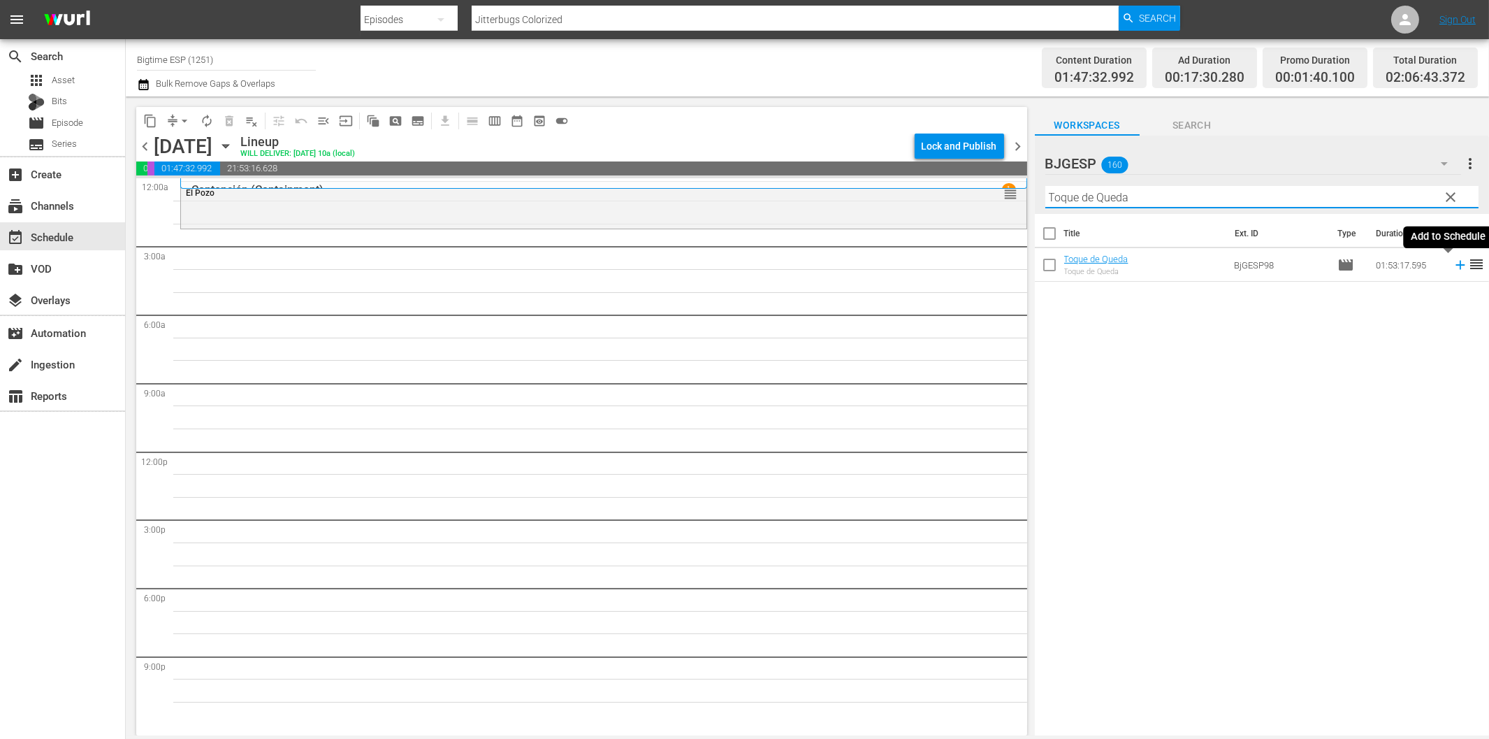
click at [1456, 266] on icon at bounding box center [1460, 265] width 9 height 9
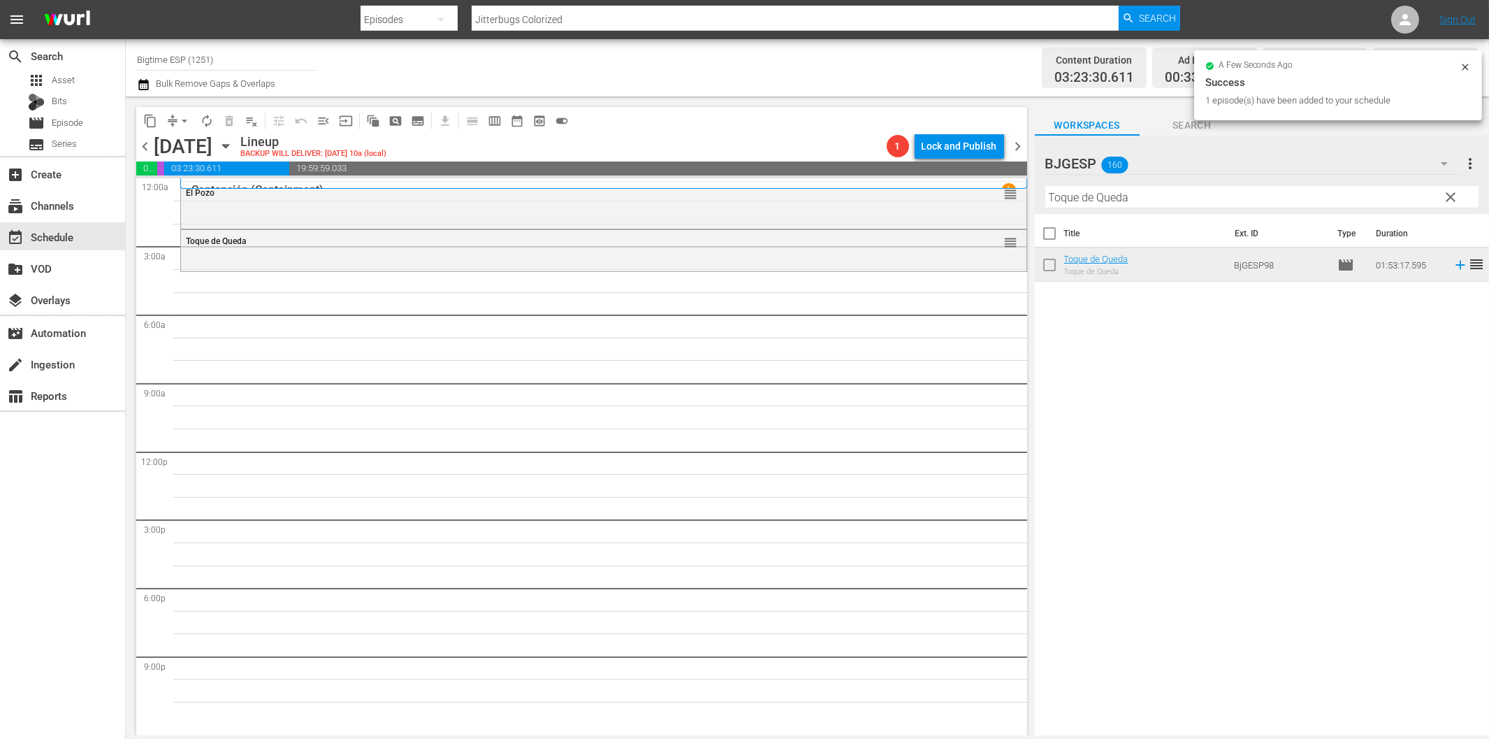
click at [1114, 200] on input "Toque de Queda" at bounding box center [1262, 197] width 433 height 22
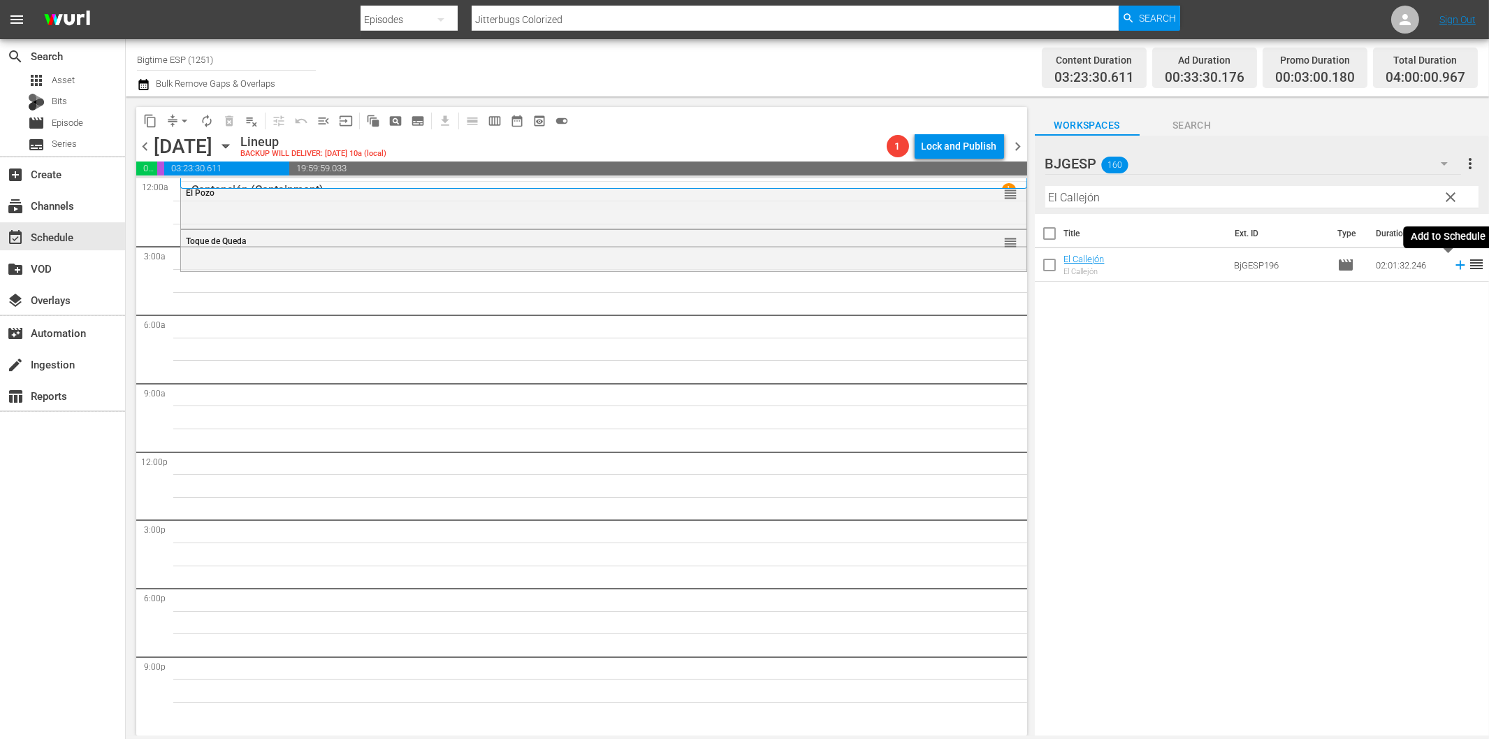
click at [1454, 266] on icon at bounding box center [1460, 264] width 15 height 15
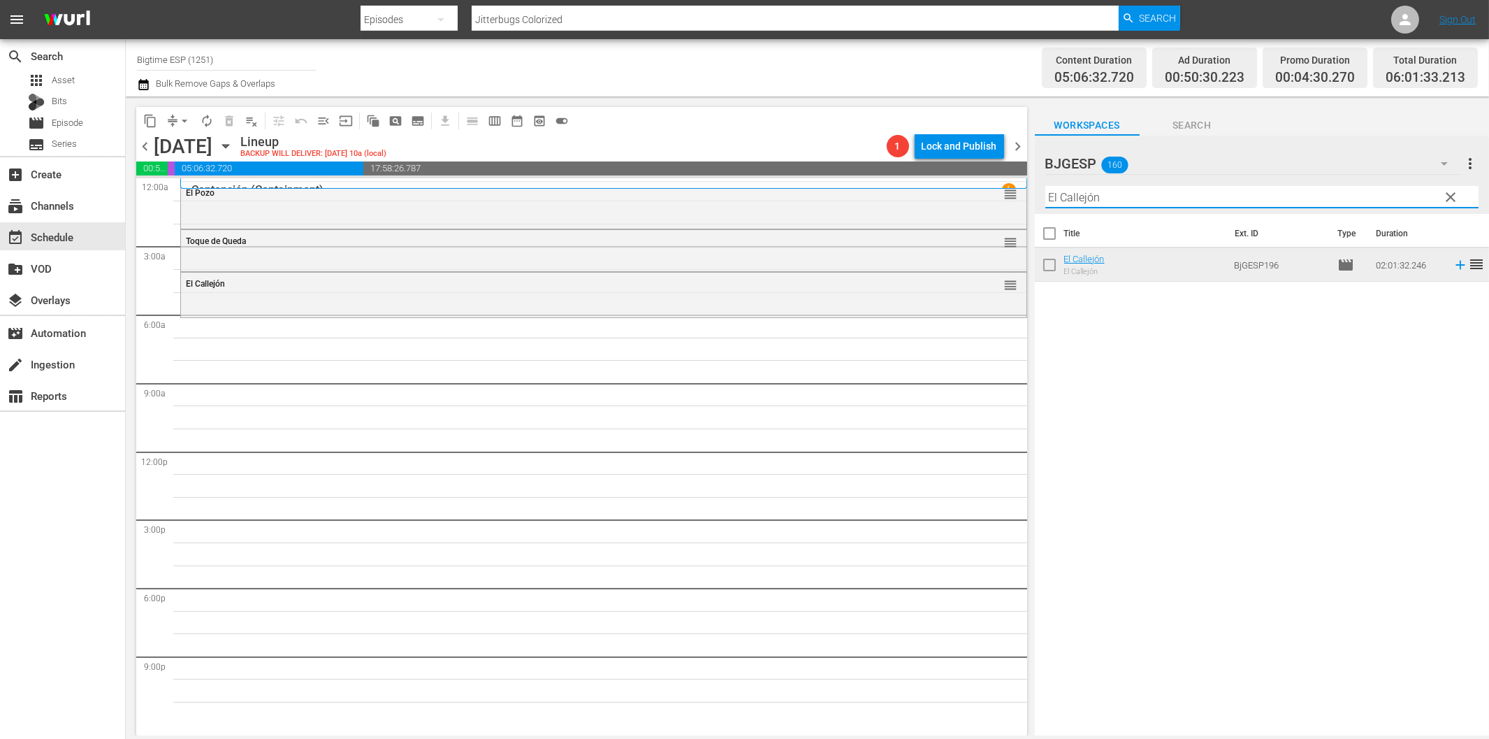
click at [1114, 194] on input "El Callejón" at bounding box center [1262, 197] width 433 height 22
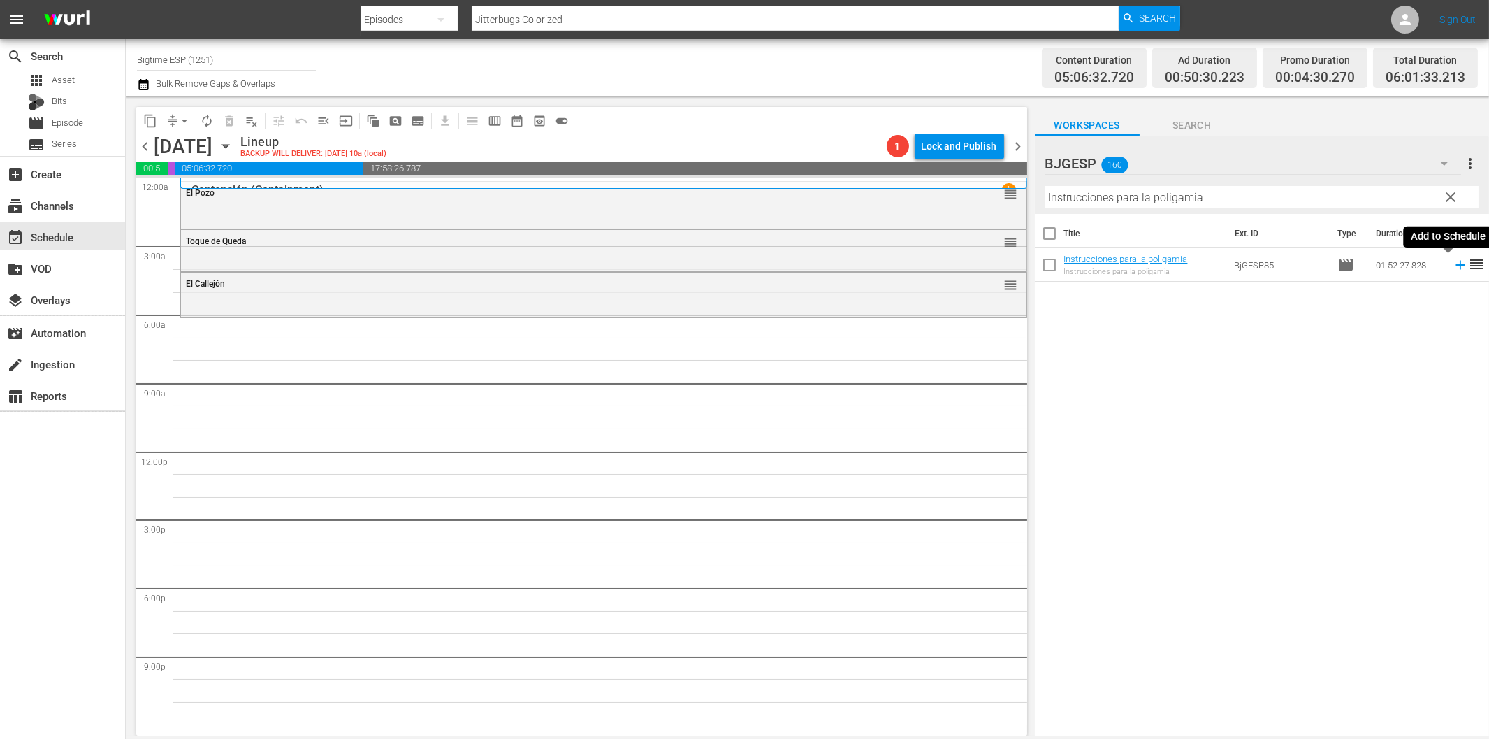
drag, startPoint x: 1448, startPoint y: 266, endPoint x: 1427, endPoint y: 275, distance: 22.6
click at [1453, 266] on icon at bounding box center [1460, 264] width 15 height 15
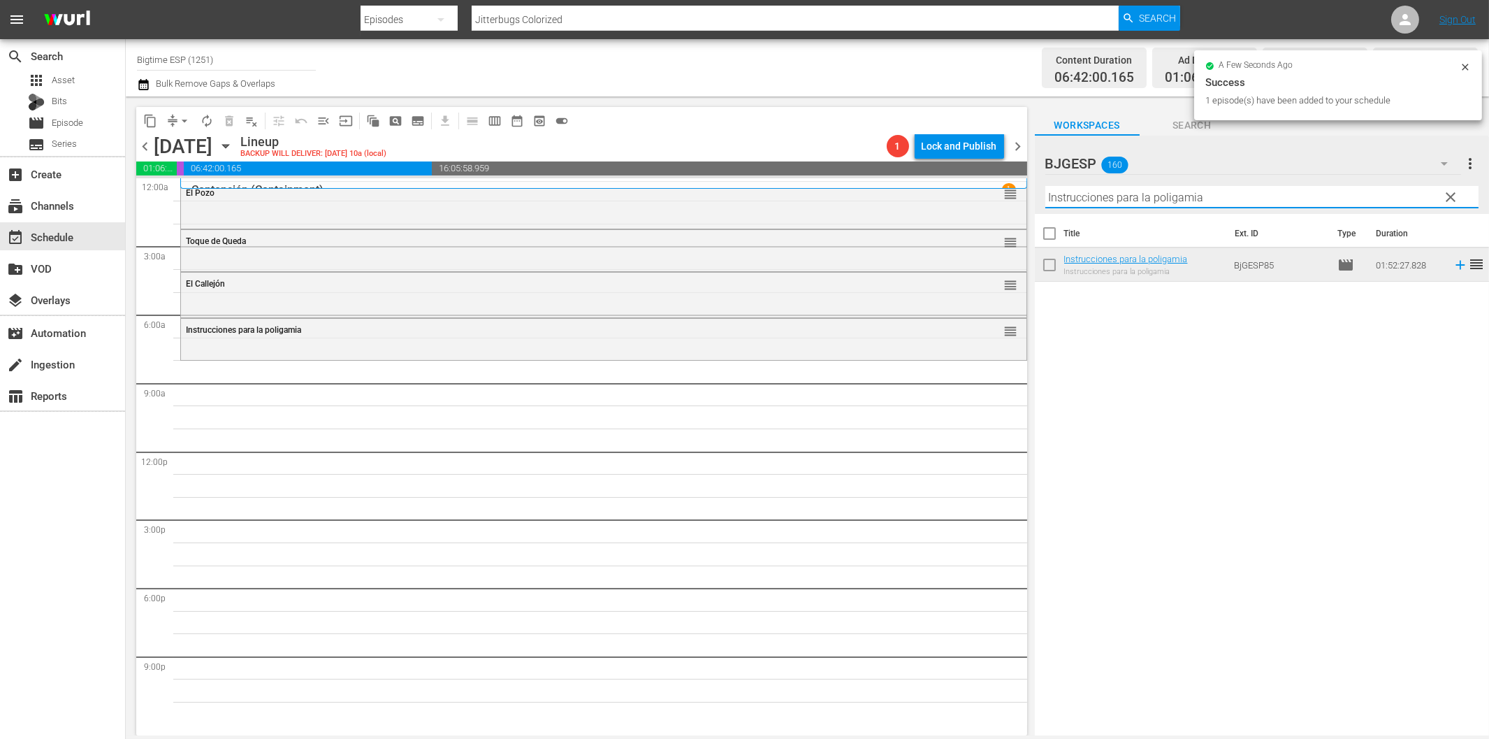
click at [1064, 198] on input "Instrucciones para la poligamia" at bounding box center [1262, 197] width 433 height 22
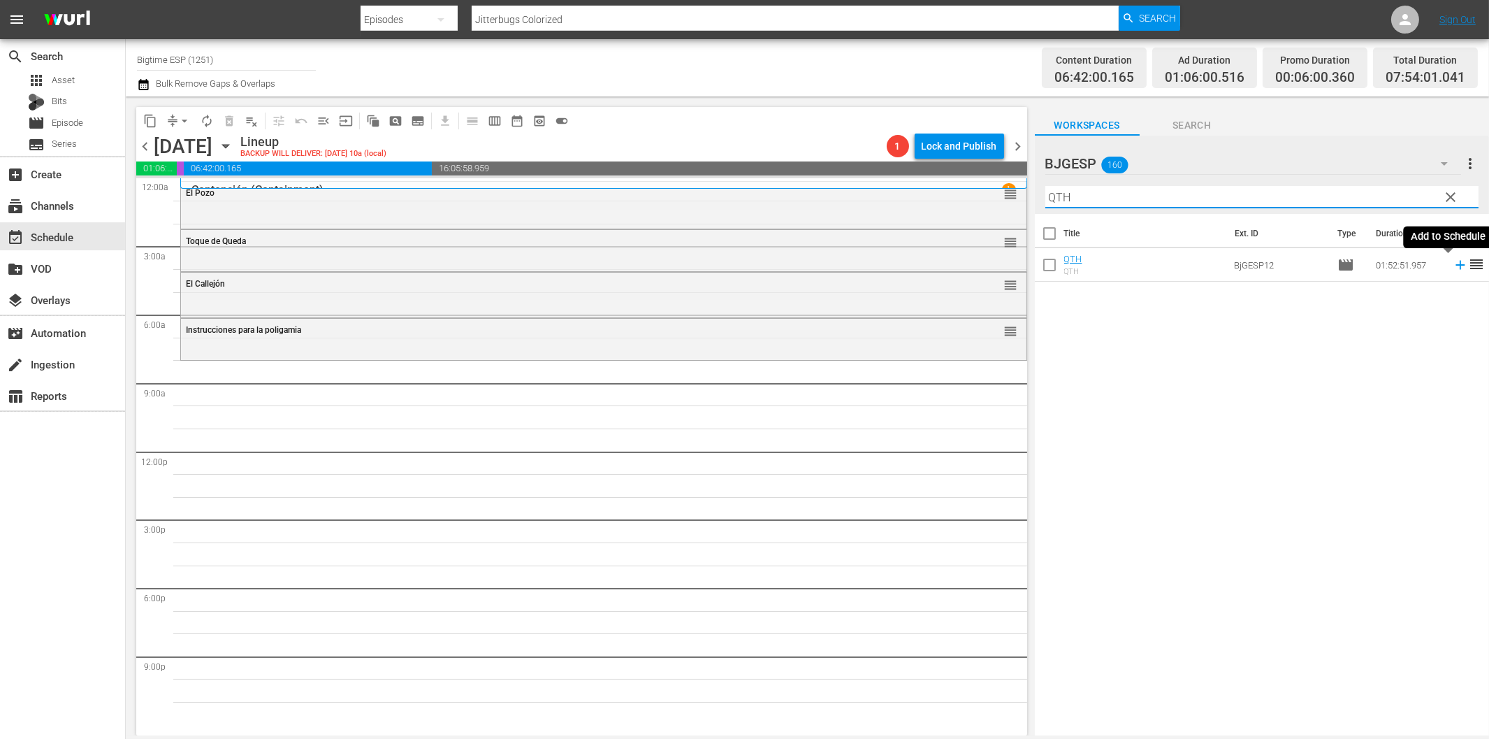
click at [1453, 267] on icon at bounding box center [1460, 264] width 15 height 15
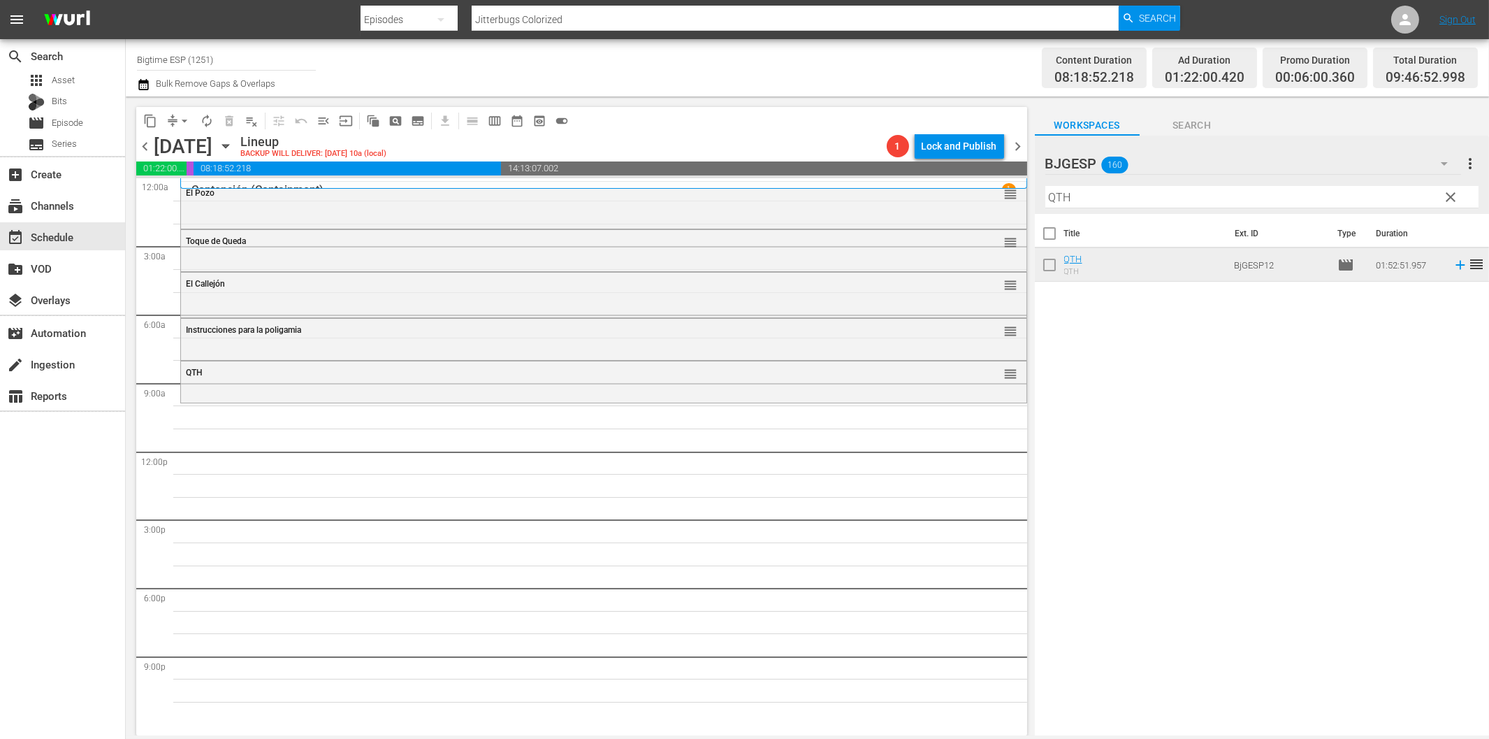
click at [1308, 189] on input "QTH" at bounding box center [1262, 197] width 433 height 22
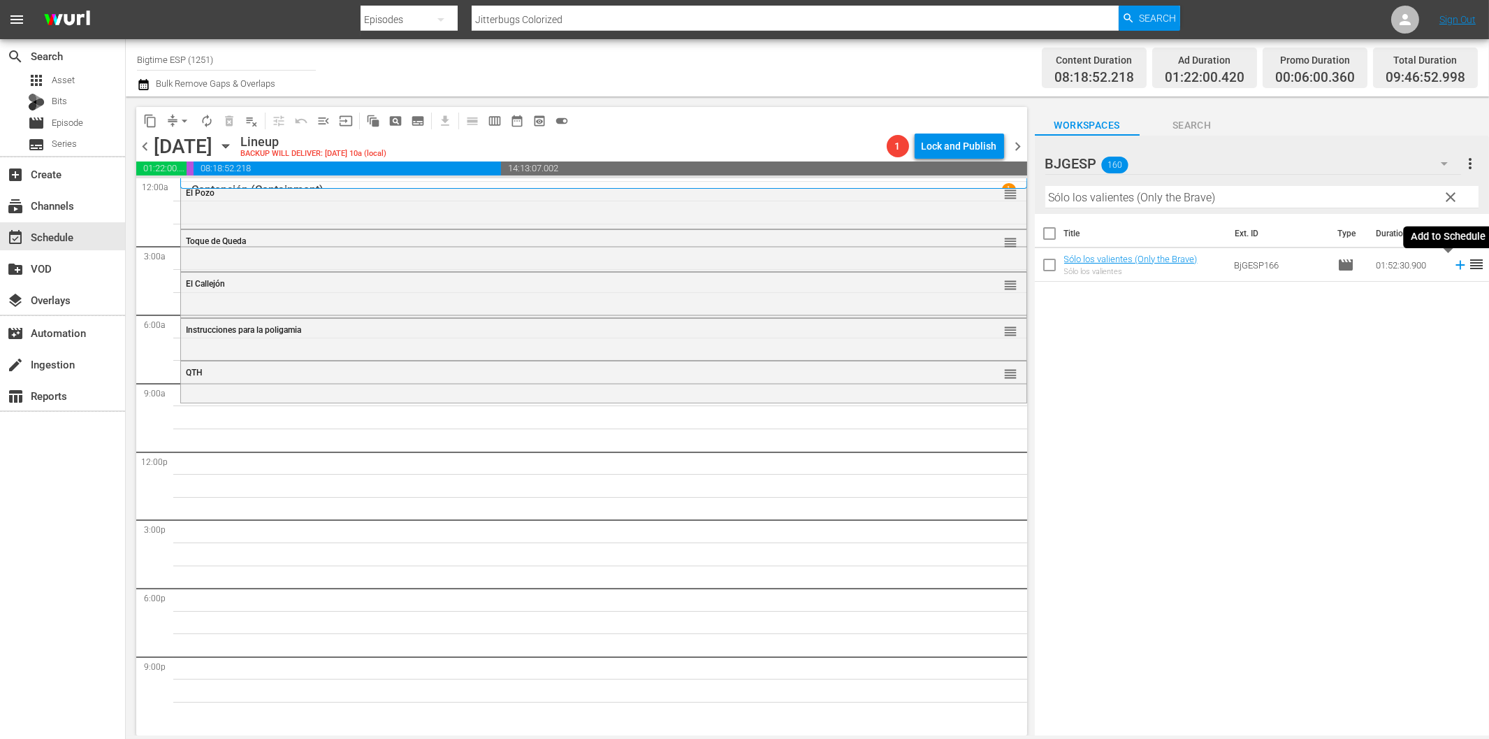
click at [1453, 267] on icon at bounding box center [1460, 264] width 15 height 15
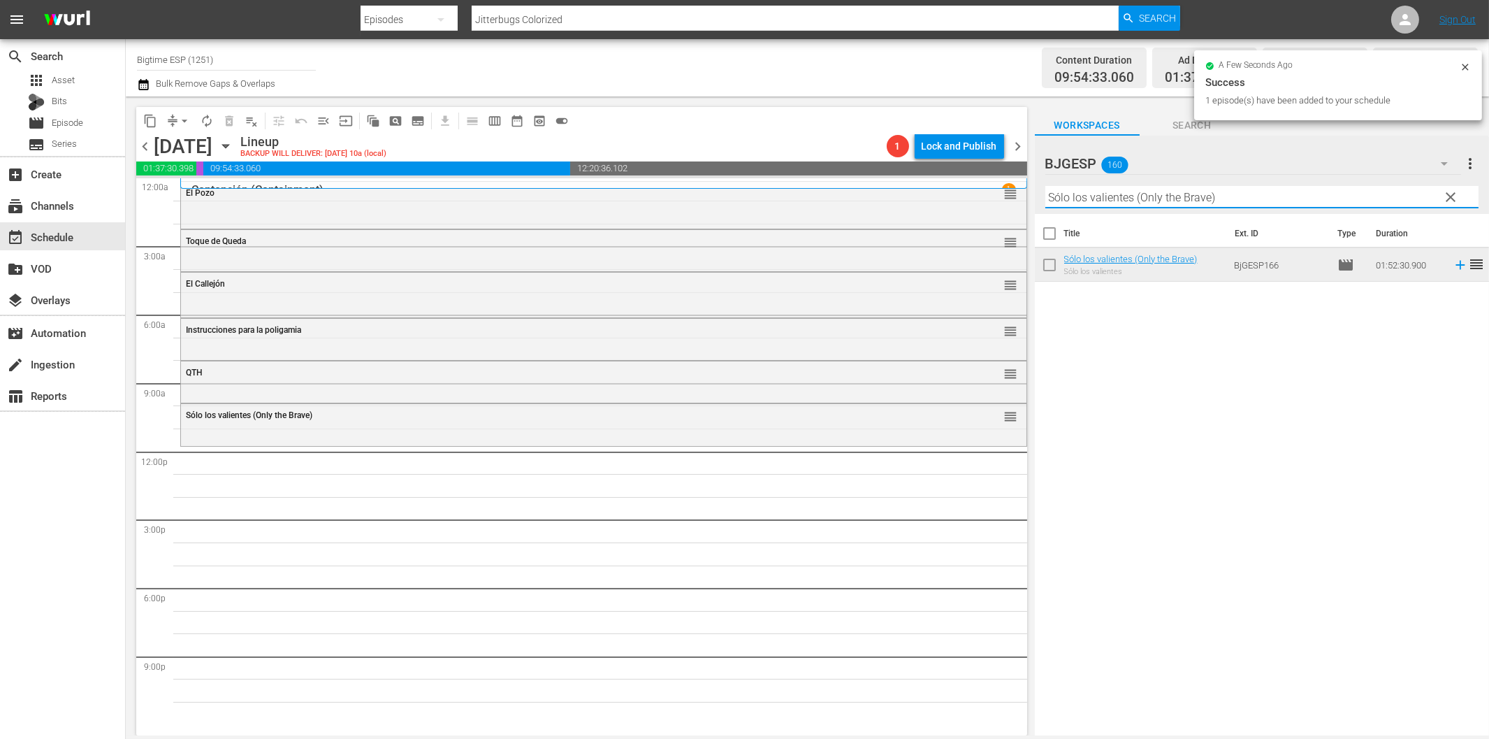
click at [1105, 192] on input "Sólo los valientes (Only the Brave)" at bounding box center [1262, 197] width 433 height 22
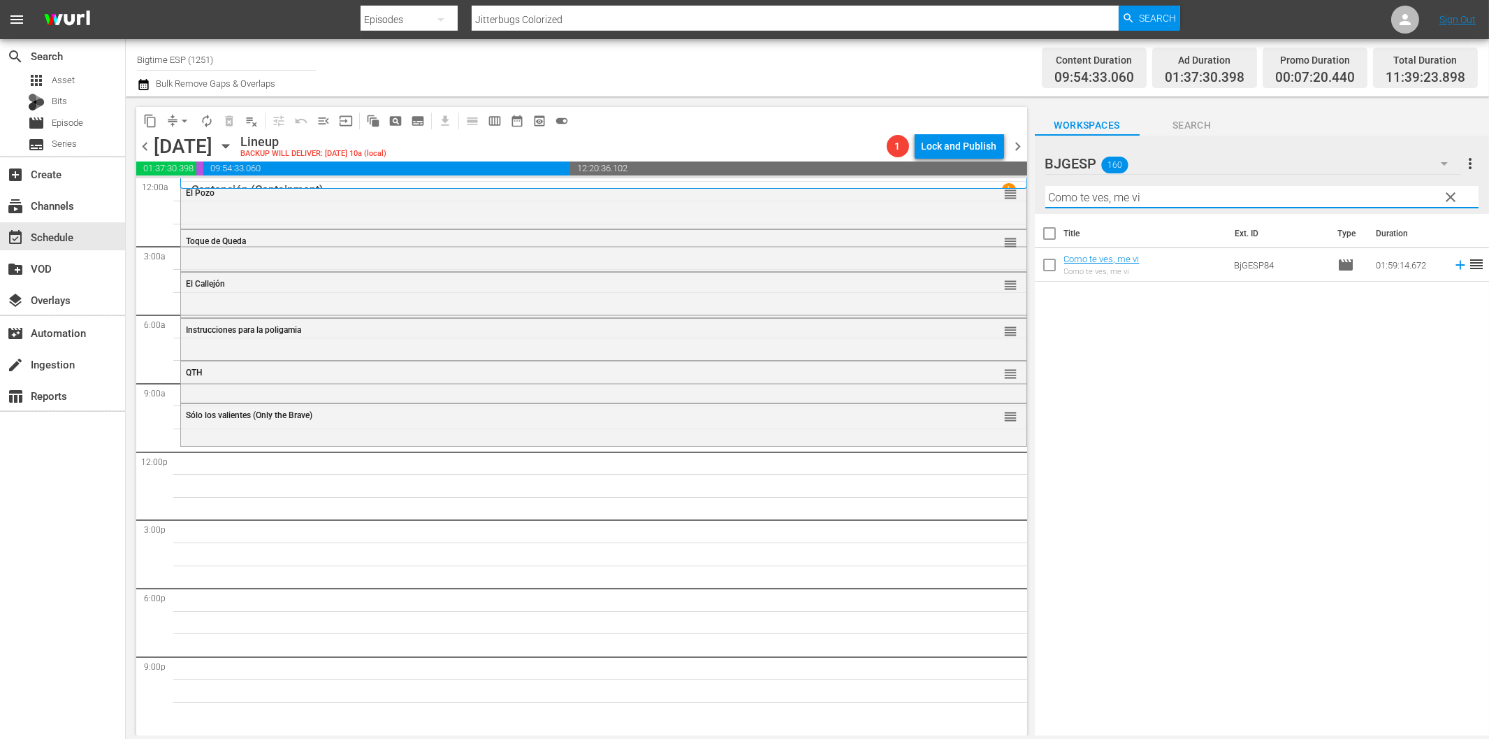
click at [1454, 269] on icon at bounding box center [1460, 264] width 15 height 15
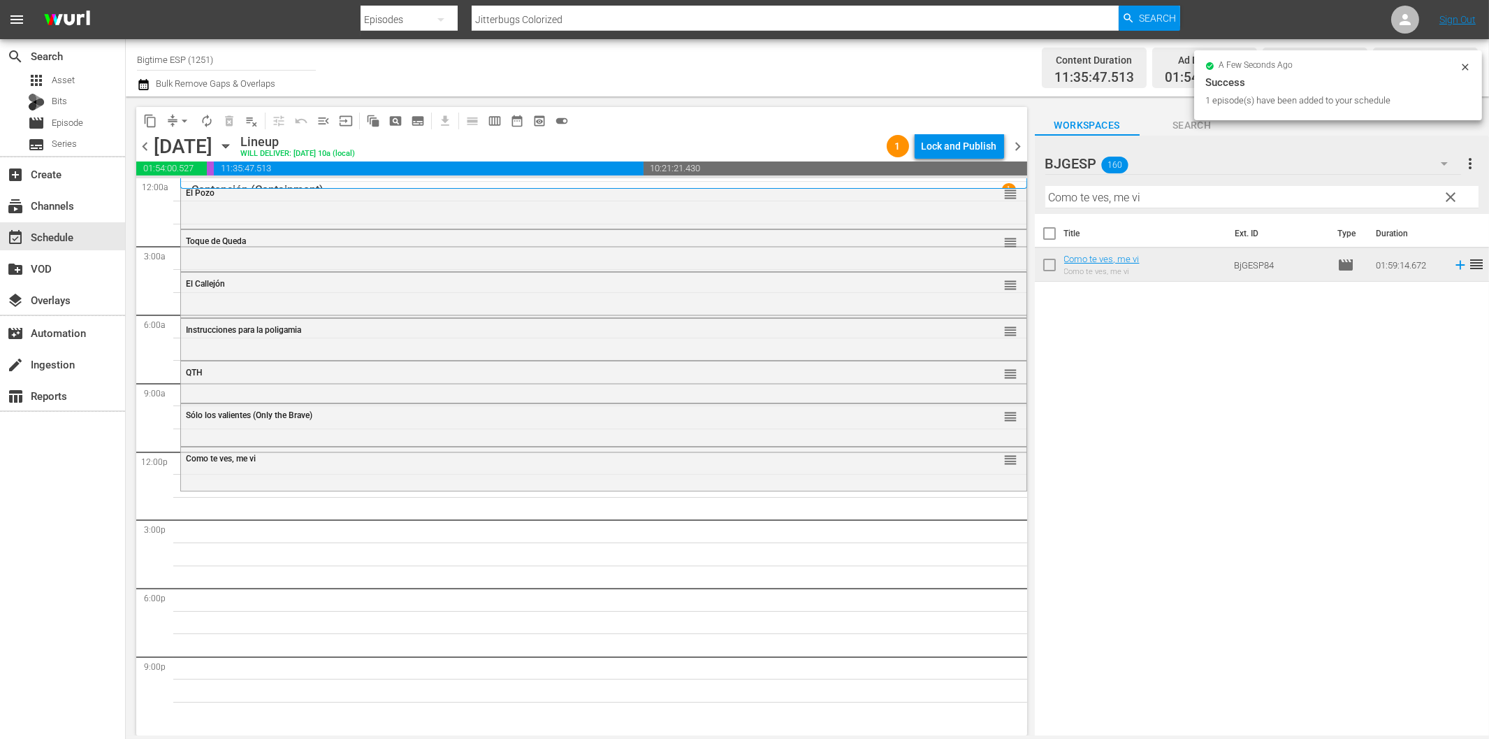
click at [1112, 204] on input "Como te ves, me vi" at bounding box center [1262, 197] width 433 height 22
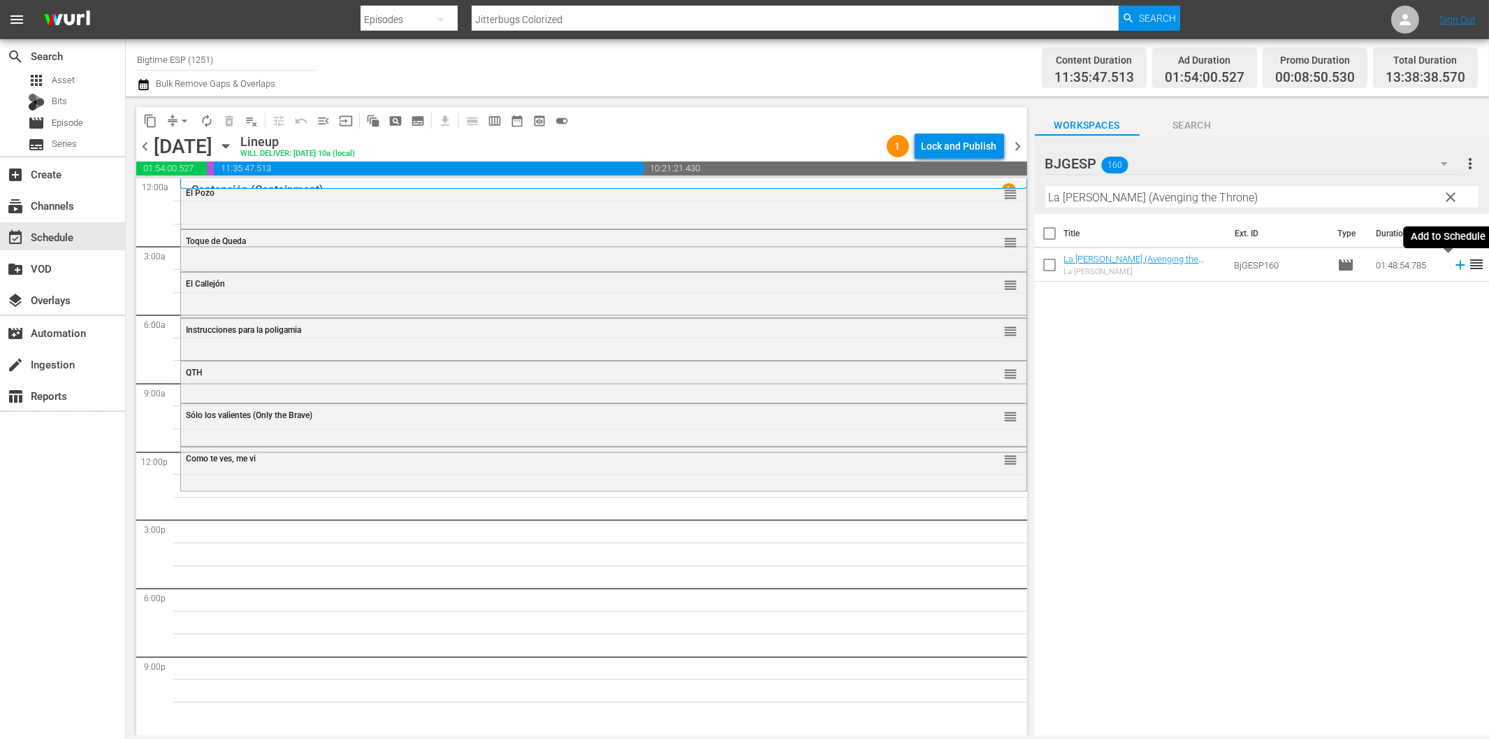
click at [1456, 267] on icon at bounding box center [1460, 265] width 9 height 9
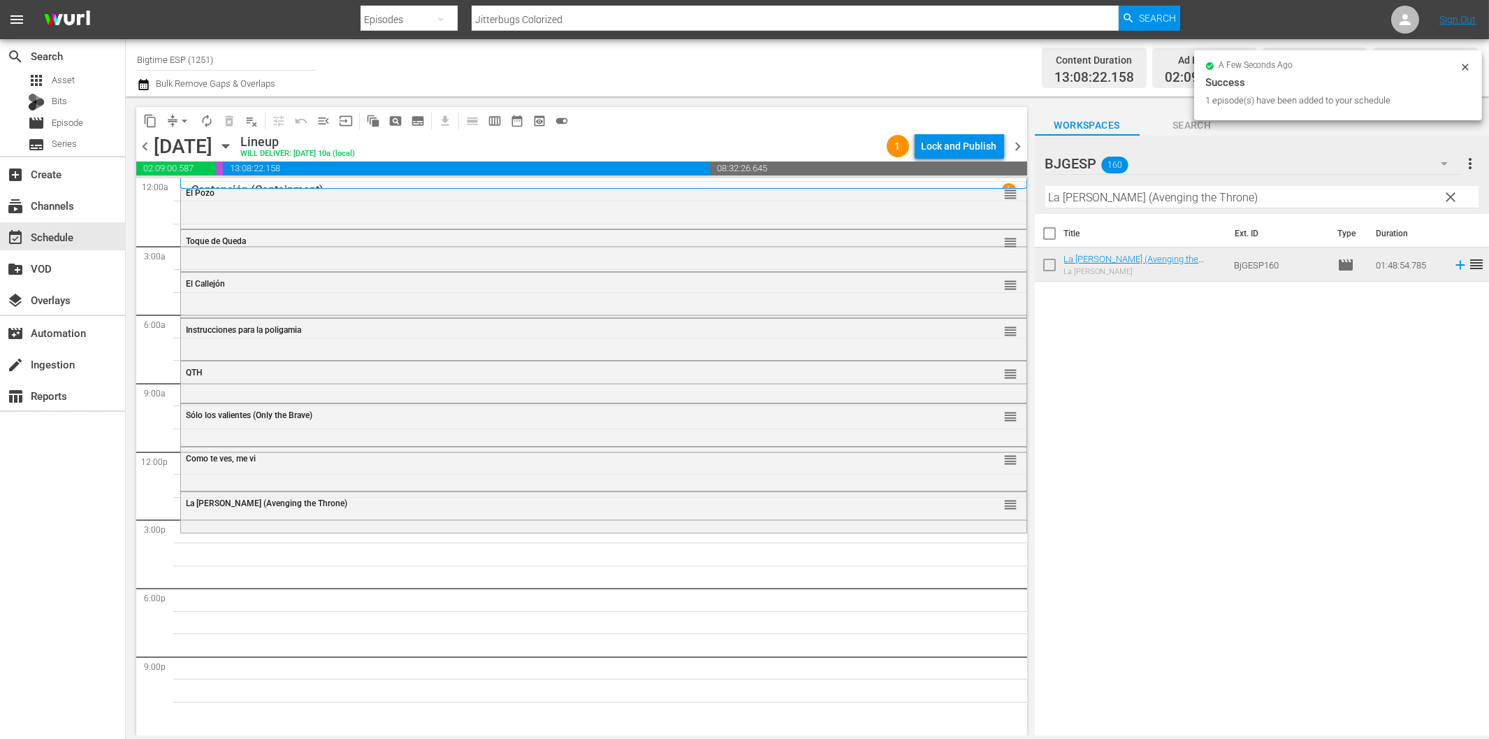
click at [1068, 203] on input "La séptima espada (Avenging the Throne)" at bounding box center [1262, 197] width 433 height 22
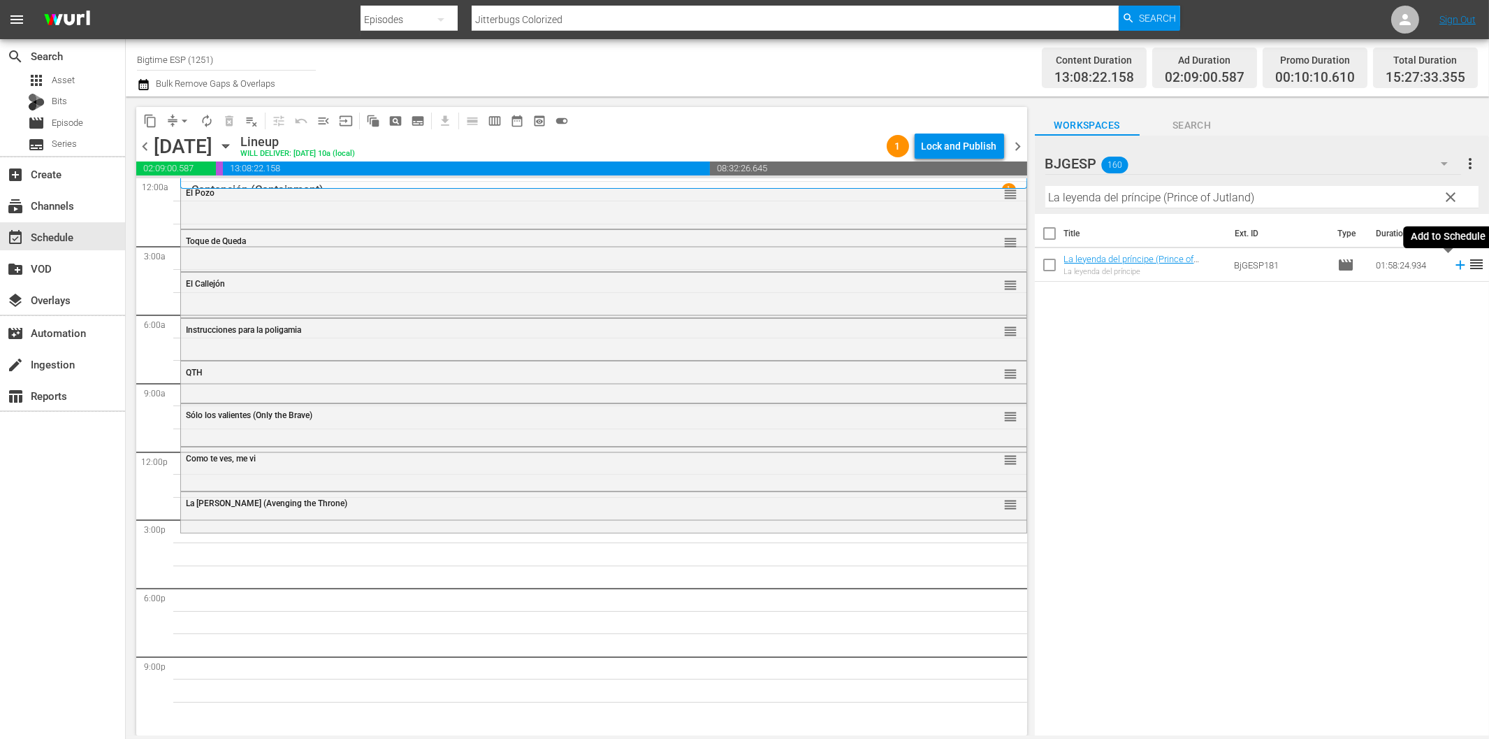
click at [1453, 268] on icon at bounding box center [1460, 264] width 15 height 15
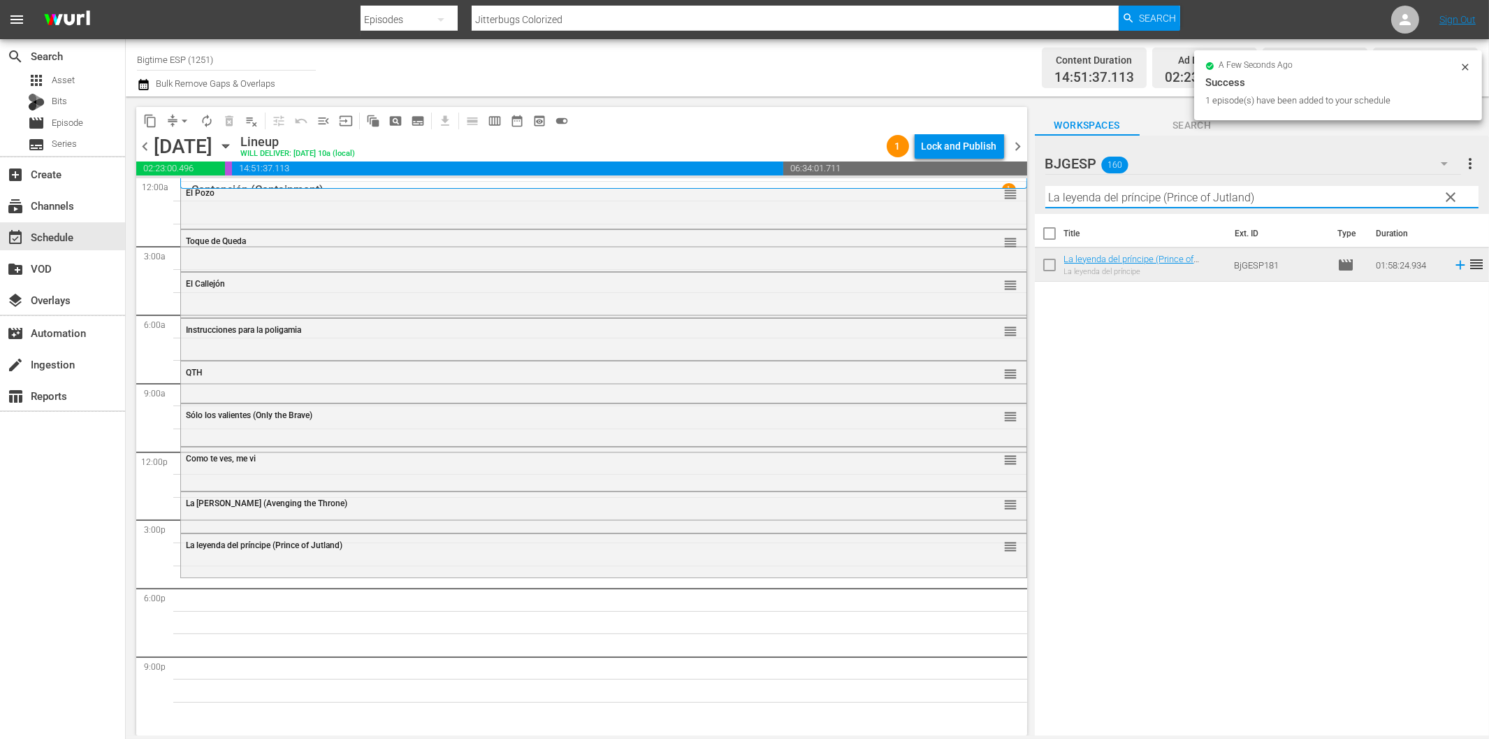
click at [1116, 203] on input "La leyenda del príncipe (Prince of Jutland)" at bounding box center [1262, 197] width 433 height 22
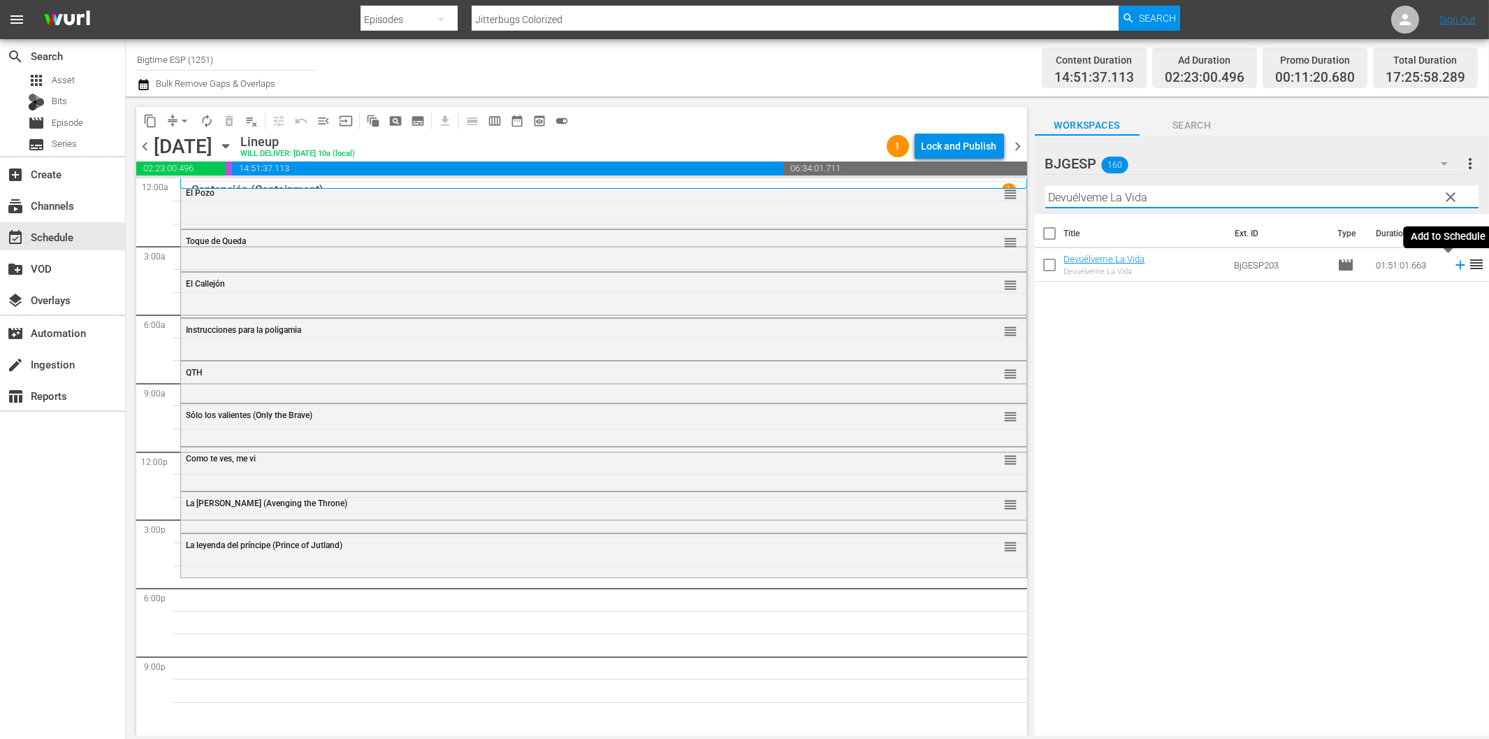
click at [1453, 263] on icon at bounding box center [1460, 264] width 15 height 15
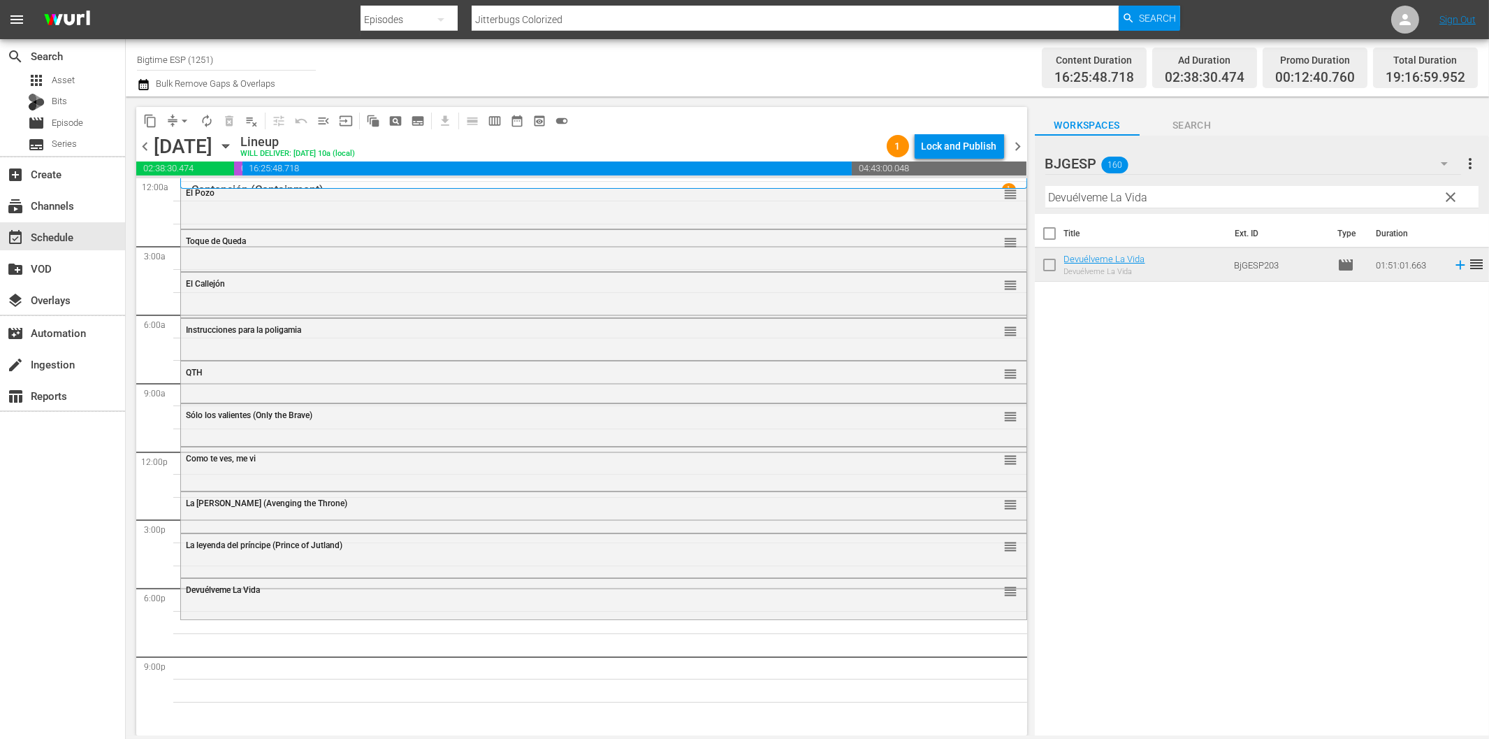
click at [1178, 198] on input "Devuélveme La Vida" at bounding box center [1262, 197] width 433 height 22
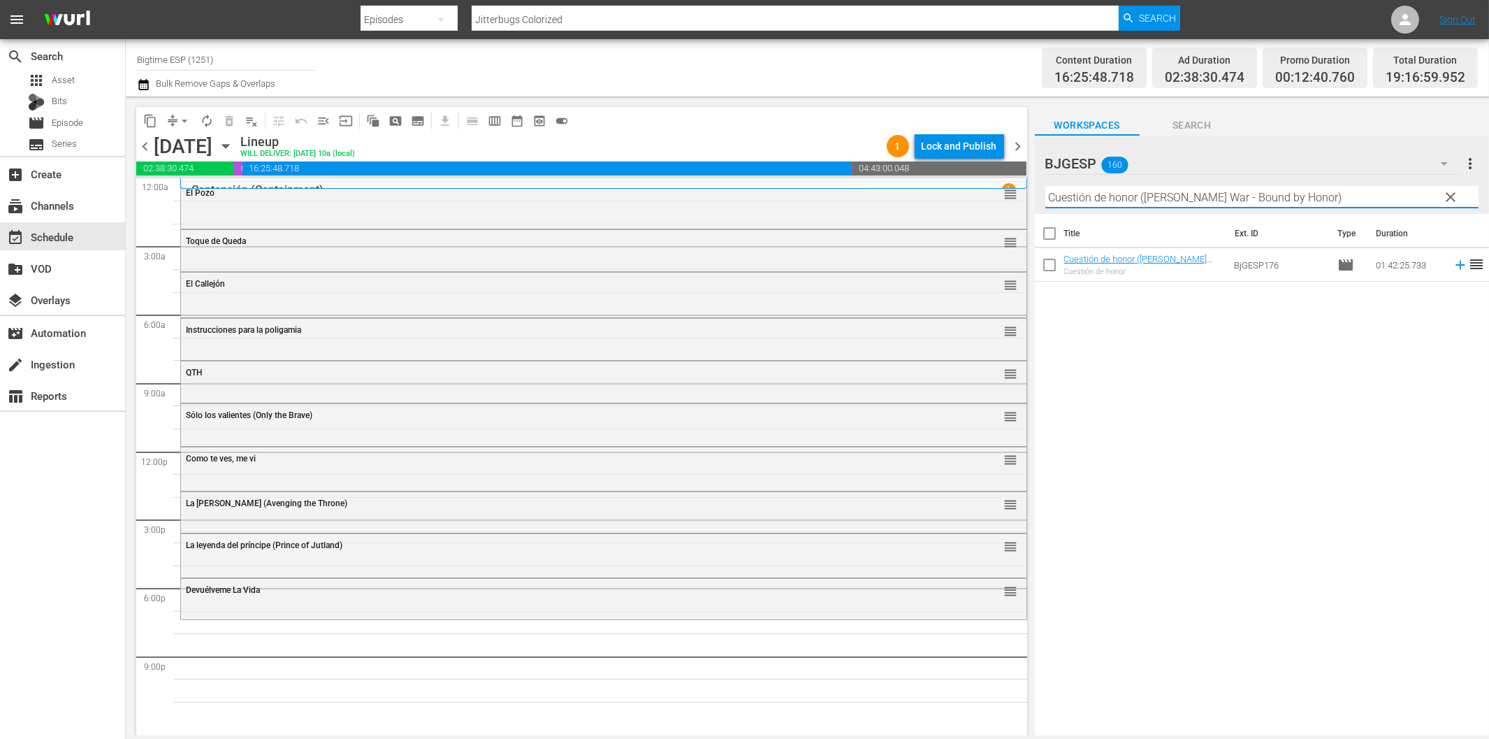
click at [1453, 266] on icon at bounding box center [1460, 264] width 15 height 15
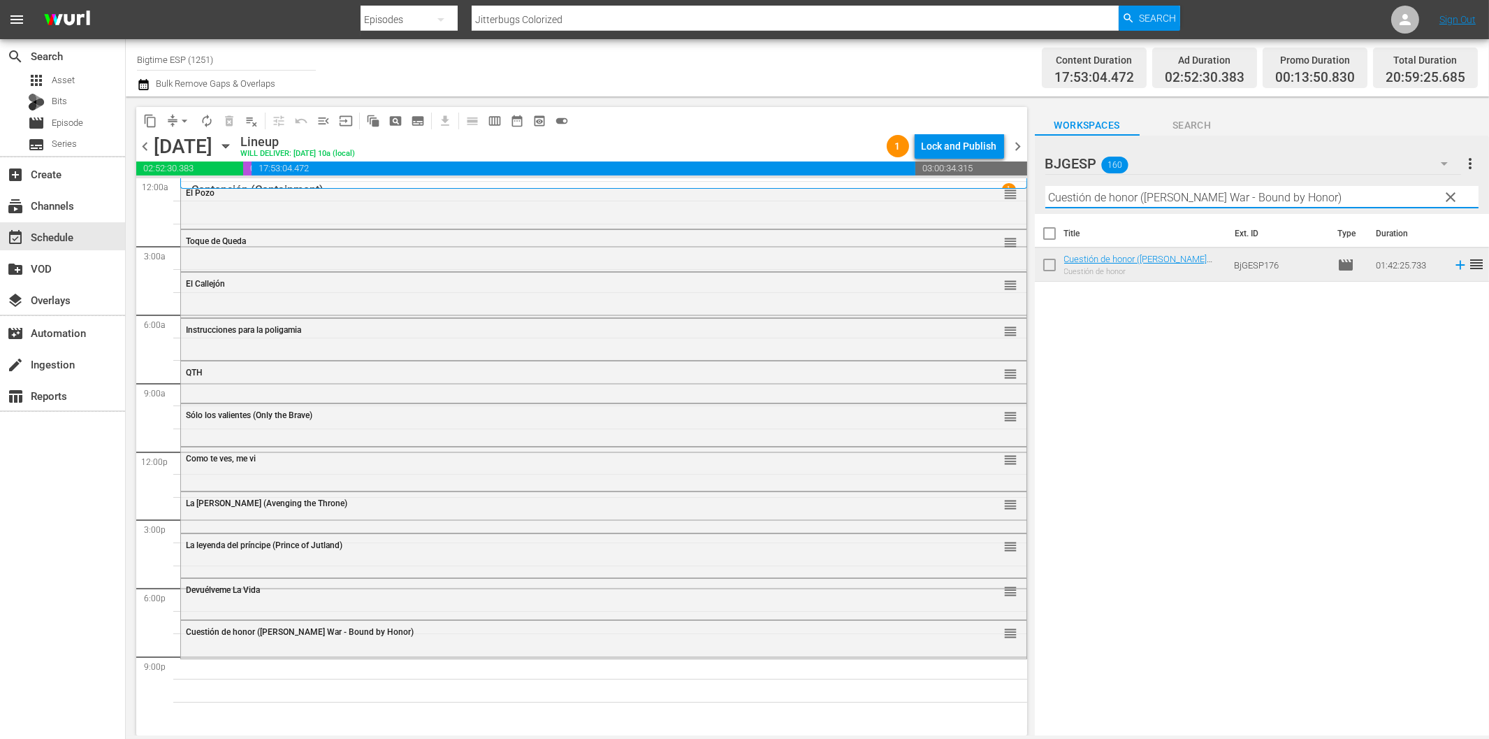
drag, startPoint x: 1089, startPoint y: 193, endPoint x: 1100, endPoint y: 196, distance: 11.7
click at [1089, 194] on input "Cuestión de honor (Logan's War - Bound by Honor)" at bounding box center [1262, 197] width 433 height 22
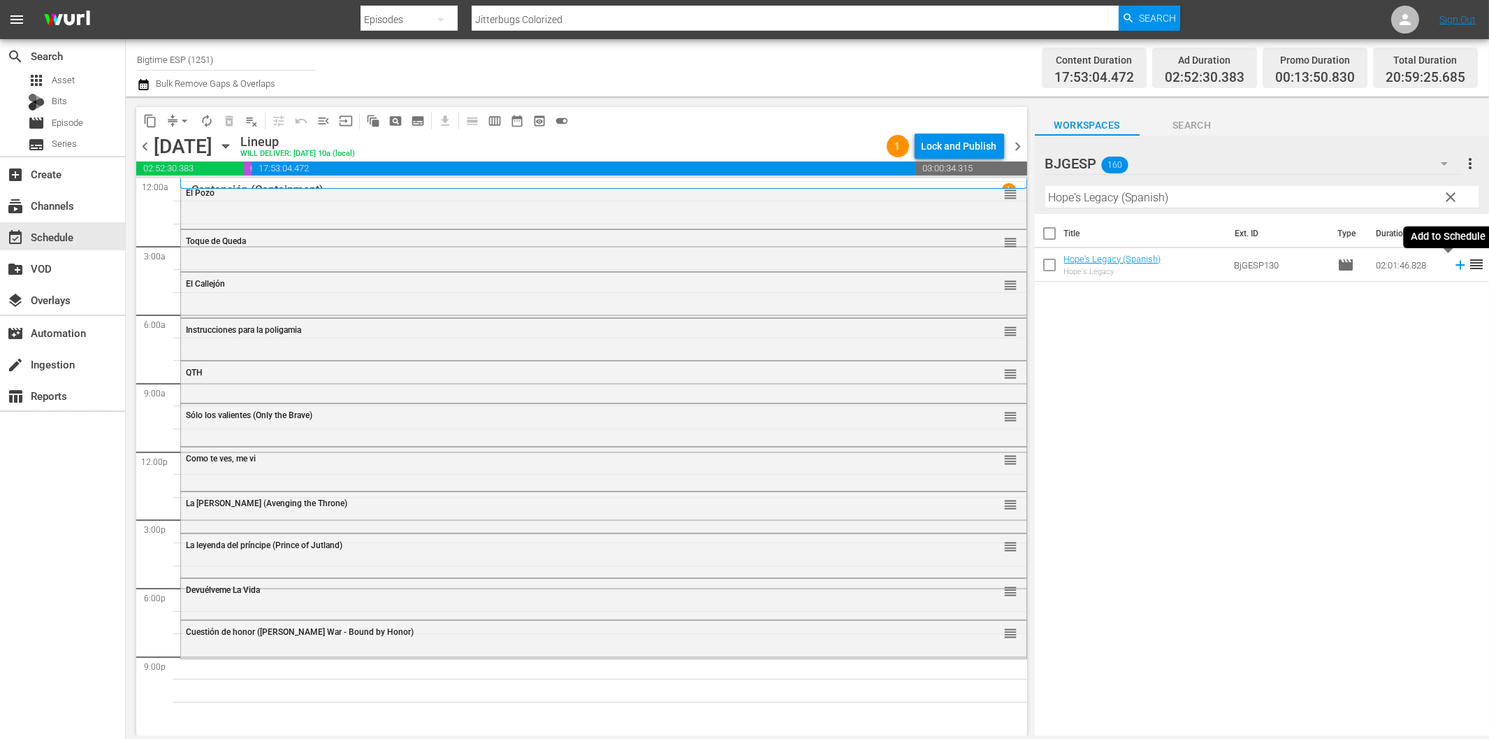
drag, startPoint x: 1447, startPoint y: 266, endPoint x: 1389, endPoint y: 280, distance: 59.7
click at [1453, 266] on icon at bounding box center [1460, 264] width 15 height 15
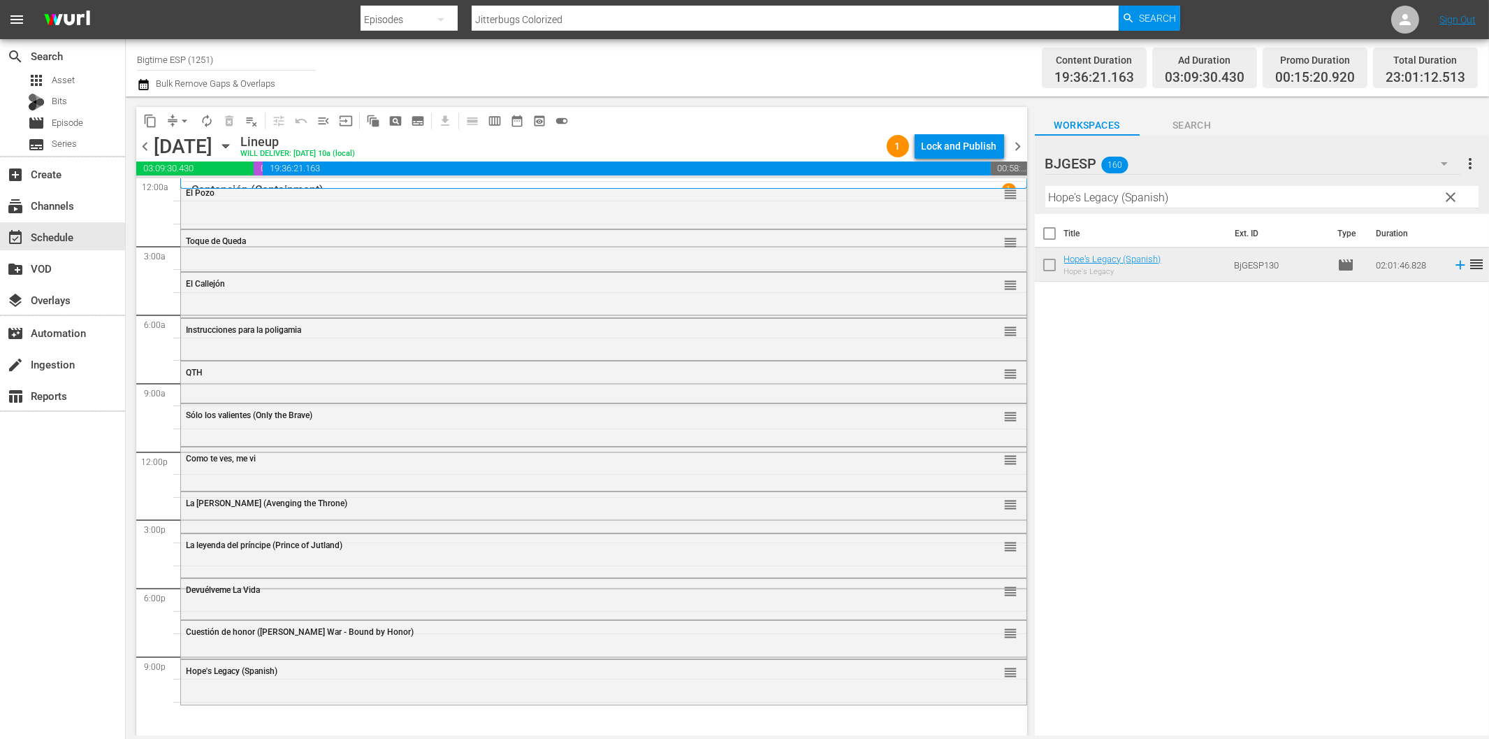
click at [1094, 198] on input "Hope's Legacy (Spanish)" at bounding box center [1262, 197] width 433 height 22
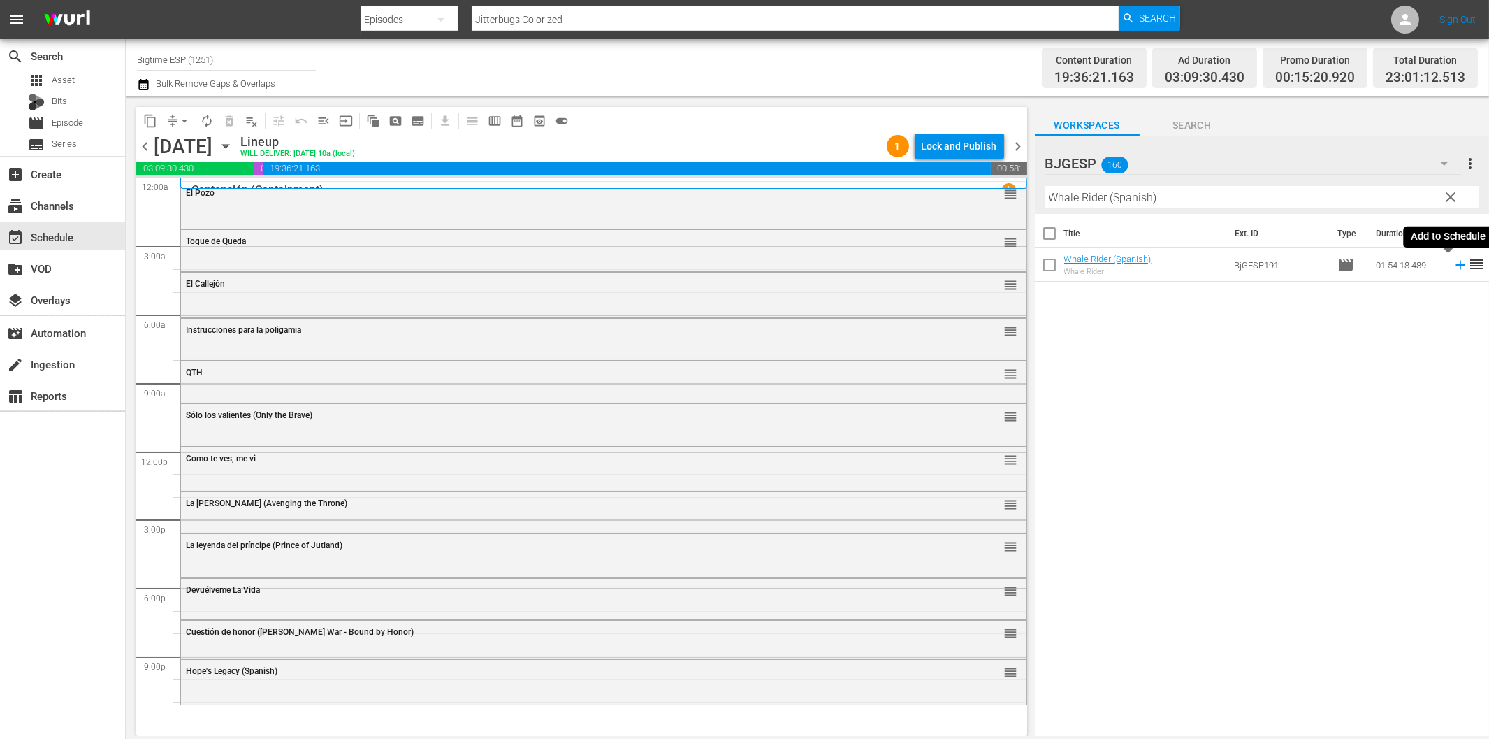
drag, startPoint x: 1450, startPoint y: 263, endPoint x: 1428, endPoint y: 275, distance: 25.0
click at [1453, 264] on icon at bounding box center [1460, 264] width 15 height 15
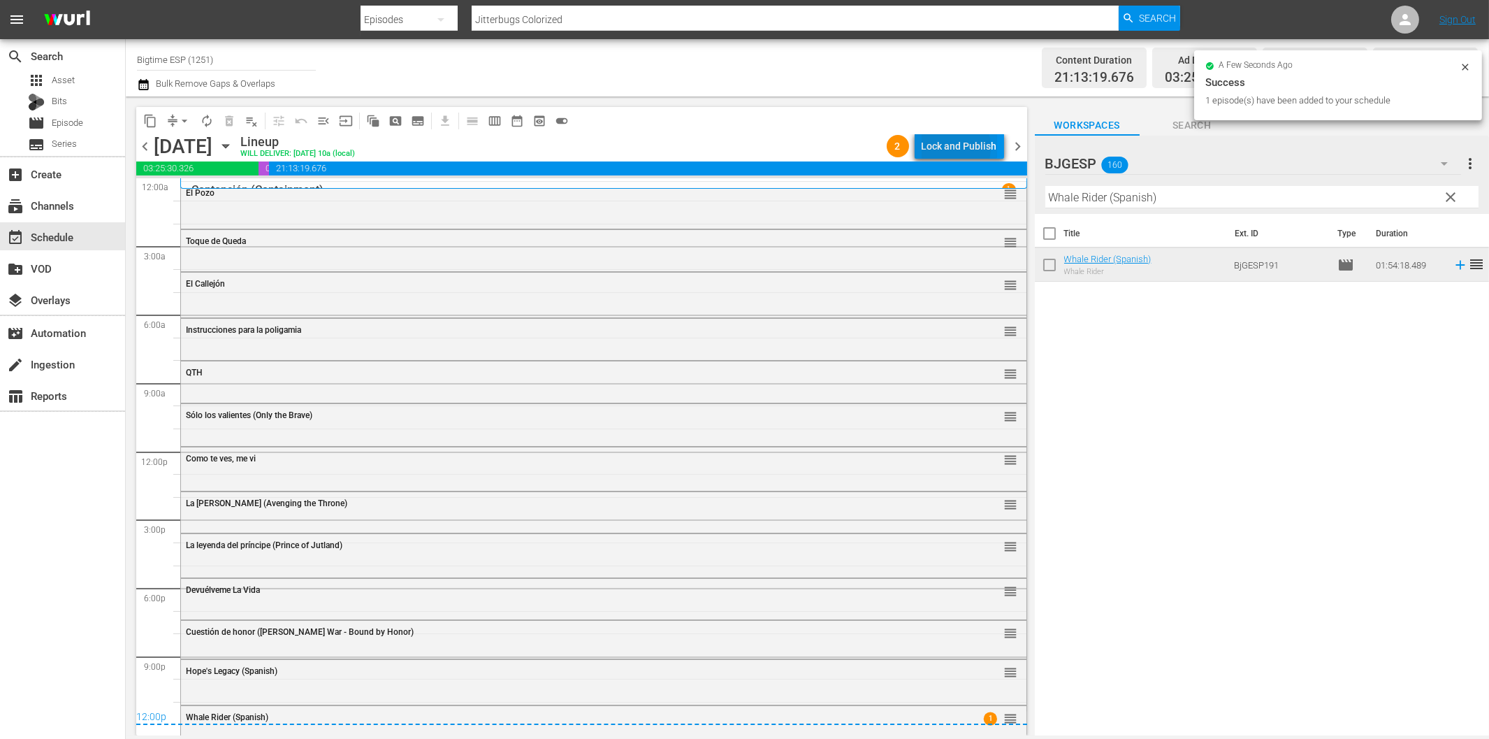
click at [947, 147] on div "Lock and Publish" at bounding box center [959, 145] width 75 height 25
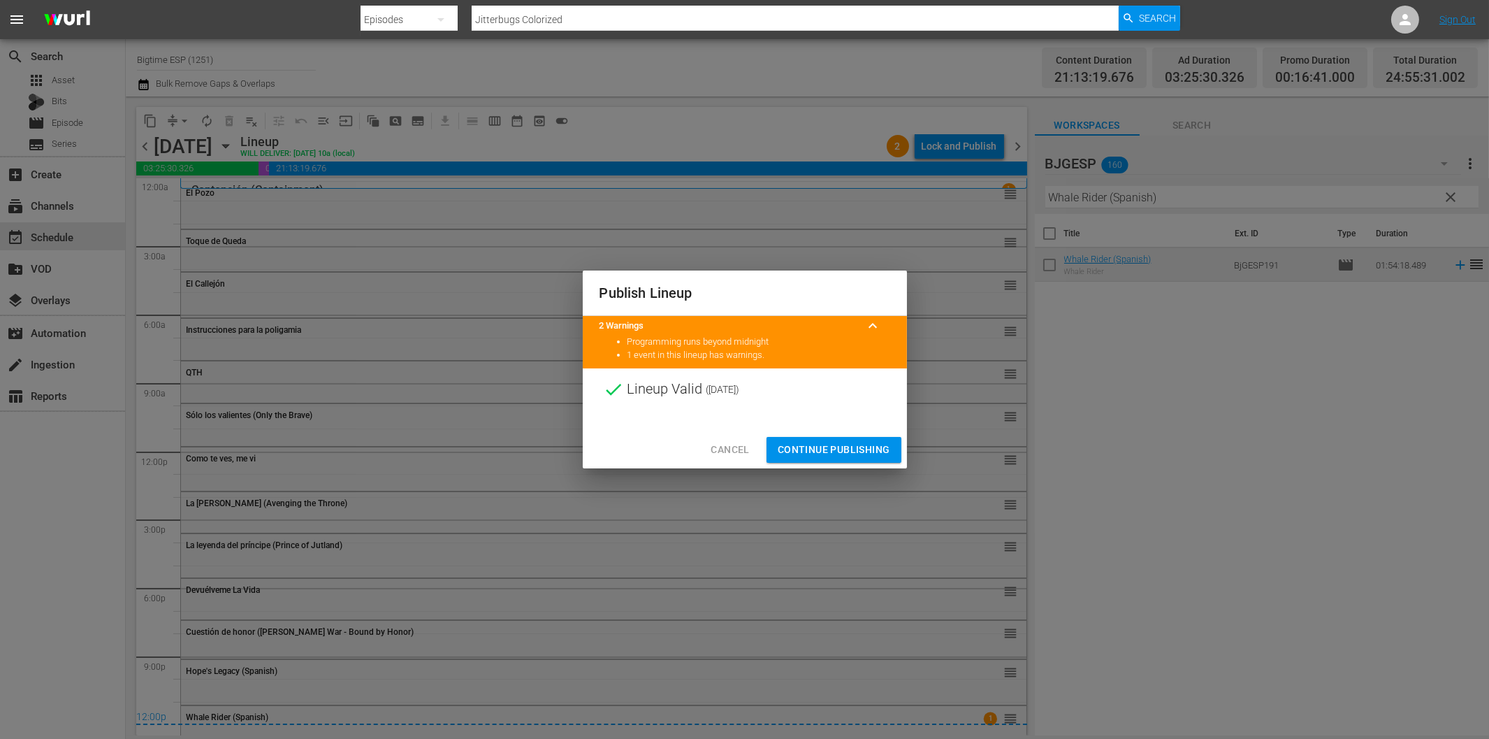
click at [858, 447] on span "Continue Publishing" at bounding box center [834, 449] width 113 height 17
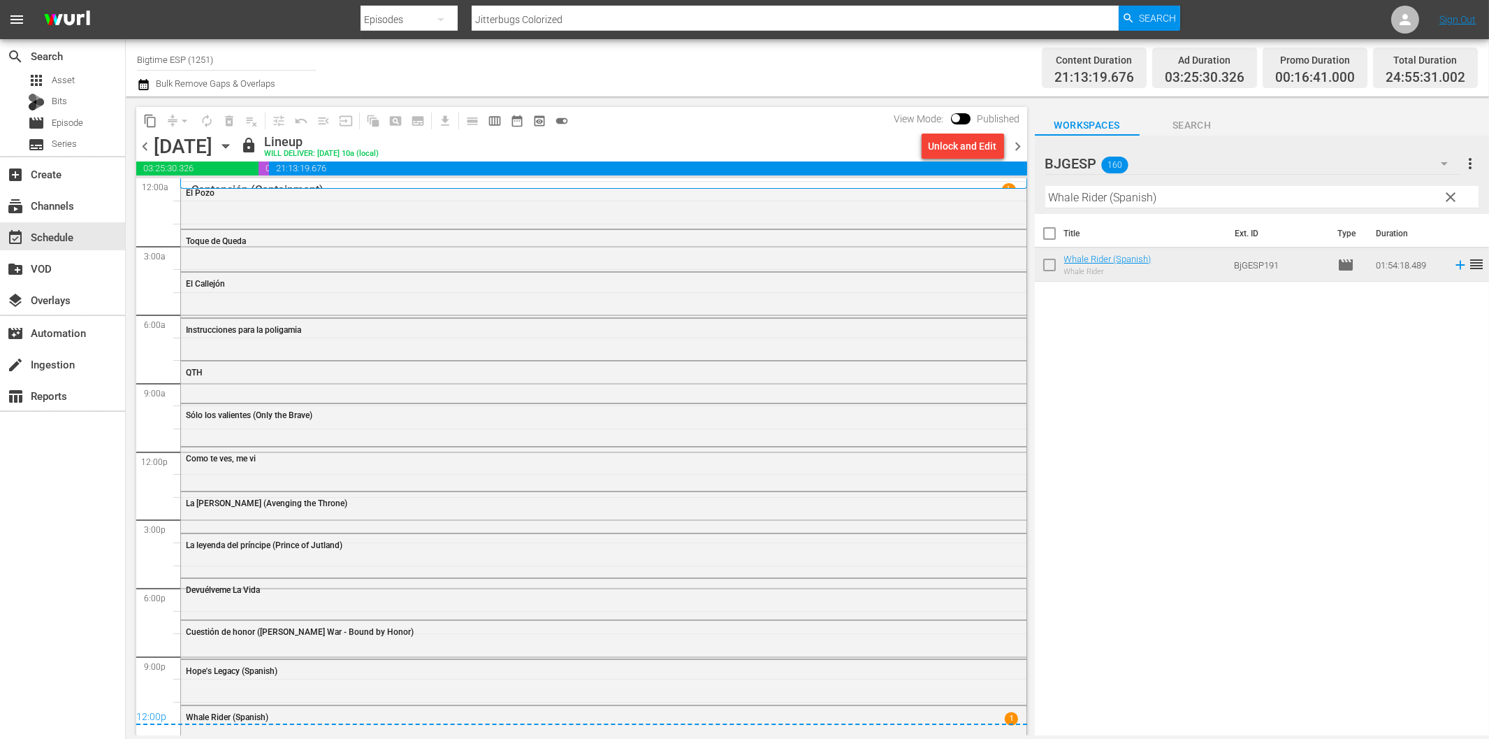
click at [1018, 147] on span "chevron_right" at bounding box center [1018, 146] width 17 height 17
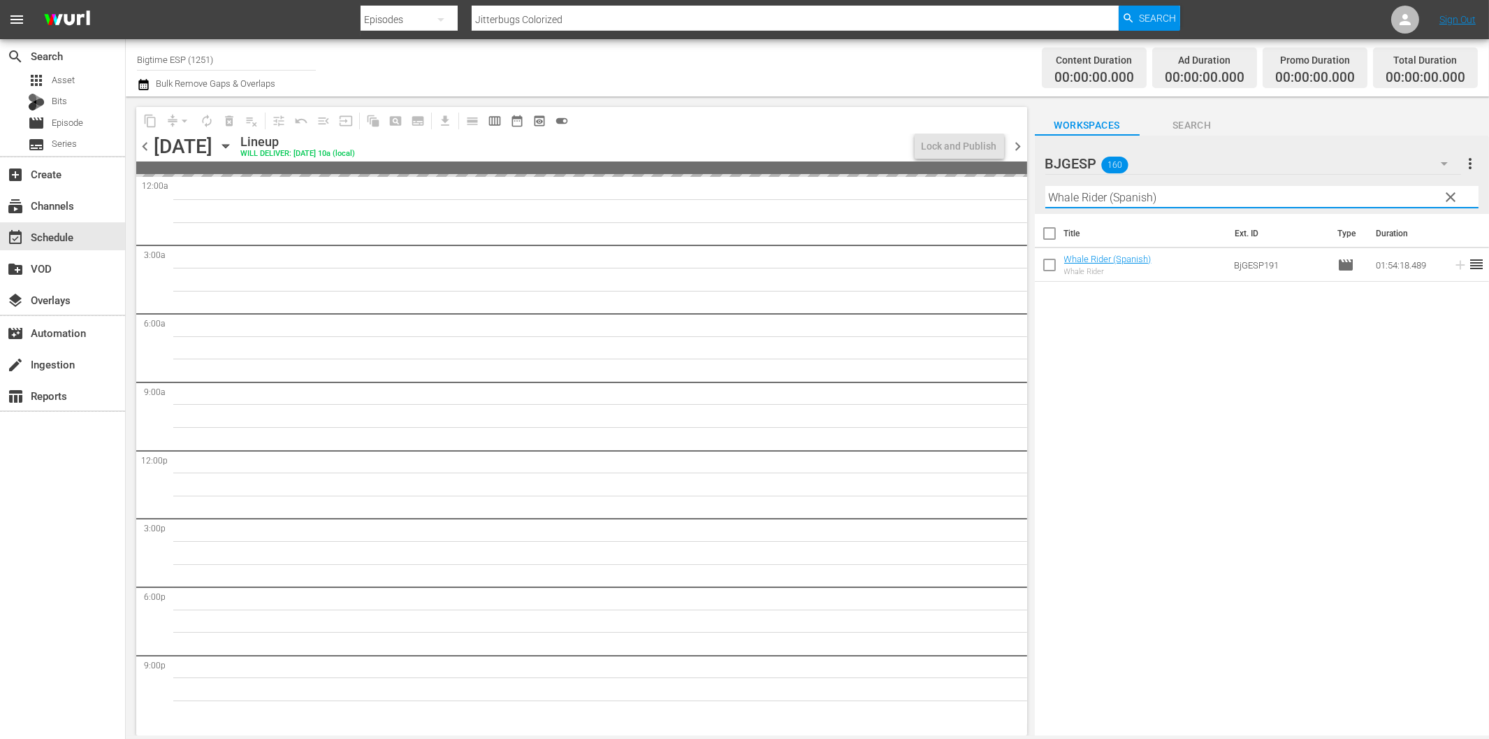
click at [1112, 197] on input "Whale Rider (Spanish)" at bounding box center [1262, 197] width 433 height 22
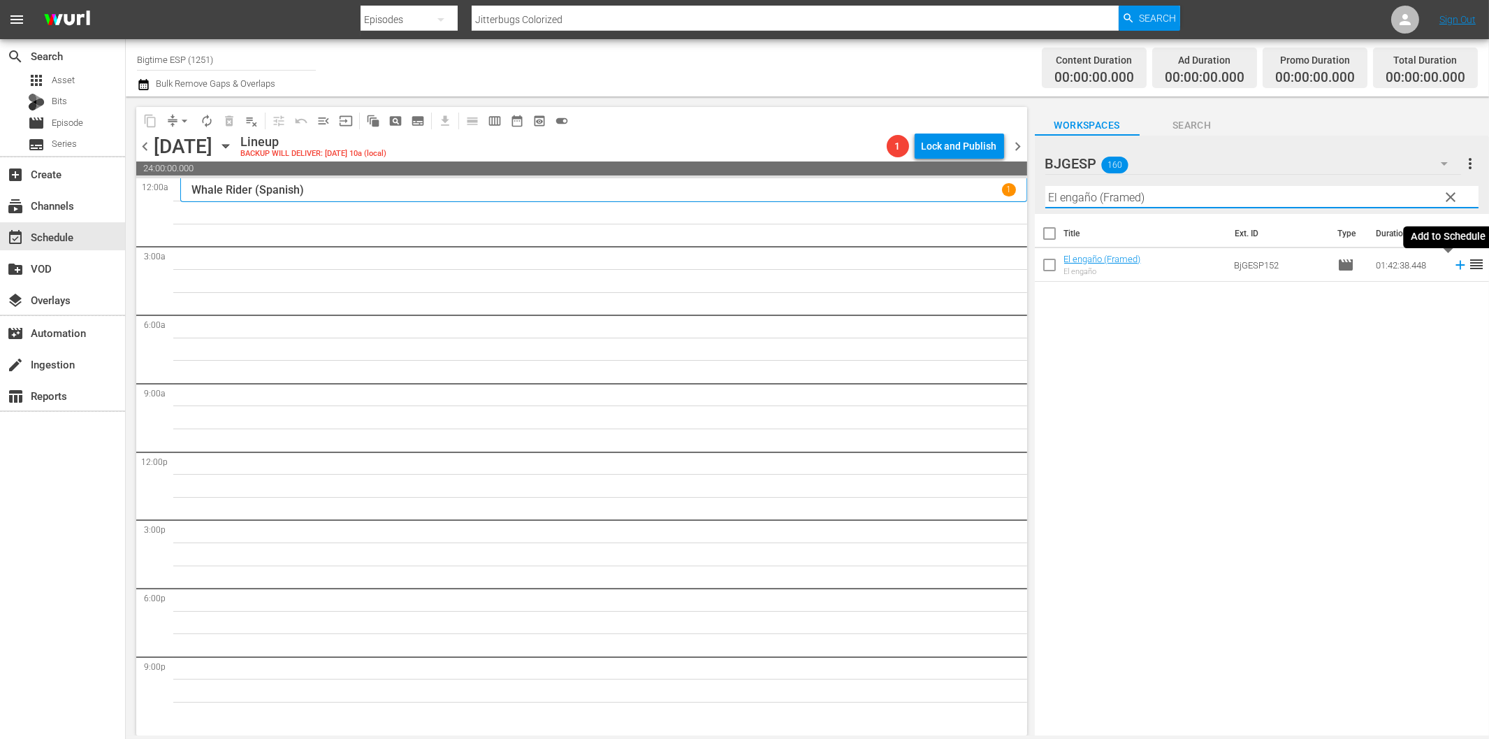
click at [1453, 263] on icon at bounding box center [1460, 264] width 15 height 15
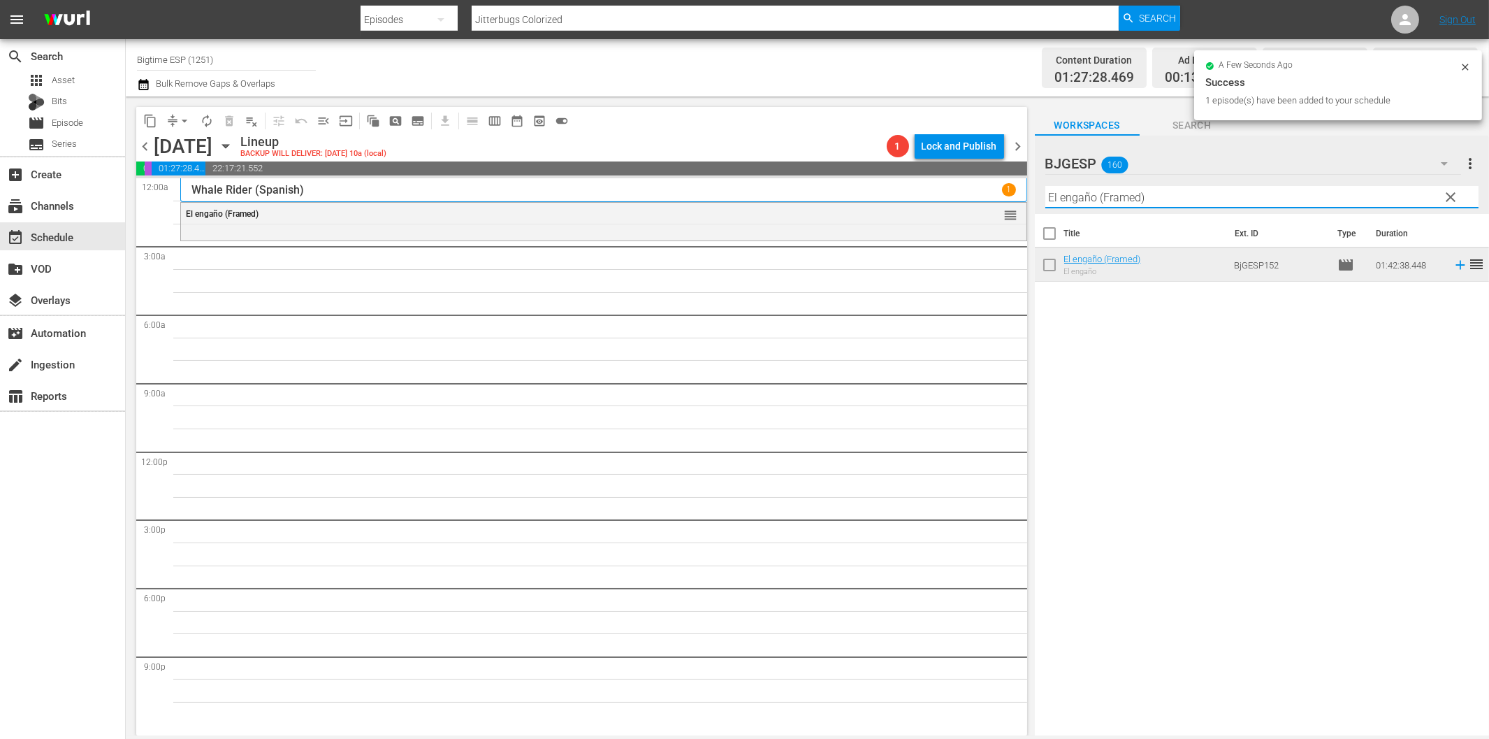
click at [1088, 196] on input "El engaño (Framed)" at bounding box center [1262, 197] width 433 height 22
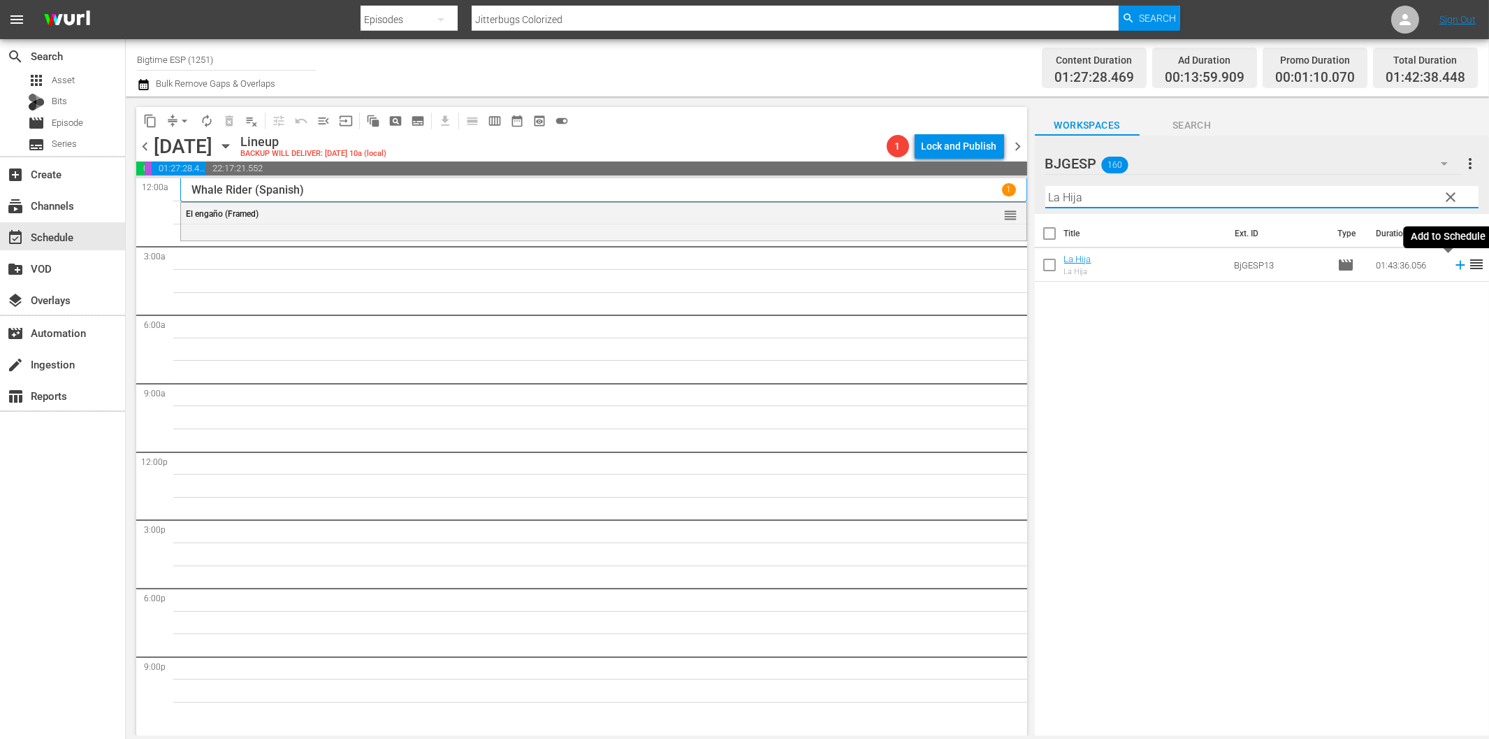
click at [1453, 262] on icon at bounding box center [1460, 264] width 15 height 15
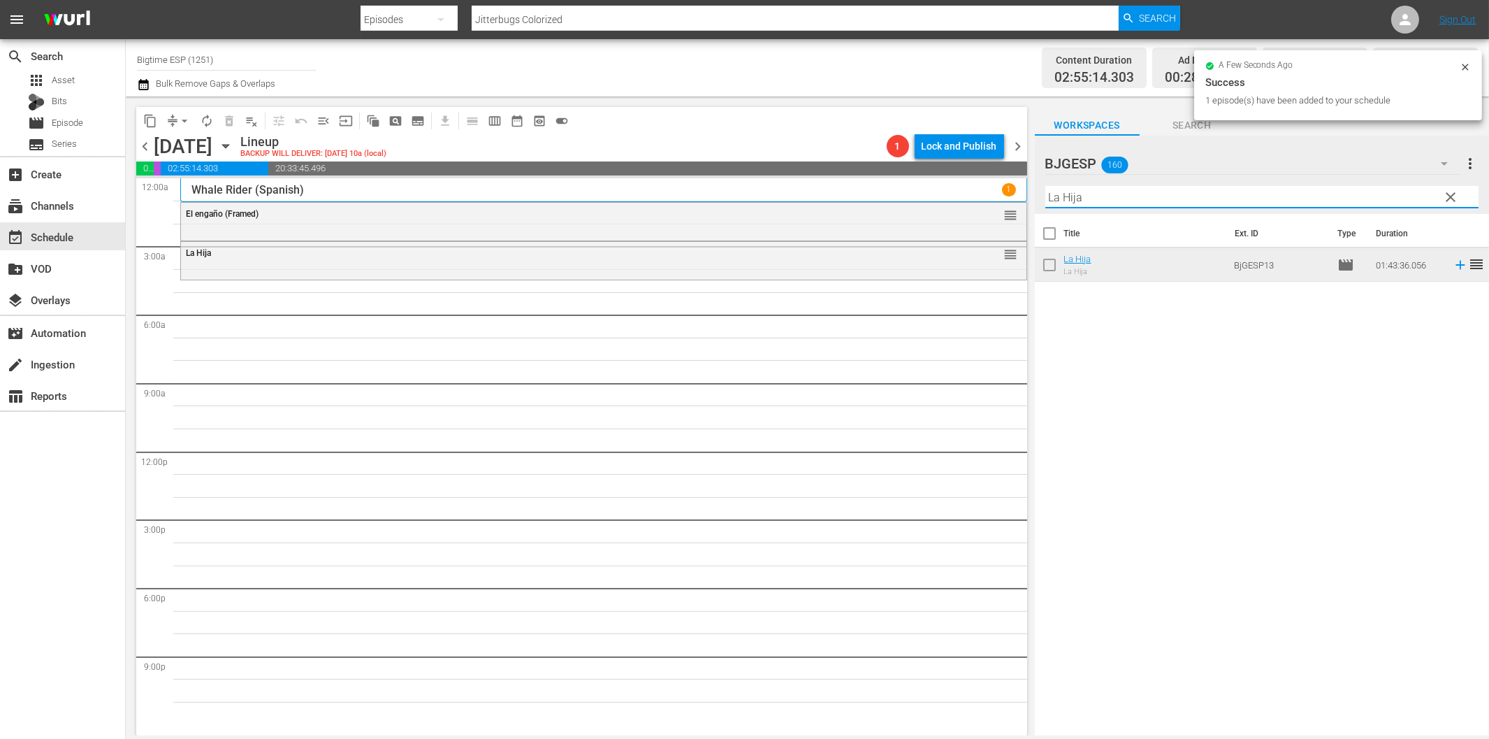
click at [1095, 201] on input "La Hija" at bounding box center [1262, 197] width 433 height 22
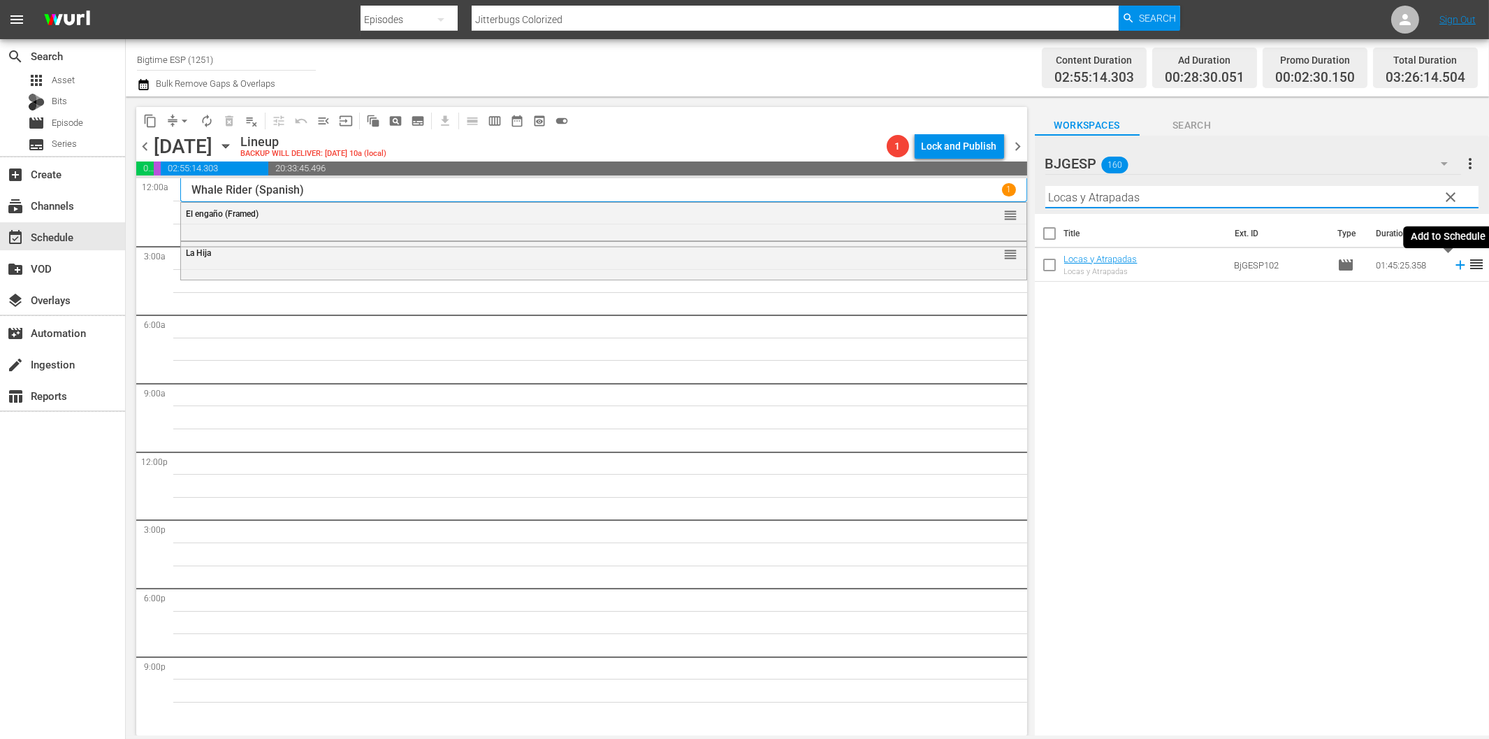
click at [1453, 268] on icon at bounding box center [1460, 264] width 15 height 15
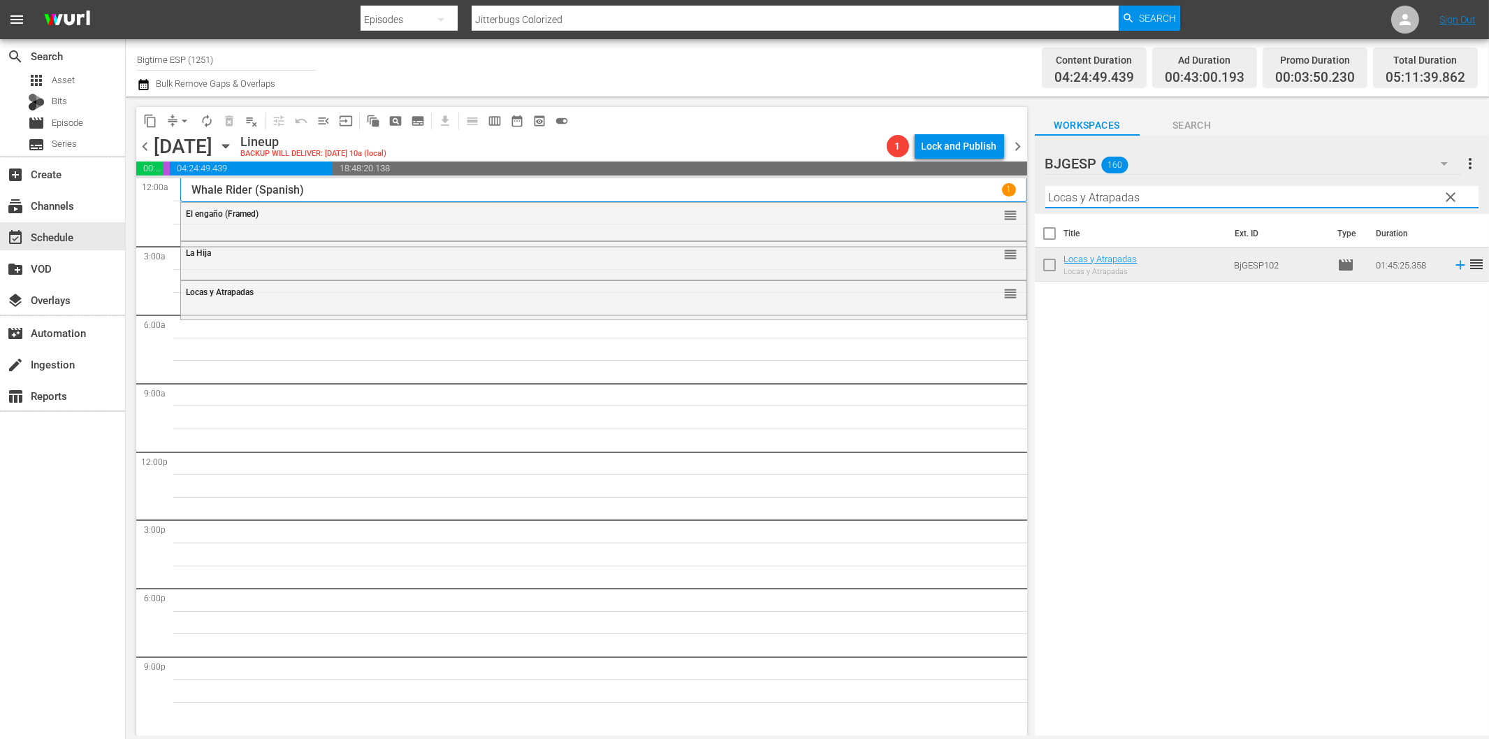
click at [1138, 200] on input "Locas y Atrapadas" at bounding box center [1262, 197] width 433 height 22
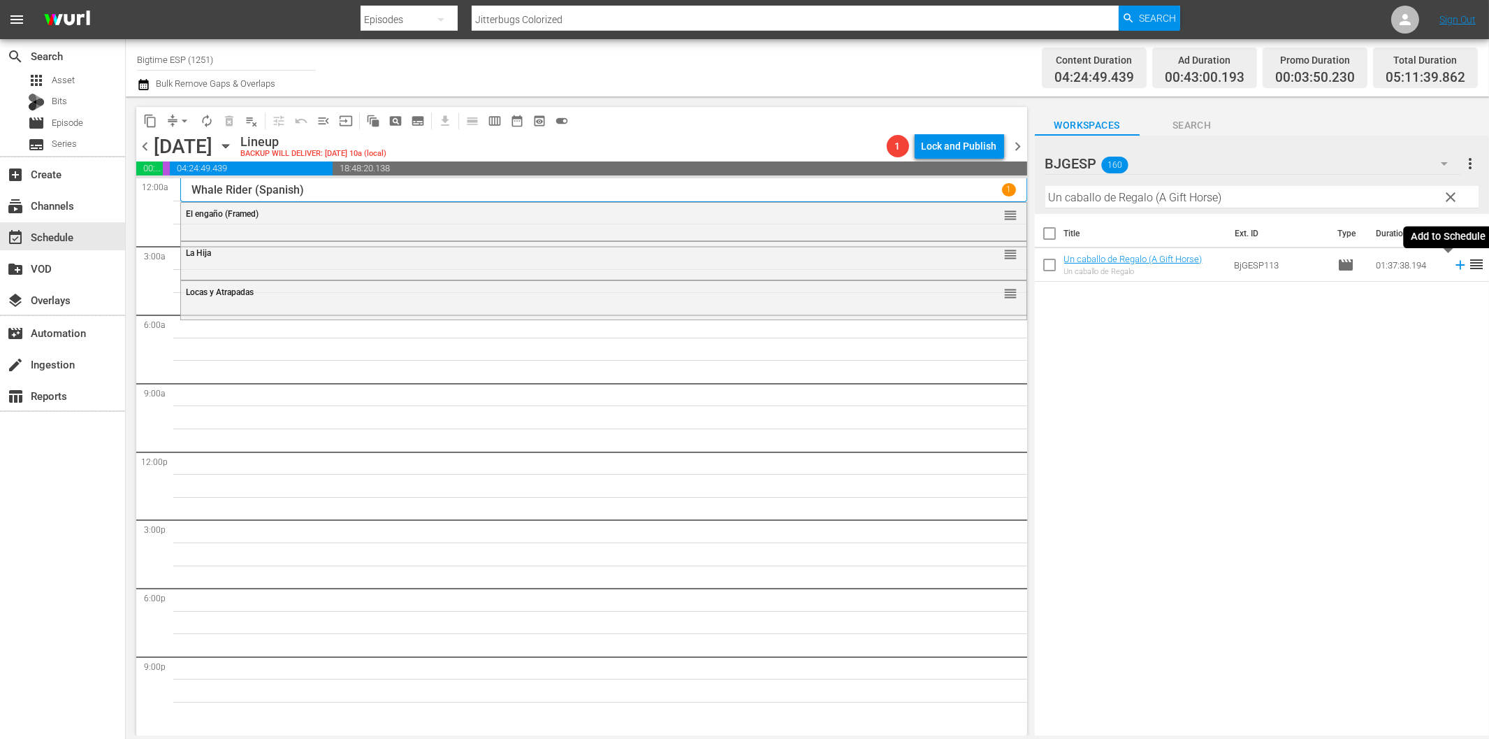
click at [1456, 266] on icon at bounding box center [1460, 265] width 9 height 9
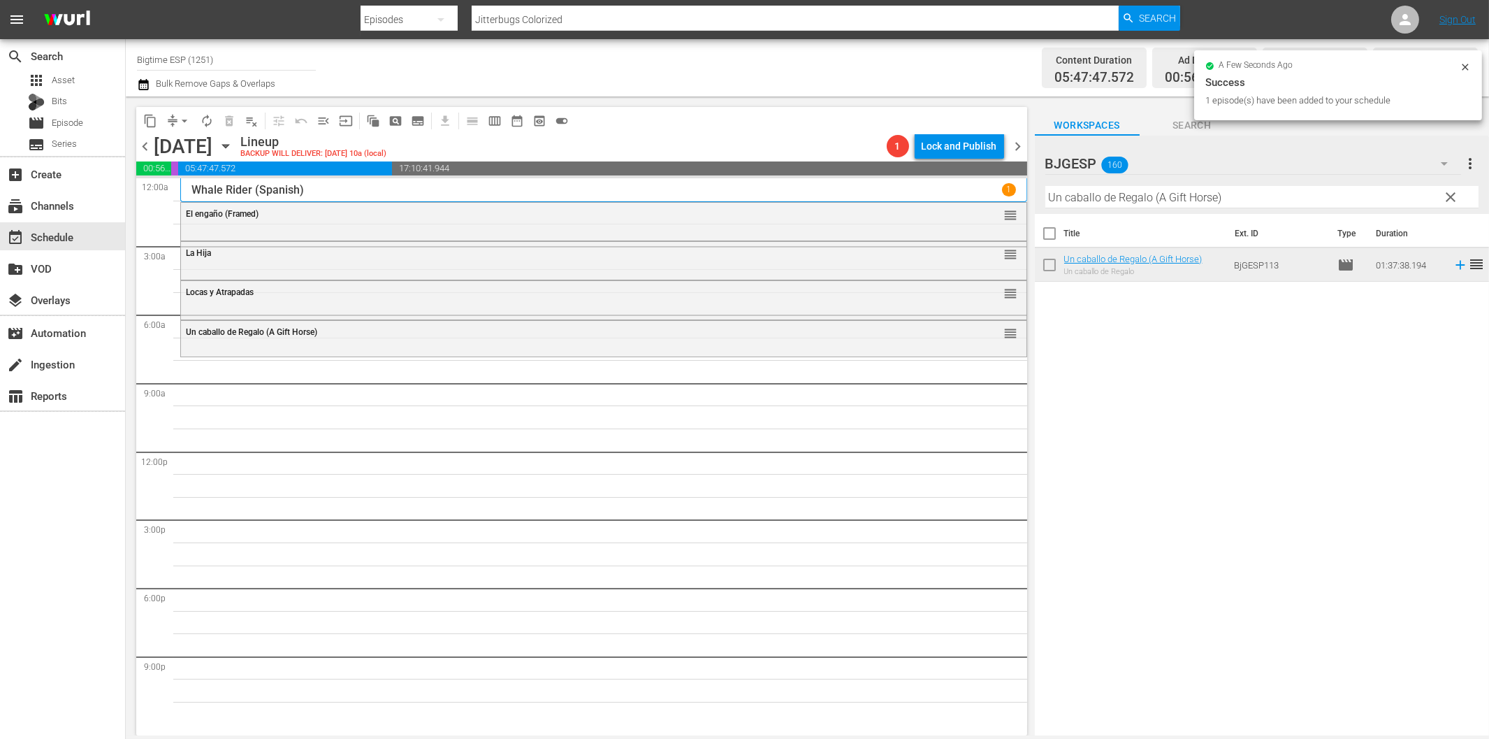
click at [1165, 196] on input "Un caballo de Regalo (A Gift Horse)" at bounding box center [1262, 197] width 433 height 22
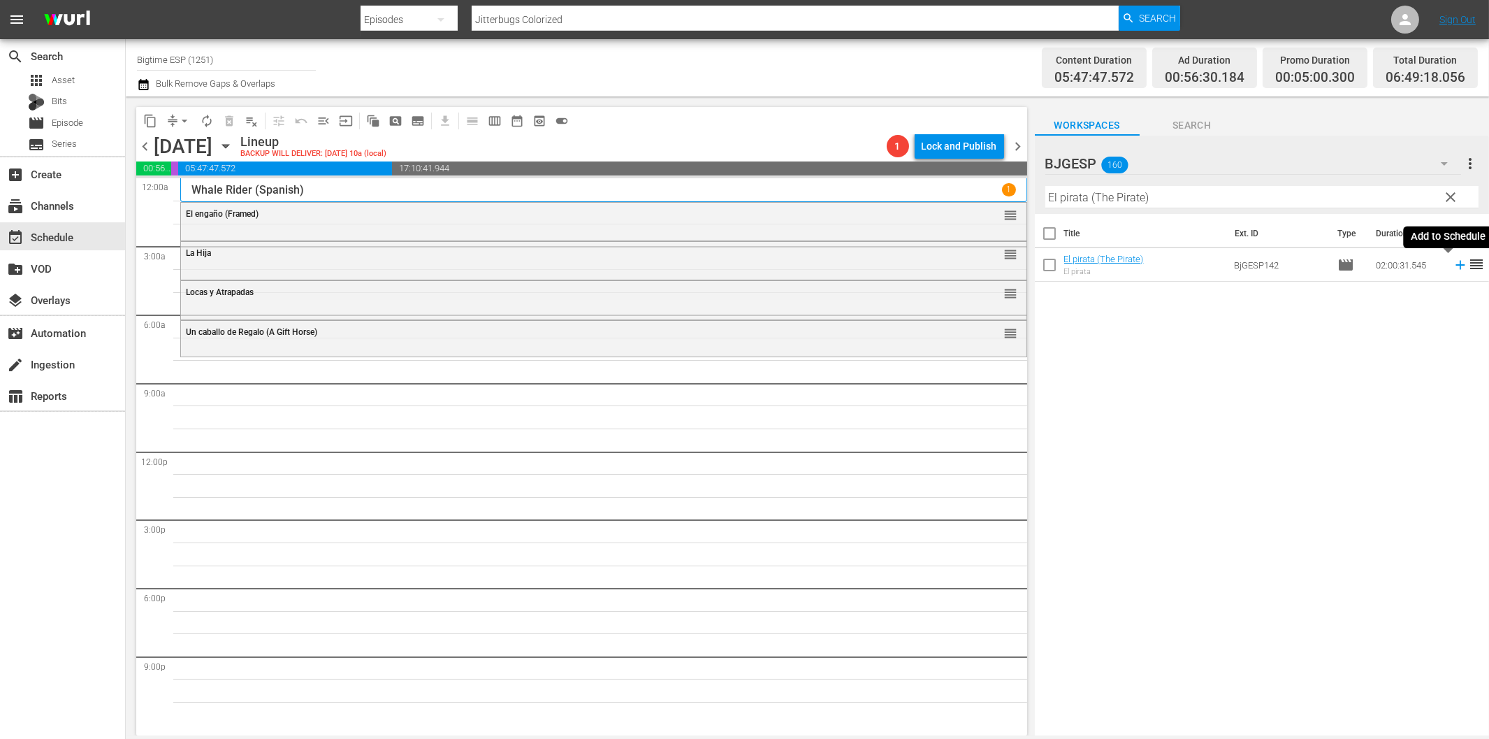
click at [1453, 267] on icon at bounding box center [1460, 264] width 15 height 15
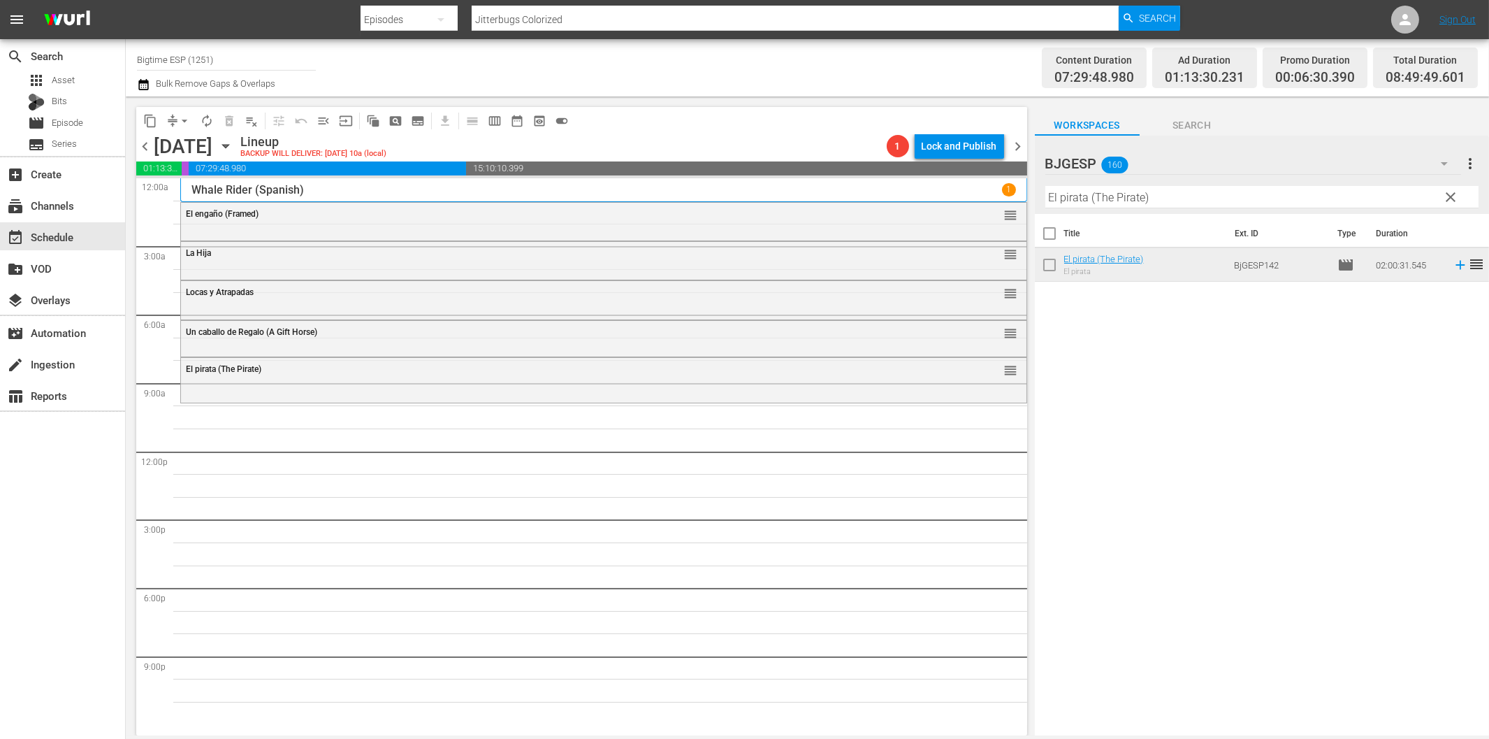
click at [1063, 192] on input "El pirata (The Pirate)" at bounding box center [1262, 197] width 433 height 22
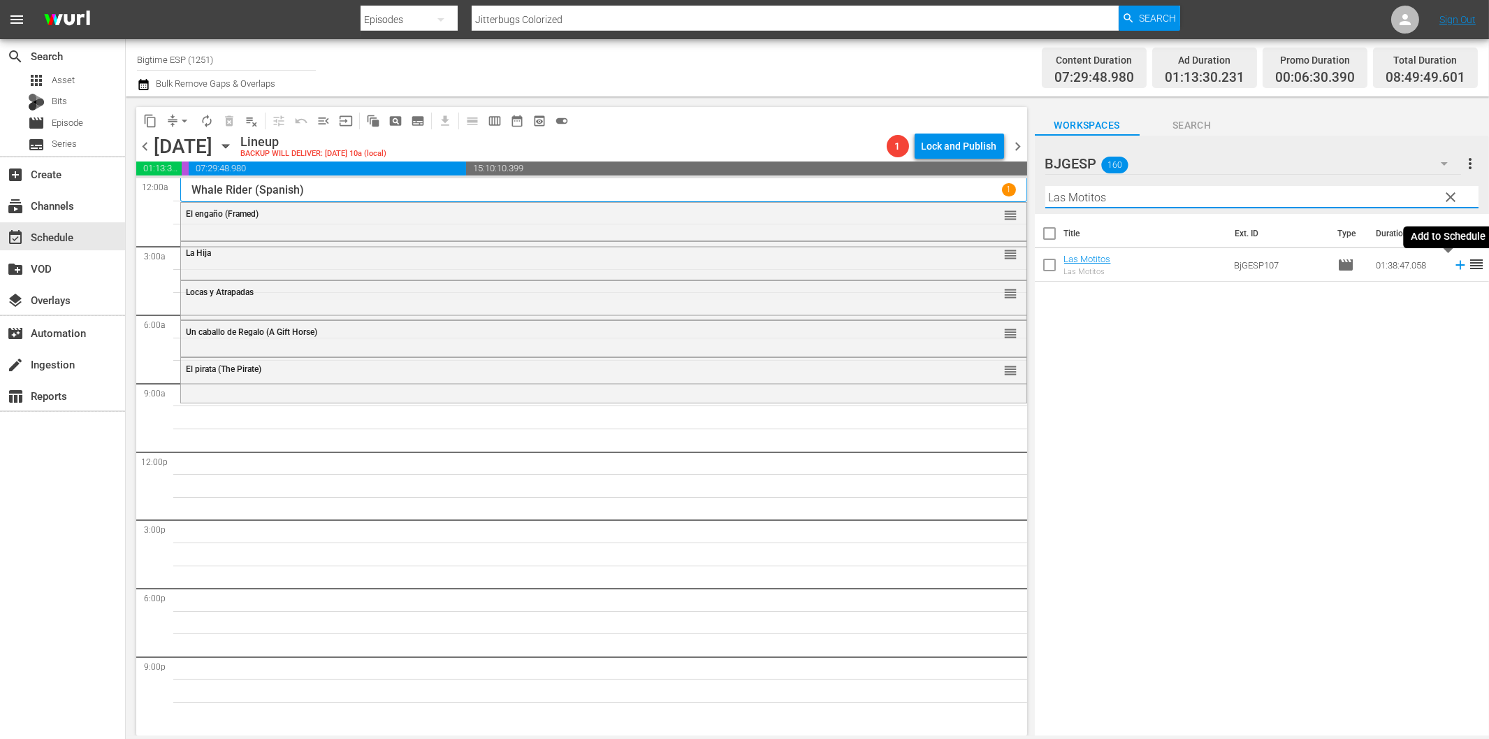
click at [1456, 266] on icon at bounding box center [1460, 265] width 9 height 9
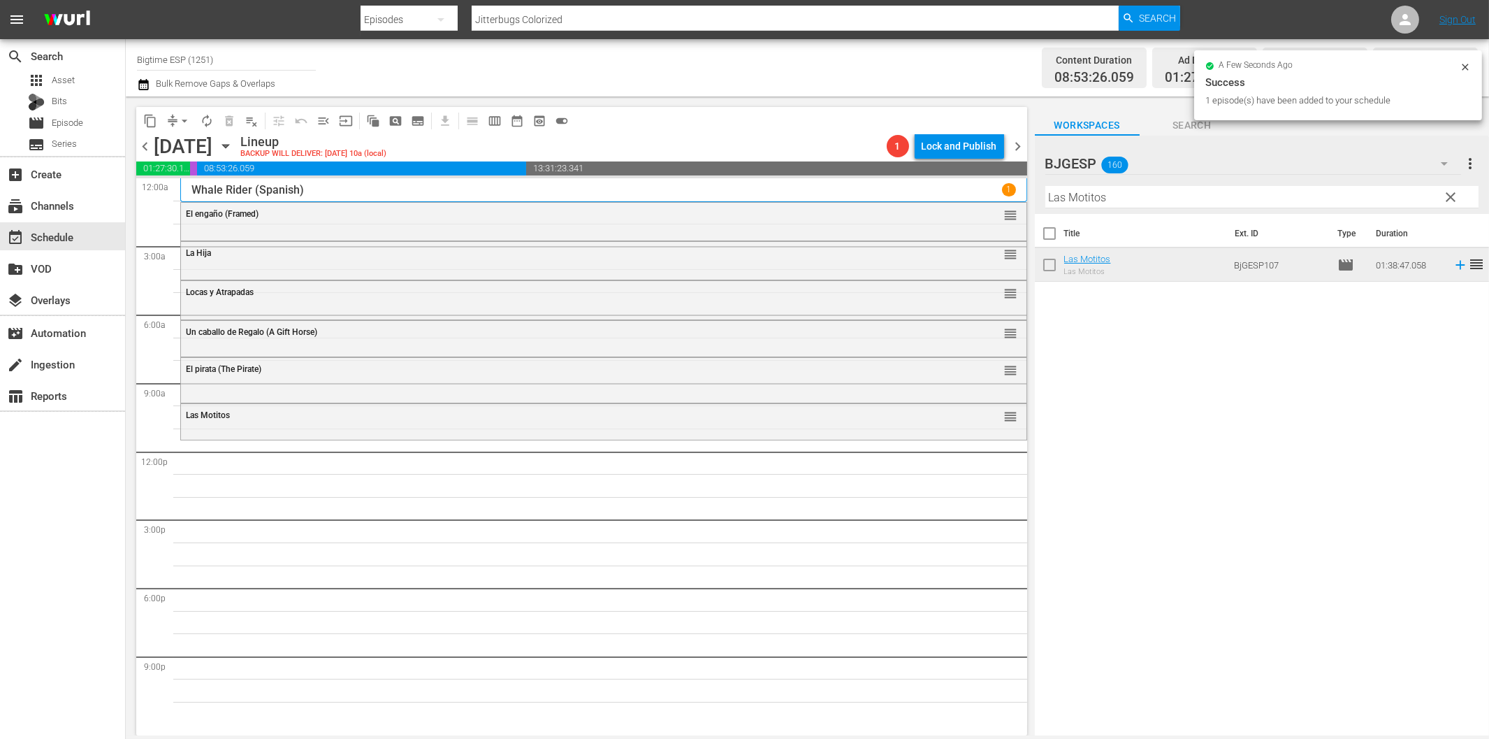
click at [1123, 197] on input "Las Motitos" at bounding box center [1262, 197] width 433 height 22
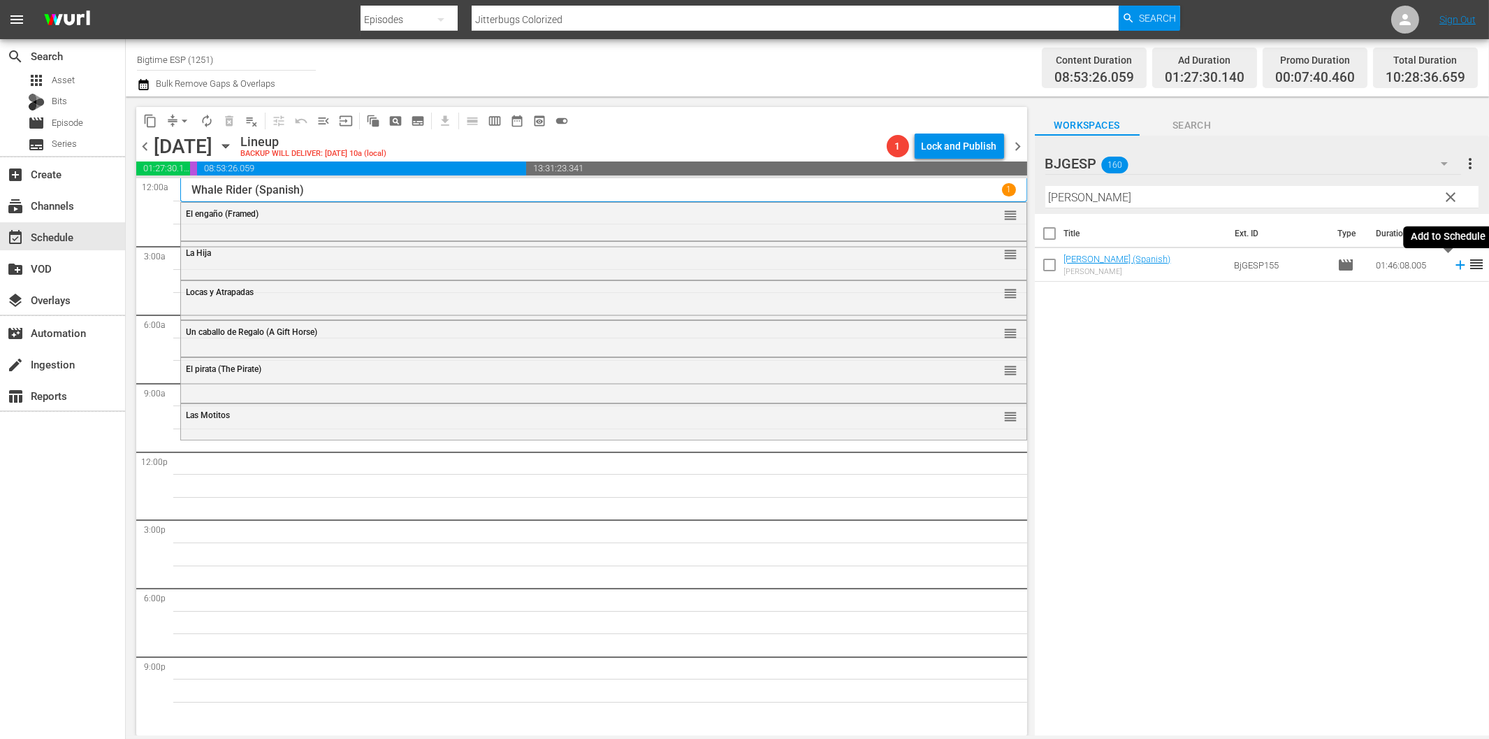
click at [1453, 266] on icon at bounding box center [1460, 264] width 15 height 15
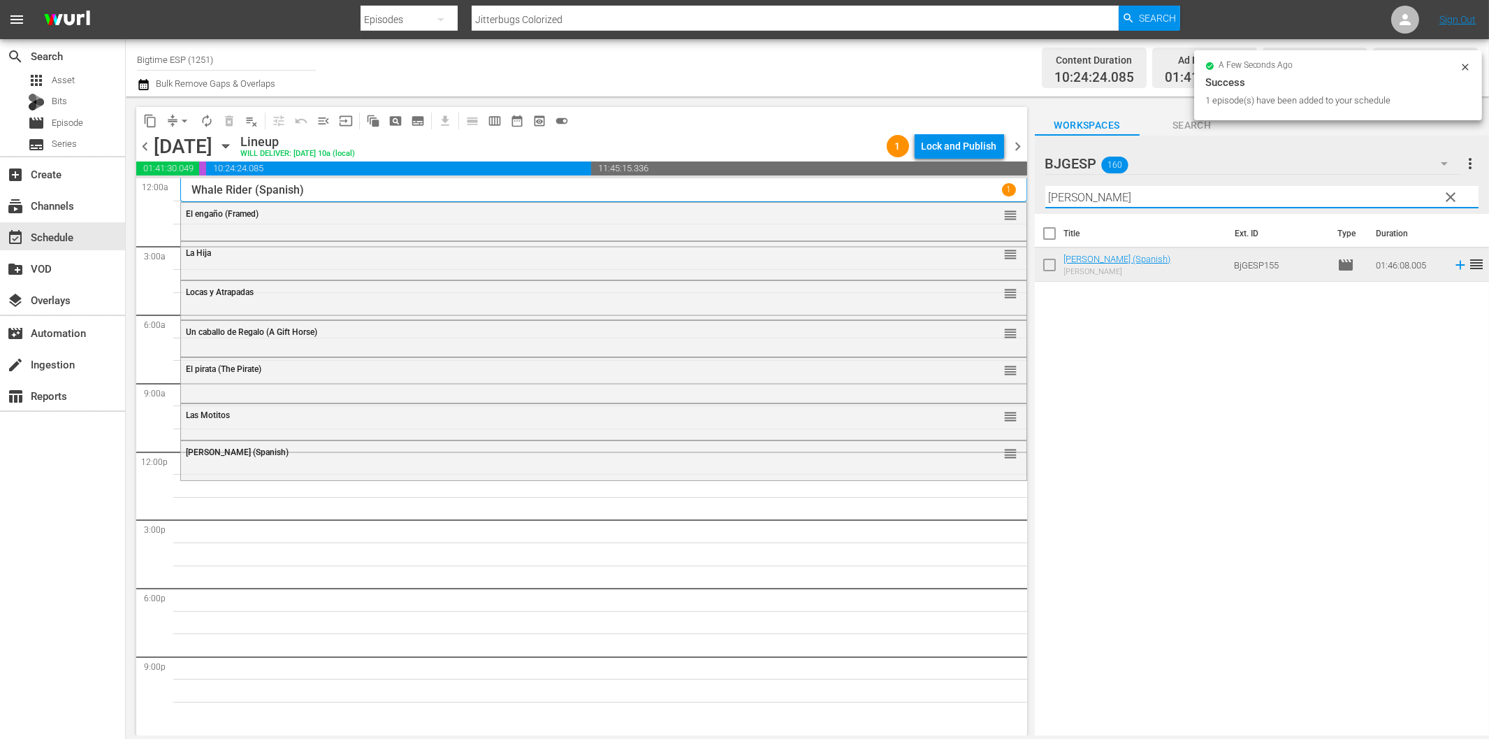
click at [1150, 196] on input "Evelyn" at bounding box center [1262, 197] width 433 height 22
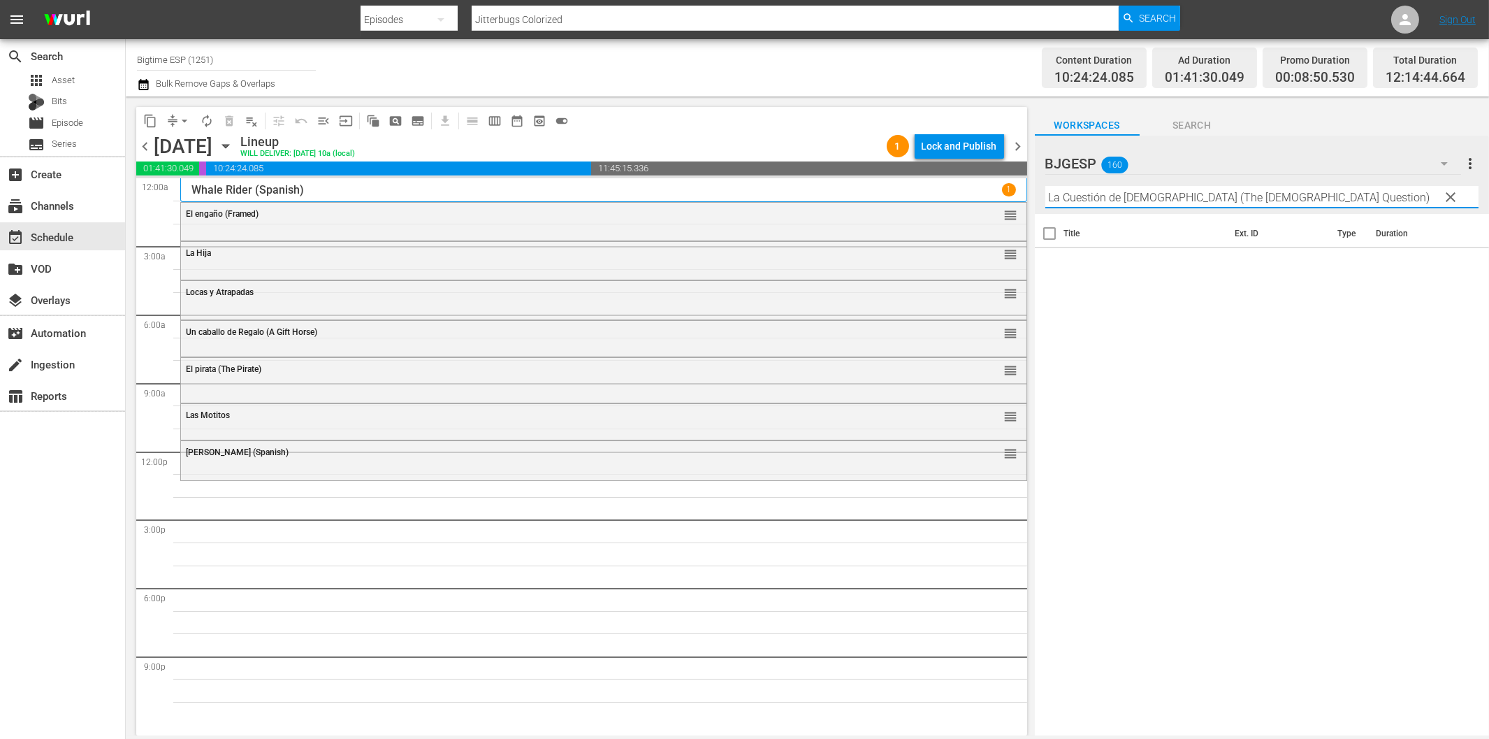
drag, startPoint x: 1148, startPoint y: 200, endPoint x: 1435, endPoint y: 229, distance: 289.4
click at [1416, 226] on div "BJGESP 160 BJGESP more_vert clear Filter by Title La Cuestión de Dios (The God …" at bounding box center [1262, 439] width 454 height 607
click at [1453, 262] on icon at bounding box center [1460, 264] width 15 height 15
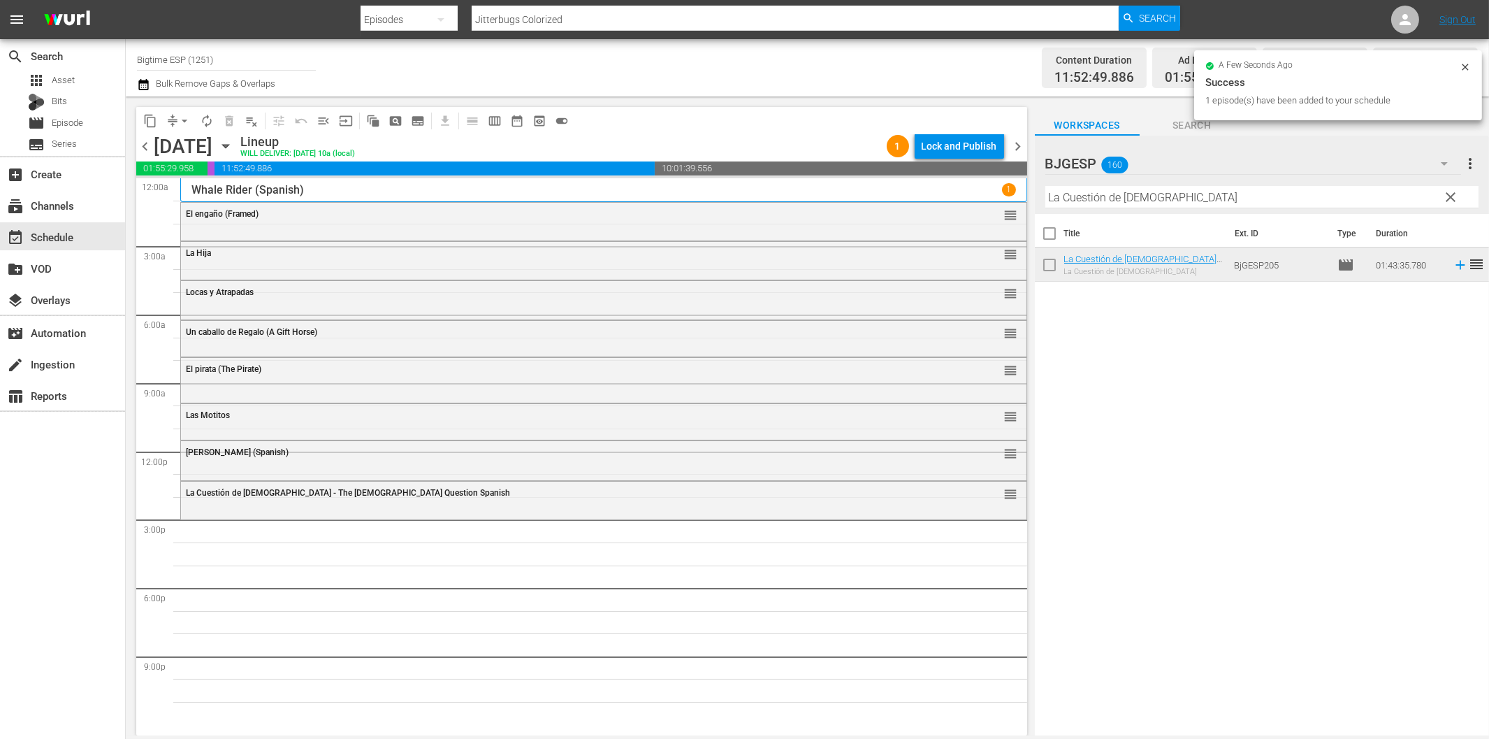
click at [1154, 199] on input "La Cuestión de Dios" at bounding box center [1262, 197] width 433 height 22
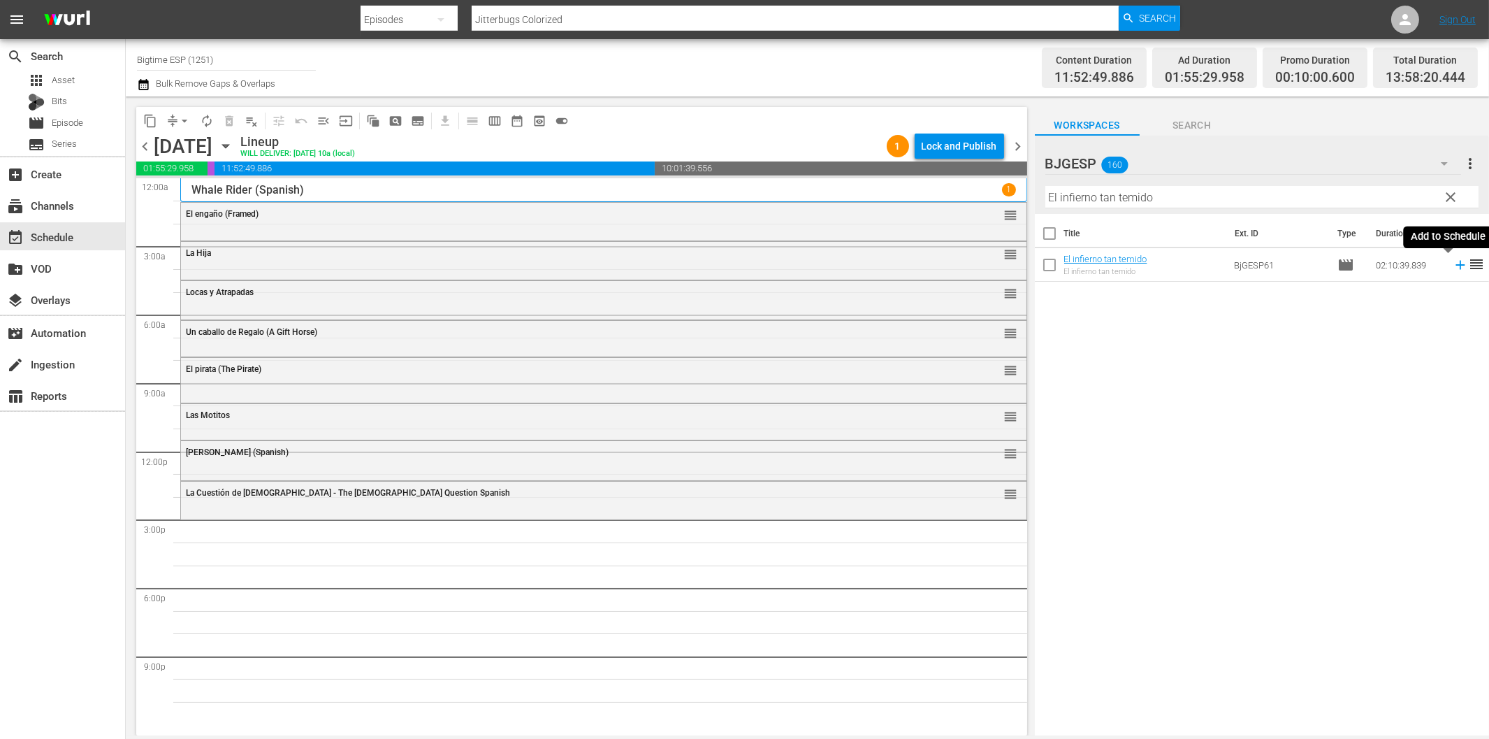
click at [1453, 263] on icon at bounding box center [1460, 264] width 15 height 15
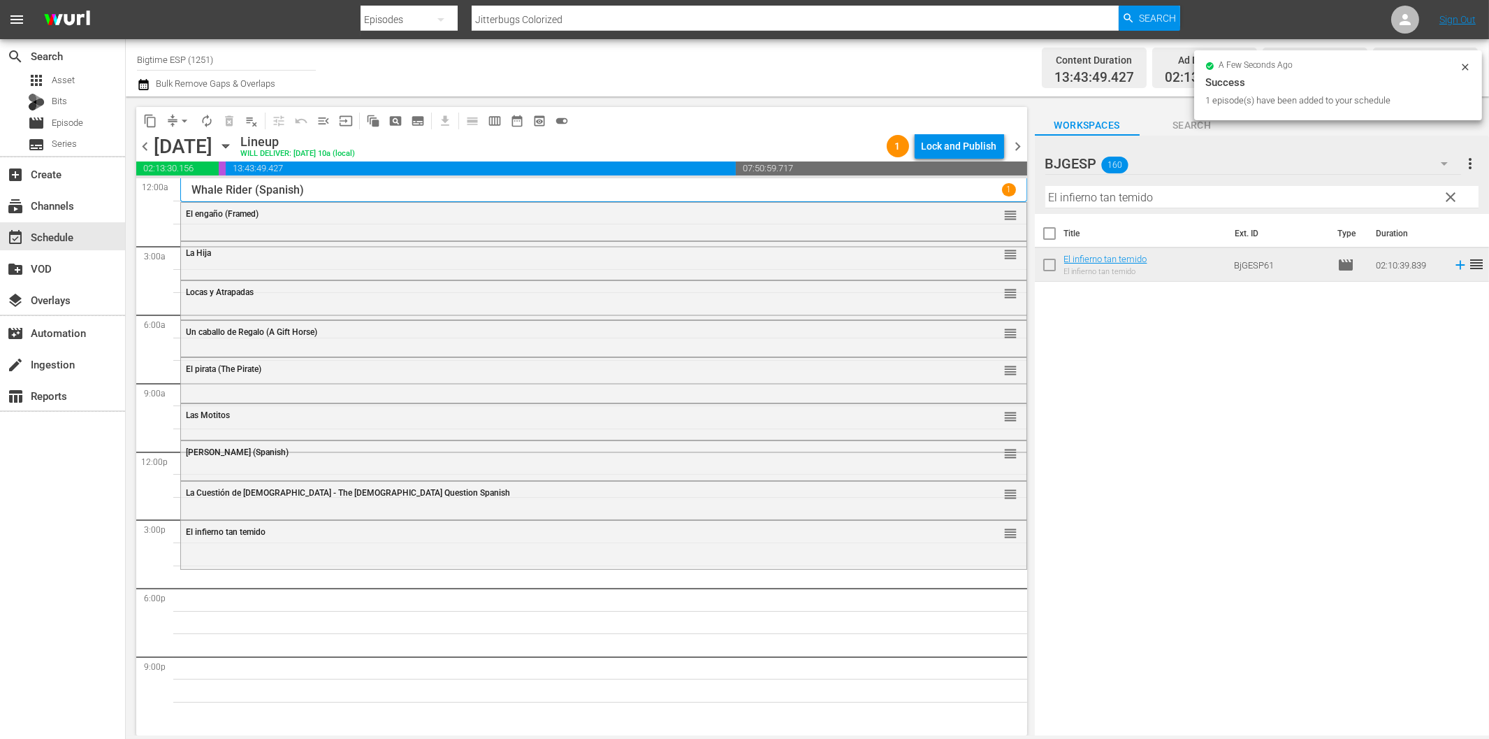
click at [1176, 201] on input "El infierno tan temido" at bounding box center [1262, 197] width 433 height 22
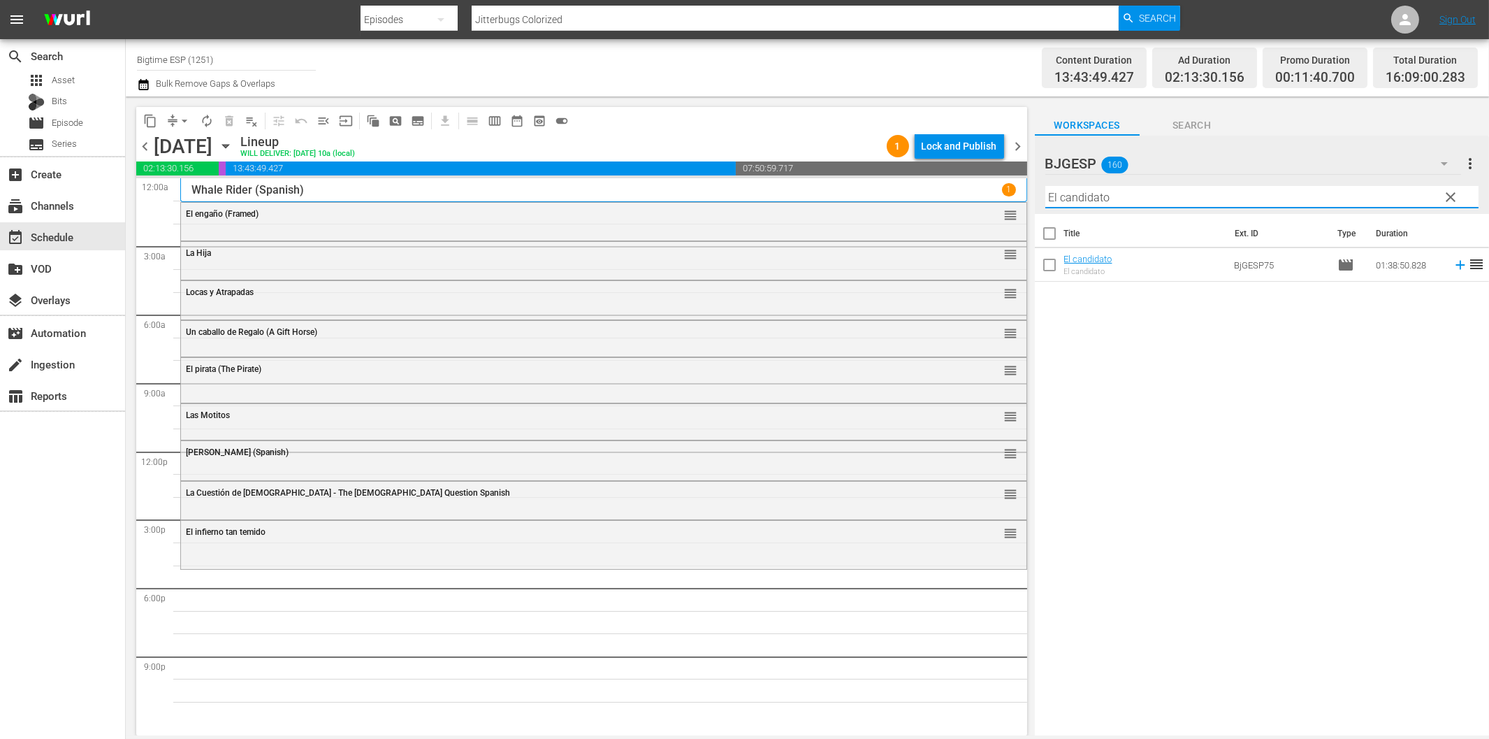
click at [1456, 266] on icon at bounding box center [1460, 265] width 9 height 9
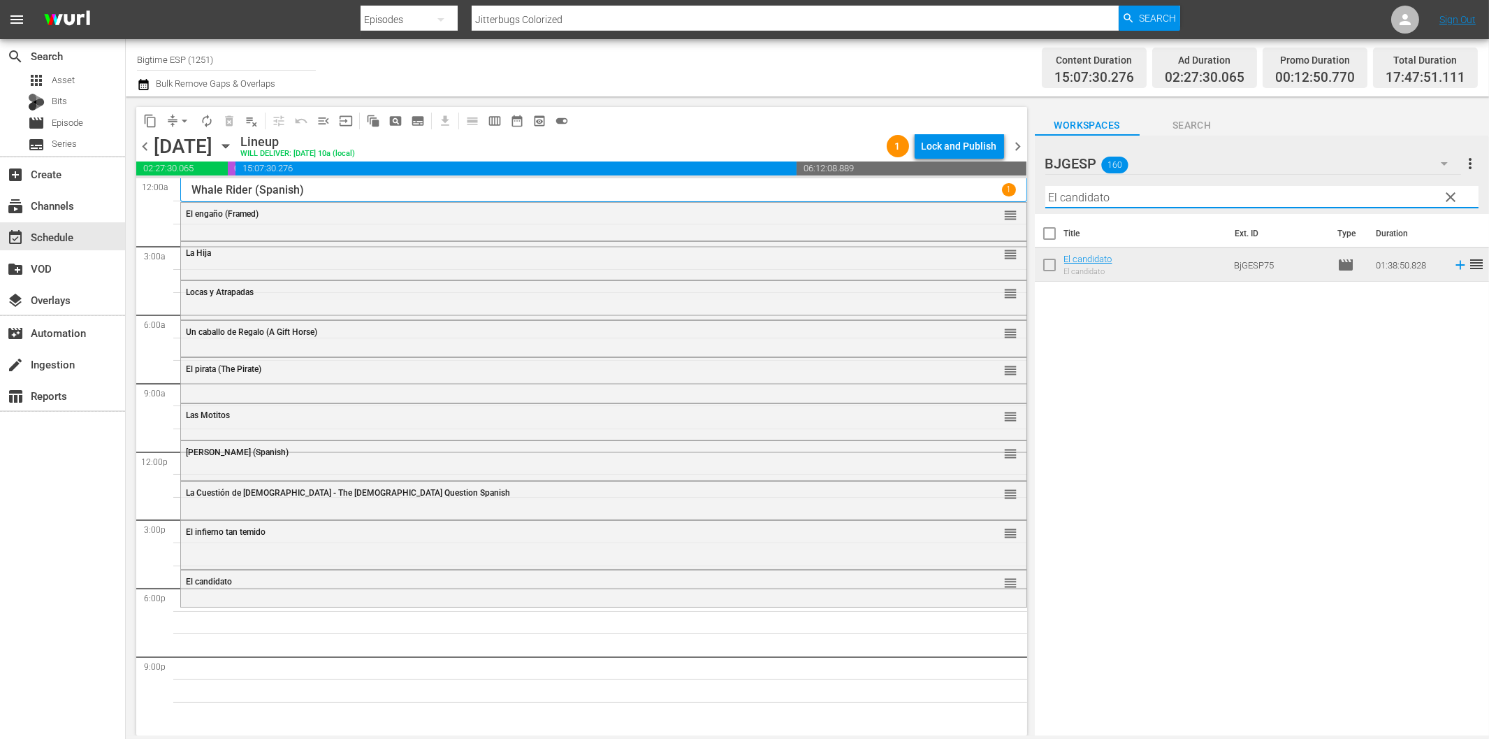
click at [1217, 196] on input "El candidato" at bounding box center [1262, 197] width 433 height 22
drag, startPoint x: 1450, startPoint y: 267, endPoint x: 1403, endPoint y: 259, distance: 47.5
click at [1453, 267] on icon at bounding box center [1460, 264] width 15 height 15
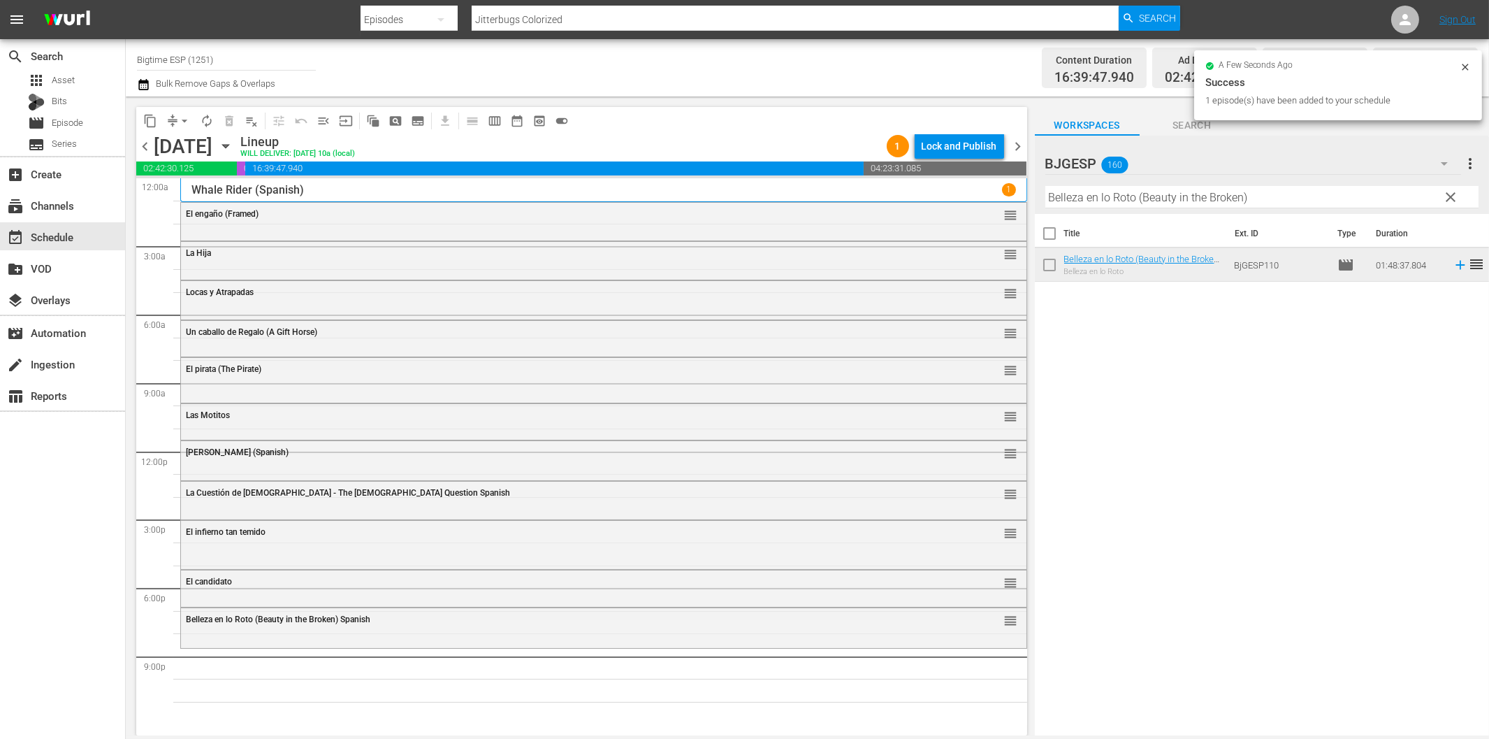
click at [1137, 190] on input "Belleza en lo Roto (Beauty in the Broken)" at bounding box center [1262, 197] width 433 height 22
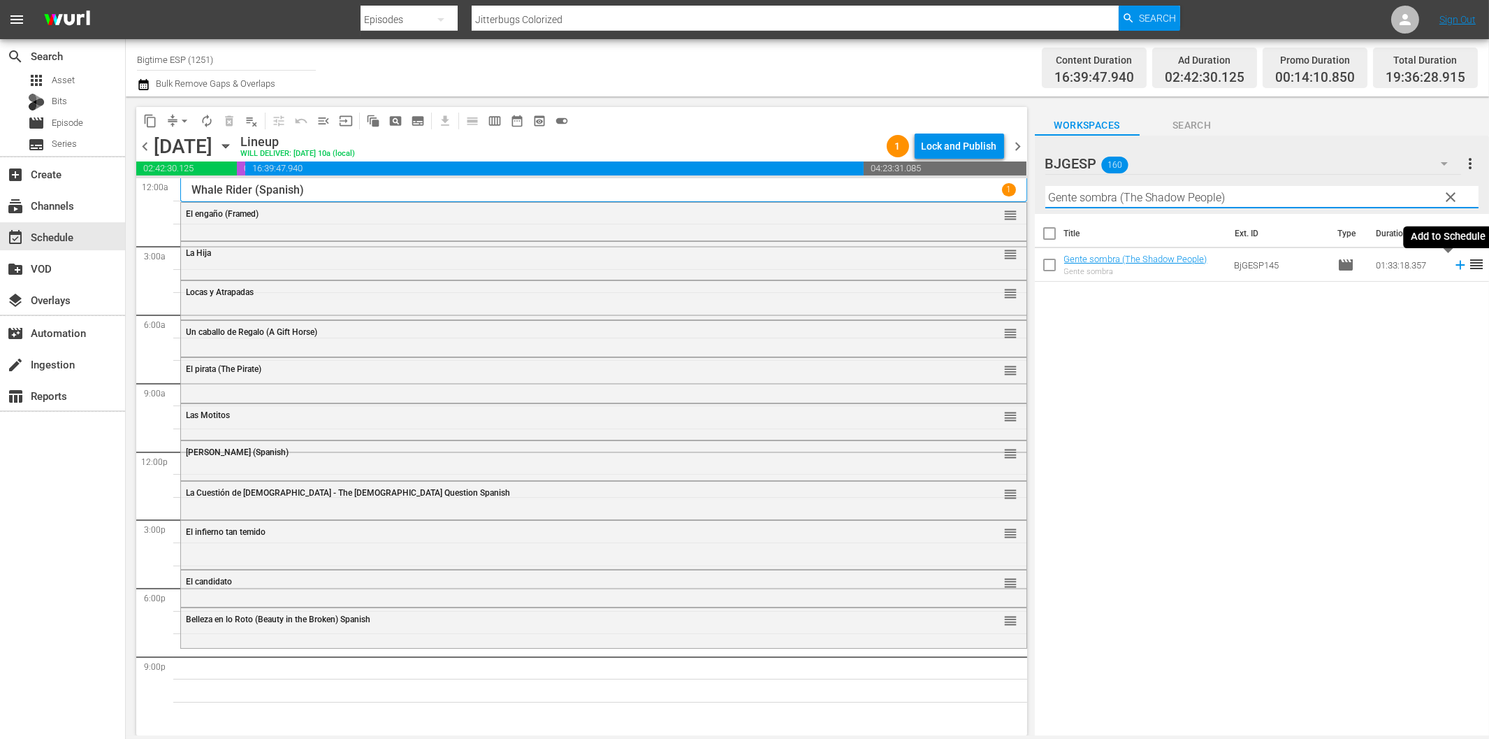
click at [1456, 266] on icon at bounding box center [1460, 265] width 9 height 9
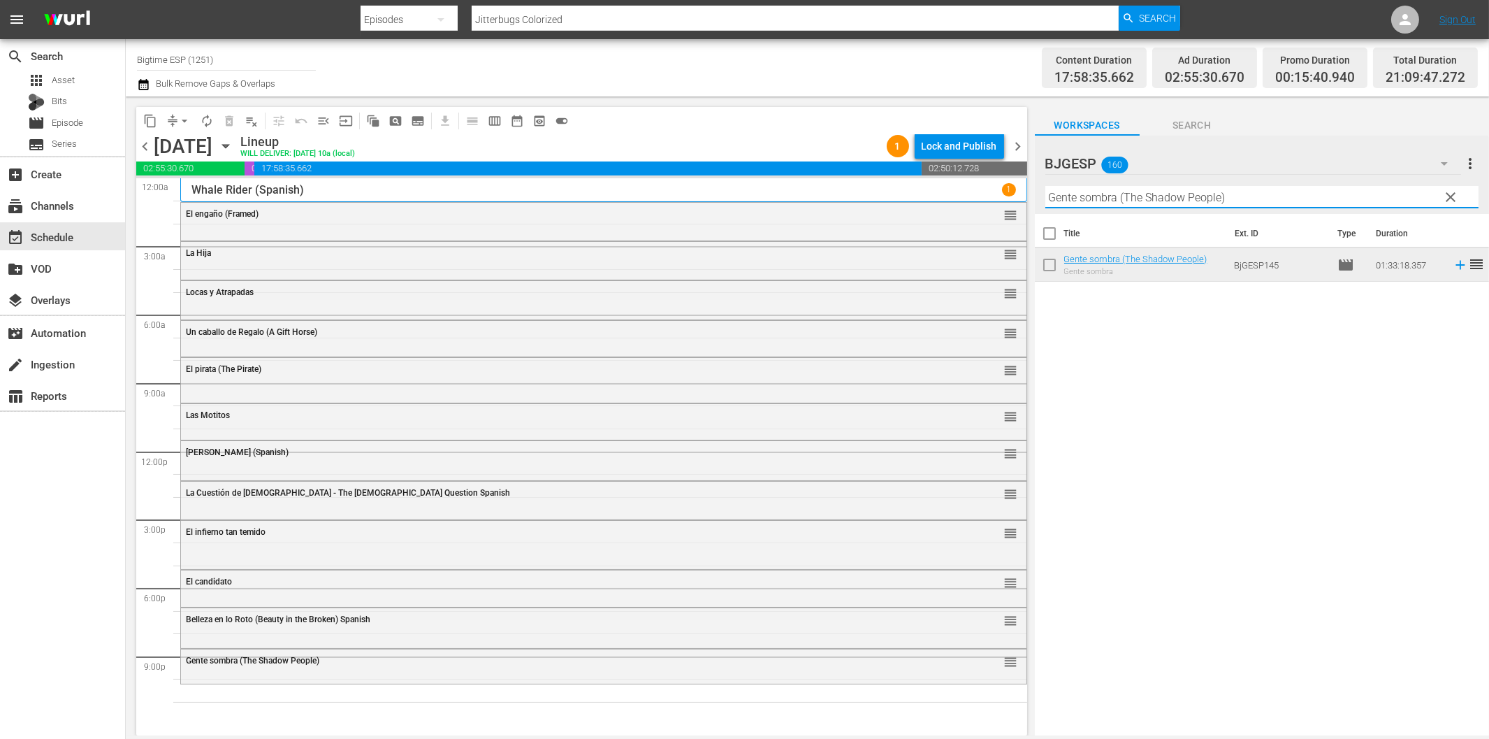
click at [1166, 191] on input "Gente sombra (The Shadow People)" at bounding box center [1262, 197] width 433 height 22
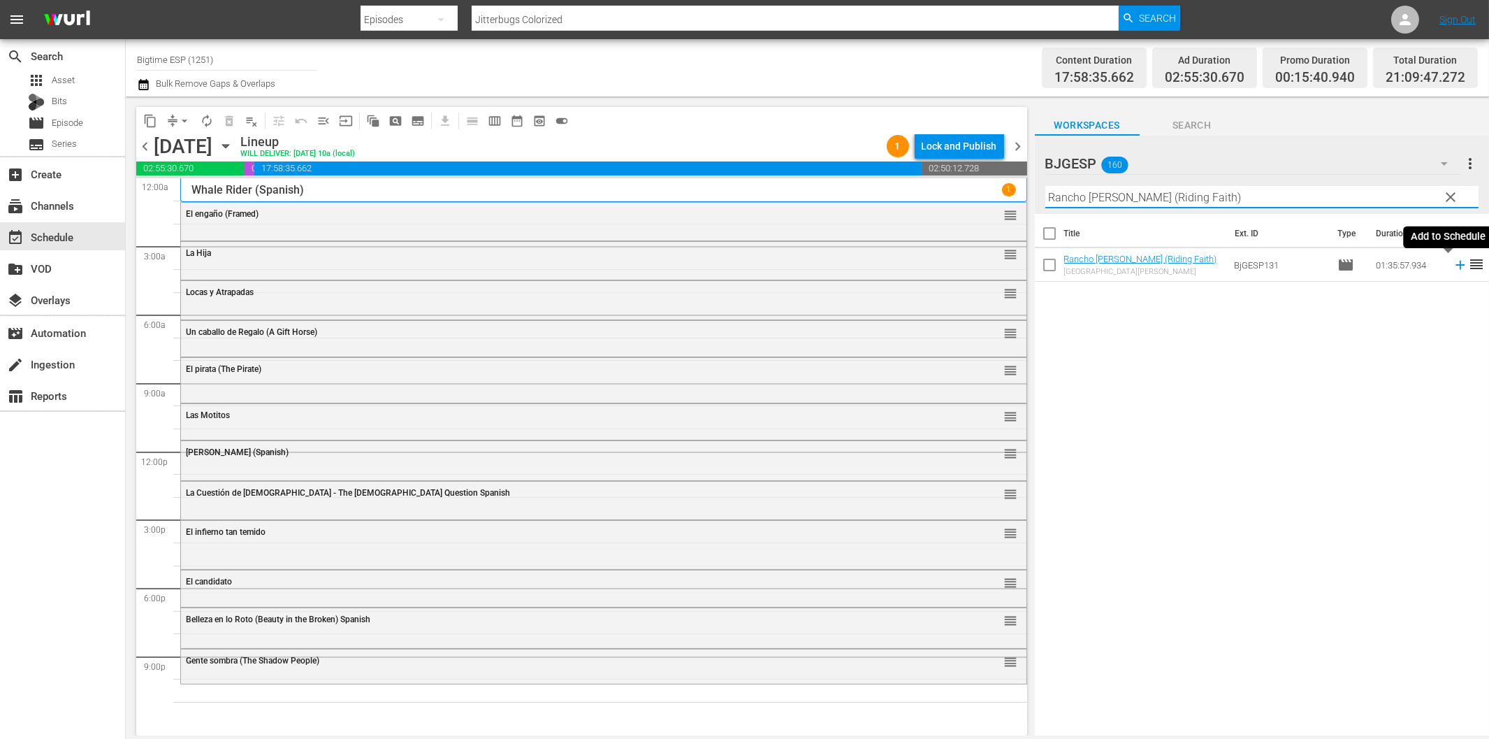
click at [1453, 262] on icon at bounding box center [1460, 264] width 15 height 15
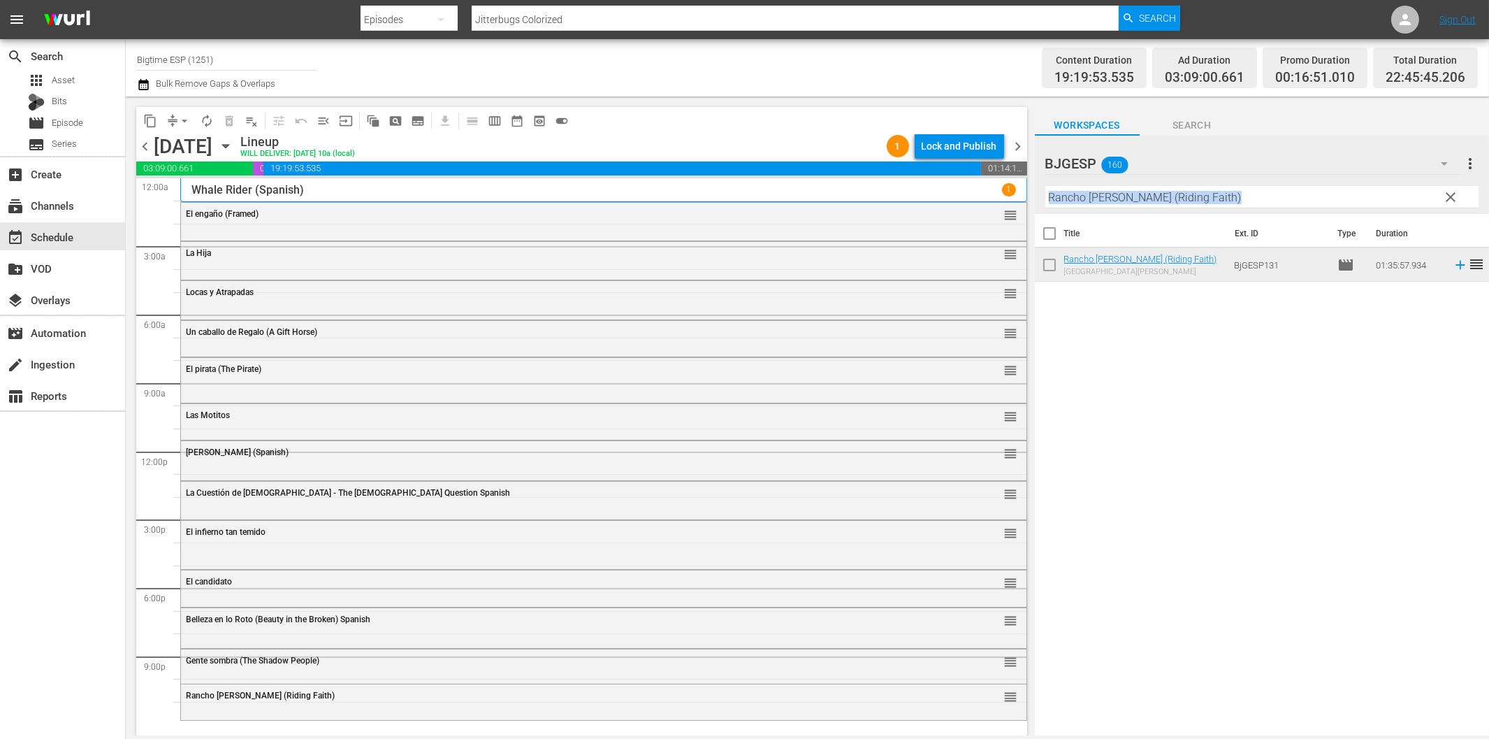
click at [1119, 206] on div "Filter by Title Rancho Esperanza (Riding Faith)" at bounding box center [1262, 197] width 433 height 34
click at [1132, 203] on input "Rancho Esperanza (Riding Faith)" at bounding box center [1262, 197] width 433 height 22
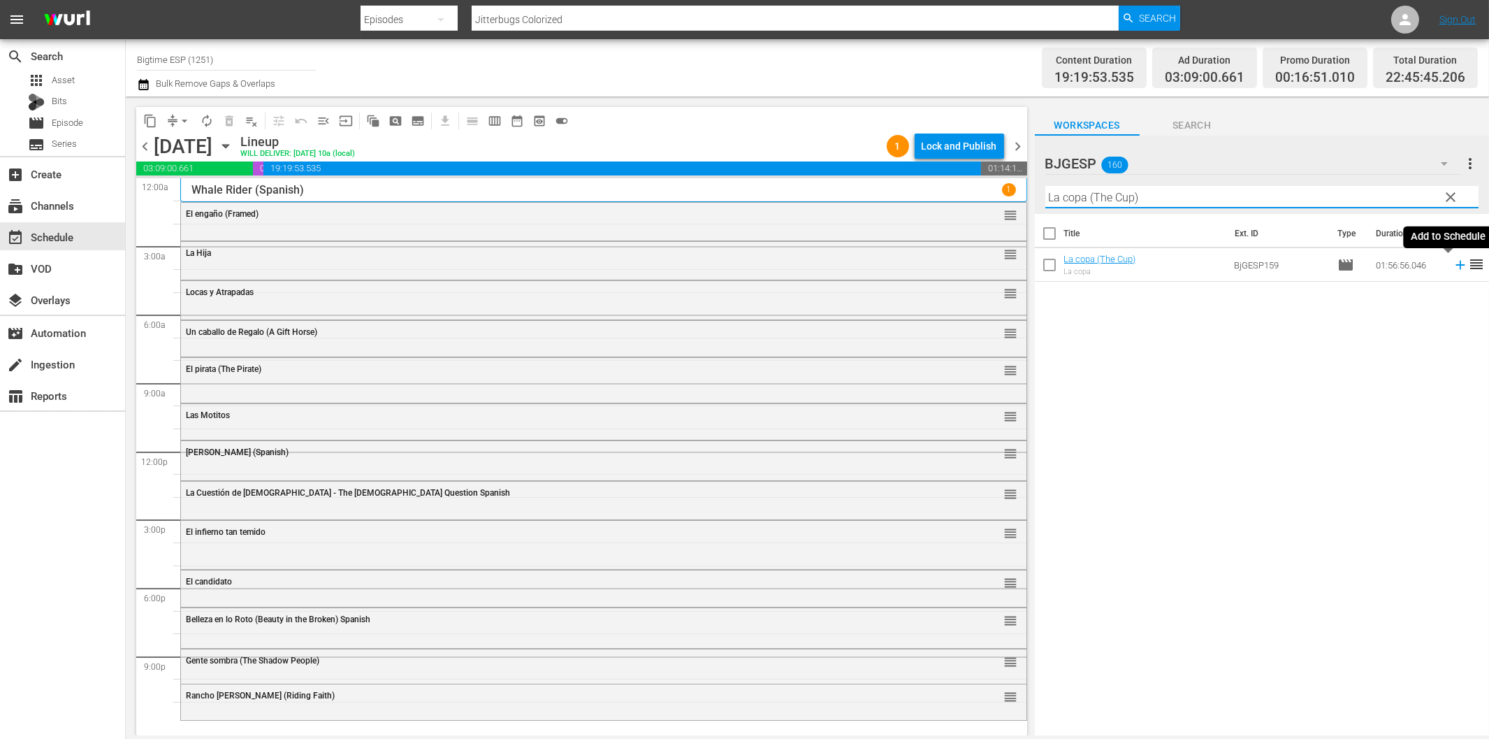
click at [1453, 267] on icon at bounding box center [1460, 264] width 15 height 15
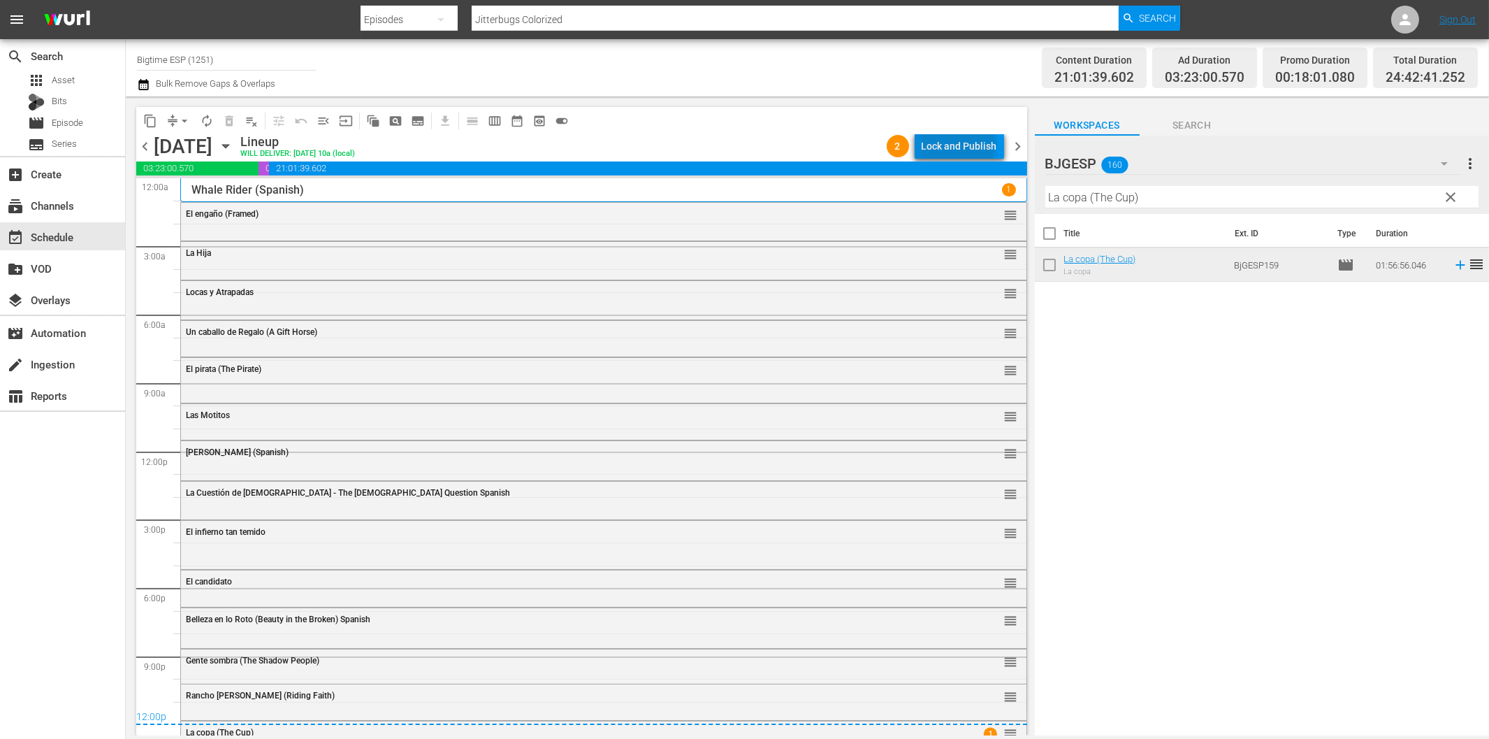
click at [961, 143] on div "Lock and Publish" at bounding box center [959, 145] width 75 height 25
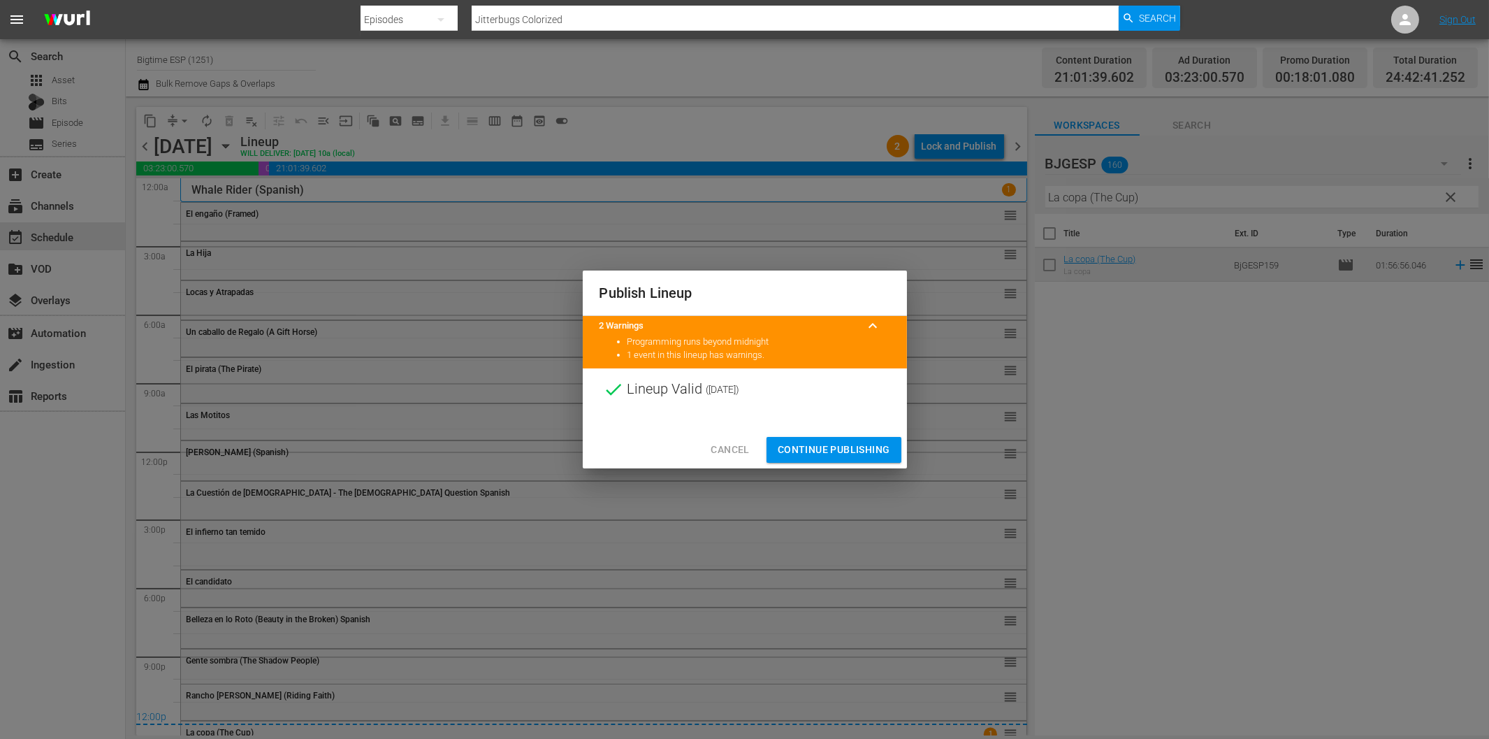
click at [861, 443] on span "Continue Publishing" at bounding box center [834, 449] width 113 height 17
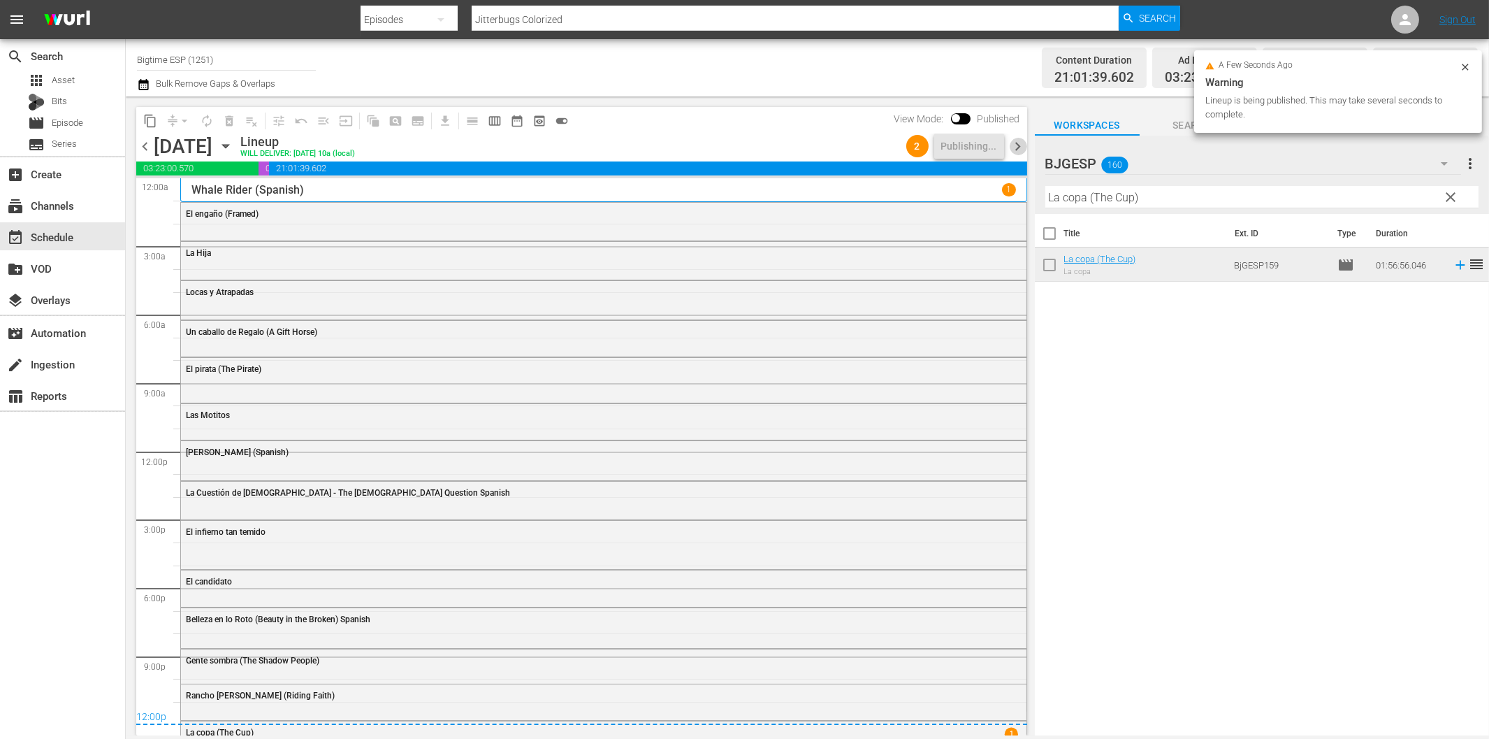
click at [1019, 150] on span "chevron_right" at bounding box center [1018, 146] width 17 height 17
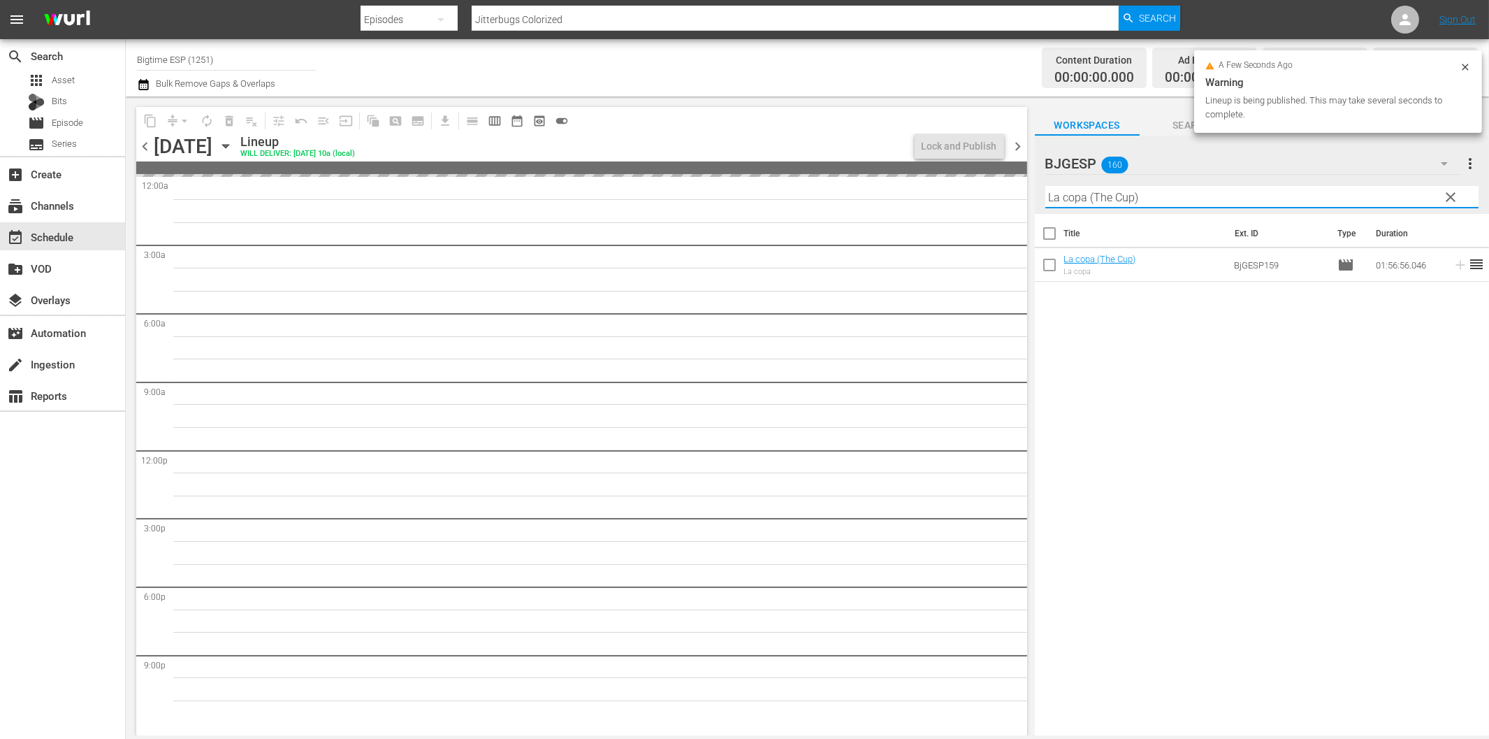
click at [1118, 201] on input "La copa (The Cup)" at bounding box center [1262, 197] width 433 height 22
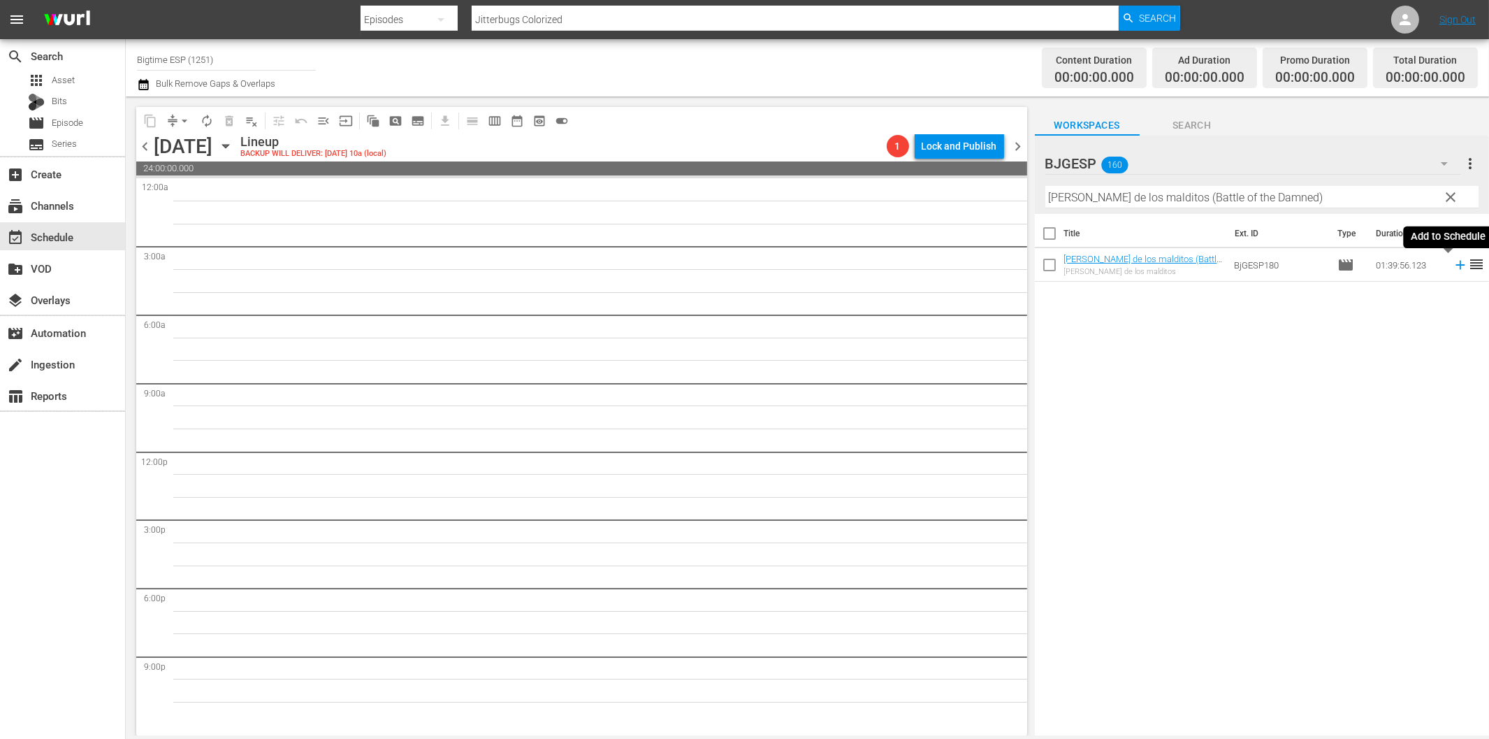
click at [1456, 266] on icon at bounding box center [1460, 265] width 9 height 9
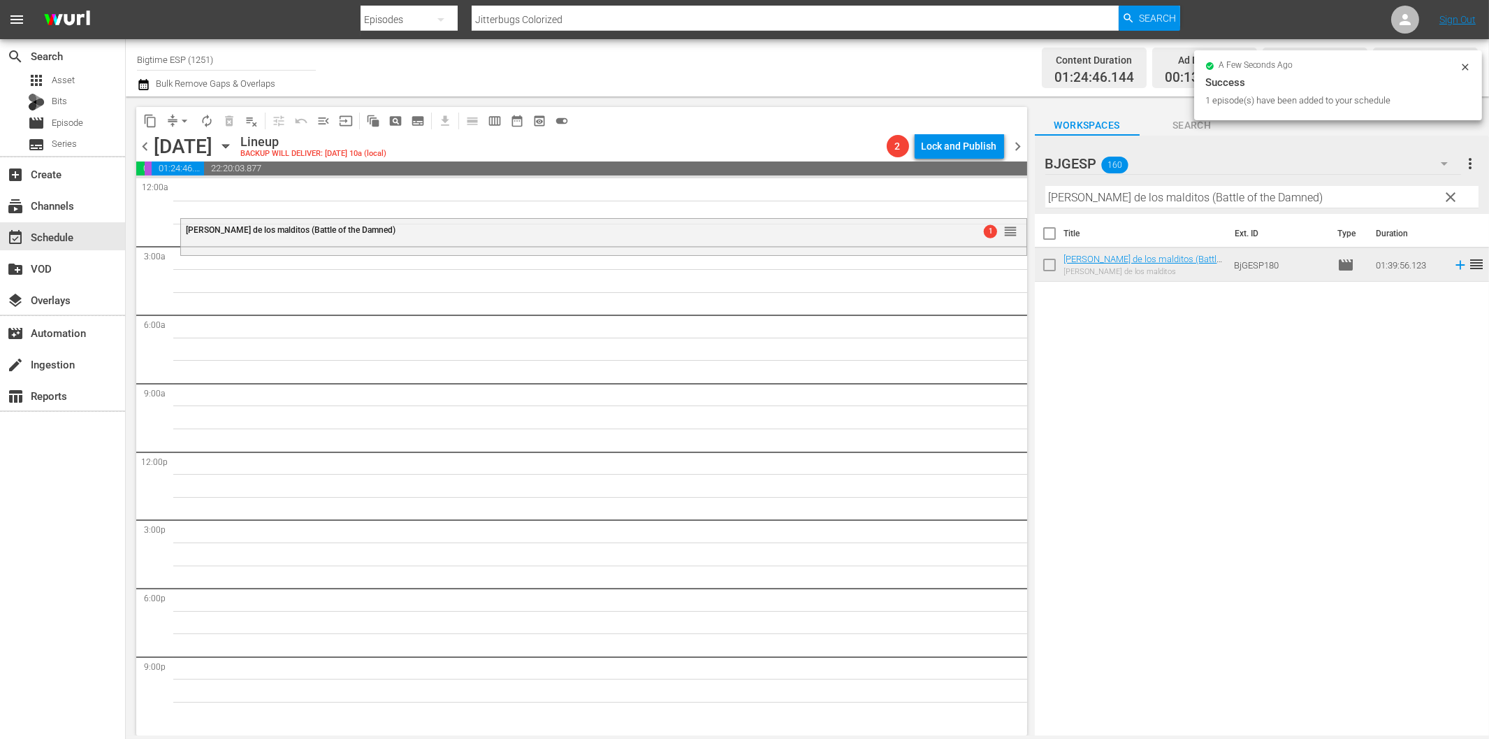
click at [1095, 196] on input "La batalla de los malditos (Battle of the Damned)" at bounding box center [1262, 197] width 433 height 22
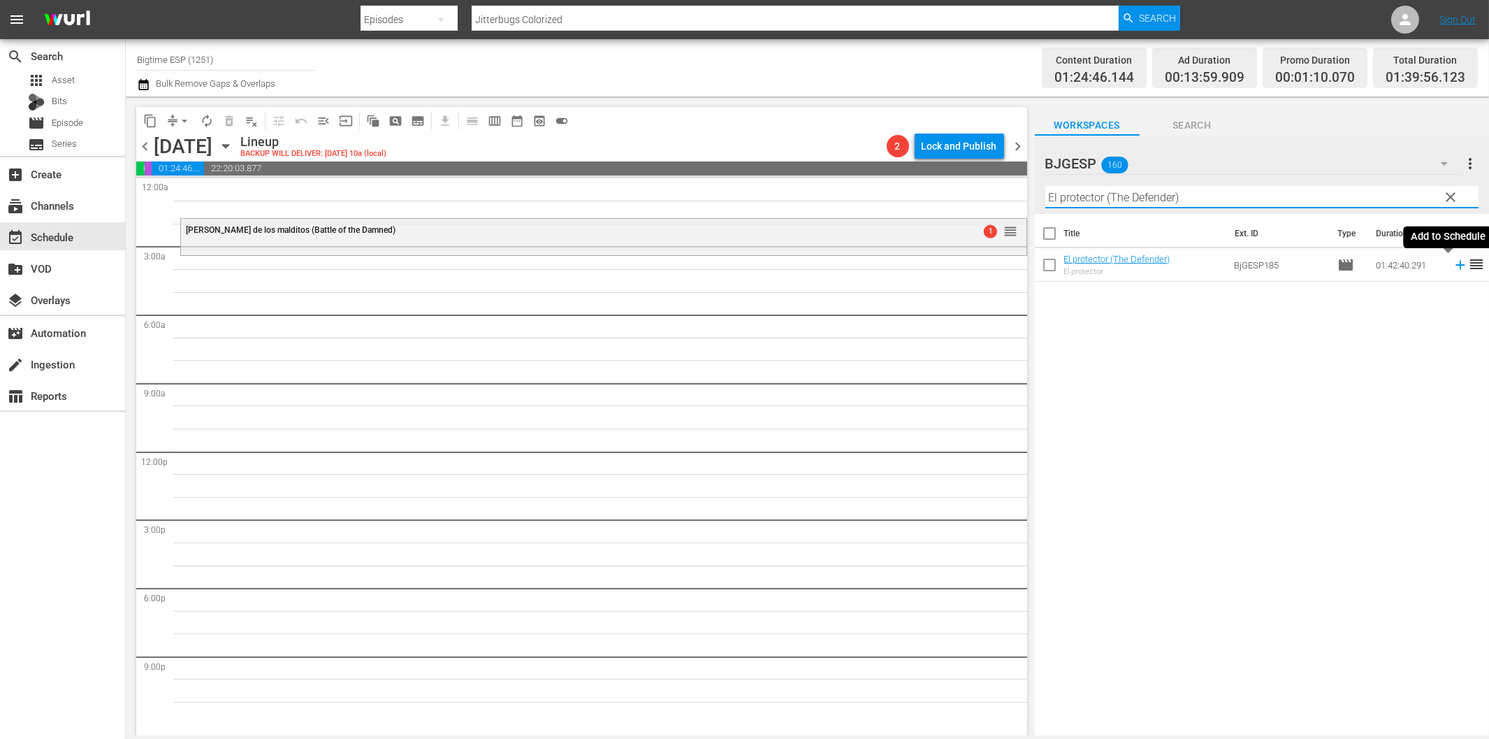
click at [1456, 264] on icon at bounding box center [1460, 265] width 9 height 9
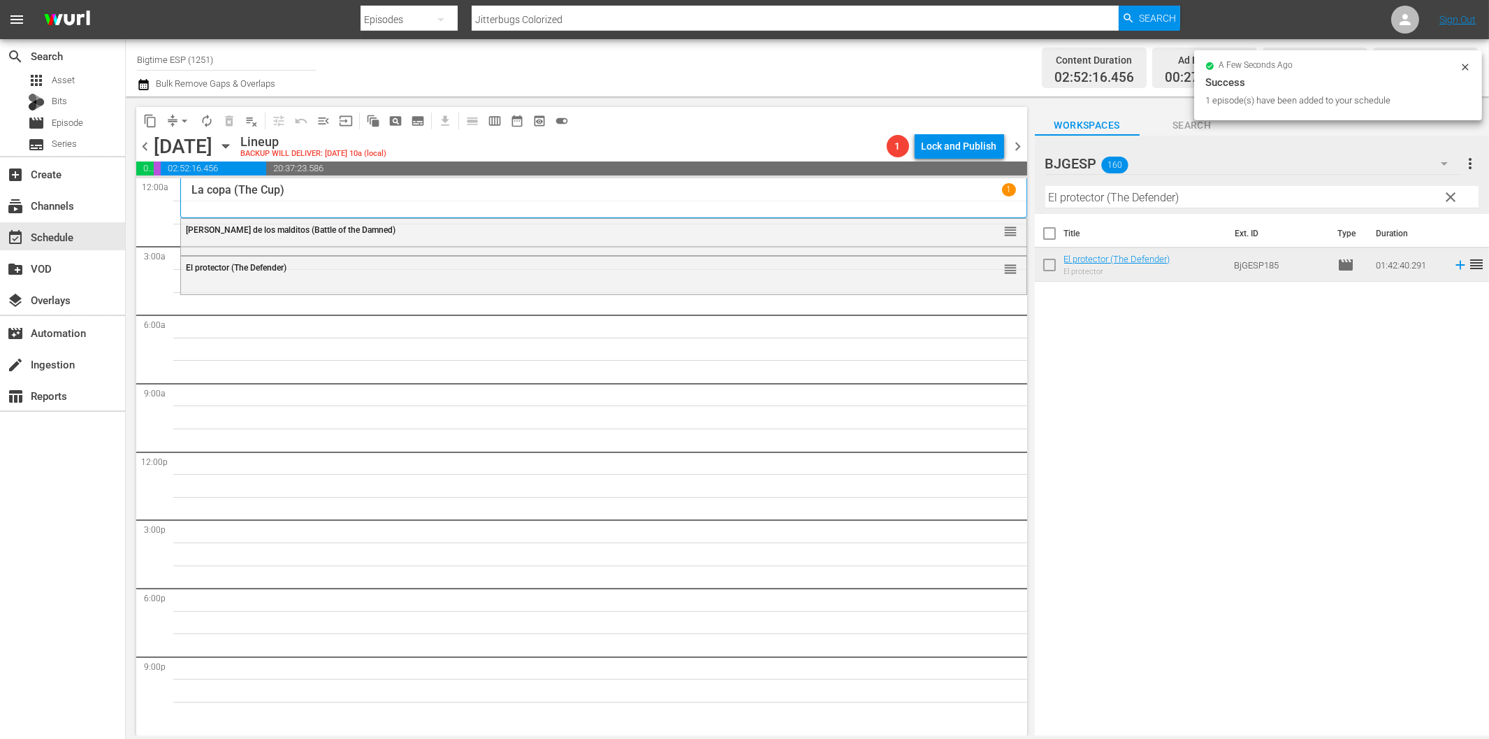
click at [1142, 201] on input "El protector (The Defender)" at bounding box center [1262, 197] width 433 height 22
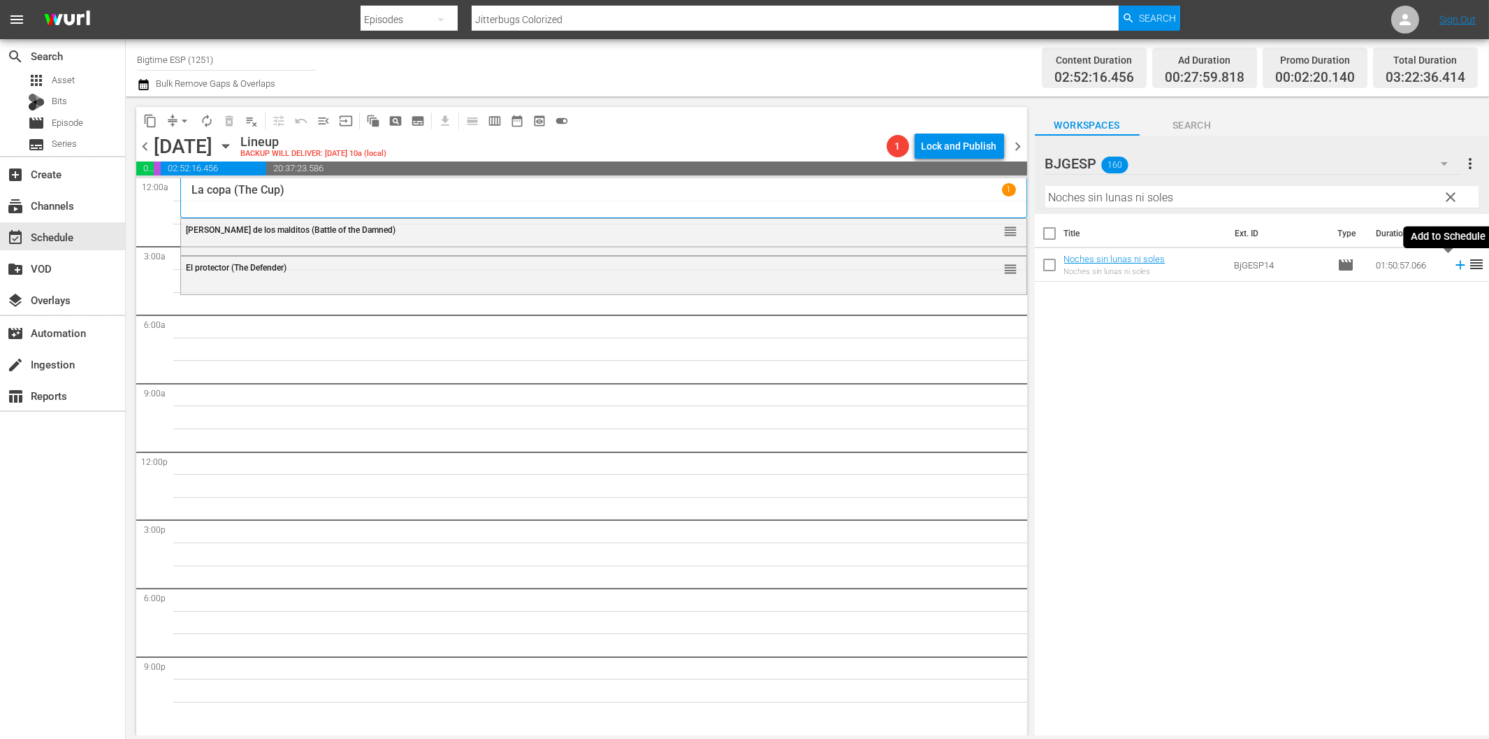
click at [1456, 266] on icon at bounding box center [1460, 265] width 9 height 9
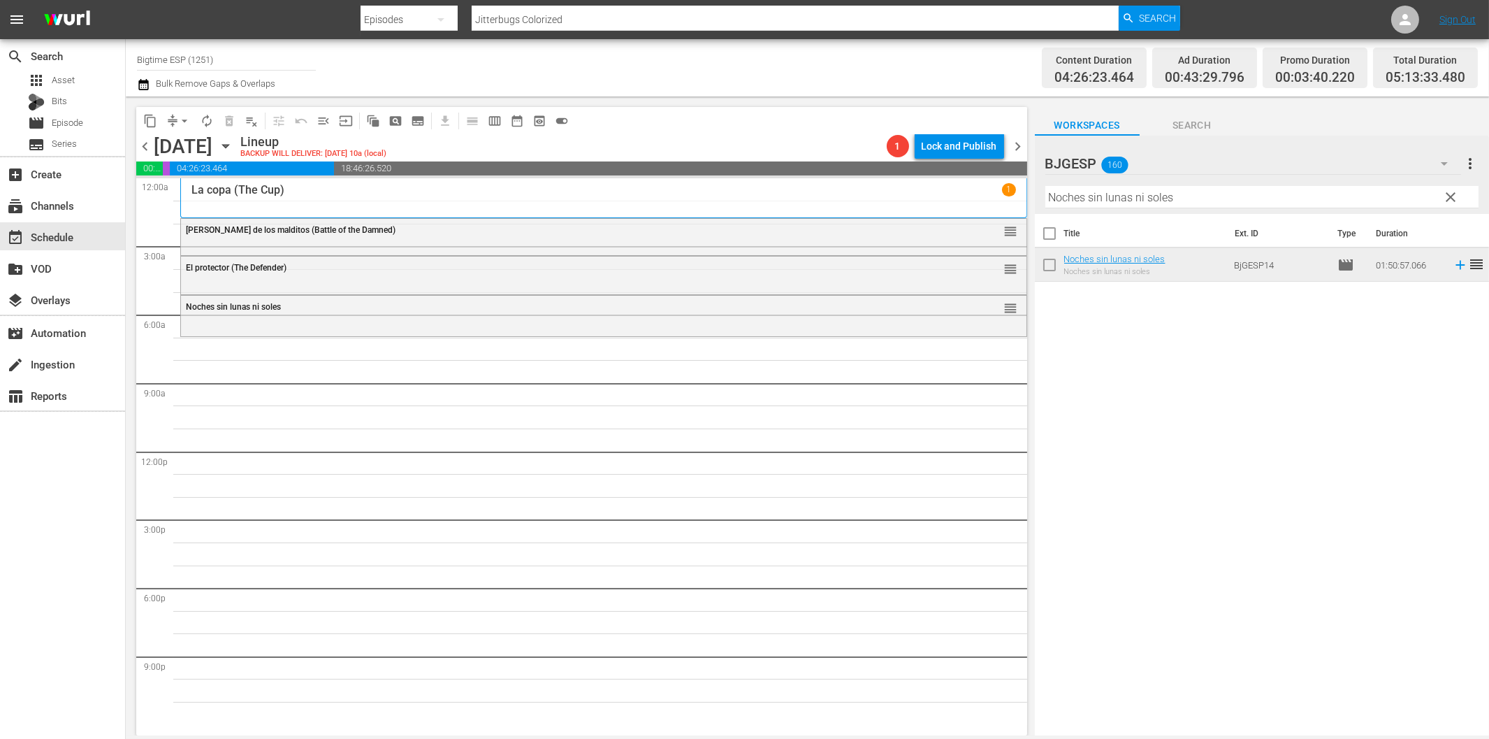
click at [1175, 200] on input "Noches sin lunas ni soles" at bounding box center [1262, 197] width 433 height 22
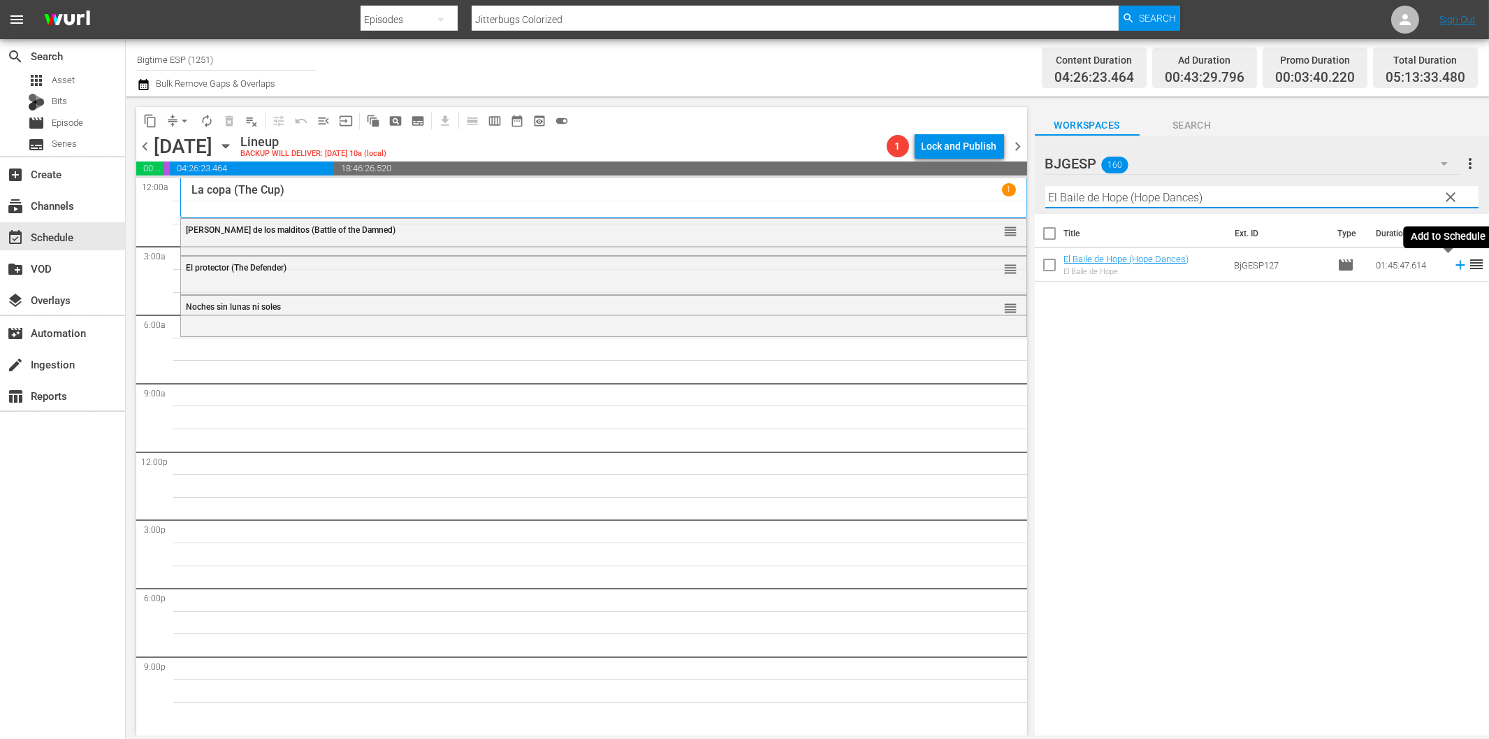
click at [1453, 262] on icon at bounding box center [1460, 264] width 15 height 15
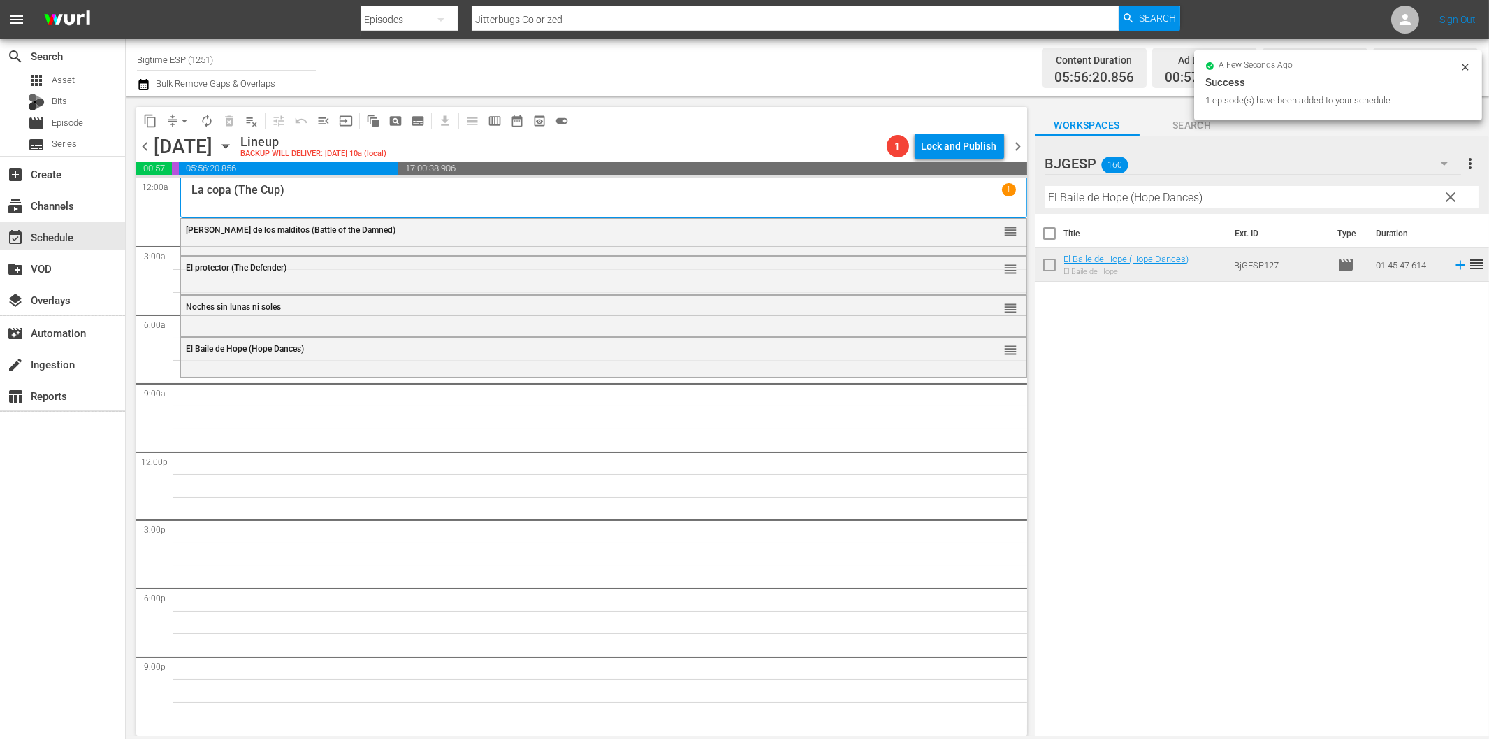
click at [1089, 194] on input "El Baile de Hope (Hope Dances)" at bounding box center [1262, 197] width 433 height 22
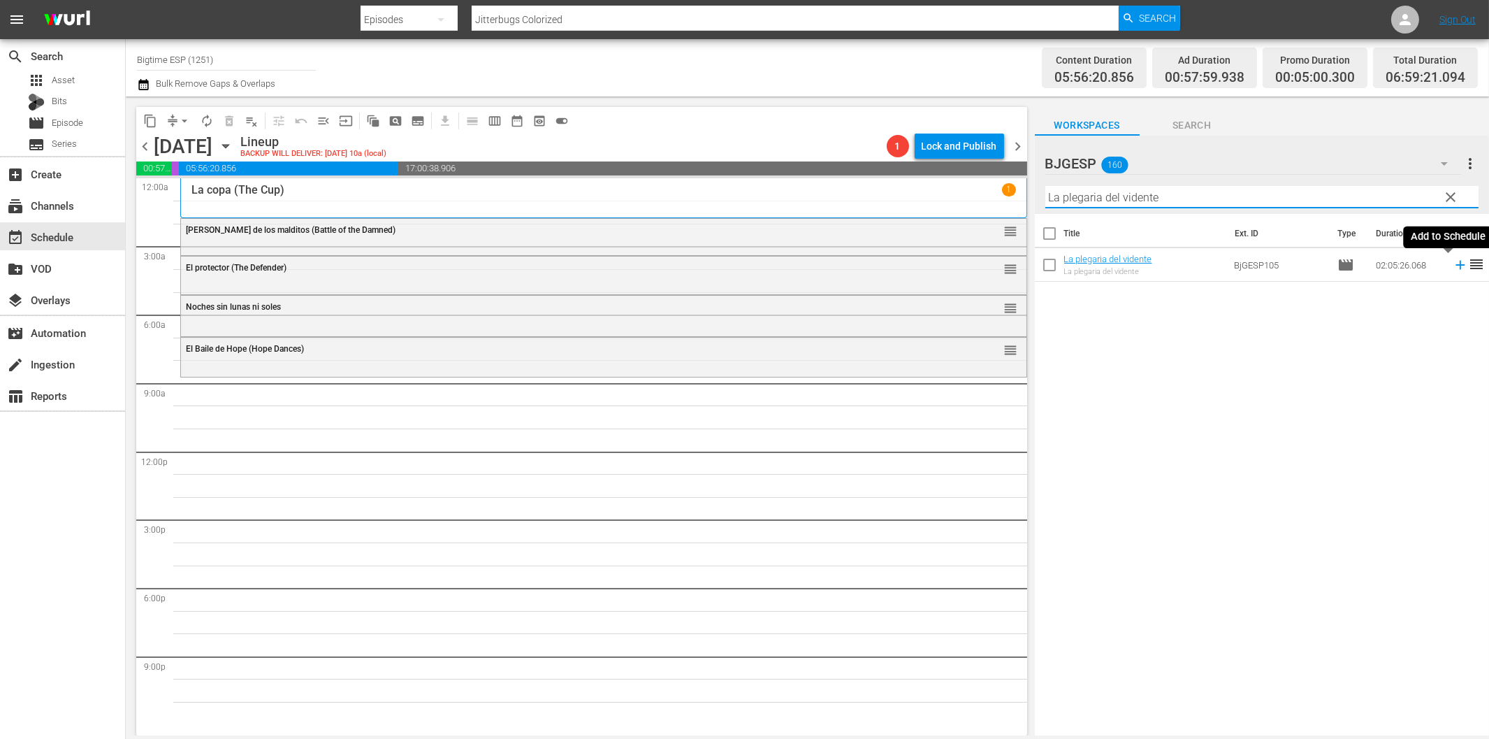
drag, startPoint x: 1450, startPoint y: 266, endPoint x: 1428, endPoint y: 269, distance: 22.5
click at [1453, 267] on icon at bounding box center [1460, 264] width 15 height 15
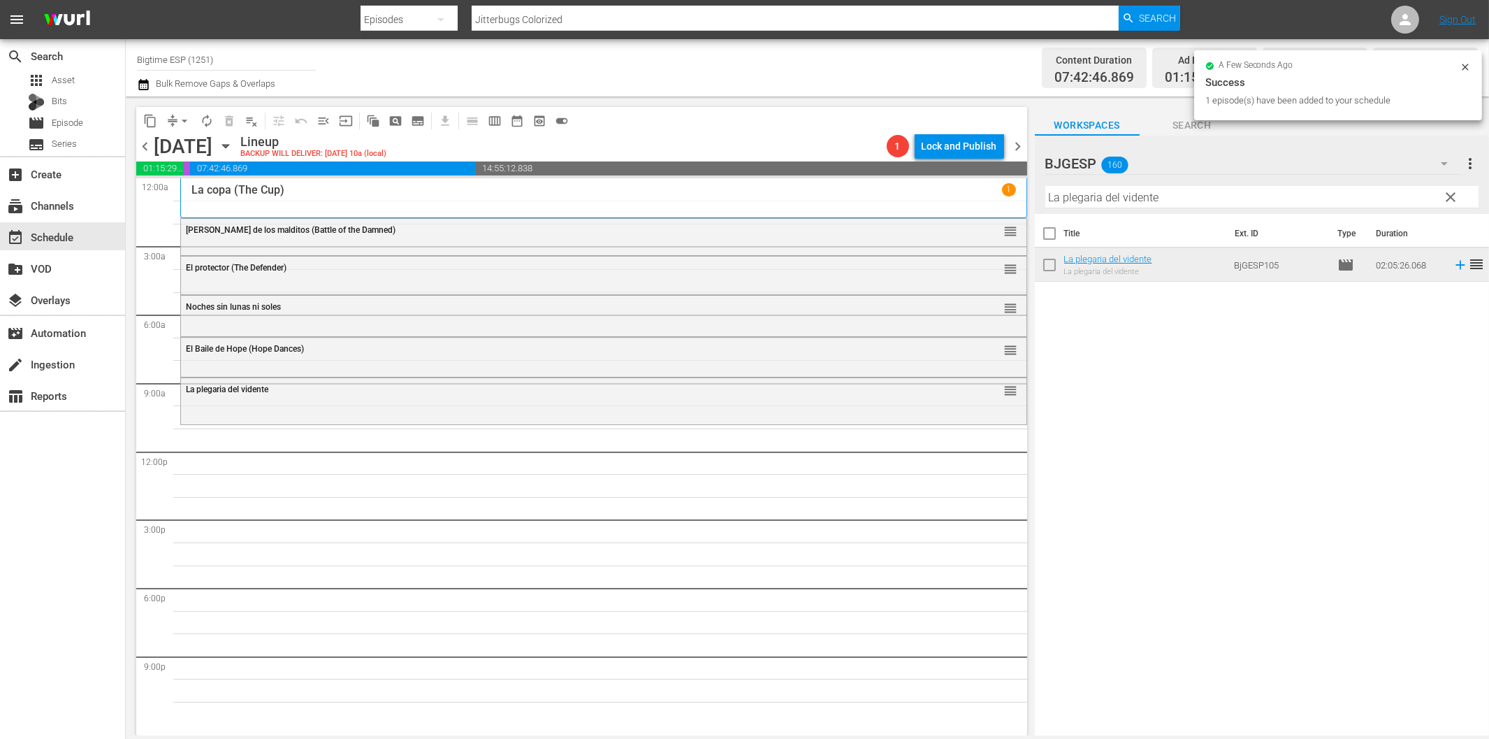
click at [1196, 203] on input "La plegaria del vidente" at bounding box center [1262, 197] width 433 height 22
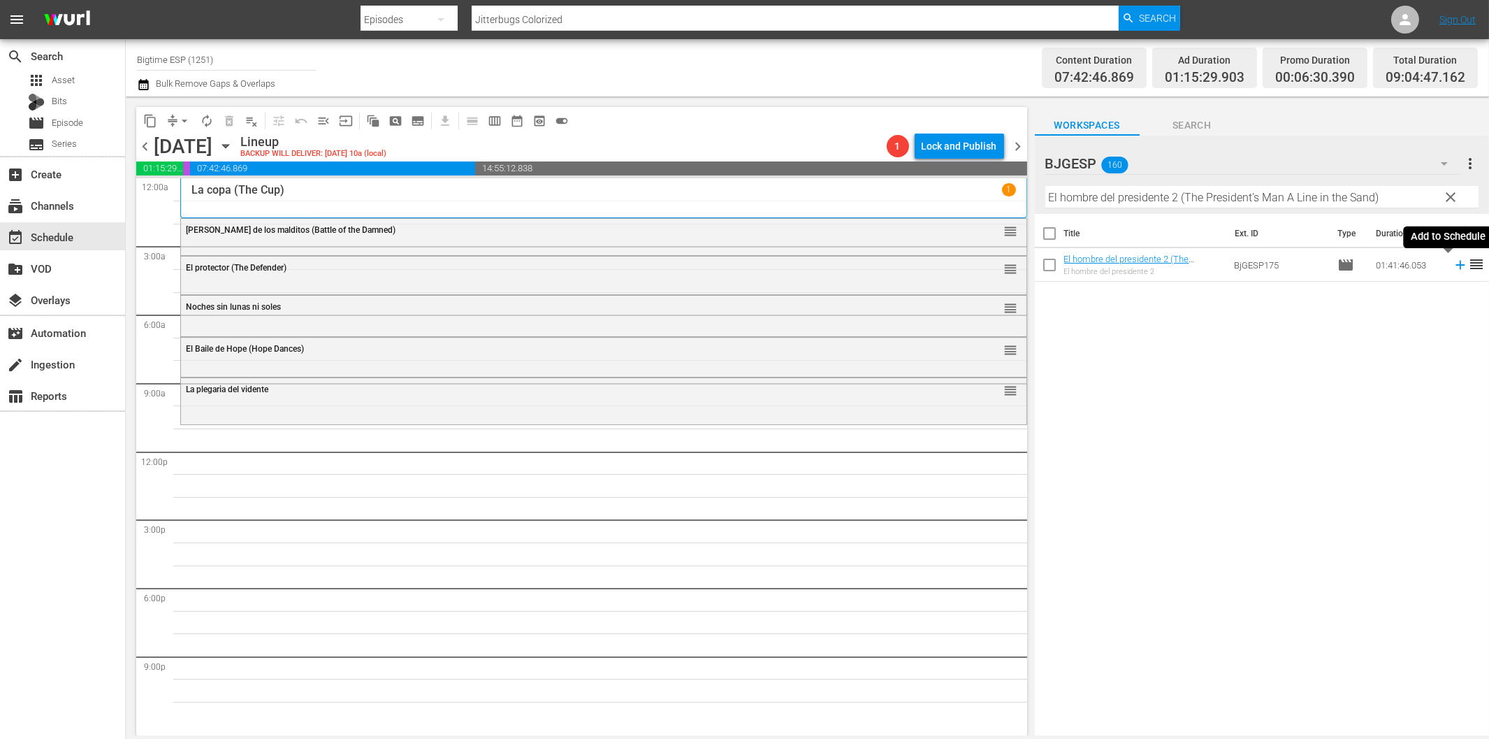
click at [1453, 266] on icon at bounding box center [1460, 264] width 15 height 15
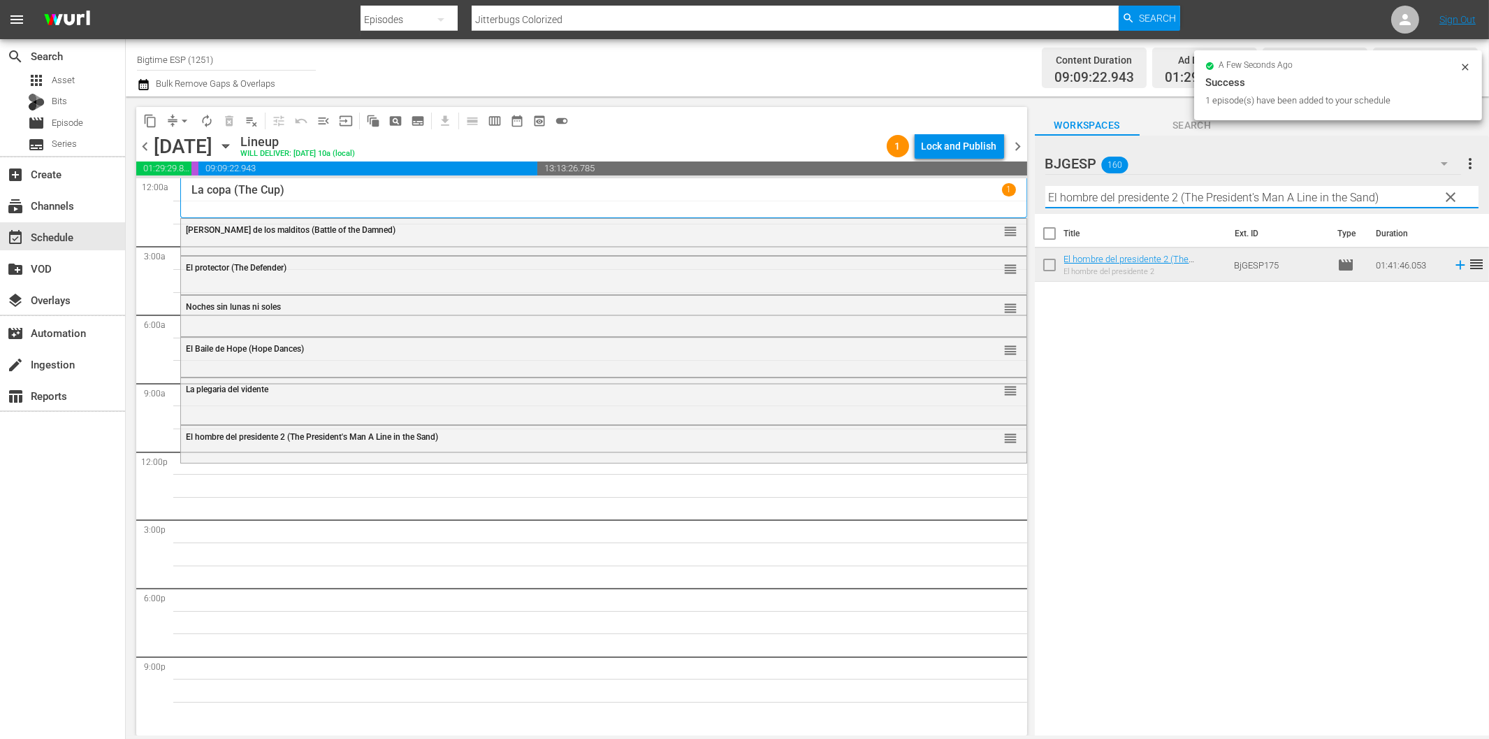
click at [1184, 191] on input "El hombre del presidente 2 (The President's Man A Line in the Sand)" at bounding box center [1262, 197] width 433 height 22
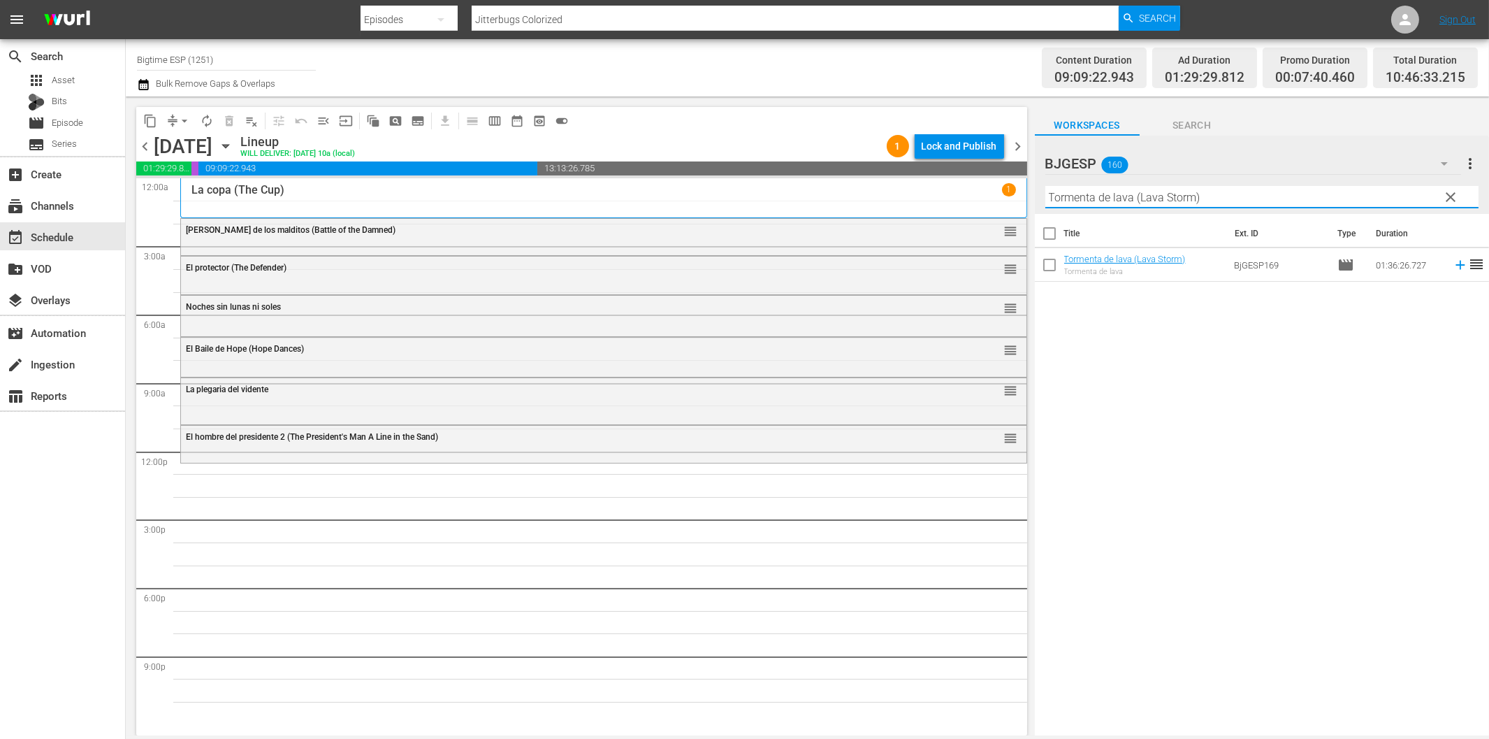
click at [1456, 264] on icon at bounding box center [1460, 265] width 9 height 9
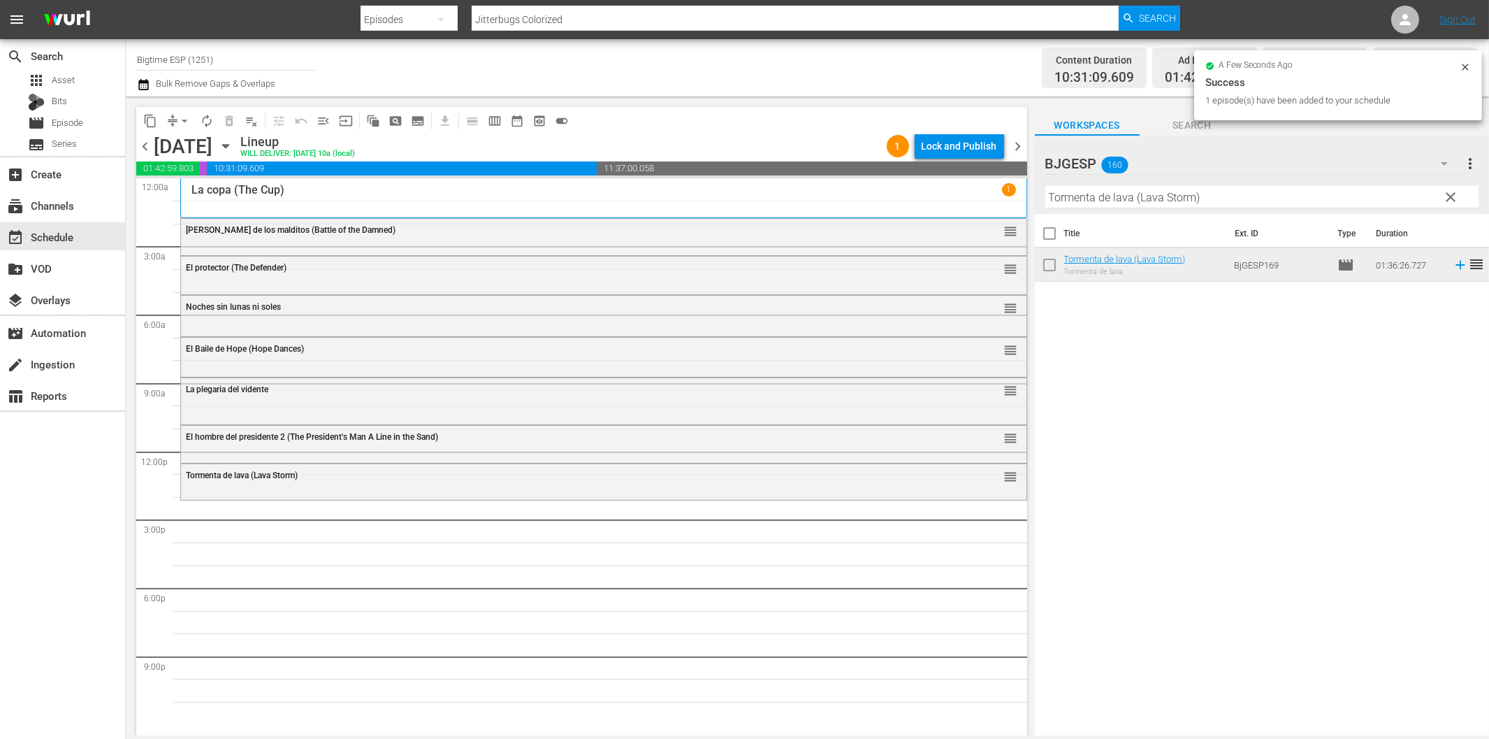
click at [1071, 203] on input "Tormenta de lava (Lava Storm)" at bounding box center [1262, 197] width 433 height 22
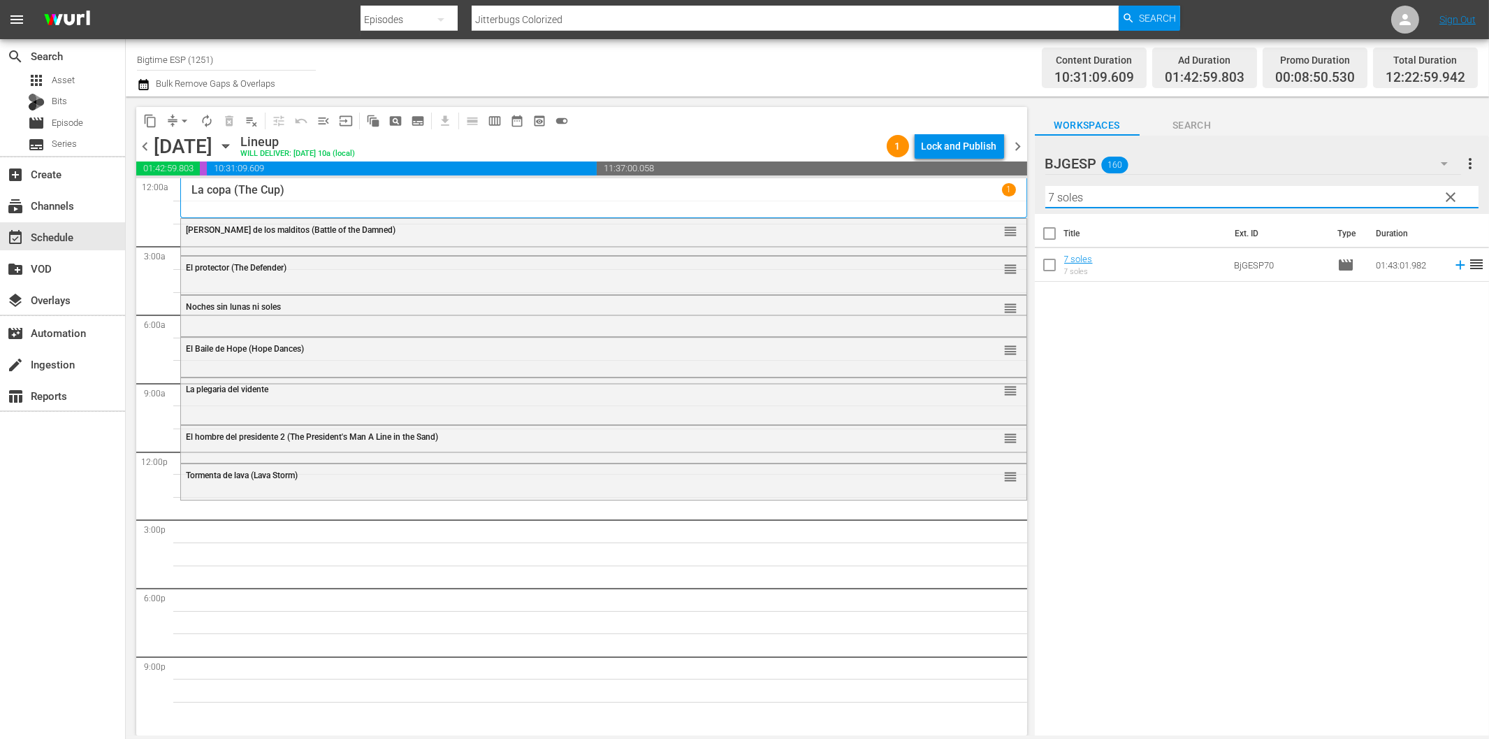
click at [1453, 266] on icon at bounding box center [1460, 264] width 15 height 15
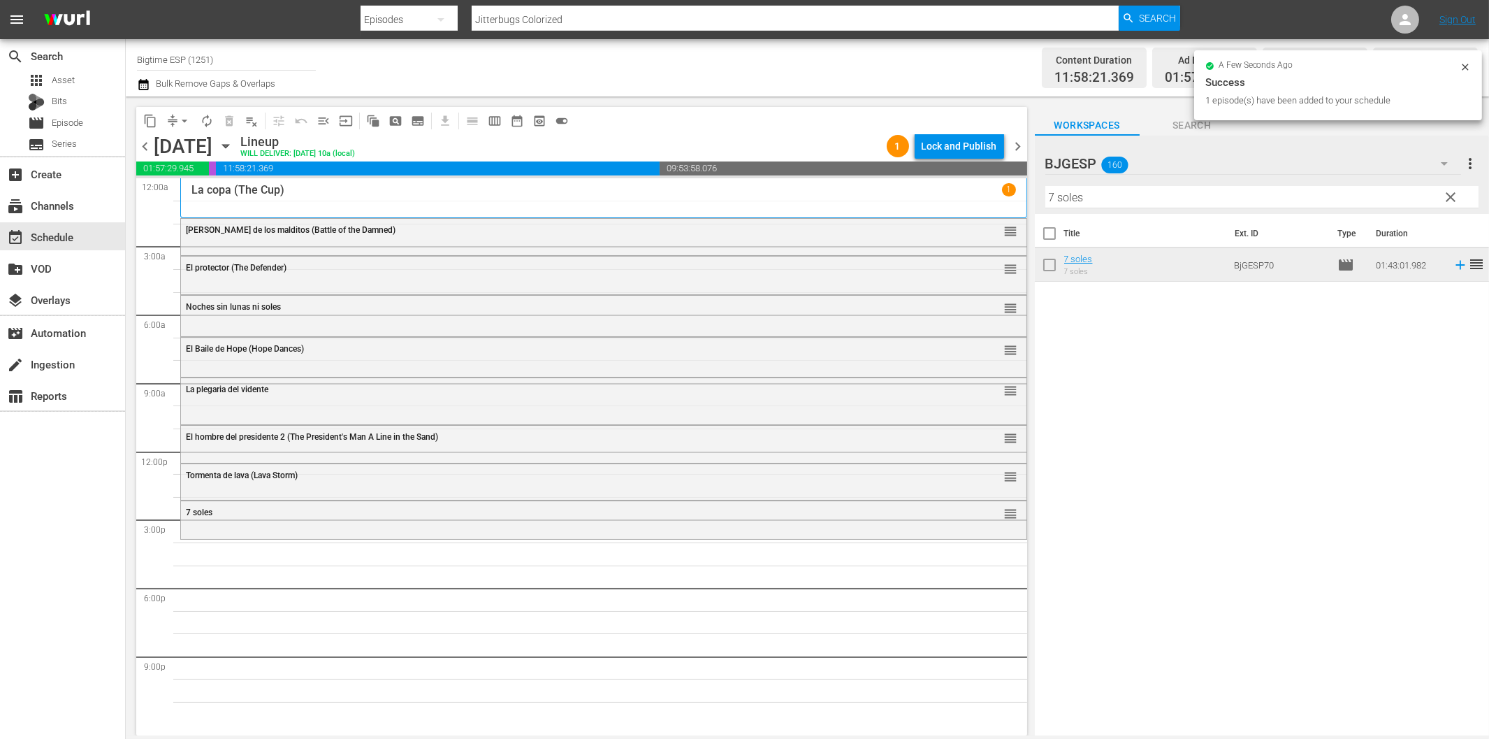
click at [1174, 196] on input "7 soles" at bounding box center [1262, 197] width 433 height 22
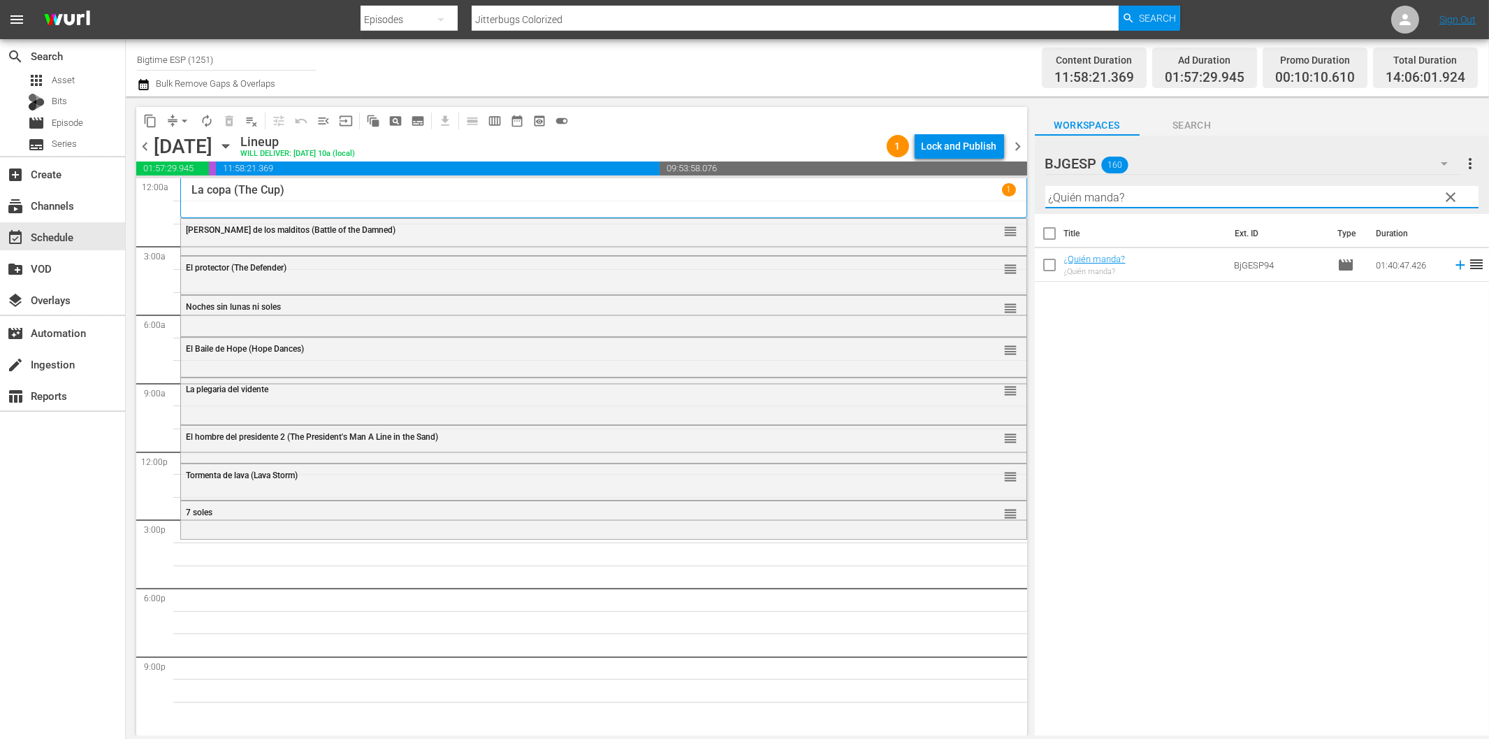
click at [1456, 264] on icon at bounding box center [1460, 265] width 9 height 9
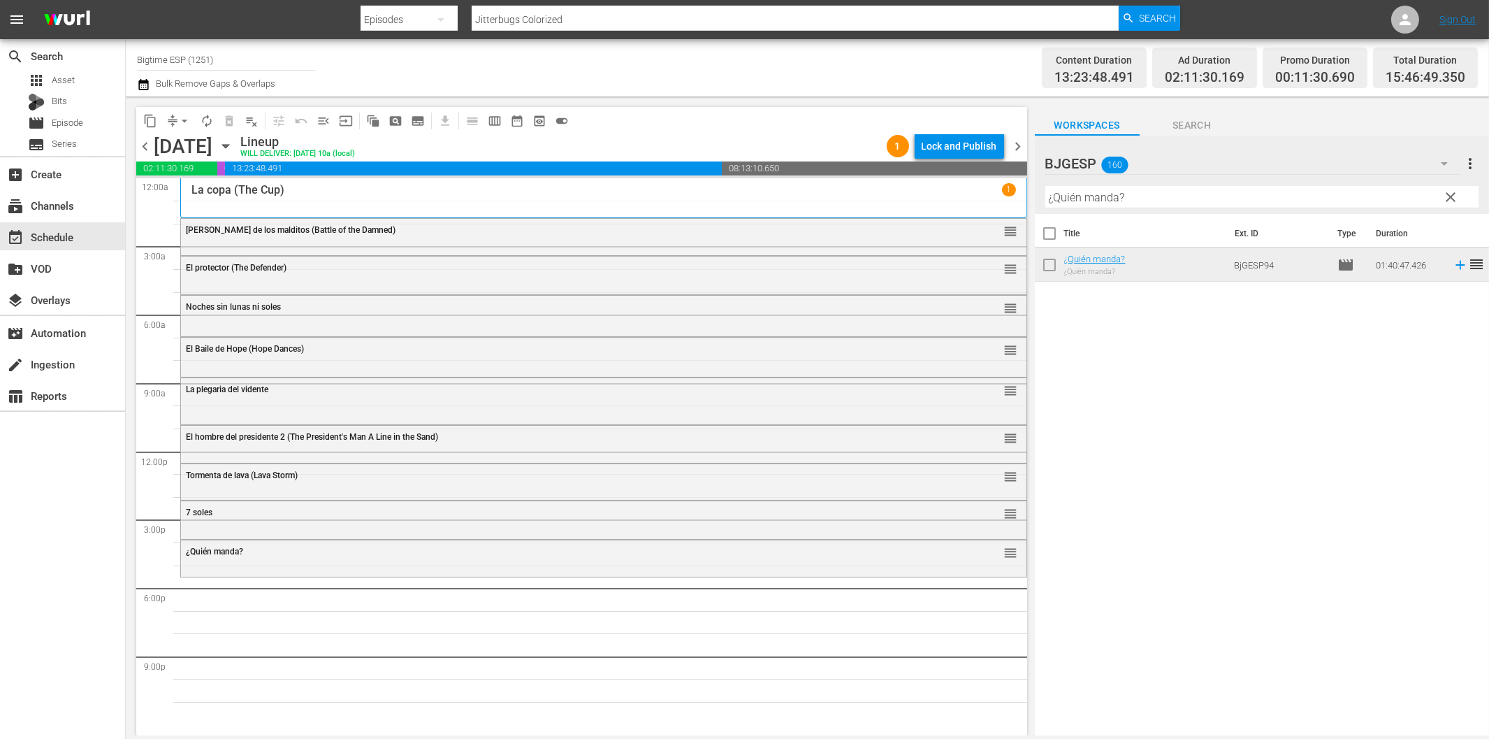
click at [1310, 192] on input "¿Quién manda?" at bounding box center [1262, 197] width 433 height 22
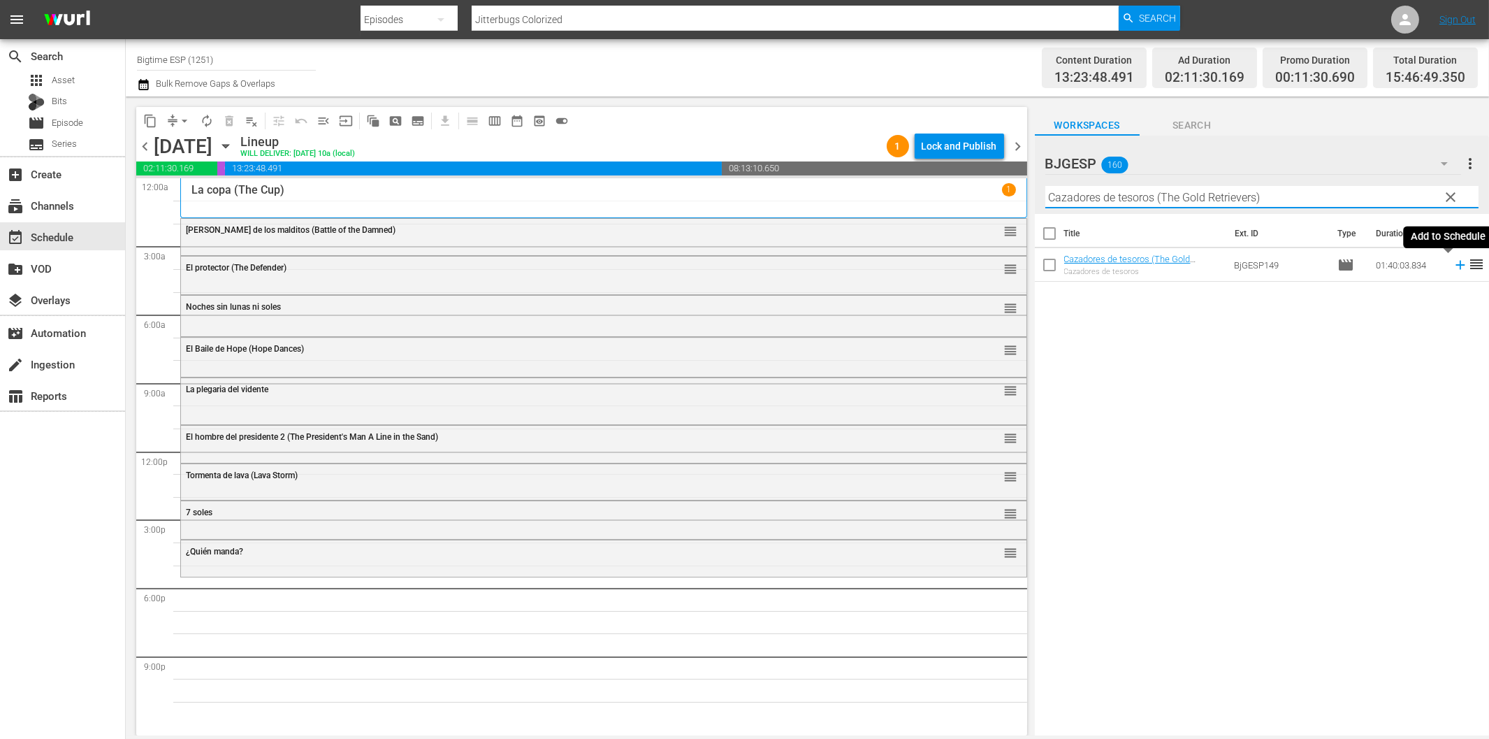
click at [1453, 268] on icon at bounding box center [1460, 264] width 15 height 15
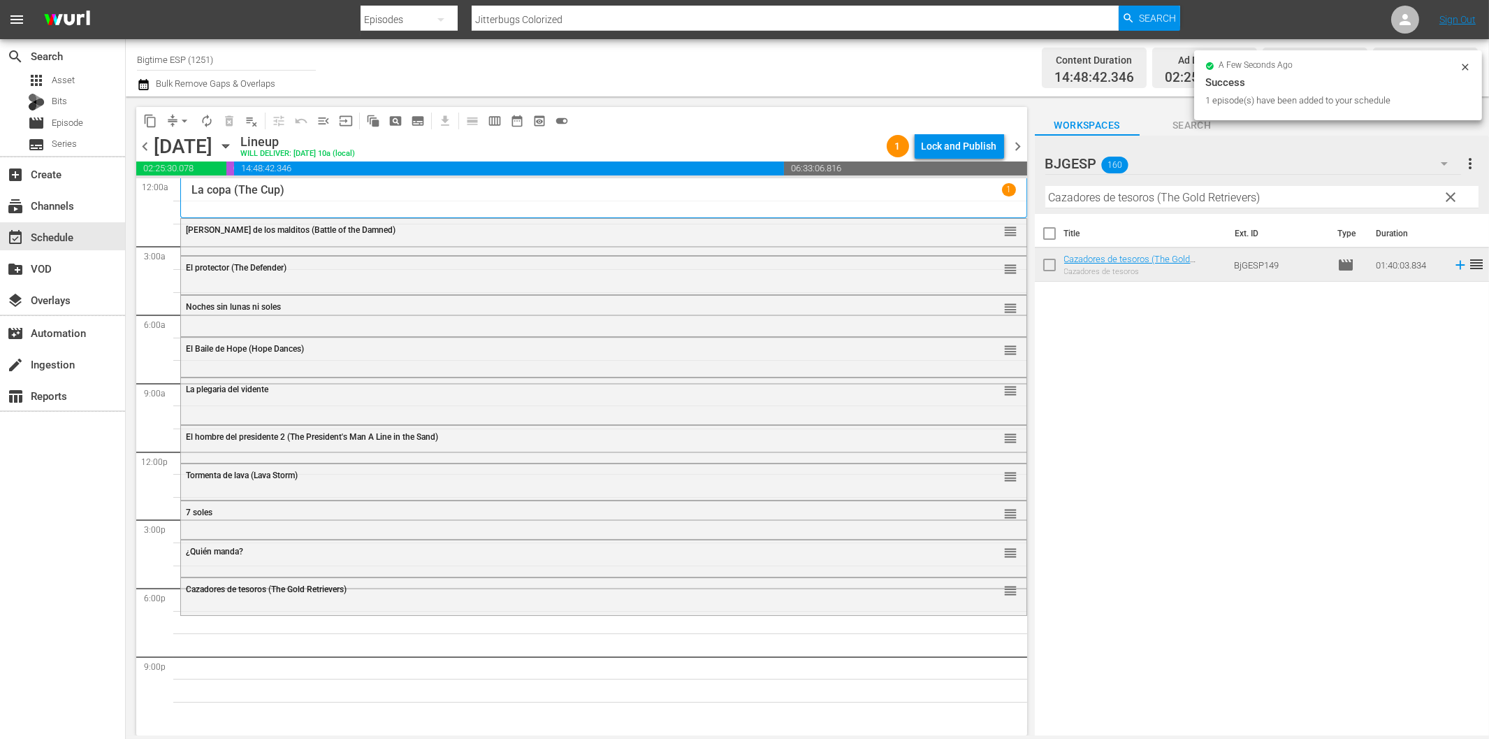
click at [1315, 201] on input "Cazadores de tesoros (The Gold Retrievers)" at bounding box center [1262, 197] width 433 height 22
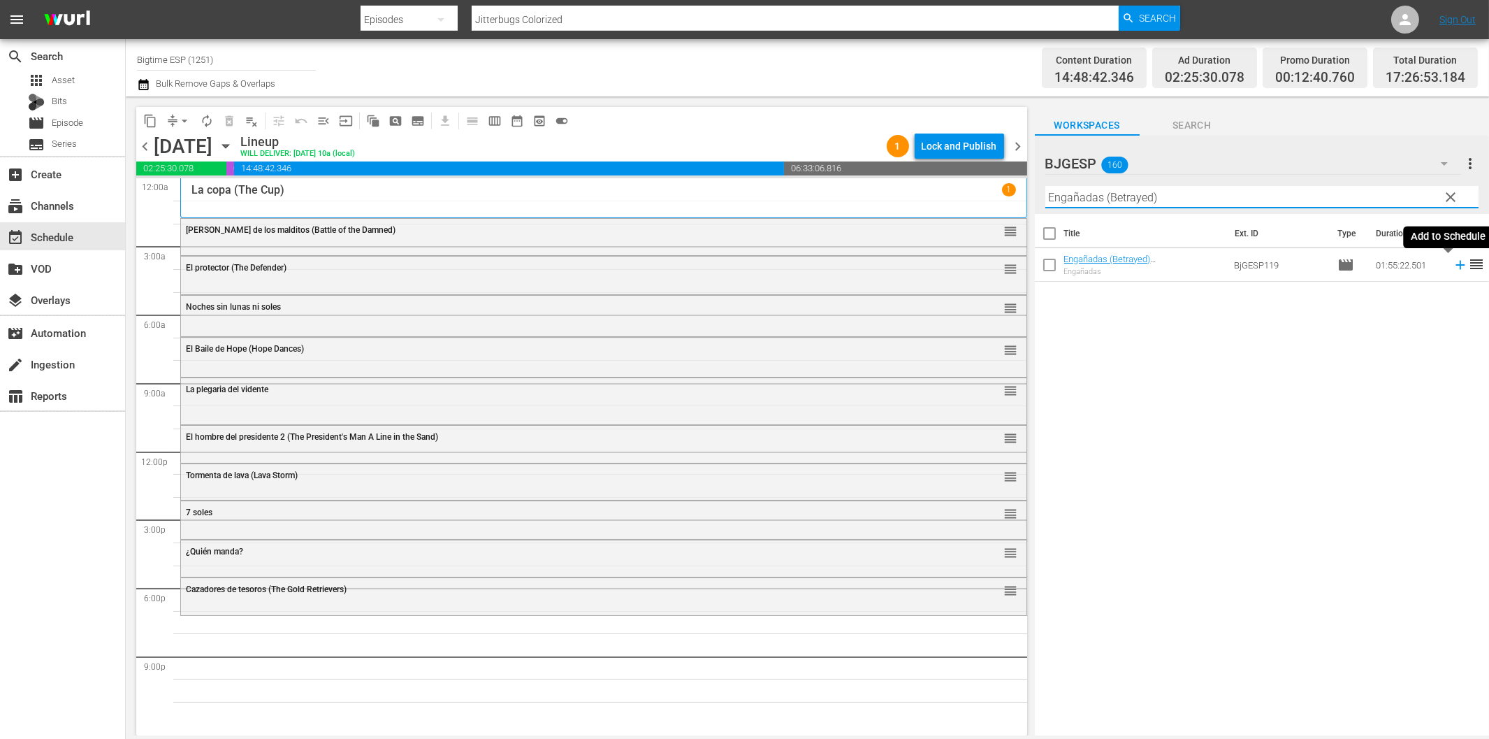
drag, startPoint x: 1445, startPoint y: 263, endPoint x: 1431, endPoint y: 267, distance: 14.4
click at [1453, 263] on icon at bounding box center [1460, 264] width 15 height 15
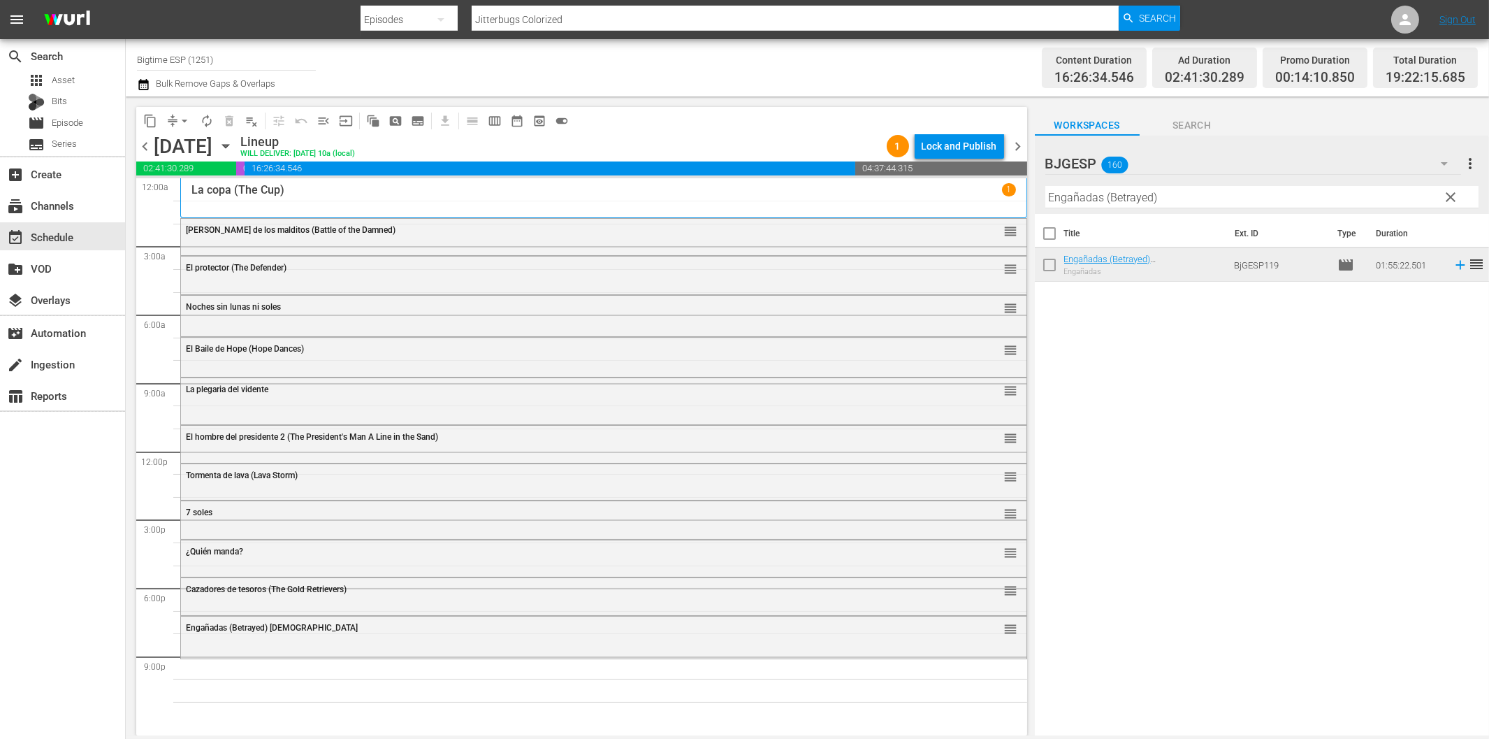
click at [1195, 193] on input "Engañadas (Betrayed)" at bounding box center [1262, 197] width 433 height 22
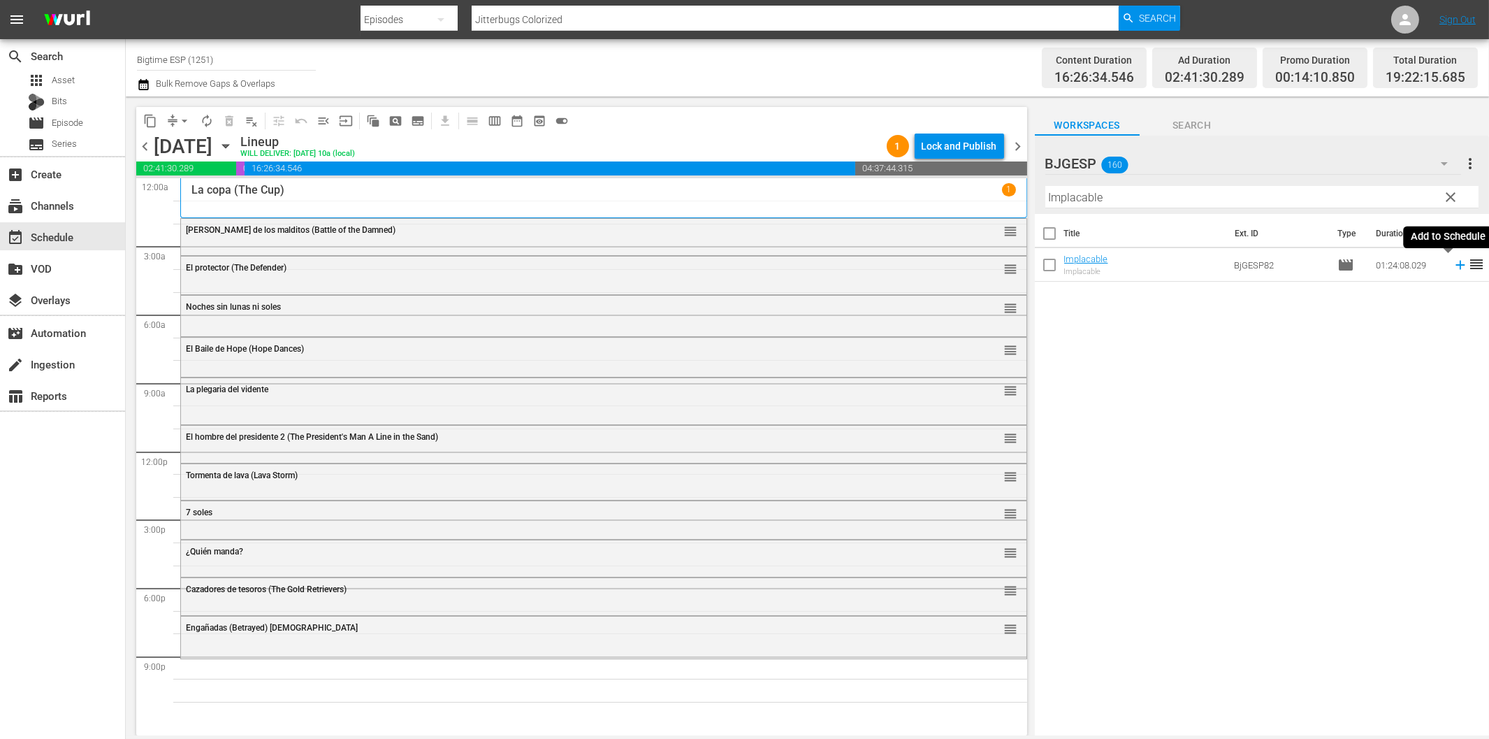
drag, startPoint x: 1448, startPoint y: 268, endPoint x: 1416, endPoint y: 267, distance: 32.2
click at [1453, 268] on icon at bounding box center [1460, 264] width 15 height 15
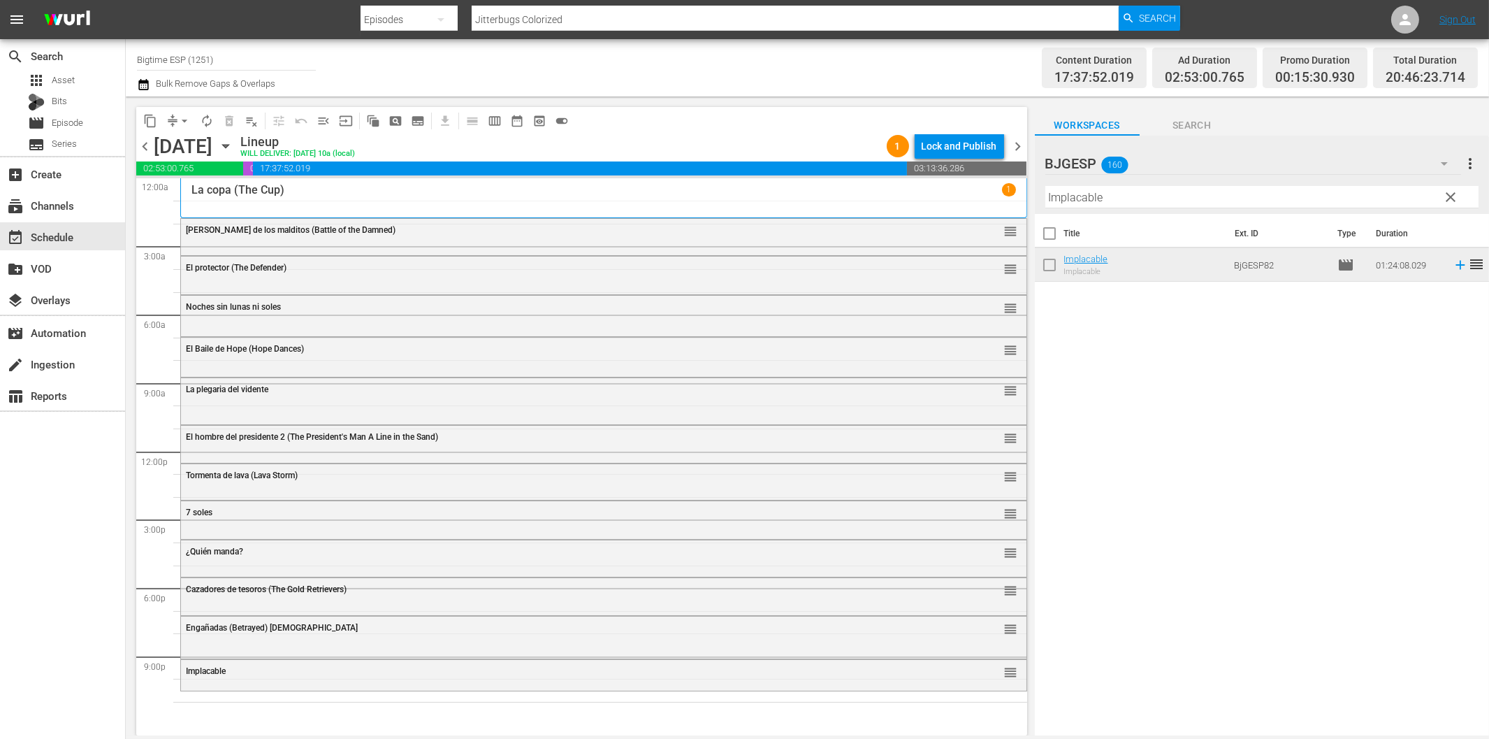
click at [1198, 196] on input "Implacable" at bounding box center [1262, 197] width 433 height 22
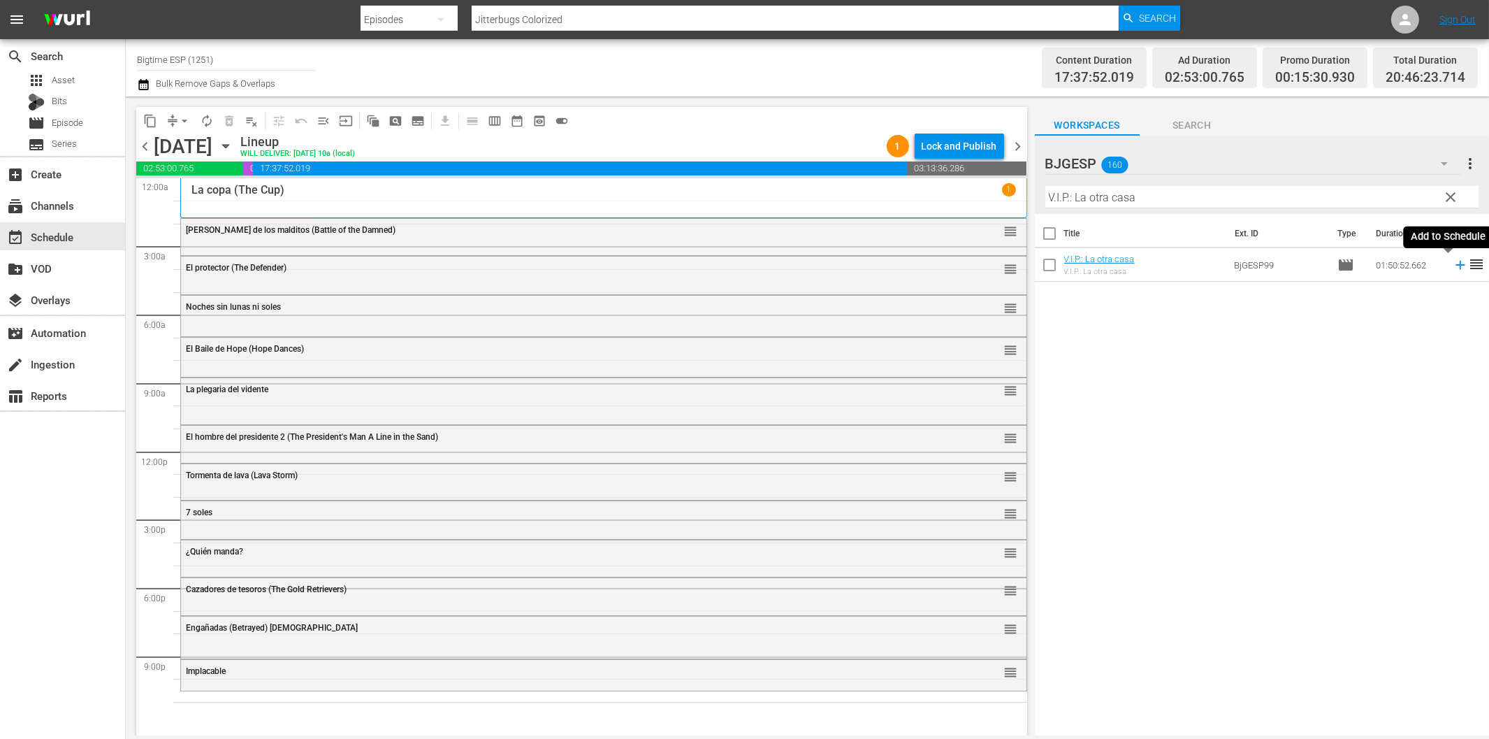
click at [1453, 266] on icon at bounding box center [1460, 264] width 15 height 15
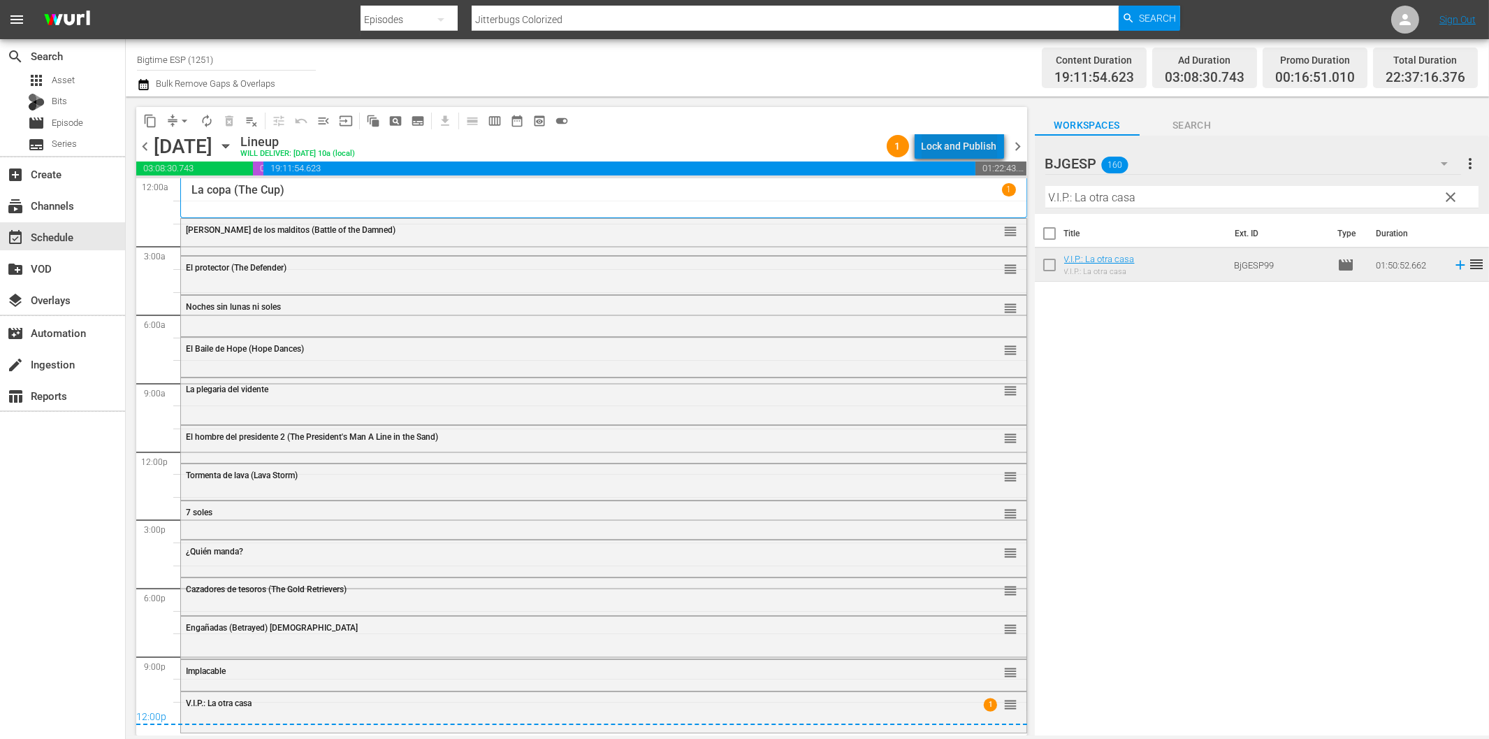
click at [976, 144] on div "Lock and Publish" at bounding box center [959, 145] width 75 height 25
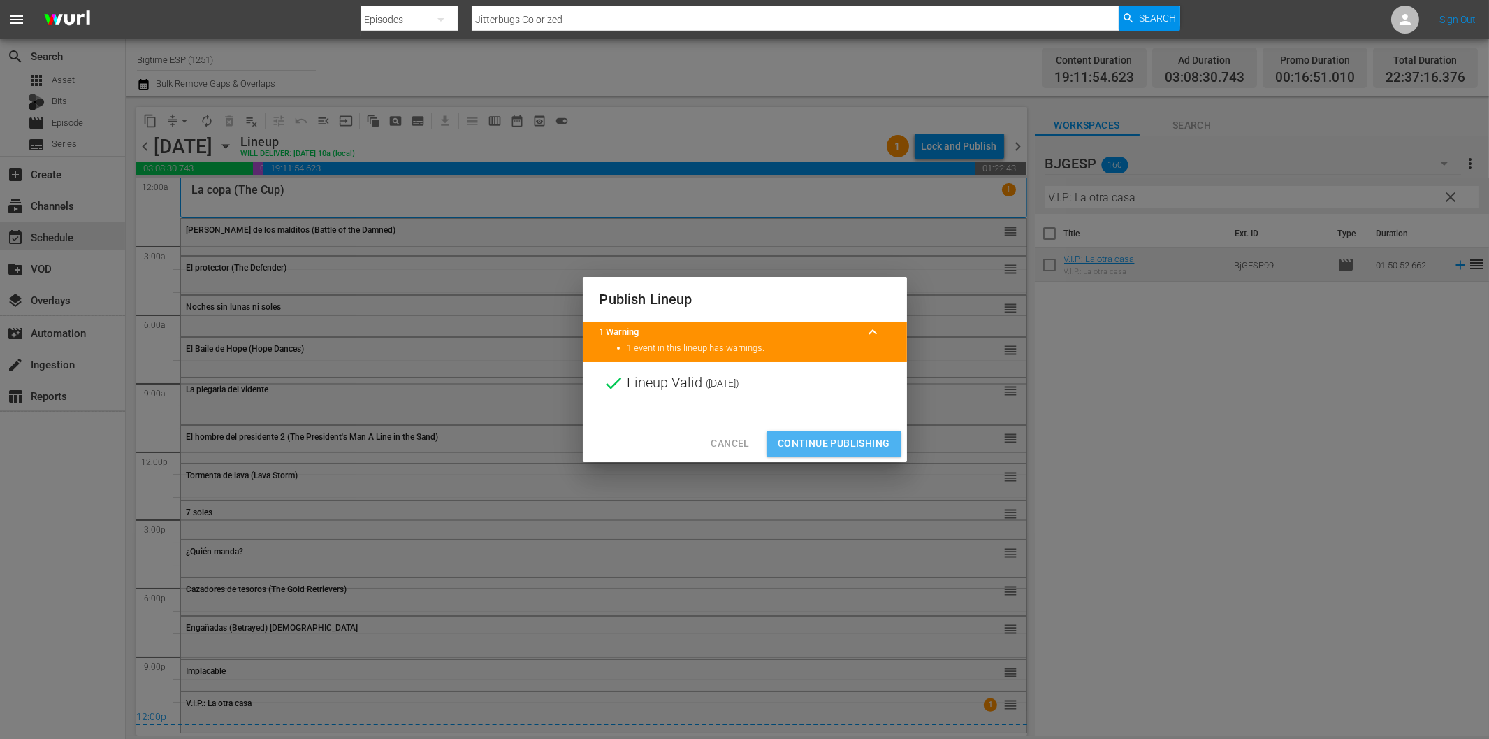
click at [861, 441] on span "Continue Publishing" at bounding box center [834, 443] width 113 height 17
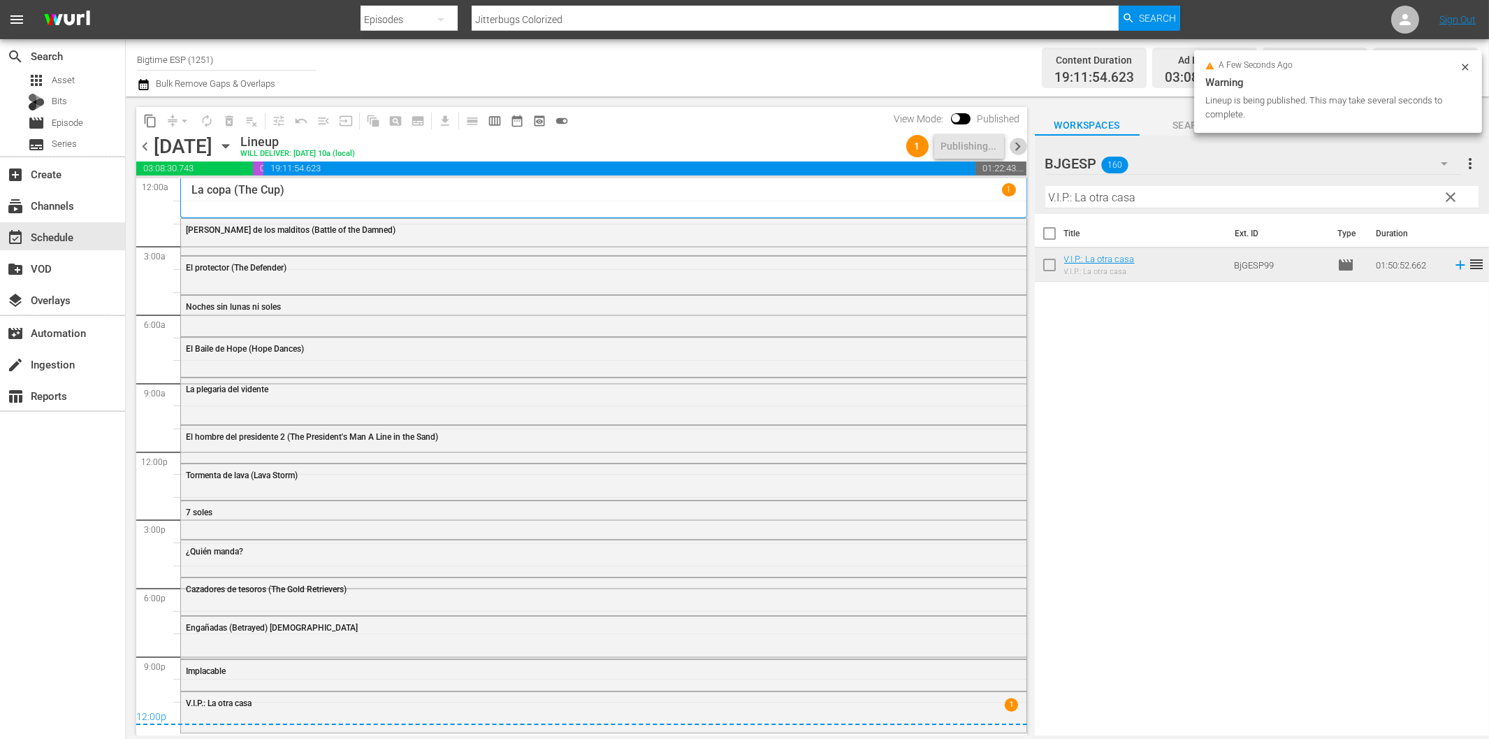
click at [1025, 140] on span "chevron_right" at bounding box center [1018, 146] width 17 height 17
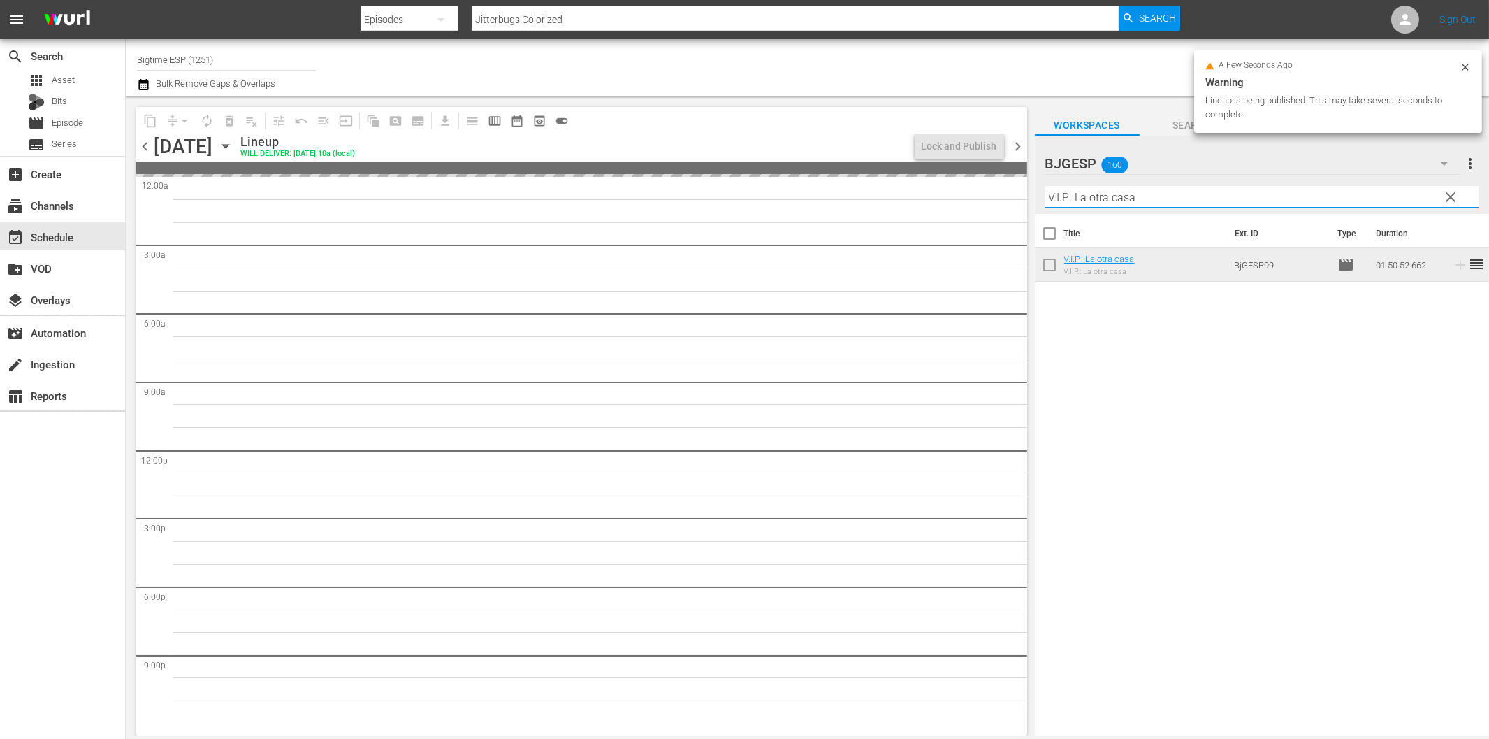
click at [1162, 203] on input "V.I.P.: La otra casa" at bounding box center [1262, 197] width 433 height 22
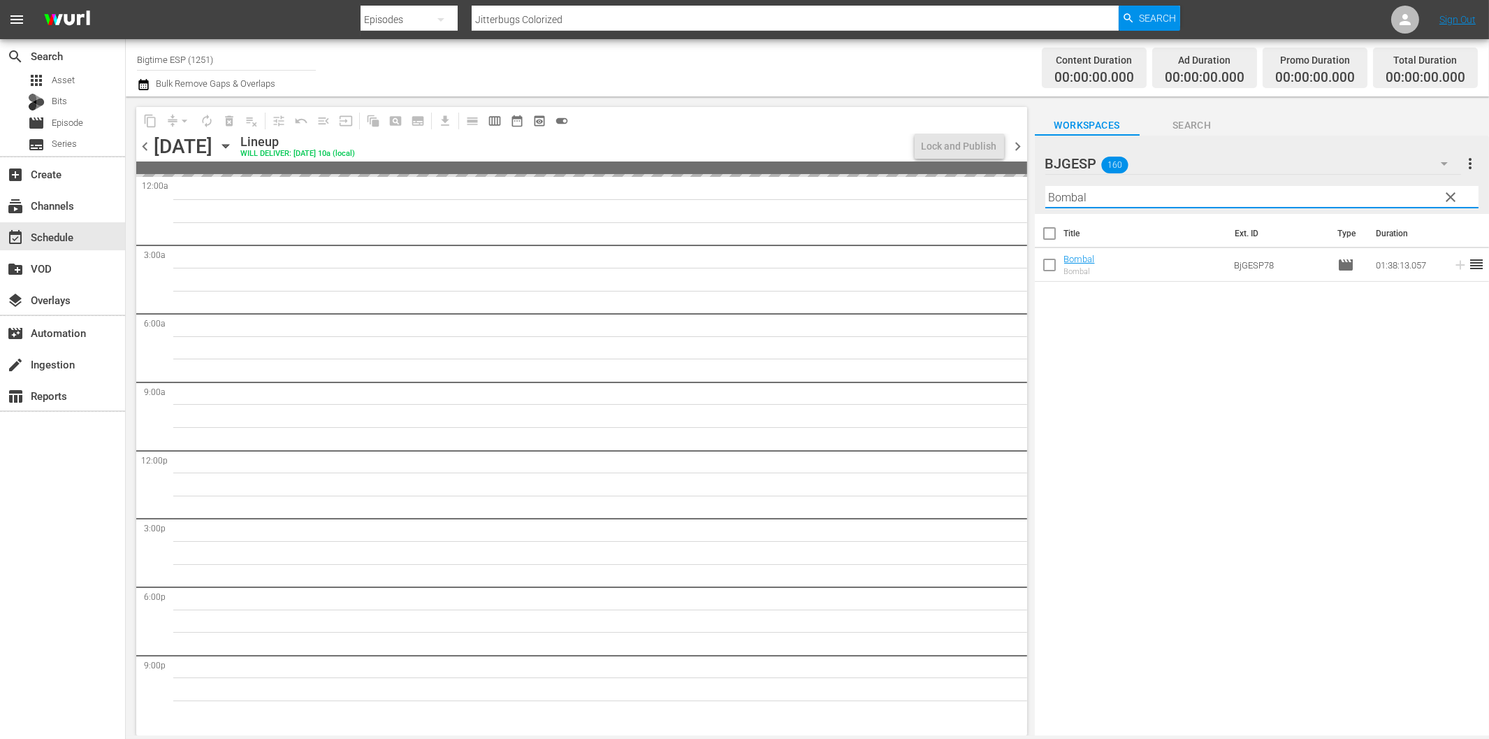
click at [143, 143] on span "chevron_left" at bounding box center [144, 146] width 17 height 17
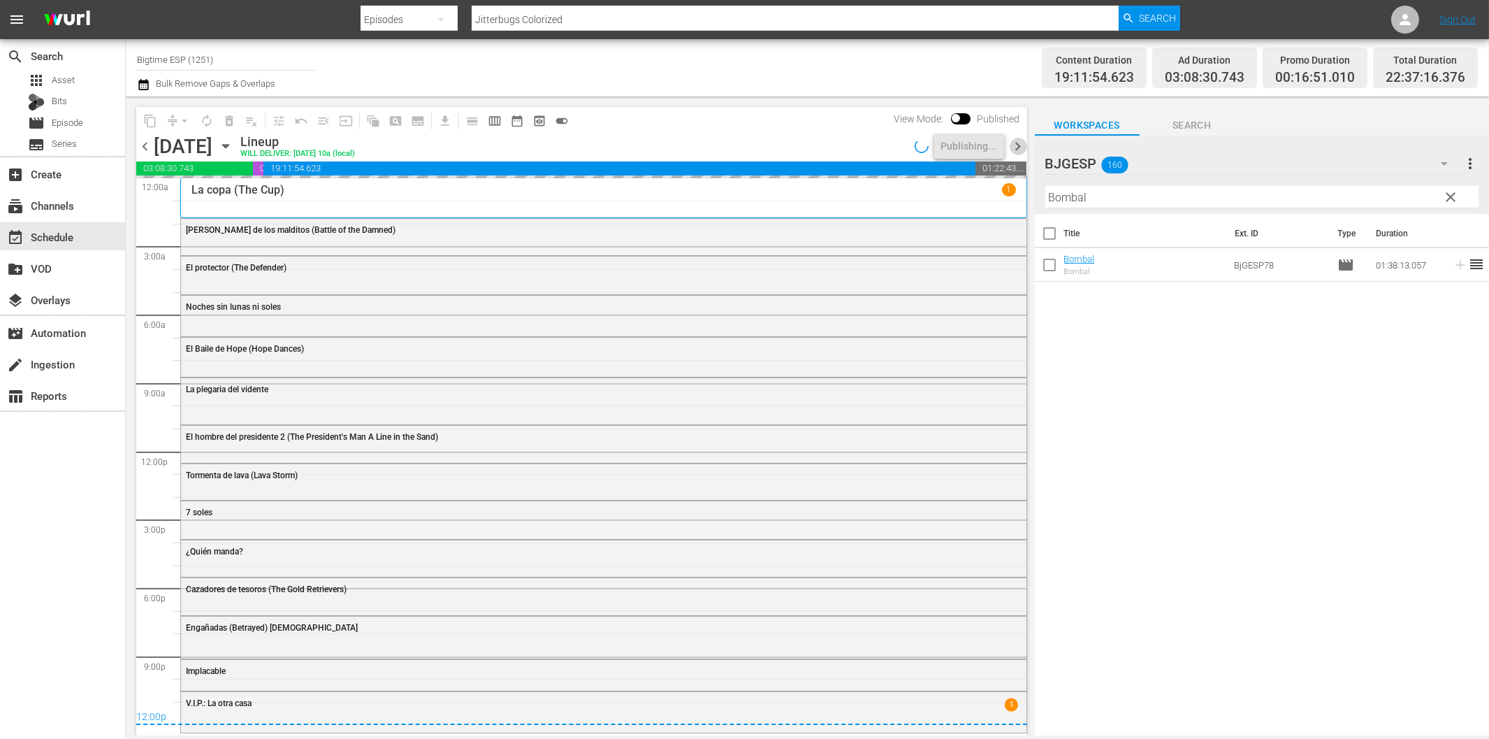
click at [1018, 143] on span "chevron_right" at bounding box center [1018, 146] width 17 height 17
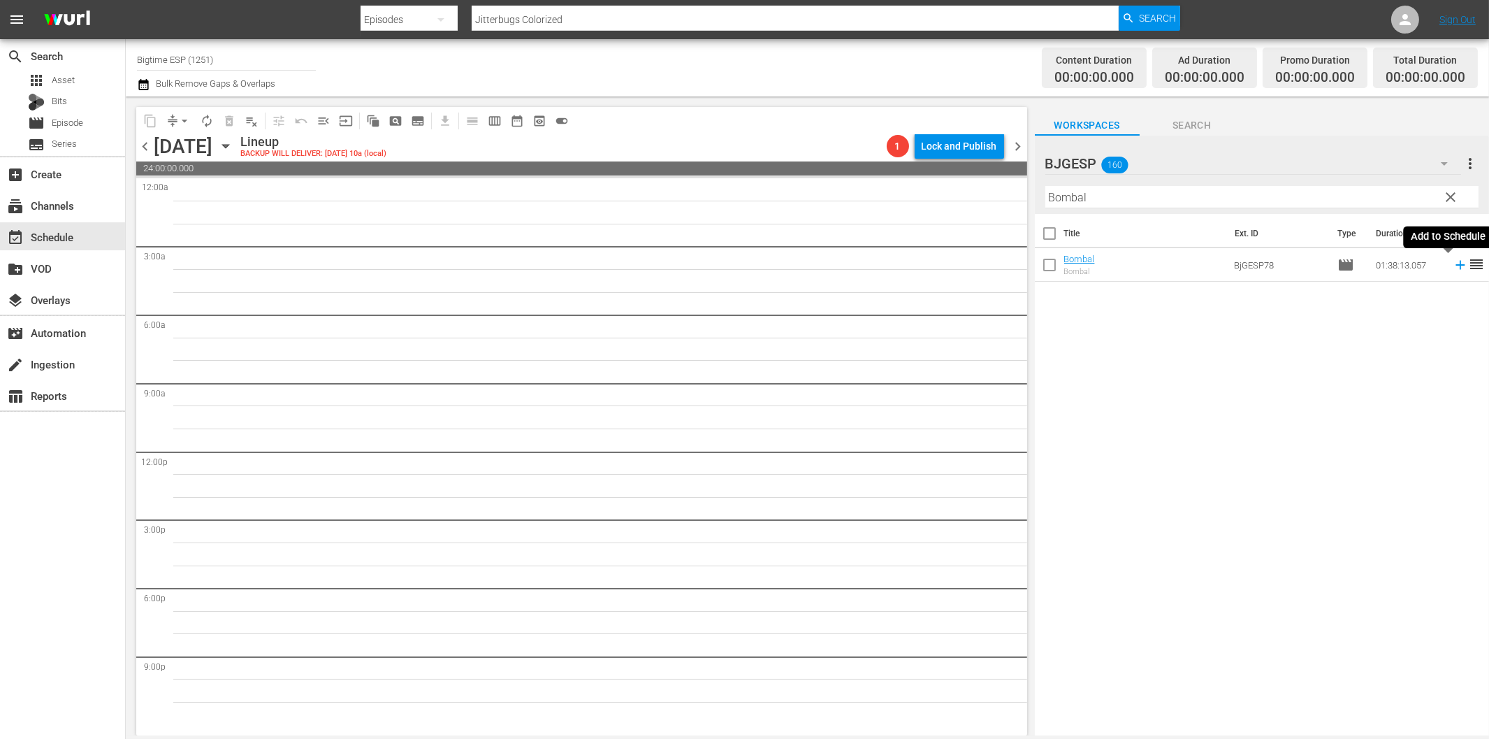
click at [1453, 268] on icon at bounding box center [1460, 264] width 15 height 15
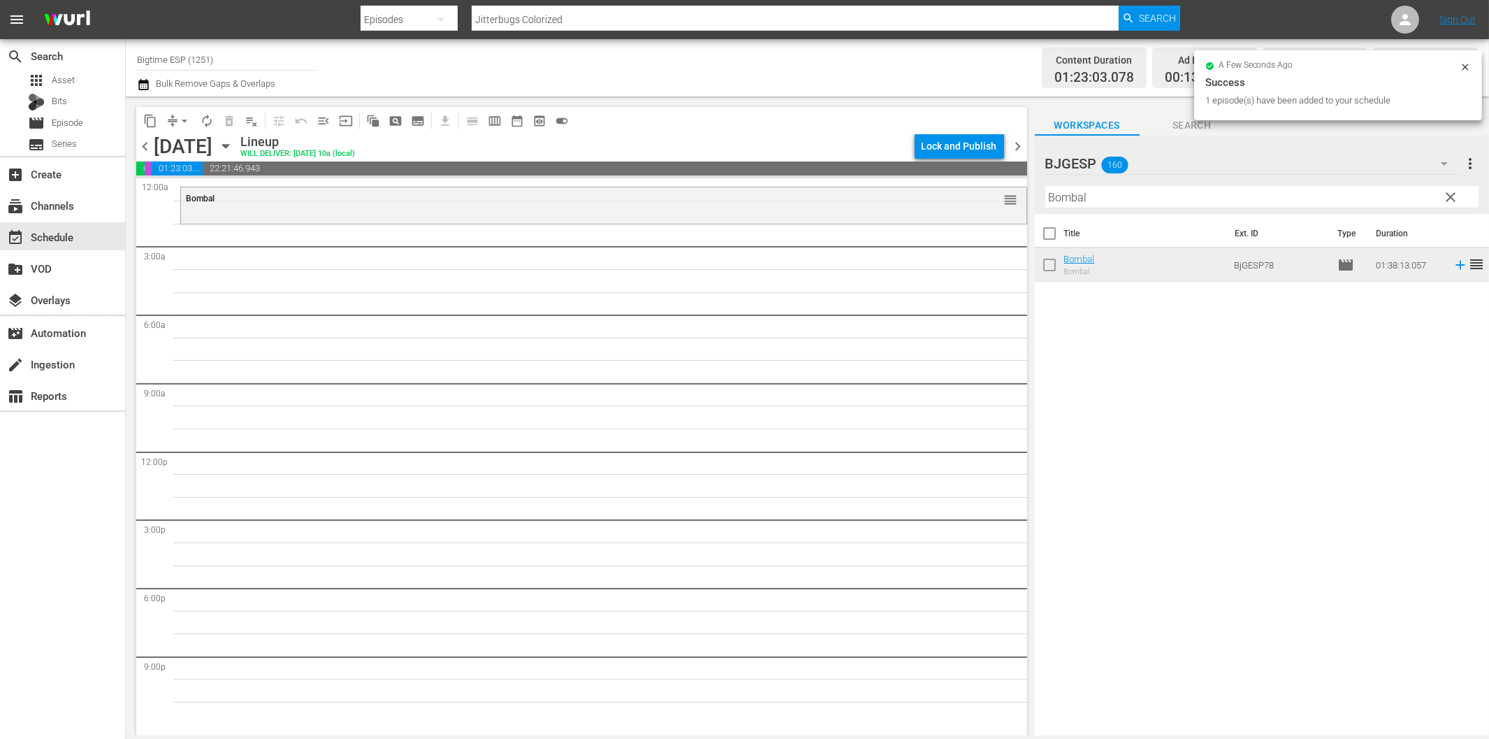
click at [1126, 196] on input "Bombal" at bounding box center [1262, 197] width 433 height 22
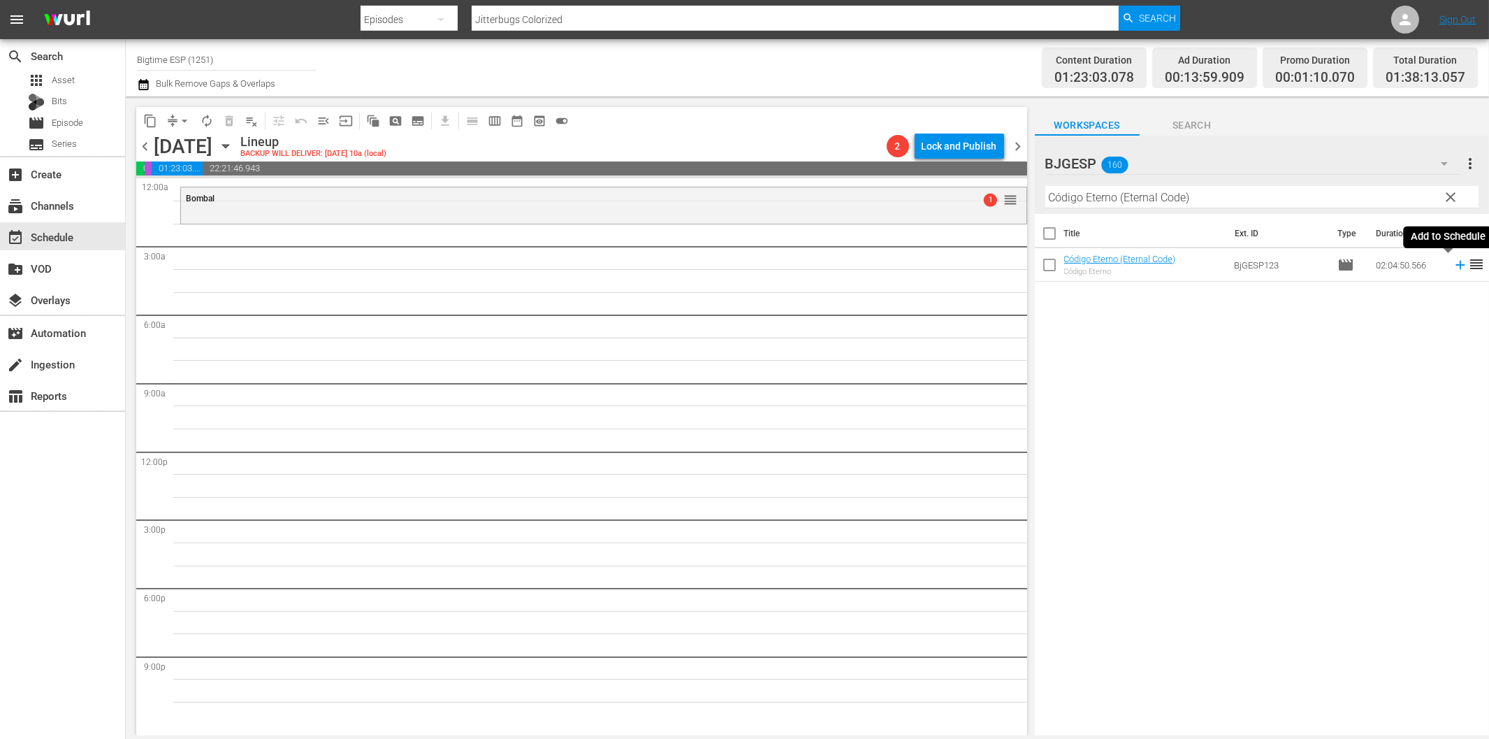
click at [1456, 261] on icon at bounding box center [1460, 265] width 9 height 9
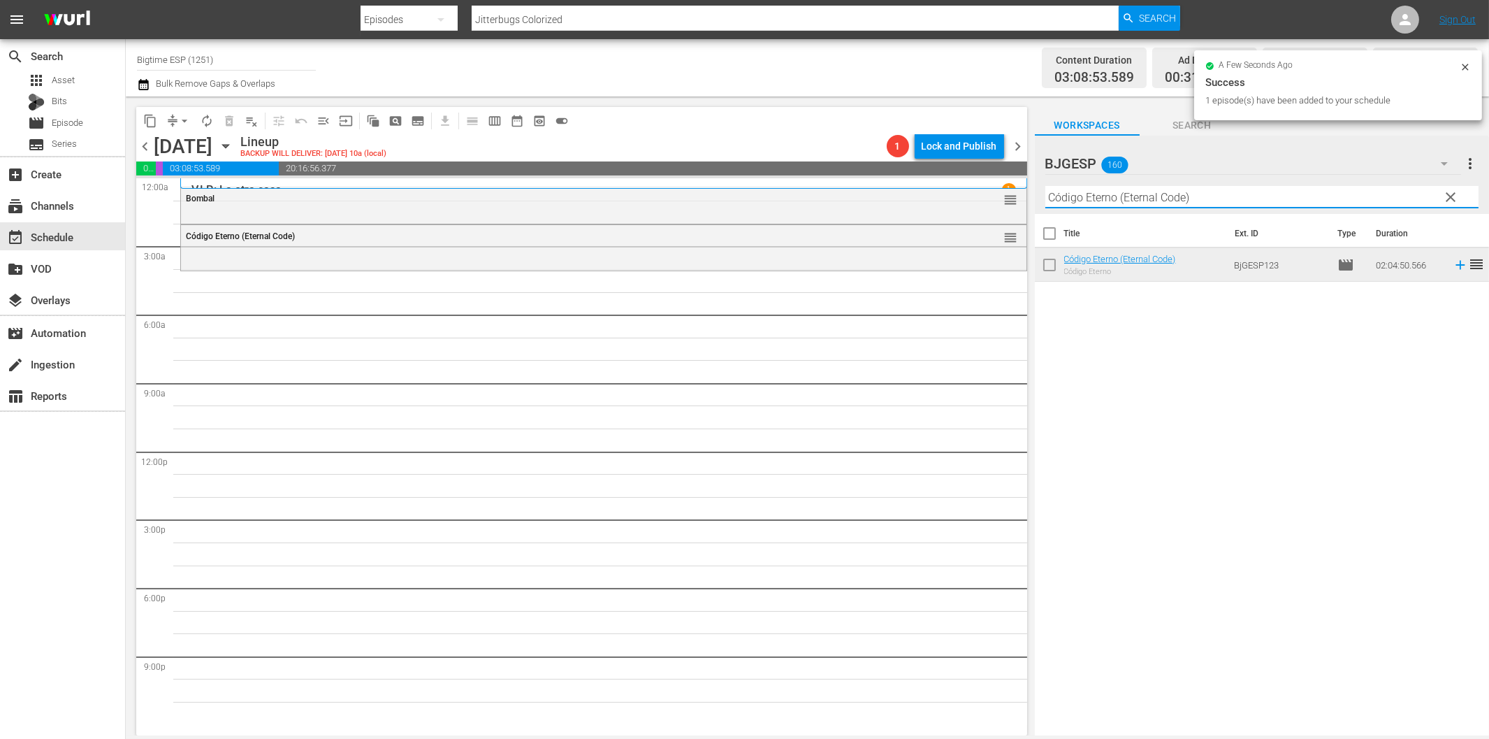
click at [1091, 197] on input "Código Eterno (Eternal Code)" at bounding box center [1262, 197] width 433 height 22
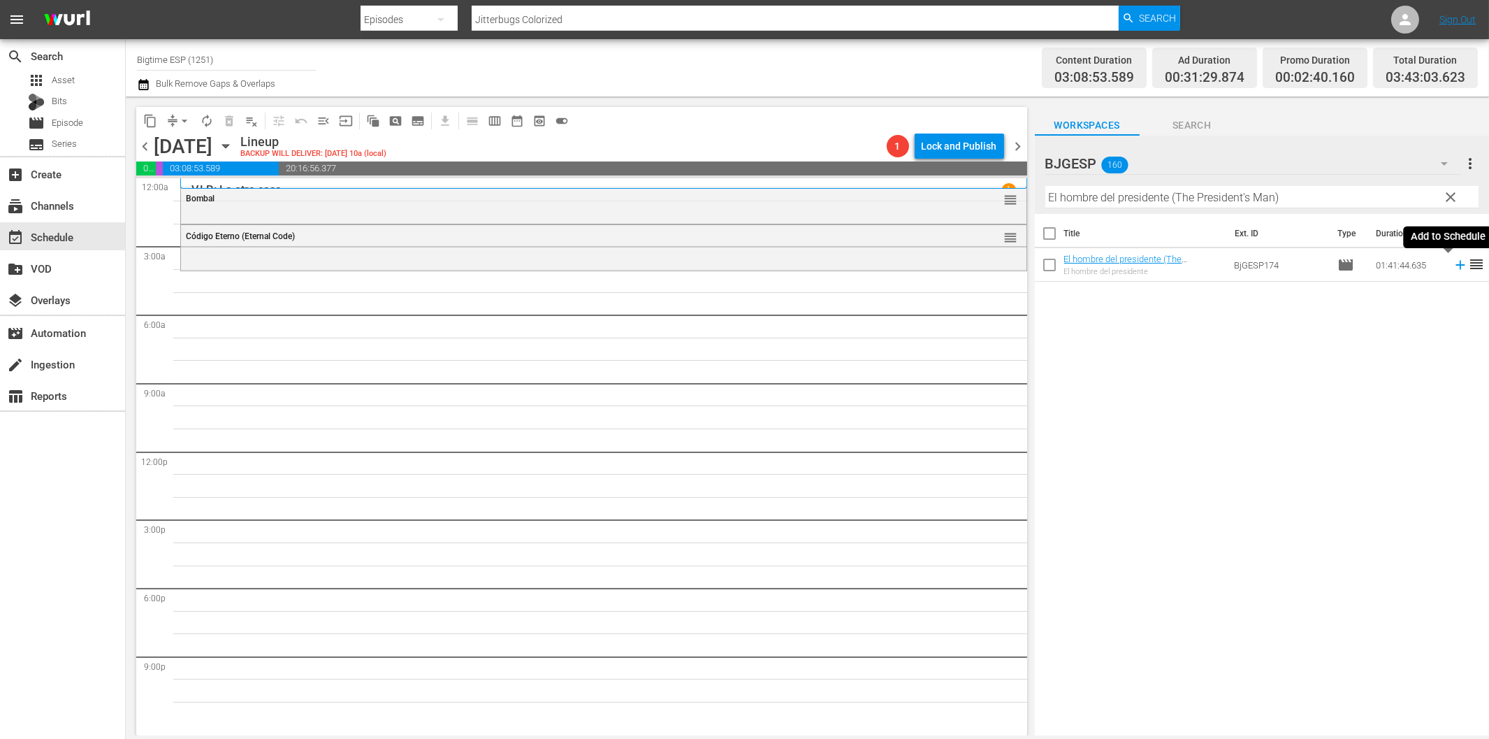
click at [1453, 268] on icon at bounding box center [1460, 264] width 15 height 15
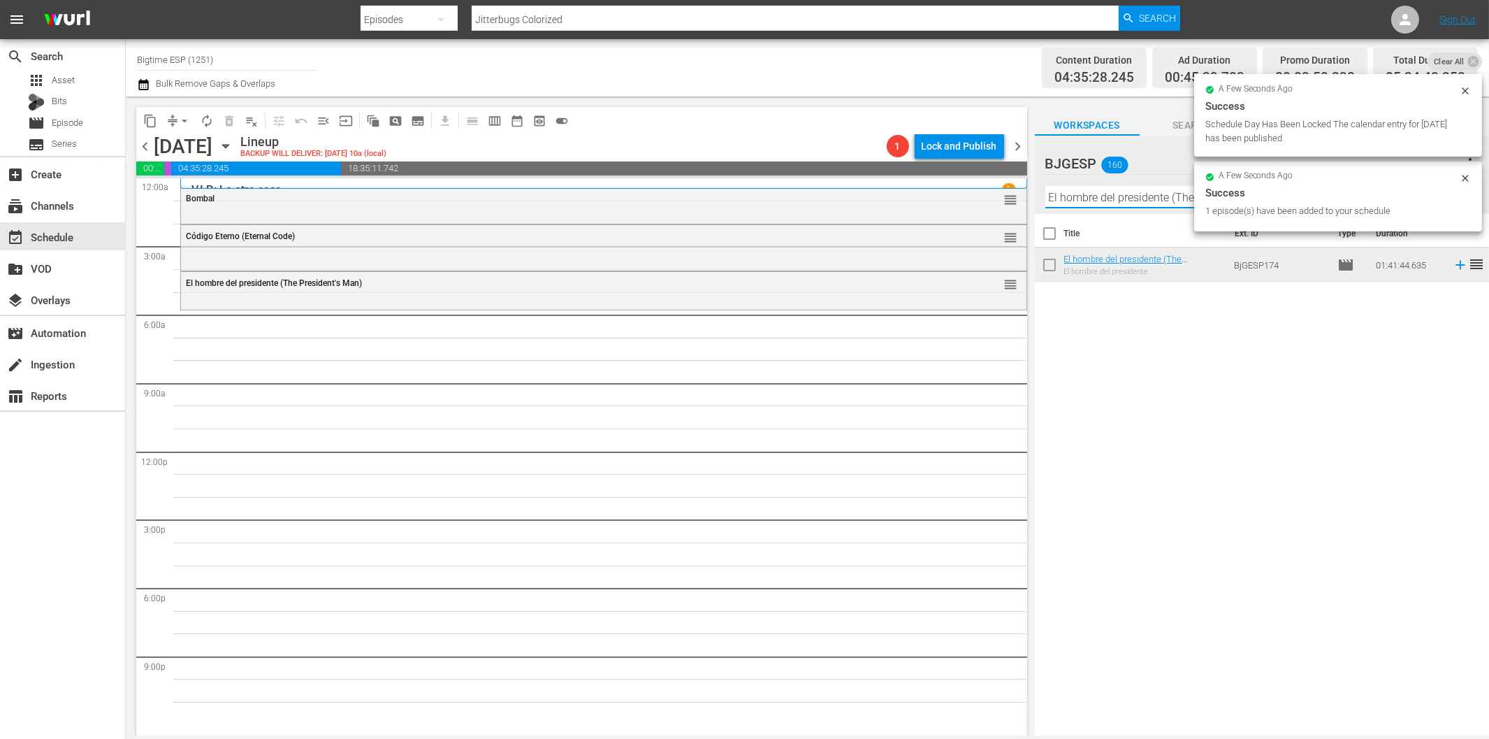
click at [1151, 193] on input "El hombre del presidente (The President's Man)" at bounding box center [1262, 197] width 433 height 22
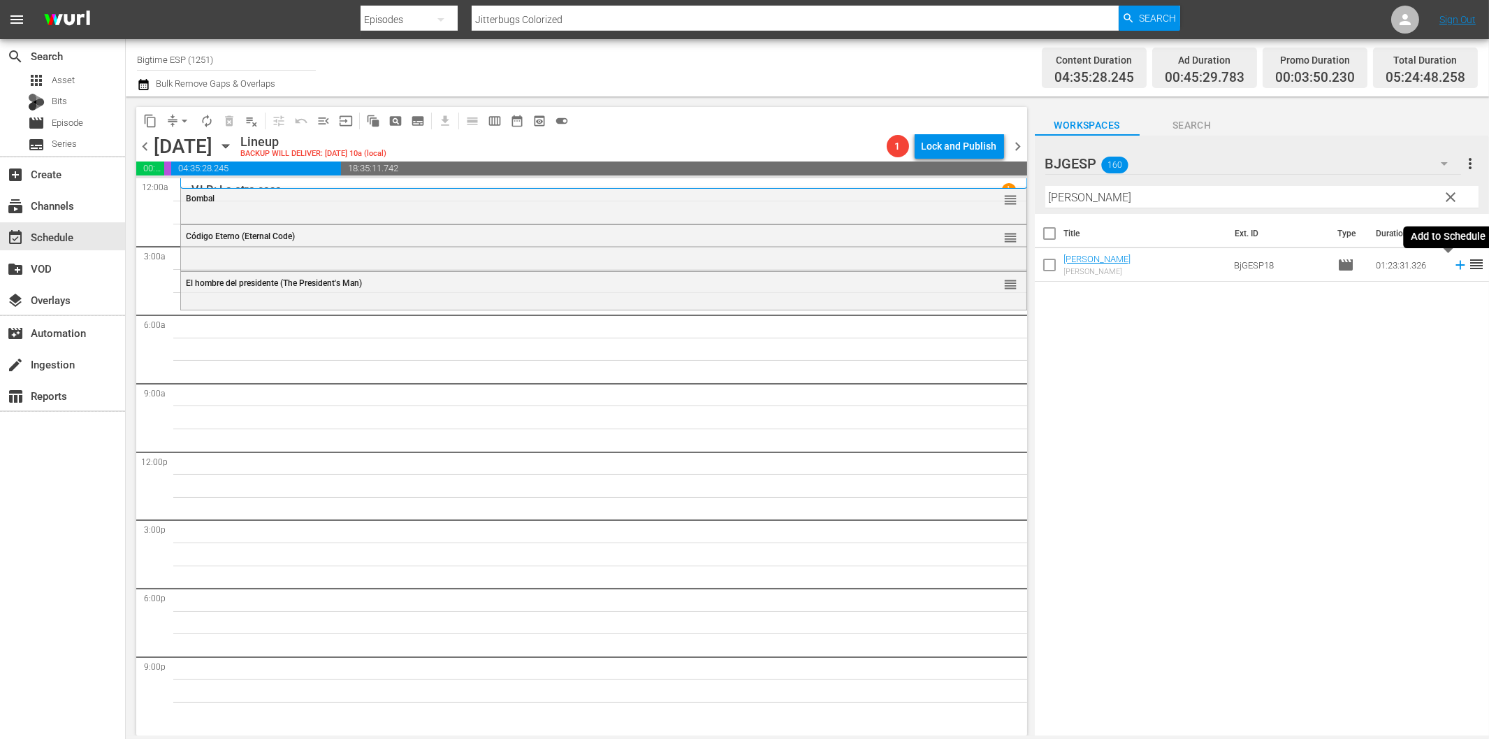
click at [1453, 262] on icon at bounding box center [1460, 264] width 15 height 15
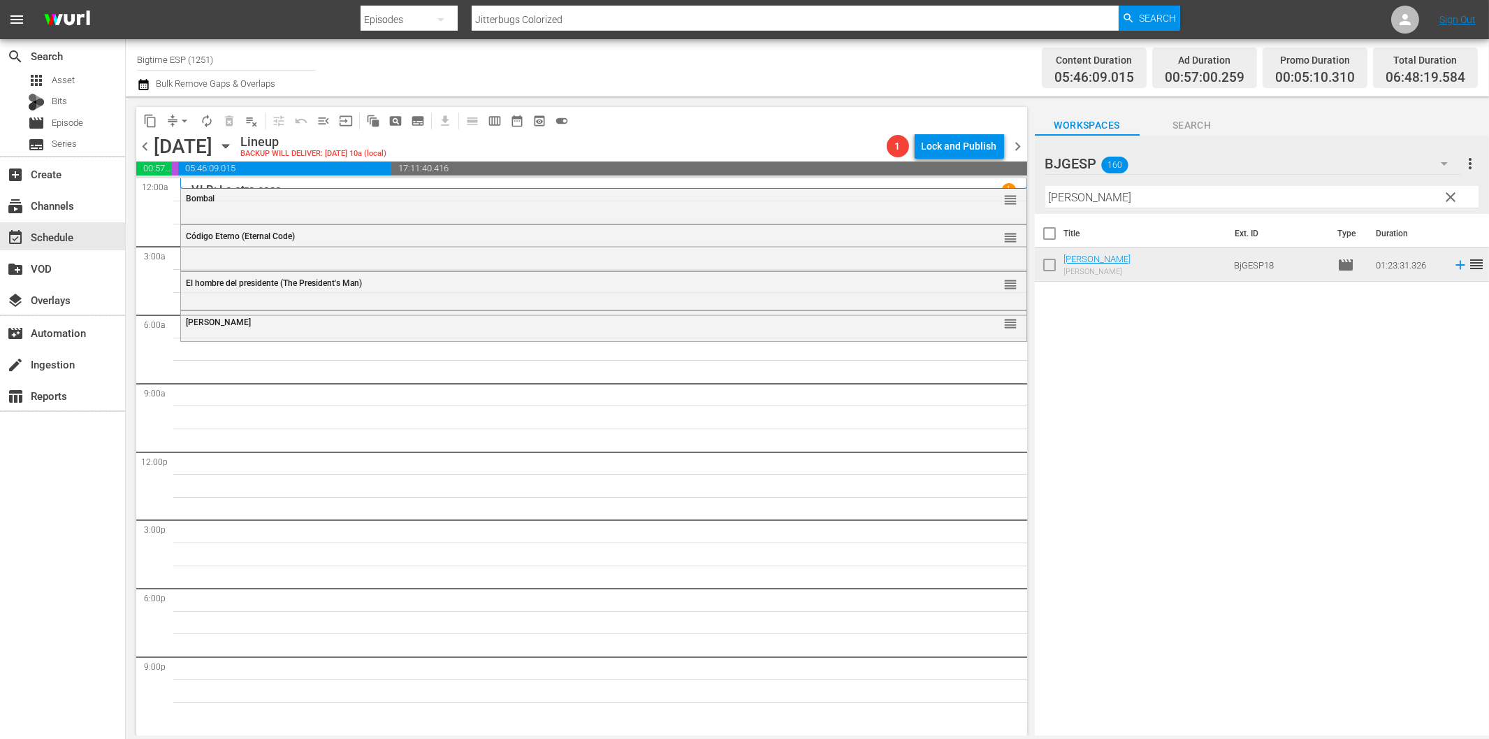
click at [1137, 208] on div "Filter by Title Mala fortuna" at bounding box center [1262, 197] width 433 height 34
click at [1143, 200] on input "Mala fortuna" at bounding box center [1262, 197] width 433 height 22
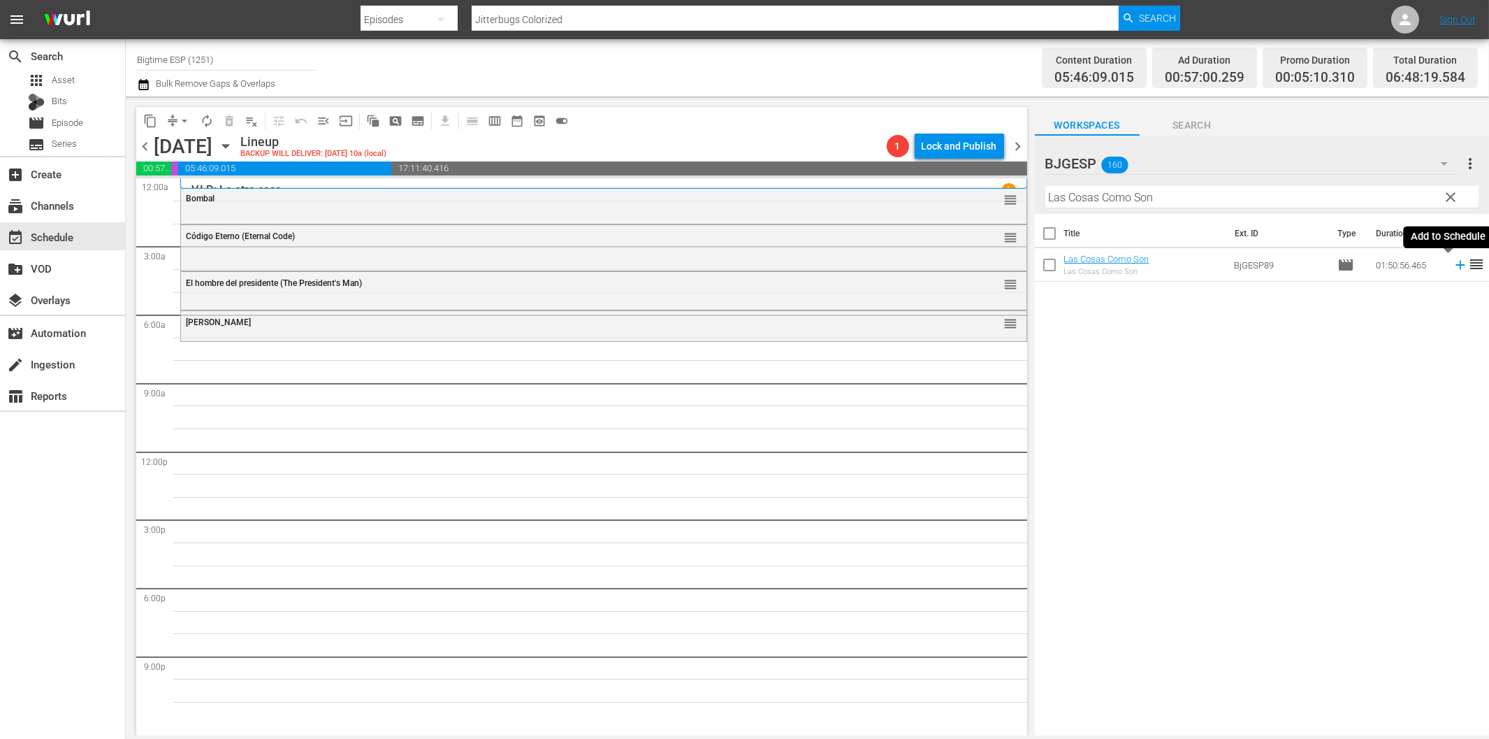
click at [1456, 268] on icon at bounding box center [1460, 265] width 9 height 9
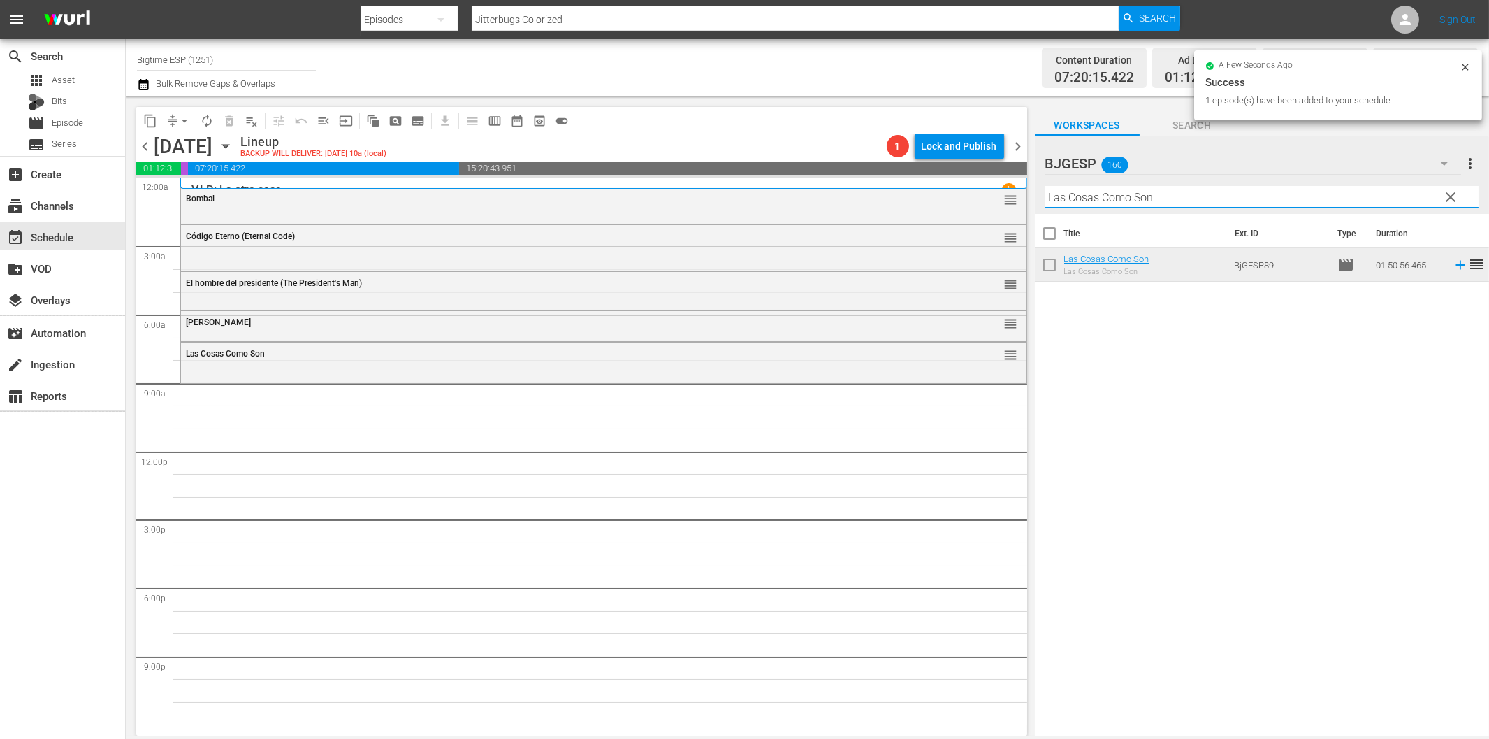
click at [1159, 200] on input "Las Cosas Como Son" at bounding box center [1262, 197] width 433 height 22
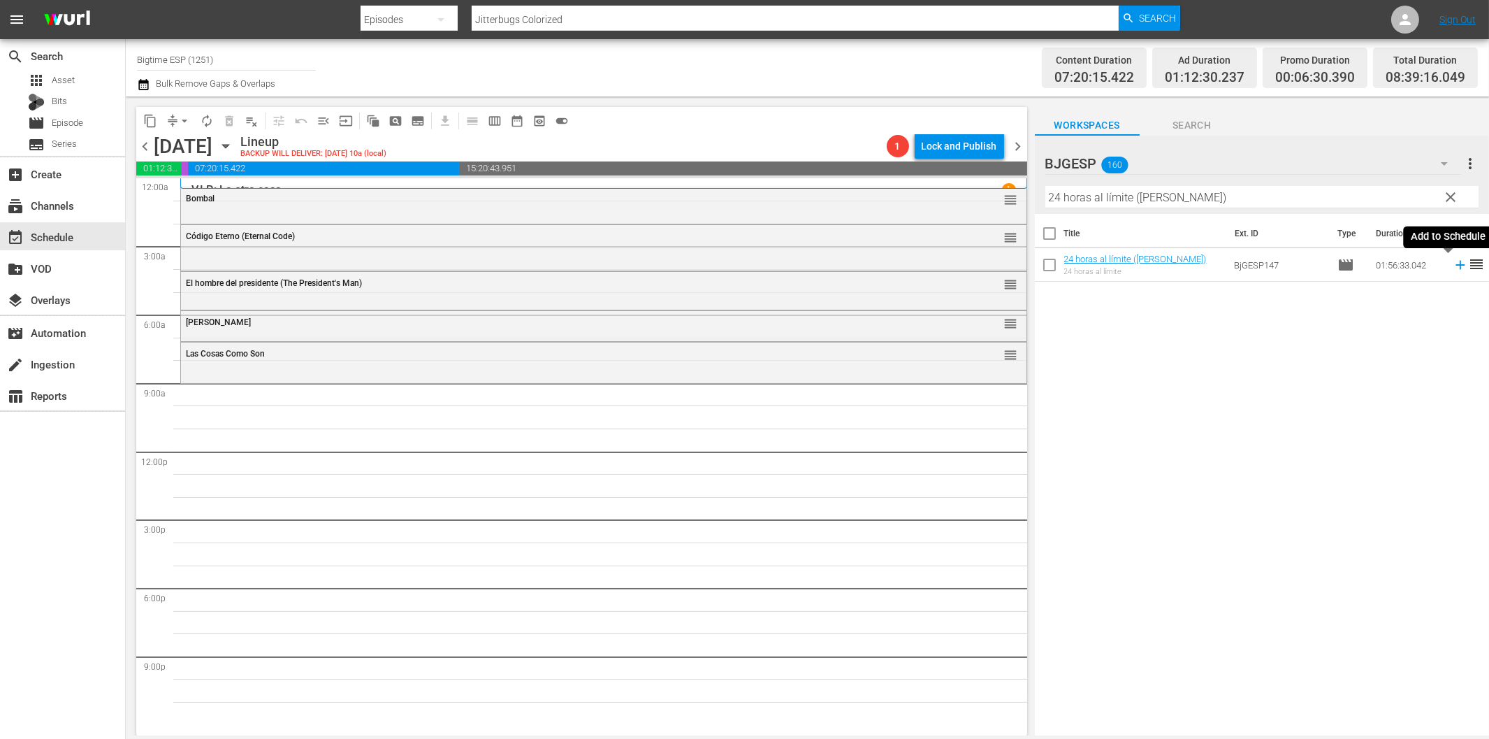
click at [1456, 266] on icon at bounding box center [1460, 265] width 9 height 9
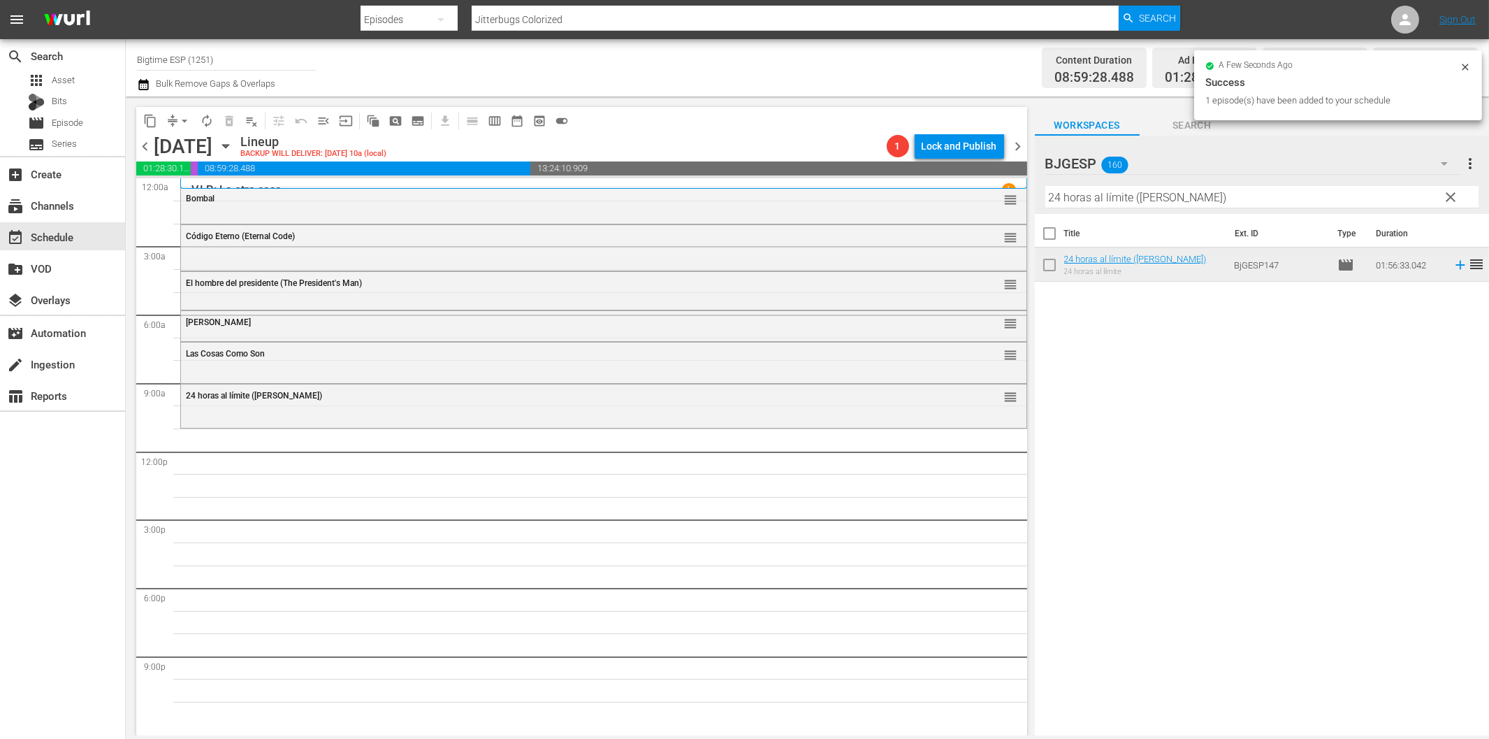
click at [1086, 196] on input "24 horas al límite (Michel Vaillant)" at bounding box center [1262, 197] width 433 height 22
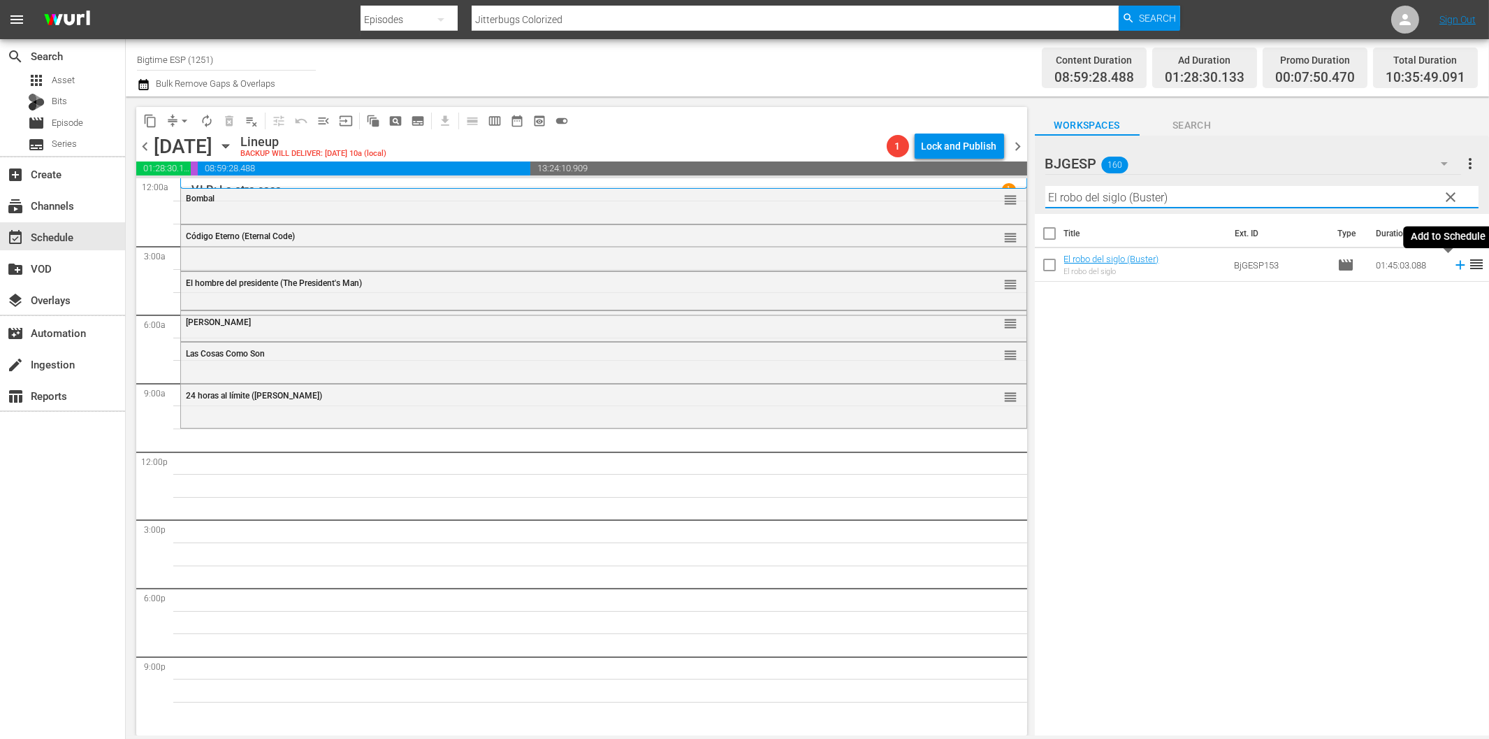
click at [1453, 262] on icon at bounding box center [1460, 264] width 15 height 15
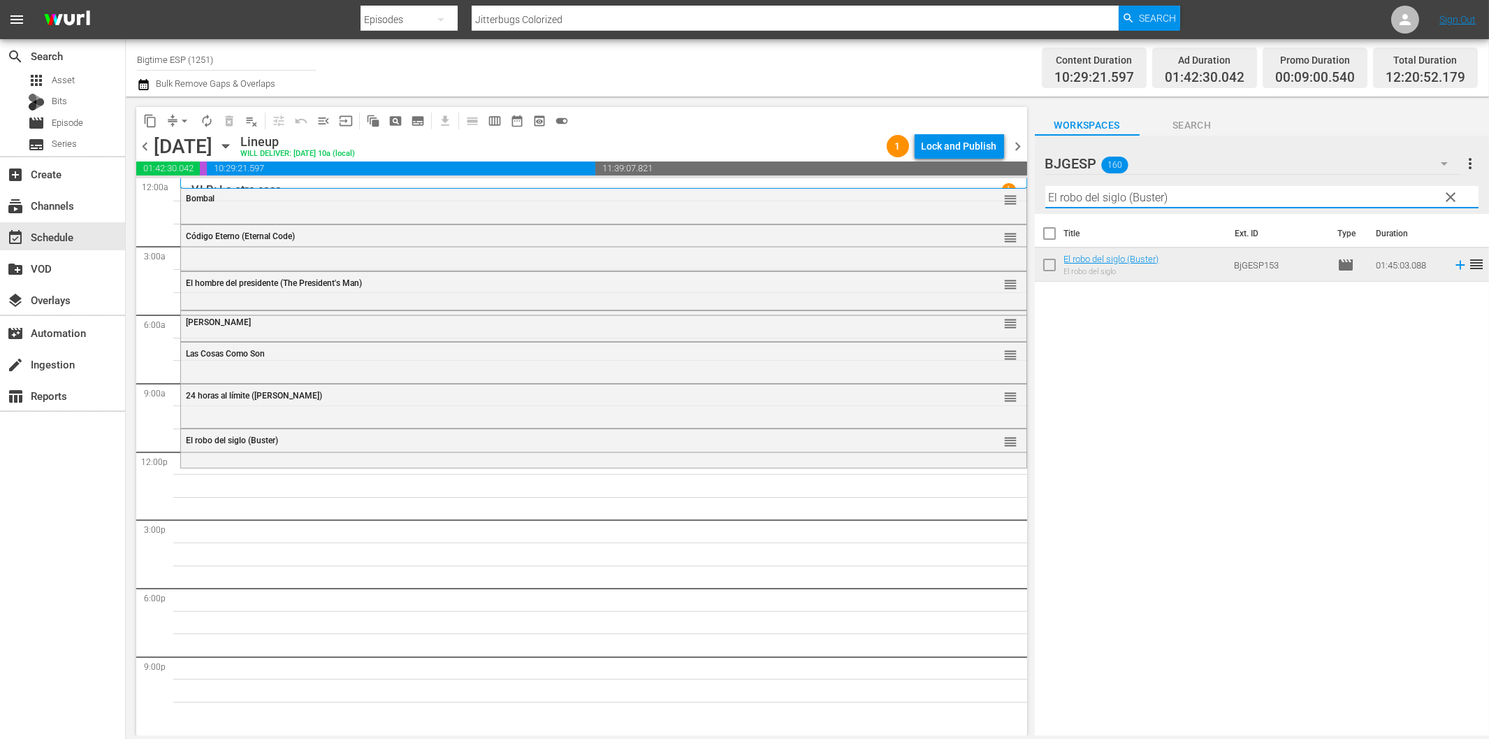
click at [1188, 198] on input "El robo del siglo (Buster)" at bounding box center [1262, 197] width 433 height 22
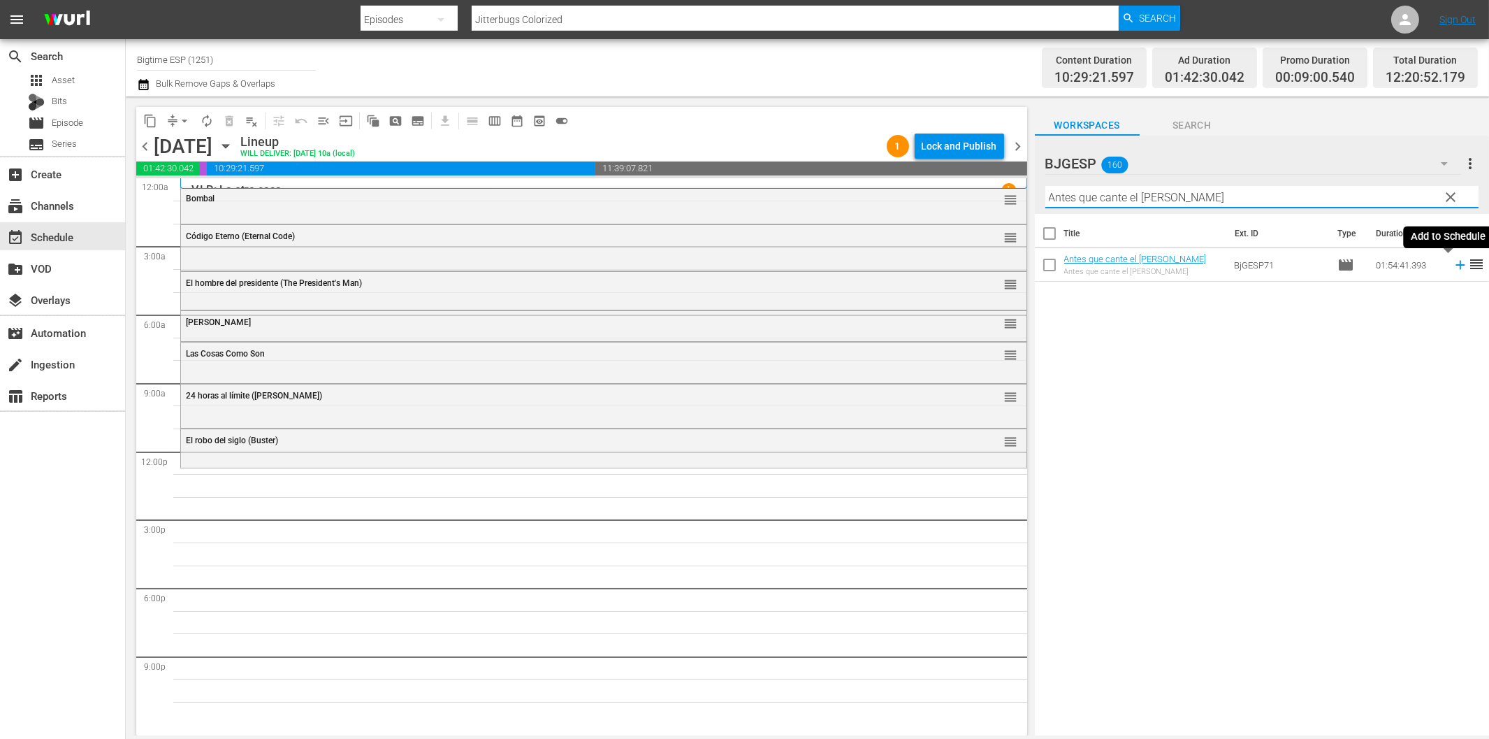
click at [1453, 263] on icon at bounding box center [1460, 264] width 15 height 15
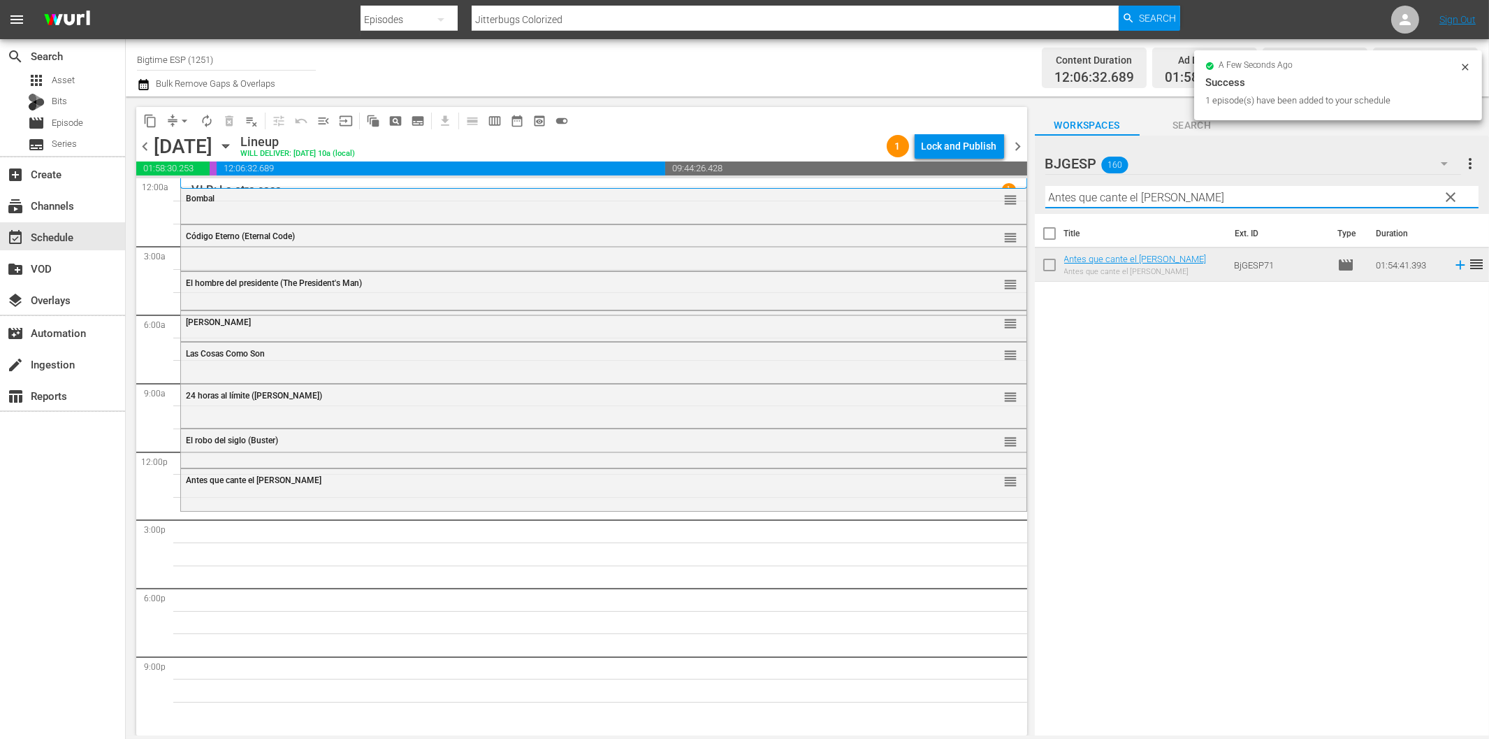
click at [1129, 196] on input "Antes que cante el gallo" at bounding box center [1262, 197] width 433 height 22
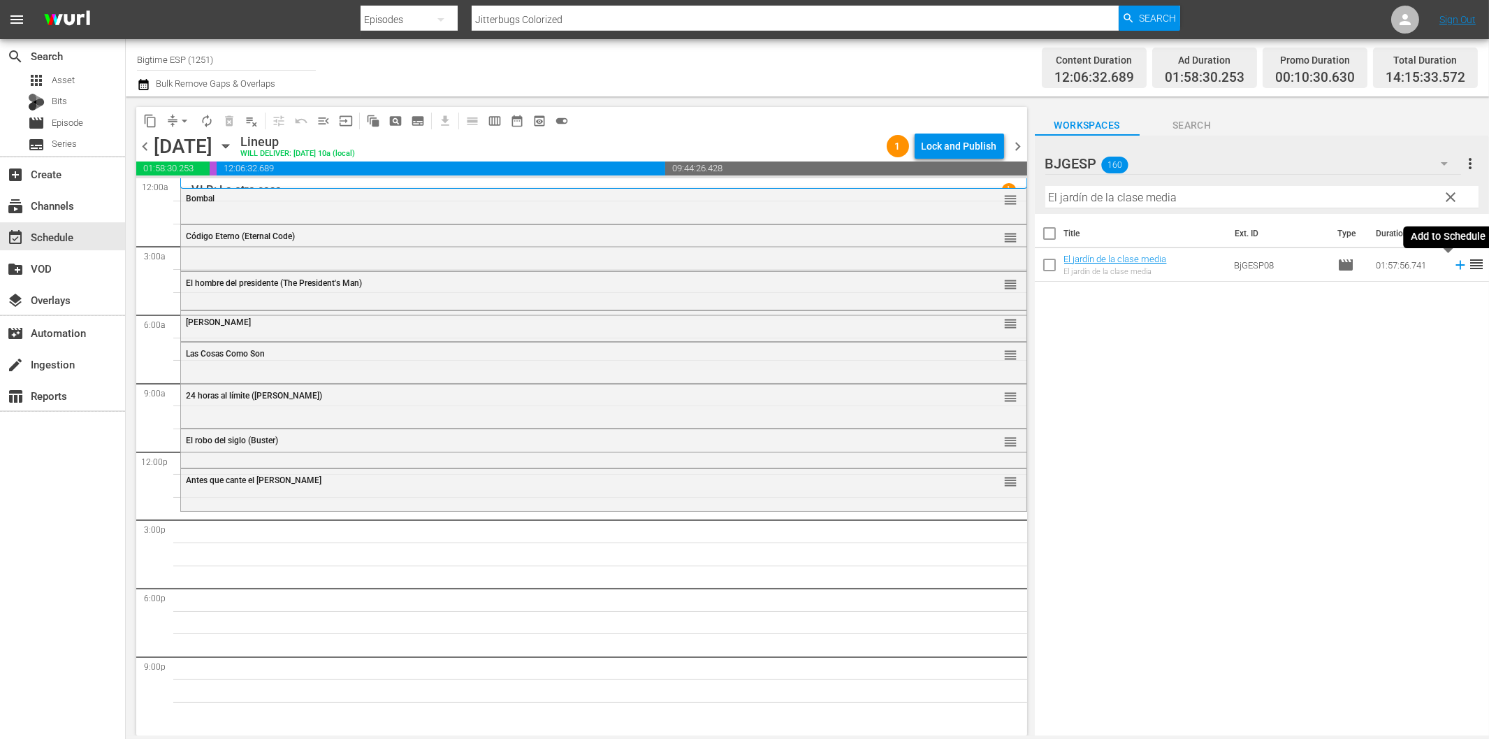
click at [1456, 262] on icon at bounding box center [1460, 265] width 9 height 9
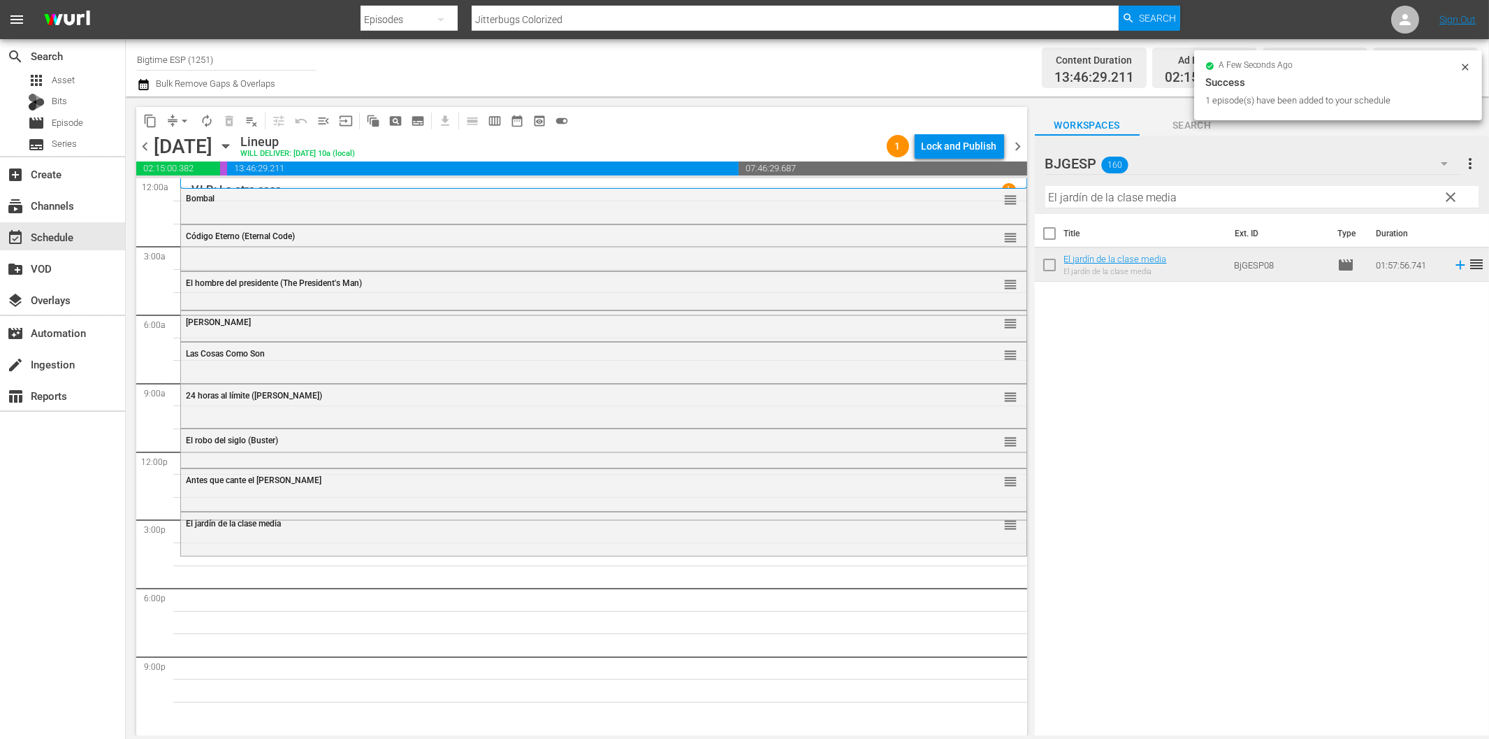
click at [1127, 201] on input "El jardín de la clase media" at bounding box center [1262, 197] width 433 height 22
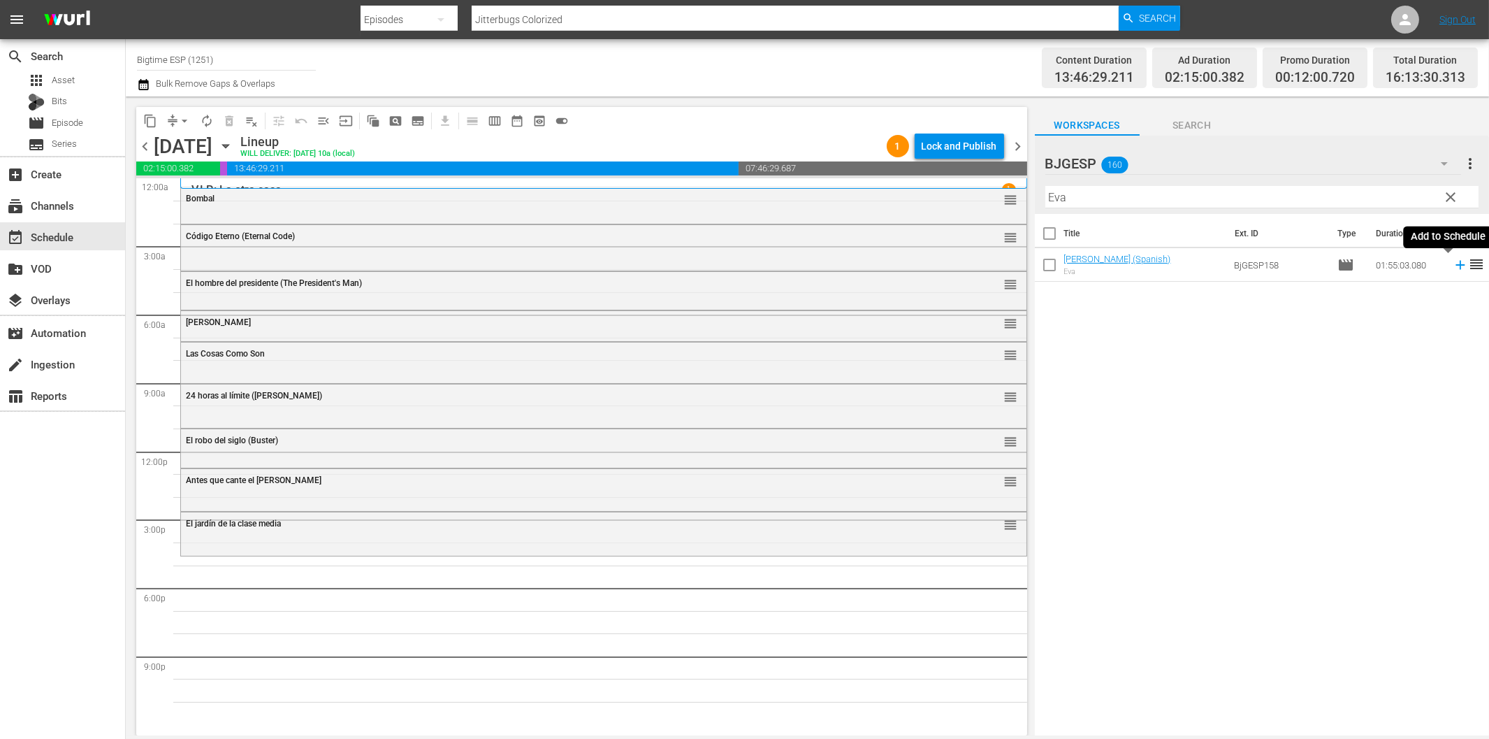
click at [1453, 267] on icon at bounding box center [1460, 264] width 15 height 15
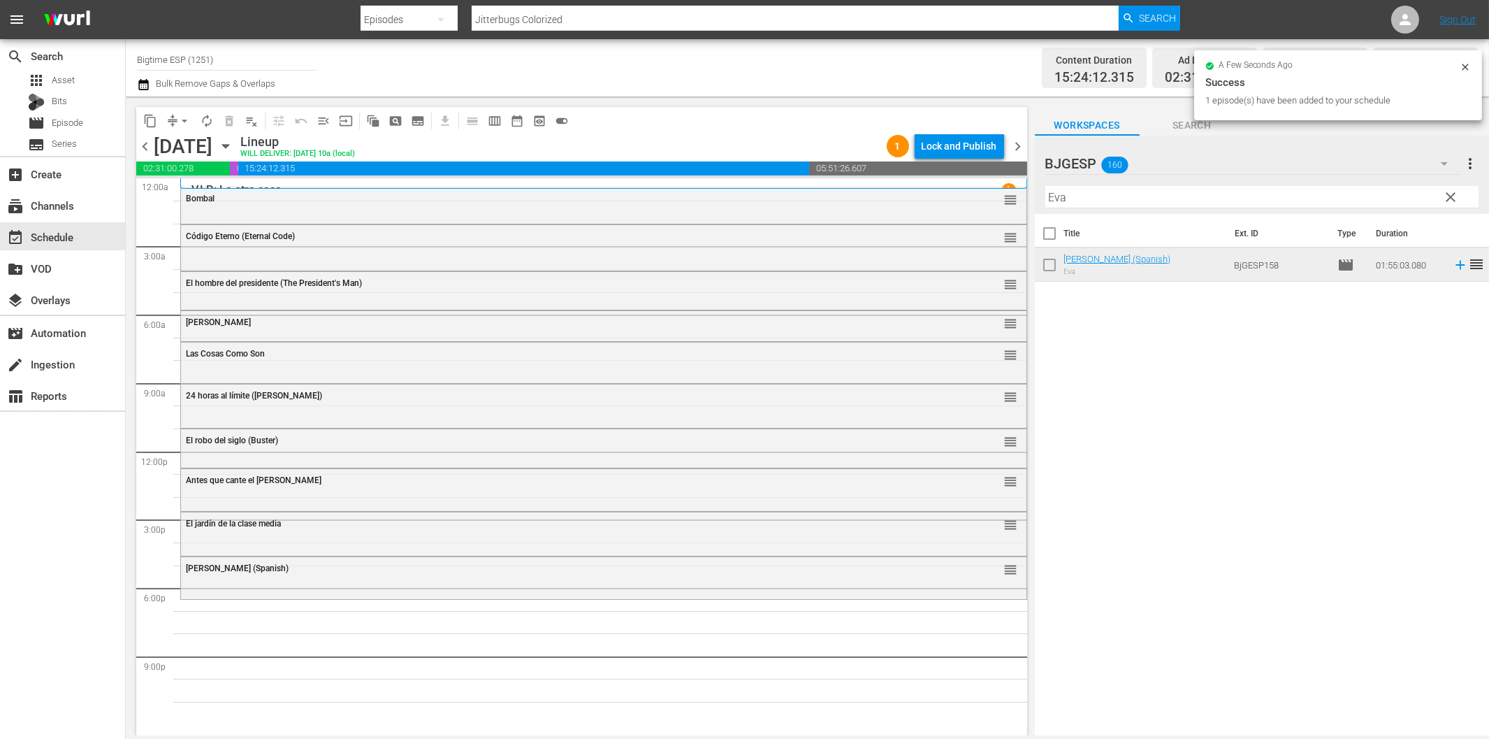
click at [1199, 200] on input "Eva" at bounding box center [1262, 197] width 433 height 22
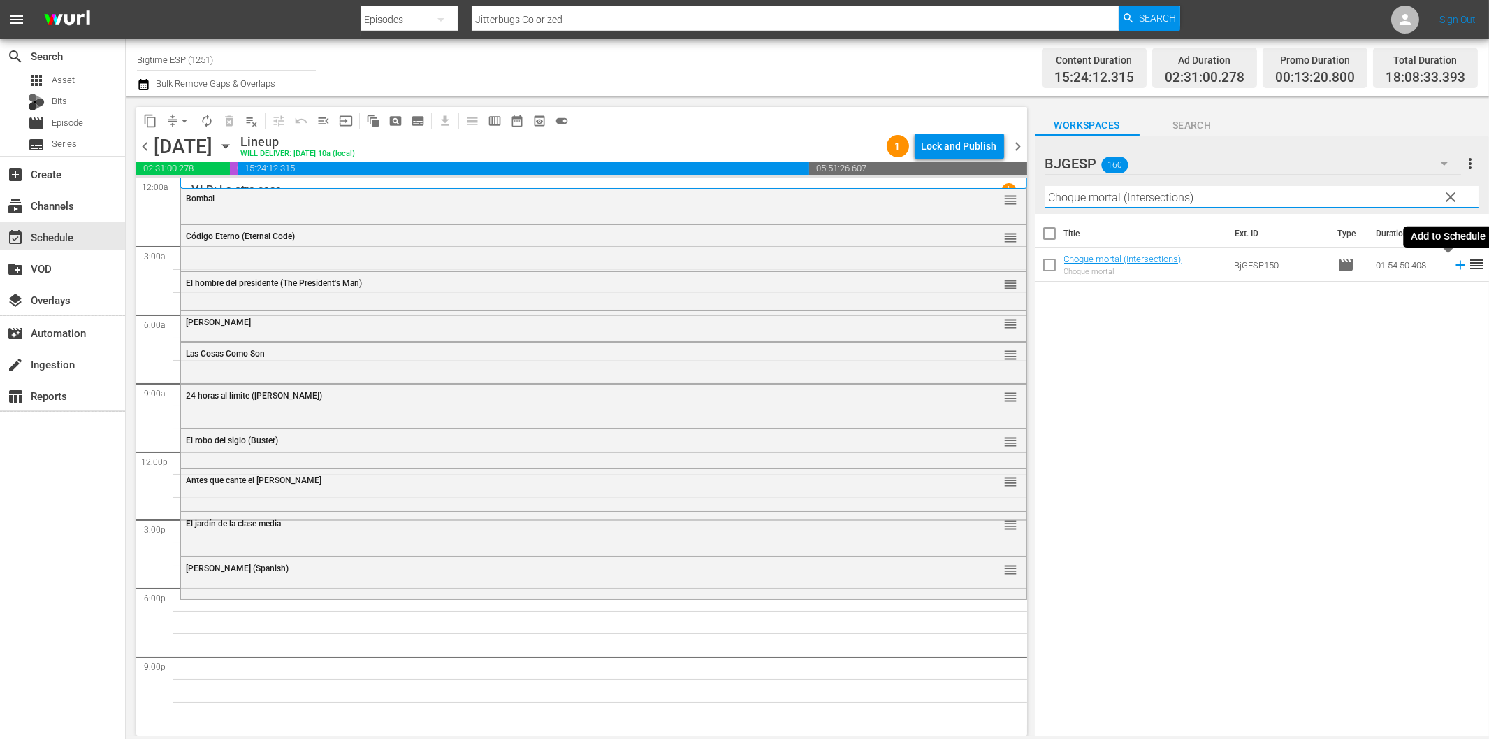
click at [1453, 266] on icon at bounding box center [1460, 264] width 15 height 15
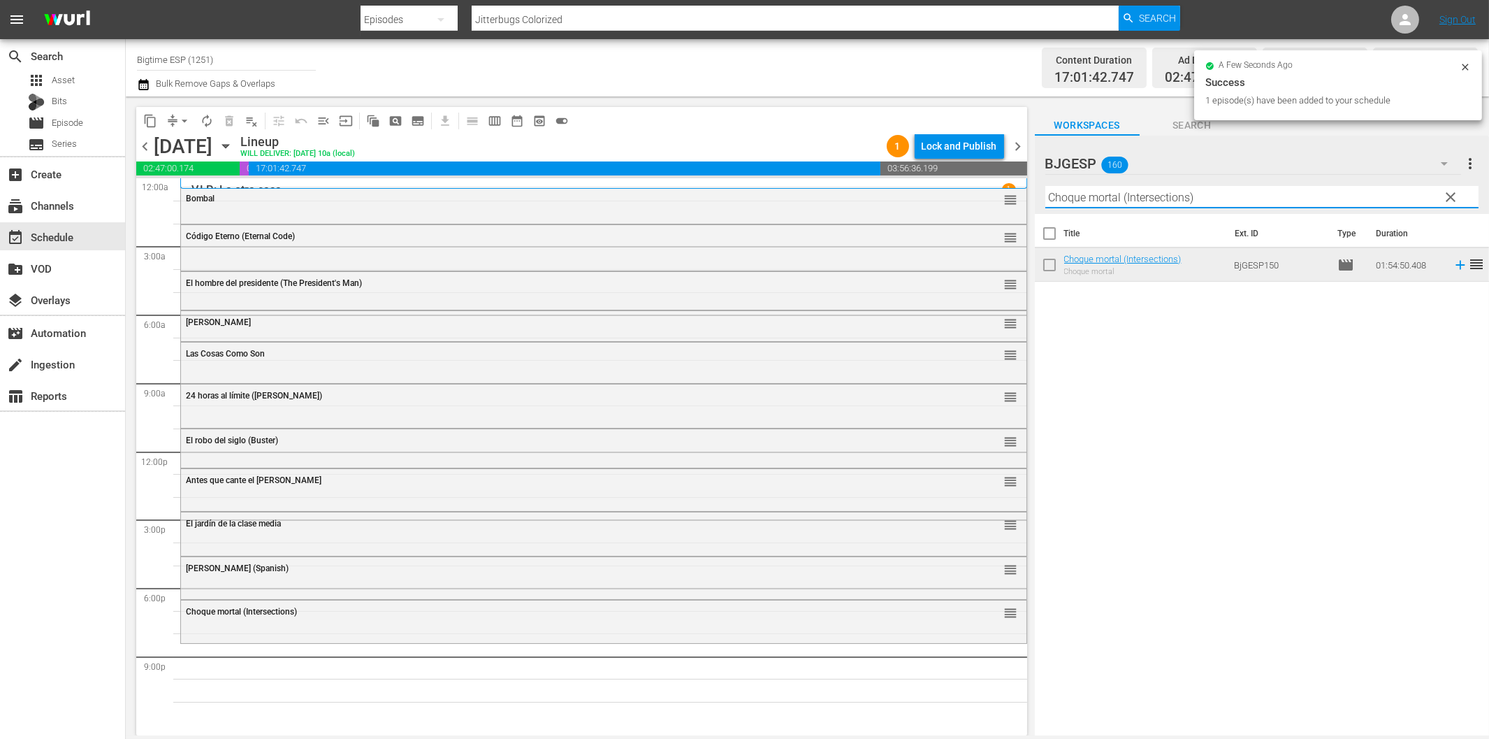
click at [1182, 190] on input "Choque mortal (Intersections)" at bounding box center [1262, 197] width 433 height 22
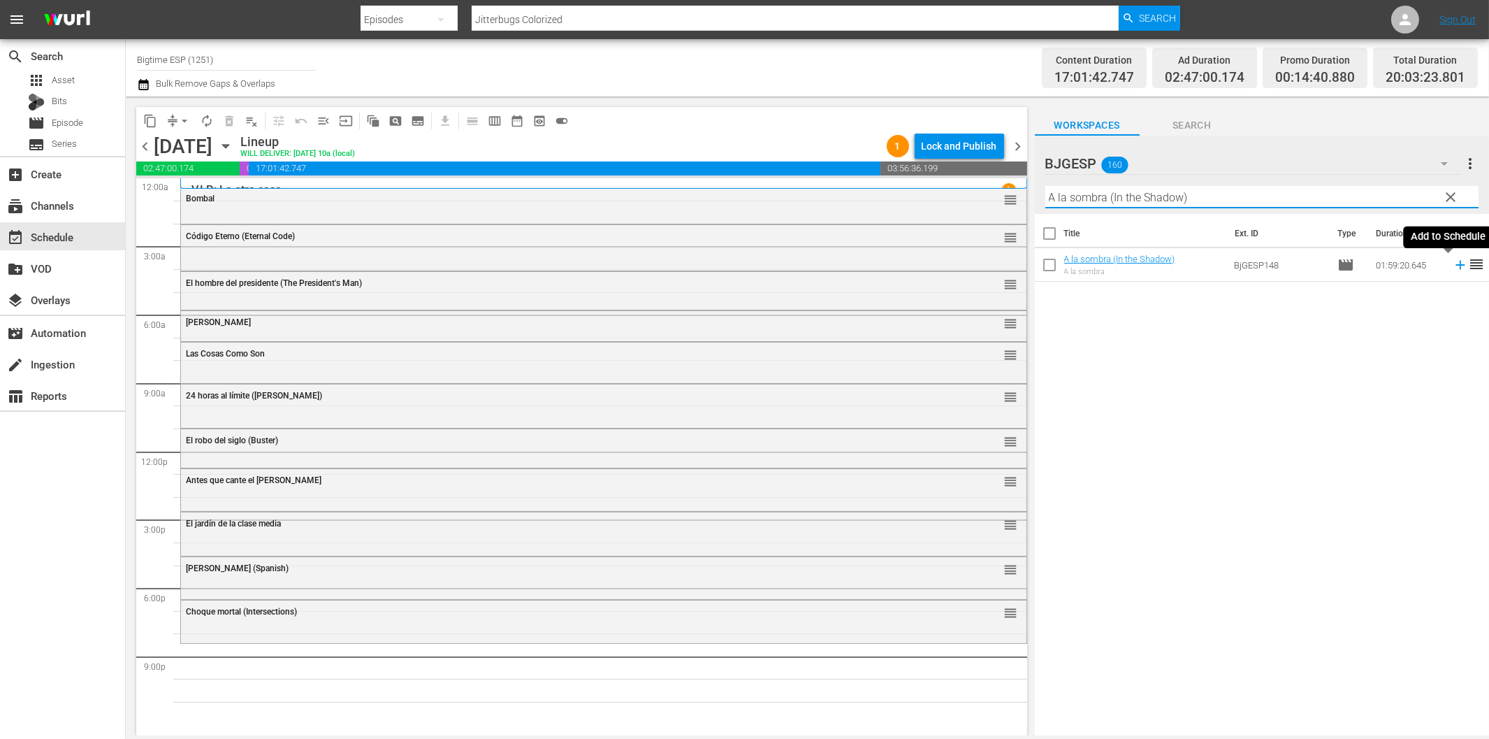
drag, startPoint x: 1448, startPoint y: 263, endPoint x: 1434, endPoint y: 266, distance: 14.1
click at [1453, 264] on icon at bounding box center [1460, 264] width 15 height 15
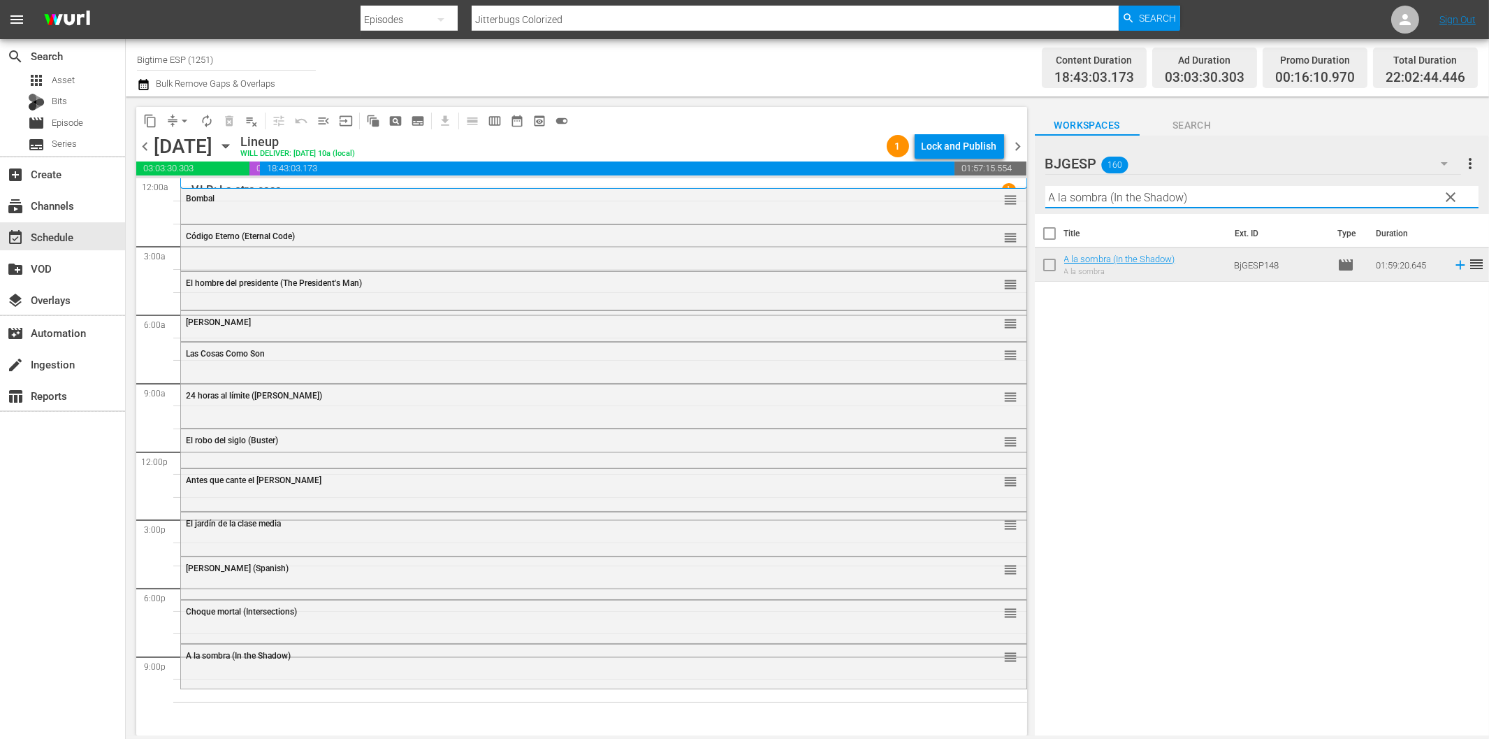
click at [1115, 197] on input "A la sombra (In the Shadow)" at bounding box center [1262, 197] width 433 height 22
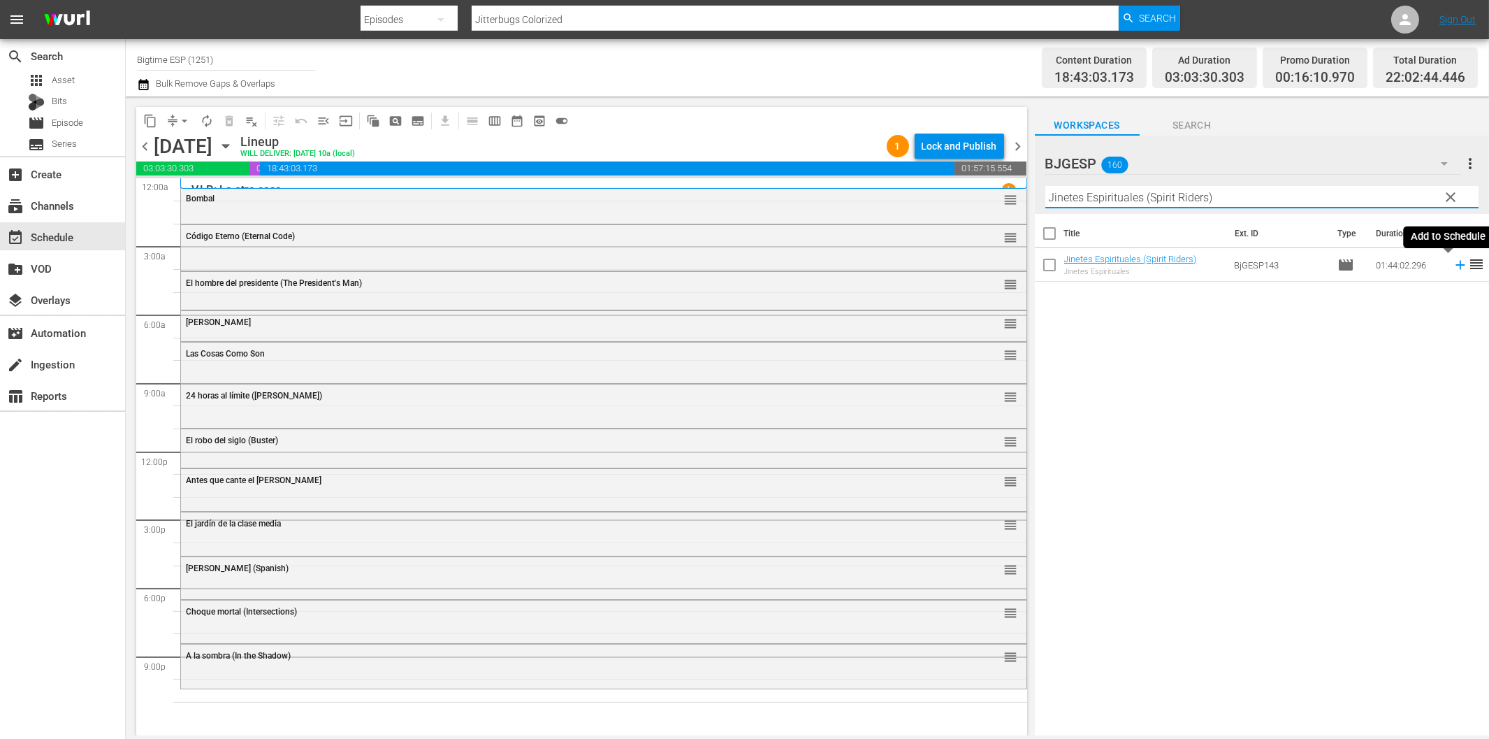
click at [1453, 263] on icon at bounding box center [1460, 264] width 15 height 15
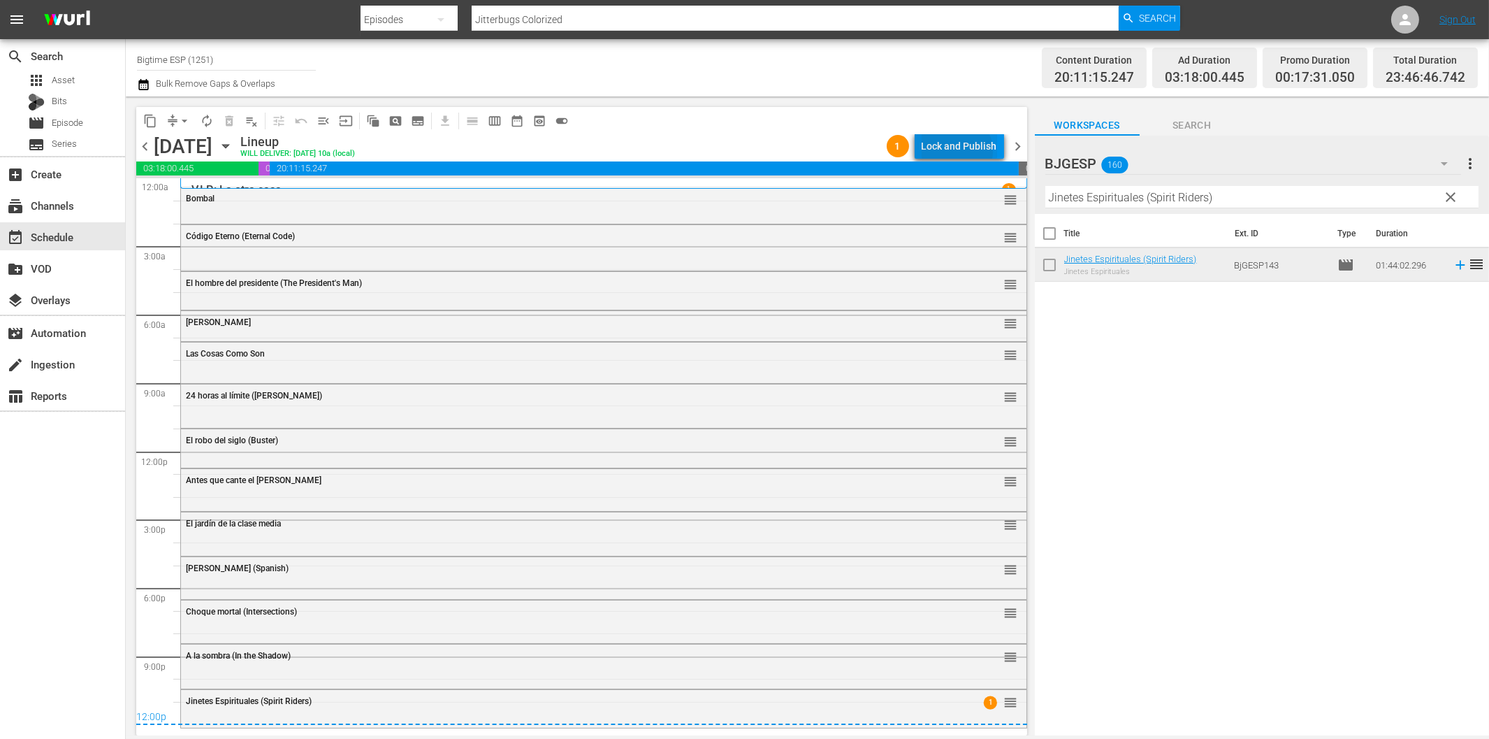
click at [959, 151] on div "Lock and Publish" at bounding box center [959, 145] width 75 height 25
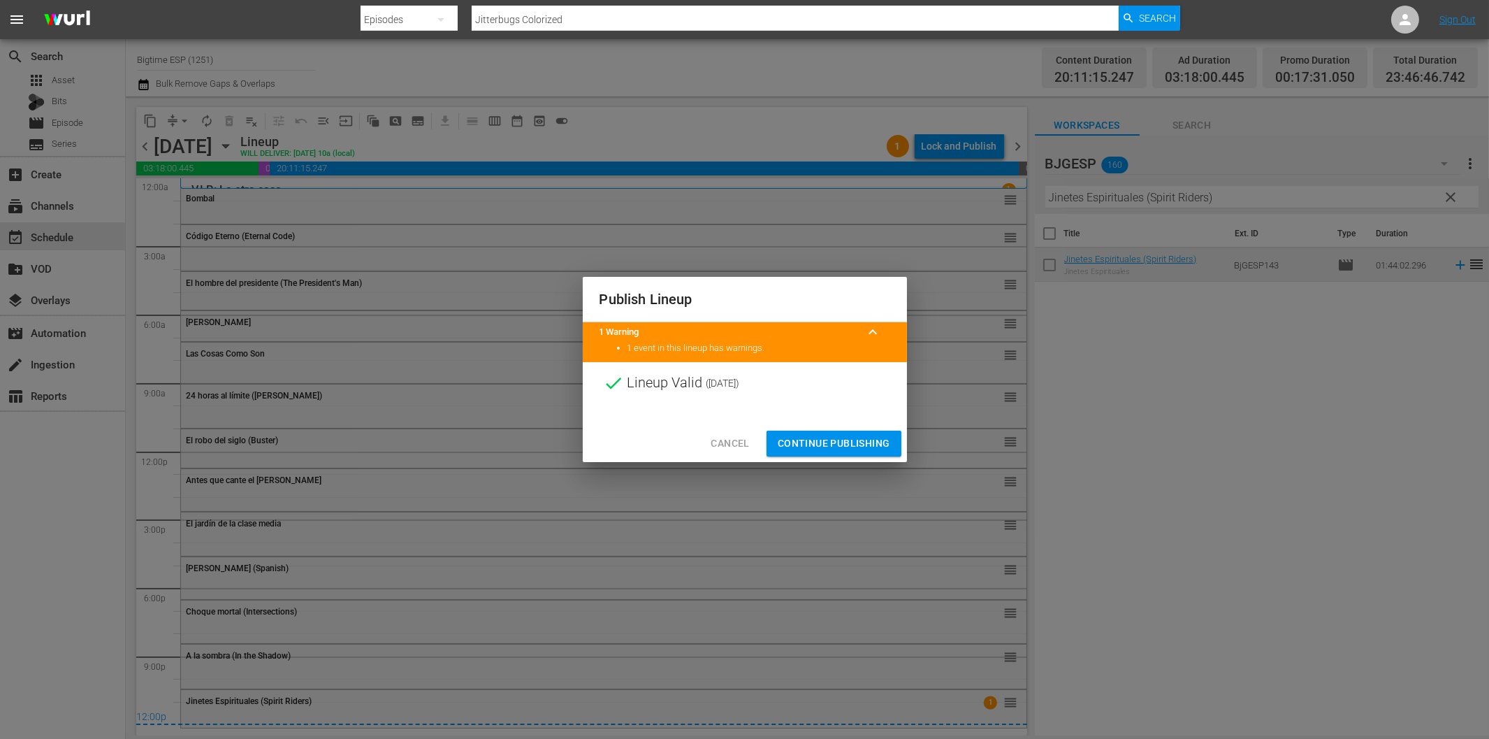
click at [864, 448] on span "Continue Publishing" at bounding box center [834, 443] width 113 height 17
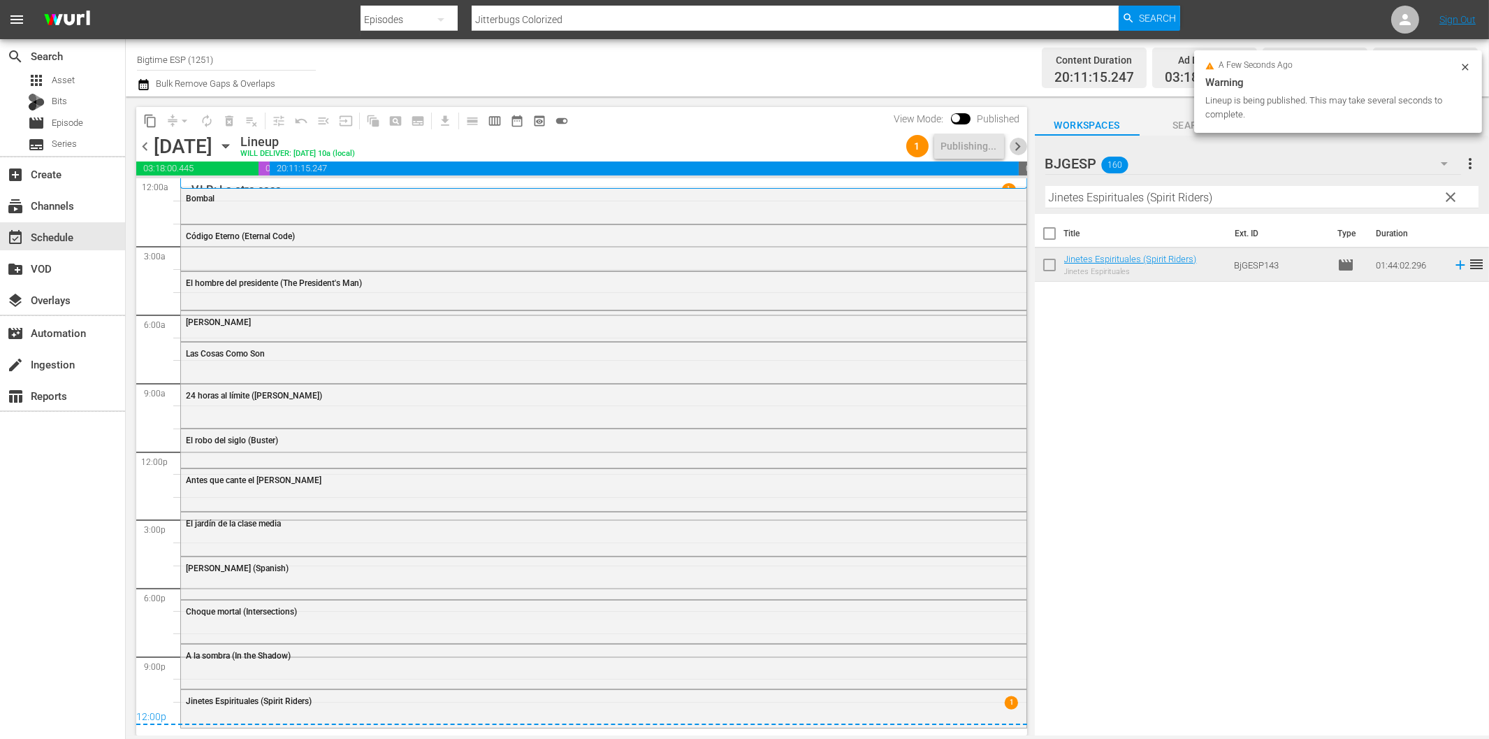
click at [1017, 150] on span "chevron_right" at bounding box center [1018, 146] width 17 height 17
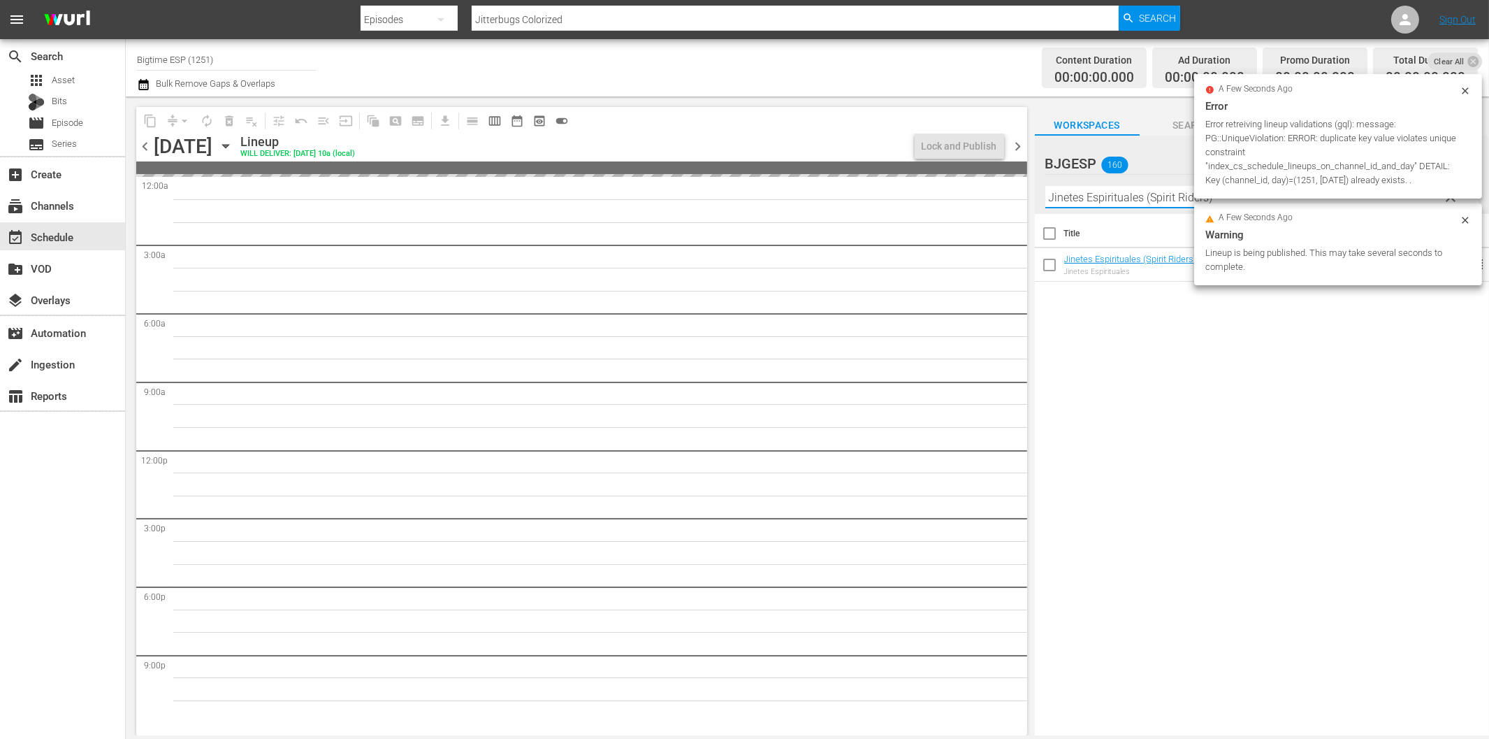
click at [1178, 203] on input "Jinetes Espirituales (Spirit Riders)" at bounding box center [1262, 197] width 433 height 22
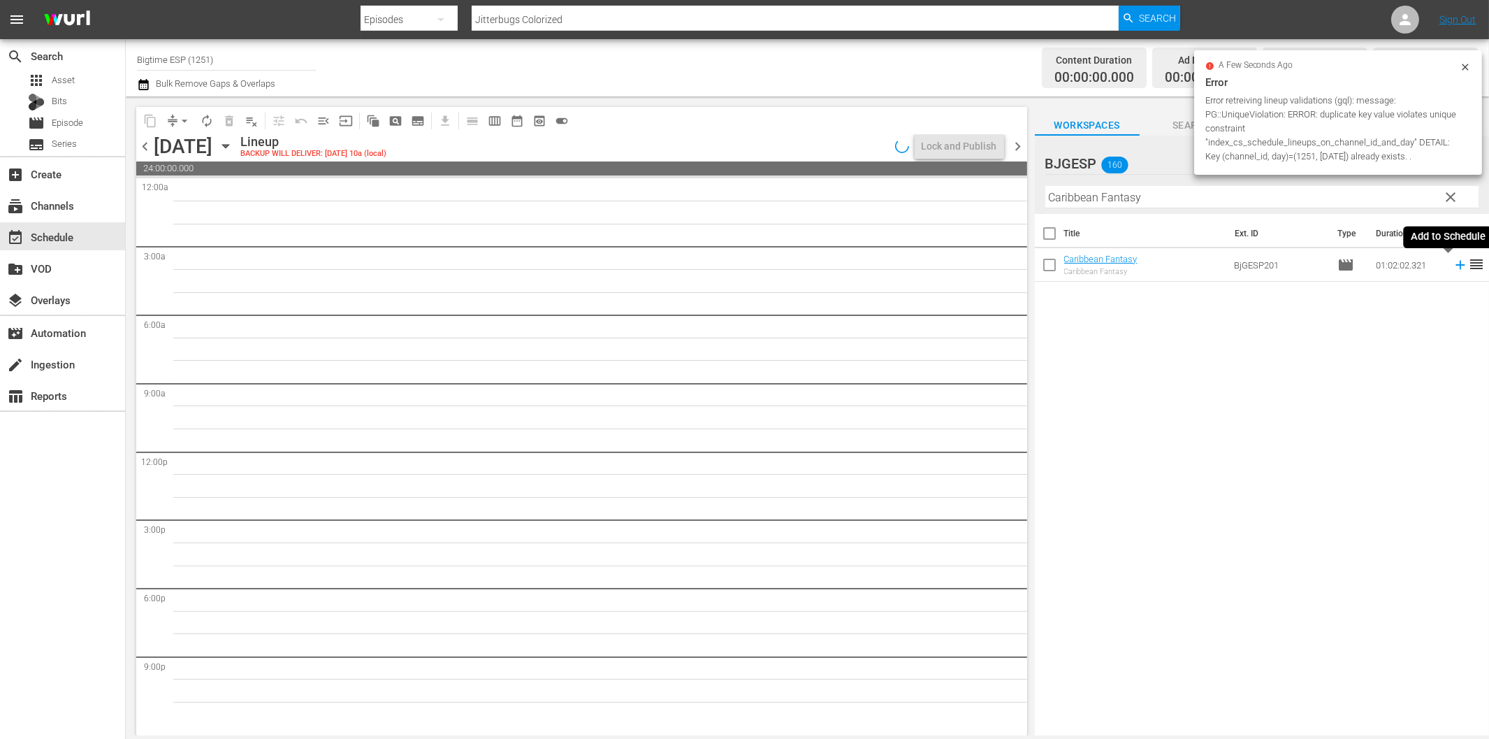
click at [1453, 263] on icon at bounding box center [1460, 264] width 15 height 15
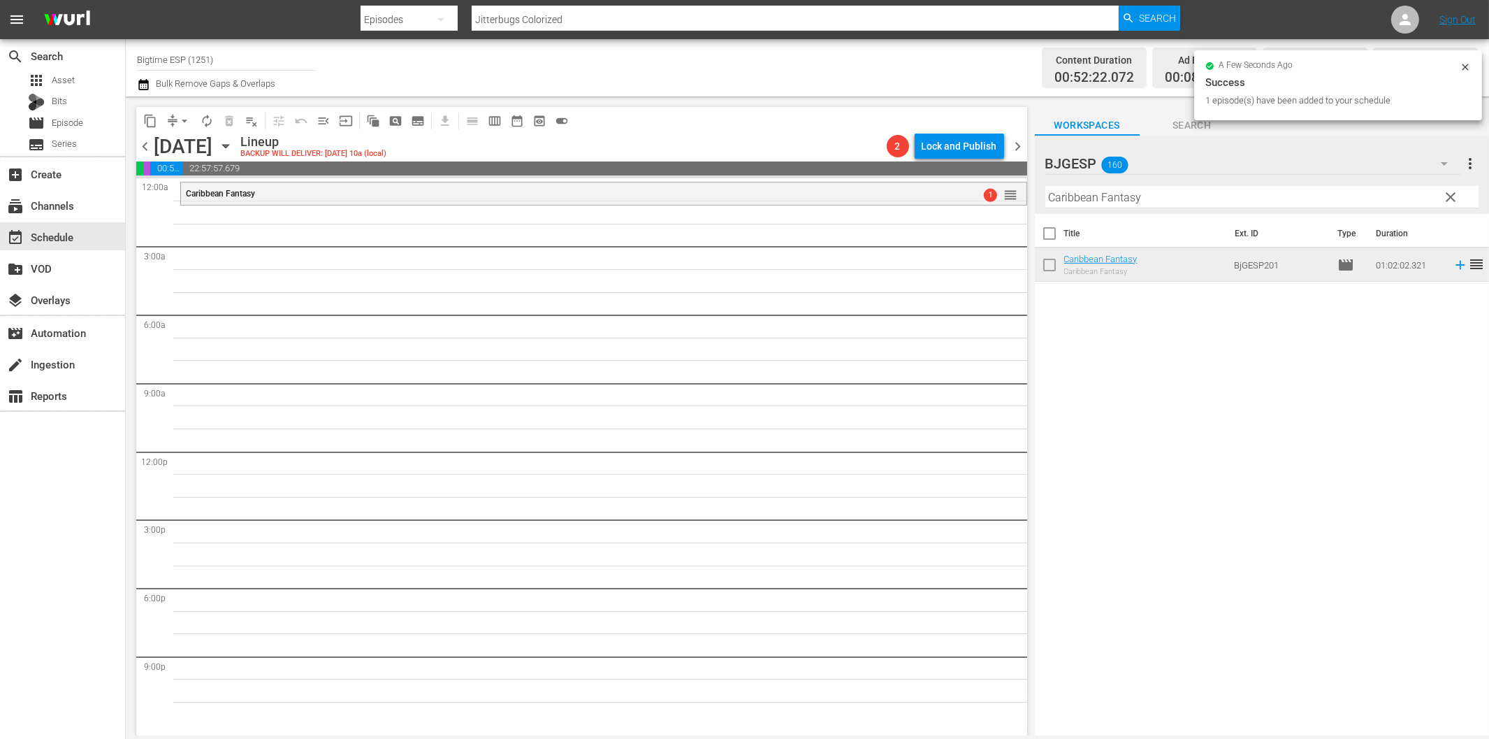
click at [1108, 205] on input "Caribbean Fantasy" at bounding box center [1262, 197] width 433 height 22
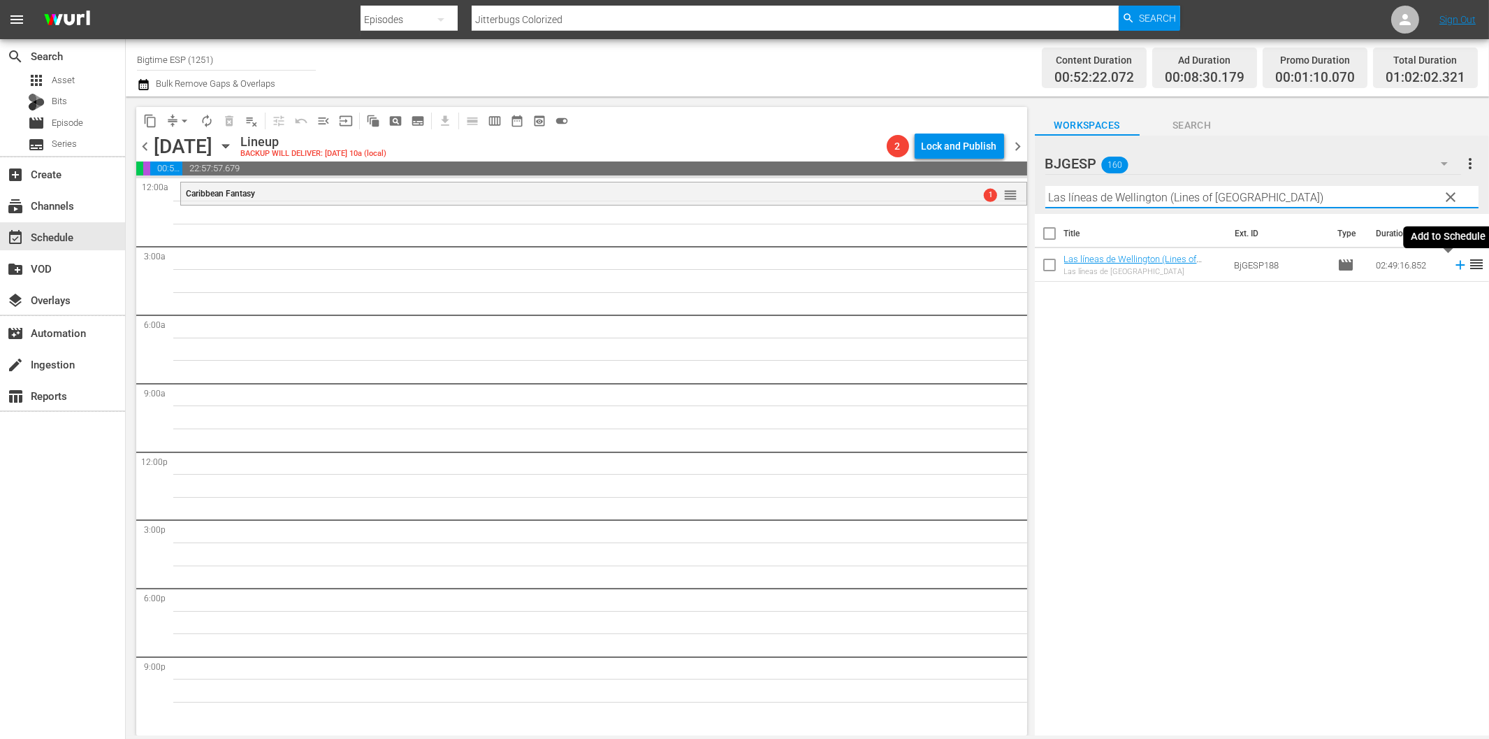
drag, startPoint x: 1449, startPoint y: 268, endPoint x: 1419, endPoint y: 274, distance: 30.0
click at [1453, 268] on icon at bounding box center [1460, 264] width 15 height 15
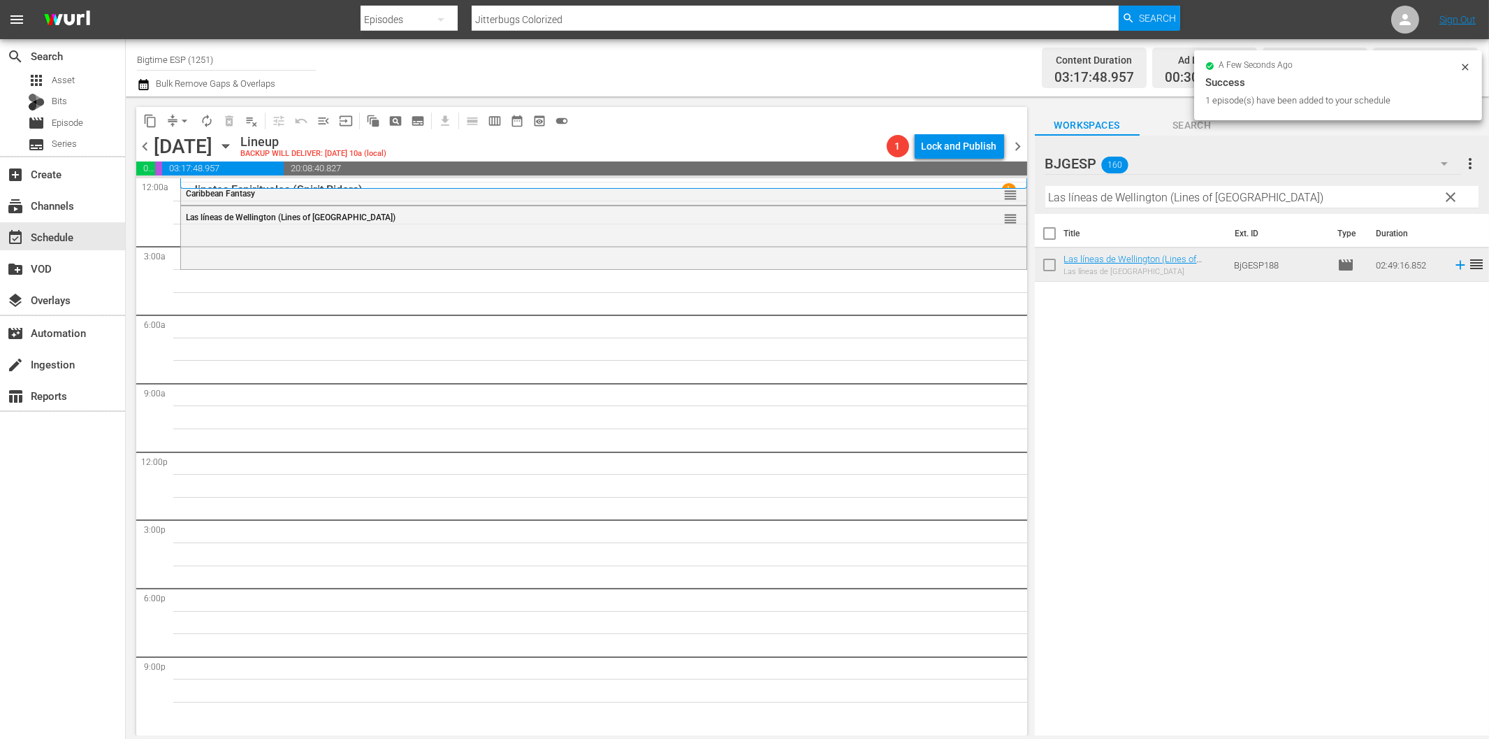
click at [1078, 199] on input "Las líneas de Wellington (Lines of Wellington)" at bounding box center [1262, 197] width 433 height 22
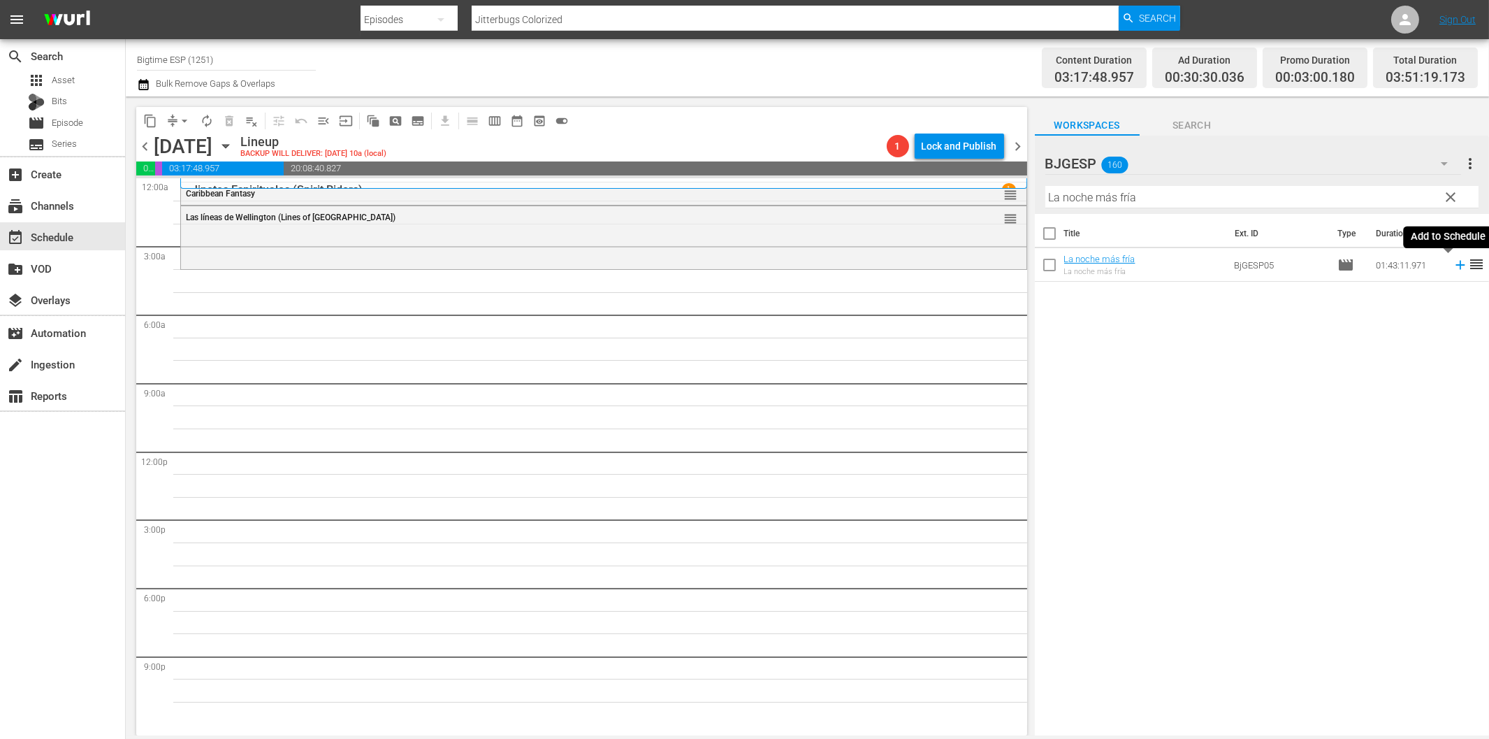
drag, startPoint x: 1448, startPoint y: 261, endPoint x: 1431, endPoint y: 263, distance: 16.8
click at [1453, 261] on icon at bounding box center [1460, 264] width 15 height 15
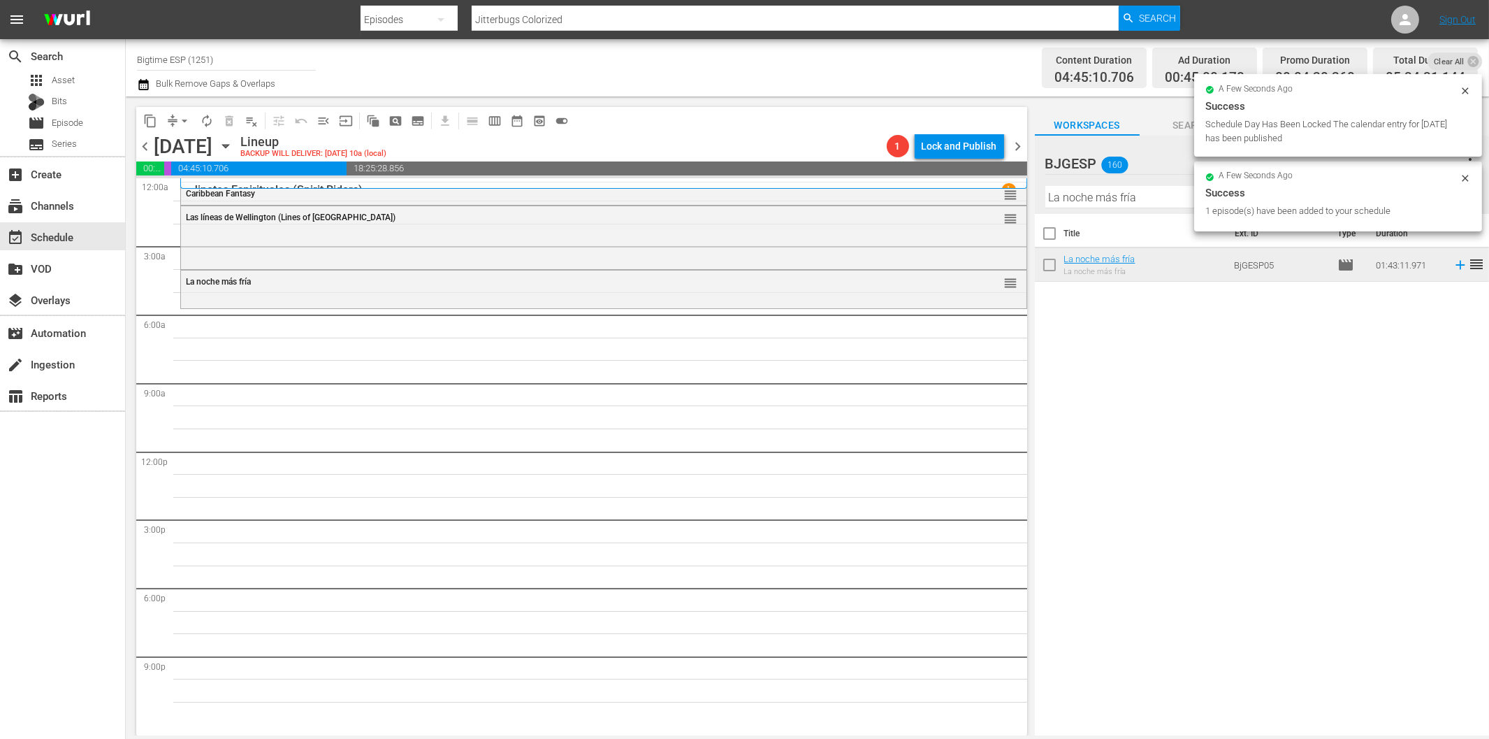
click at [1160, 191] on input "La noche más fría" at bounding box center [1262, 197] width 433 height 22
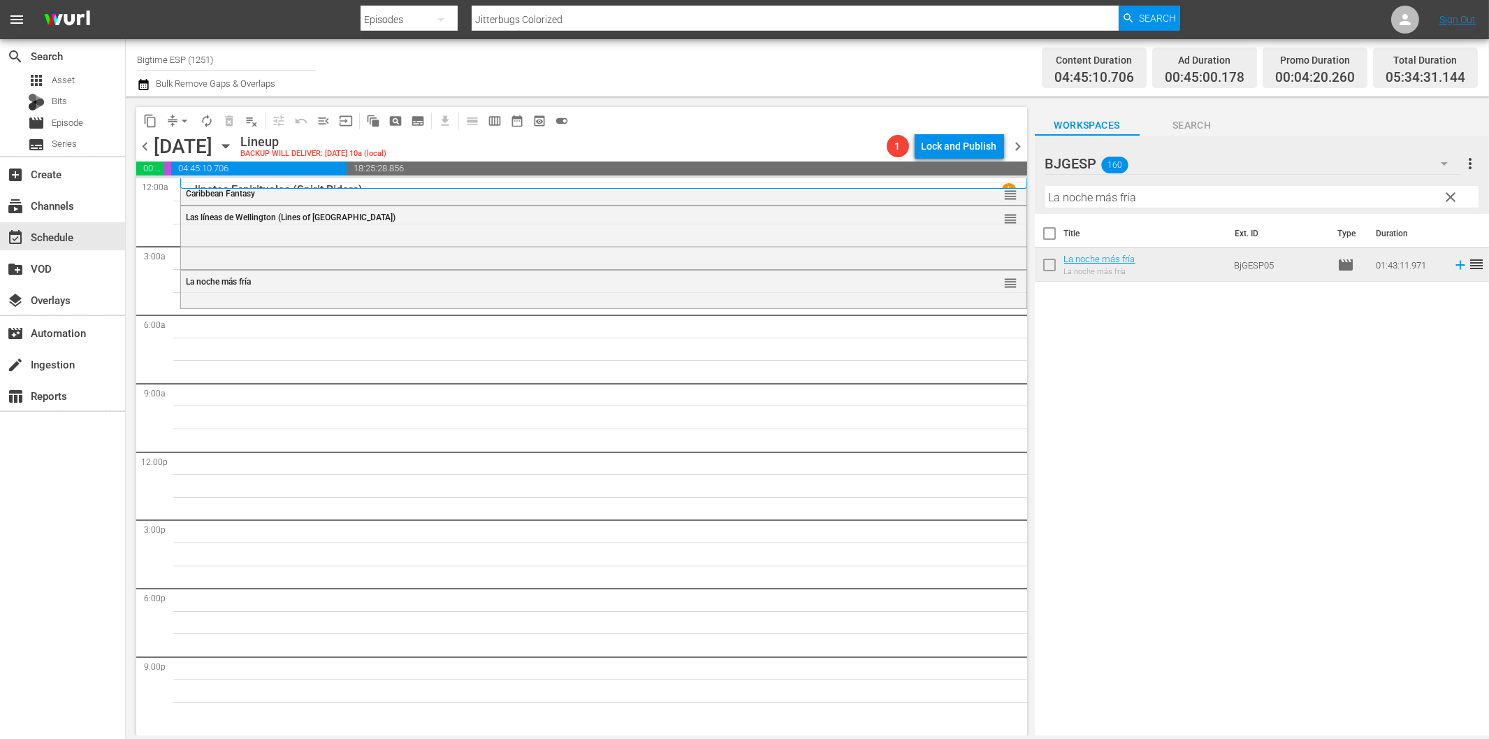
click at [1150, 200] on input "La noche más fría" at bounding box center [1262, 197] width 433 height 22
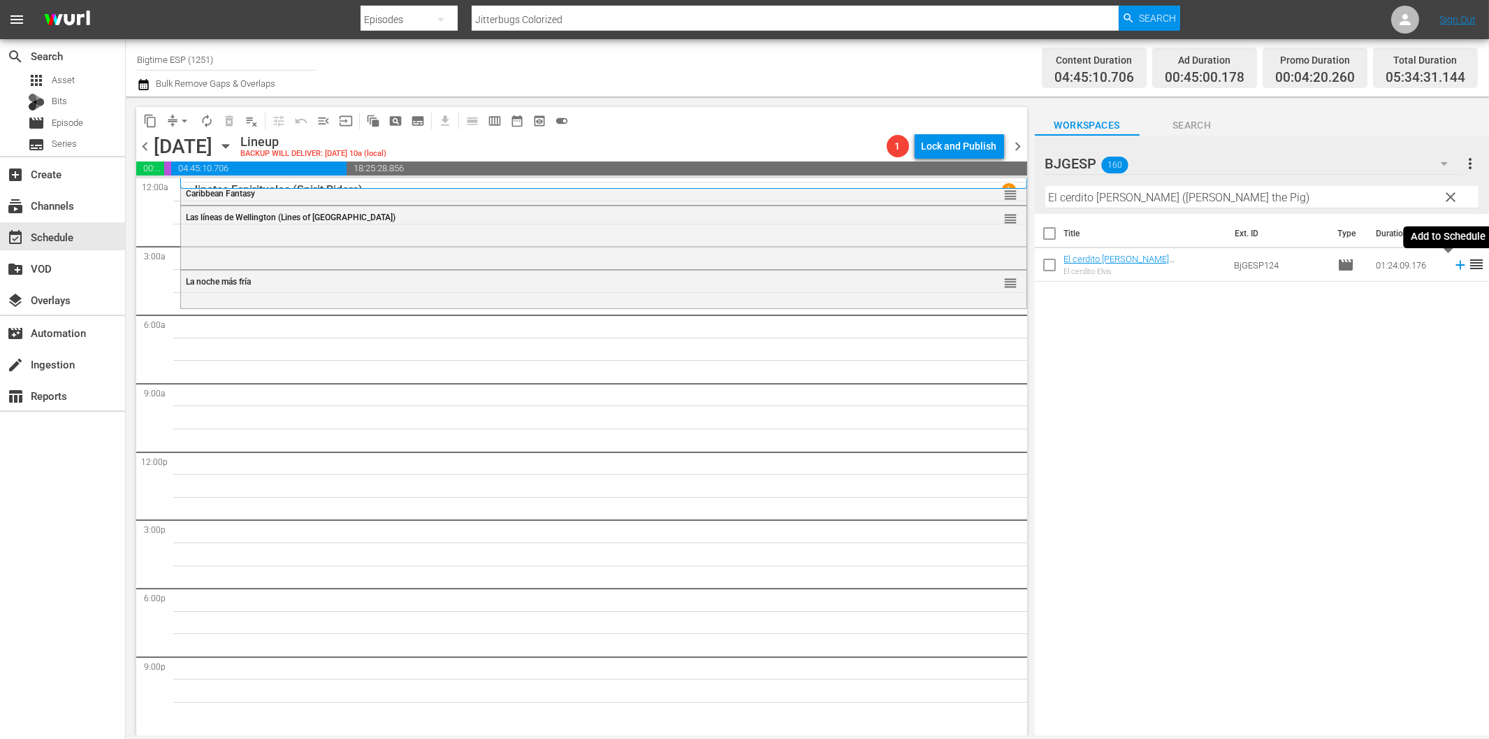
click at [1453, 268] on icon at bounding box center [1460, 264] width 15 height 15
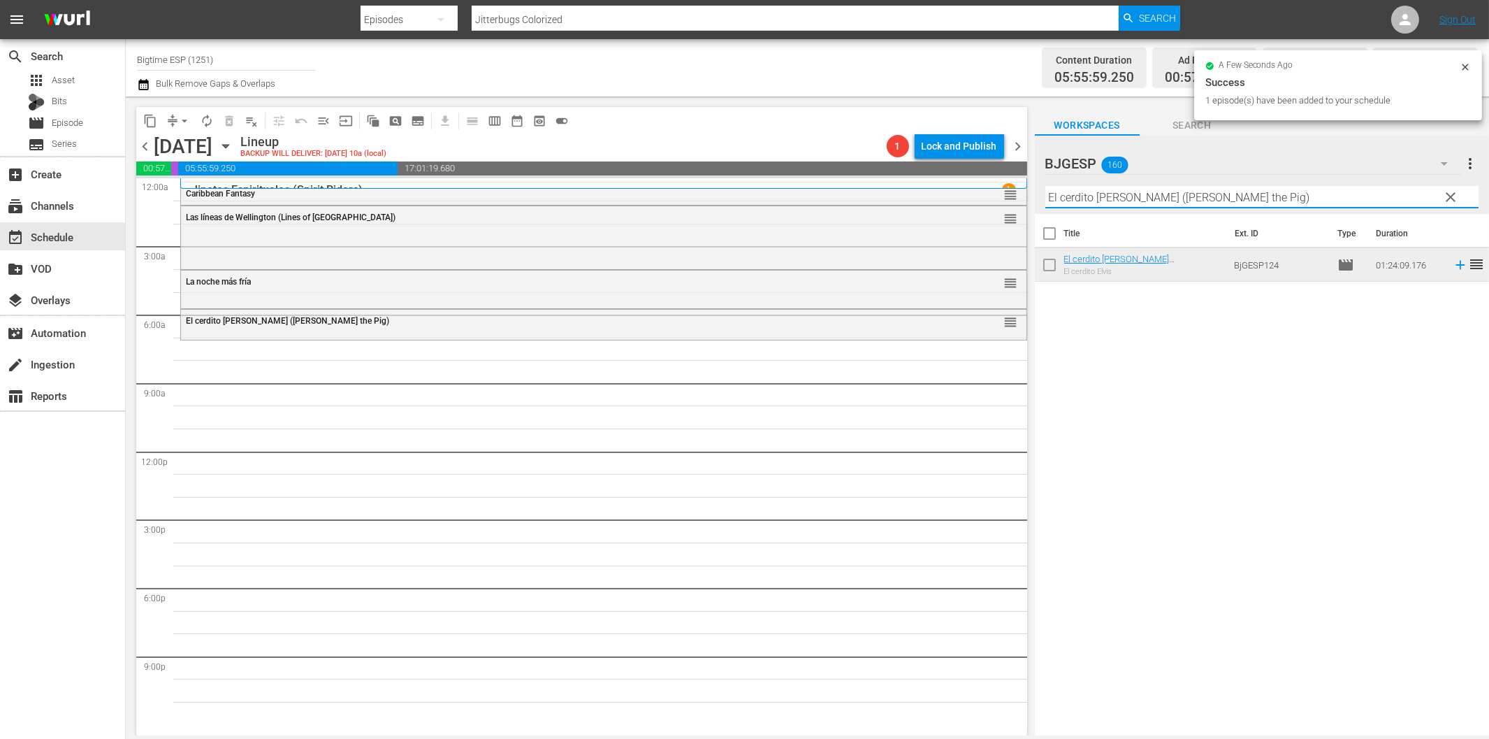
click at [1073, 196] on input "El cerdito Elvis (Elvis the Pig)" at bounding box center [1262, 197] width 433 height 22
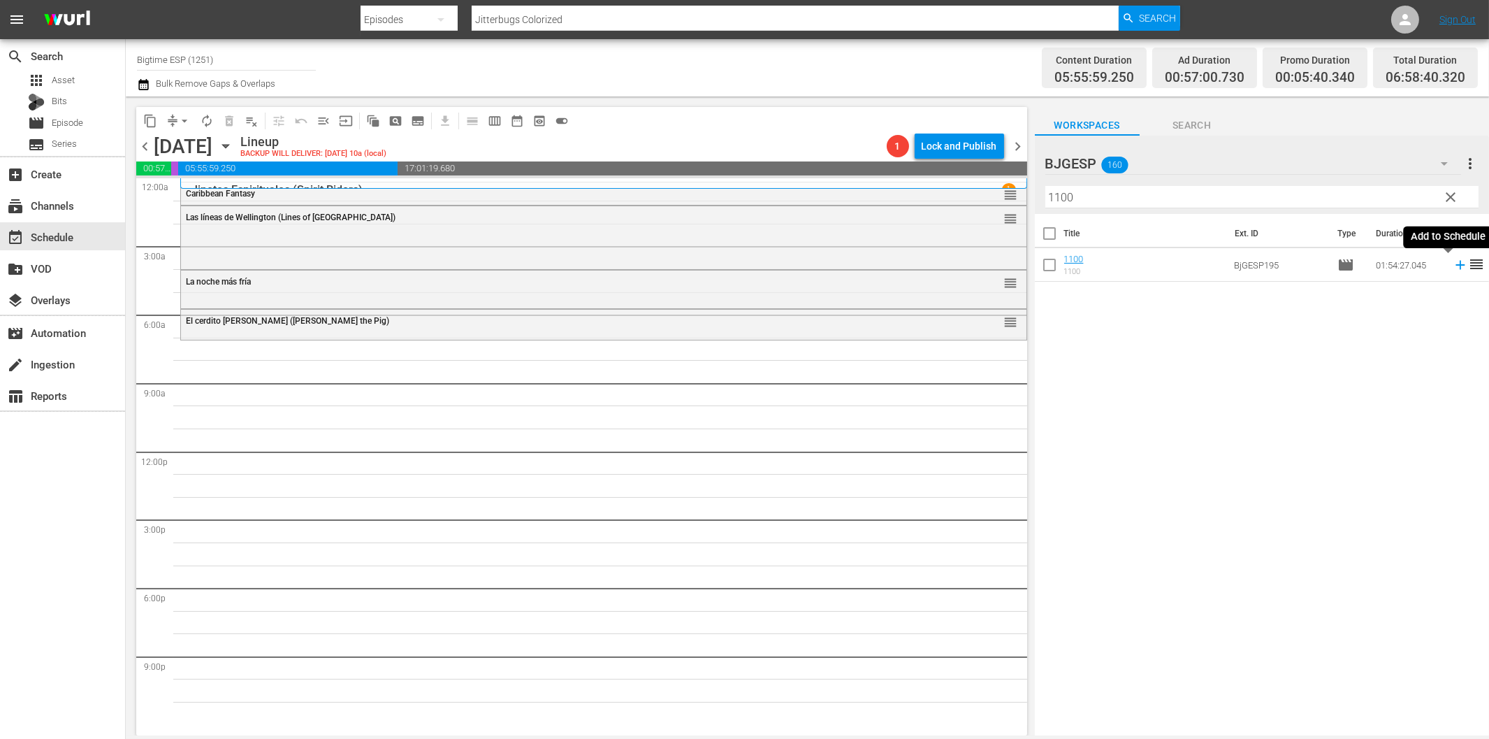
click at [1456, 266] on icon at bounding box center [1460, 265] width 9 height 9
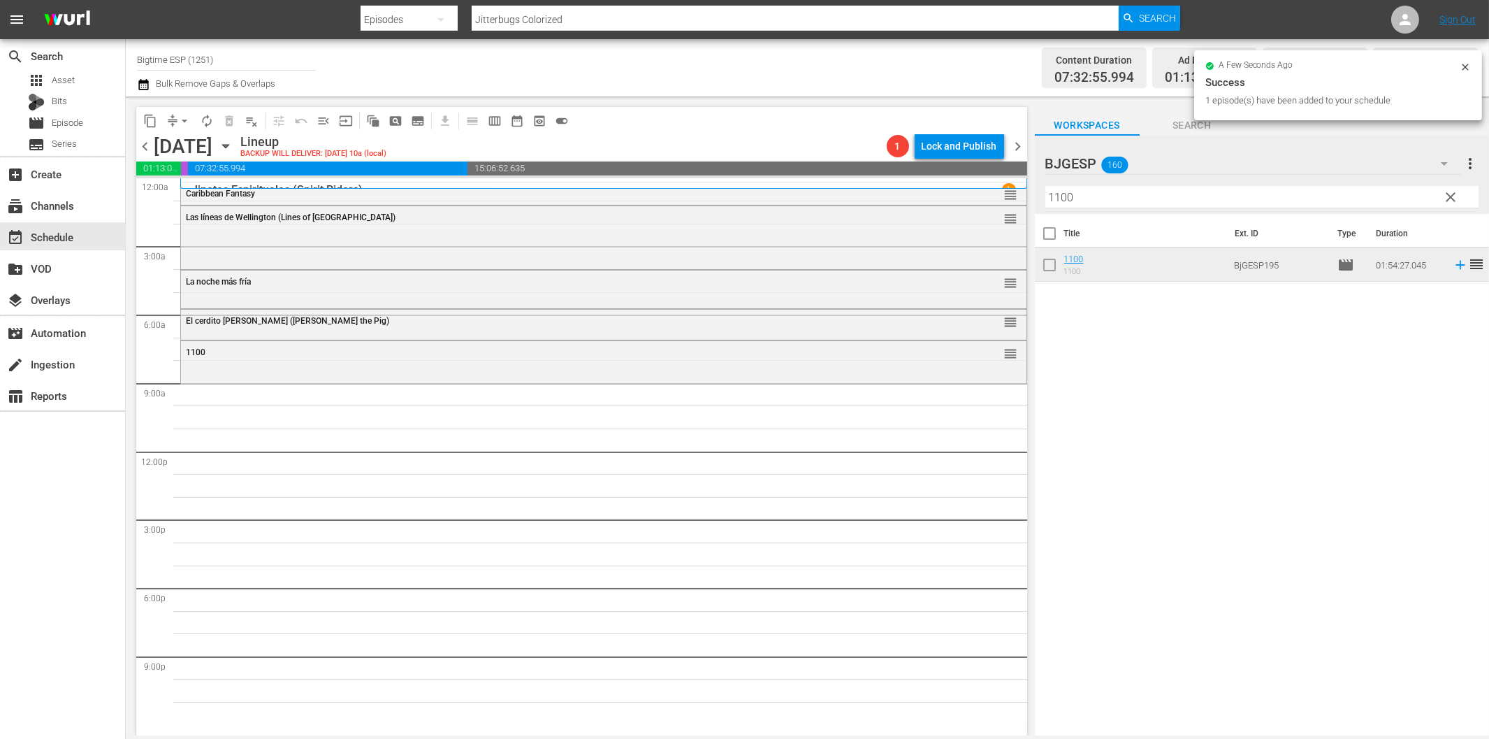
click at [1155, 208] on hr at bounding box center [1262, 208] width 433 height 1
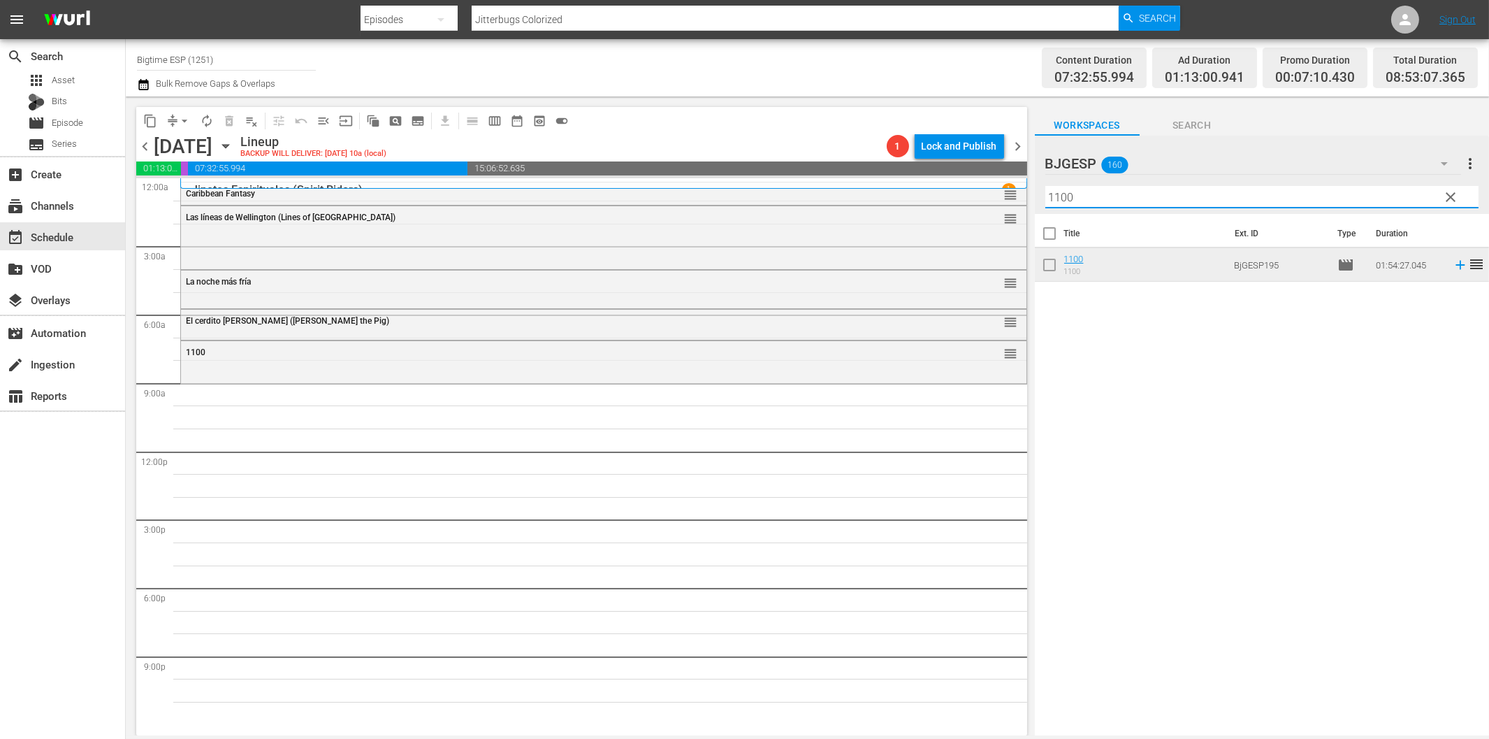
click at [1155, 198] on input "1100" at bounding box center [1262, 197] width 433 height 22
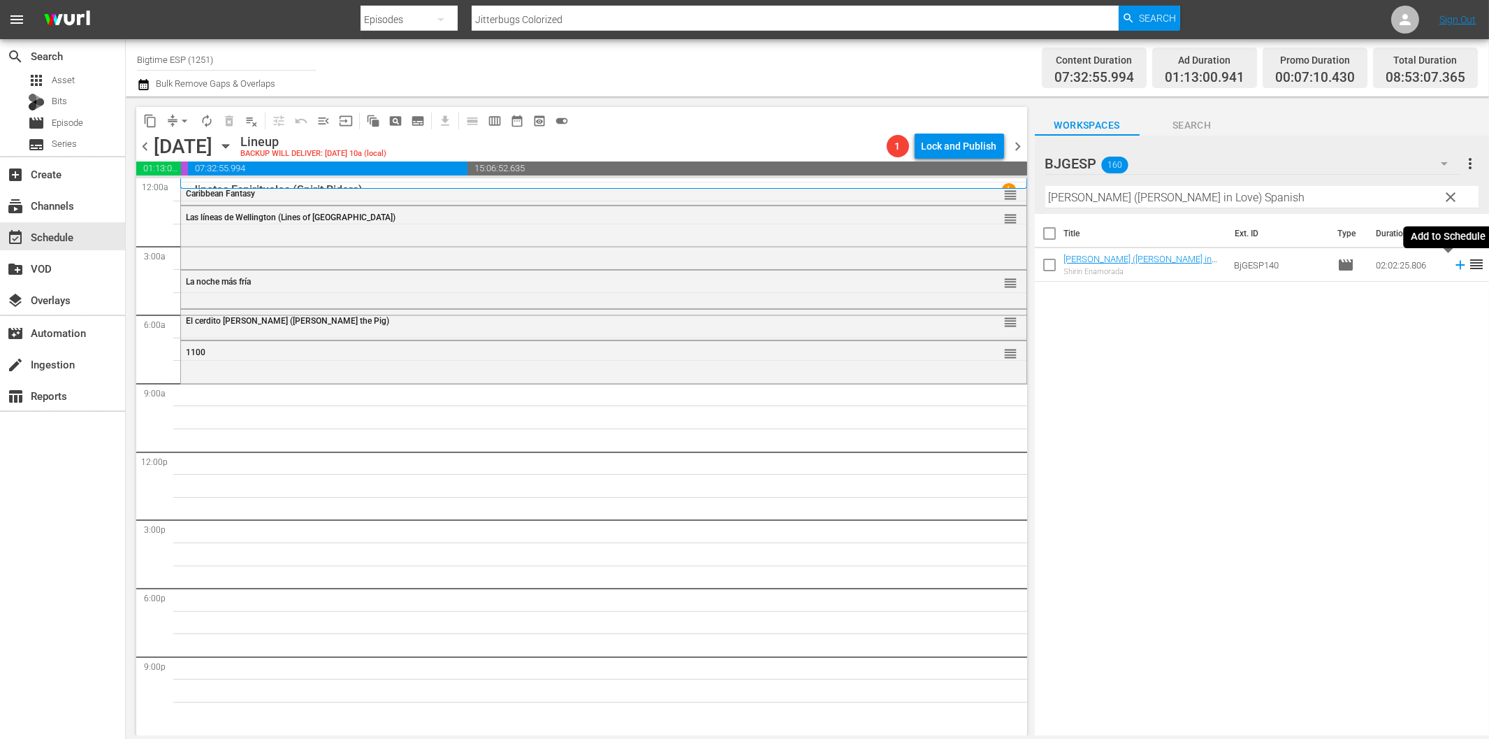
click at [1456, 266] on icon at bounding box center [1460, 265] width 9 height 9
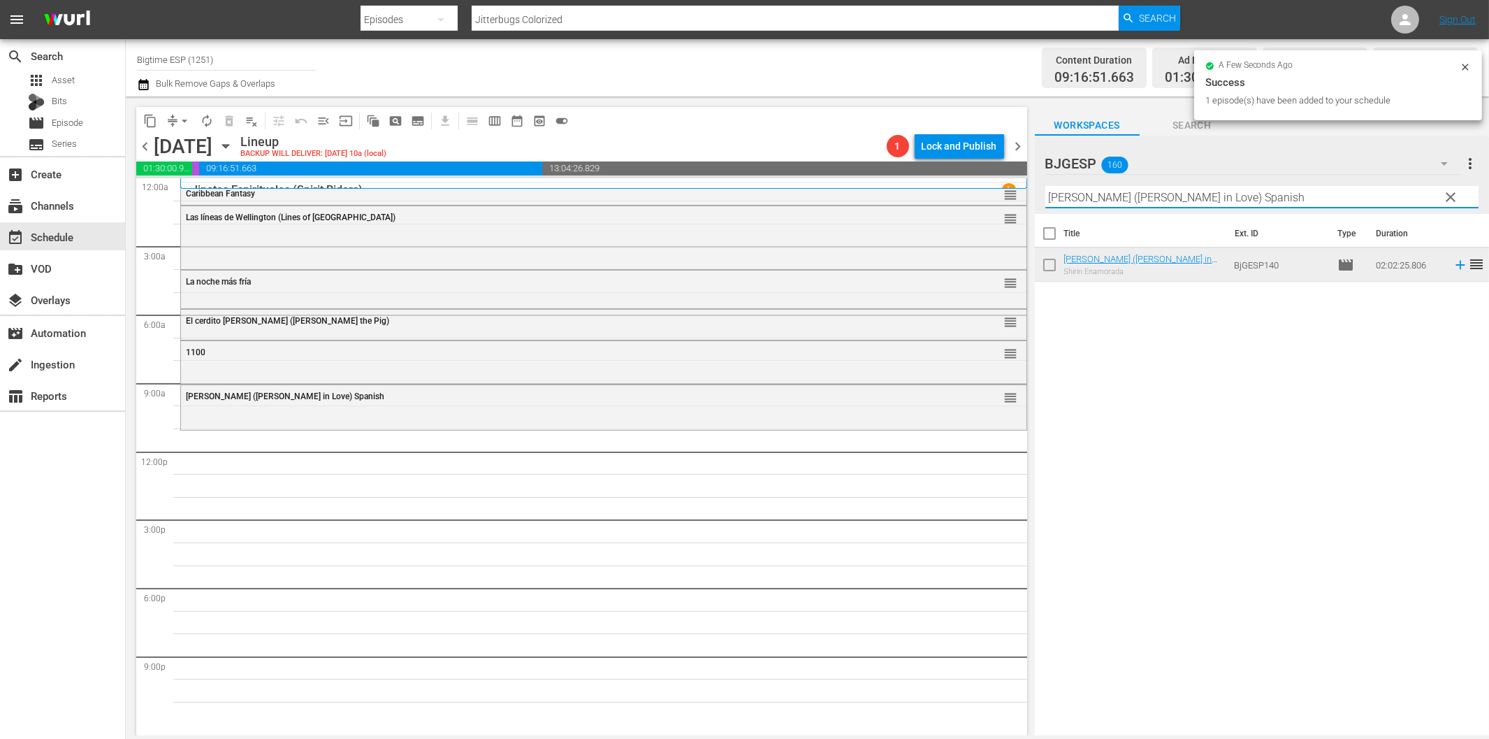
click at [1188, 189] on input "Shirin Enamorada (Shirin in Love) Spanish" at bounding box center [1262, 197] width 433 height 22
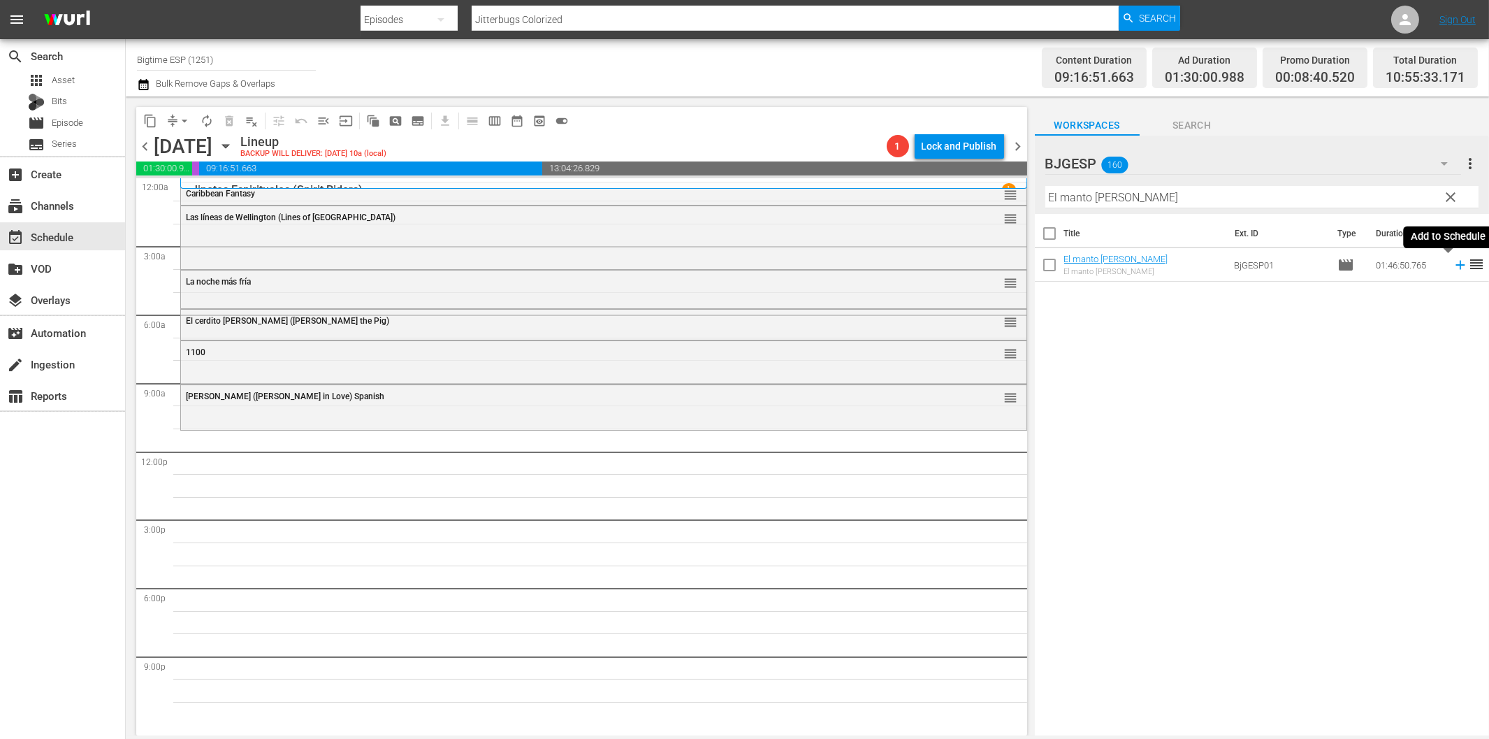
click at [1456, 264] on icon at bounding box center [1460, 265] width 9 height 9
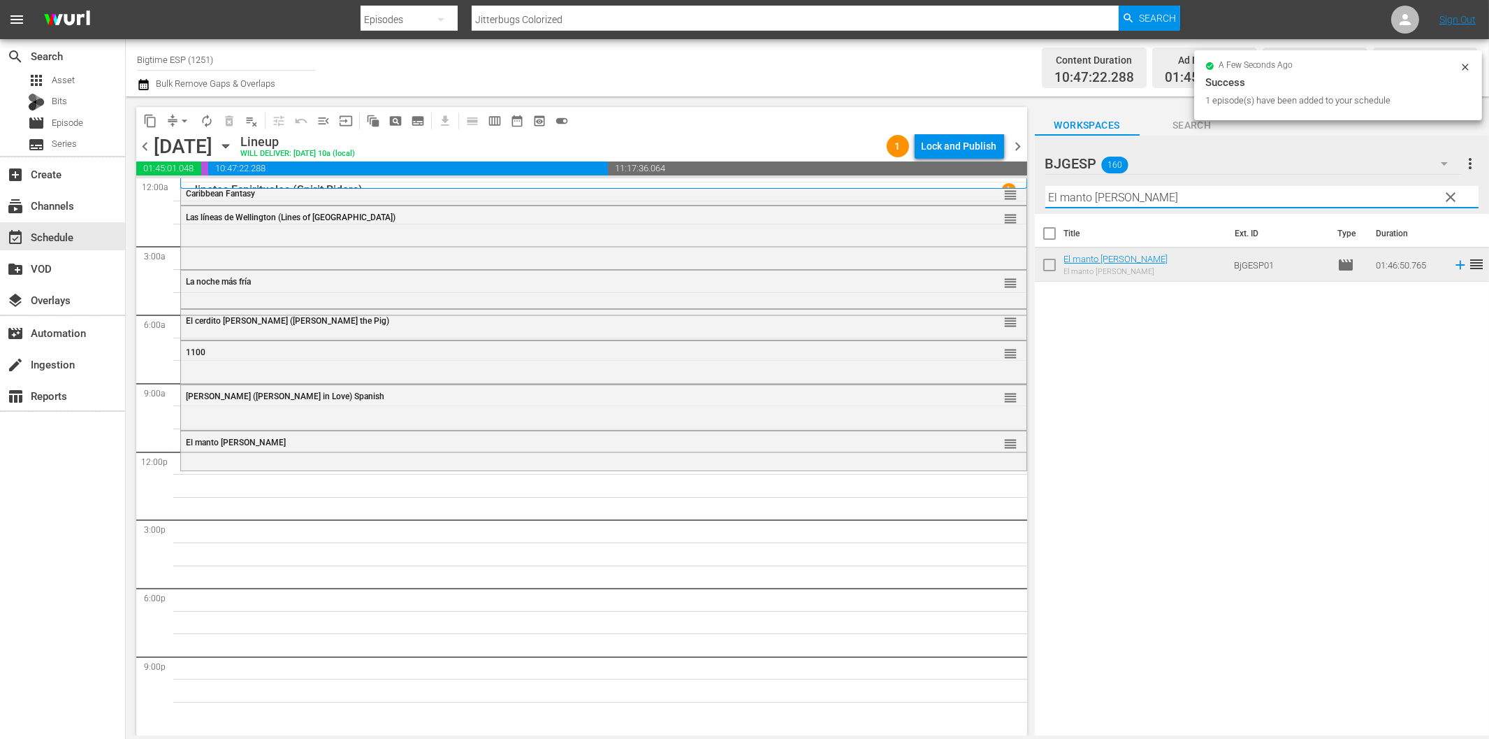
click at [1232, 201] on input "El manto de hiel" at bounding box center [1262, 197] width 433 height 22
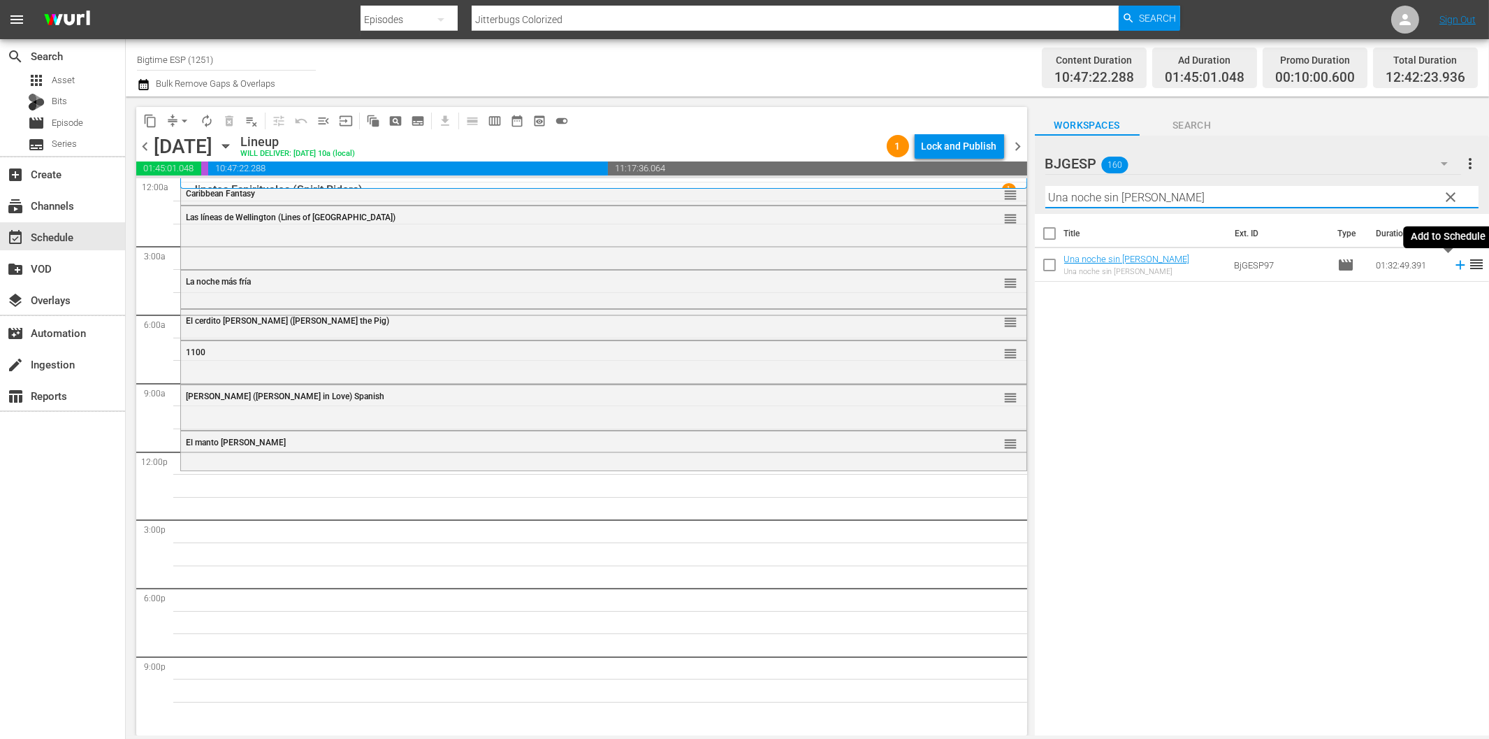
drag, startPoint x: 1449, startPoint y: 266, endPoint x: 1416, endPoint y: 275, distance: 34.8
click at [1456, 266] on icon at bounding box center [1460, 265] width 9 height 9
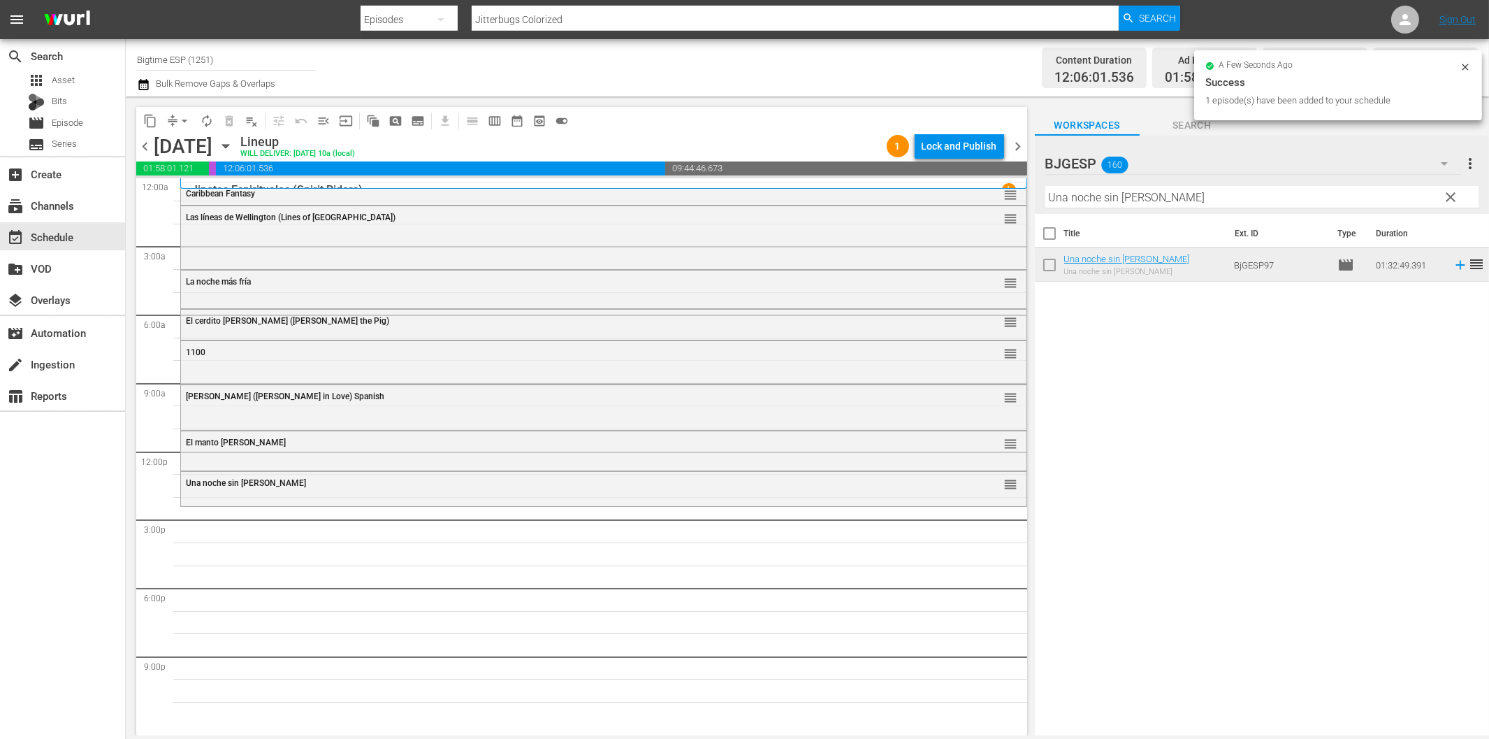
click at [1235, 191] on input "Una noche sin luna" at bounding box center [1262, 197] width 433 height 22
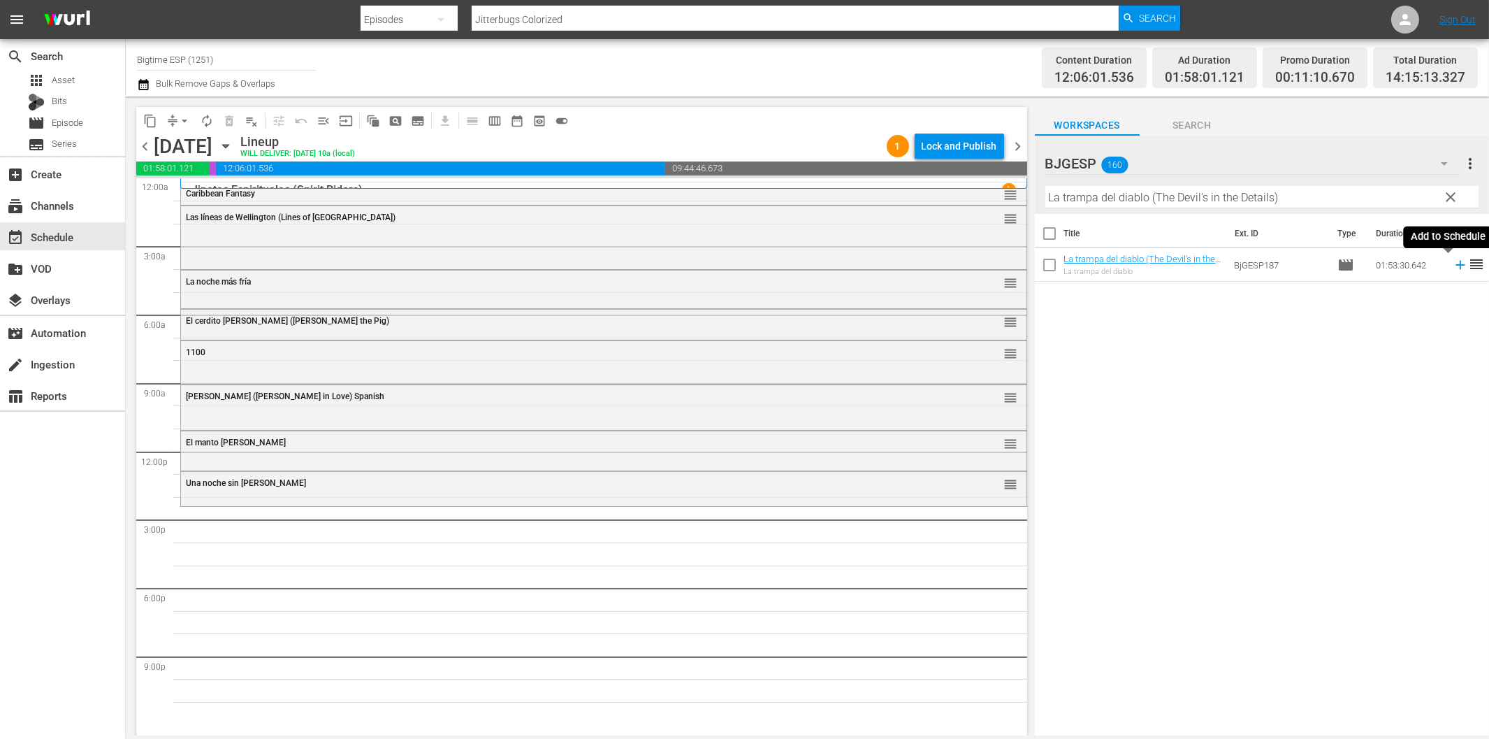
click at [1453, 267] on icon at bounding box center [1460, 264] width 15 height 15
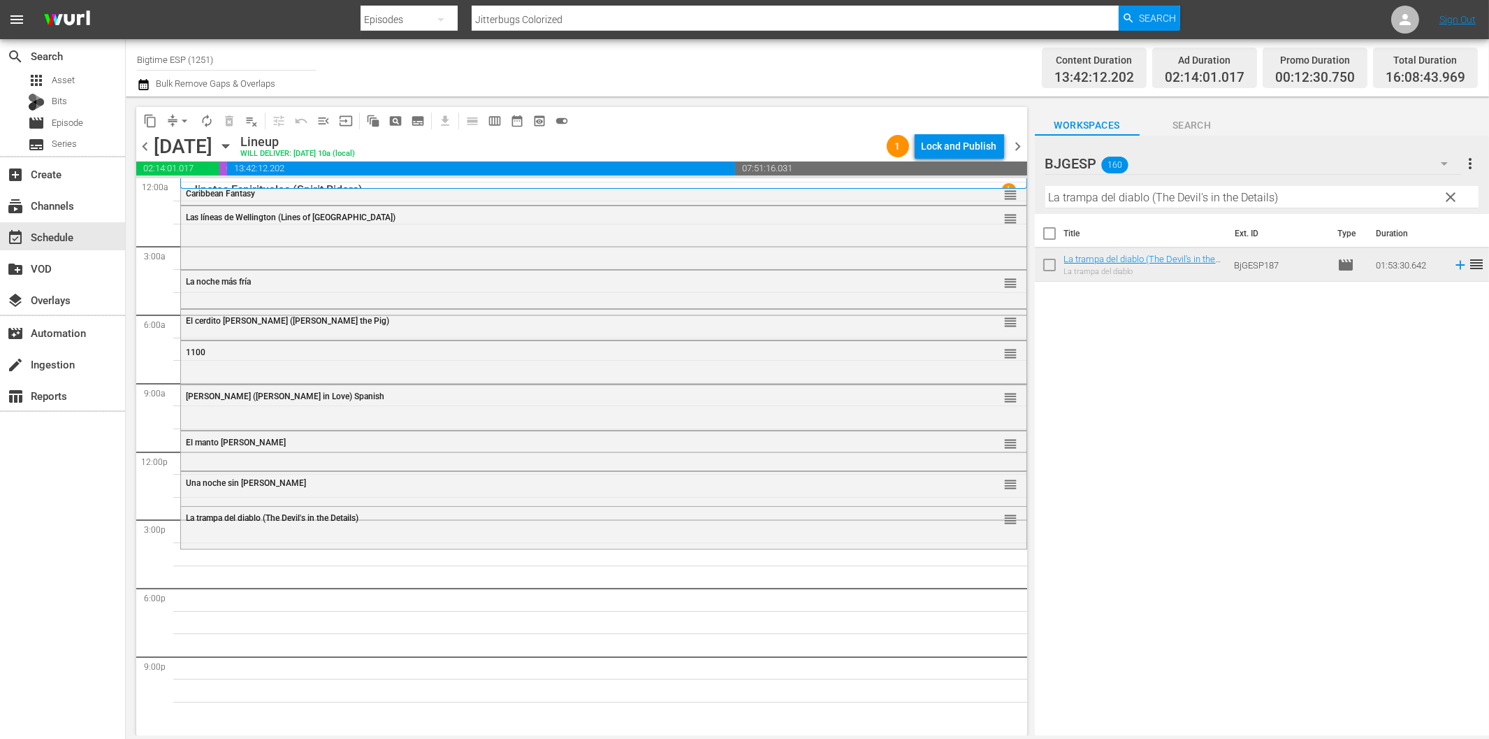
click at [1200, 190] on input "La trampa del diablo (The Devil's in the Details)" at bounding box center [1262, 197] width 433 height 22
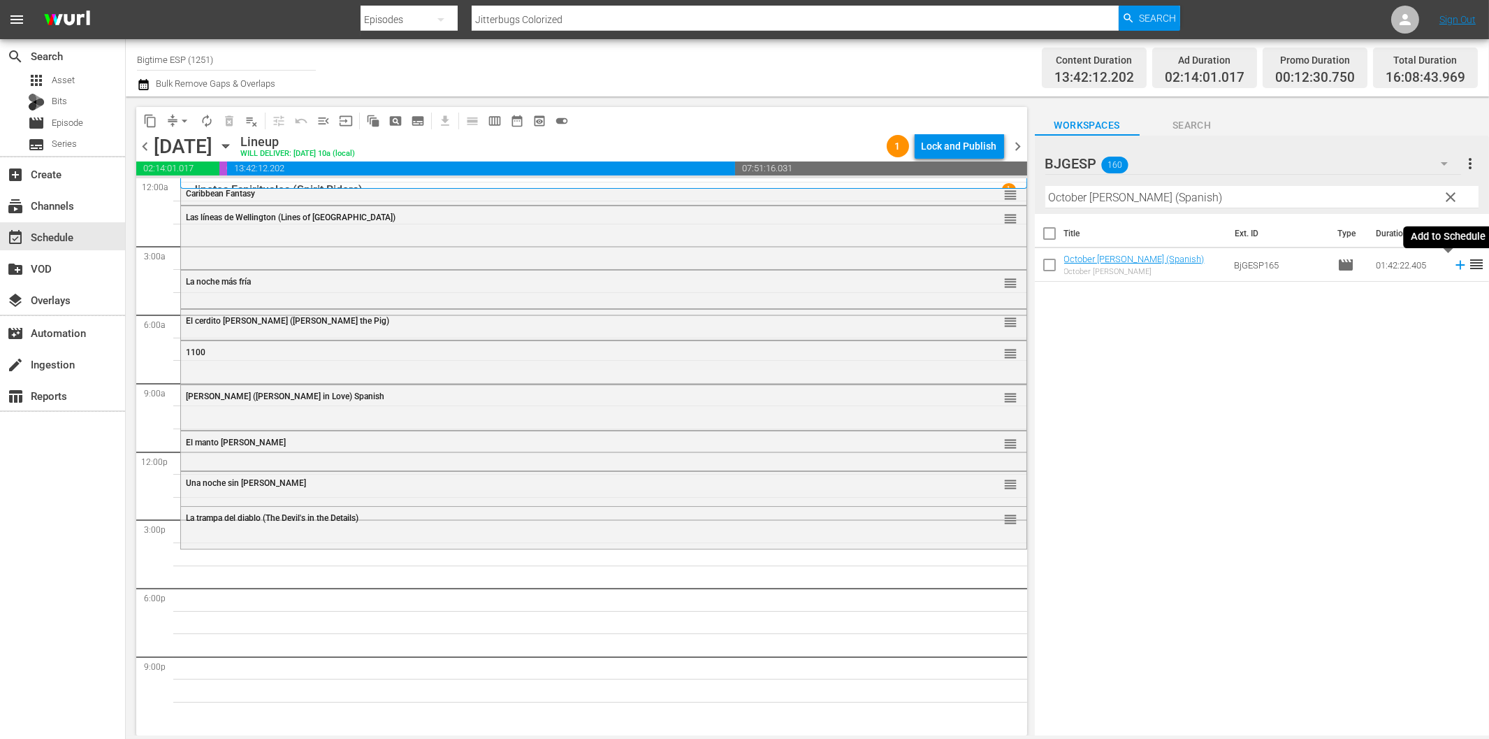
click at [1453, 267] on icon at bounding box center [1460, 264] width 15 height 15
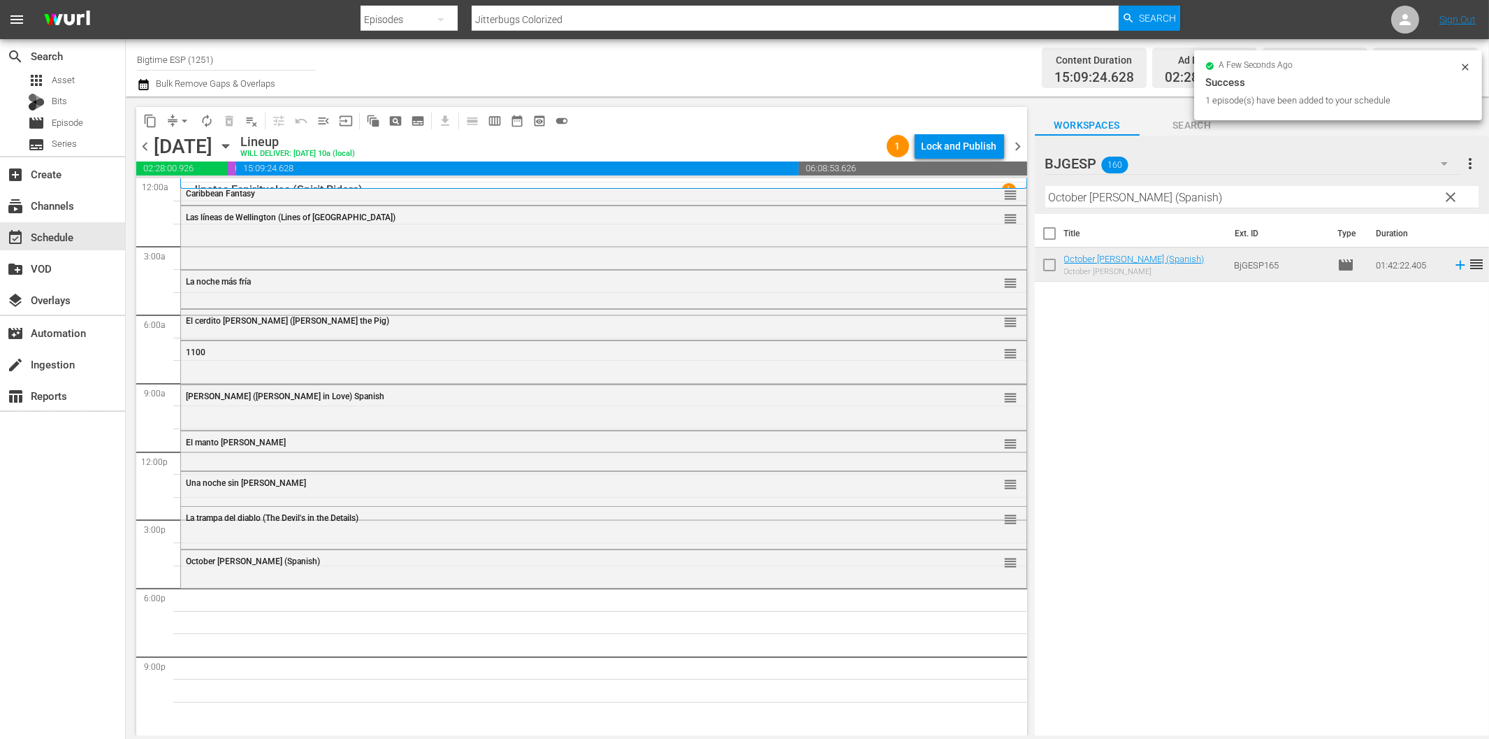
click at [1230, 198] on input "October Gale (Spanish)" at bounding box center [1262, 197] width 433 height 22
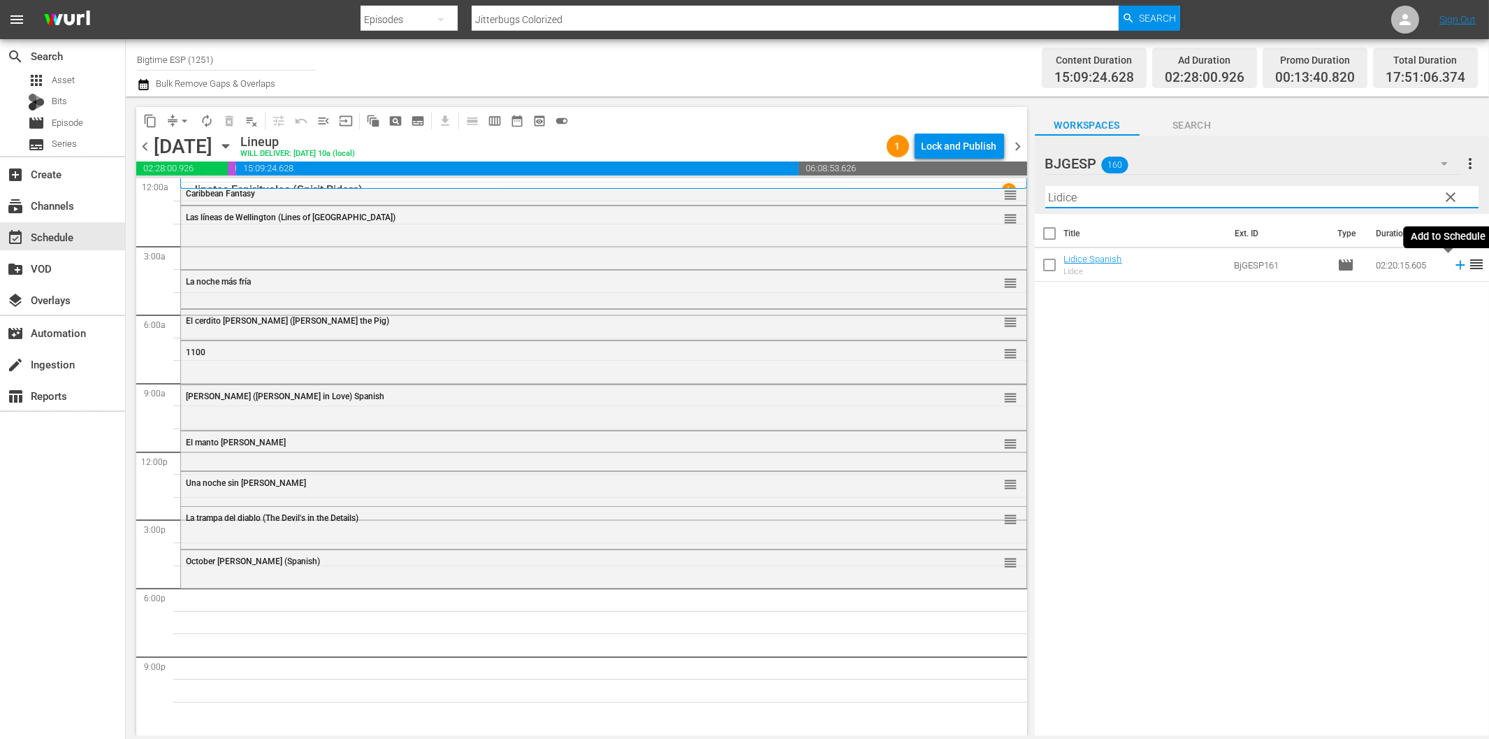
drag, startPoint x: 1447, startPoint y: 263, endPoint x: 1417, endPoint y: 267, distance: 29.6
click at [1453, 264] on icon at bounding box center [1460, 264] width 15 height 15
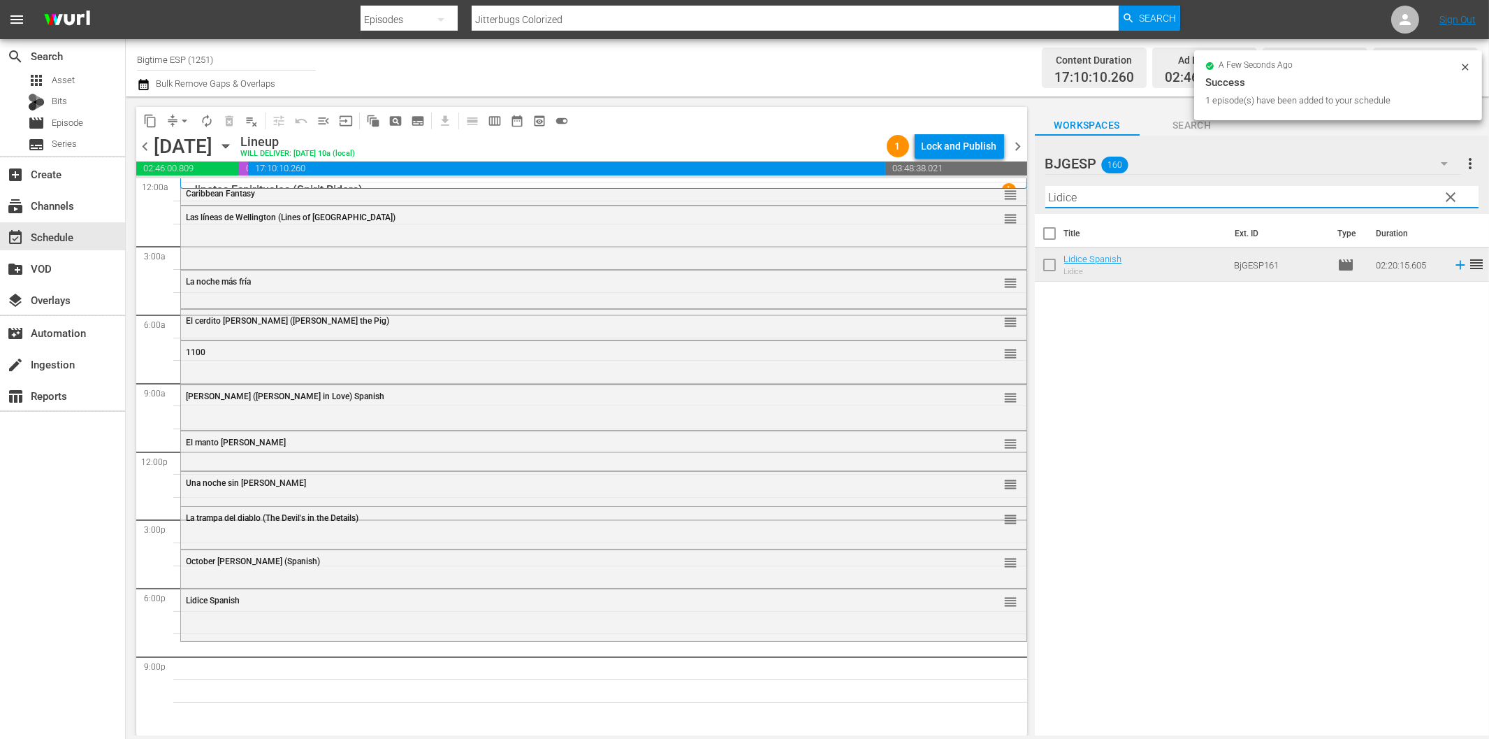
click at [1264, 203] on input "Lidice" at bounding box center [1262, 197] width 433 height 22
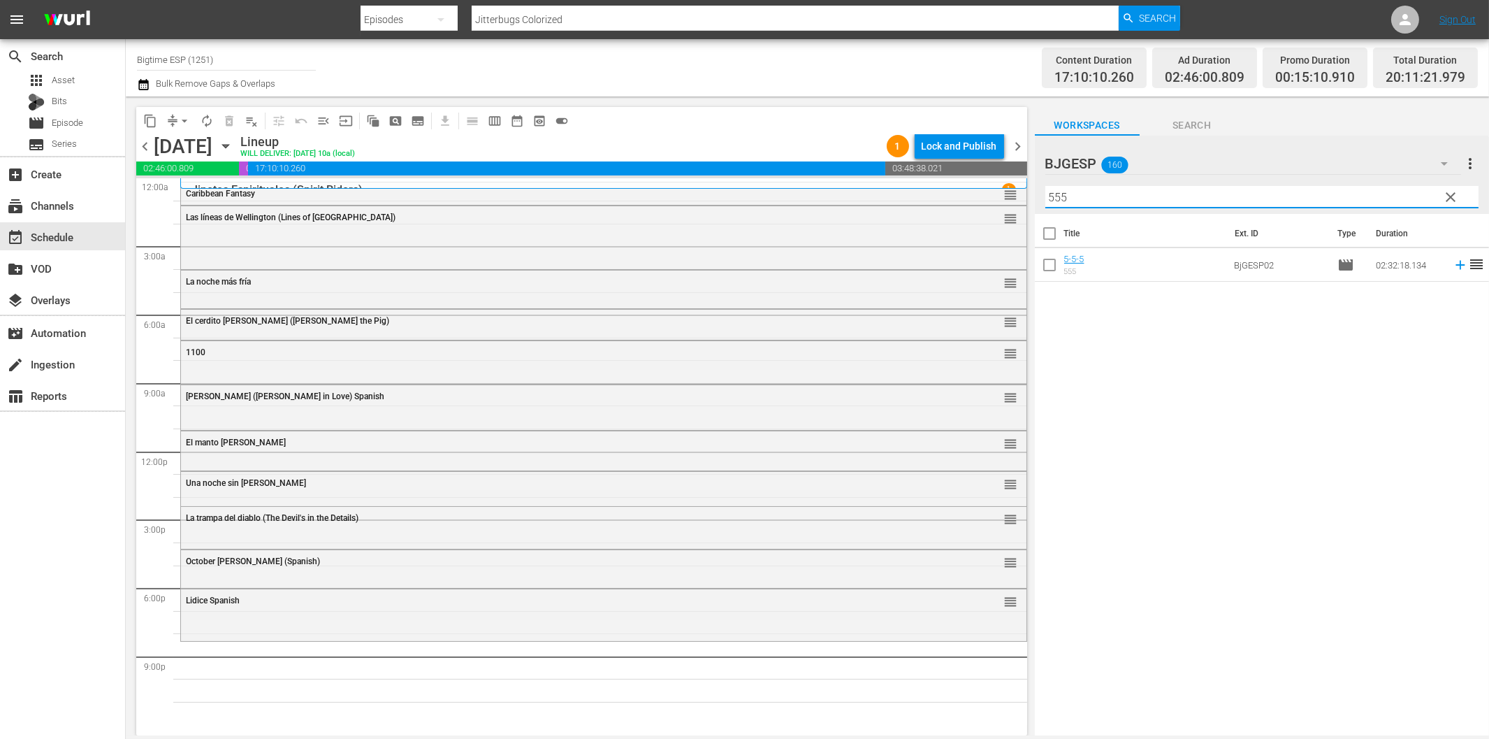
drag, startPoint x: 1449, startPoint y: 266, endPoint x: 24, endPoint y: 316, distance: 1425.9
click at [1453, 267] on icon at bounding box center [1460, 264] width 15 height 15
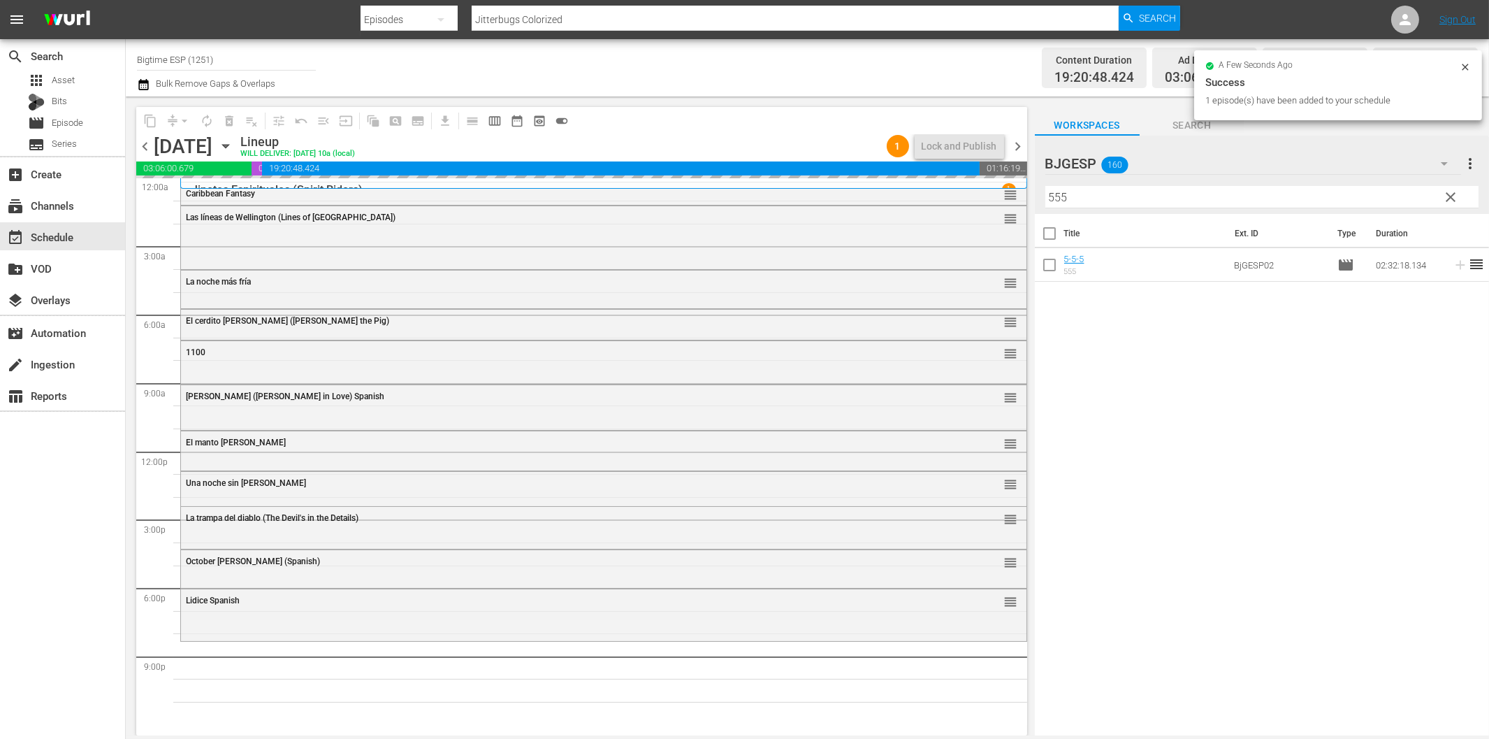
click at [1135, 198] on input "555" at bounding box center [1262, 197] width 433 height 22
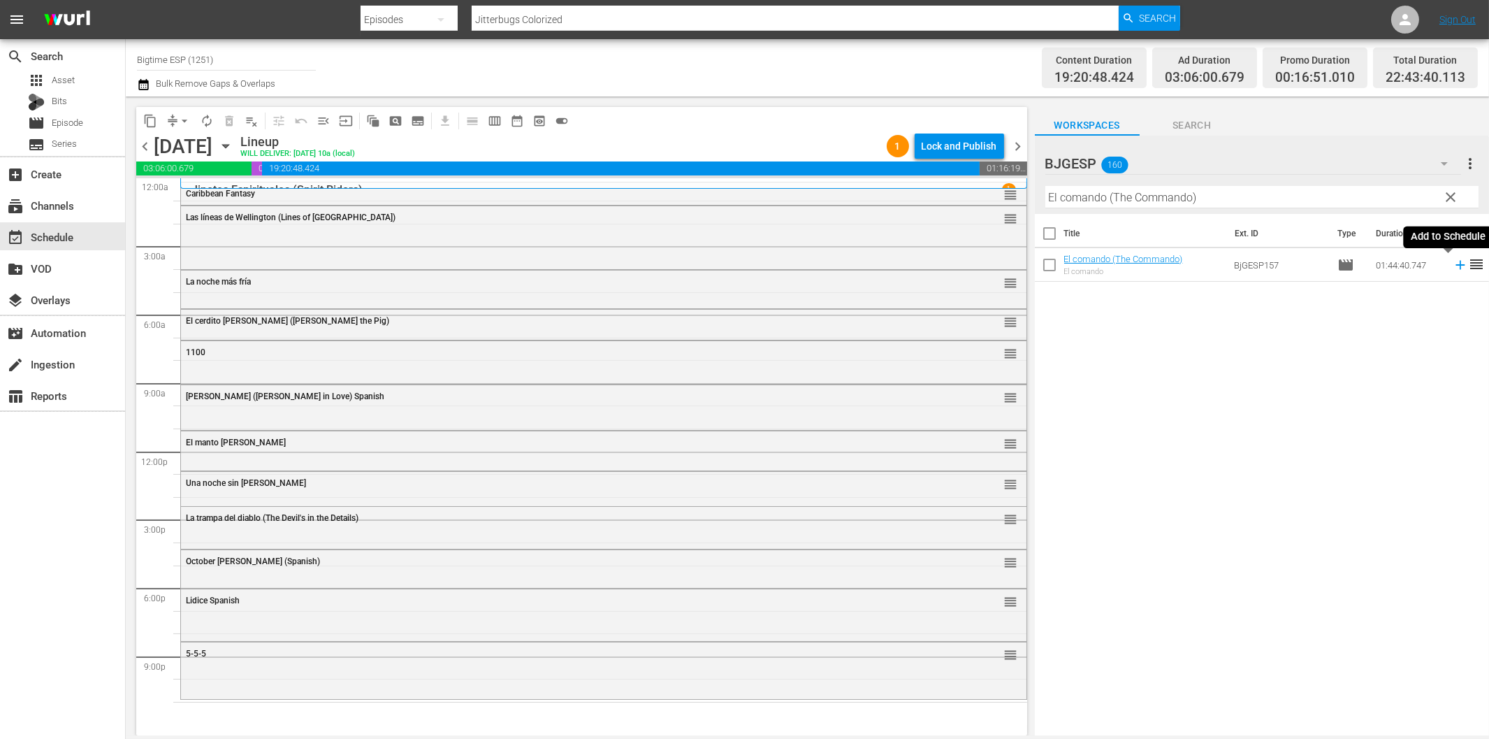
click at [1453, 267] on icon at bounding box center [1460, 264] width 15 height 15
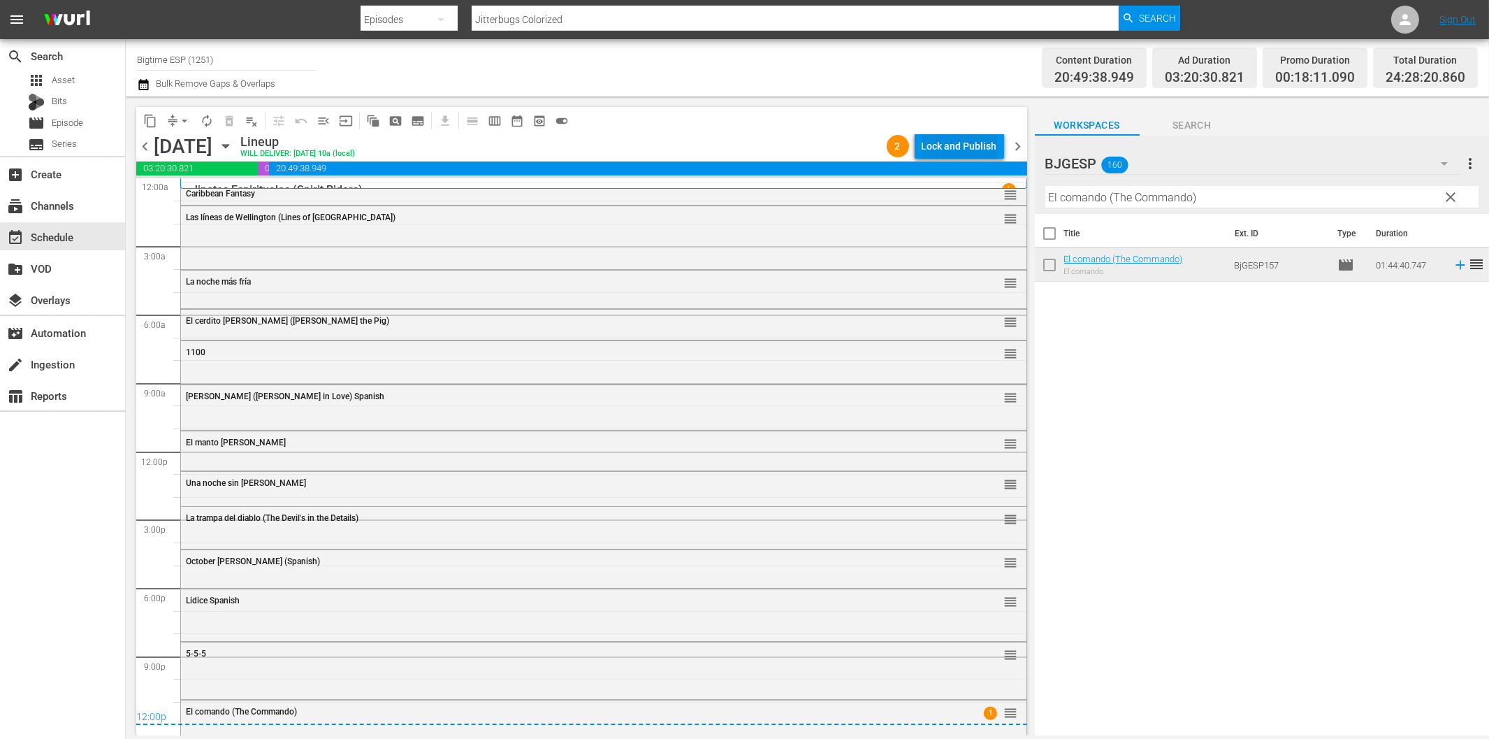
click at [946, 147] on div "Lock and Publish" at bounding box center [959, 145] width 75 height 25
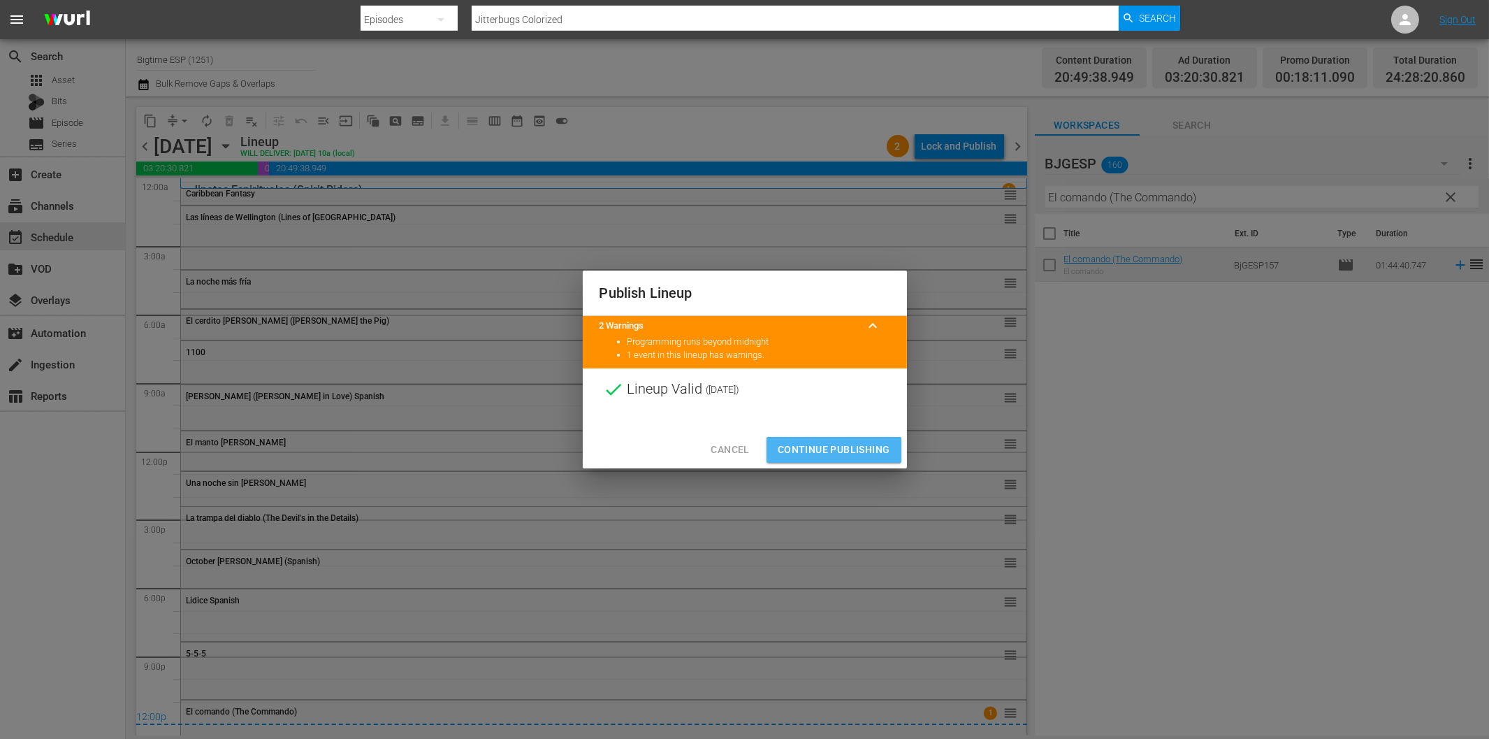
click at [844, 448] on span "Continue Publishing" at bounding box center [834, 449] width 113 height 17
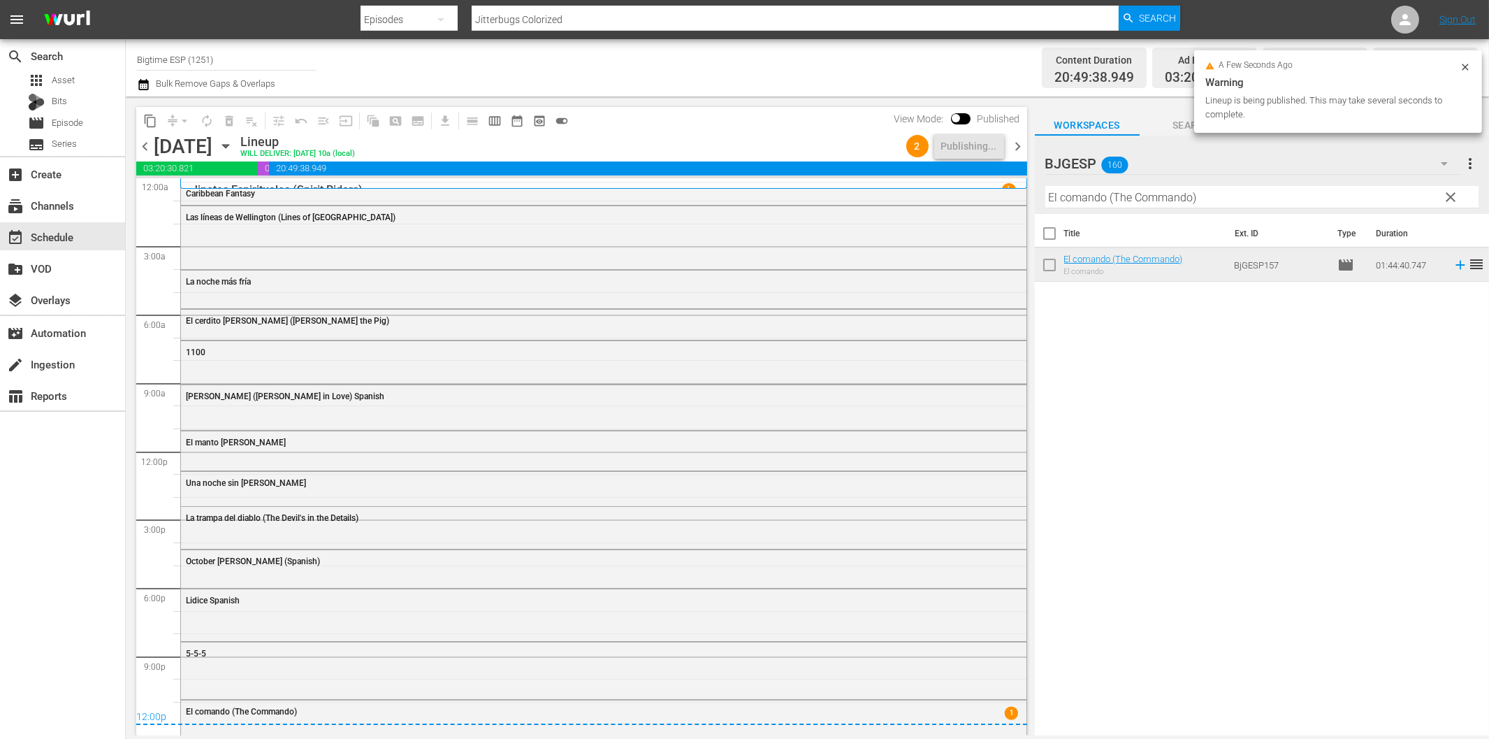
click at [1018, 147] on span "chevron_right" at bounding box center [1018, 146] width 17 height 17
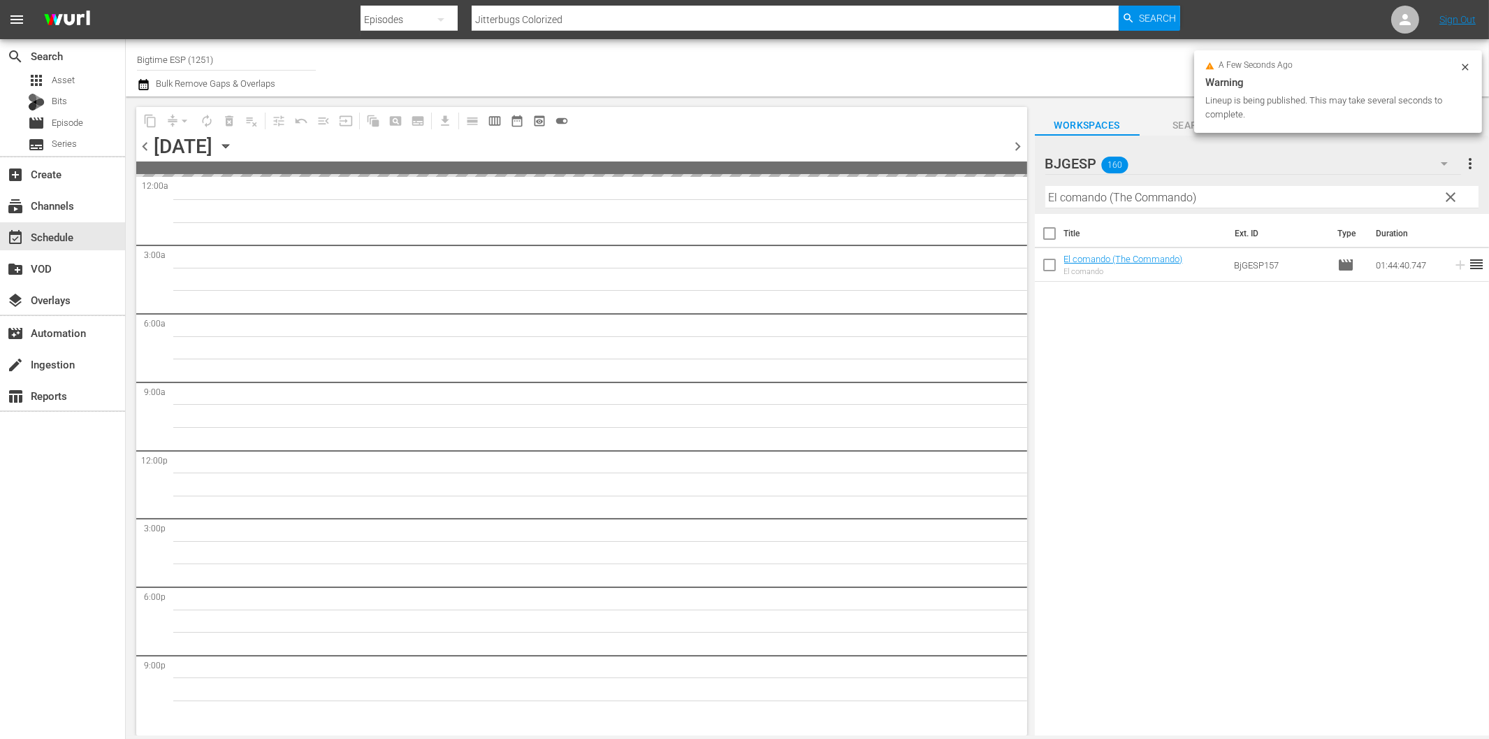
click at [1130, 197] on input "El comando (The Commando)" at bounding box center [1262, 197] width 433 height 22
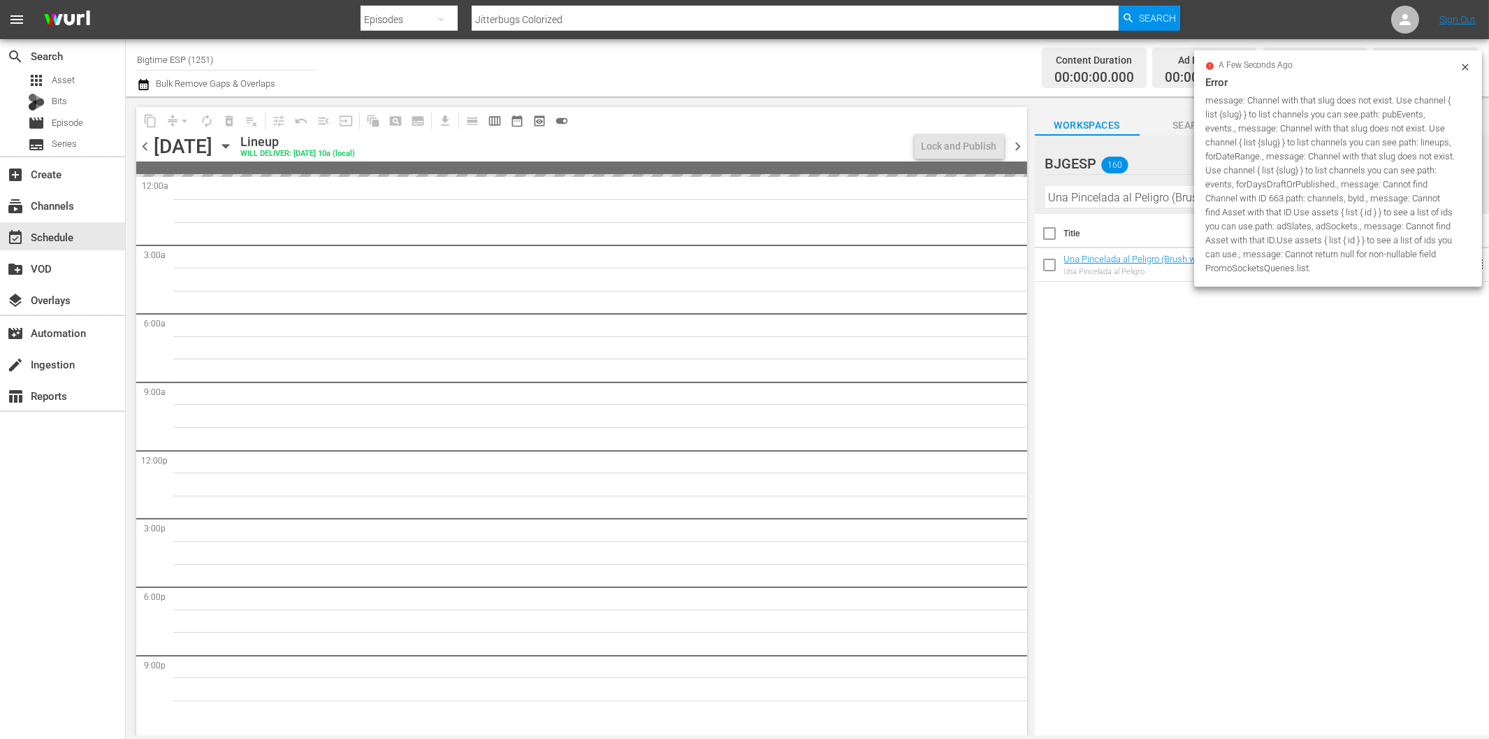
click at [1465, 66] on icon at bounding box center [1465, 67] width 6 height 6
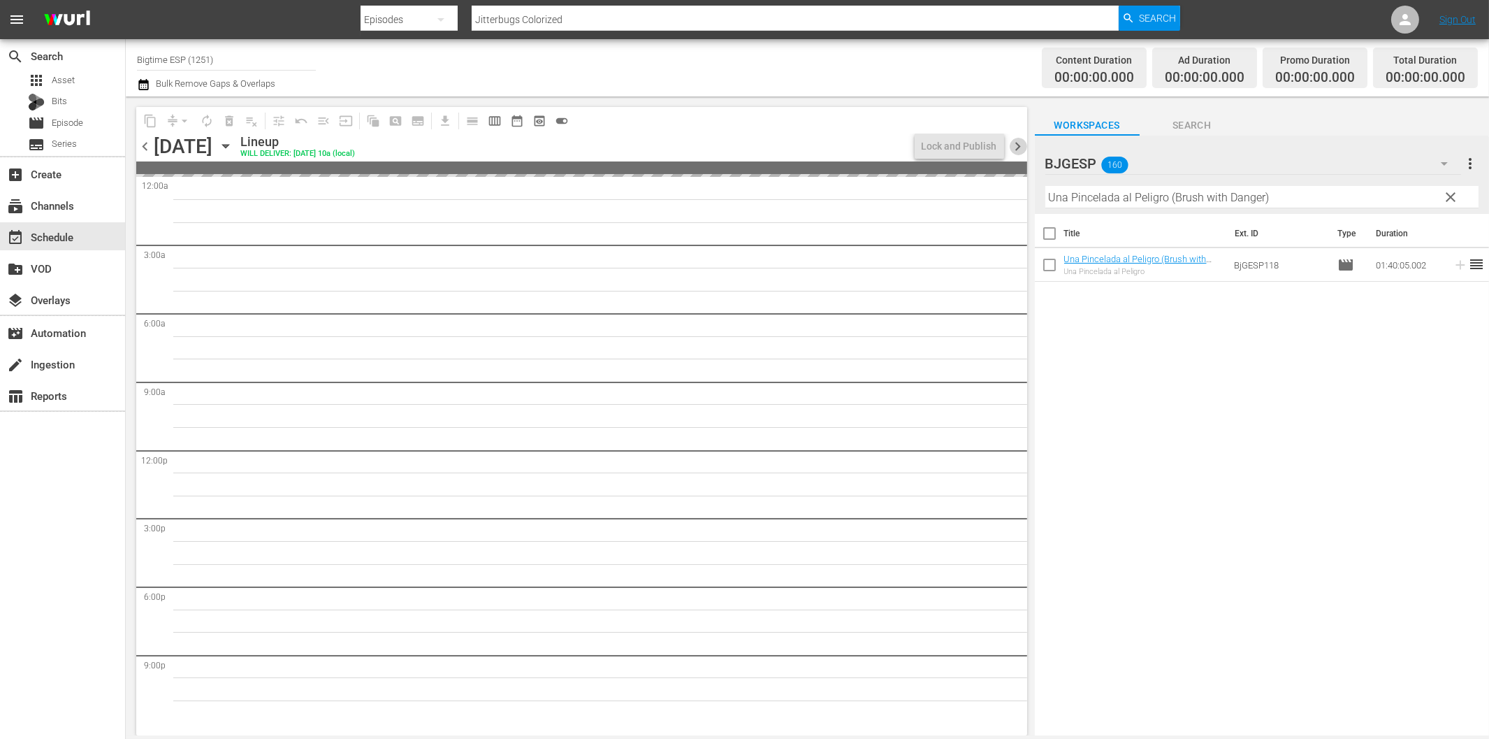
click at [1018, 144] on span "chevron_right" at bounding box center [1018, 146] width 17 height 17
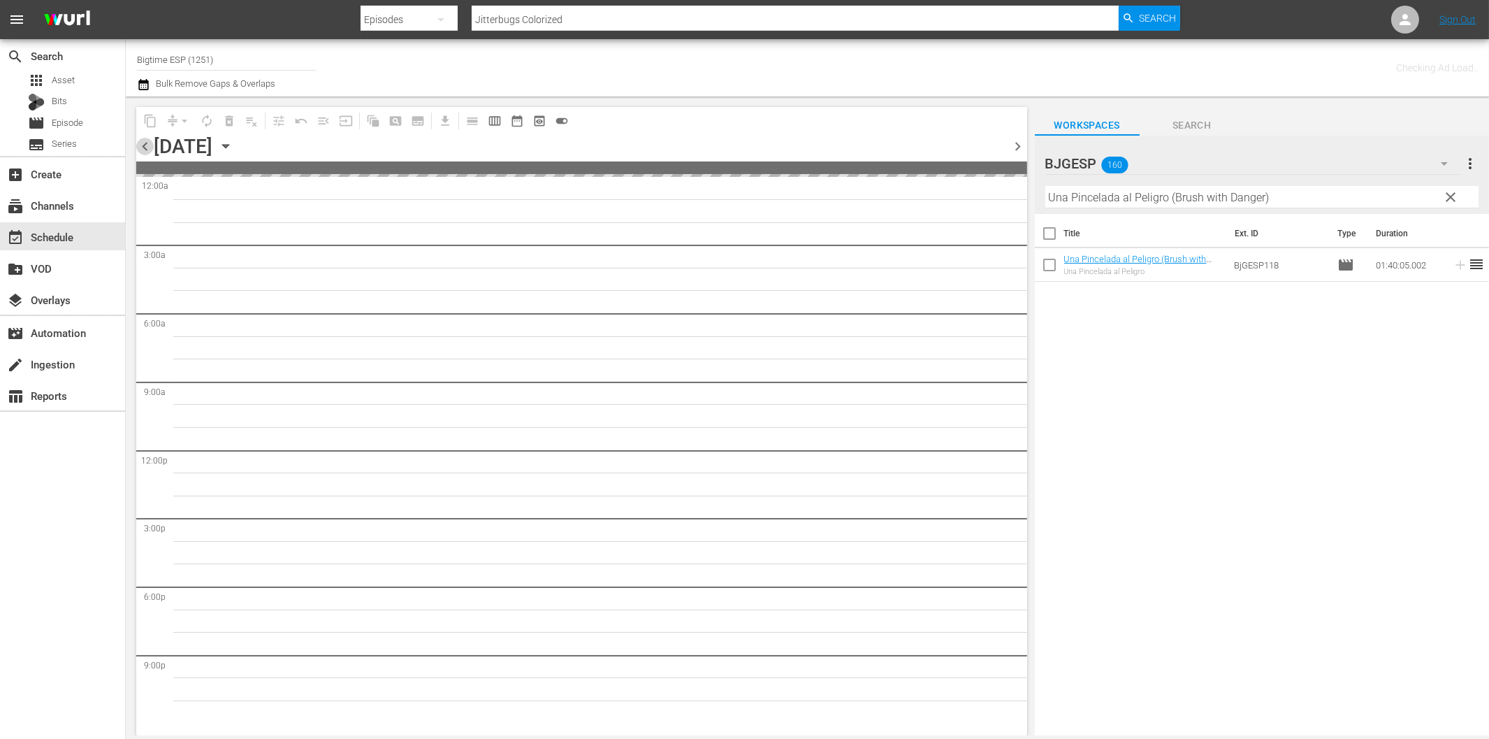
click at [147, 144] on span "chevron_left" at bounding box center [144, 146] width 17 height 17
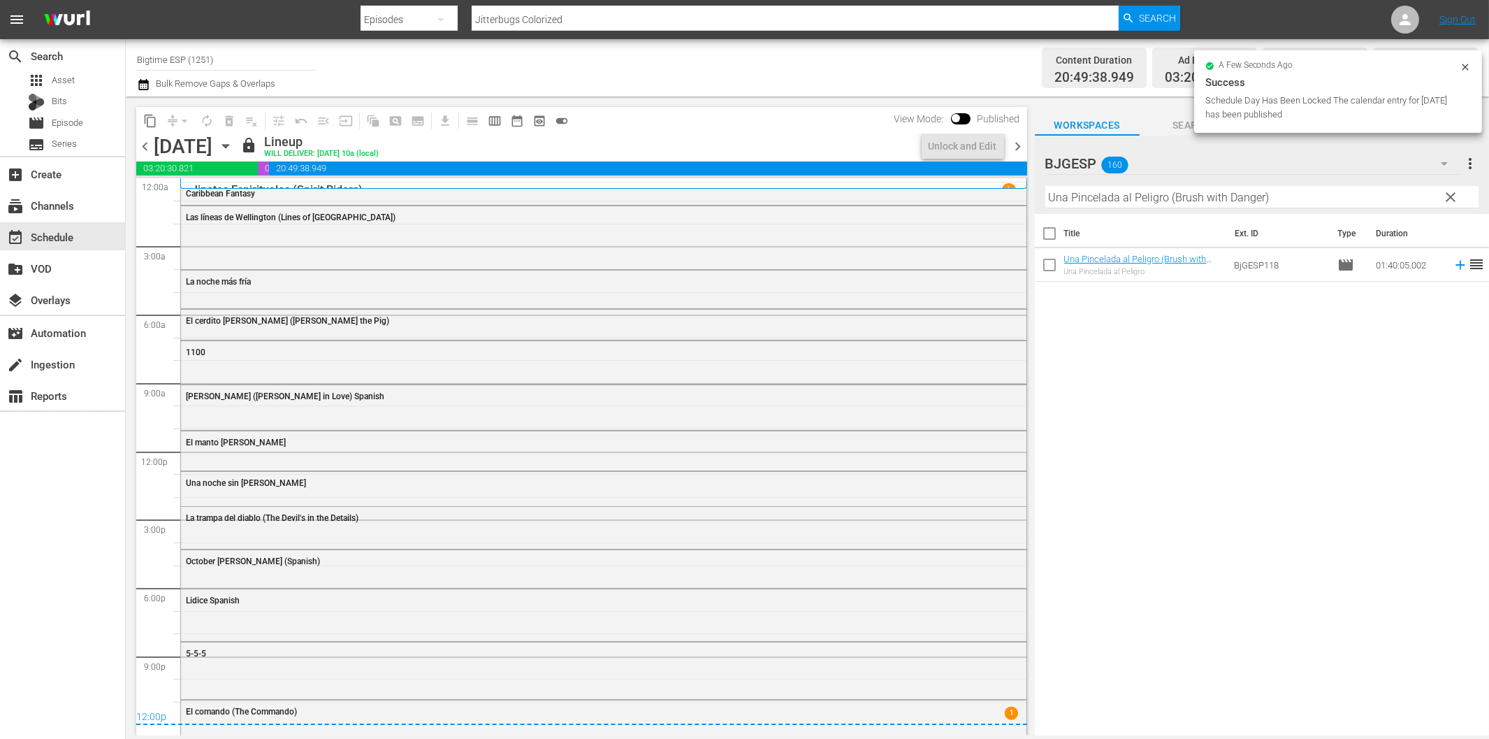
click at [1018, 145] on span "chevron_right" at bounding box center [1018, 146] width 17 height 17
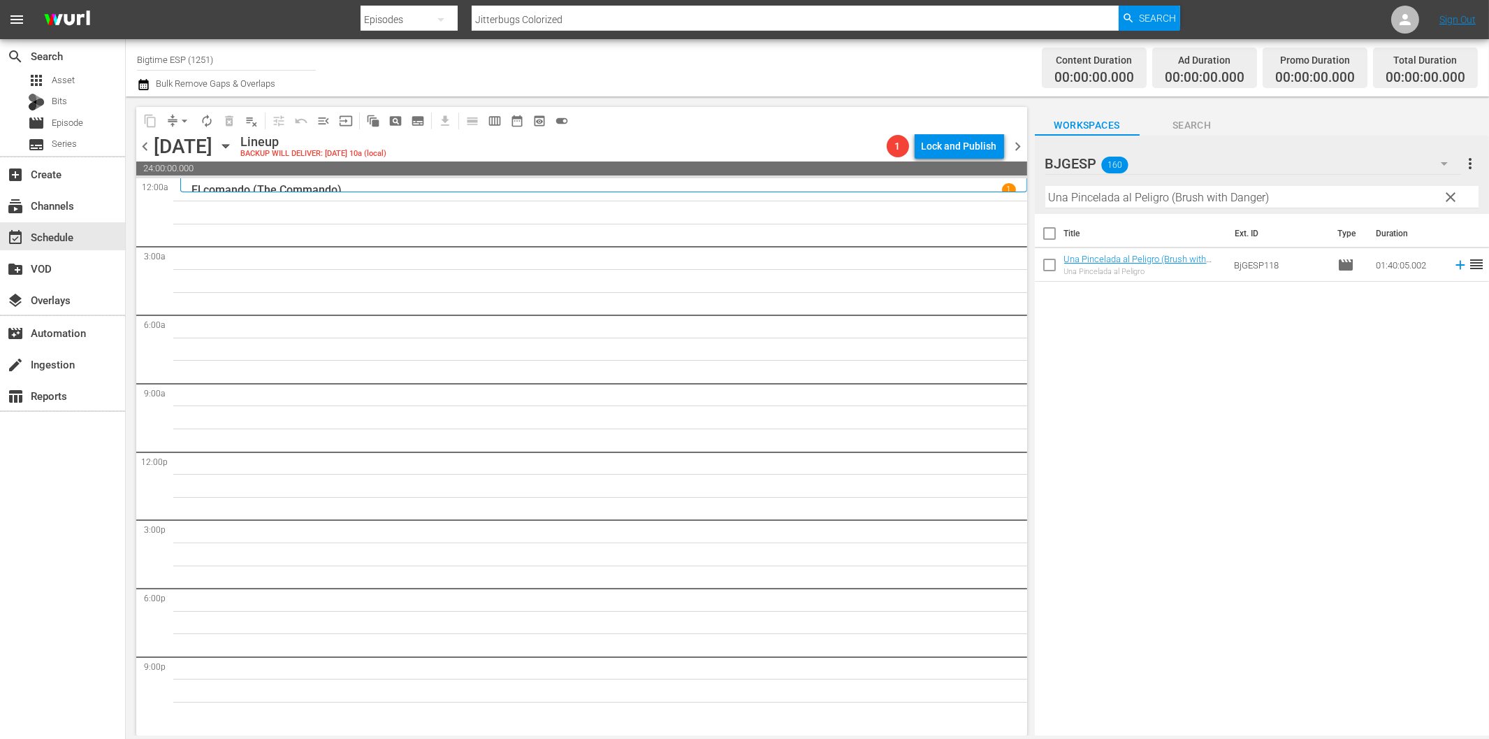
click at [1166, 198] on input "Una Pincelada al Peligro (Brush with Danger)" at bounding box center [1262, 197] width 433 height 22
click at [1453, 263] on icon at bounding box center [1460, 264] width 15 height 15
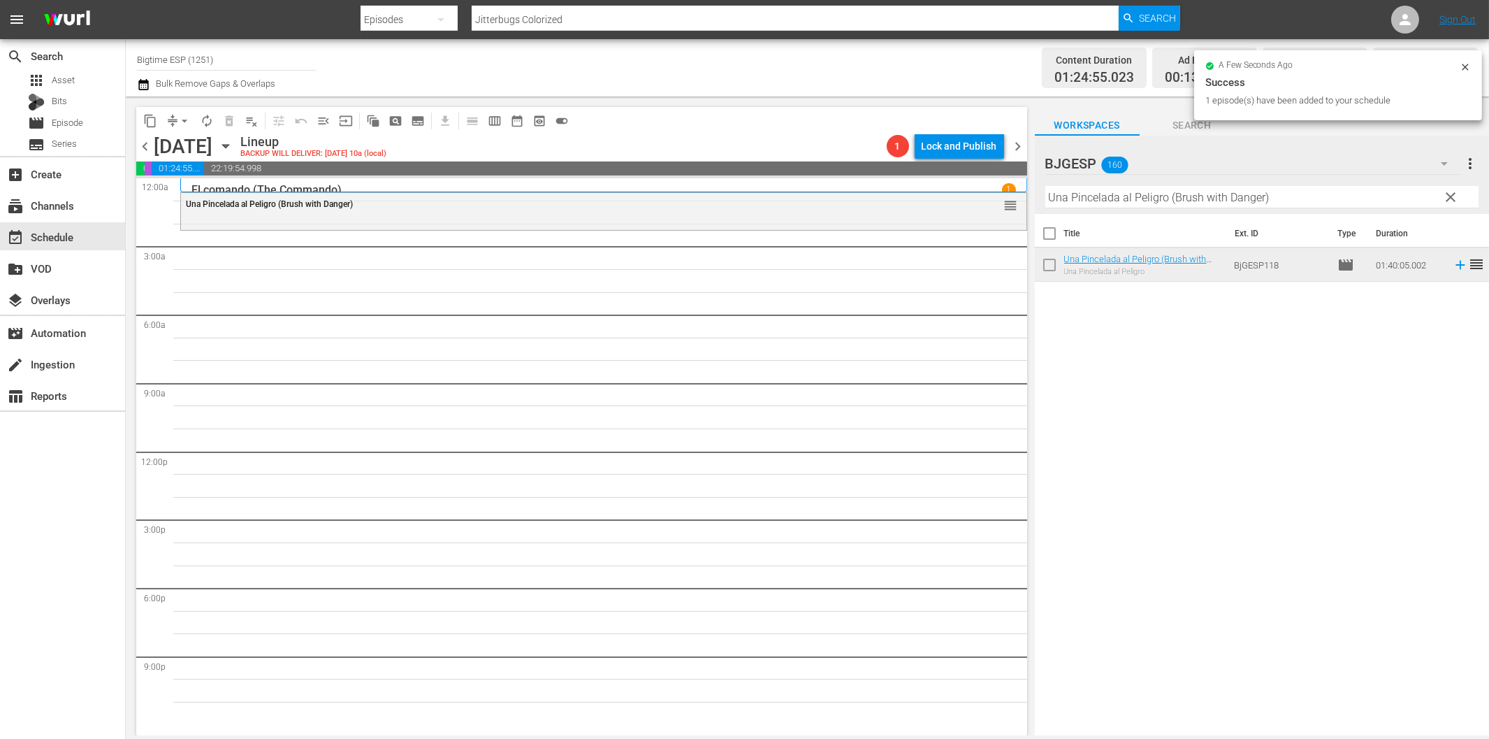
click at [1291, 194] on input "Una Pincelada al Peligro (Brush with Danger)" at bounding box center [1262, 197] width 433 height 22
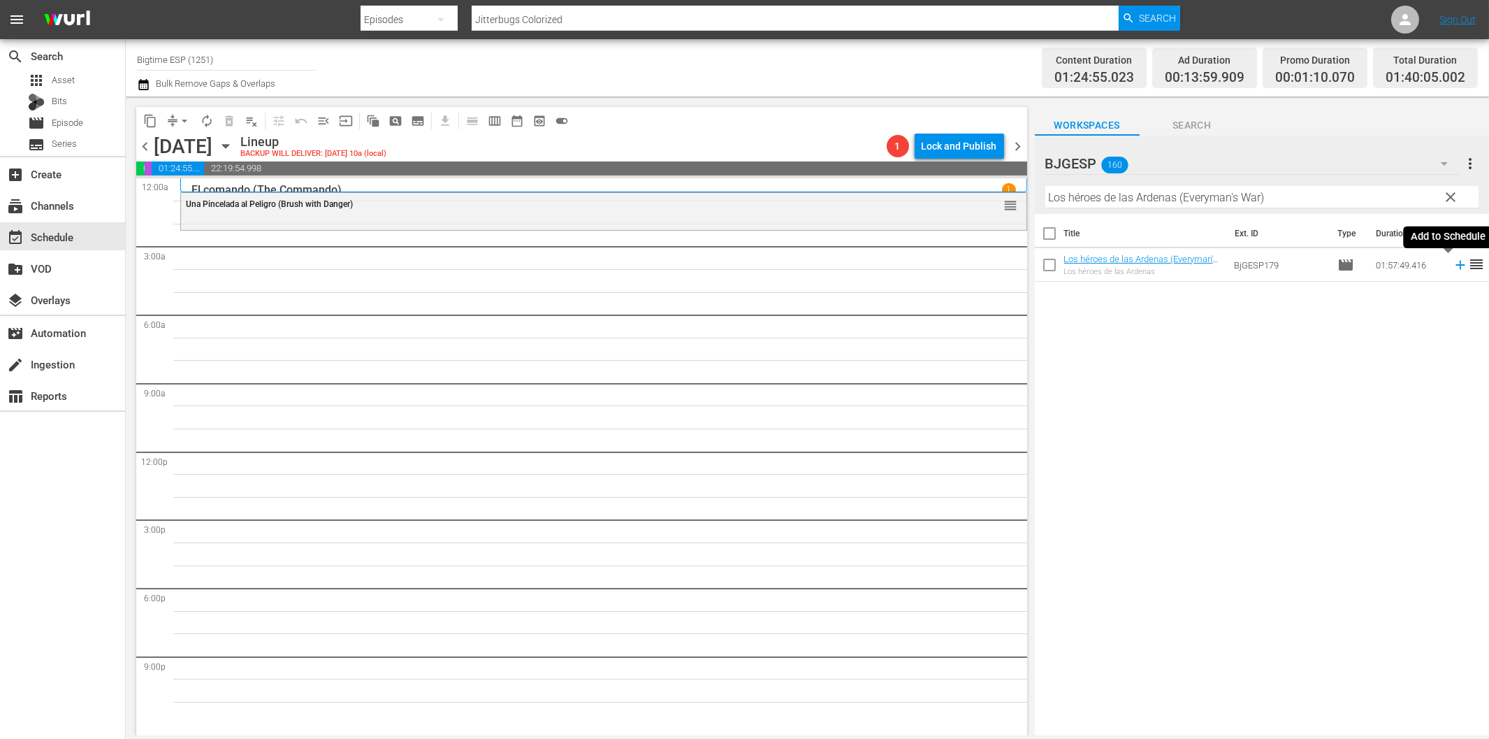
click at [1453, 267] on icon at bounding box center [1460, 264] width 15 height 15
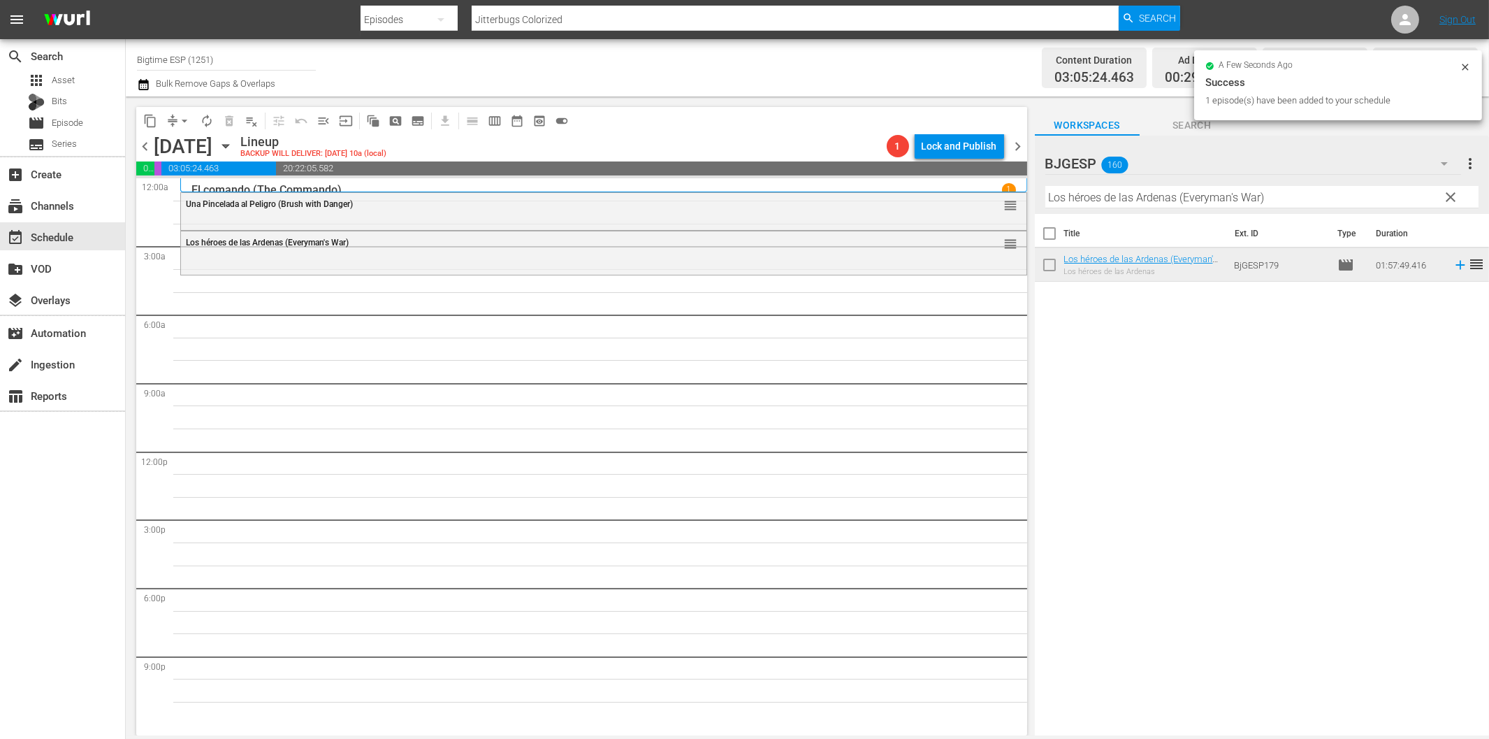
click at [1071, 197] on input "Los héroes de las Ardenas (Everyman's War)" at bounding box center [1262, 197] width 433 height 22
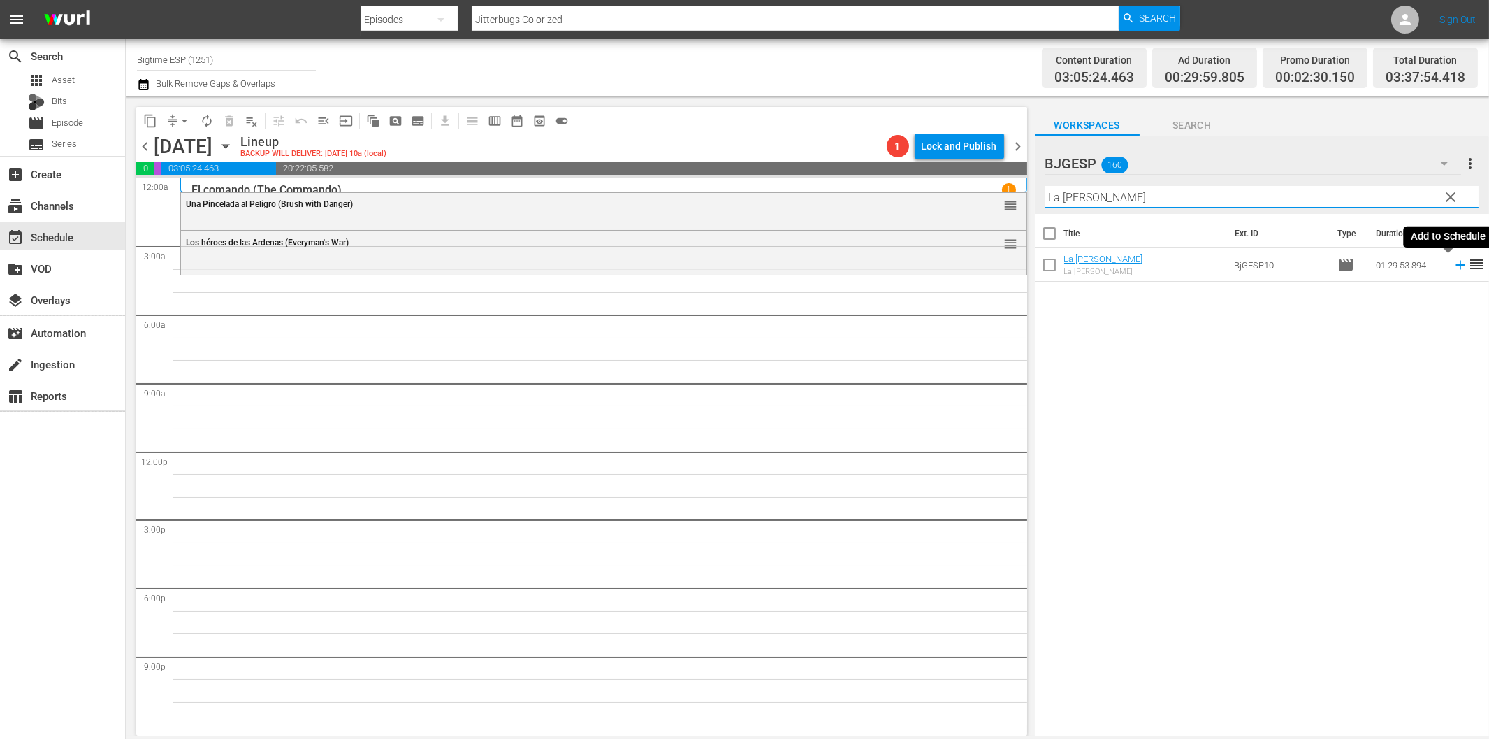
click at [1453, 267] on icon at bounding box center [1460, 264] width 15 height 15
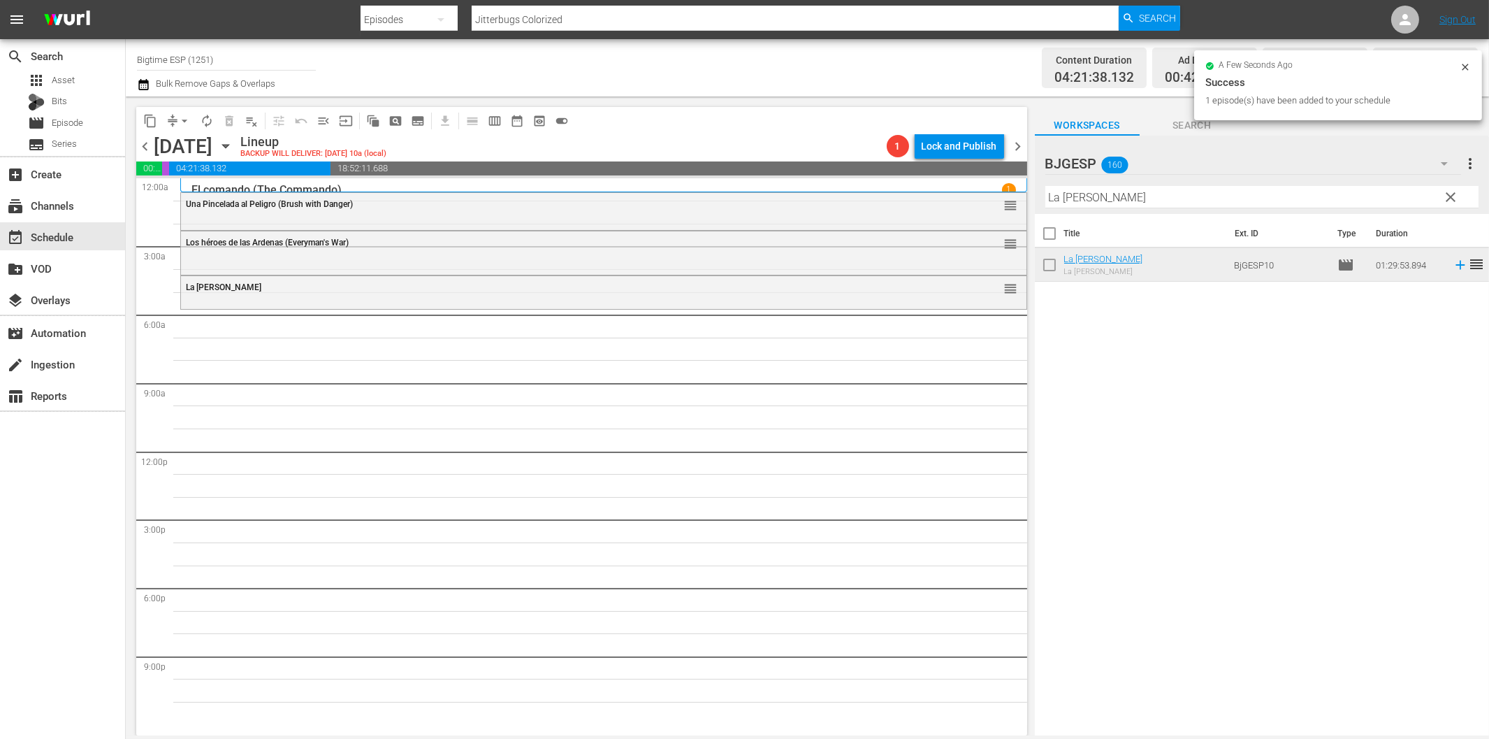
click at [1081, 194] on input "La campana" at bounding box center [1262, 197] width 433 height 22
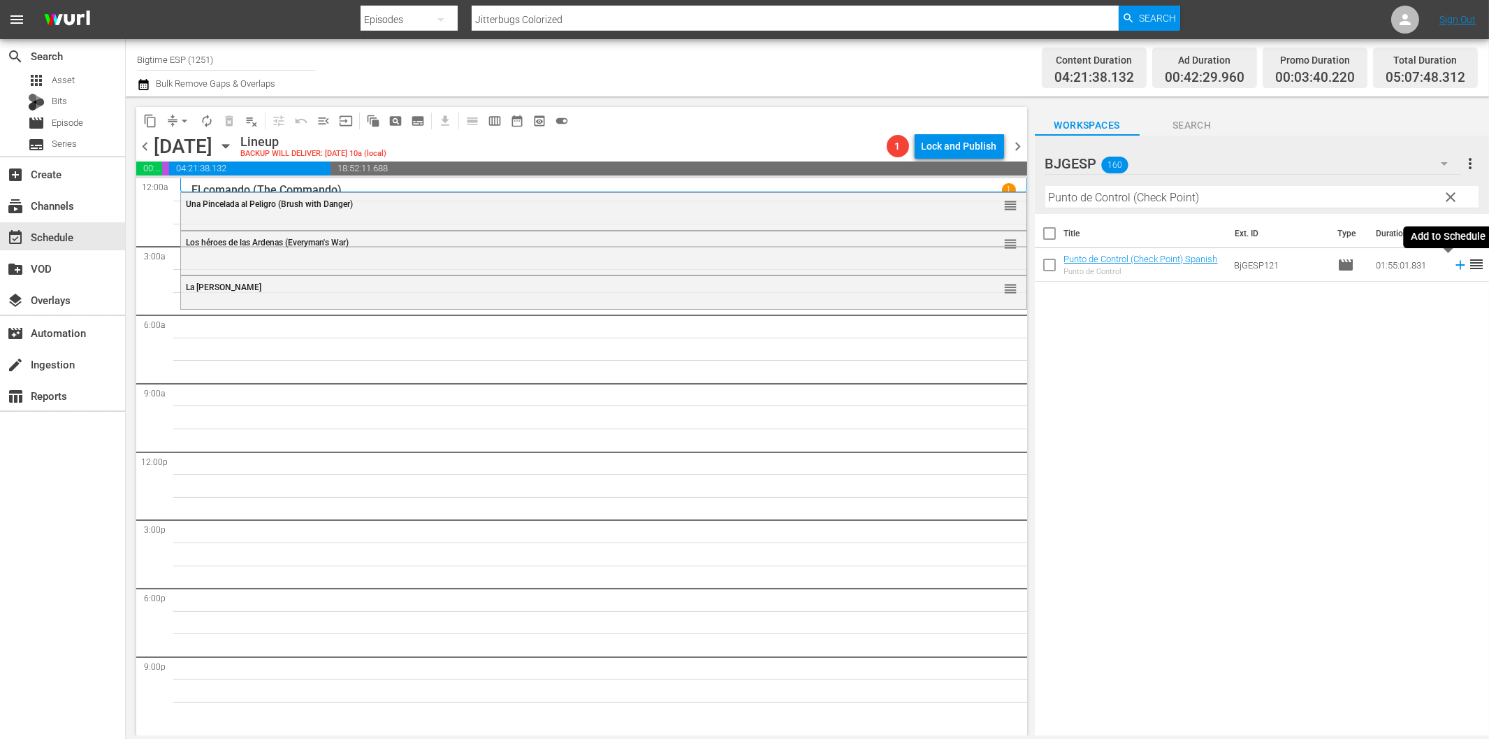
click at [1453, 267] on icon at bounding box center [1460, 264] width 15 height 15
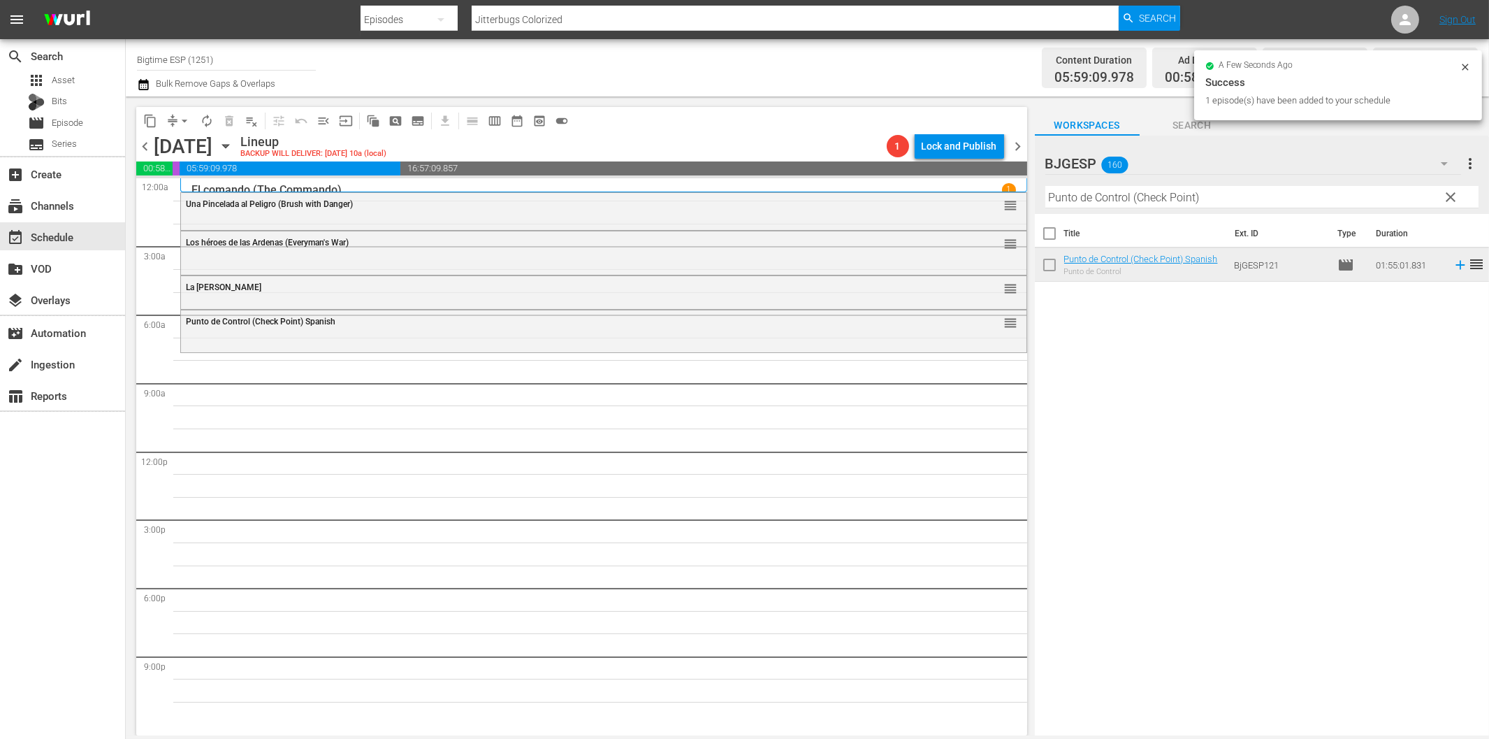
click at [1159, 200] on input "Punto de Control (Check Point)" at bounding box center [1262, 197] width 433 height 22
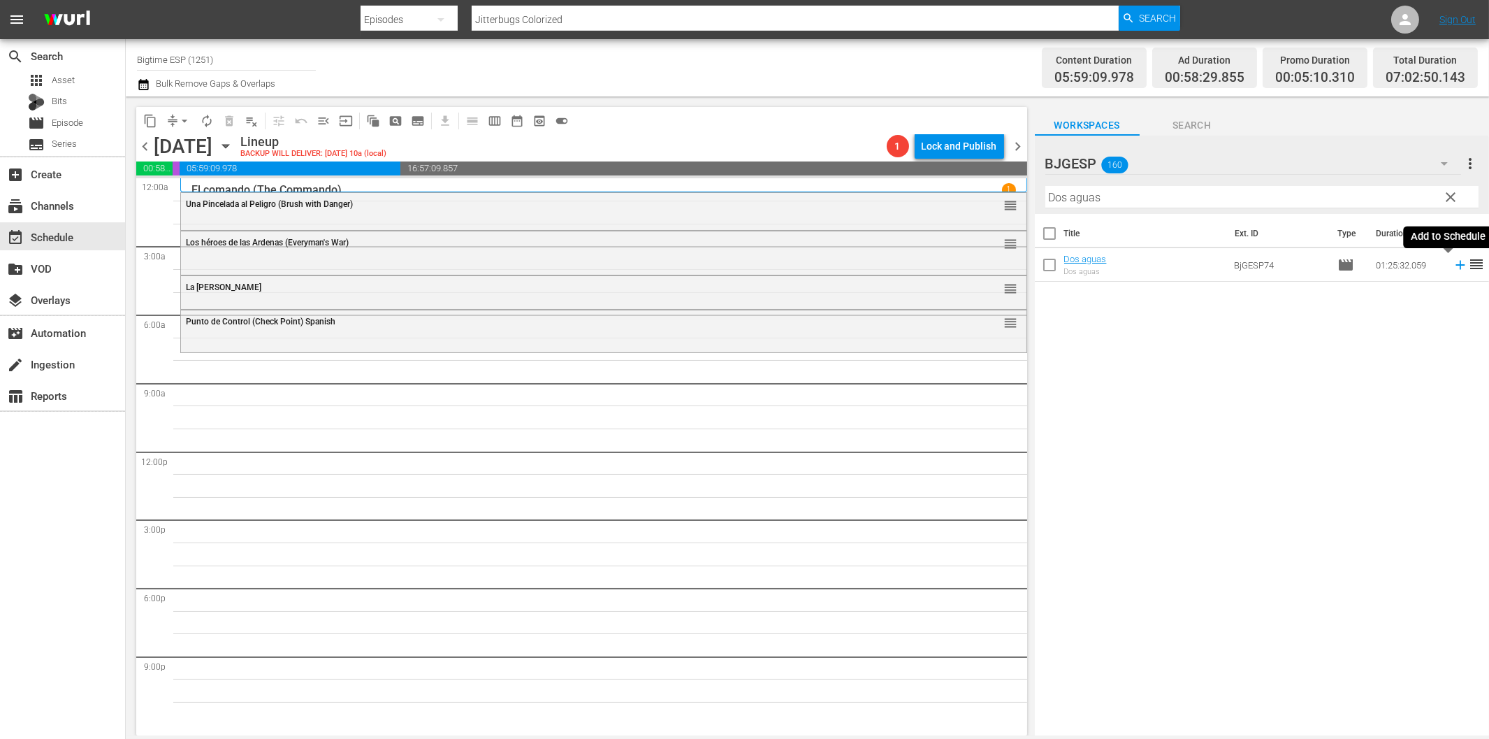
click at [1456, 264] on icon at bounding box center [1460, 265] width 9 height 9
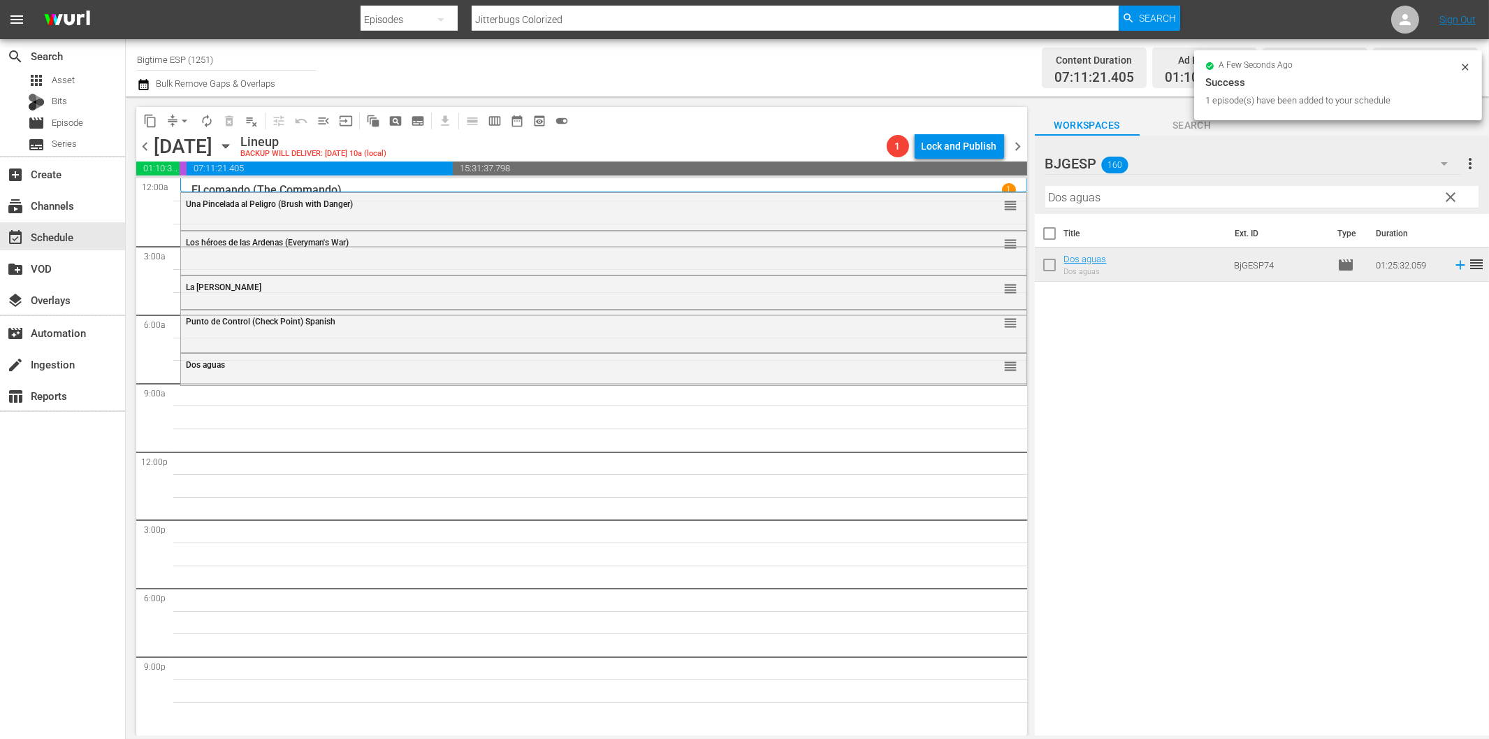
click at [1196, 193] on input "Dos aguas" at bounding box center [1262, 197] width 433 height 22
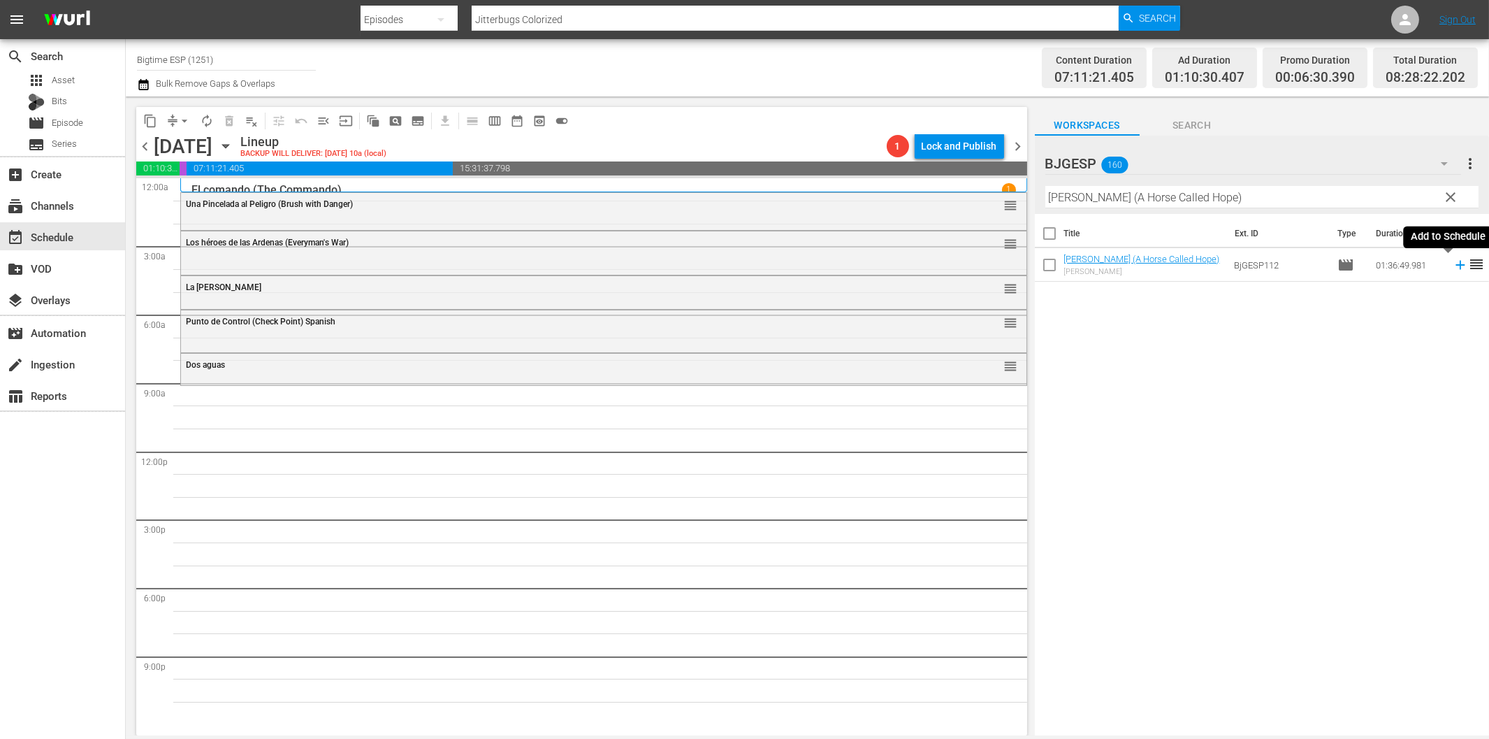
click at [1453, 268] on icon at bounding box center [1460, 264] width 15 height 15
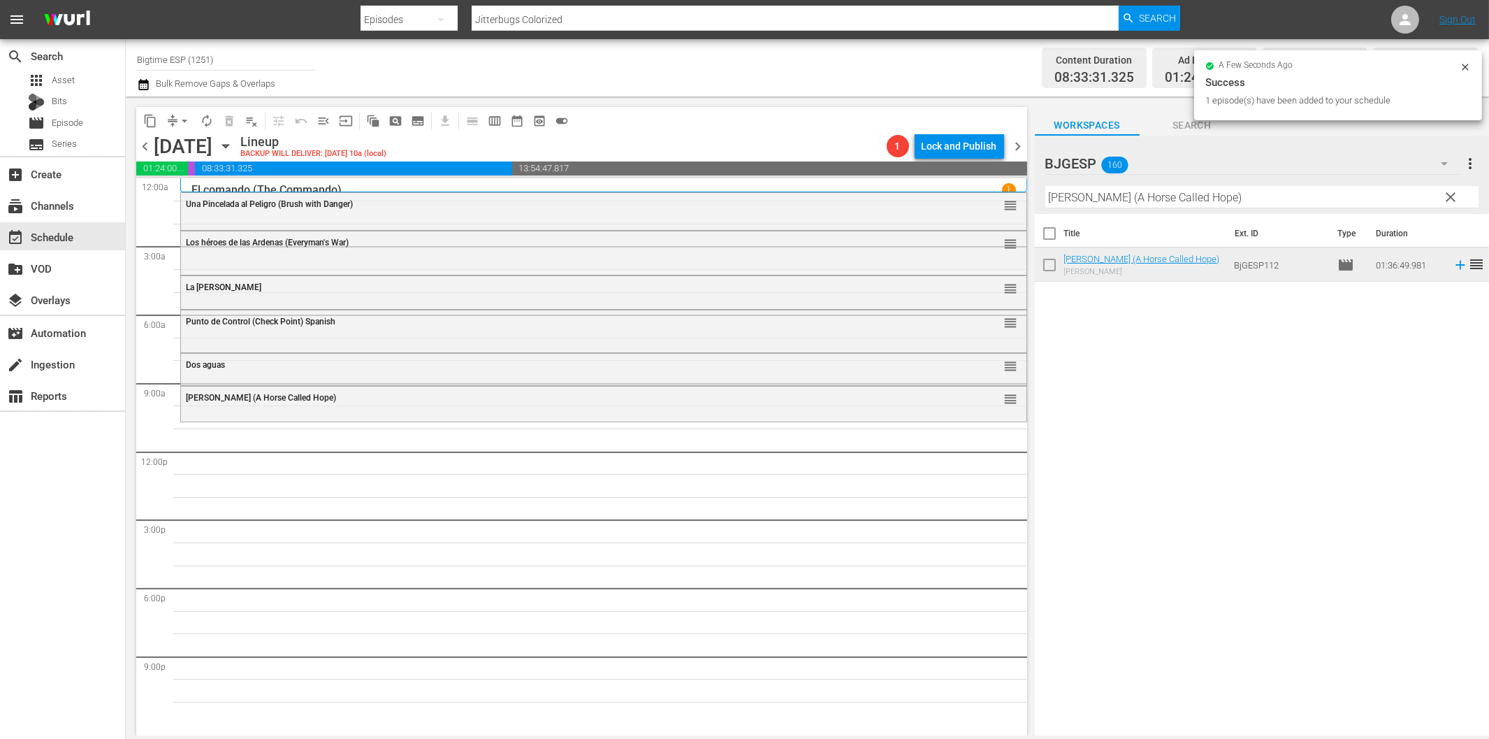
click at [1144, 203] on input "Lizzie (A Horse Called Hope)" at bounding box center [1262, 197] width 433 height 22
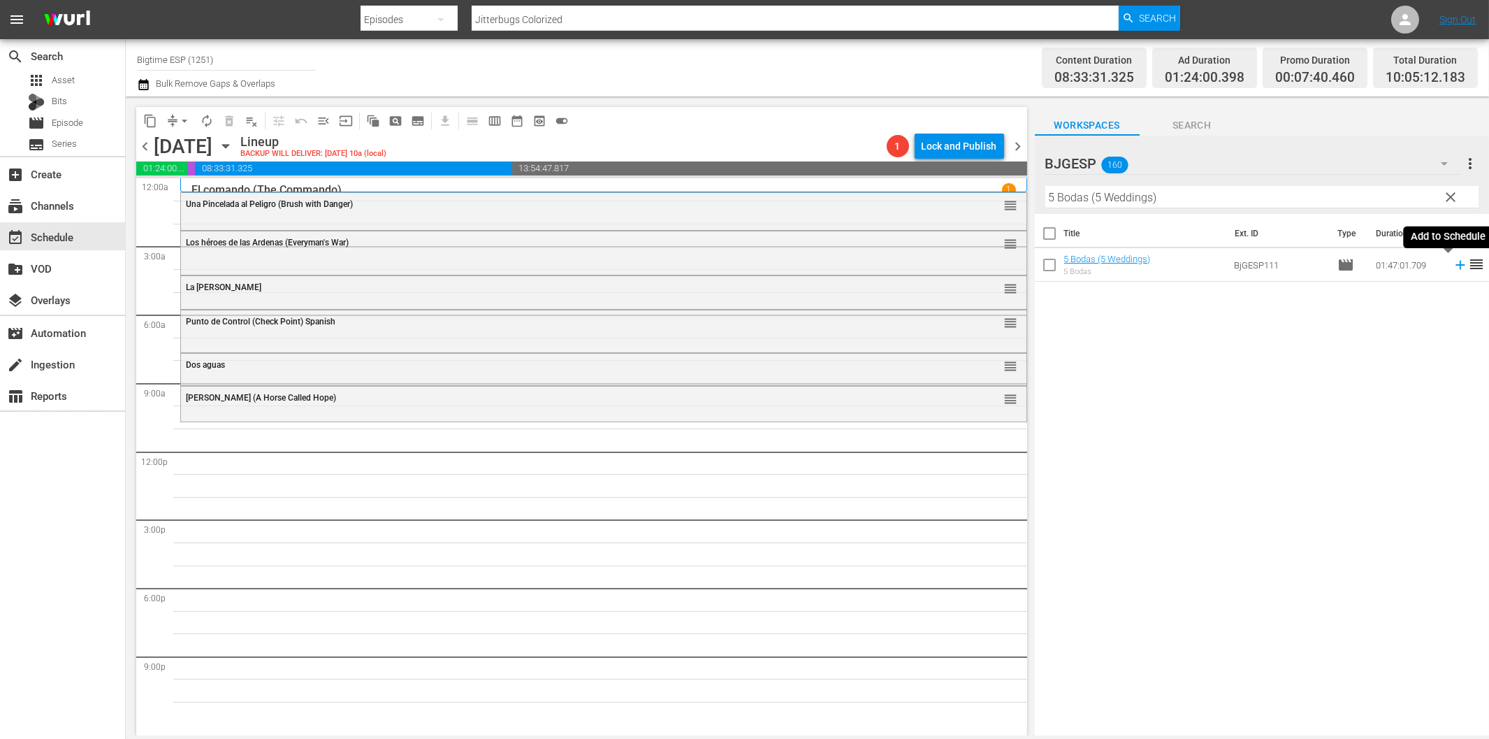
click at [1456, 266] on icon at bounding box center [1460, 265] width 9 height 9
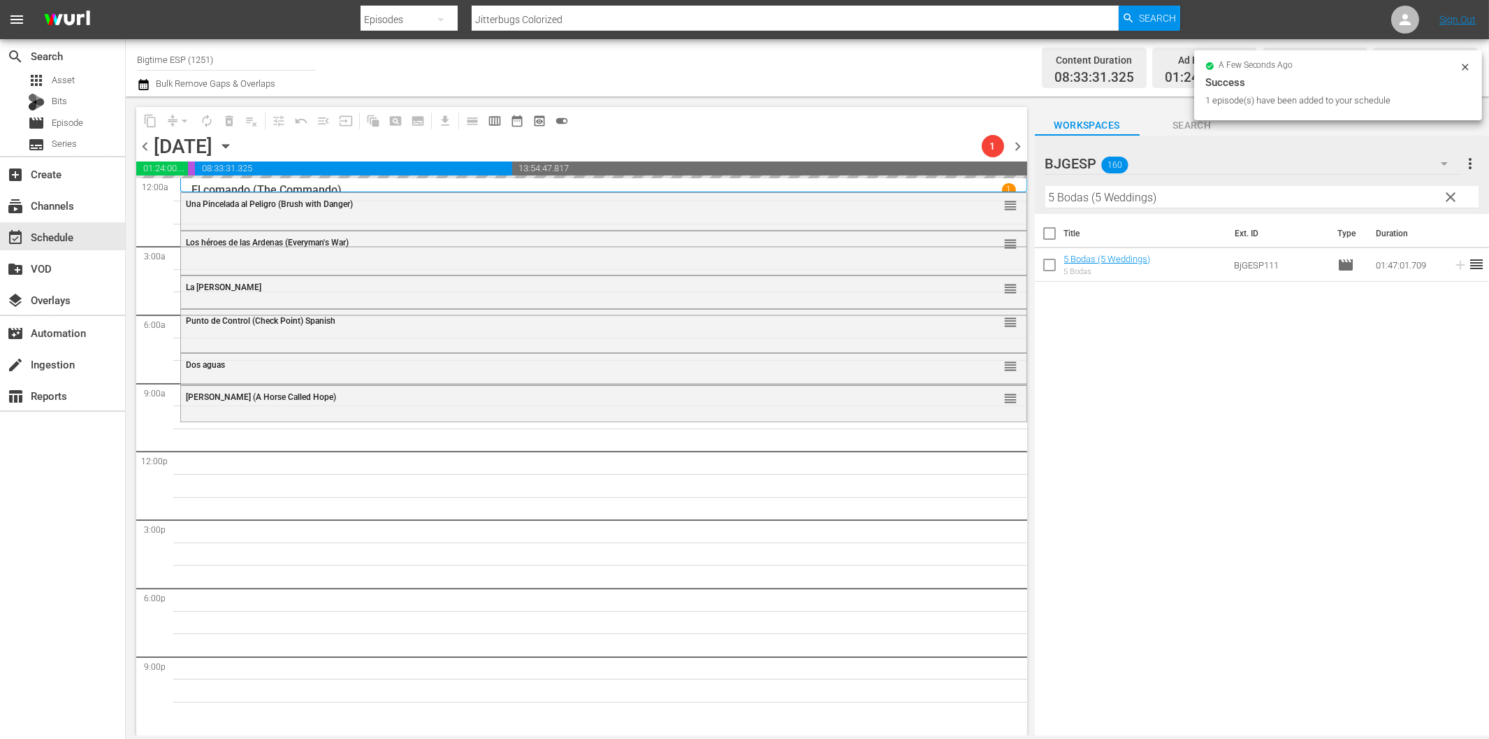
click at [1246, 199] on input "5 Bodas (5 Weddings)" at bounding box center [1262, 197] width 433 height 22
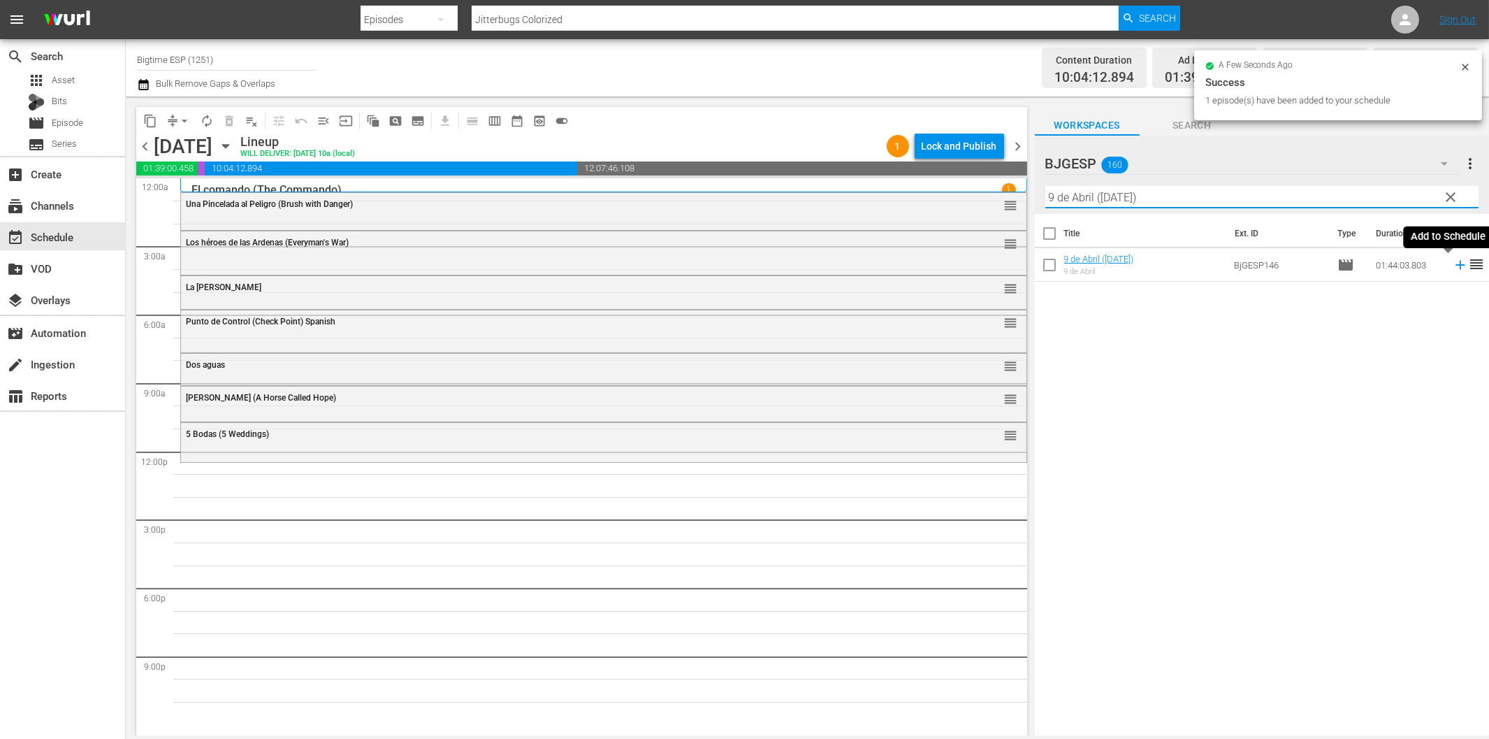
click at [1453, 263] on icon at bounding box center [1460, 264] width 15 height 15
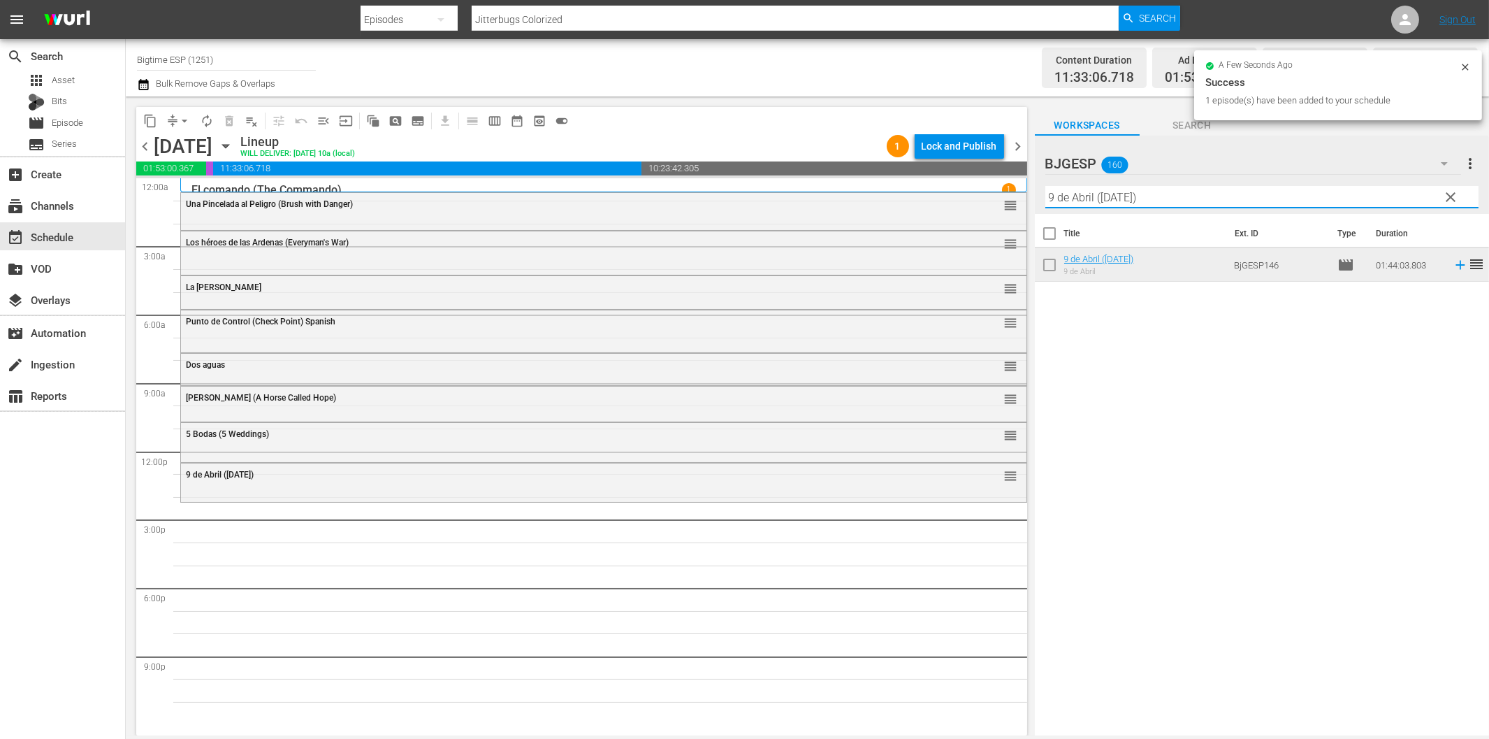
click at [1184, 192] on input "9 de Abril (April 9th)" at bounding box center [1262, 197] width 433 height 22
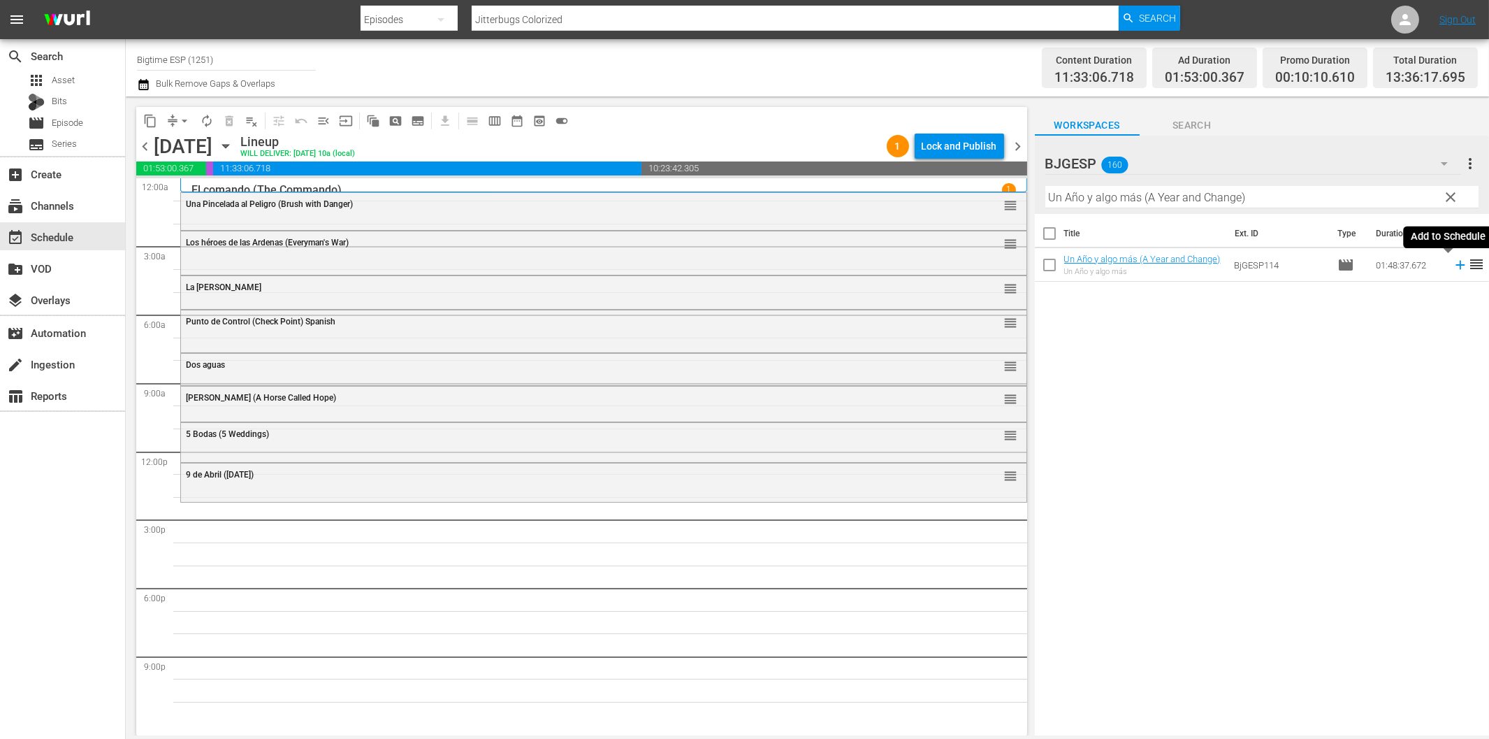
click at [1453, 266] on icon at bounding box center [1460, 264] width 15 height 15
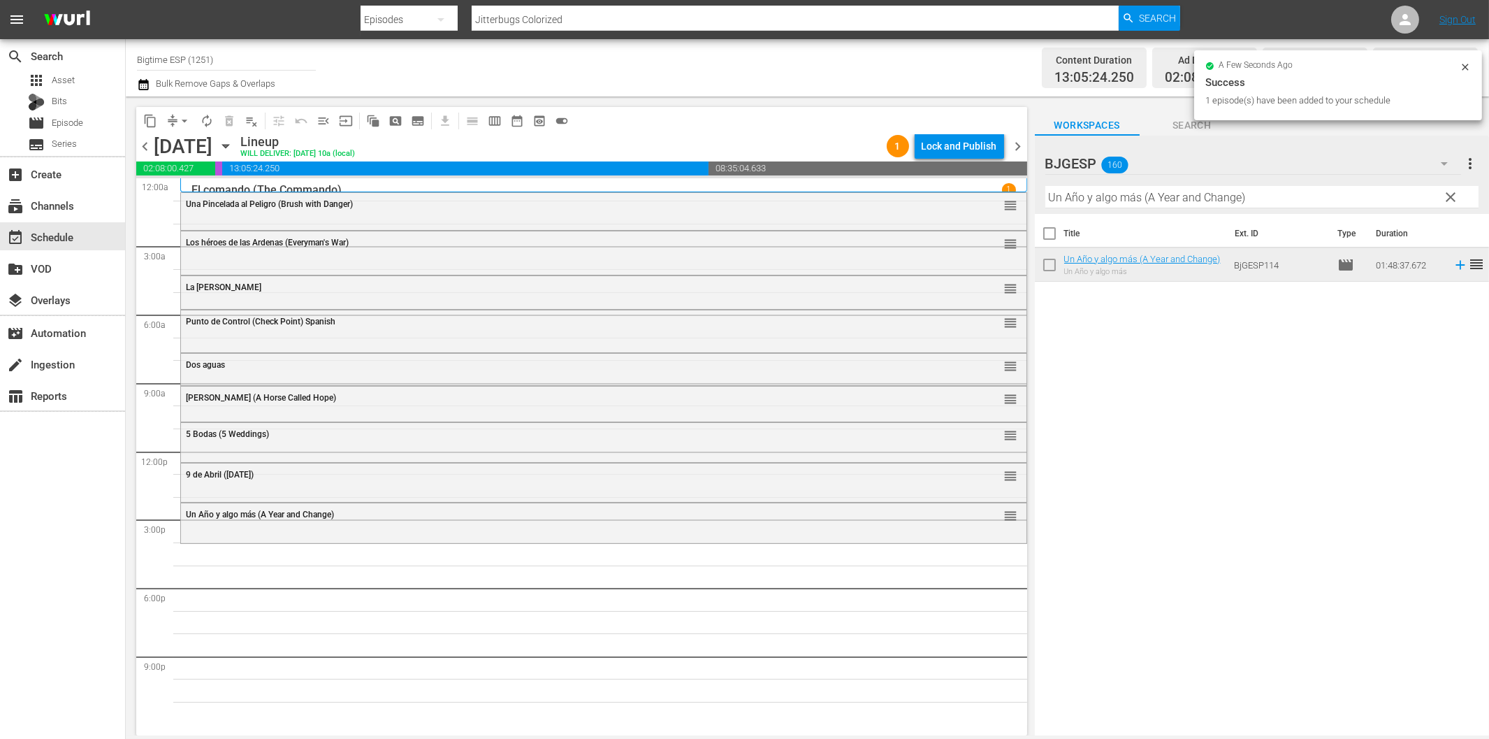
click at [1210, 194] on input "Un Año y algo más (A Year and Change)" at bounding box center [1262, 197] width 433 height 22
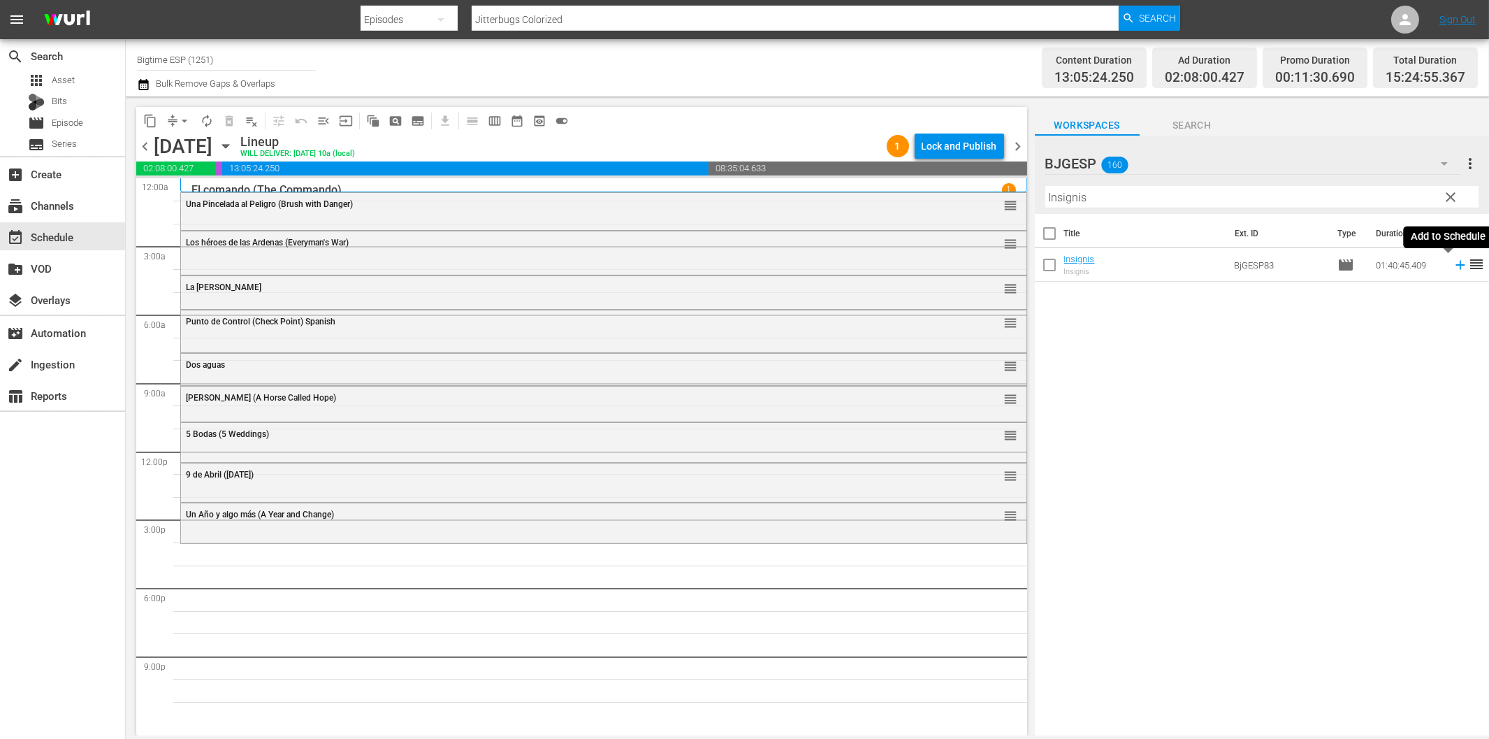
click at [1453, 263] on icon at bounding box center [1460, 264] width 15 height 15
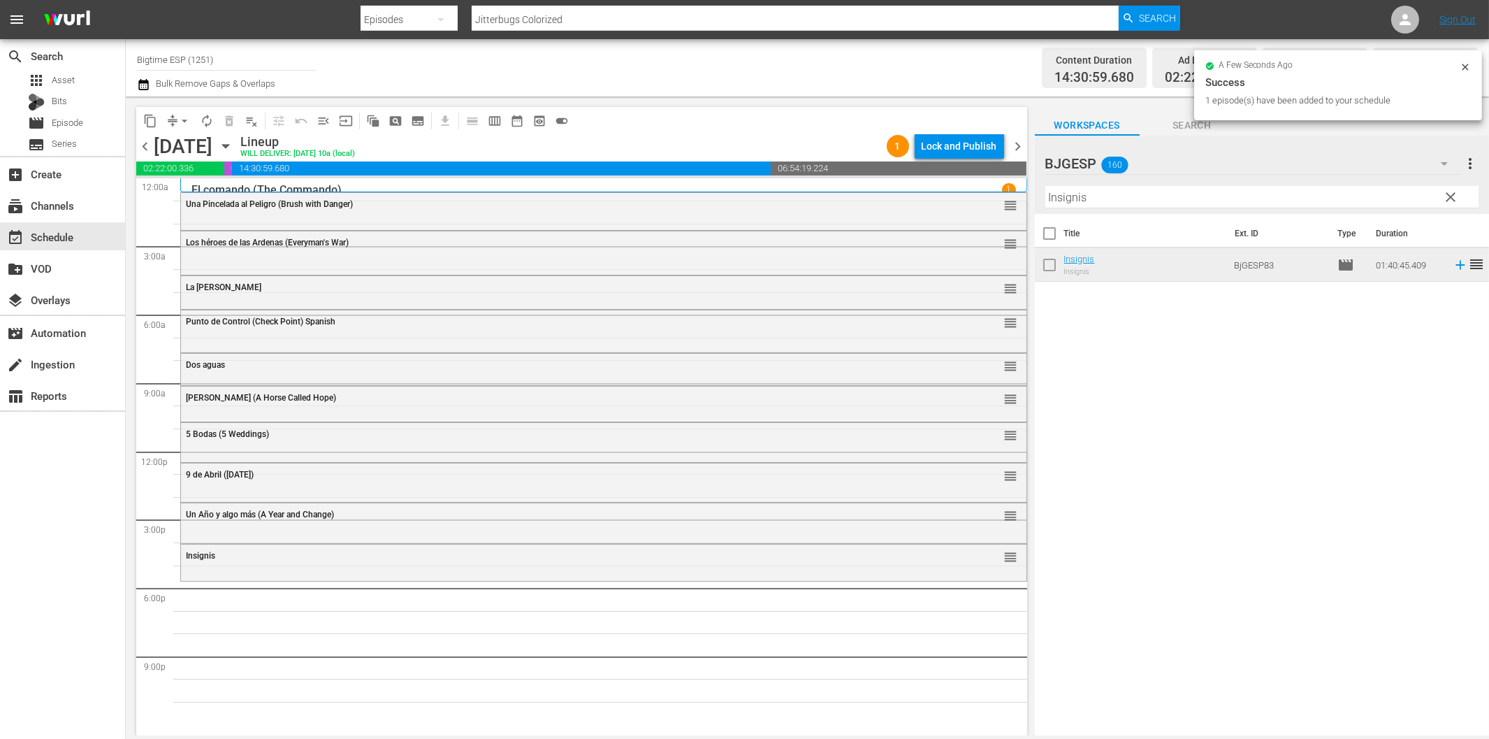
click at [1166, 194] on input "Insignis" at bounding box center [1262, 197] width 433 height 22
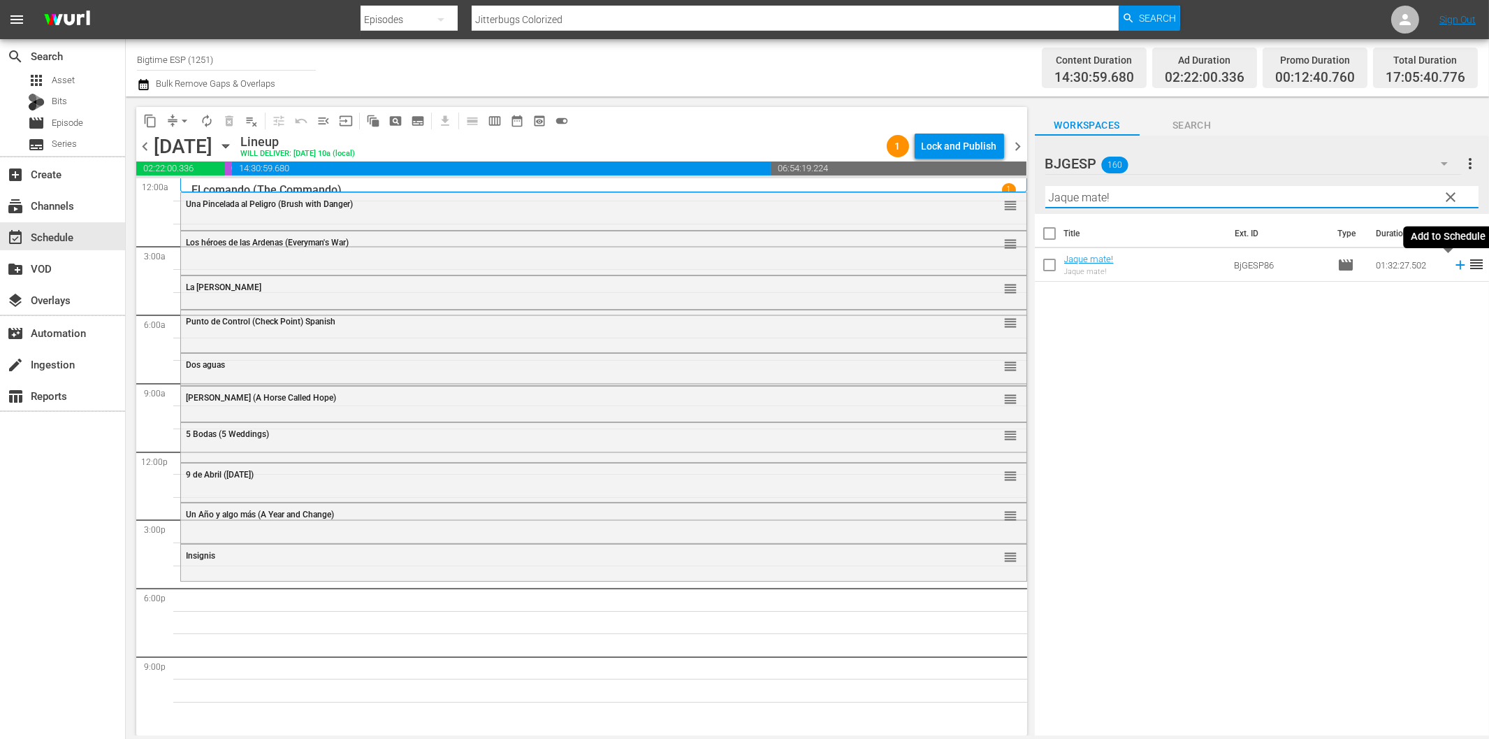
click at [1453, 266] on icon at bounding box center [1460, 264] width 15 height 15
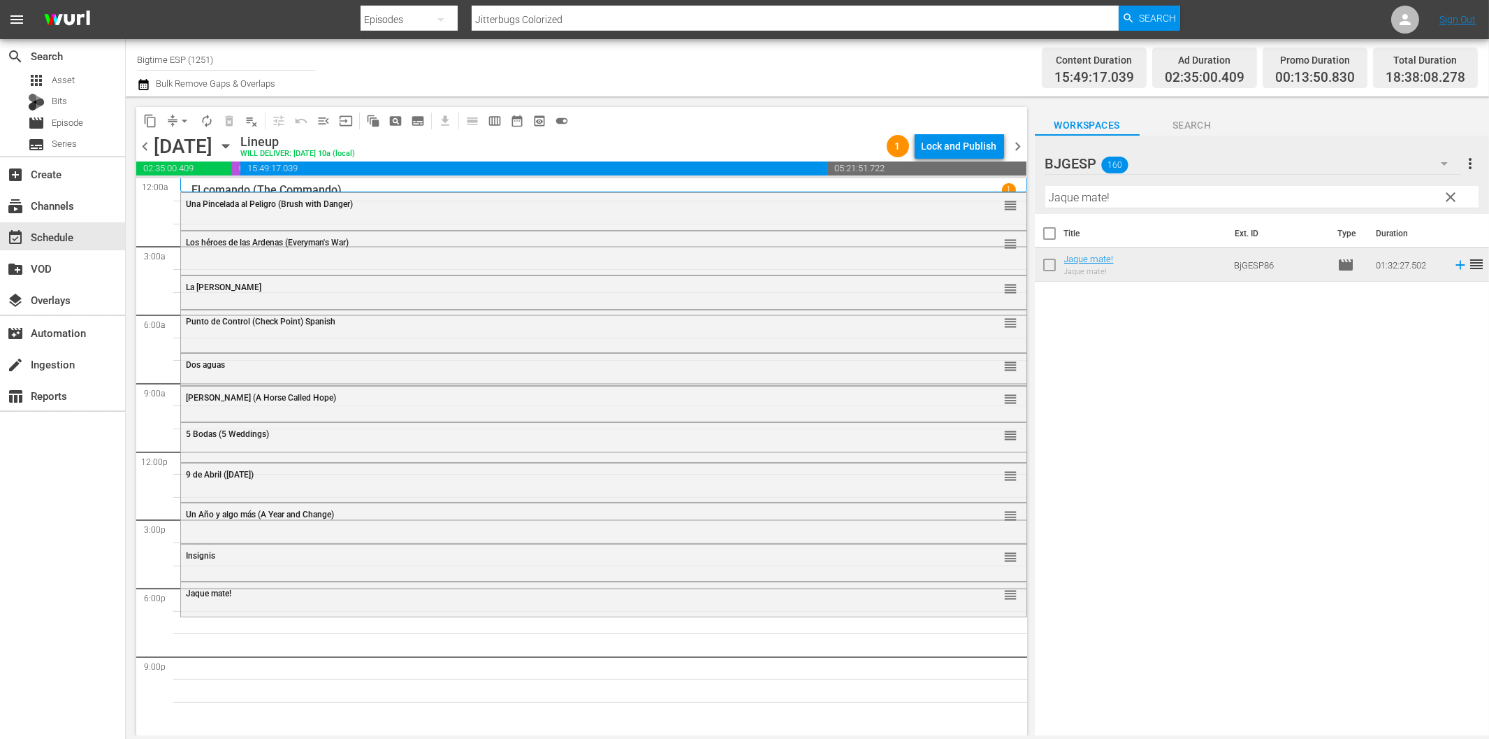
click at [1130, 198] on input "Jaque mate!" at bounding box center [1262, 197] width 433 height 22
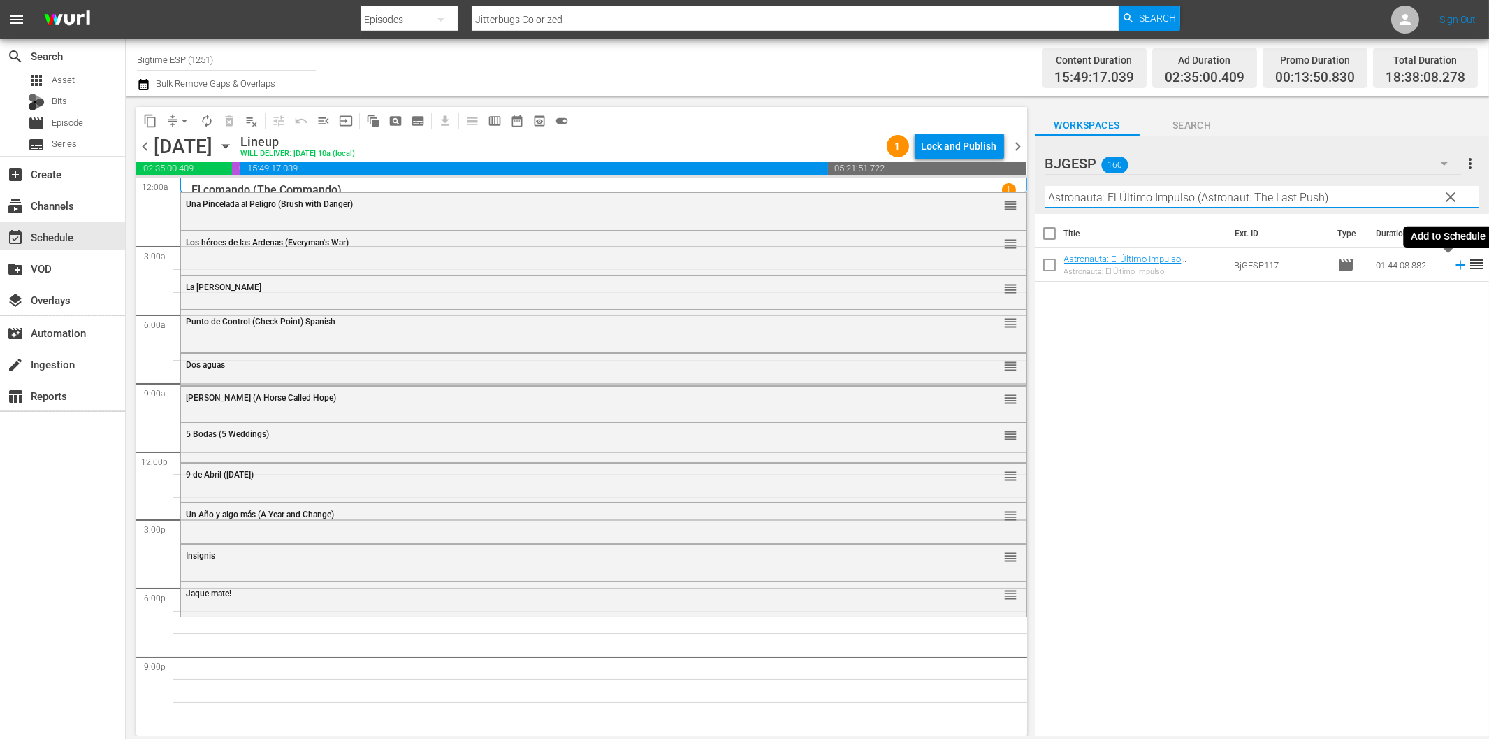
click at [1453, 263] on icon at bounding box center [1460, 264] width 15 height 15
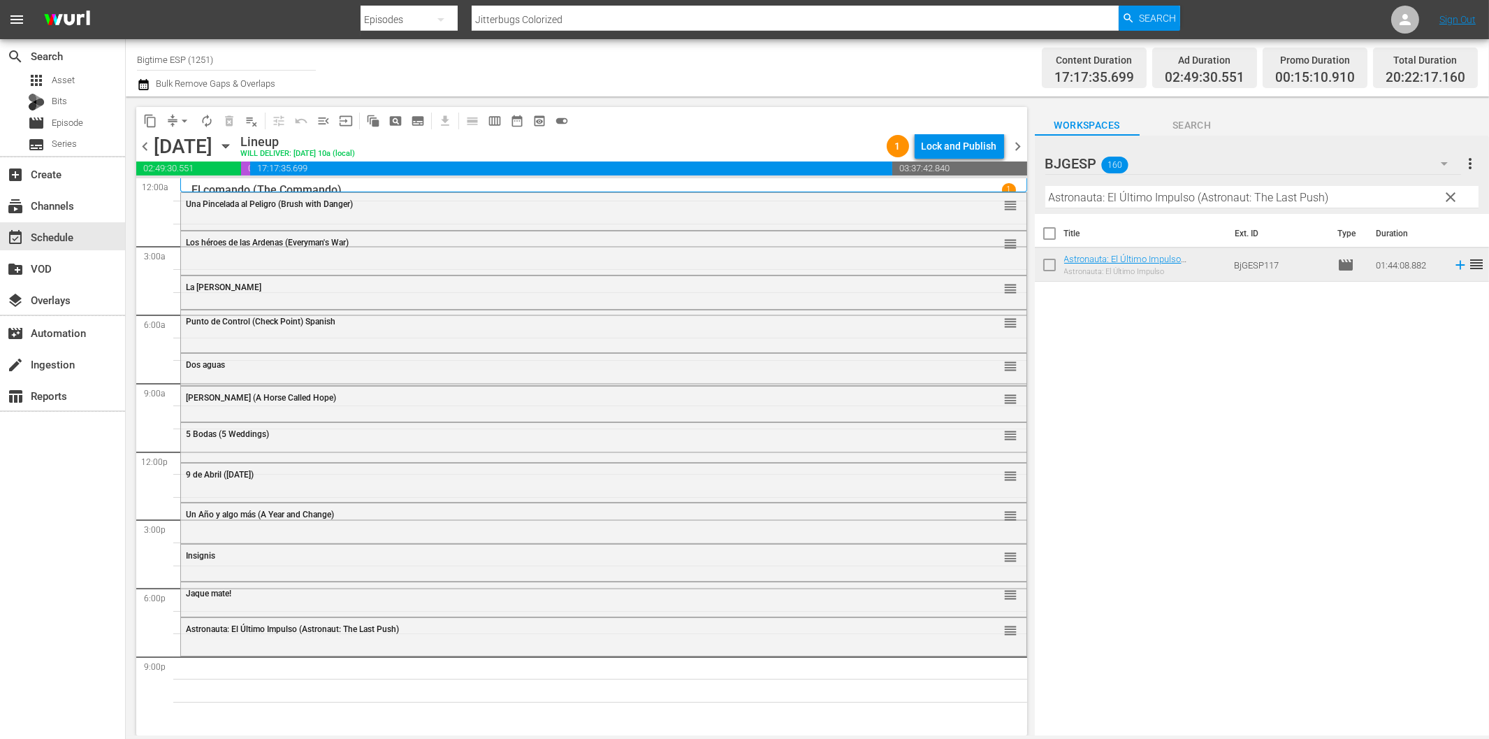
click at [1113, 204] on input "Astronauta: El Último Impulso (Astronaut: The Last Push)" at bounding box center [1262, 197] width 433 height 22
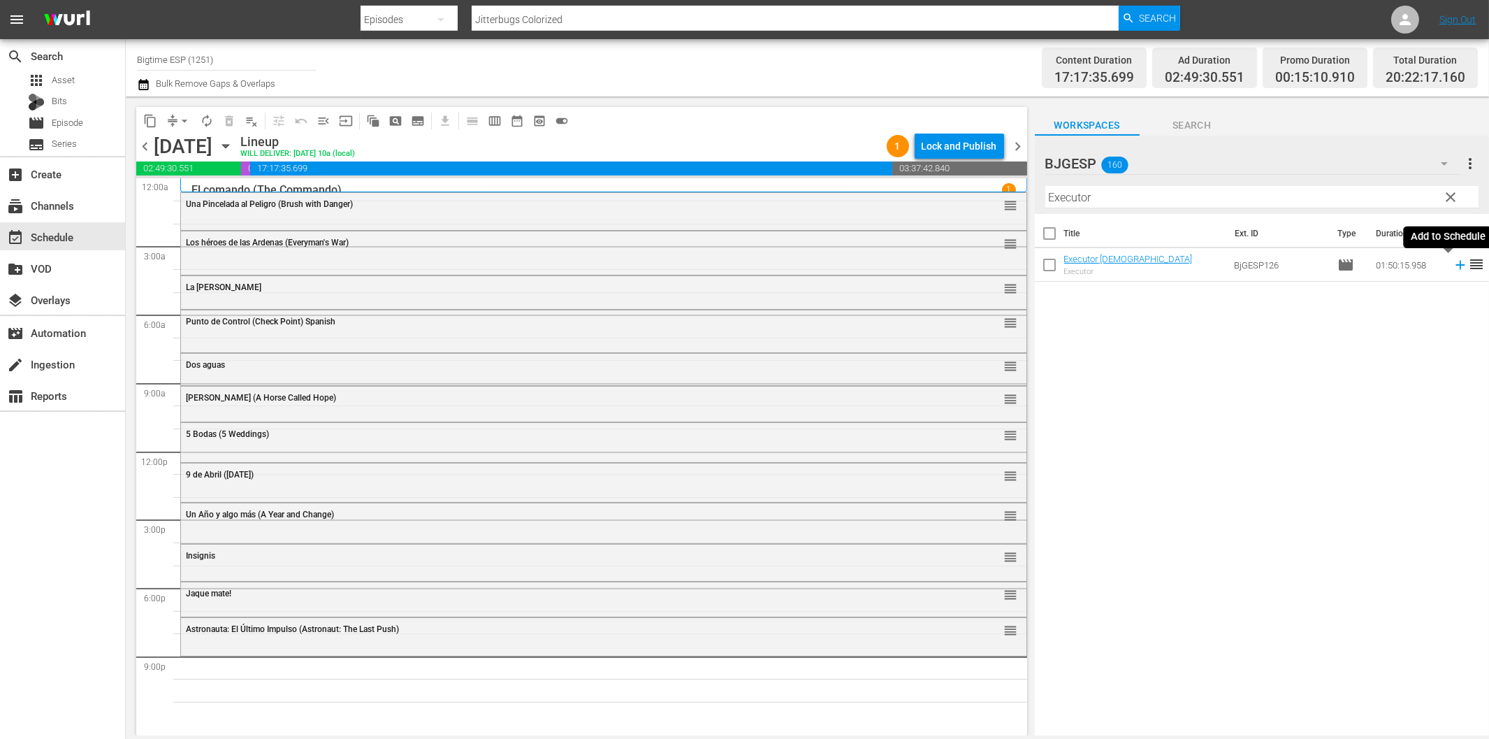
click at [1453, 264] on icon at bounding box center [1460, 264] width 15 height 15
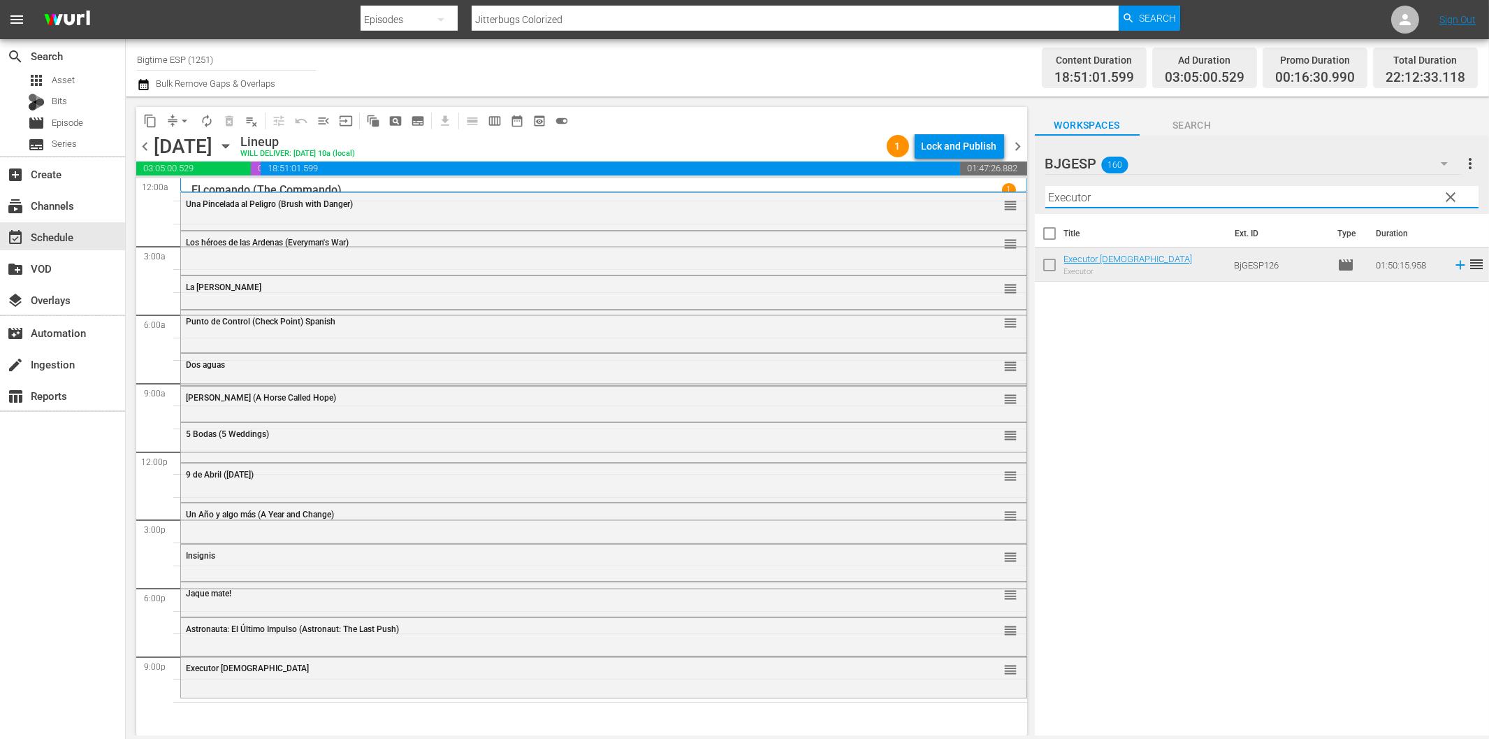
click at [1141, 198] on input "Executor" at bounding box center [1262, 197] width 433 height 22
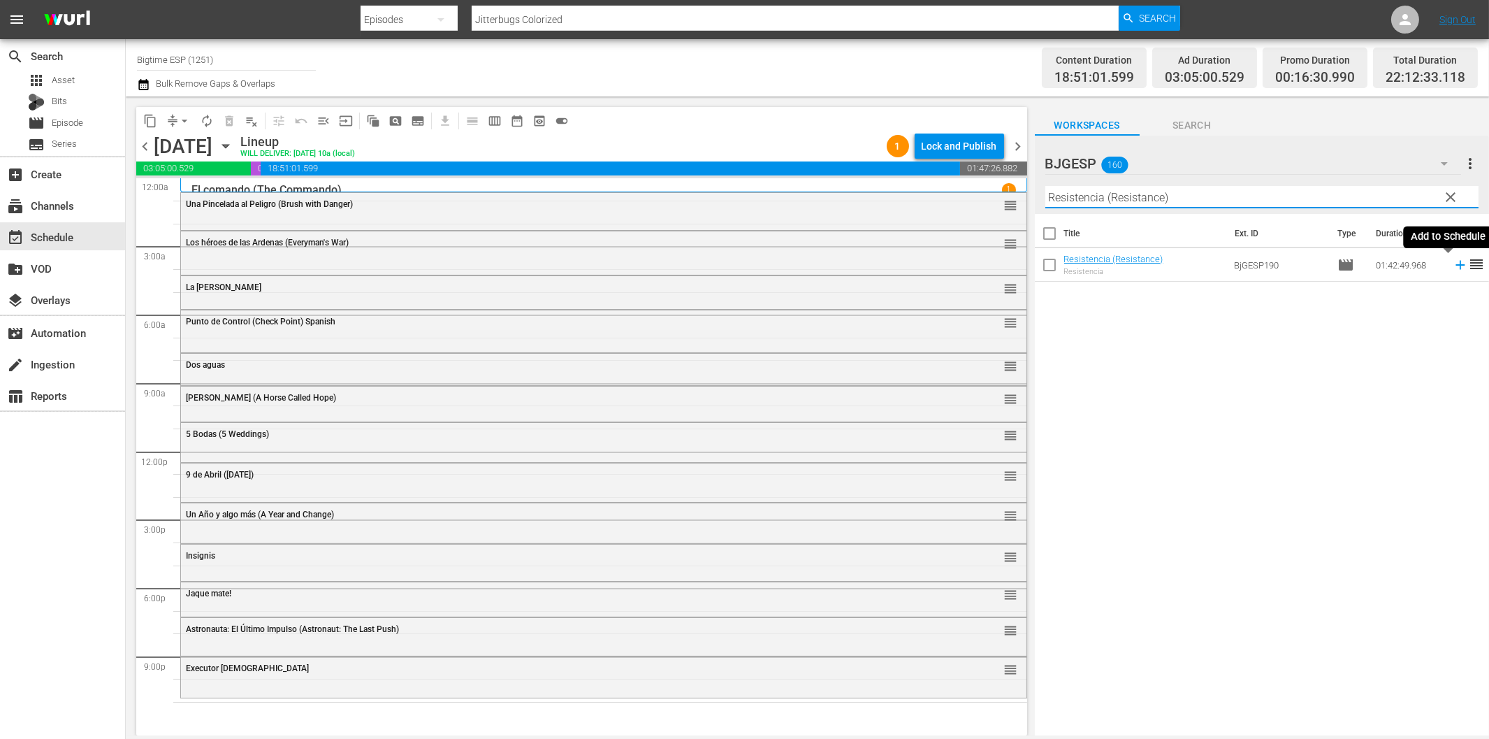
click at [1456, 264] on icon at bounding box center [1460, 265] width 9 height 9
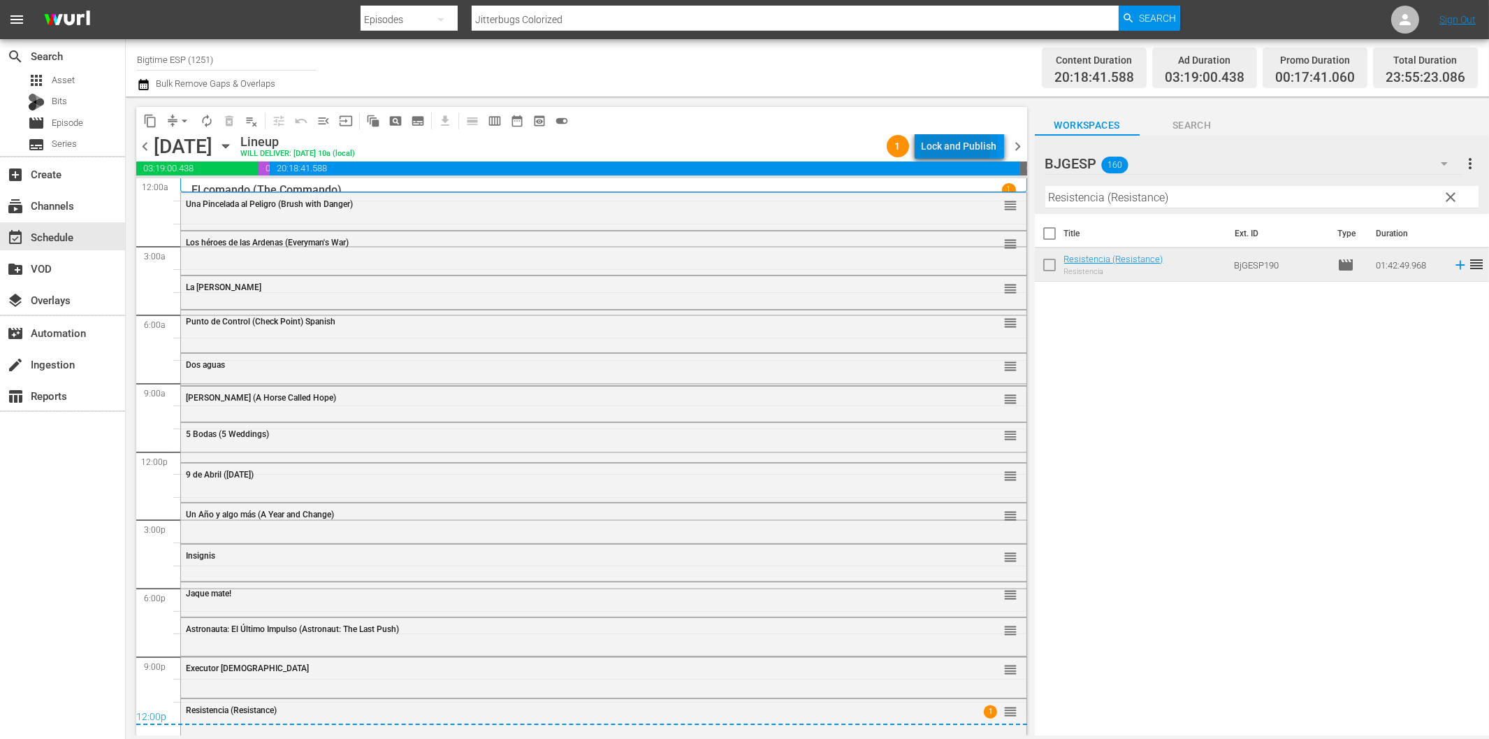
click at [945, 145] on div "Lock and Publish" at bounding box center [959, 145] width 75 height 25
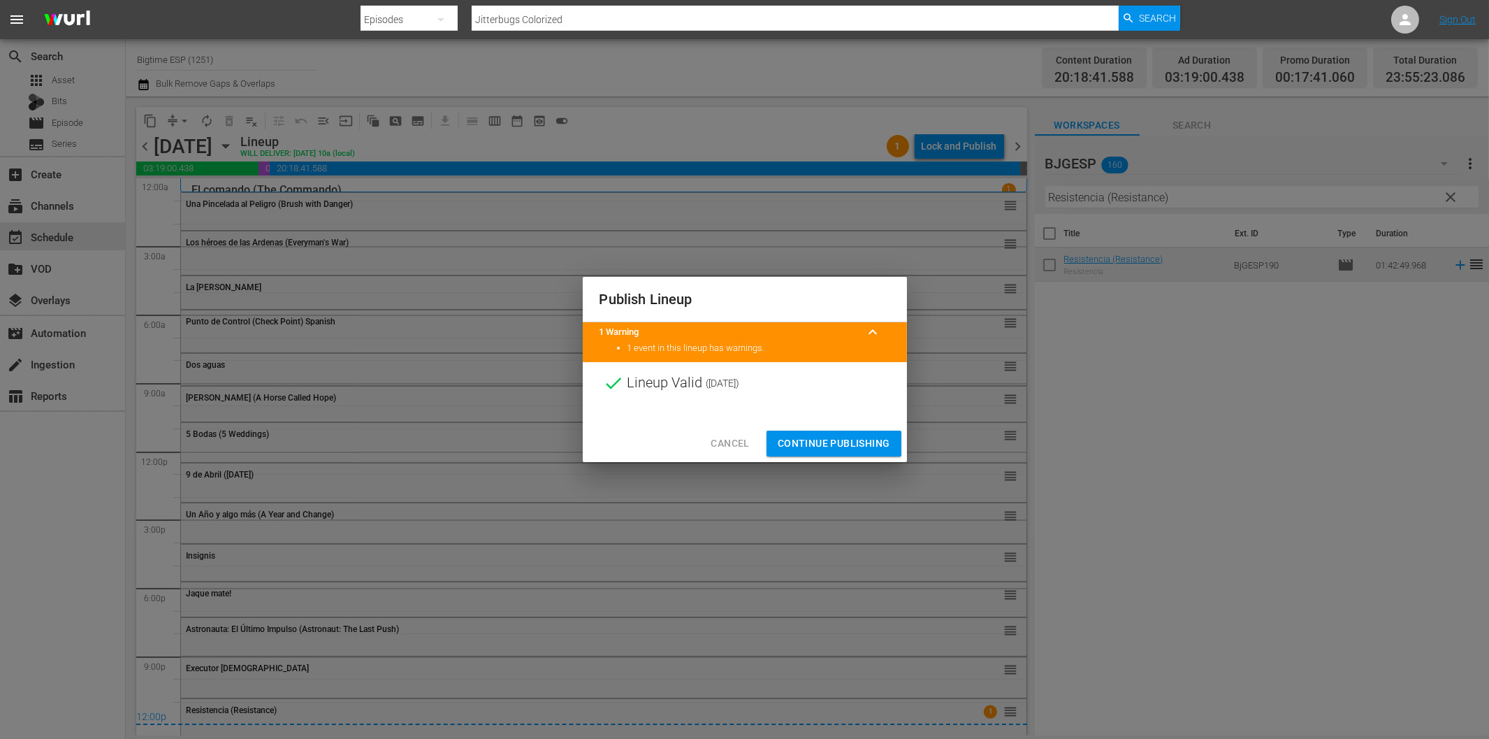
click at [811, 432] on button "Continue Publishing" at bounding box center [834, 444] width 135 height 26
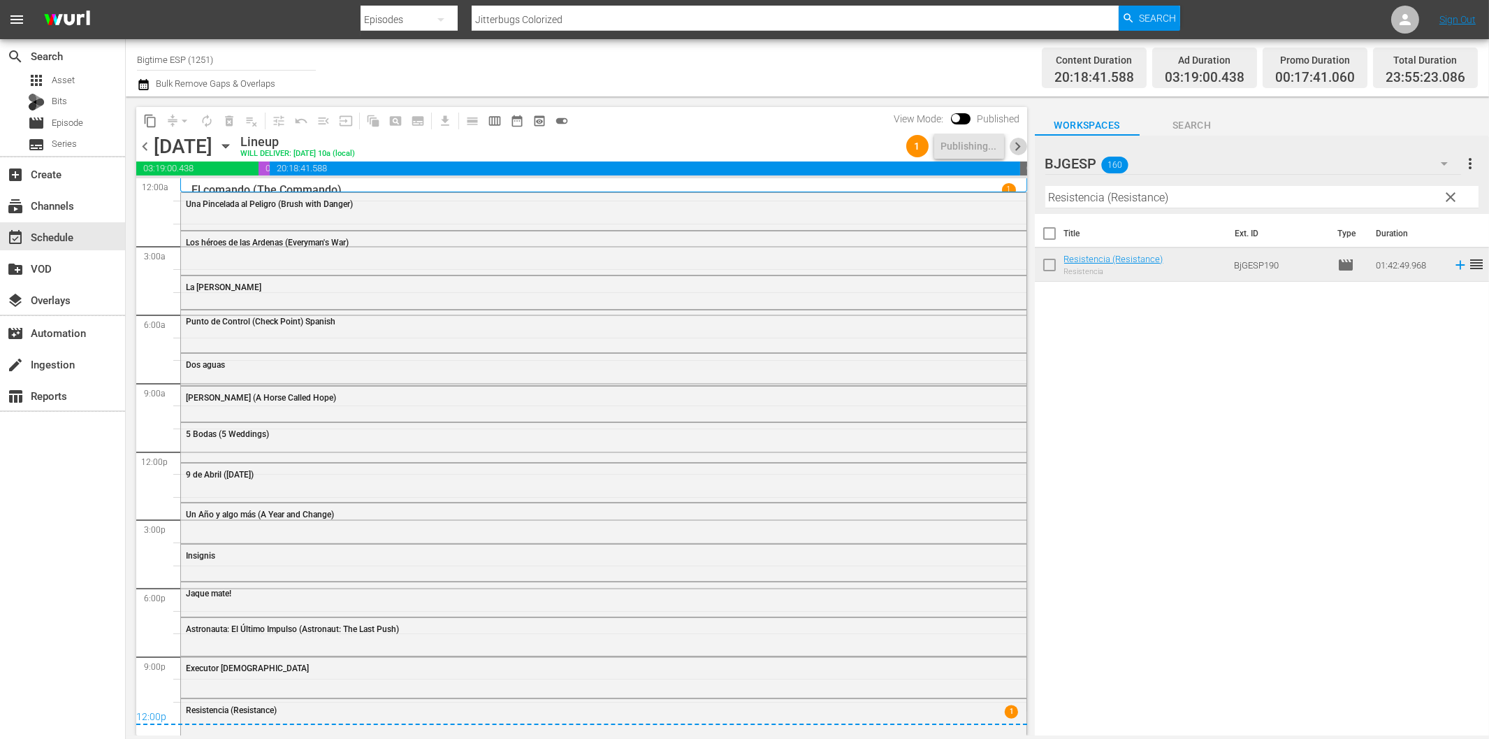
click at [1020, 142] on span "chevron_right" at bounding box center [1018, 146] width 17 height 17
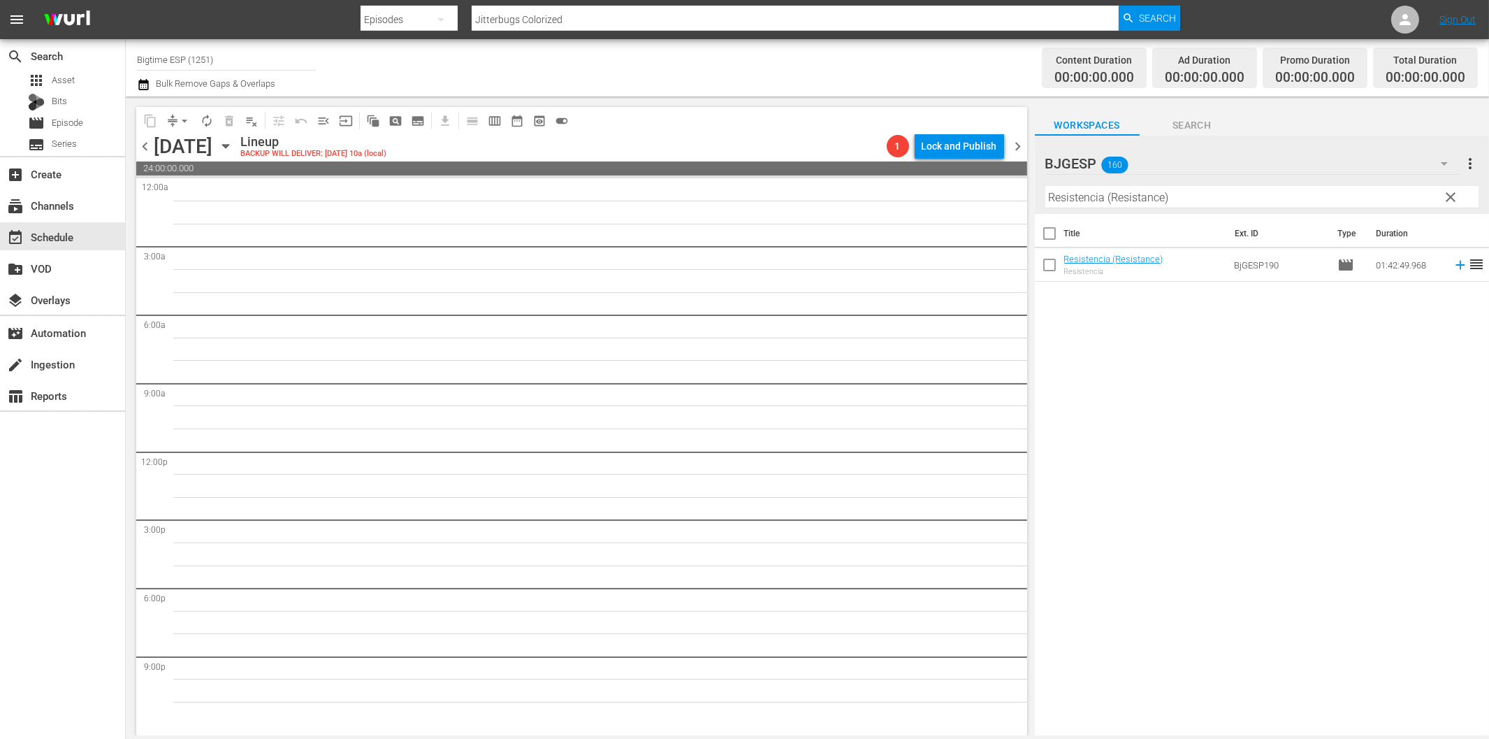
click at [1120, 194] on input "Resistencia (Resistance)" at bounding box center [1262, 197] width 433 height 22
drag, startPoint x: 1450, startPoint y: 262, endPoint x: 1422, endPoint y: 266, distance: 28.2
click at [1453, 262] on icon at bounding box center [1460, 264] width 15 height 15
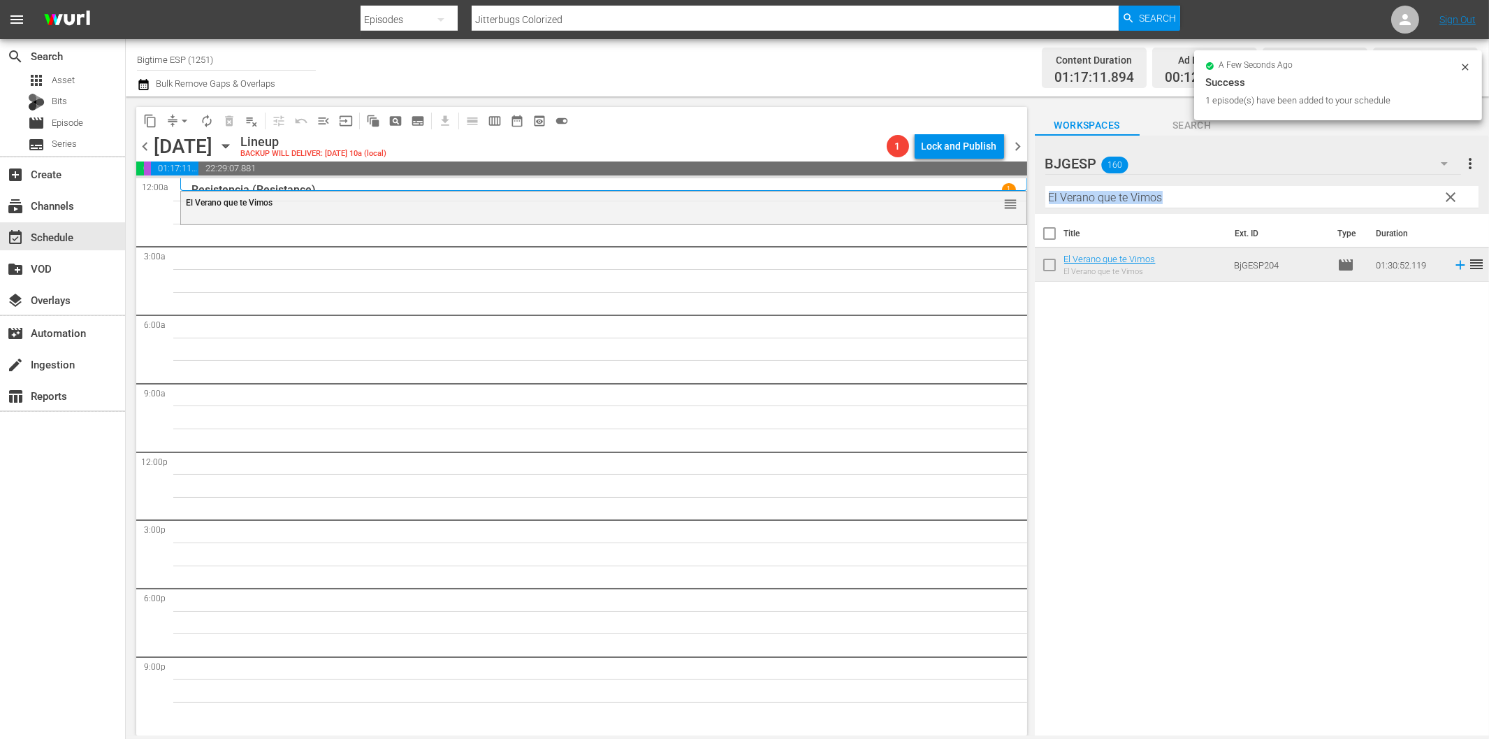
drag, startPoint x: 1133, startPoint y: 207, endPoint x: 1135, endPoint y: 198, distance: 8.6
click at [1133, 205] on div "Filter by Title El Verano que te Vimos" at bounding box center [1262, 197] width 433 height 34
click at [1135, 198] on input "El Verano que te Vimos" at bounding box center [1262, 197] width 433 height 22
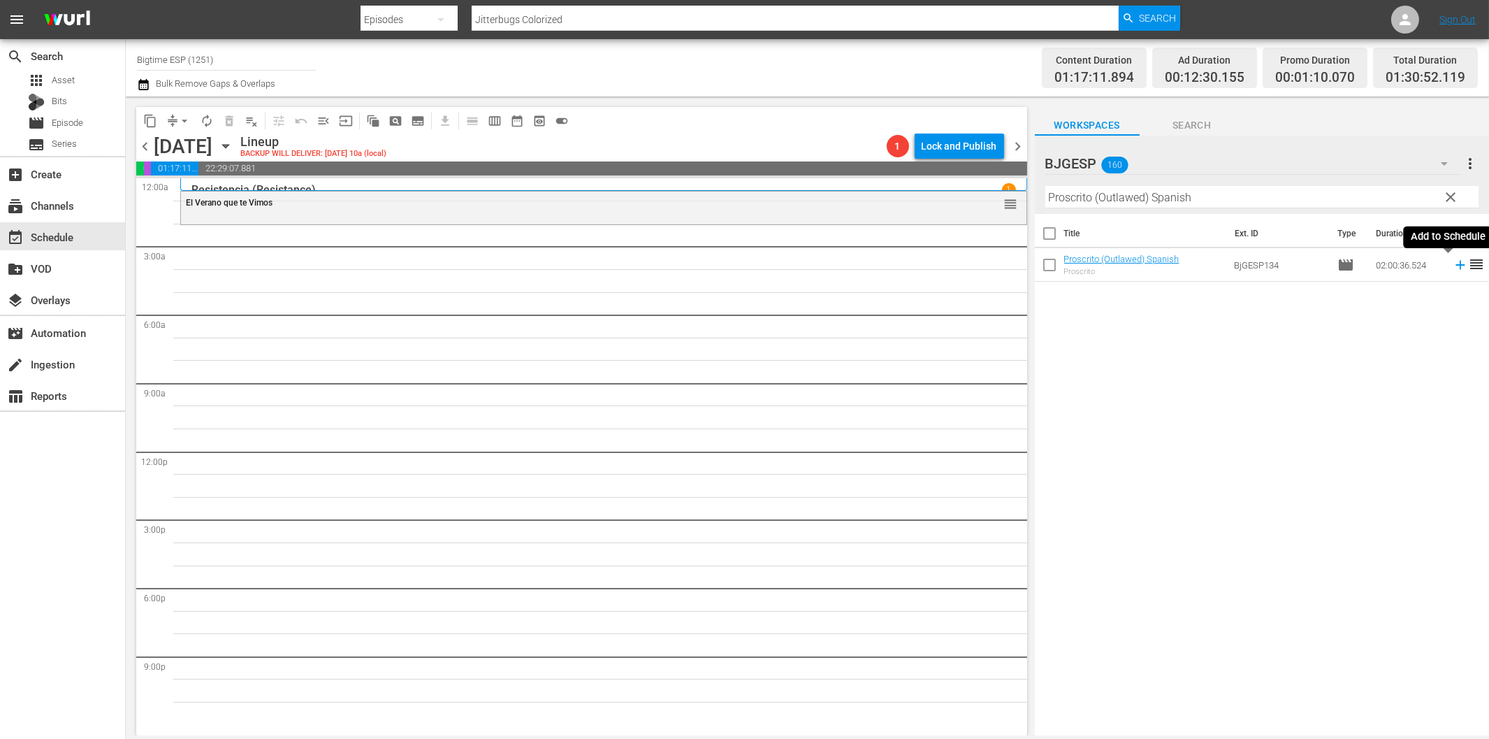
click at [1453, 262] on icon at bounding box center [1460, 264] width 15 height 15
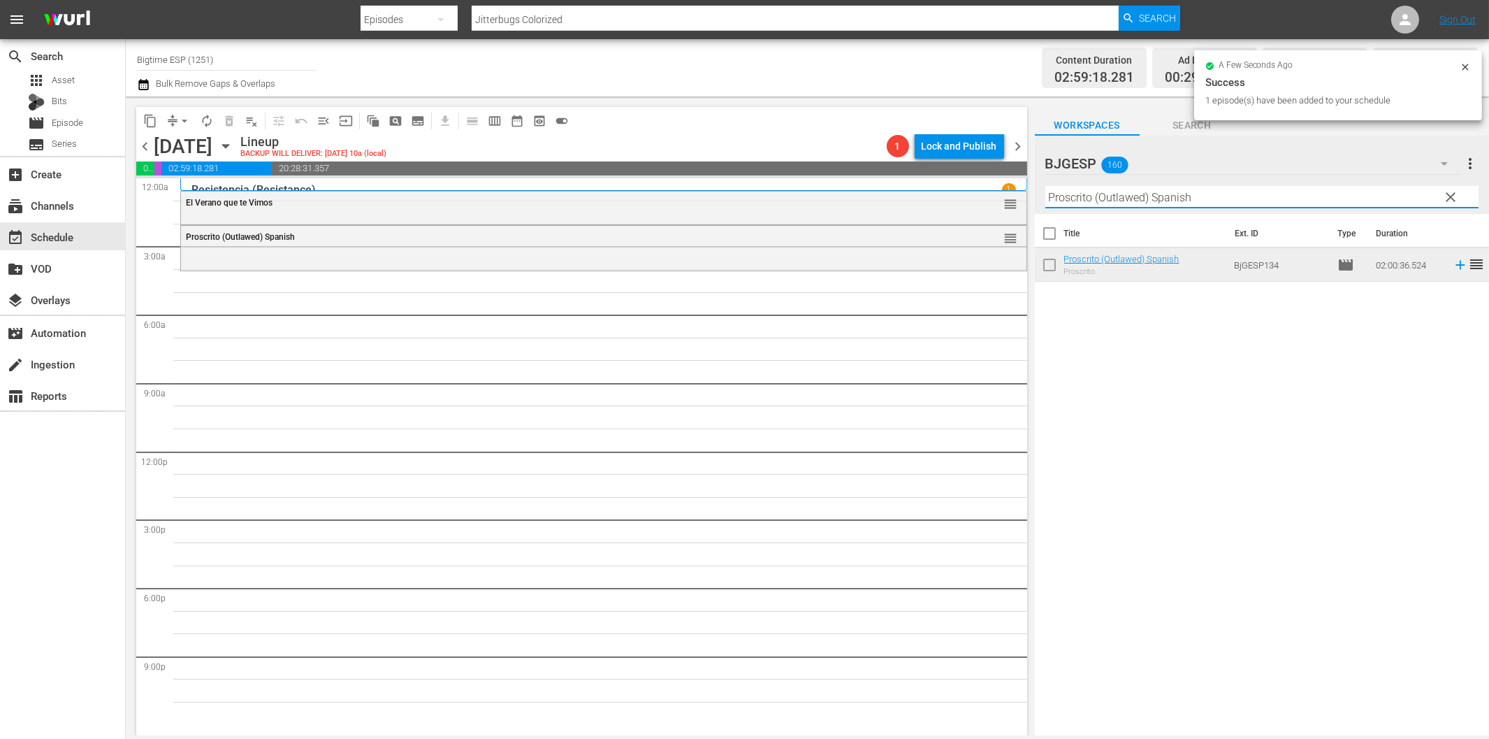
click at [1161, 197] on input "Proscrito (Outlawed) Spanish" at bounding box center [1262, 197] width 433 height 22
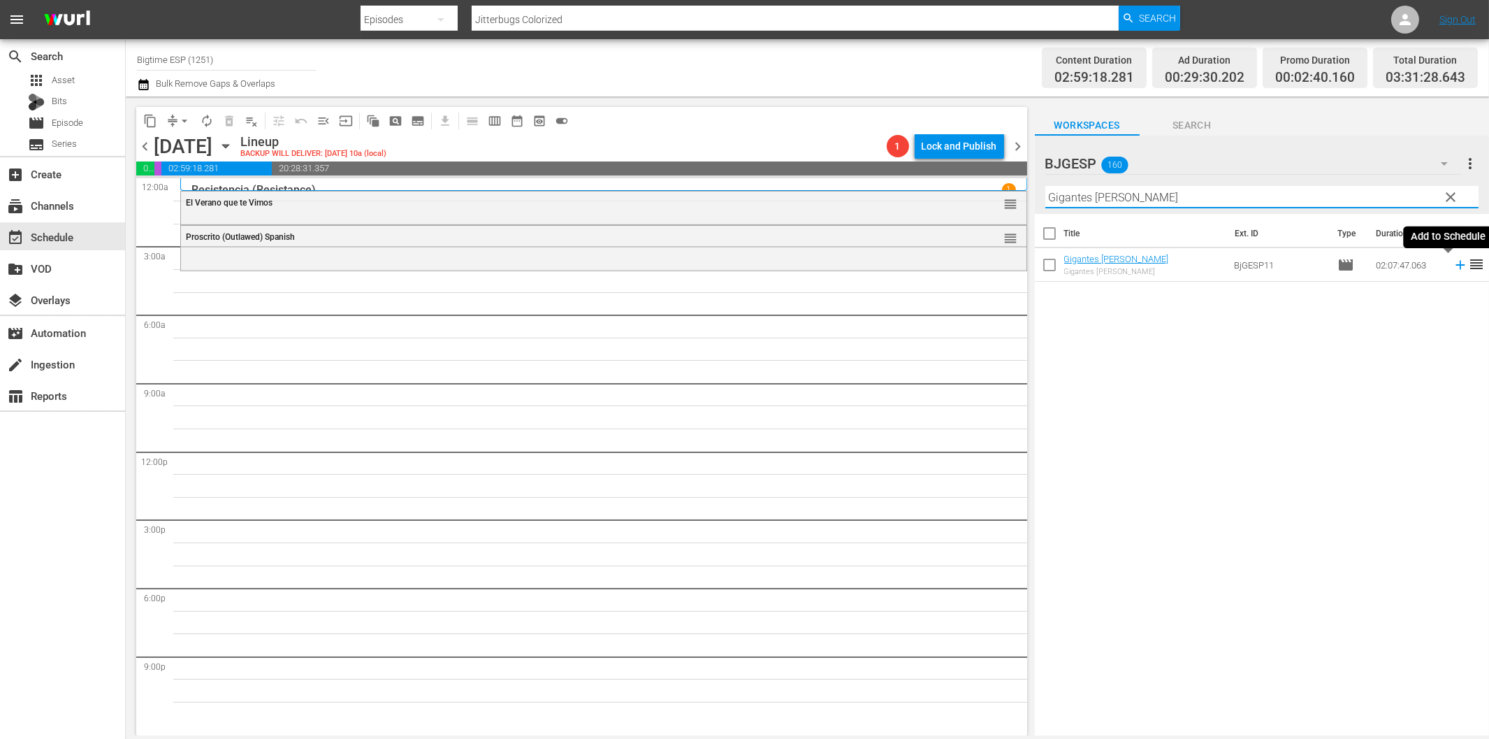
drag, startPoint x: 1447, startPoint y: 262, endPoint x: 1405, endPoint y: 271, distance: 42.9
click at [1453, 262] on icon at bounding box center [1460, 264] width 15 height 15
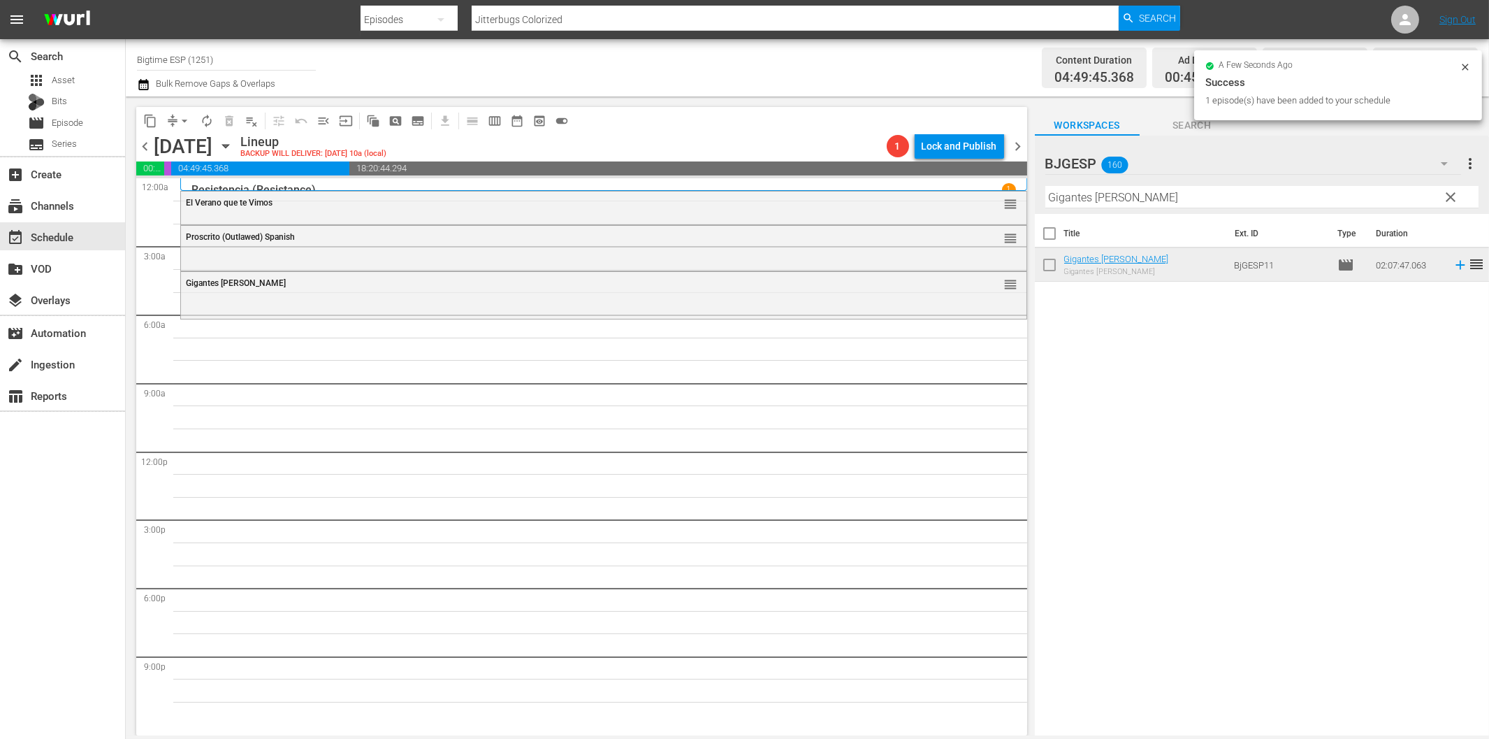
click at [1217, 197] on input "Gigantes [PERSON_NAME]" at bounding box center [1262, 197] width 433 height 22
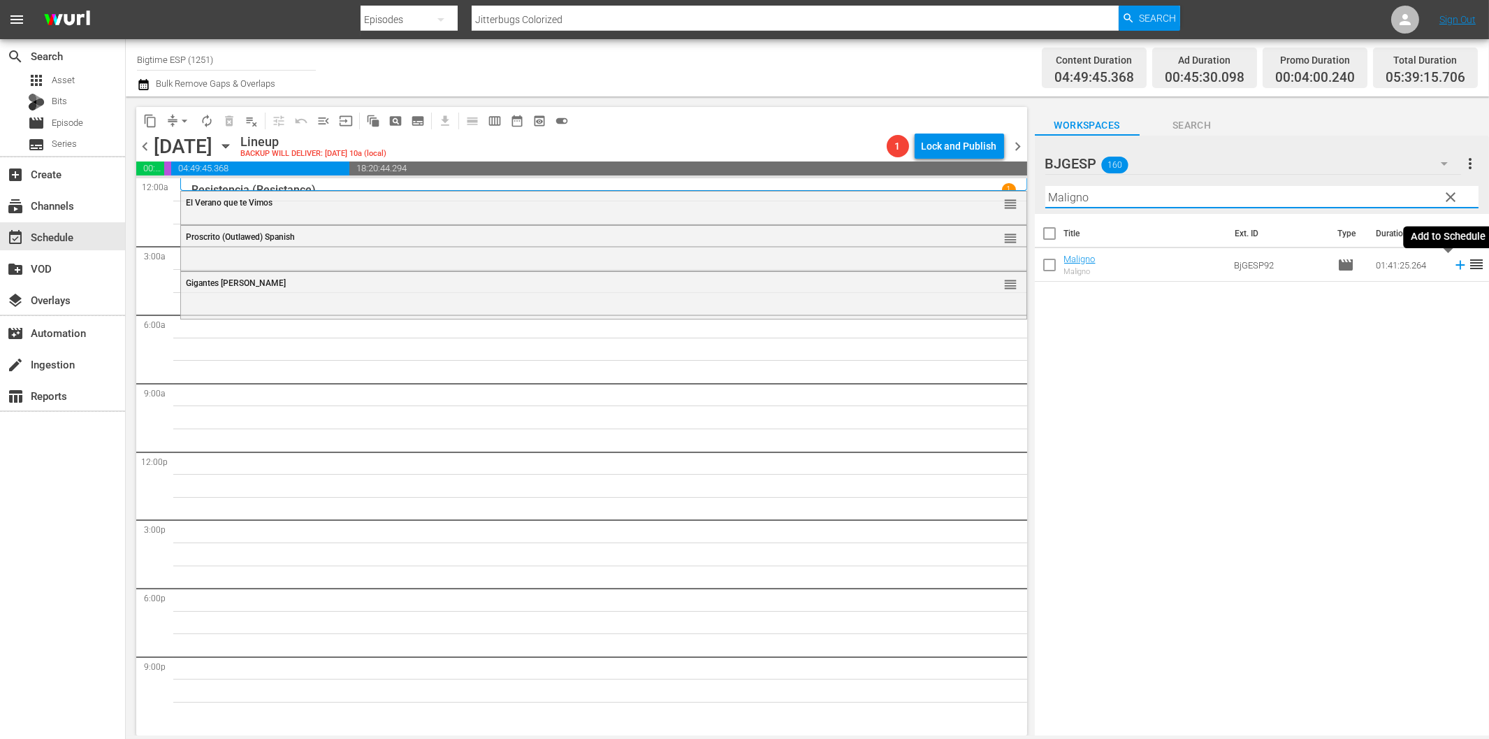
click at [1453, 261] on icon at bounding box center [1460, 264] width 15 height 15
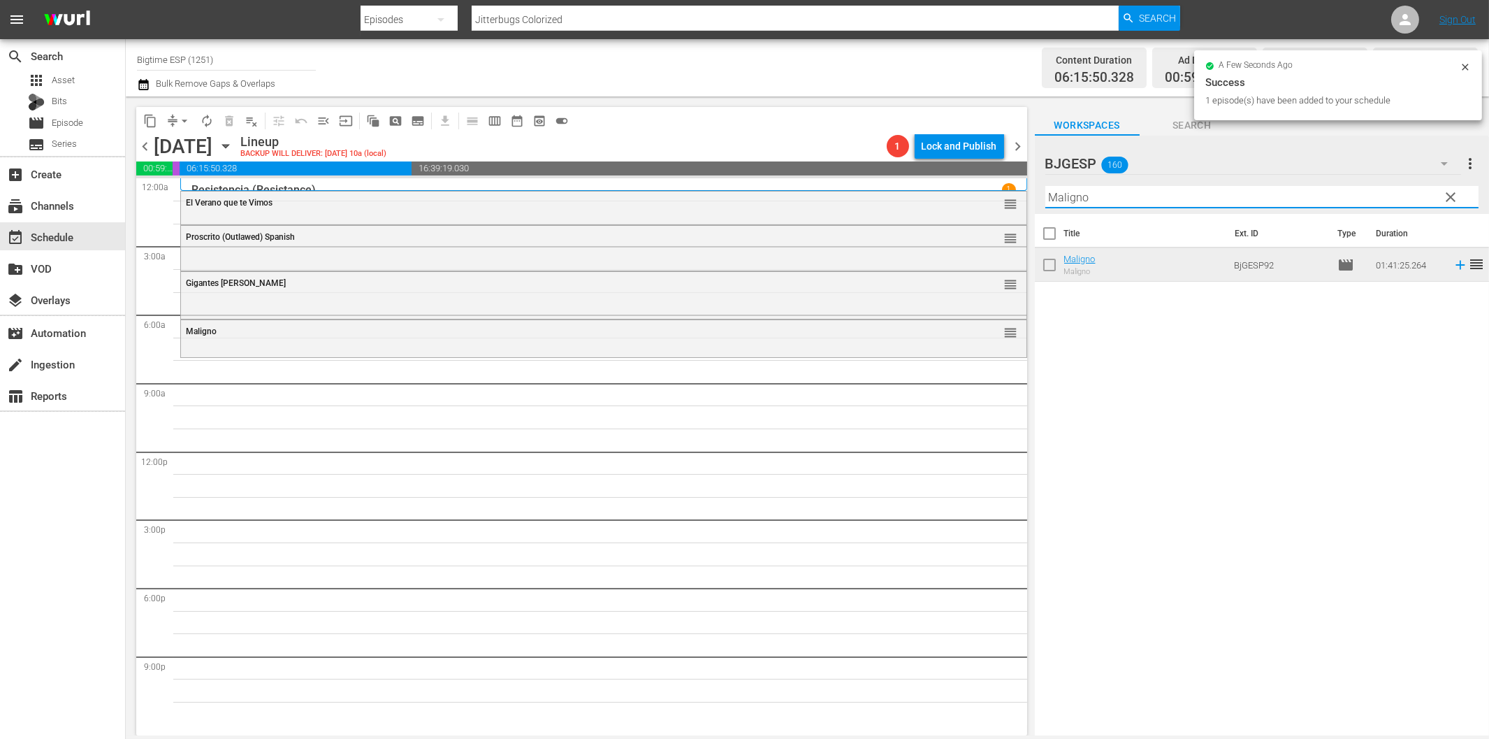
click at [1132, 197] on input "Maligno" at bounding box center [1262, 197] width 433 height 22
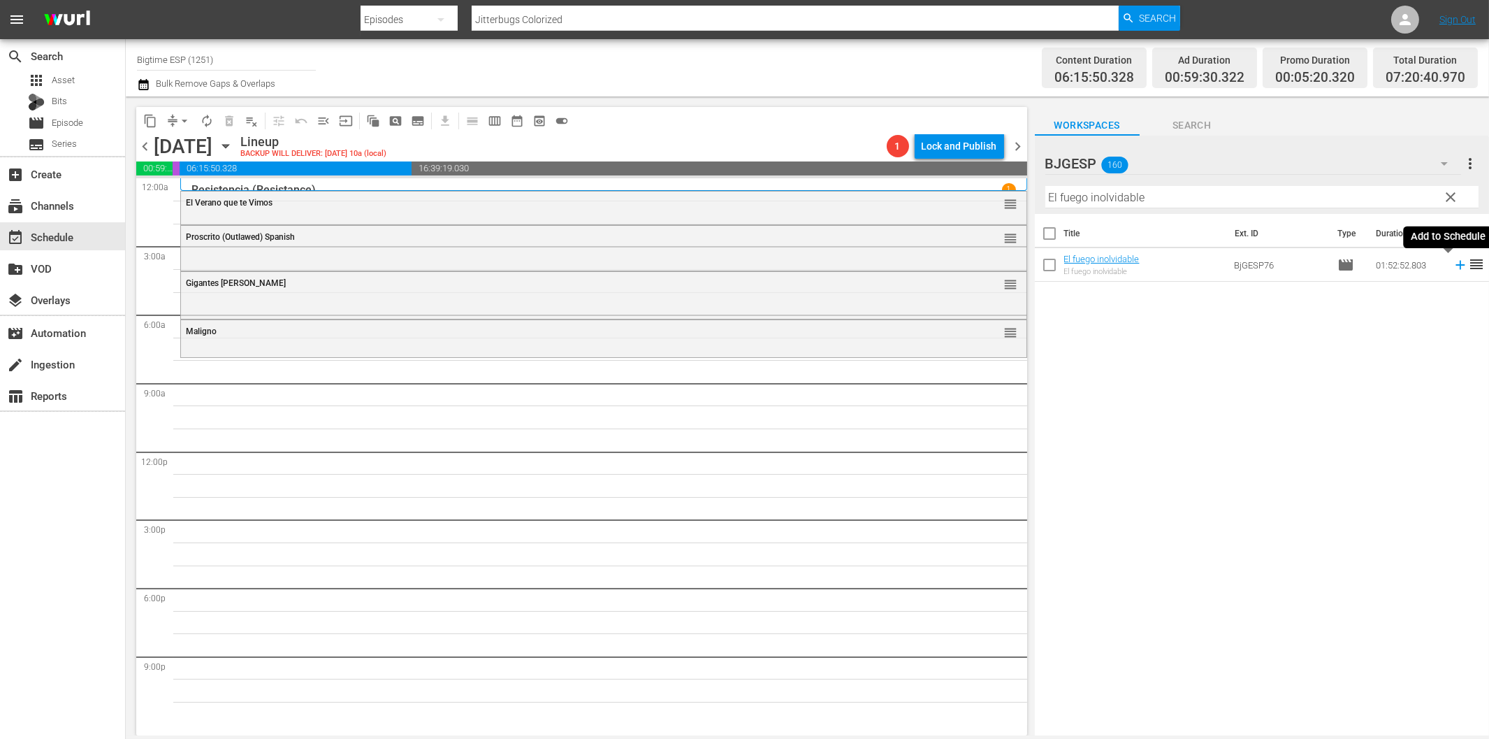
click at [1456, 264] on icon at bounding box center [1460, 265] width 9 height 9
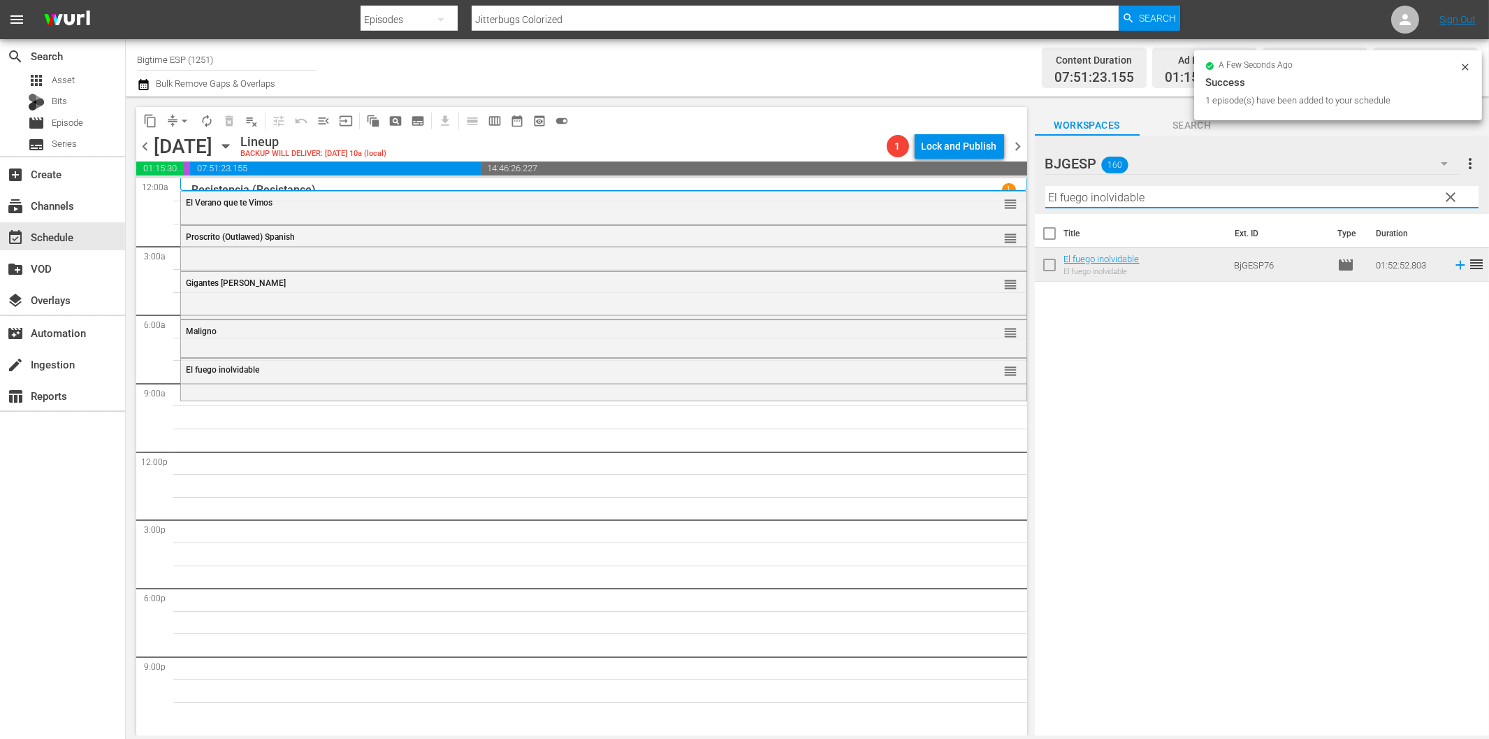
click at [1080, 196] on input "El fuego inolvidable" at bounding box center [1262, 197] width 433 height 22
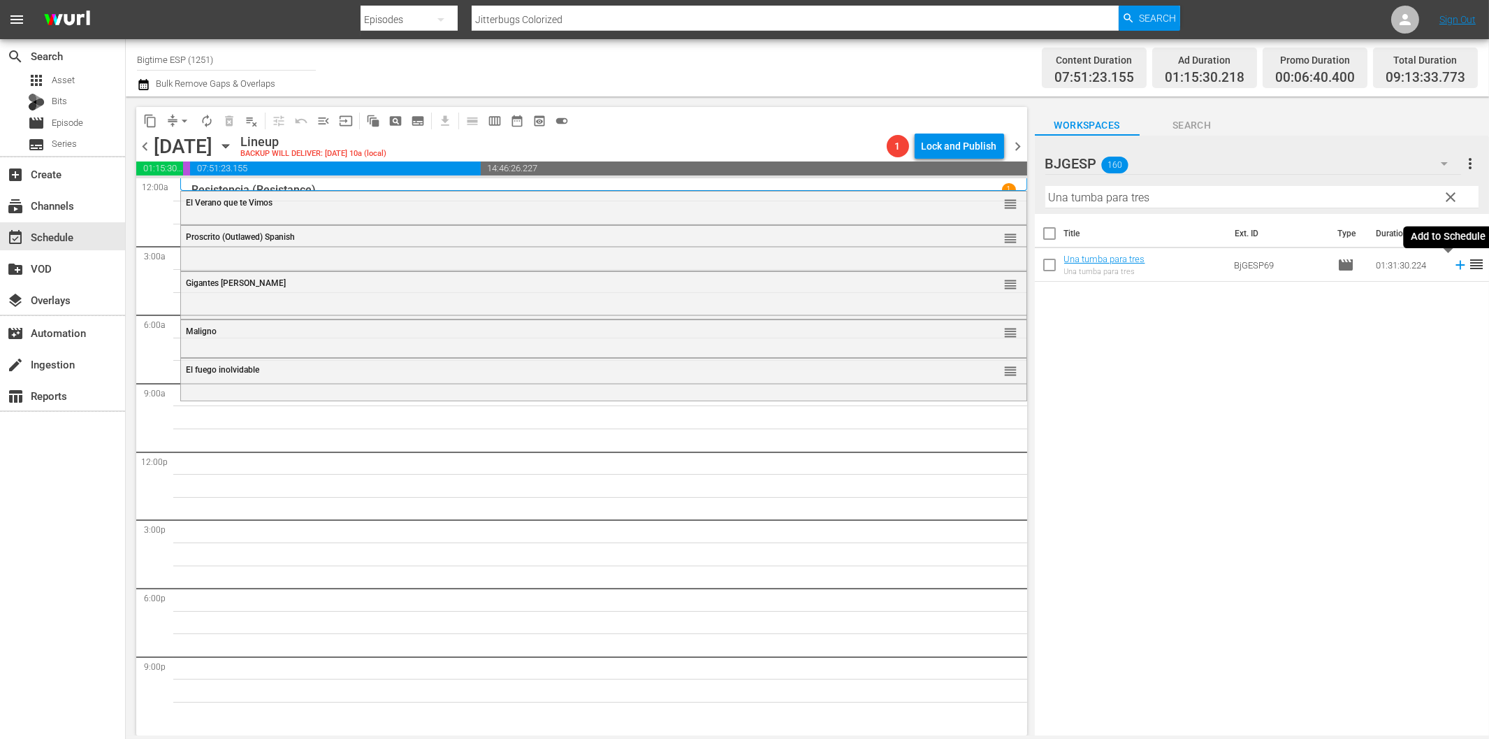
drag, startPoint x: 1449, startPoint y: 266, endPoint x: 1413, endPoint y: 268, distance: 36.4
click at [1456, 266] on icon at bounding box center [1460, 265] width 9 height 9
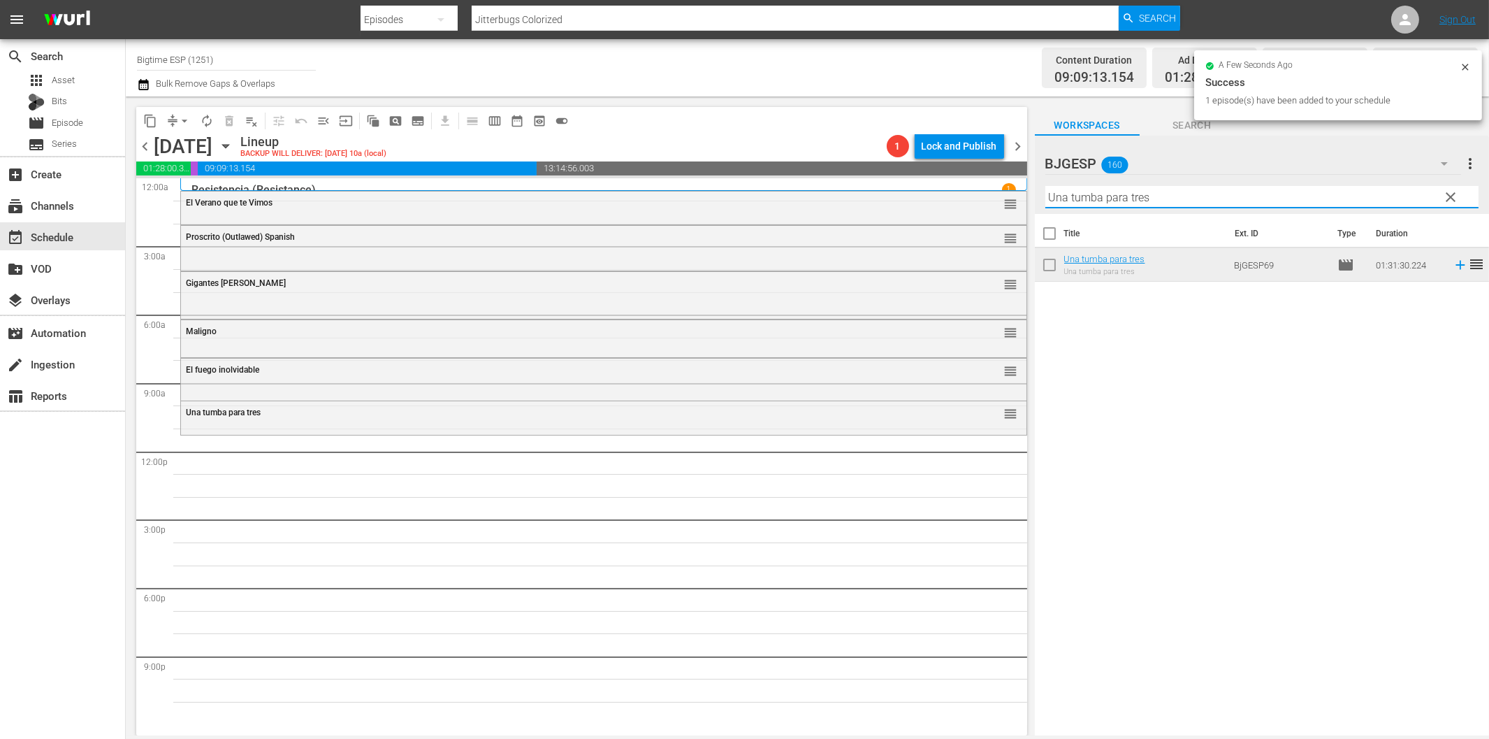
click at [1134, 203] on input "Una tumba para tres" at bounding box center [1262, 197] width 433 height 22
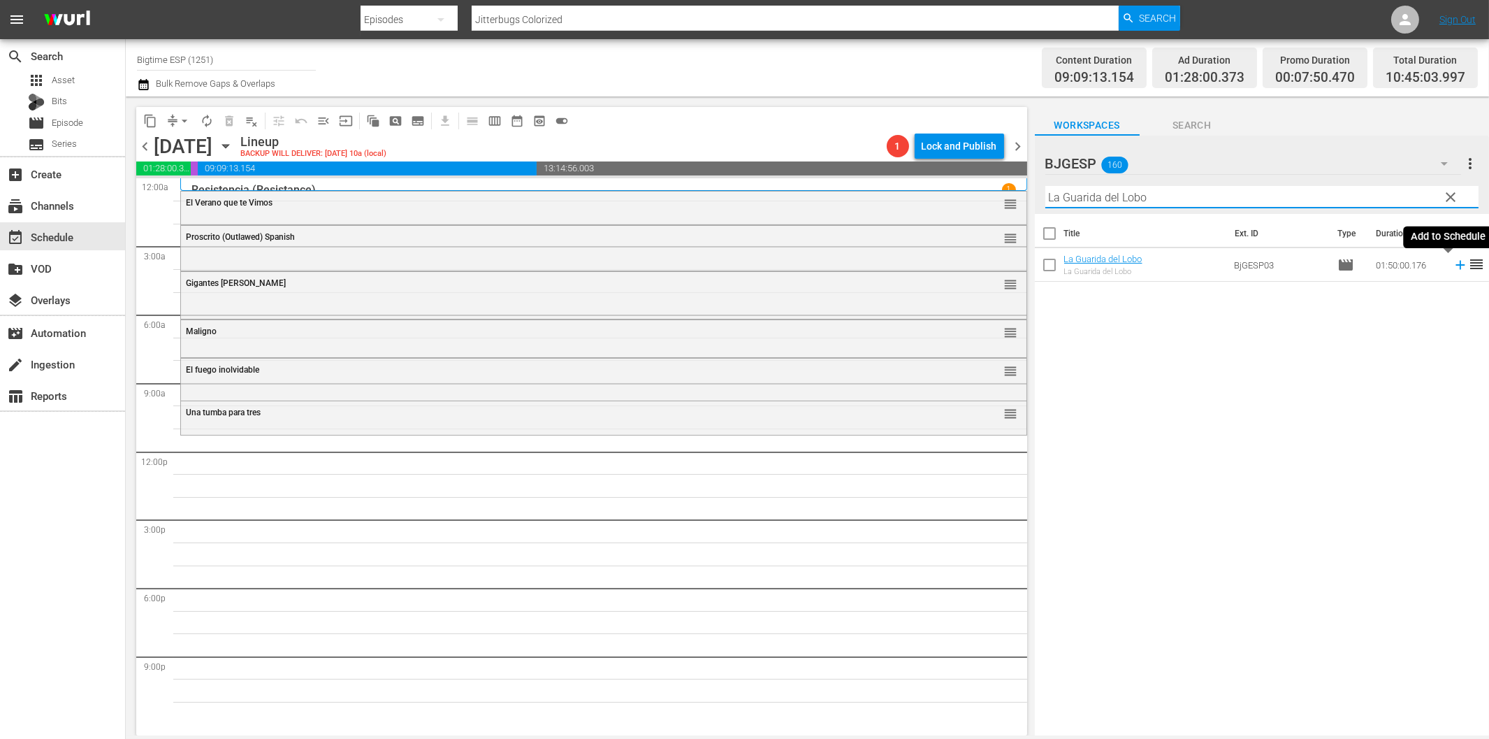
type input "La Guarida del Lobo"
click at [1453, 263] on icon at bounding box center [1460, 264] width 15 height 15
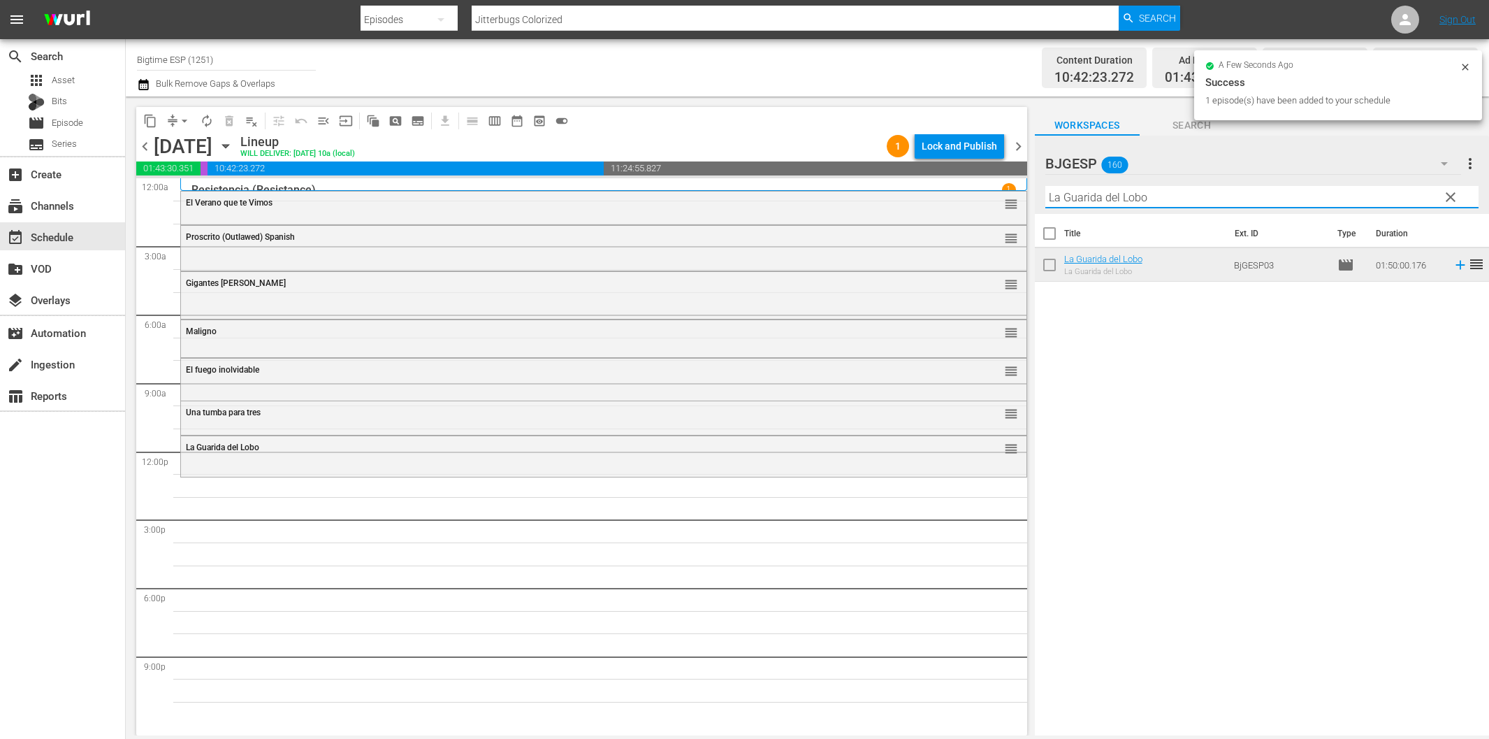
click at [1073, 199] on input "La Guarida del Lobo" at bounding box center [1262, 197] width 433 height 22
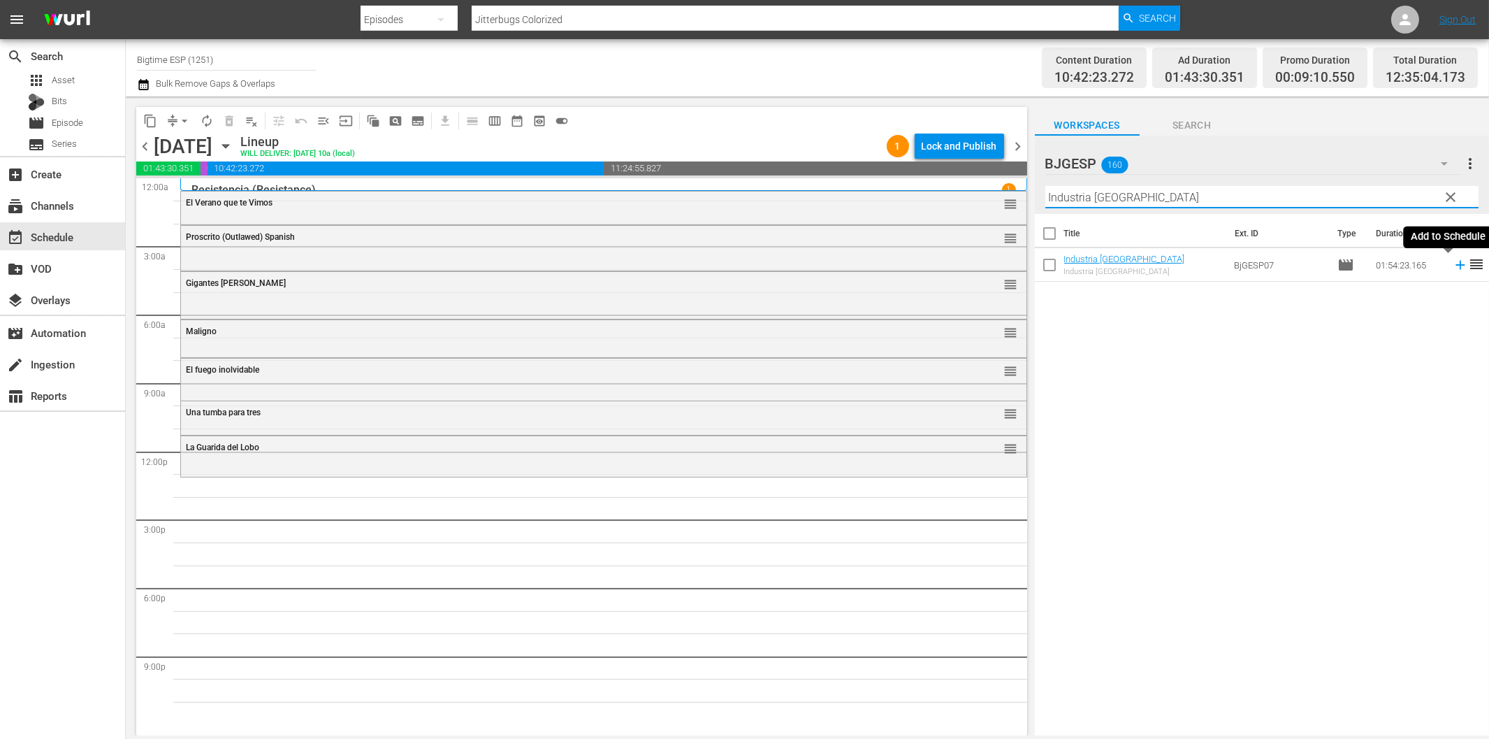
click at [1456, 264] on icon at bounding box center [1460, 265] width 9 height 9
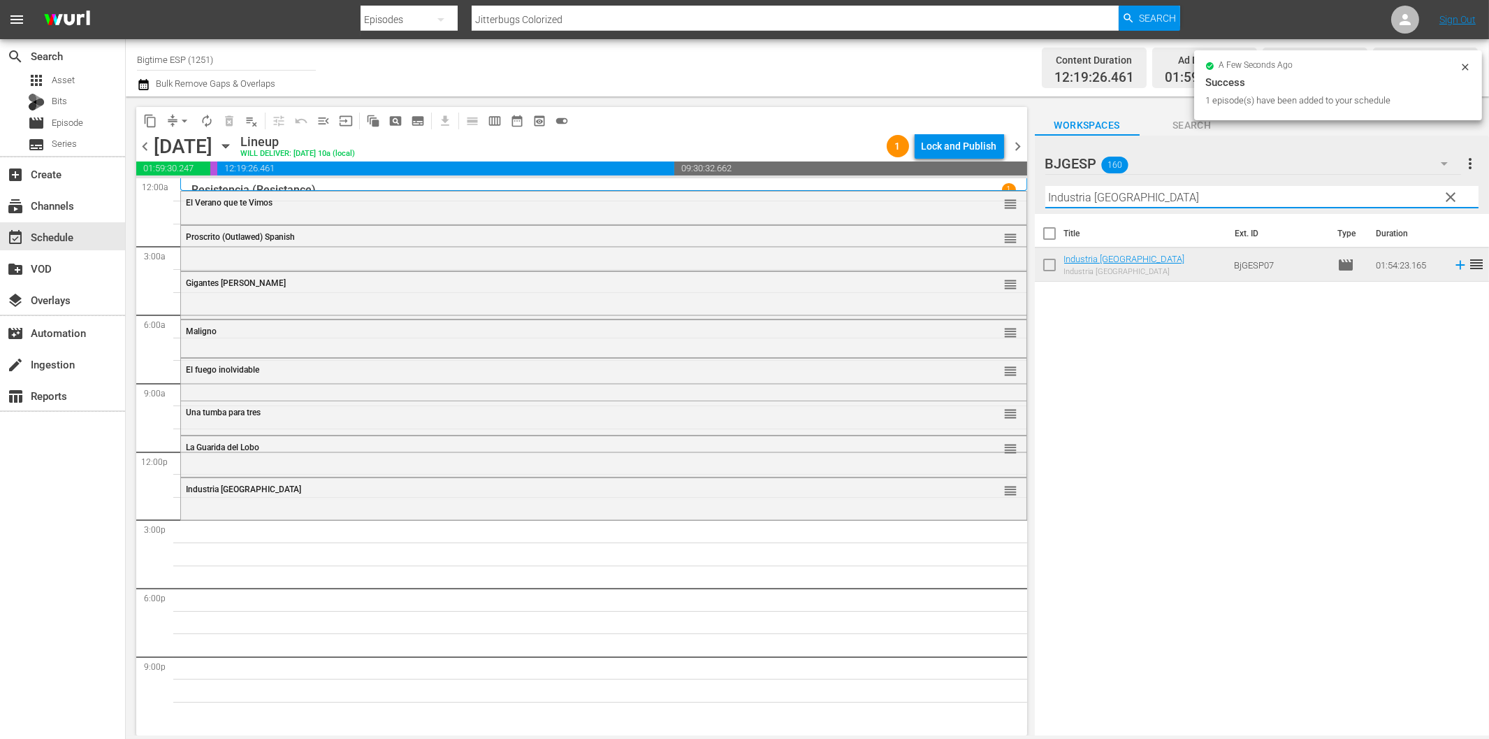
click at [1123, 203] on input "Industria [GEOGRAPHIC_DATA]" at bounding box center [1262, 197] width 433 height 22
paste input "La travesí"
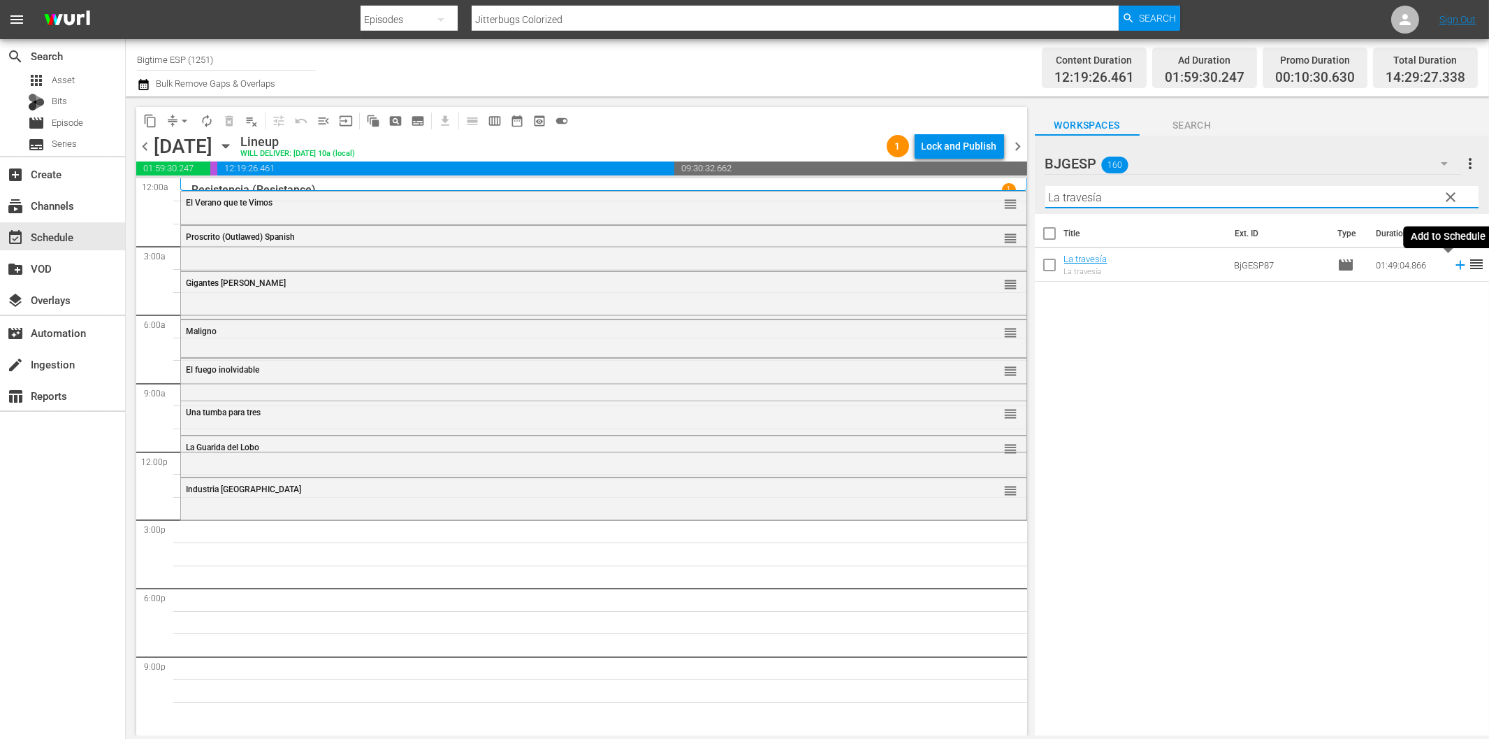
click at [1453, 267] on icon at bounding box center [1460, 264] width 15 height 15
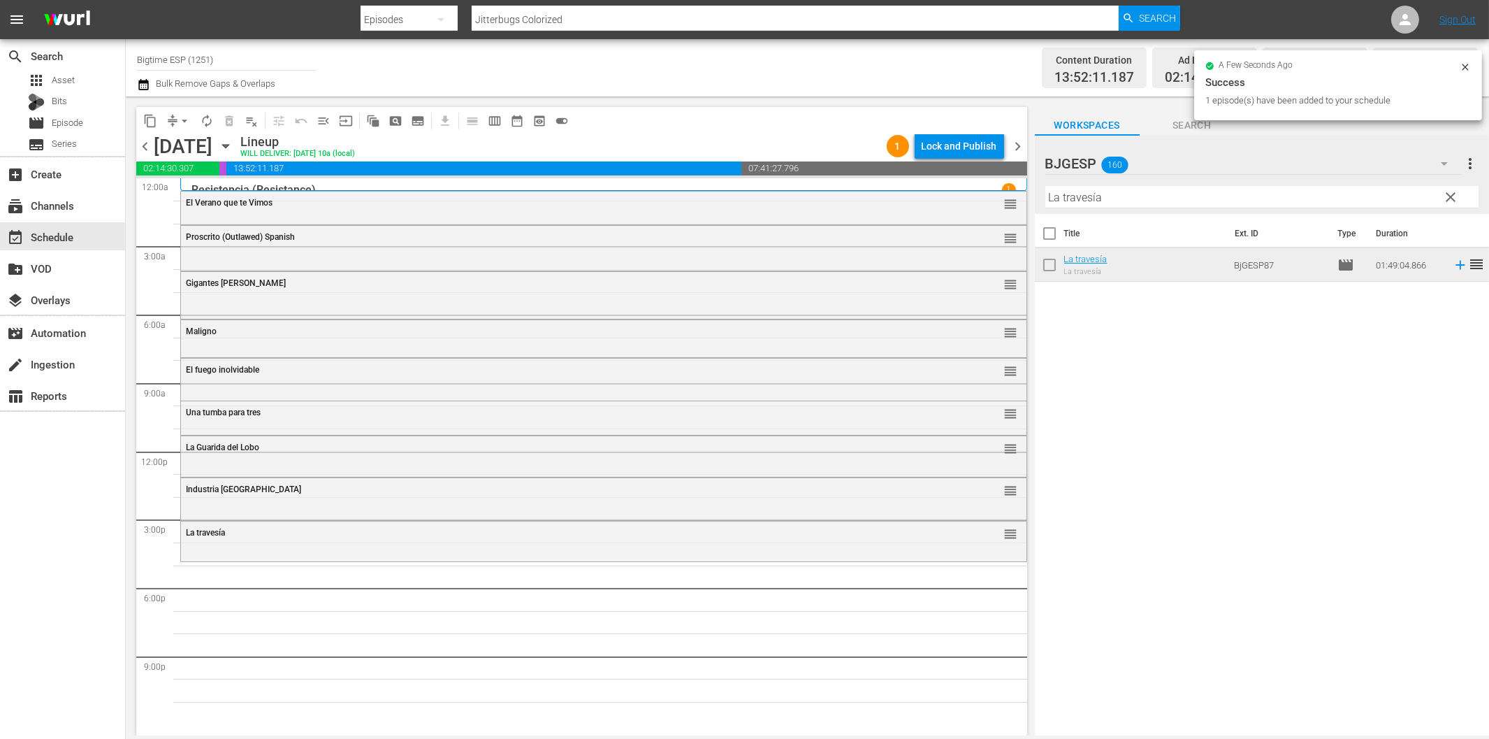
click at [1132, 200] on input "La travesía" at bounding box center [1262, 197] width 433 height 22
paste input "Mi [PERSON_NAME]"
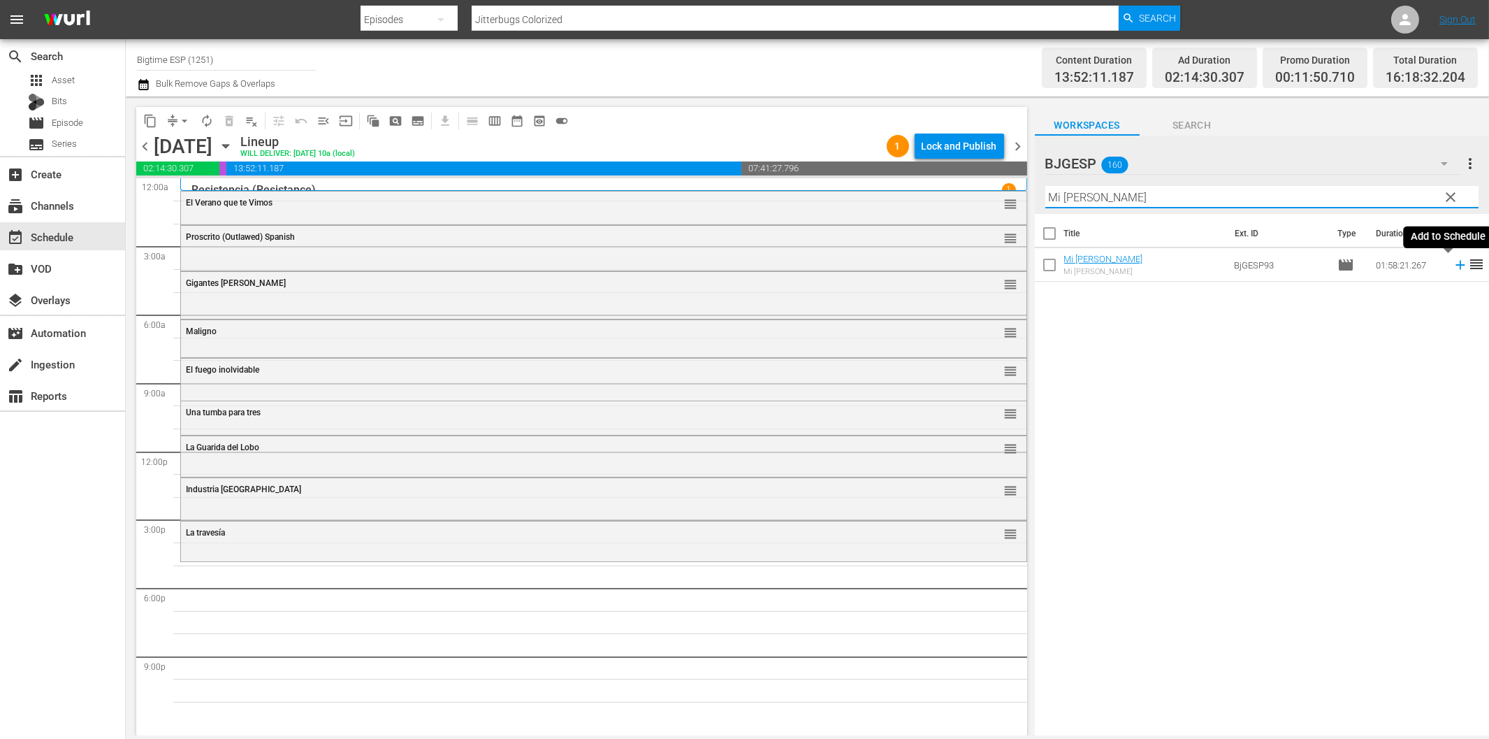
click at [1456, 268] on icon at bounding box center [1460, 265] width 9 height 9
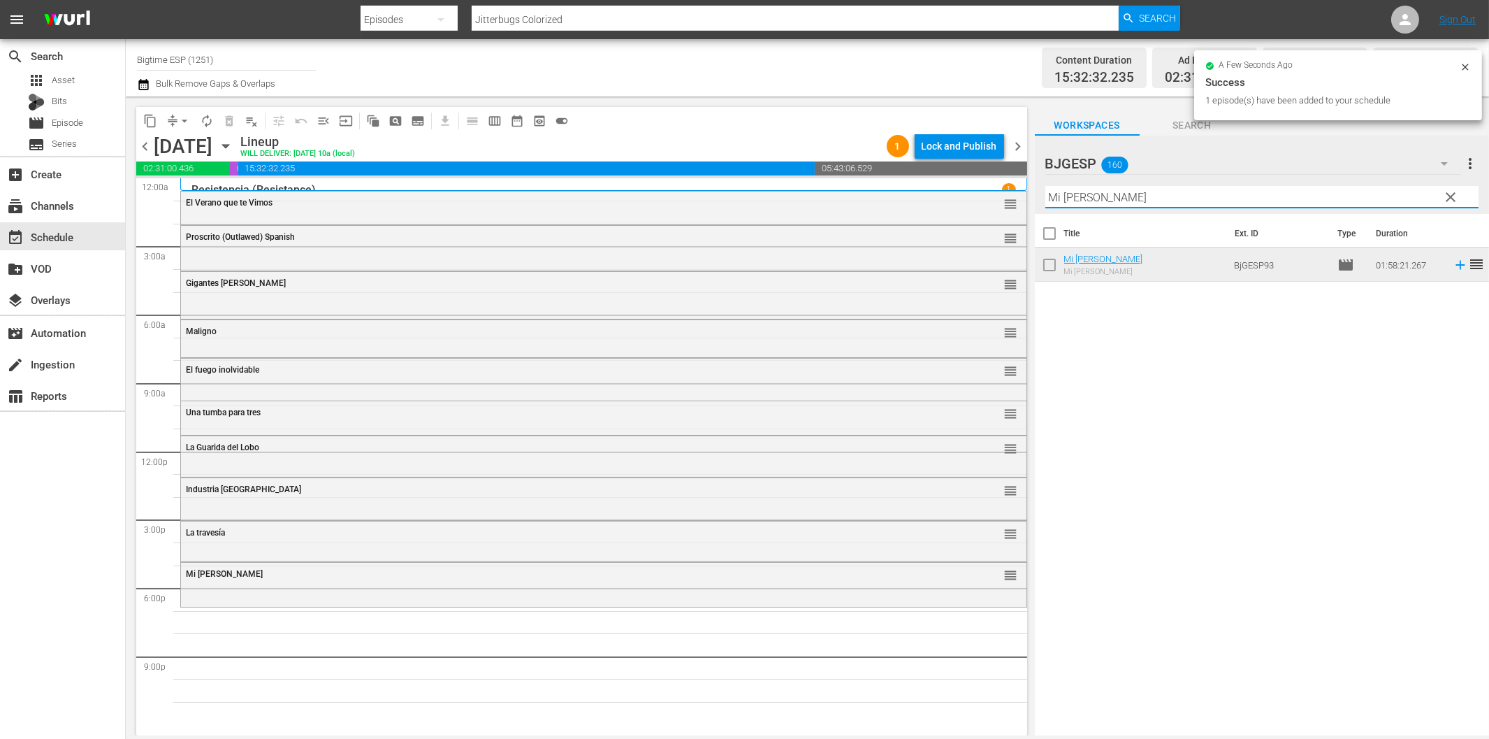
drag, startPoint x: 1098, startPoint y: 194, endPoint x: 1109, endPoint y: 200, distance: 12.8
click at [1098, 194] on input "Mi [PERSON_NAME]" at bounding box center [1262, 197] width 433 height 22
paste input "[PERSON_NAME] un taxi"
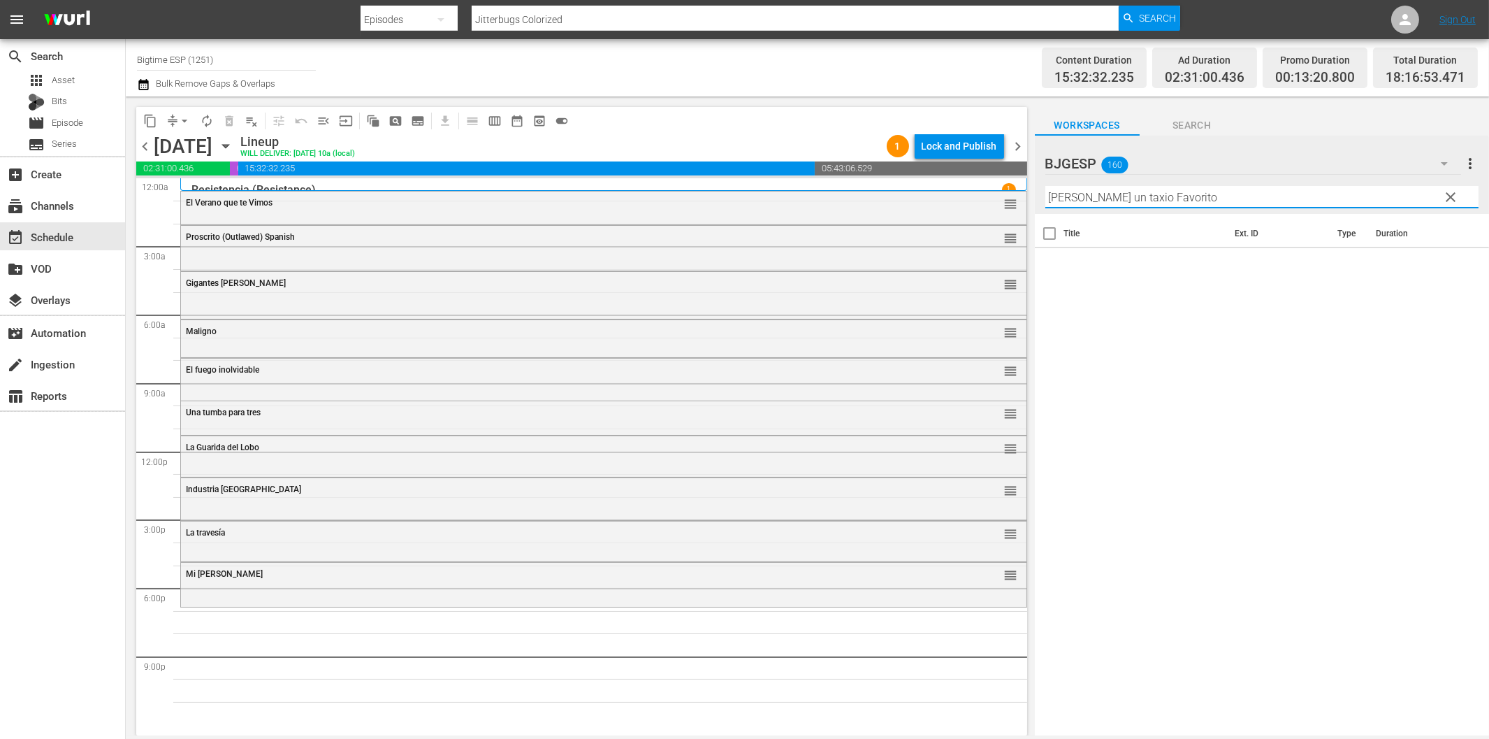
paste input "text"
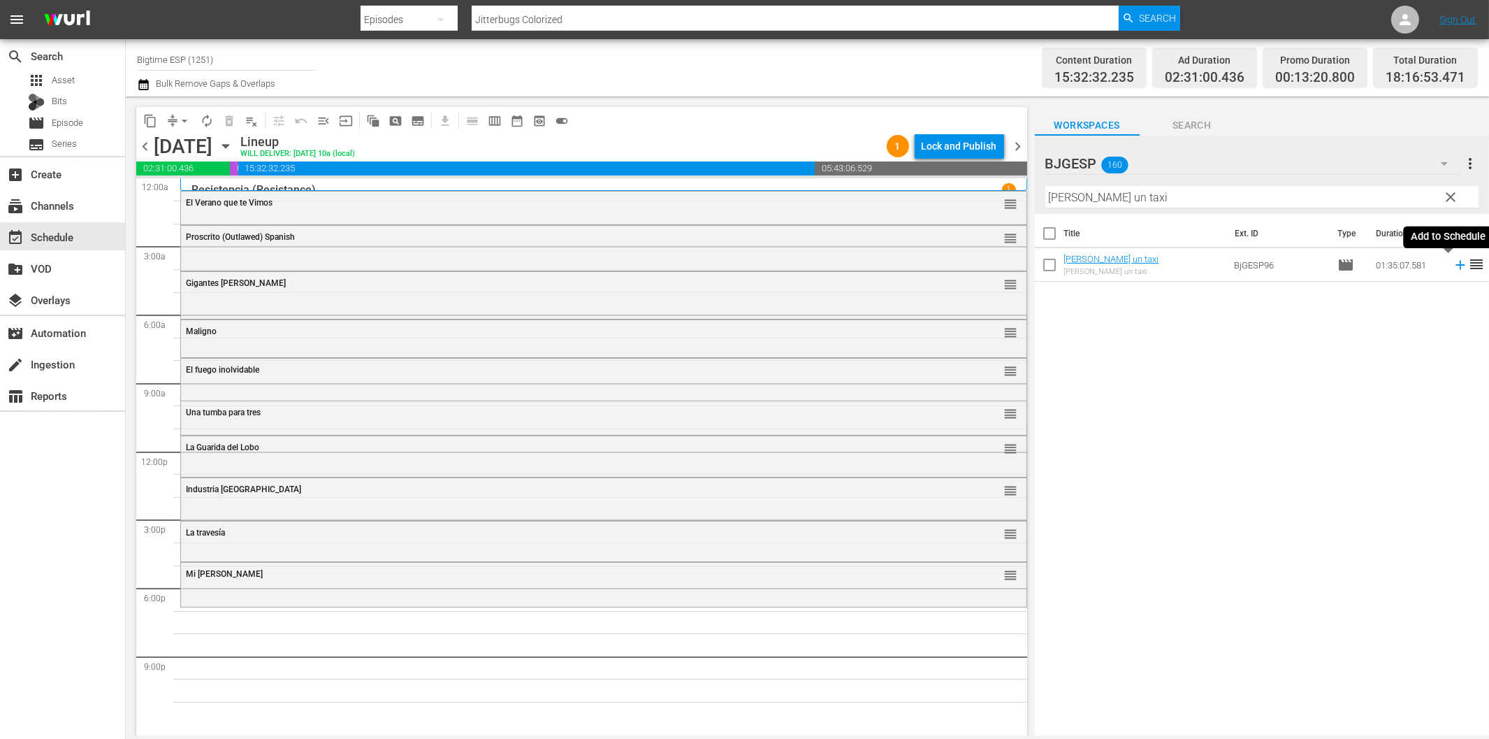
click at [1453, 263] on icon at bounding box center [1460, 264] width 15 height 15
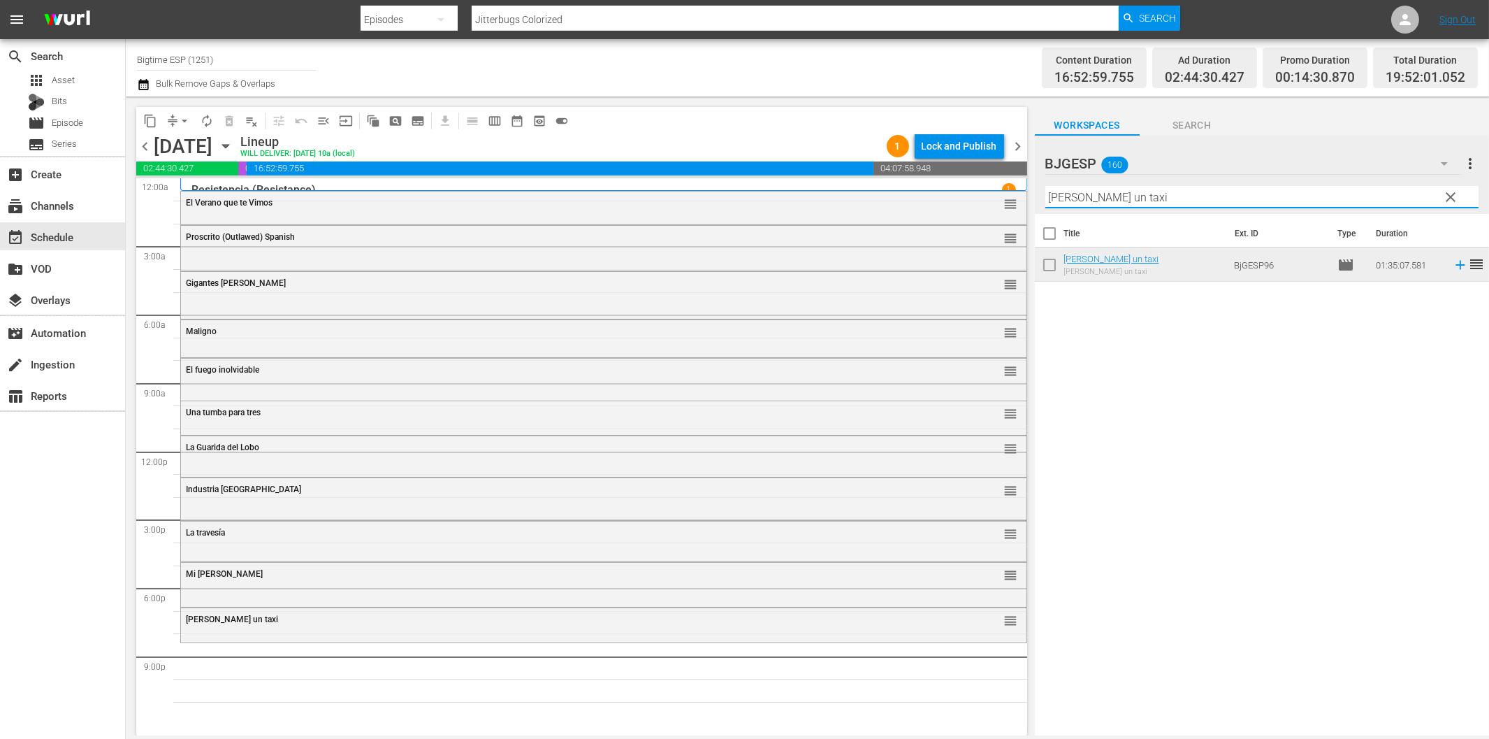
click at [1270, 189] on input "[PERSON_NAME] un taxi" at bounding box center [1262, 197] width 433 height 22
paste input "Colours: Los Rostros sin Nombre"
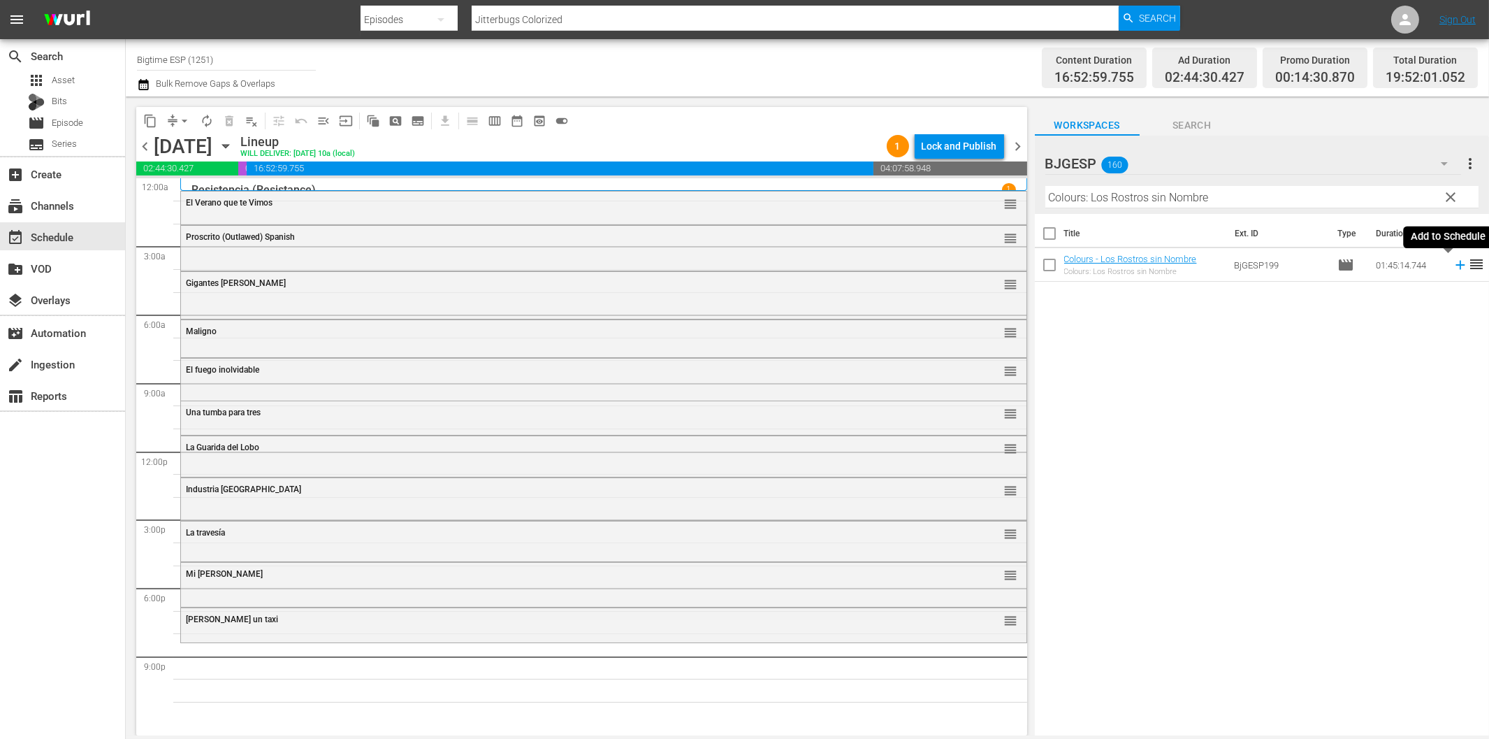
drag, startPoint x: 1447, startPoint y: 264, endPoint x: 1426, endPoint y: 261, distance: 21.8
click at [1453, 263] on icon at bounding box center [1460, 264] width 15 height 15
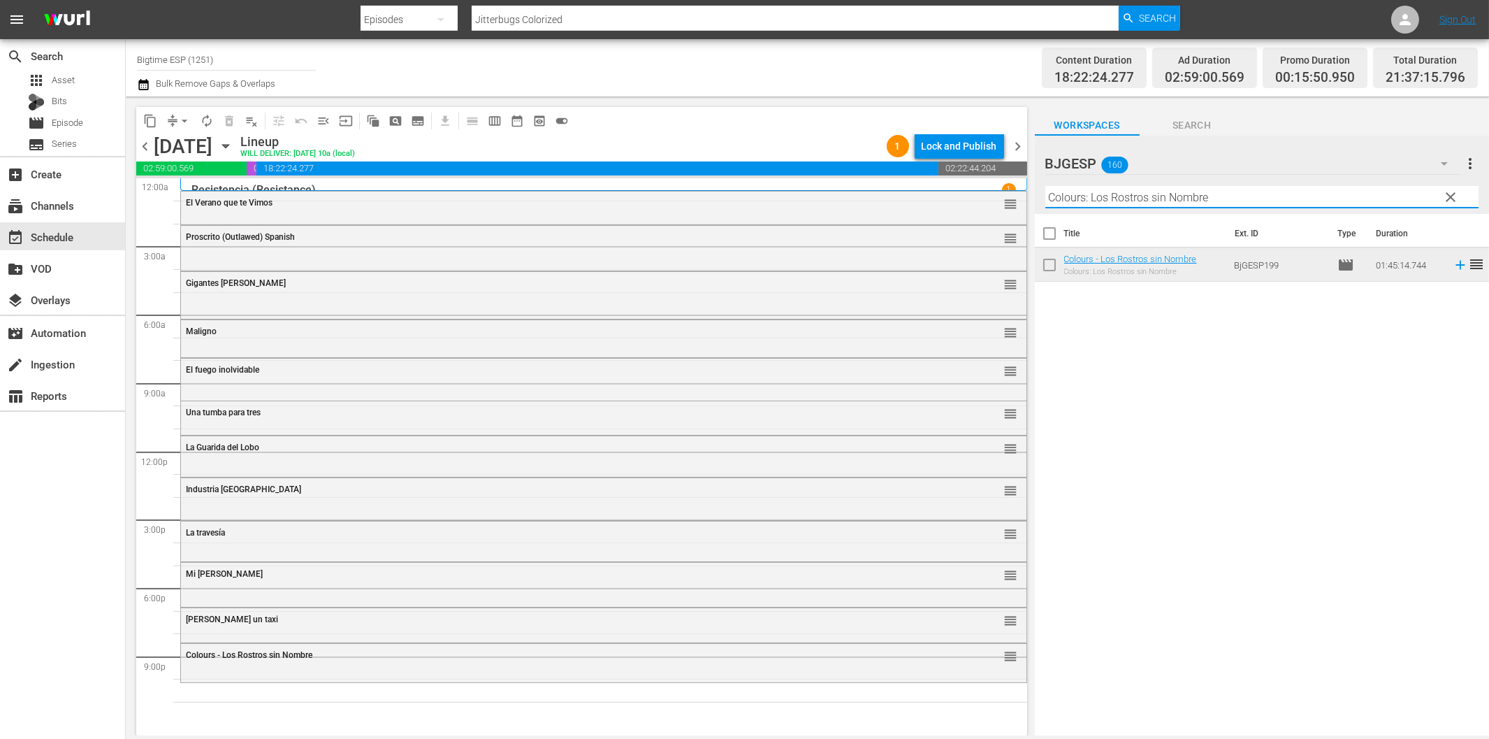
click at [1189, 194] on input "Colours: Los Rostros sin Nombre" at bounding box center [1262, 197] width 433 height 22
paste input "Marginados (The Outcasts)"
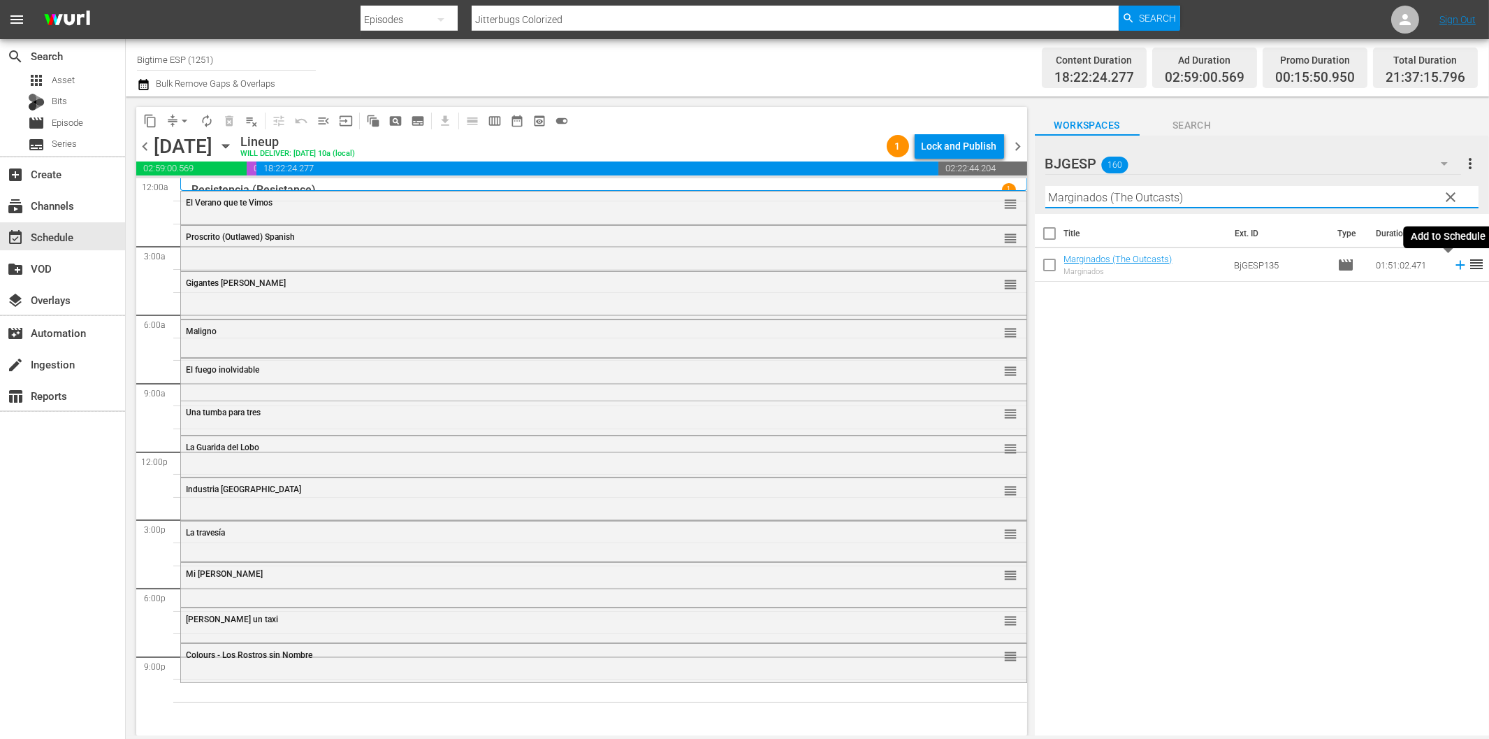
type input "Marginados (The Outcasts)"
click at [1453, 263] on icon at bounding box center [1460, 264] width 15 height 15
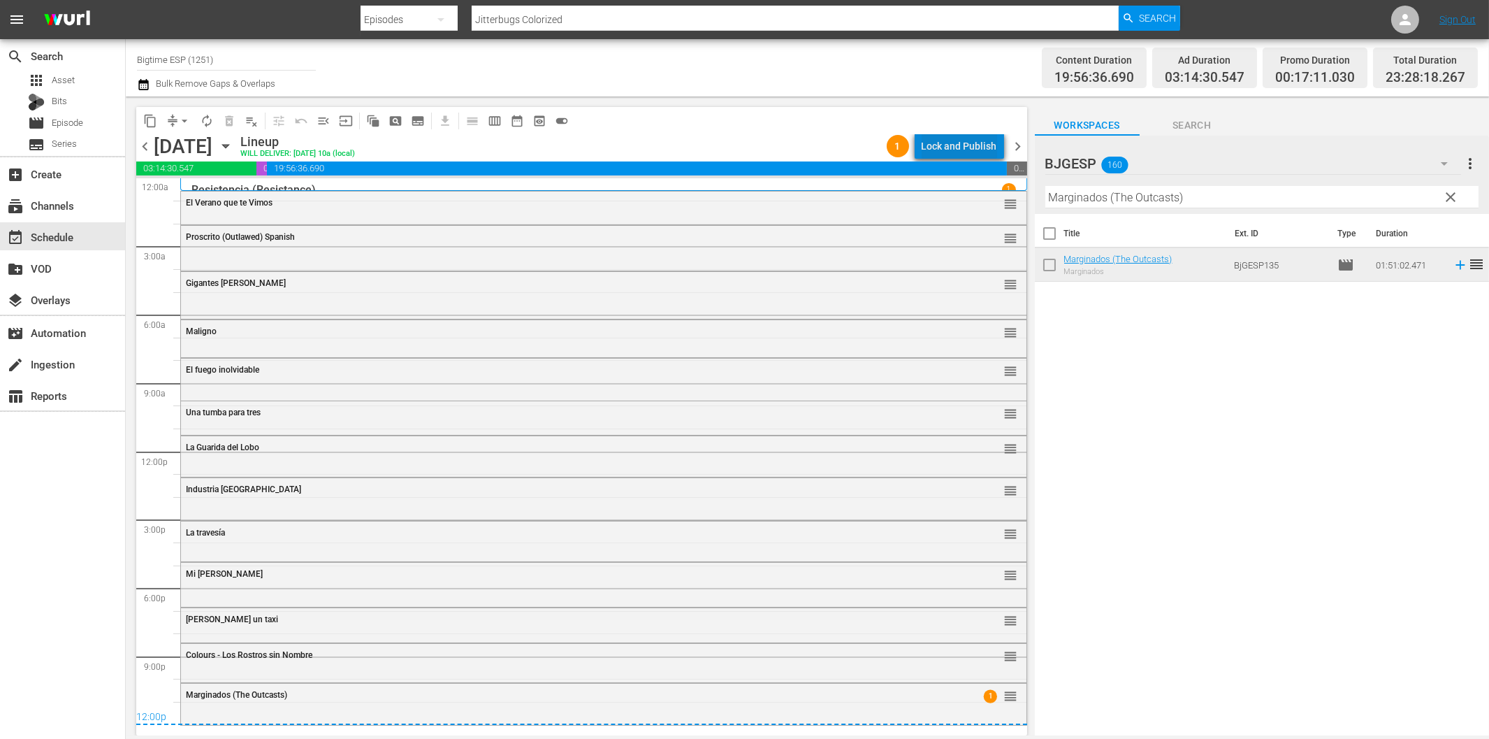
click at [967, 143] on div "Lock and Publish" at bounding box center [959, 145] width 75 height 25
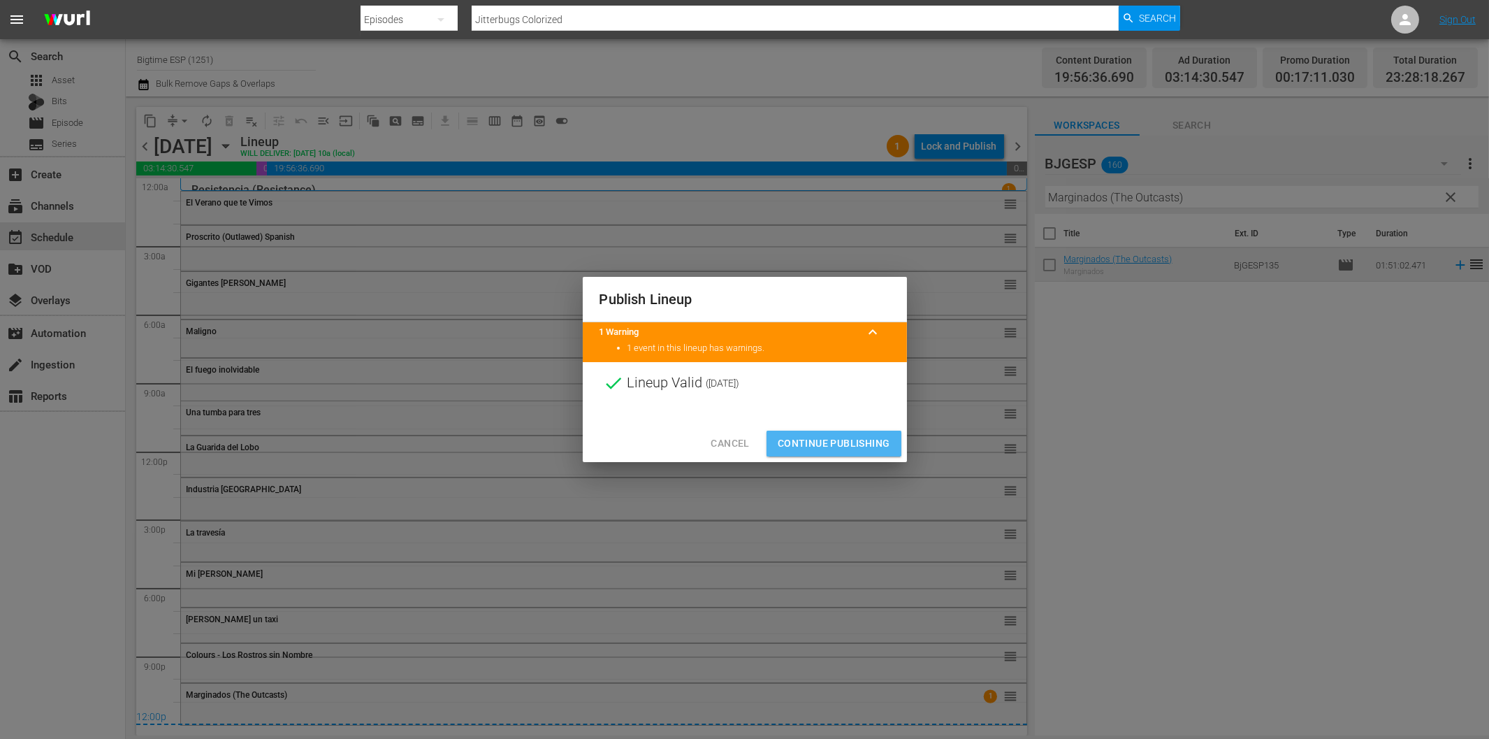
click at [862, 438] on span "Continue Publishing" at bounding box center [834, 443] width 113 height 17
